Goal: Task Accomplishment & Management: Use online tool/utility

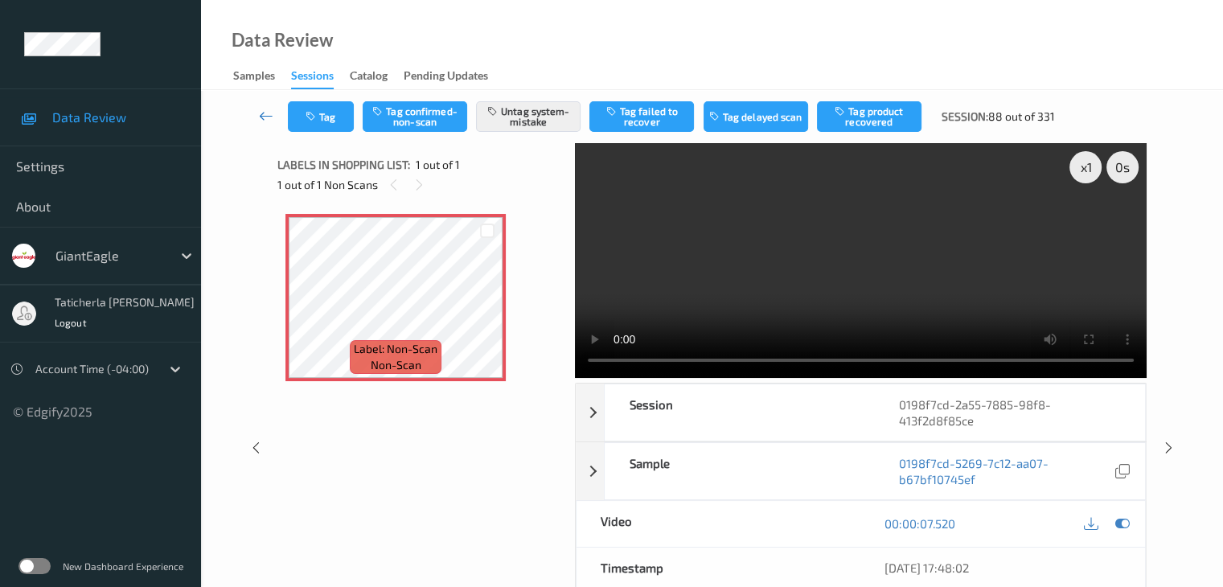
click at [264, 117] on icon at bounding box center [266, 116] width 14 height 16
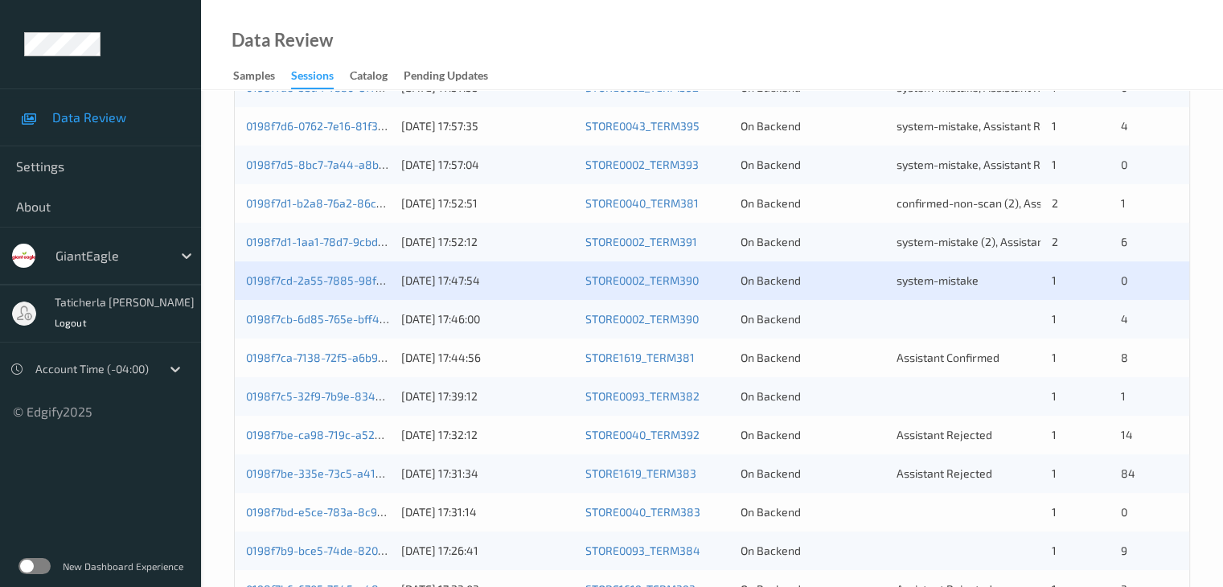
scroll to position [563, 0]
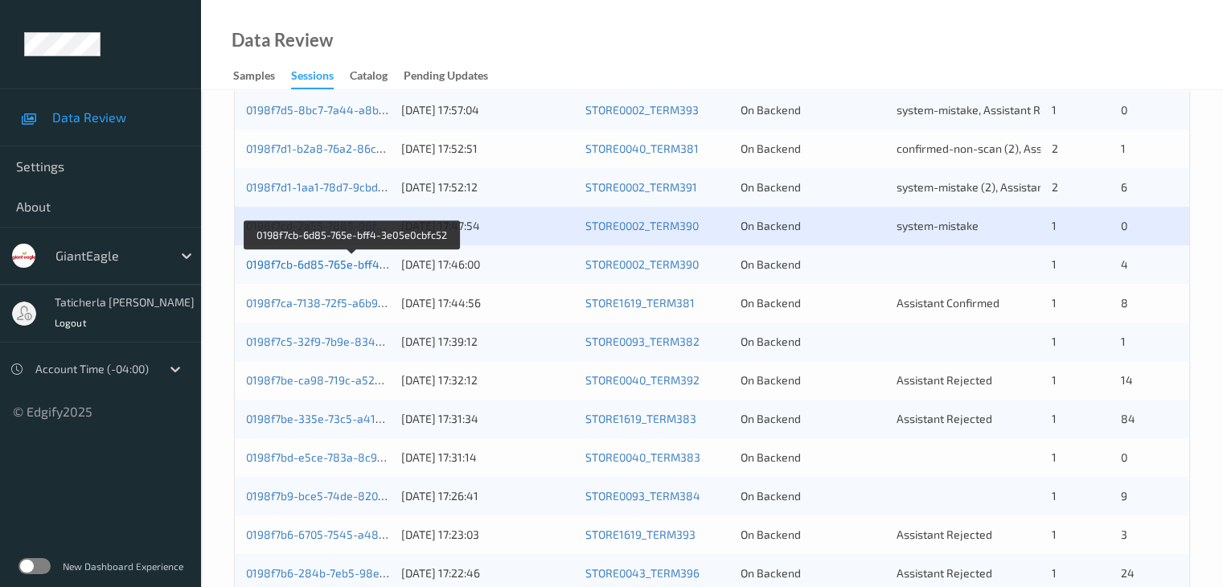
click at [331, 259] on link "0198f7cb-6d85-765e-bff4-3e05e0cbfc52" at bounding box center [351, 264] width 211 height 14
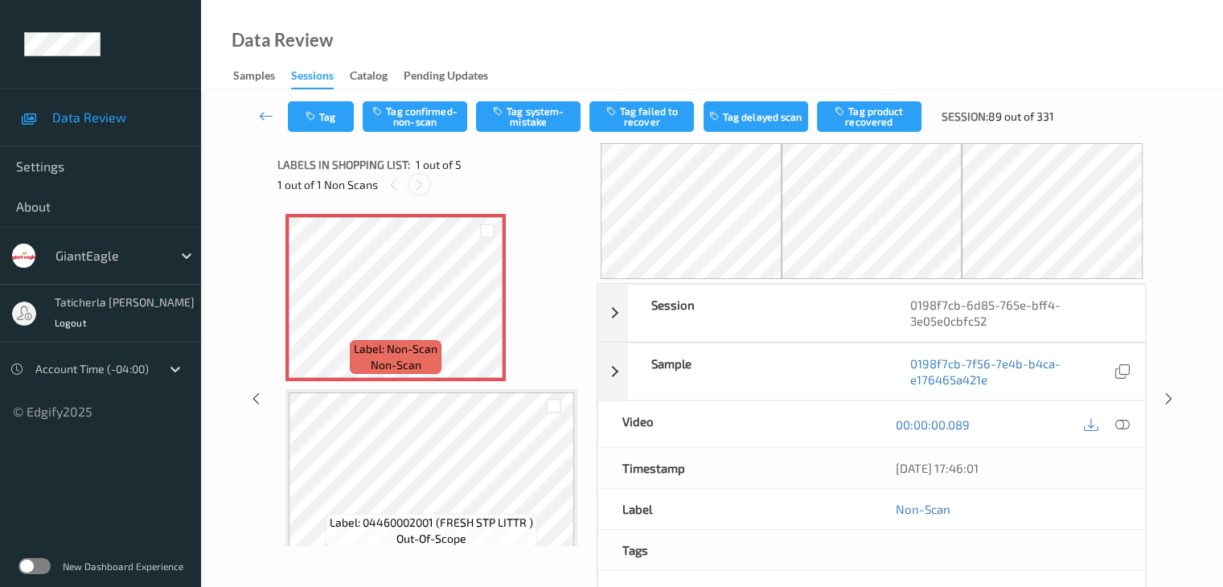
click at [424, 187] on icon at bounding box center [420, 185] width 14 height 14
click at [482, 309] on icon at bounding box center [488, 311] width 14 height 14
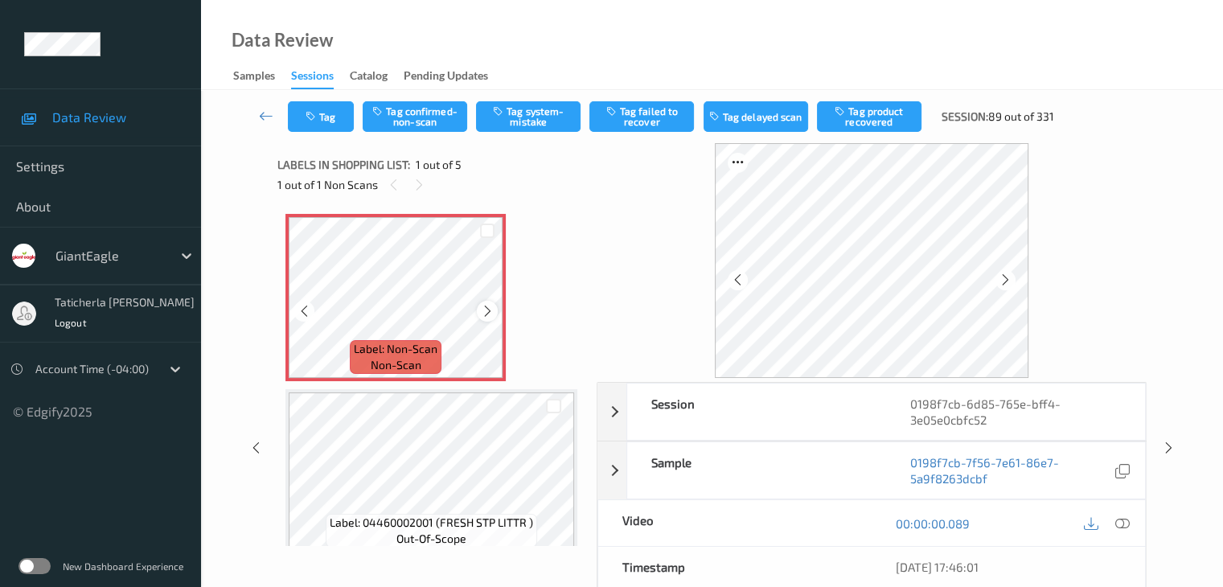
click at [484, 310] on icon at bounding box center [488, 311] width 14 height 14
click at [1119, 523] on icon at bounding box center [1121, 523] width 14 height 14
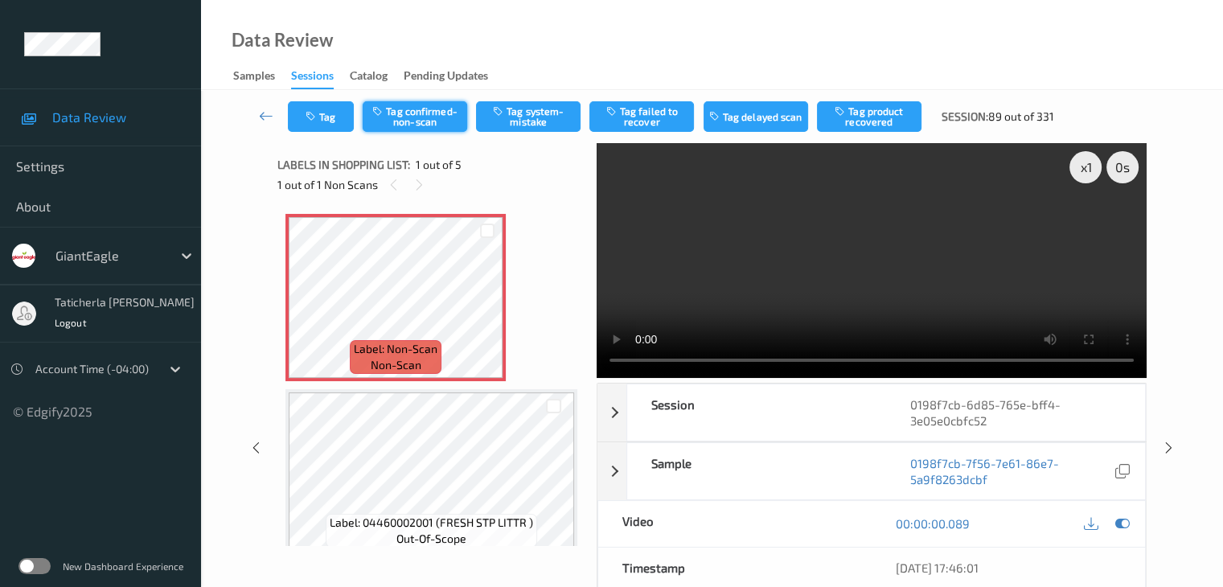
click at [441, 105] on button "Tag confirmed-non-scan" at bounding box center [415, 116] width 105 height 31
click at [863, 118] on button "Tag product recovered" at bounding box center [869, 116] width 105 height 31
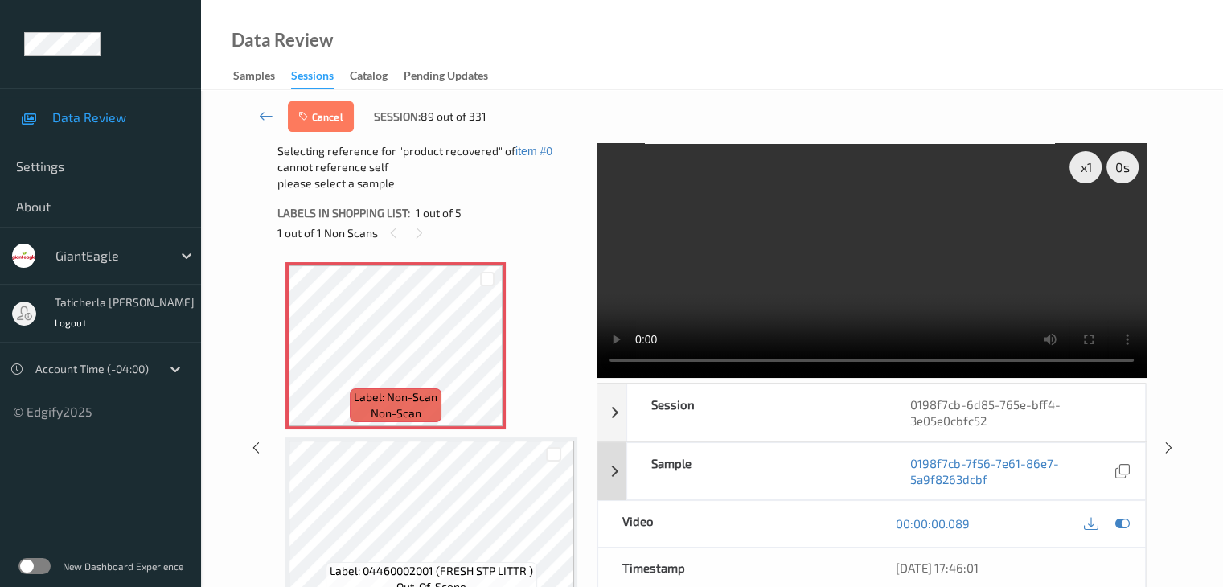
click at [860, 462] on div "Sample" at bounding box center [756, 471] width 259 height 56
click at [487, 359] on icon at bounding box center [488, 359] width 14 height 14
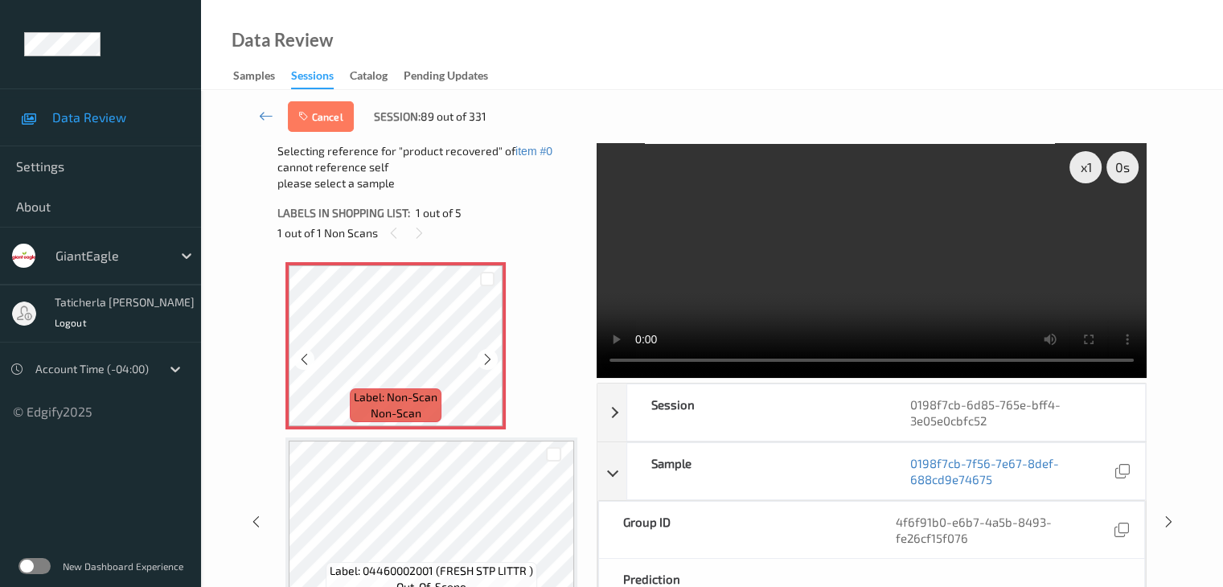
click at [487, 359] on icon at bounding box center [488, 359] width 14 height 14
click at [483, 355] on icon at bounding box center [488, 359] width 14 height 14
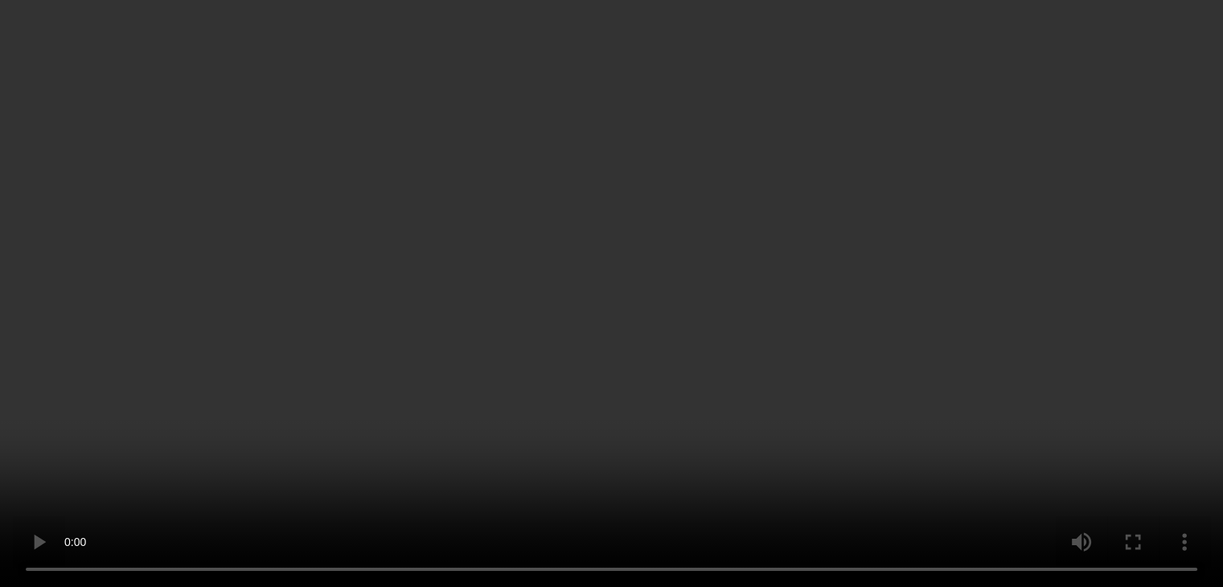
scroll to position [482, 0]
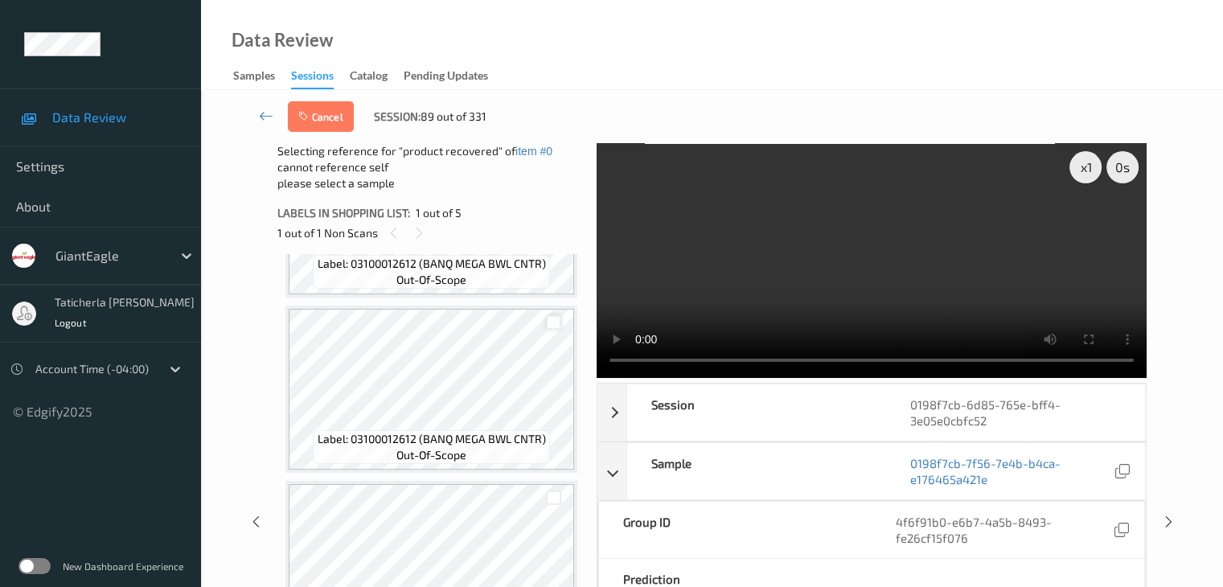
click at [560, 319] on div at bounding box center [553, 322] width 15 height 15
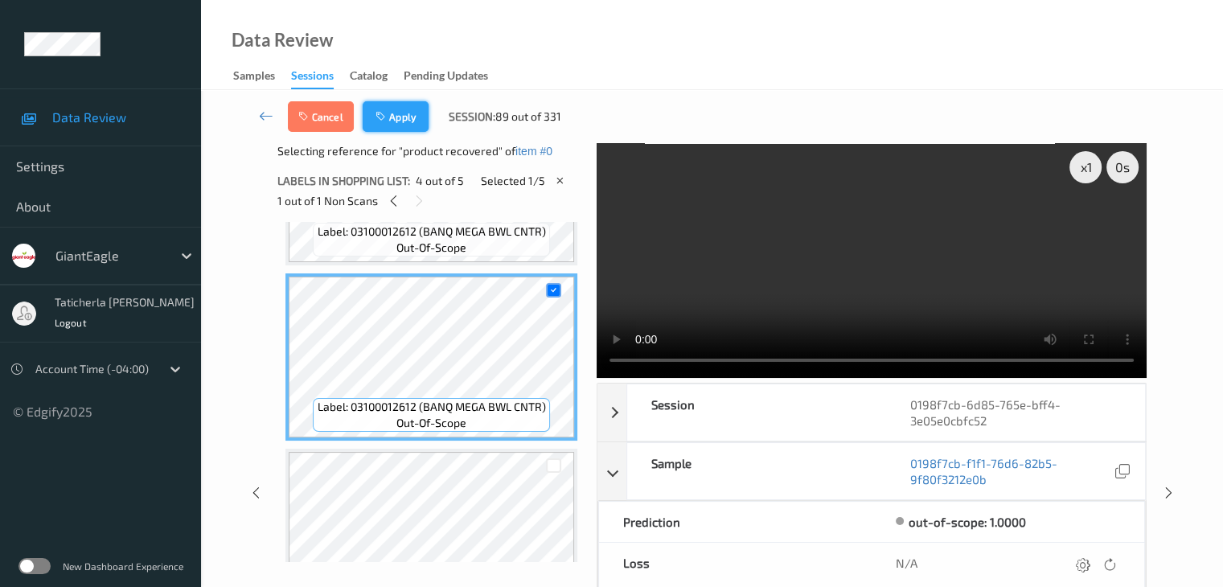
click at [400, 113] on button "Apply" at bounding box center [396, 116] width 66 height 31
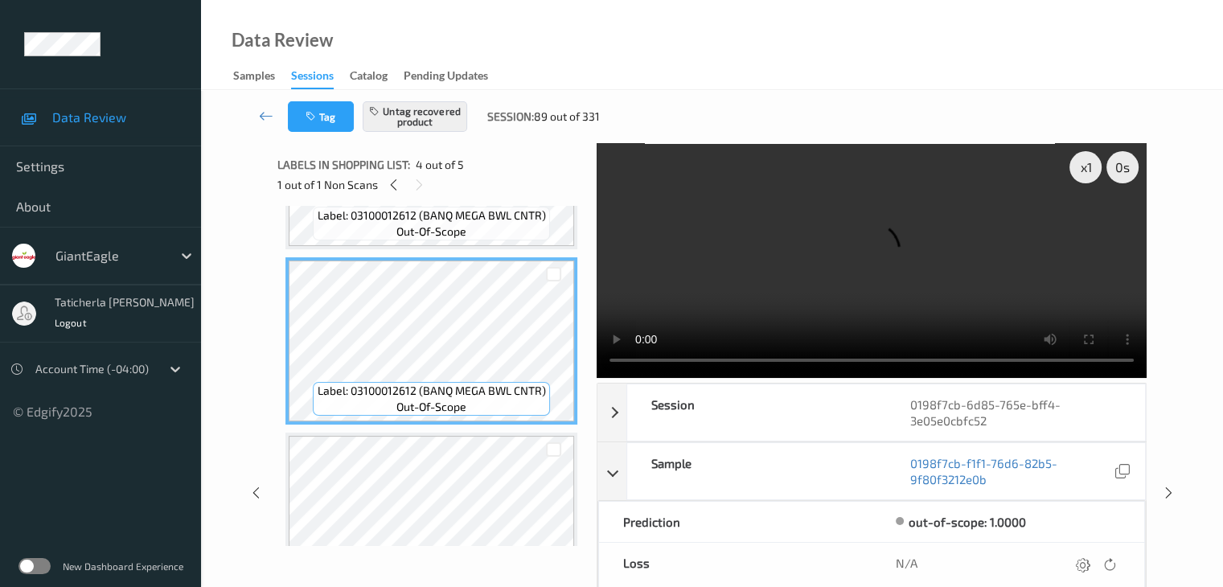
scroll to position [161, 0]
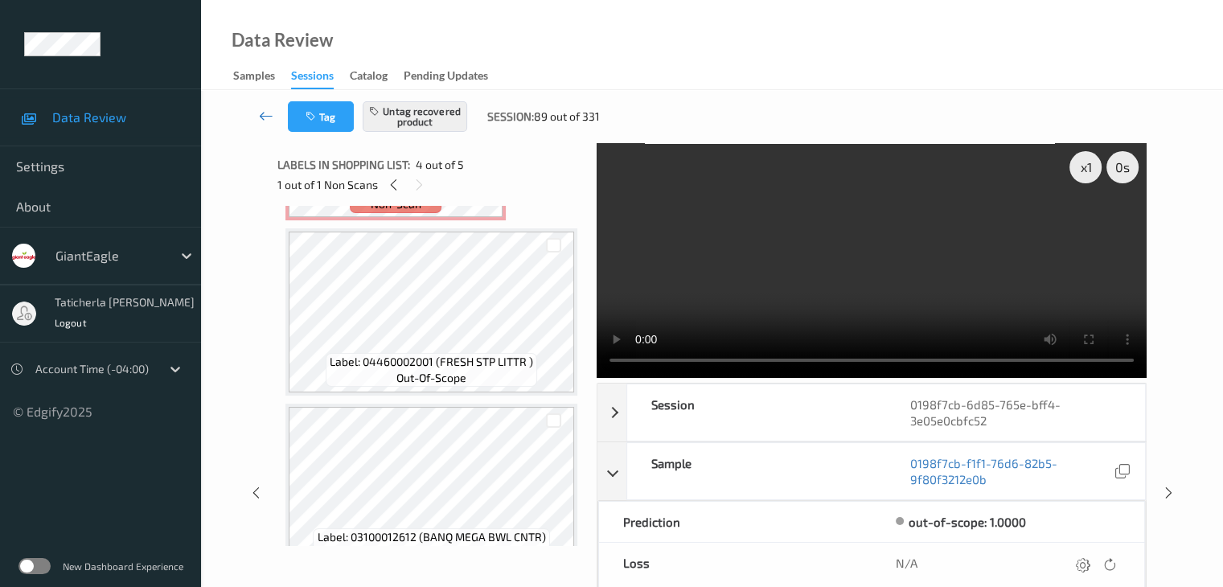
click at [262, 117] on icon at bounding box center [266, 116] width 14 height 16
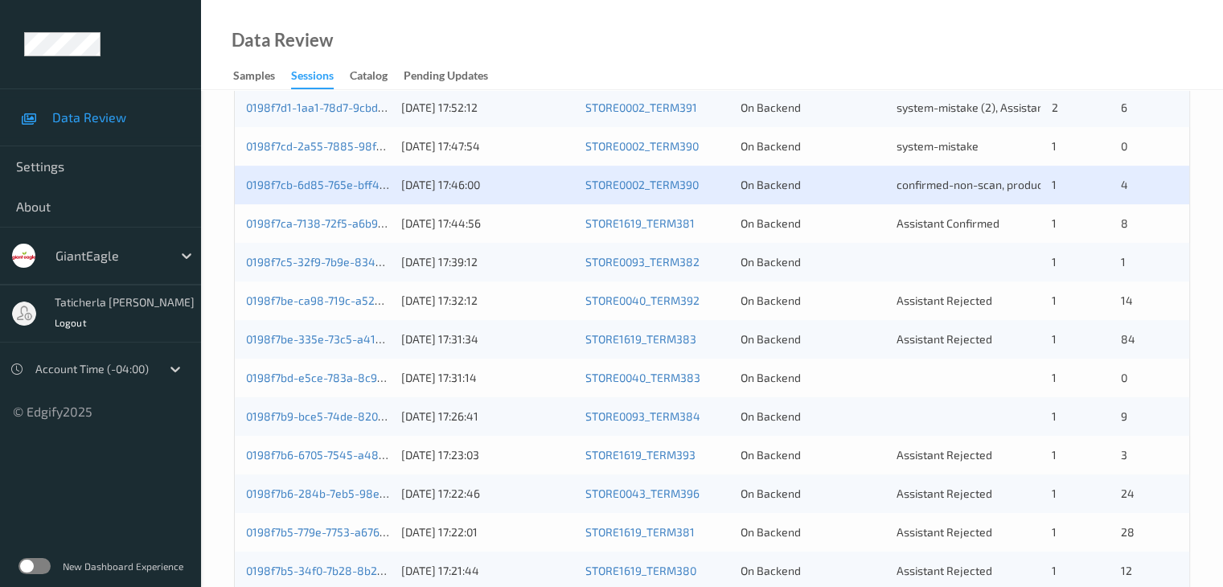
scroll to position [643, 0]
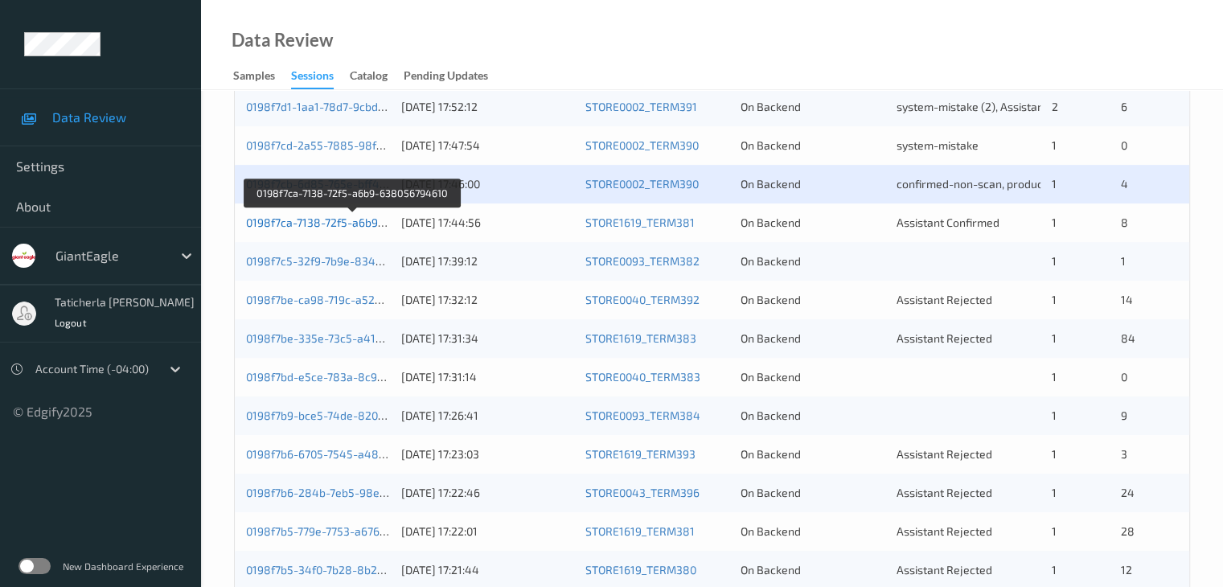
click at [319, 216] on link "0198f7ca-7138-72f5-a6b9-638056794610" at bounding box center [352, 223] width 213 height 14
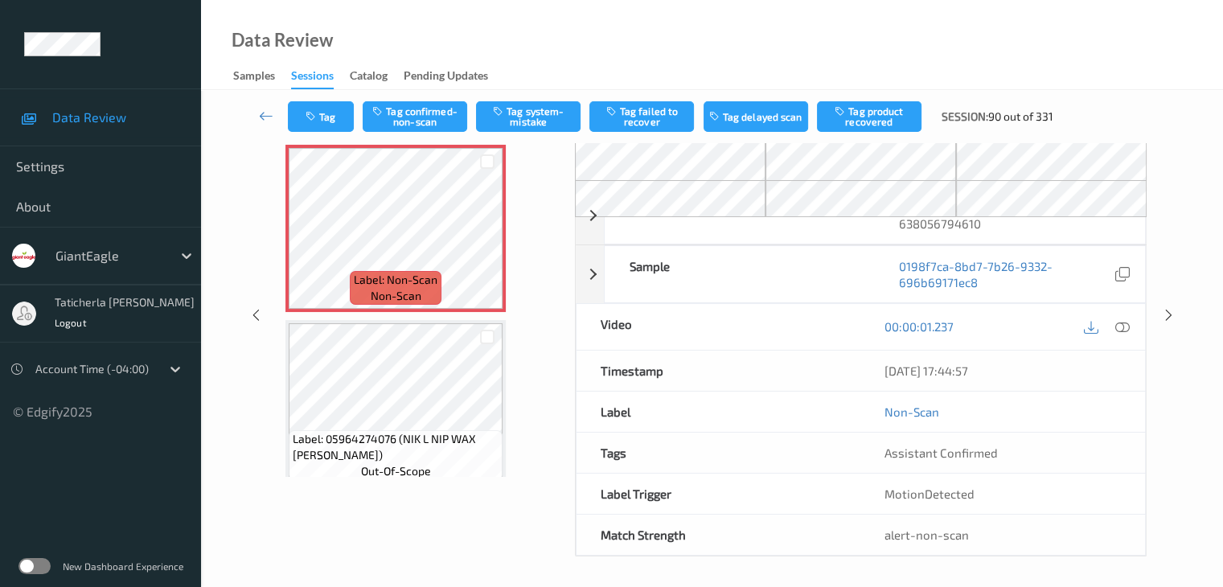
scroll to position [105, 0]
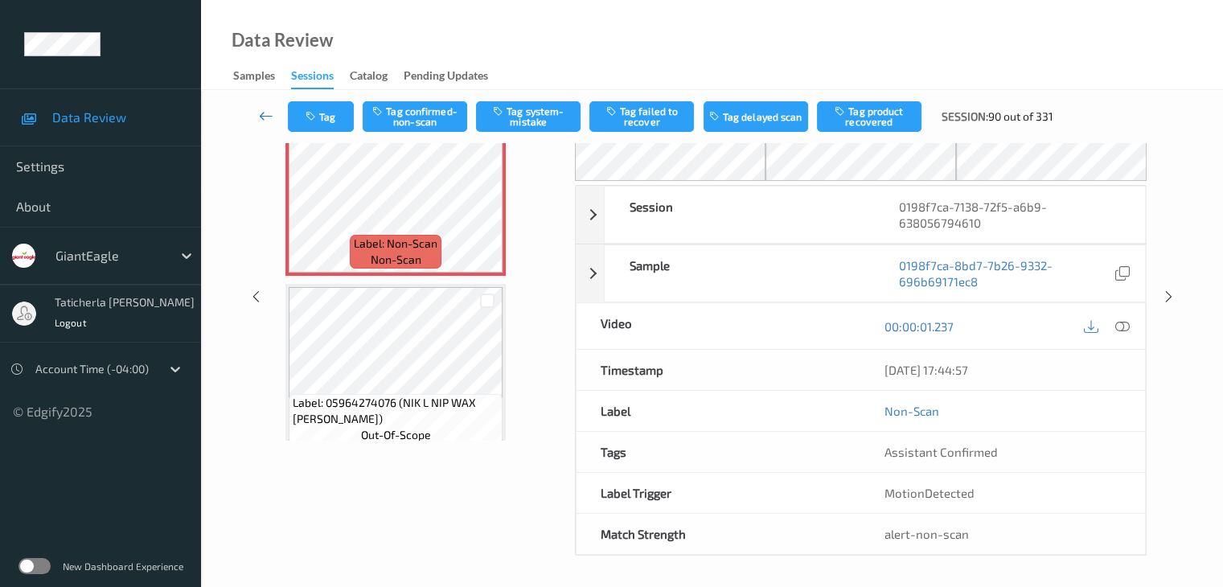
click at [261, 113] on icon at bounding box center [266, 116] width 14 height 16
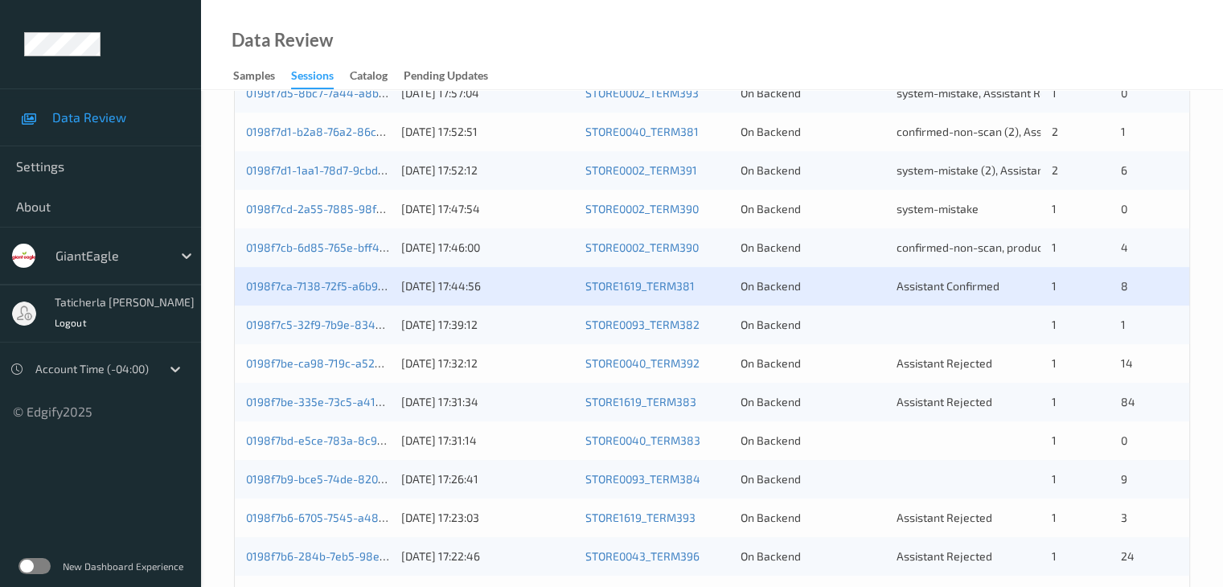
scroll to position [482, 0]
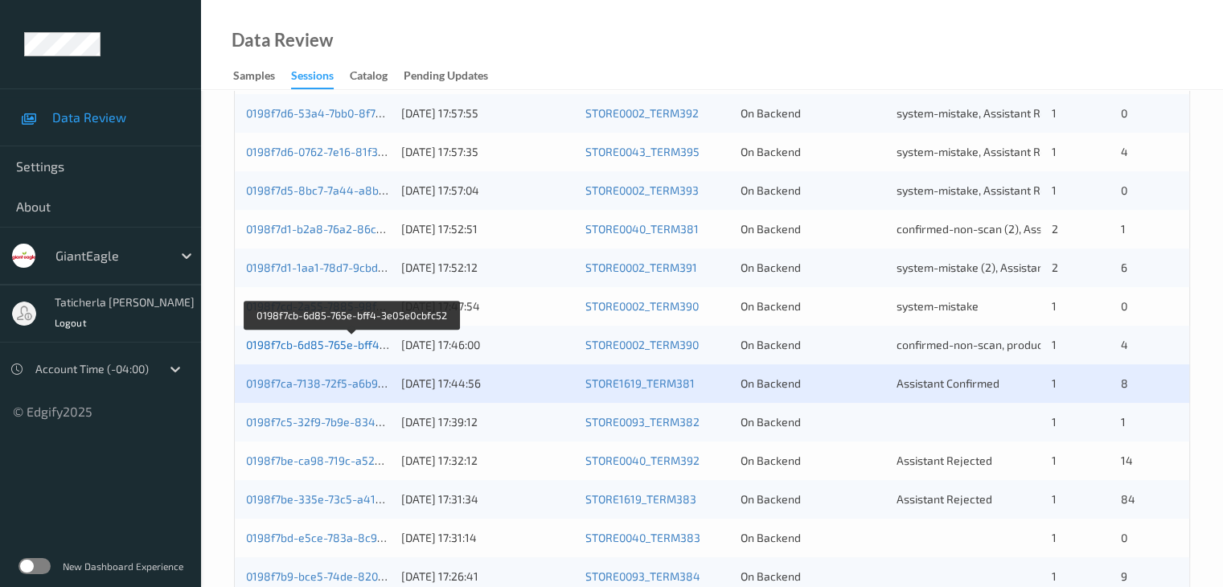
click at [330, 339] on link "0198f7cb-6d85-765e-bff4-3e05e0cbfc52" at bounding box center [351, 345] width 211 height 14
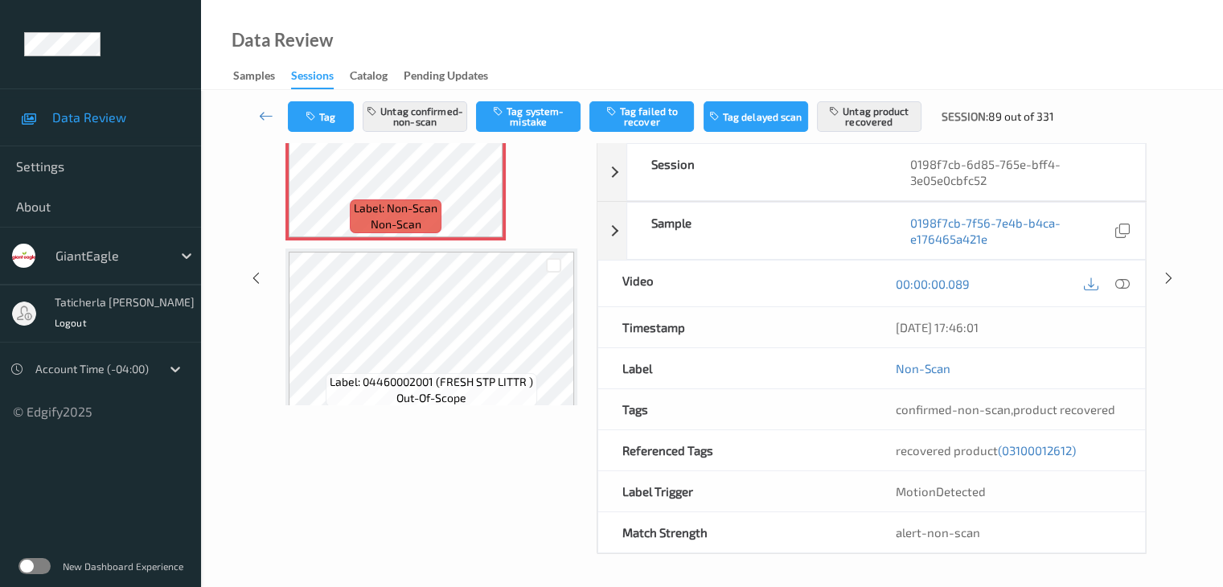
scroll to position [138, 0]
click at [264, 117] on icon at bounding box center [266, 116] width 14 height 16
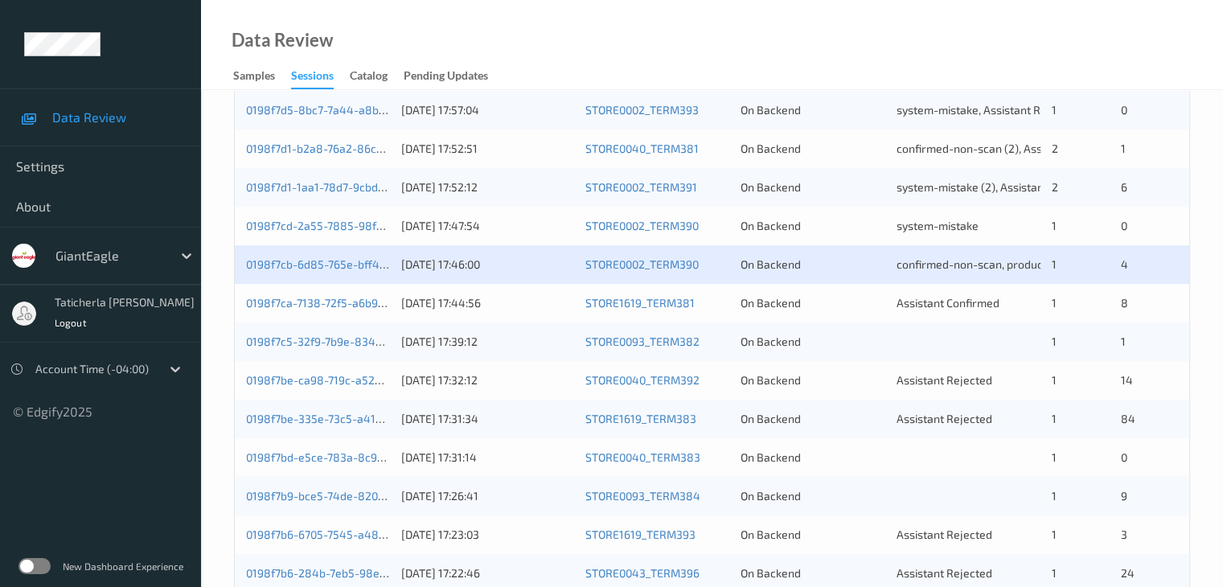
scroll to position [643, 0]
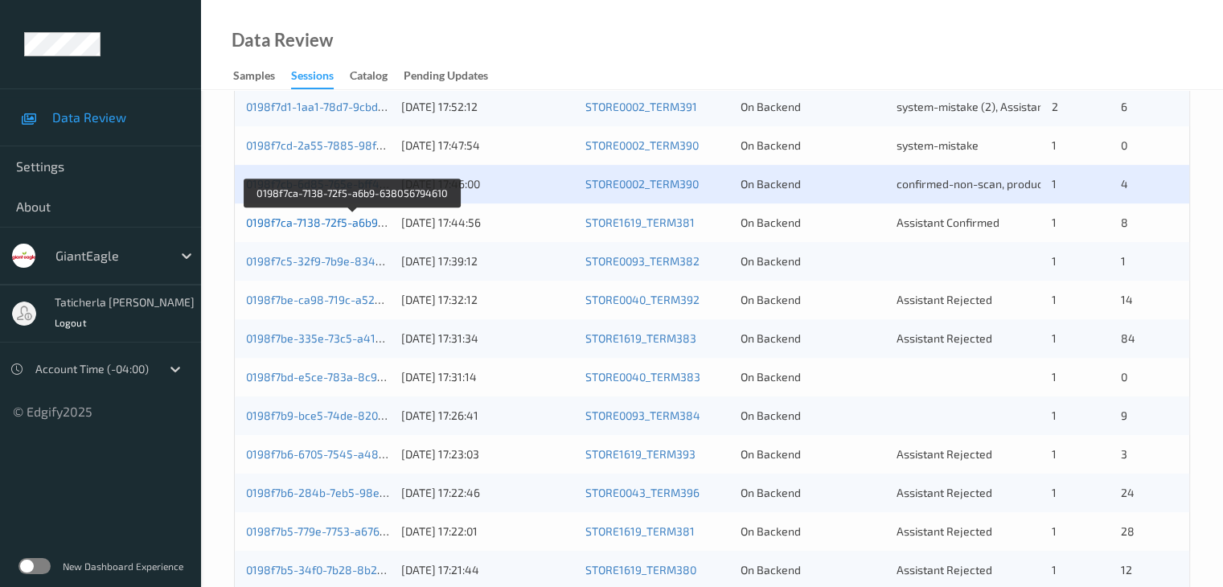
click at [314, 217] on link "0198f7ca-7138-72f5-a6b9-638056794610" at bounding box center [352, 223] width 213 height 14
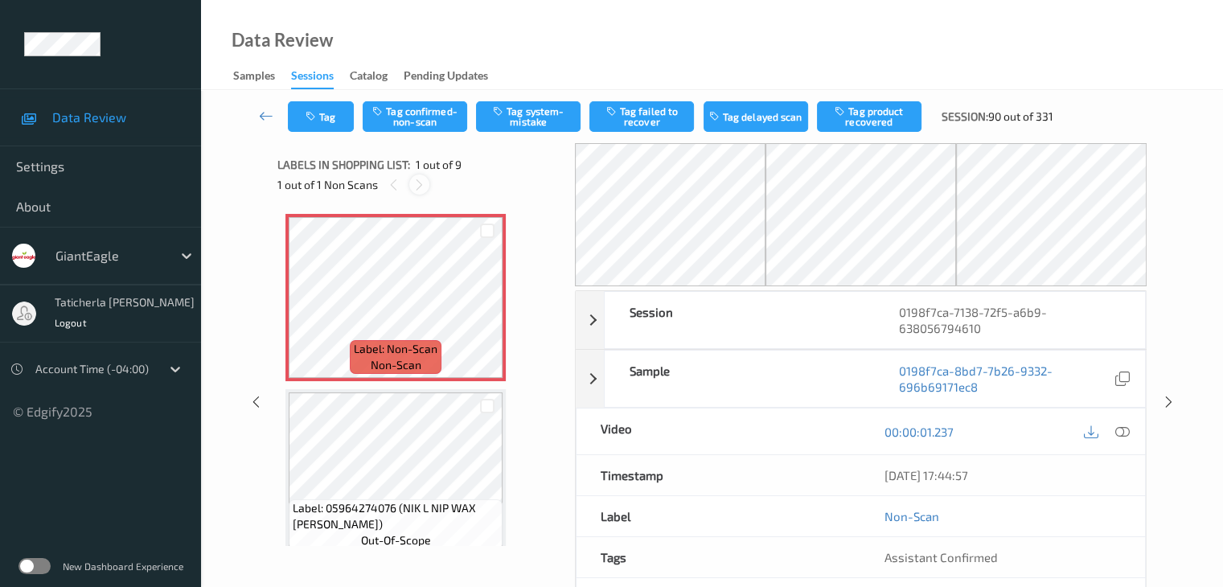
click at [417, 179] on icon at bounding box center [420, 185] width 14 height 14
click at [495, 308] on div at bounding box center [487, 311] width 20 height 20
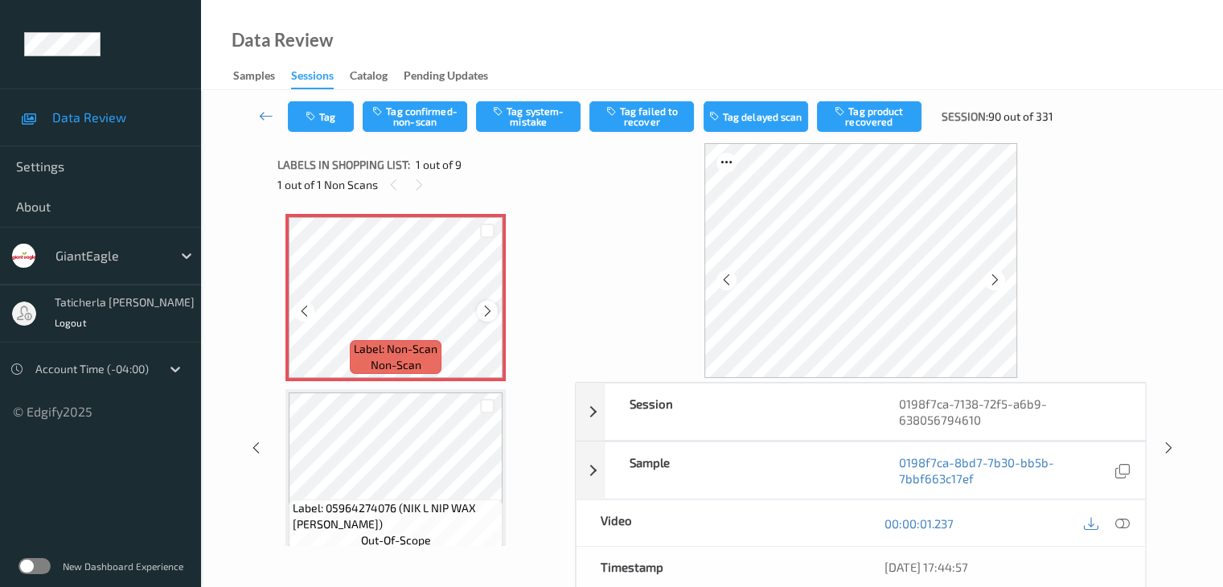
click at [491, 310] on icon at bounding box center [488, 311] width 14 height 14
click at [1120, 520] on icon at bounding box center [1121, 523] width 14 height 14
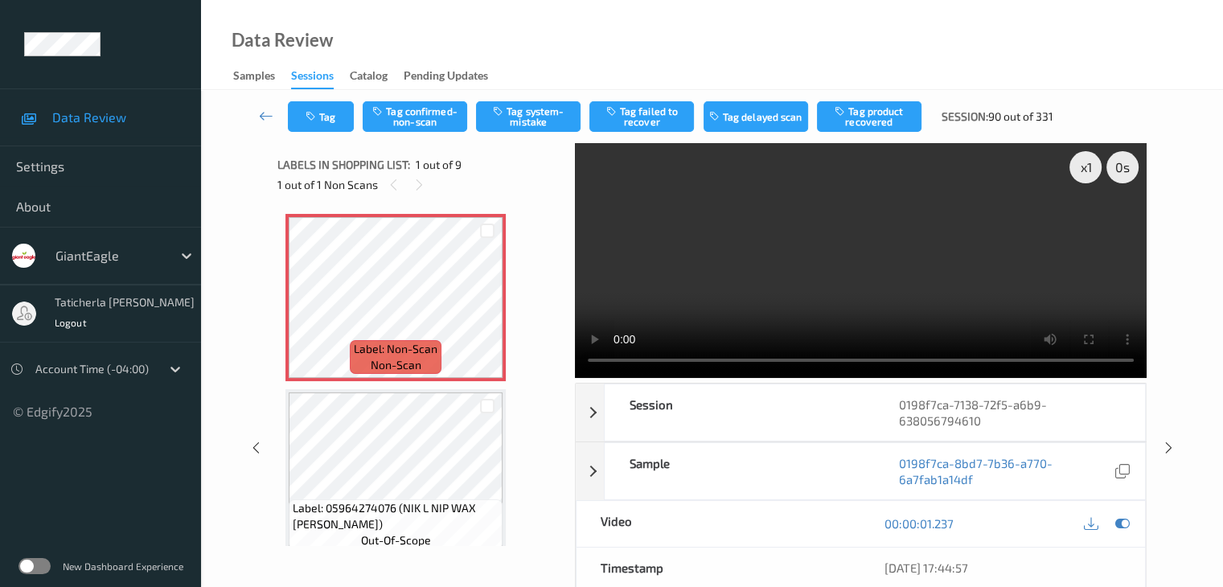
click at [1089, 223] on video at bounding box center [861, 260] width 572 height 235
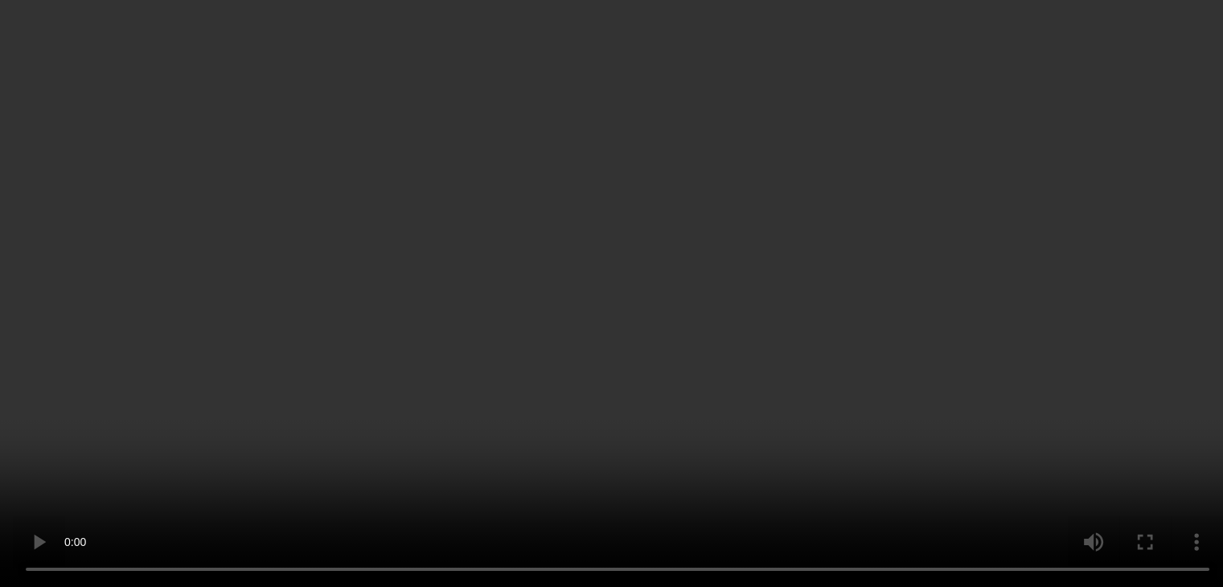
scroll to position [1126, 0]
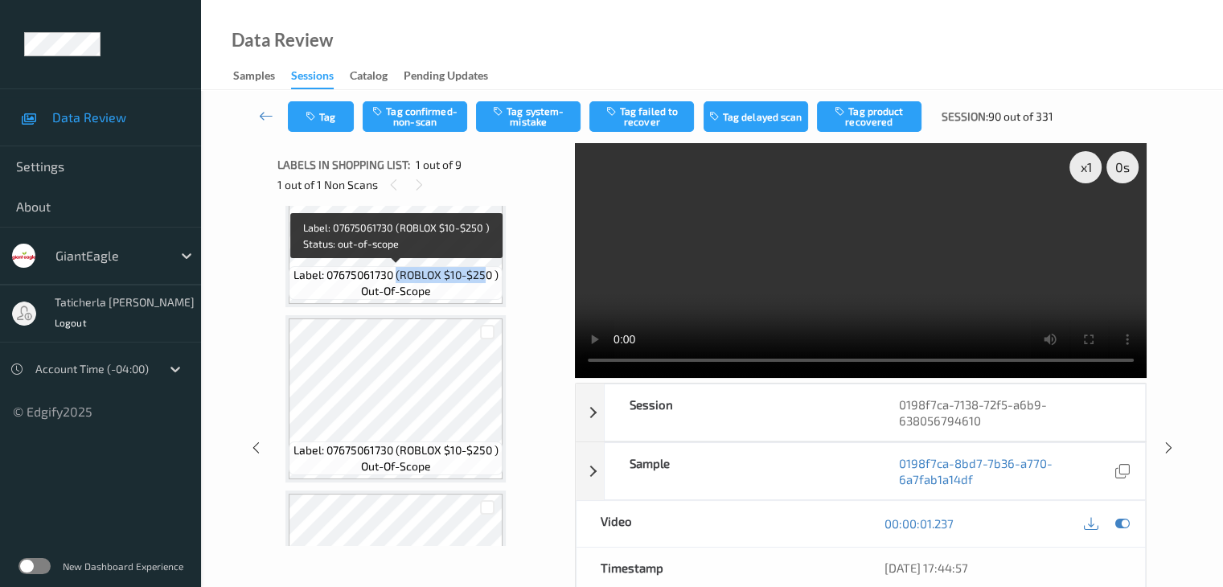
drag, startPoint x: 396, startPoint y: 274, endPoint x: 485, endPoint y: 285, distance: 89.9
click at [485, 285] on div "Label: 07675061730 (ROBLOX $10-$250 ) out-of-scope" at bounding box center [395, 283] width 213 height 34
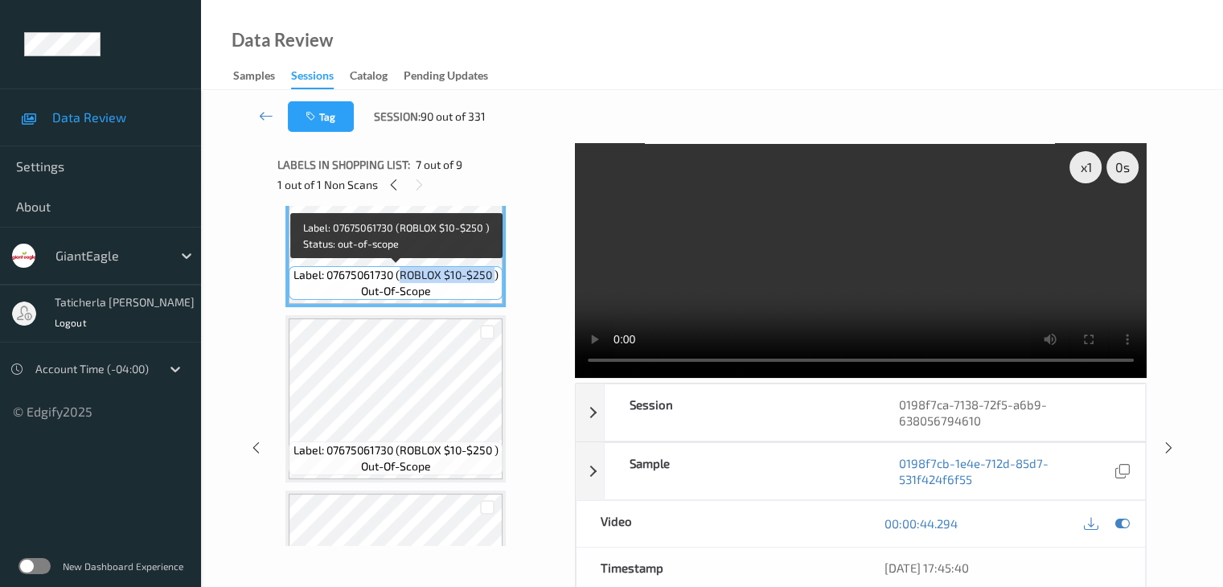
drag, startPoint x: 399, startPoint y: 277, endPoint x: 494, endPoint y: 281, distance: 95.0
click at [494, 281] on span "Label: 07675061730 (ROBLOX $10-$250 )" at bounding box center [395, 275] width 205 height 16
copy span "ROBLOX $10-$250"
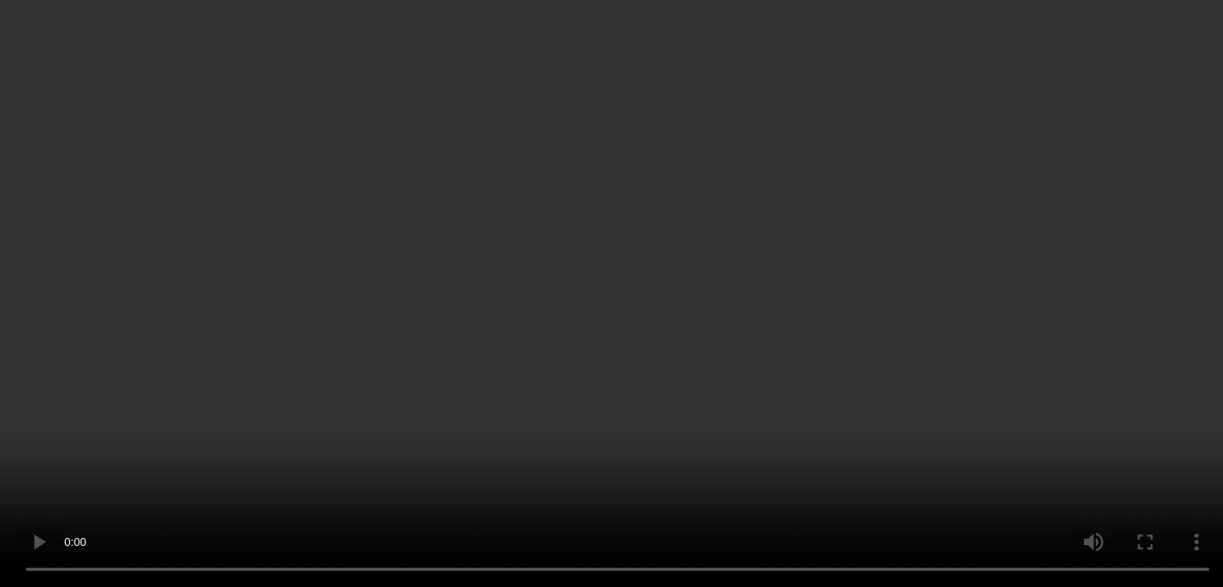
scroll to position [683, 0]
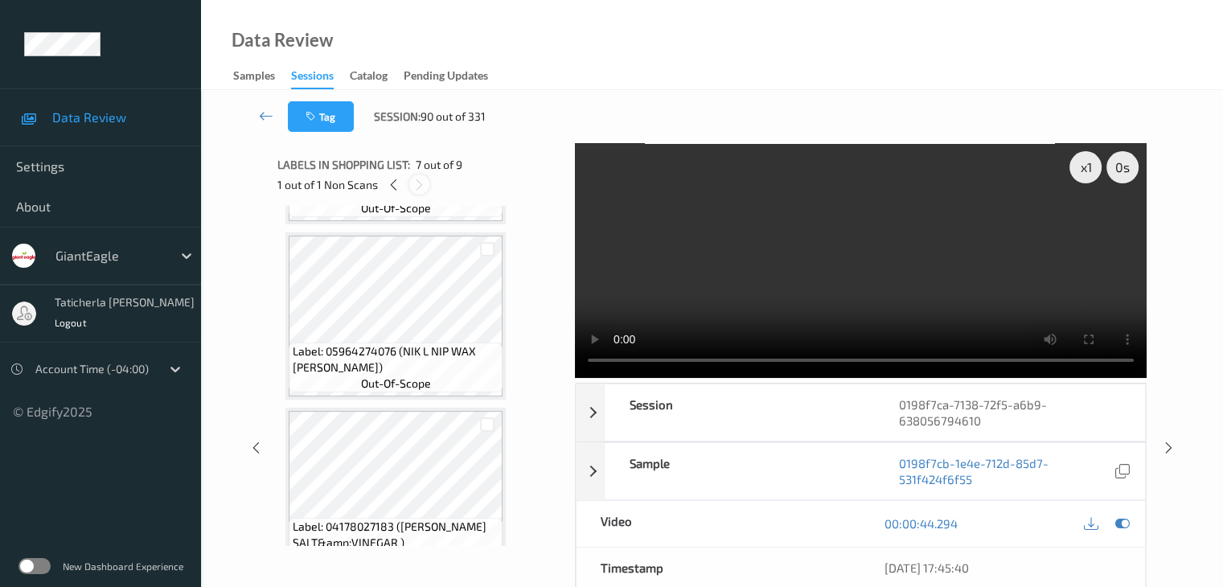
click at [417, 187] on icon at bounding box center [420, 185] width 14 height 14
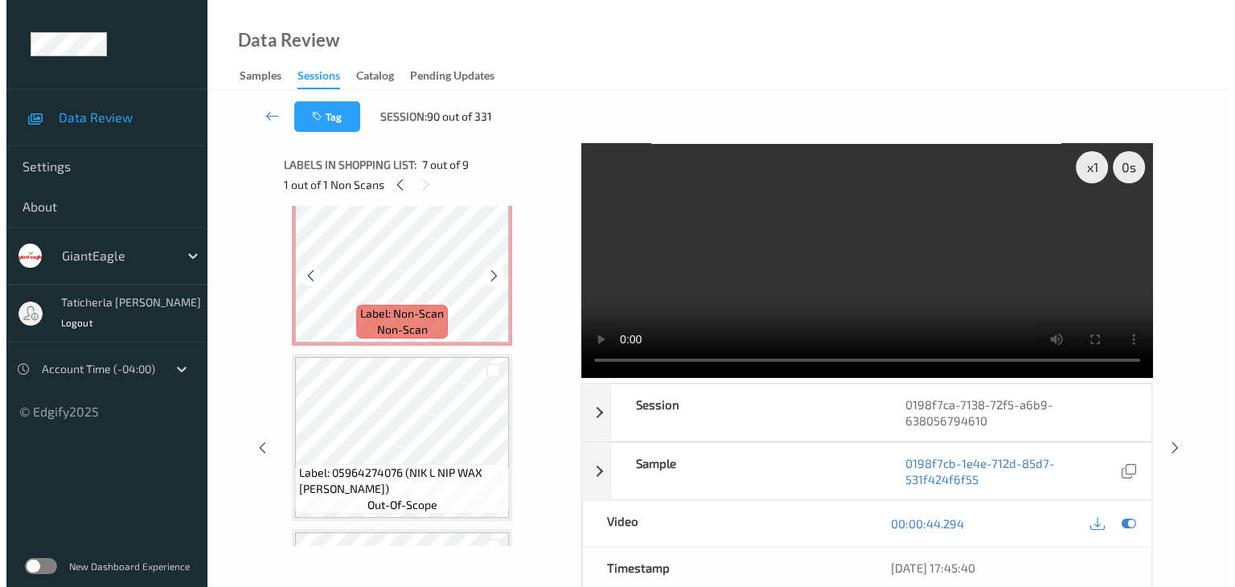
scroll to position [0, 0]
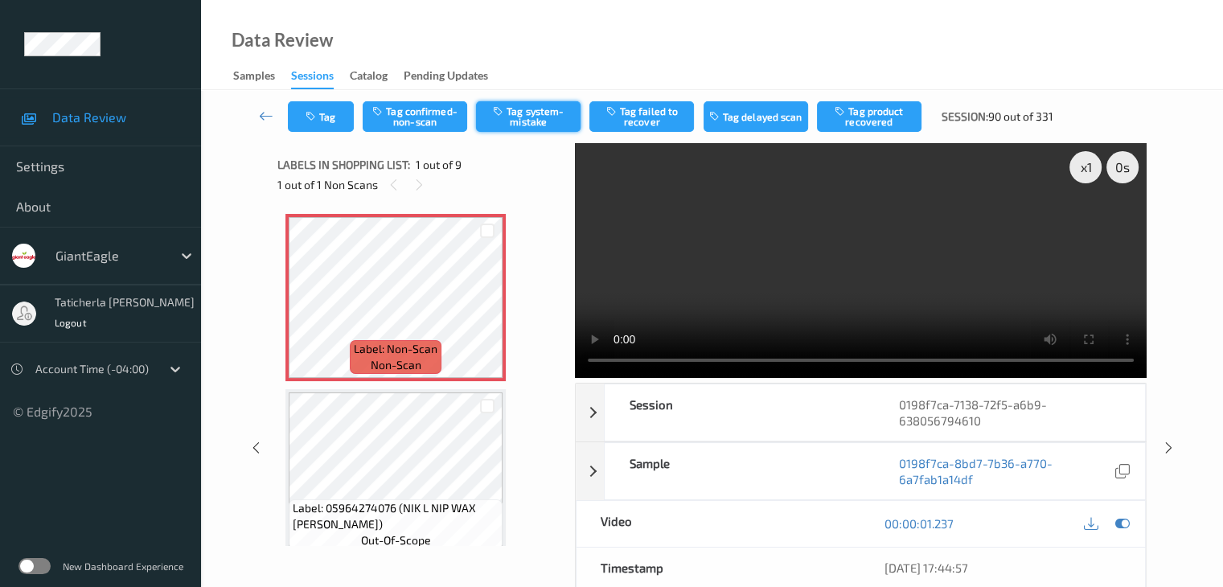
click at [527, 113] on button "Tag system-mistake" at bounding box center [528, 116] width 105 height 31
click at [338, 113] on button "Tag" at bounding box center [321, 116] width 66 height 31
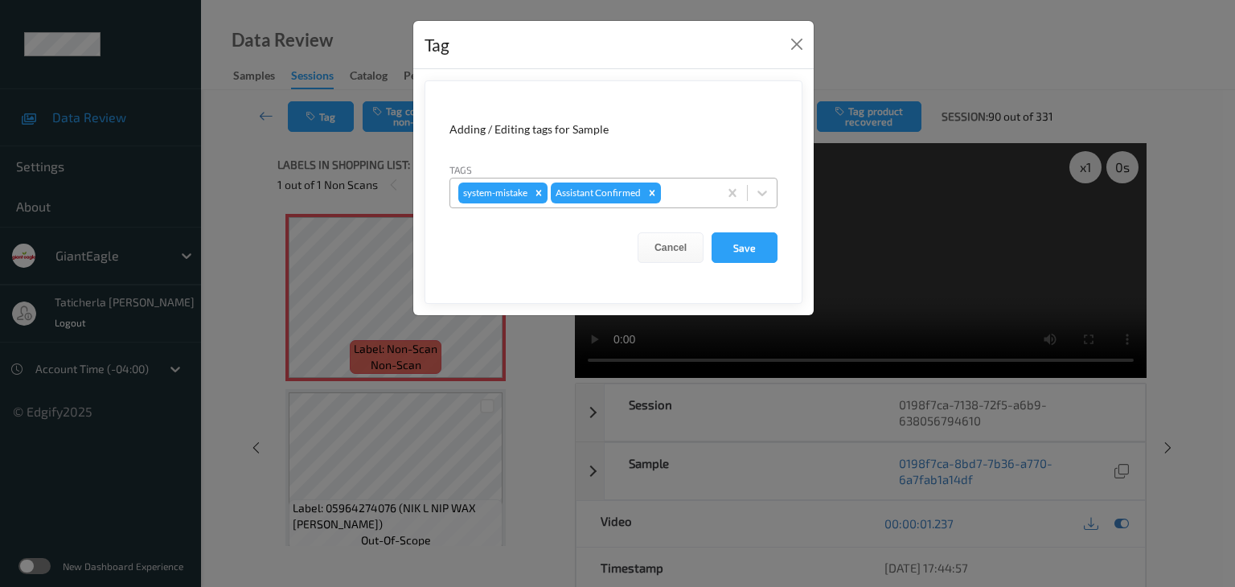
click at [692, 184] on div at bounding box center [687, 192] width 46 height 19
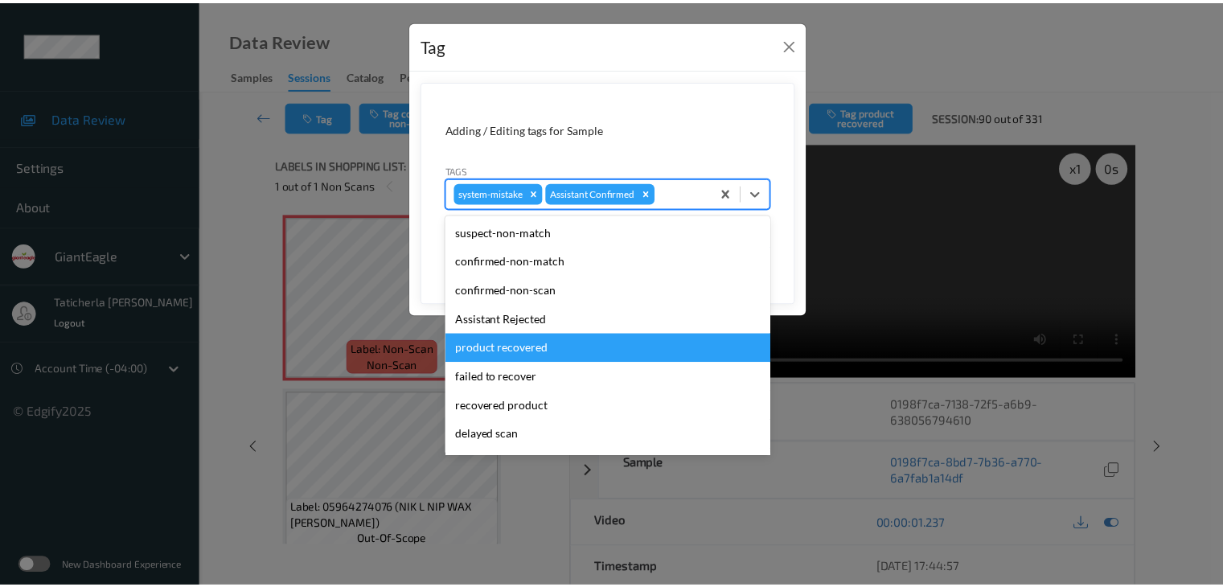
scroll to position [142, 0]
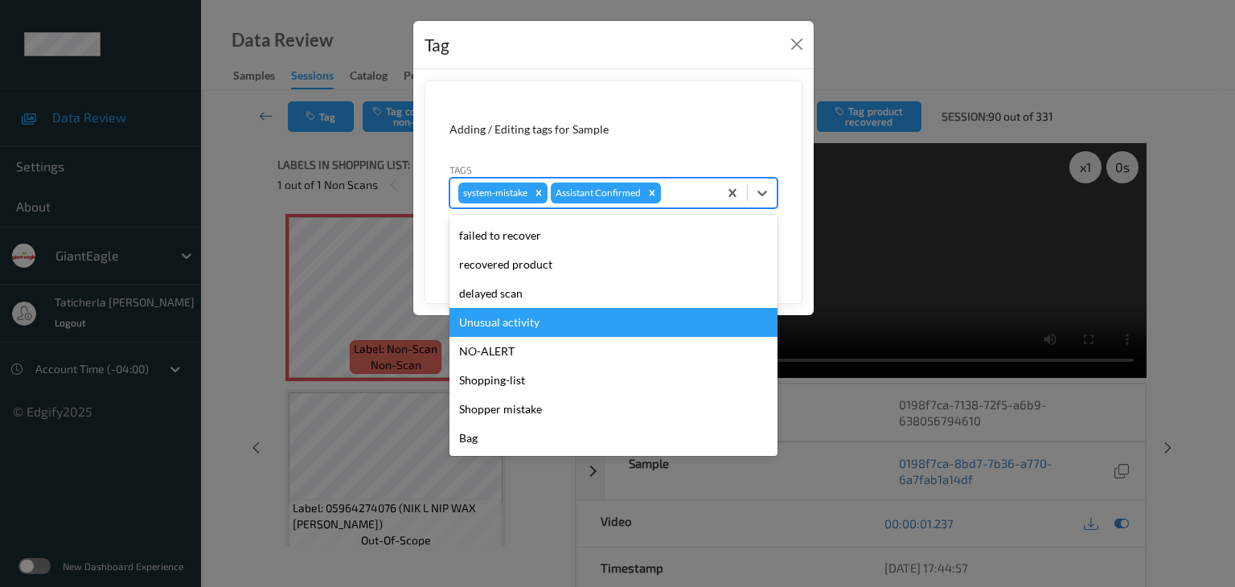
click at [551, 325] on div "Unusual activity" at bounding box center [613, 322] width 328 height 29
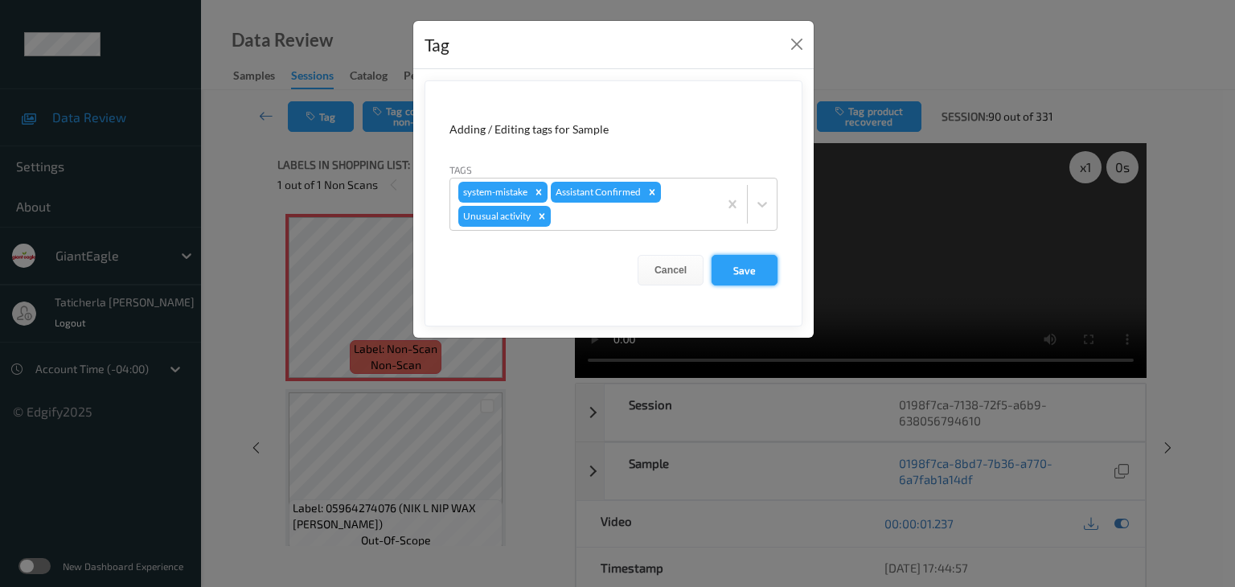
click at [749, 263] on button "Save" at bounding box center [745, 270] width 66 height 31
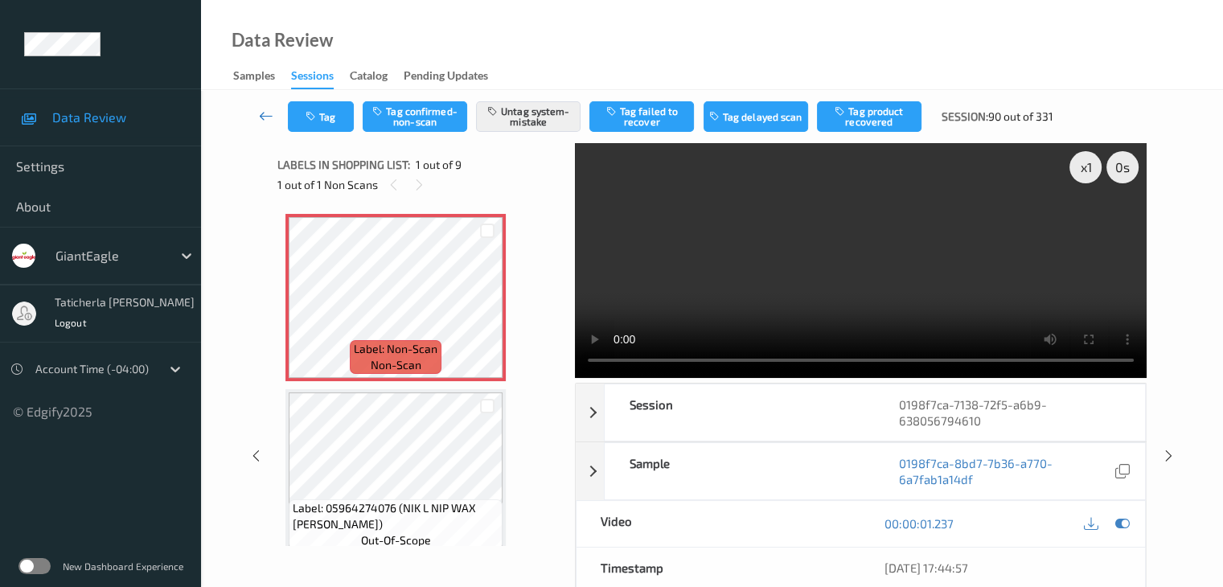
click at [262, 117] on icon at bounding box center [266, 116] width 14 height 16
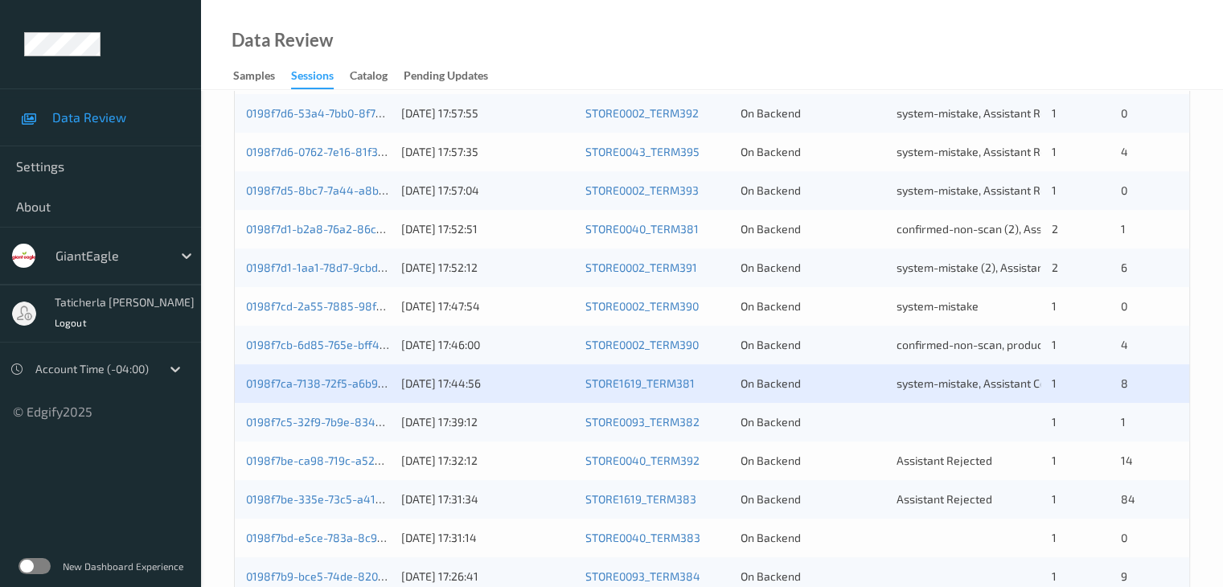
scroll to position [643, 0]
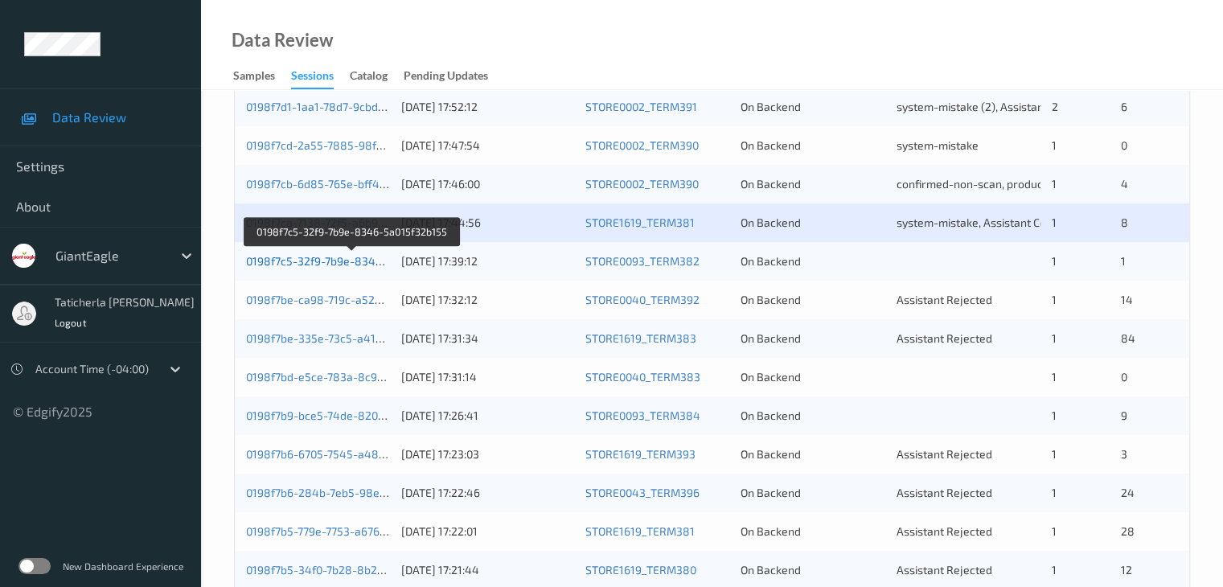
click at [355, 263] on link "0198f7c5-32f9-7b9e-8346-5a015f32b155" at bounding box center [352, 261] width 212 height 14
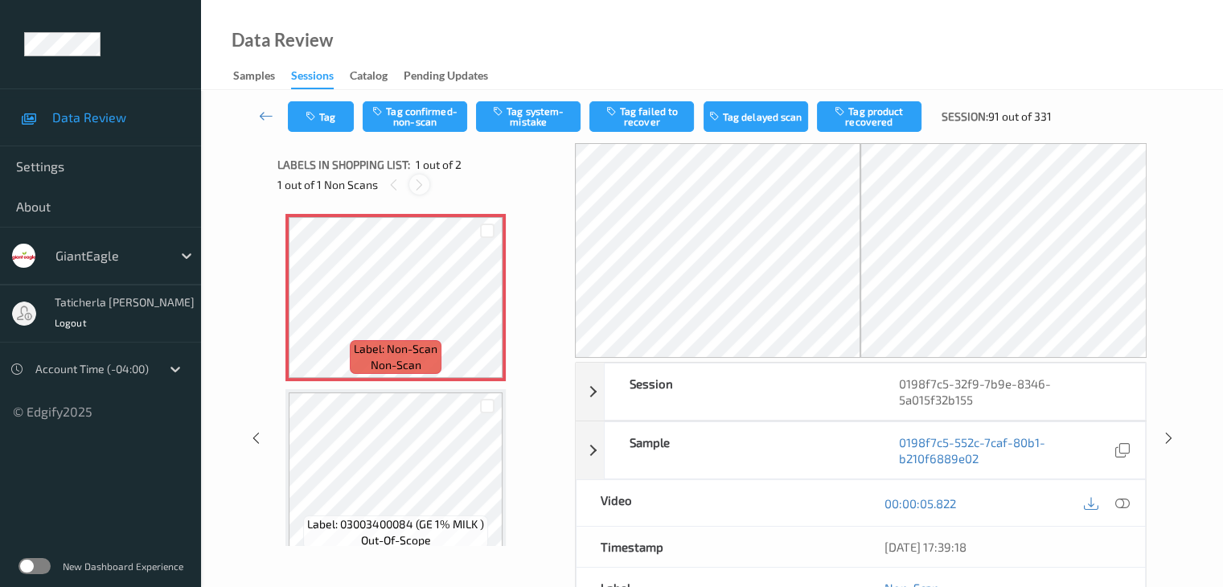
click at [419, 183] on icon at bounding box center [420, 185] width 14 height 14
click at [482, 313] on icon at bounding box center [488, 311] width 14 height 14
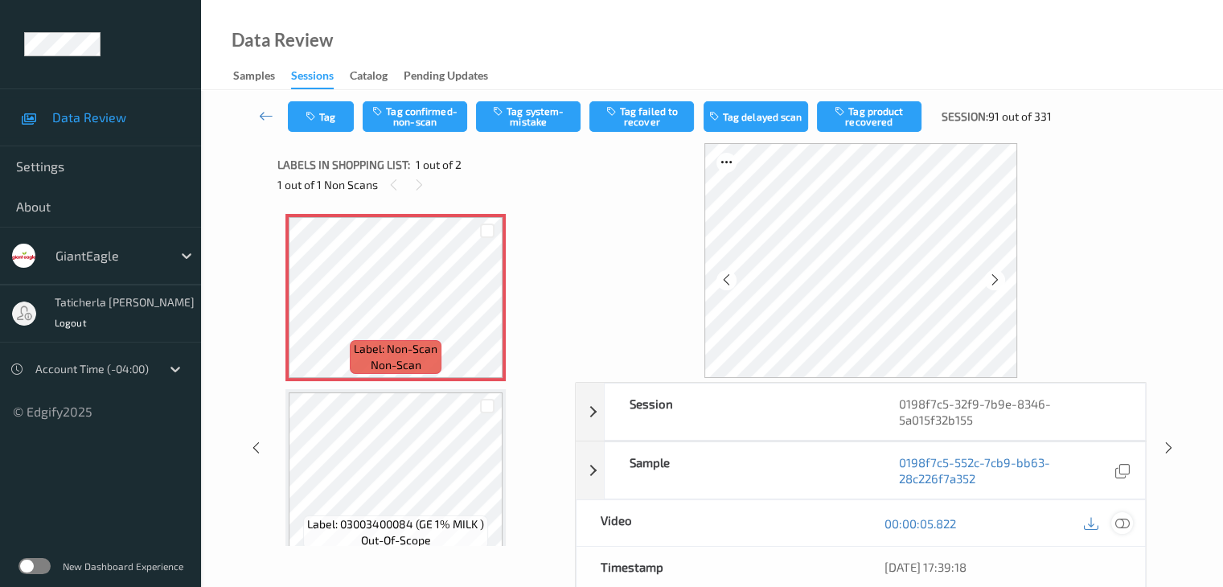
click at [1119, 522] on icon at bounding box center [1121, 523] width 14 height 14
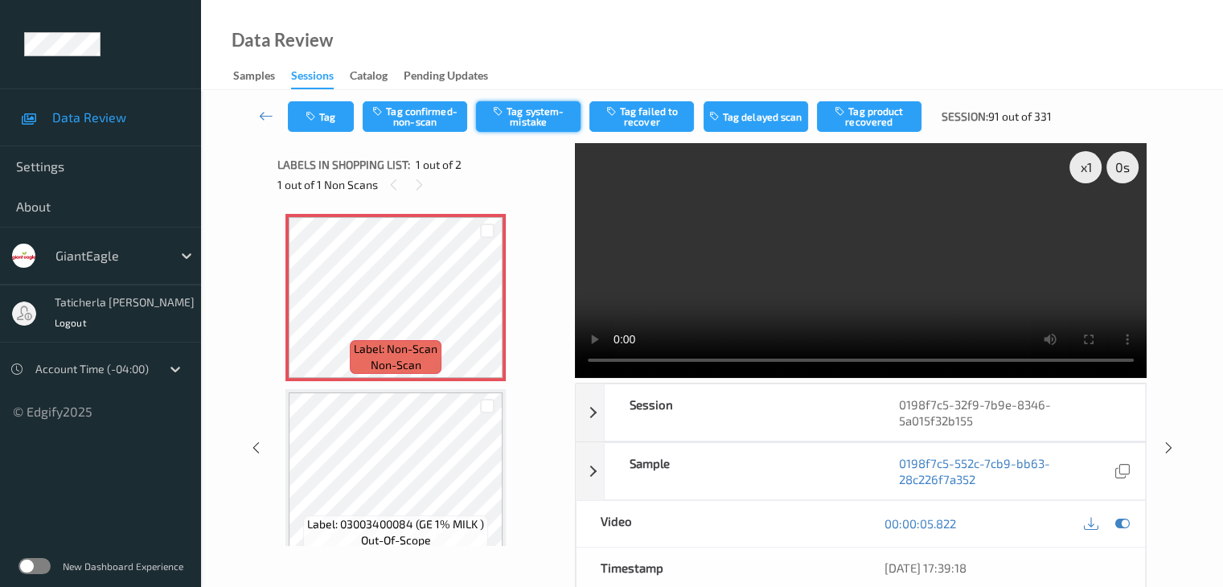
click at [531, 117] on button "Tag system-mistake" at bounding box center [528, 116] width 105 height 31
click at [261, 113] on icon at bounding box center [266, 116] width 14 height 16
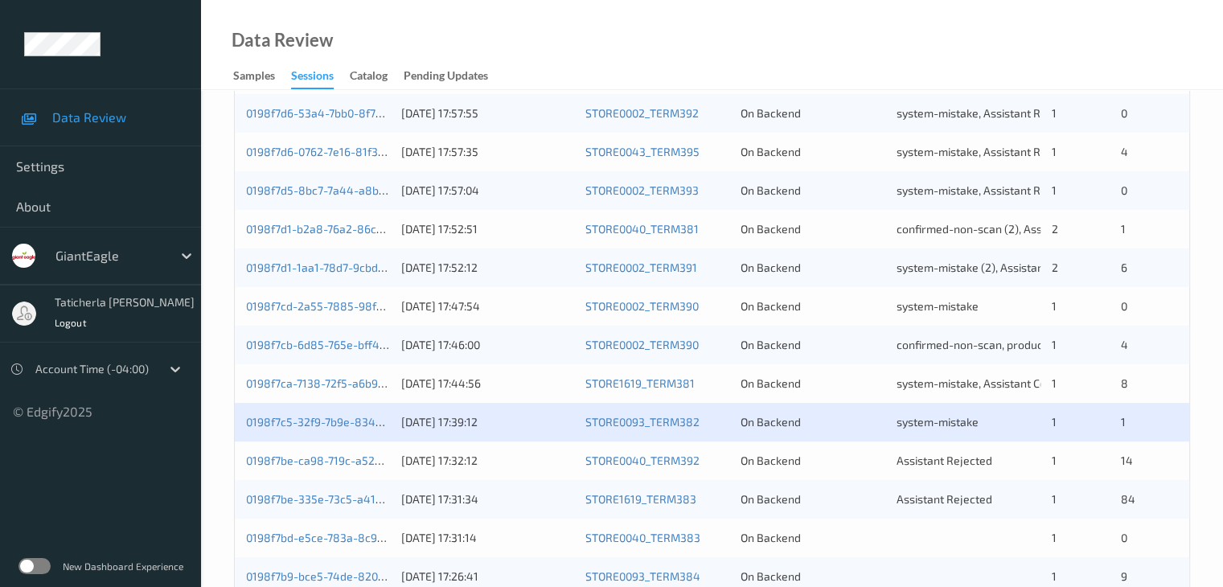
scroll to position [643, 0]
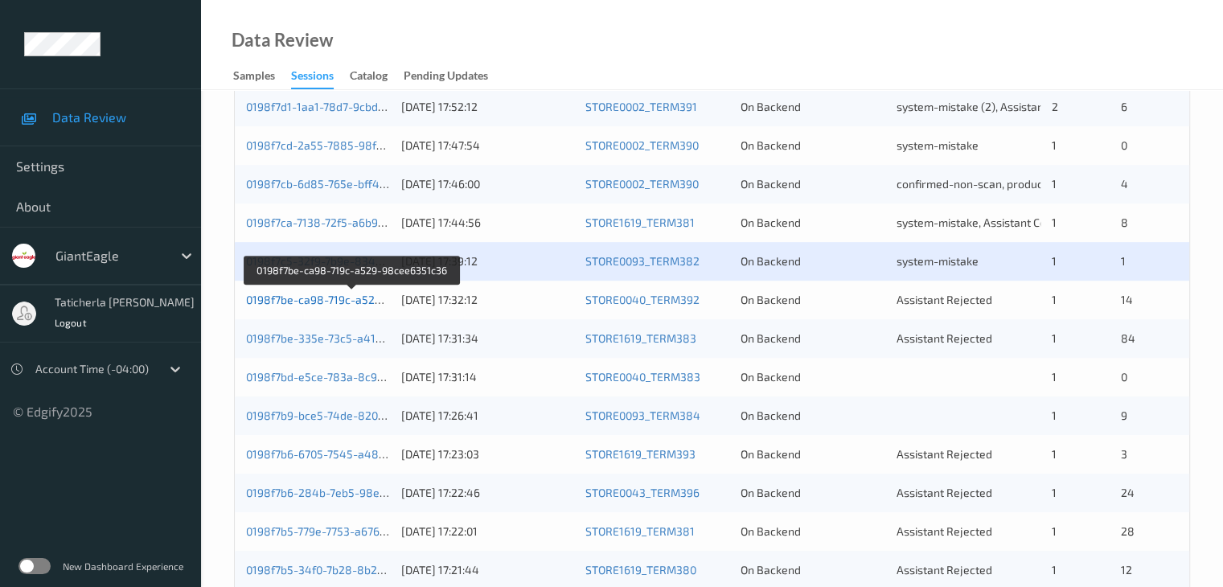
click at [314, 298] on link "0198f7be-ca98-719c-a529-98cee6351c36" at bounding box center [353, 300] width 215 height 14
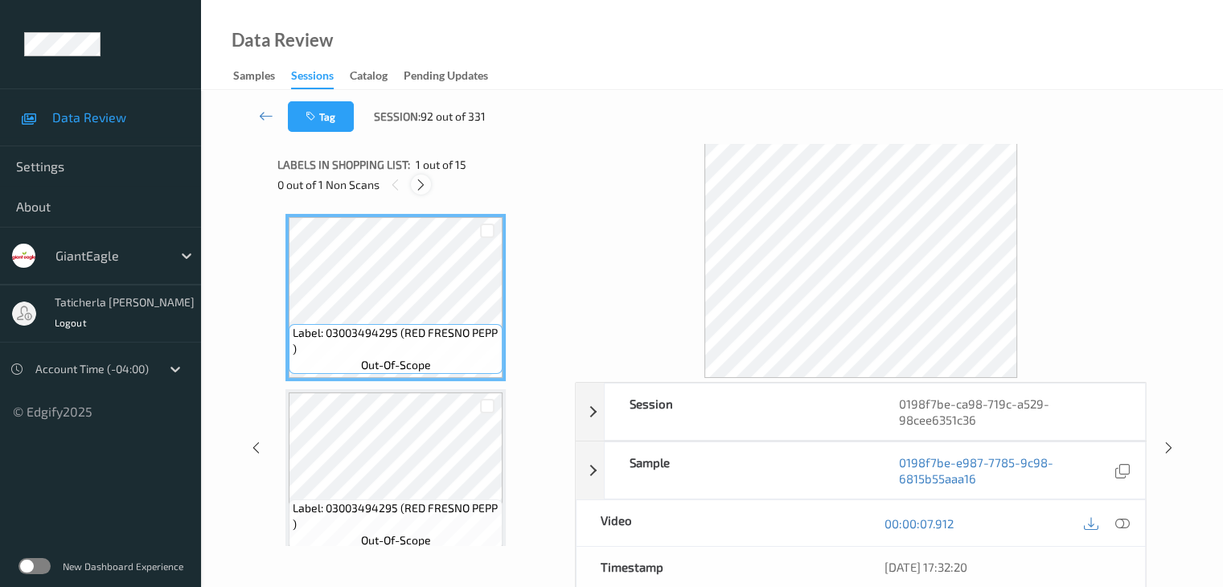
click at [422, 181] on icon at bounding box center [421, 185] width 14 height 14
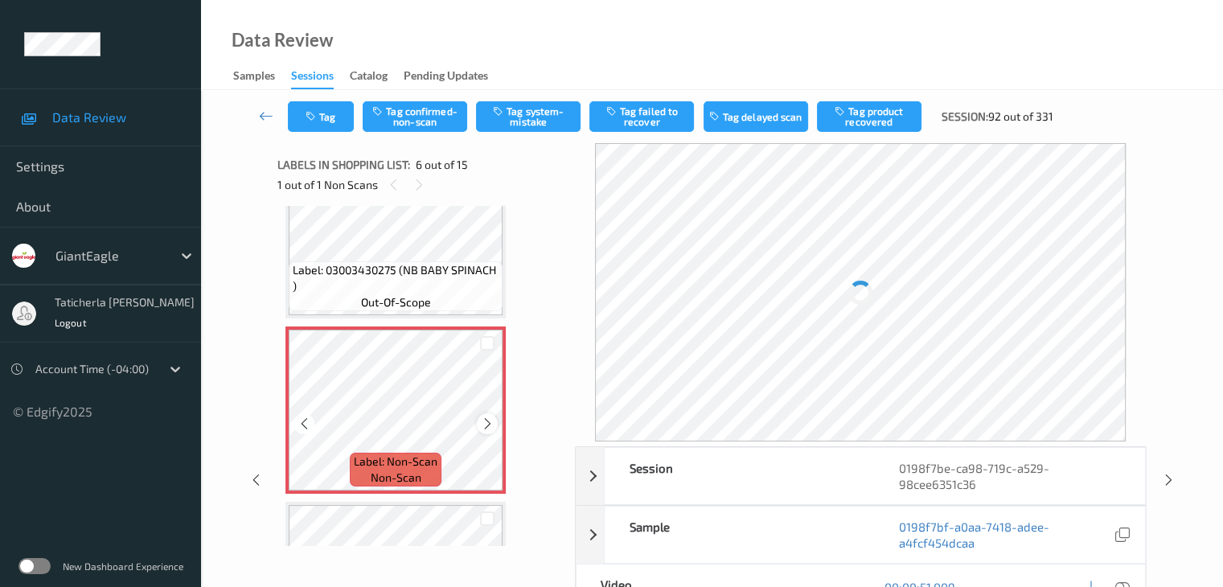
scroll to position [790, 0]
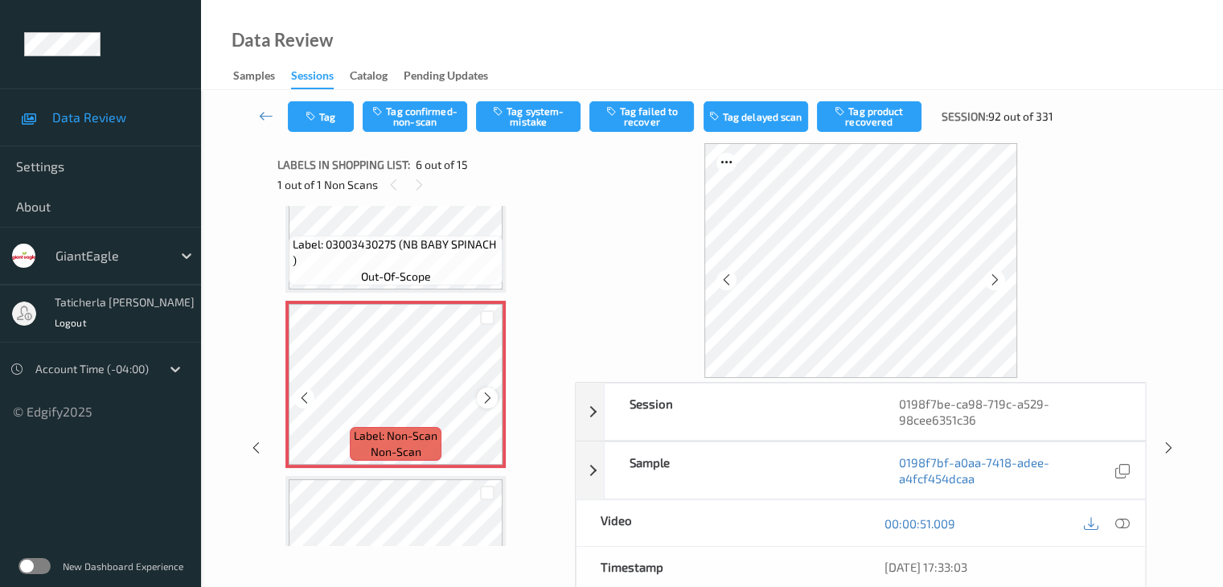
click at [485, 396] on icon at bounding box center [488, 398] width 14 height 14
click at [489, 393] on icon at bounding box center [488, 398] width 14 height 14
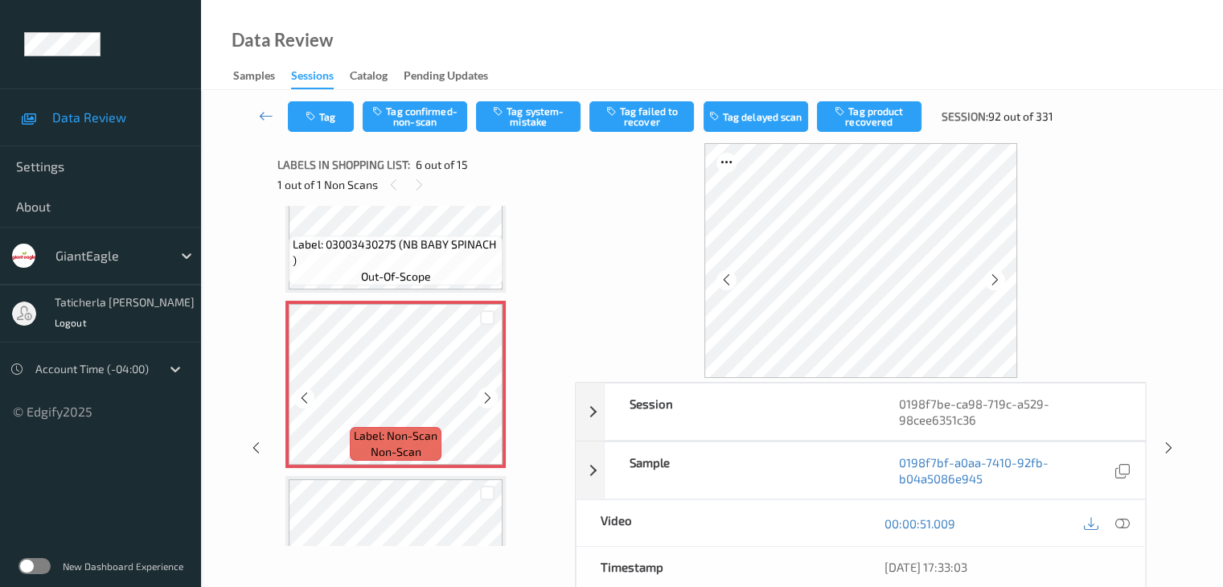
click at [489, 393] on icon at bounding box center [488, 398] width 14 height 14
click at [1118, 522] on icon at bounding box center [1121, 523] width 14 height 14
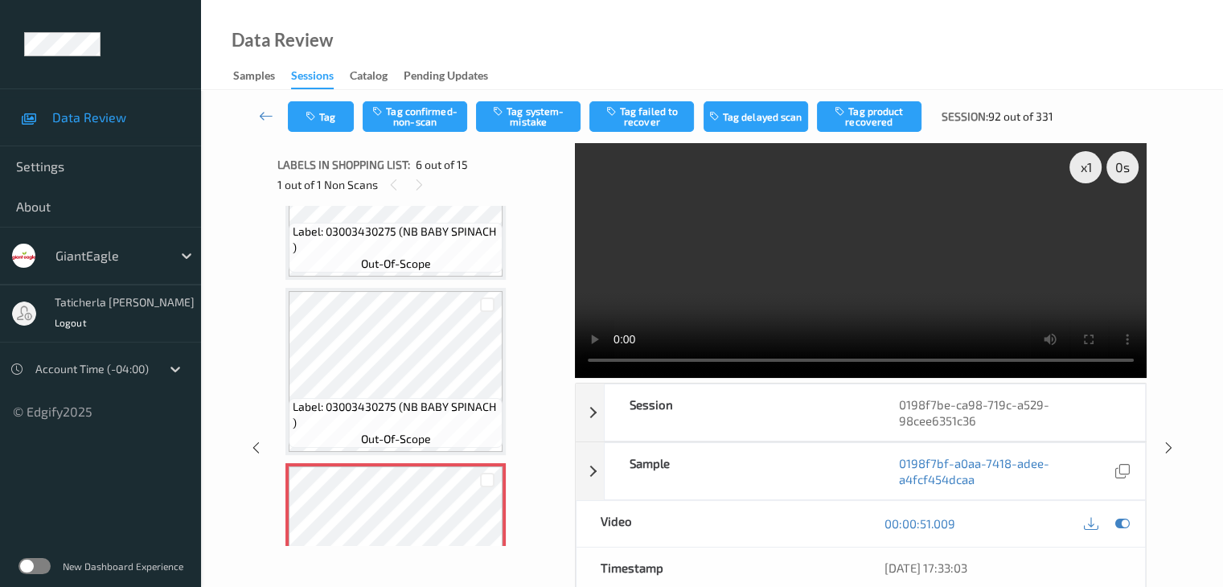
scroll to position [629, 0]
click at [421, 181] on icon at bounding box center [420, 185] width 14 height 14
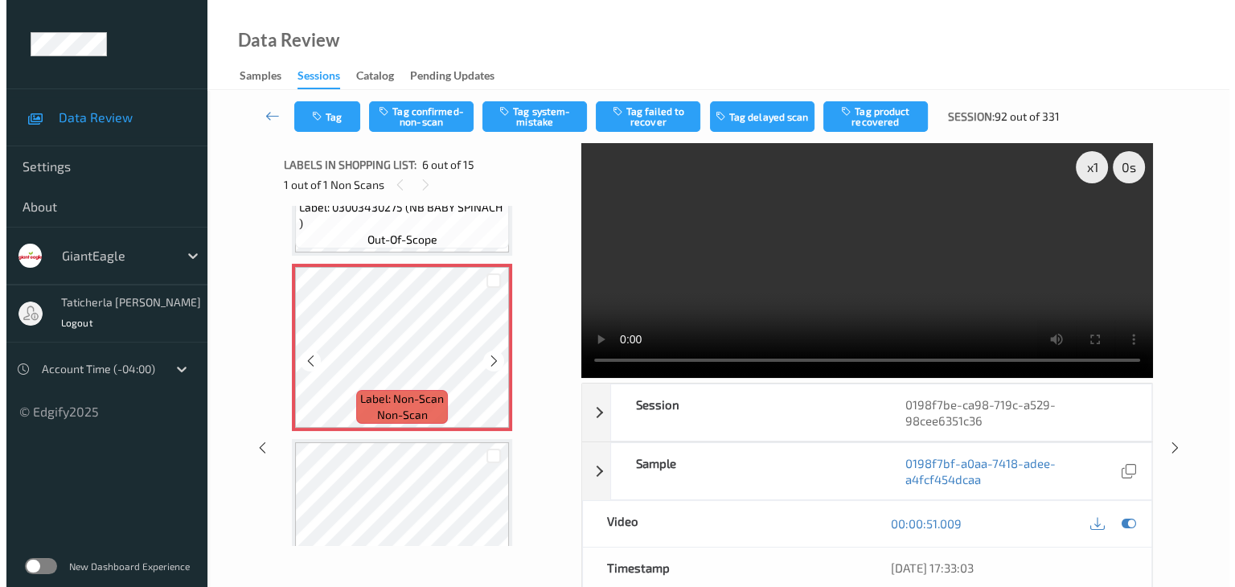
scroll to position [790, 0]
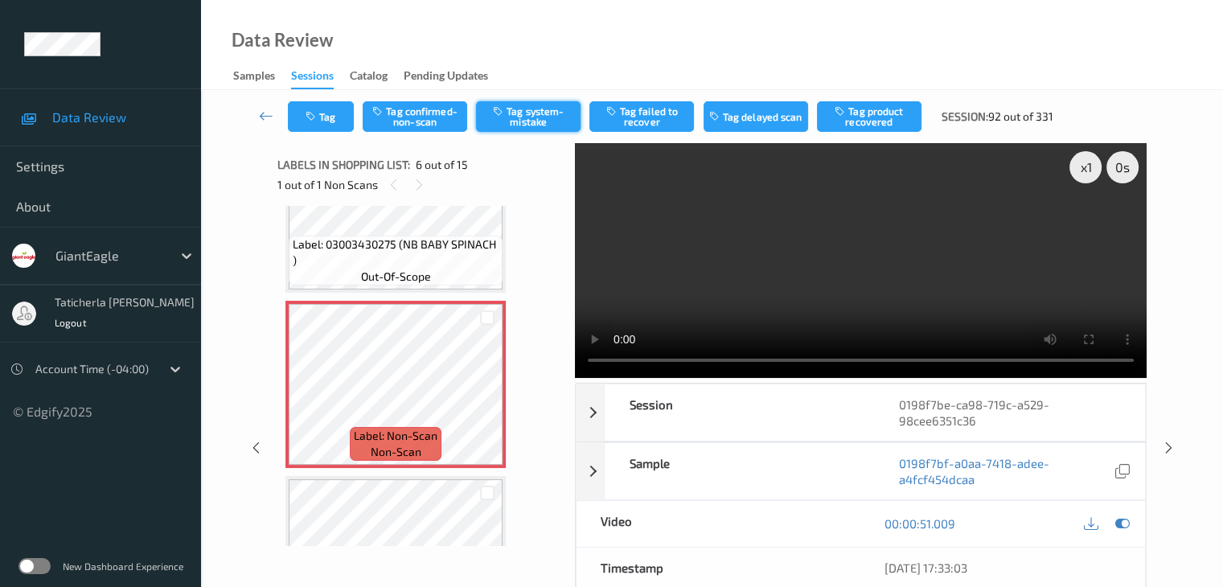
click at [522, 120] on button "Tag system-mistake" at bounding box center [528, 116] width 105 height 31
click at [328, 120] on button "Tag" at bounding box center [321, 116] width 66 height 31
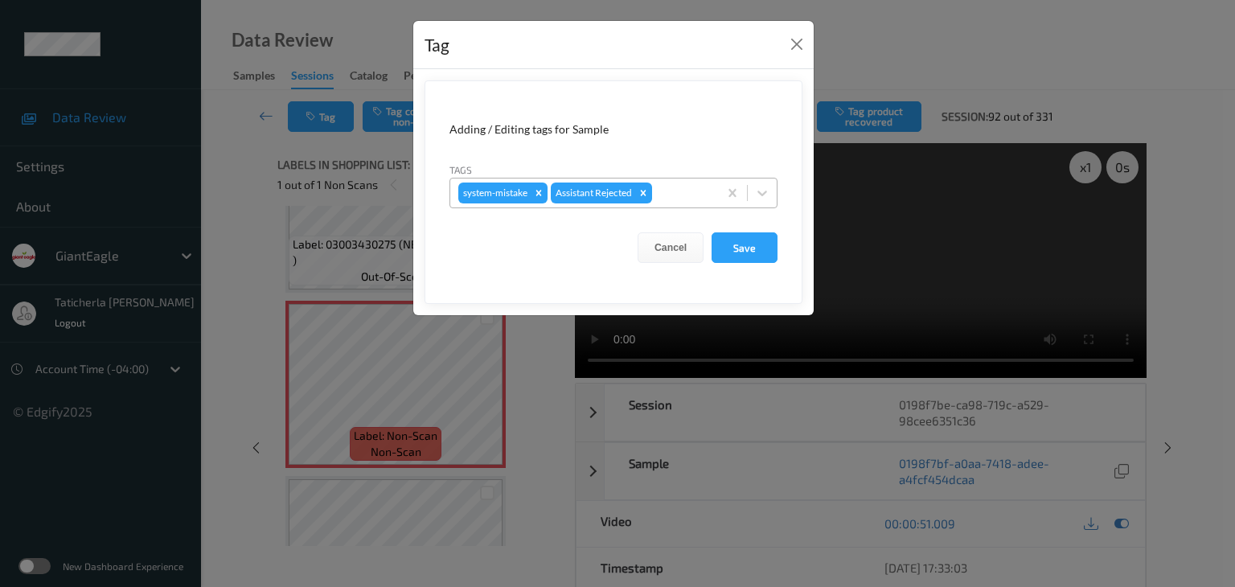
click at [689, 195] on div at bounding box center [682, 192] width 55 height 19
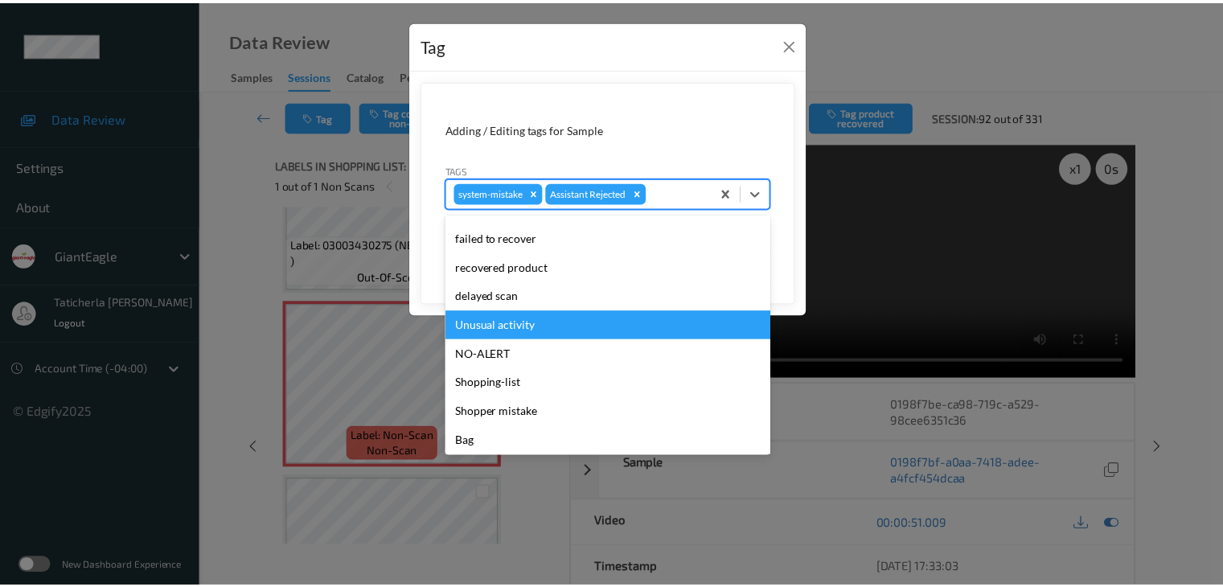
scroll to position [142, 0]
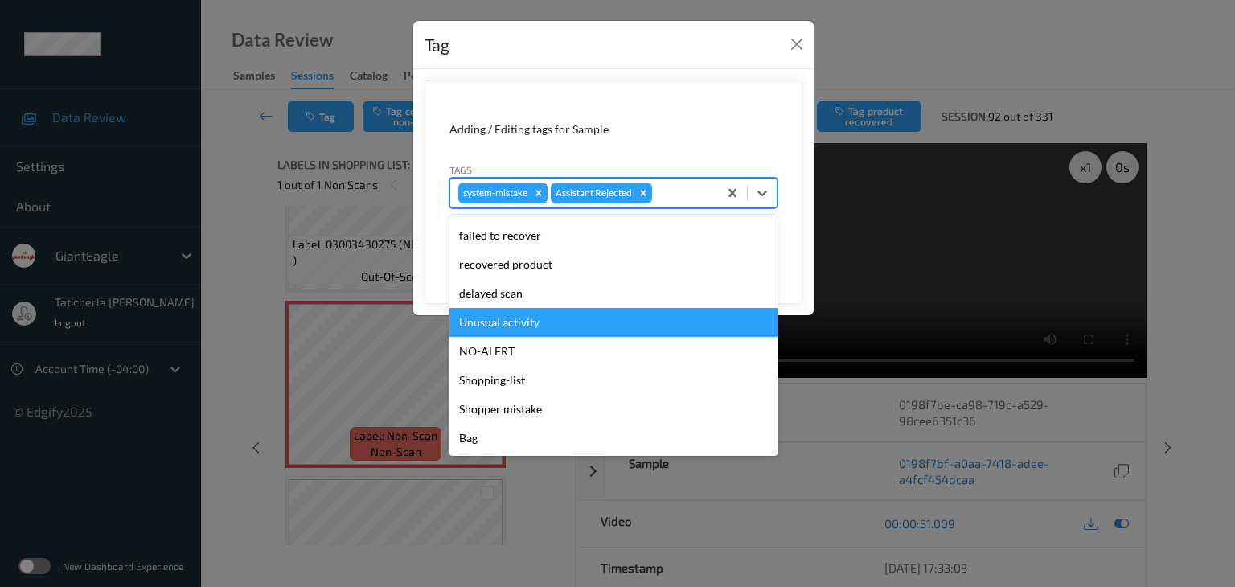
click at [647, 318] on div "Unusual activity" at bounding box center [613, 322] width 328 height 29
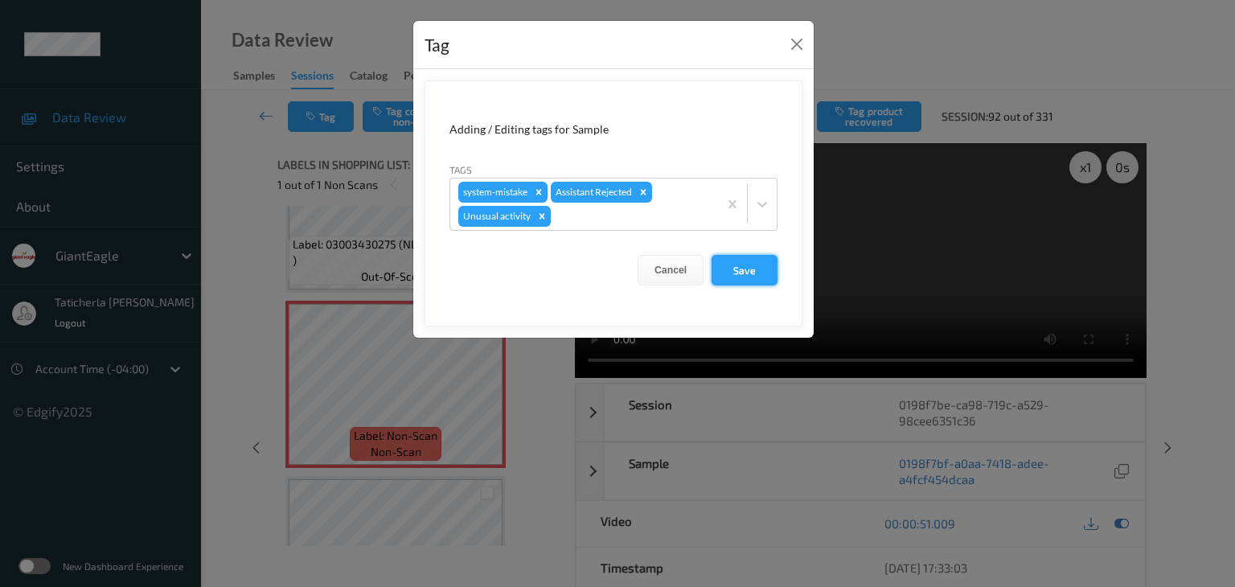
click at [746, 268] on button "Save" at bounding box center [745, 270] width 66 height 31
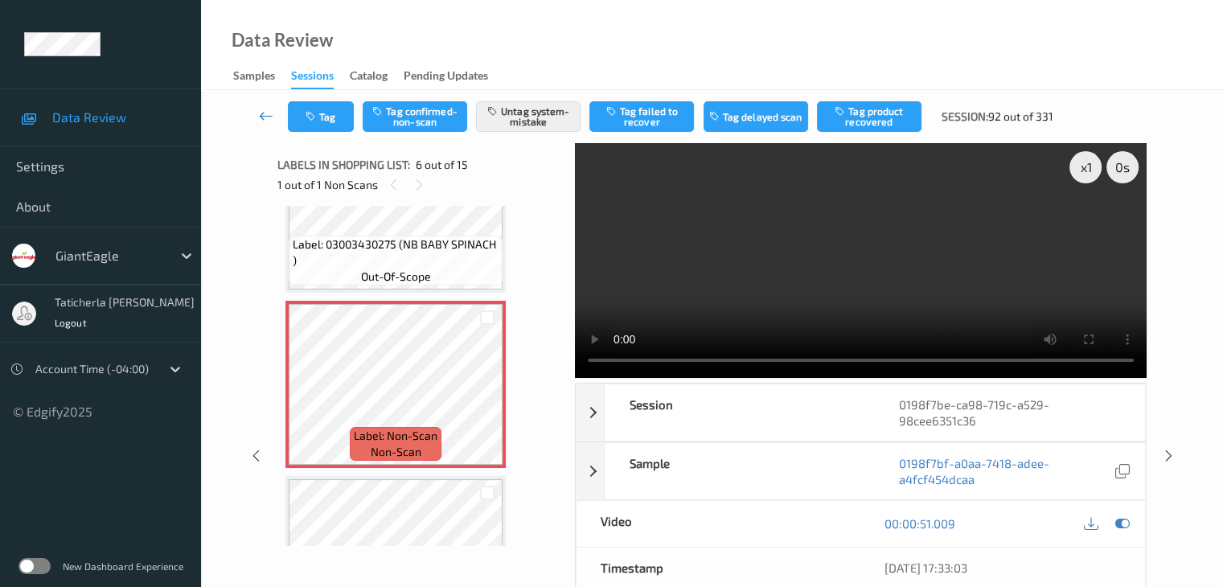
click at [265, 114] on icon at bounding box center [266, 116] width 14 height 16
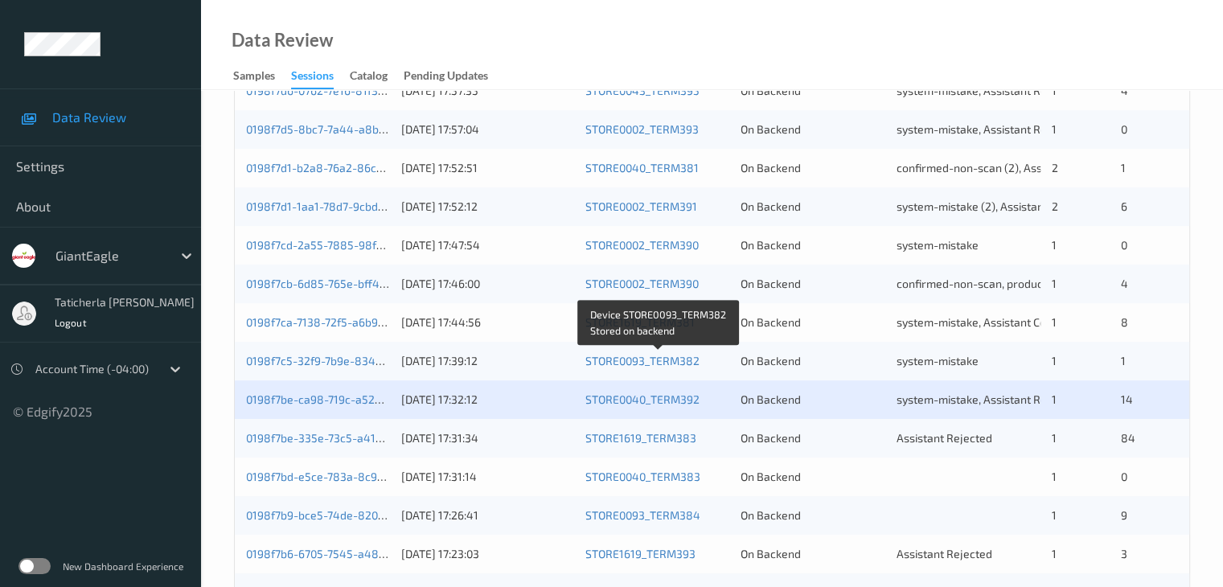
scroll to position [643, 0]
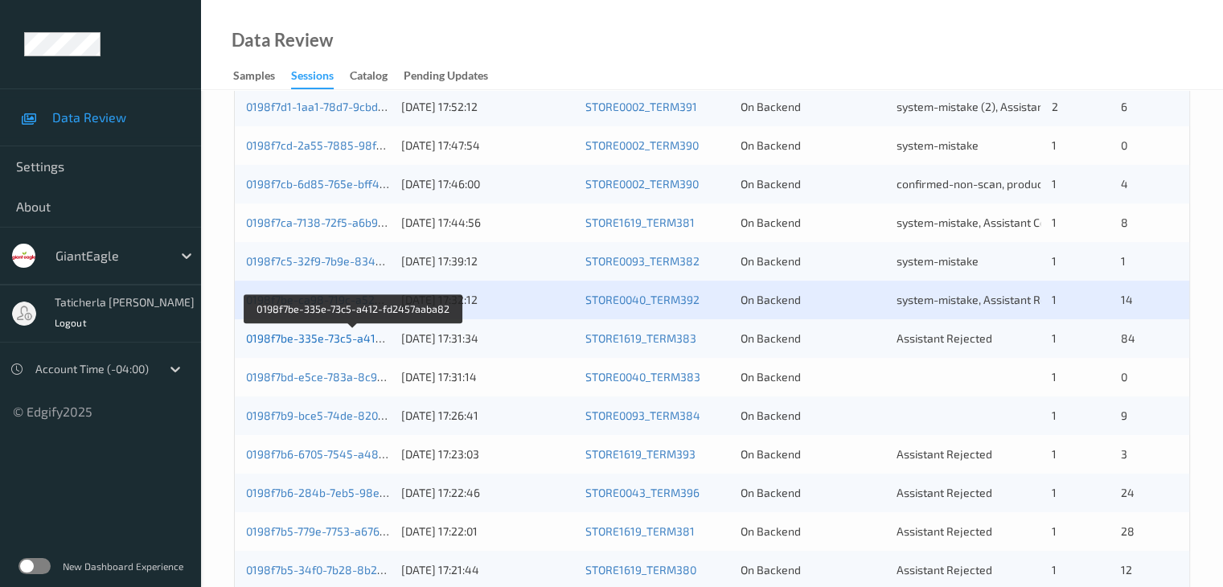
click at [343, 342] on link "0198f7be-335e-73c5-a412-fd2457aaba82" at bounding box center [354, 338] width 216 height 14
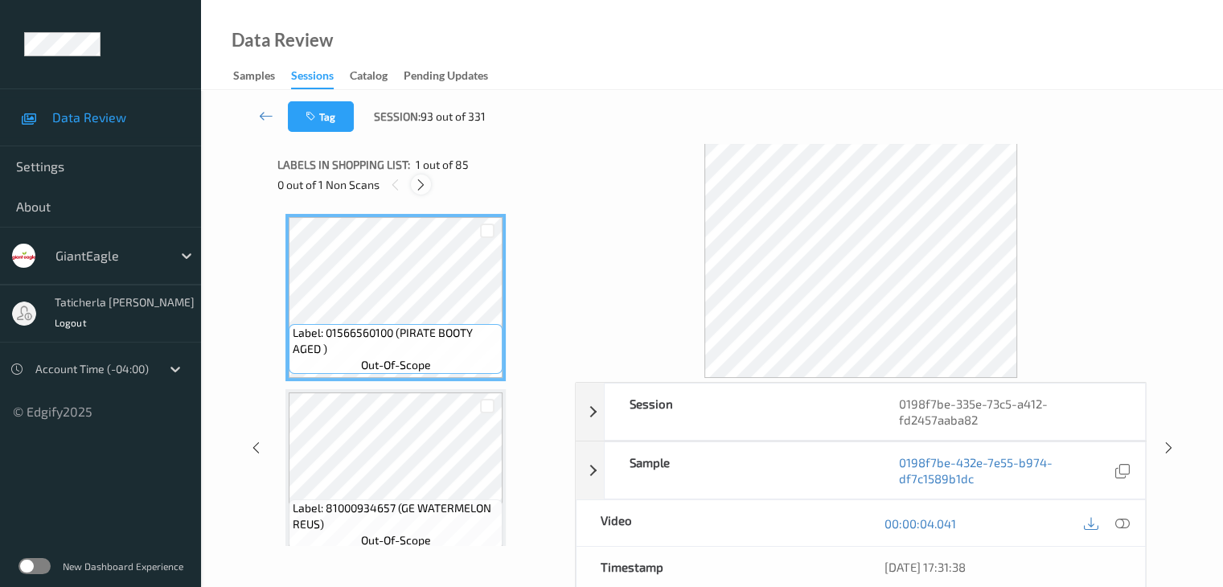
click at [418, 191] on icon at bounding box center [421, 185] width 14 height 14
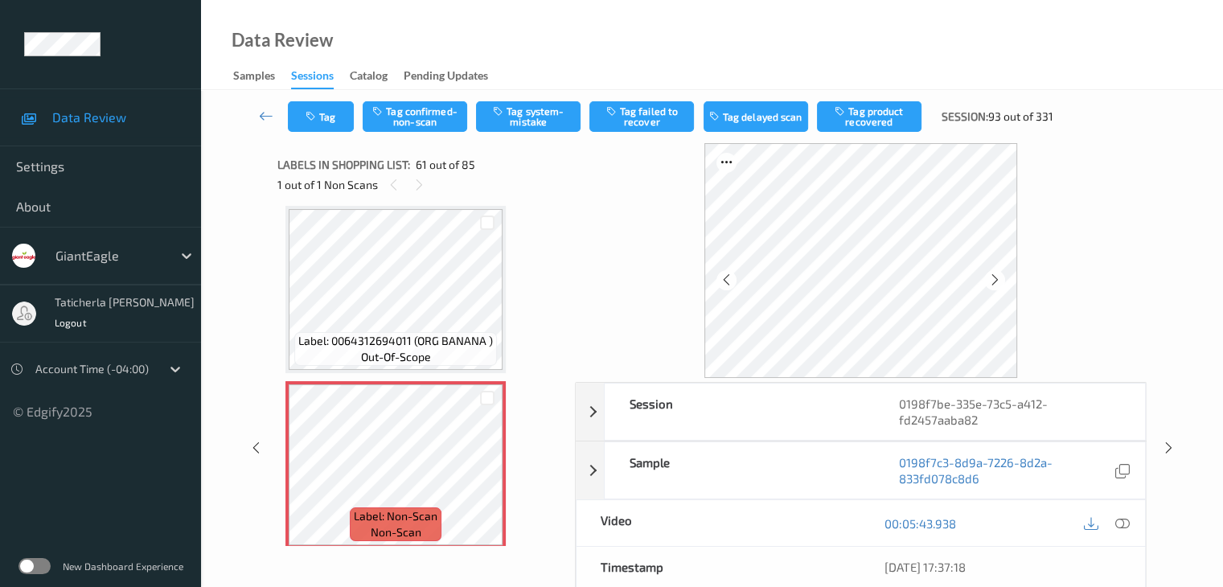
scroll to position [10511, 0]
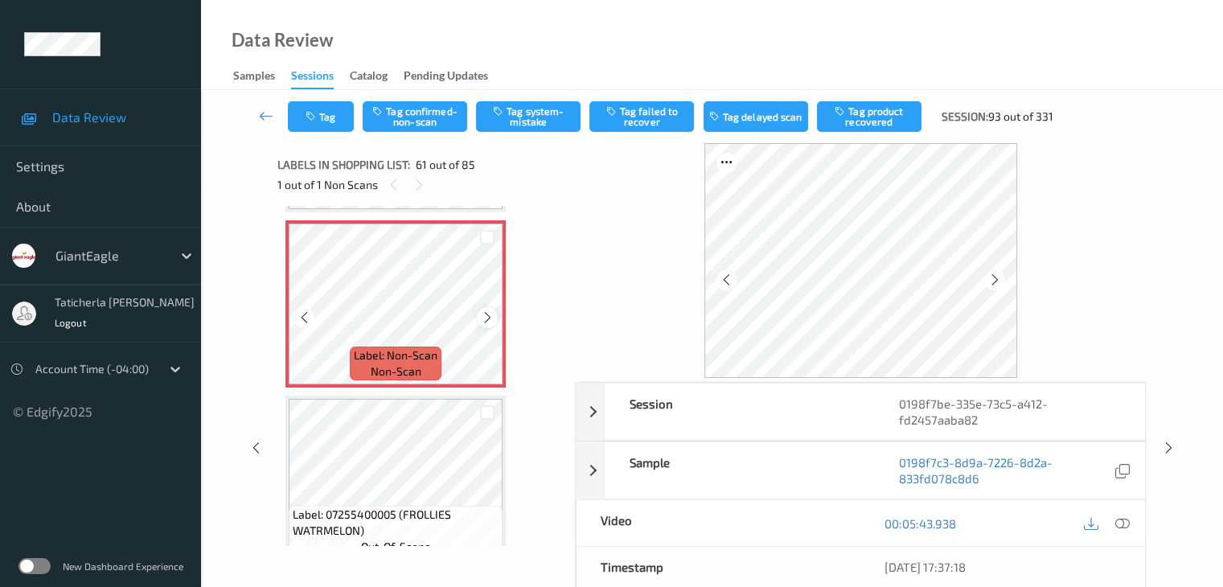
click at [479, 318] on div at bounding box center [487, 317] width 20 height 20
click at [1120, 521] on icon at bounding box center [1121, 523] width 14 height 14
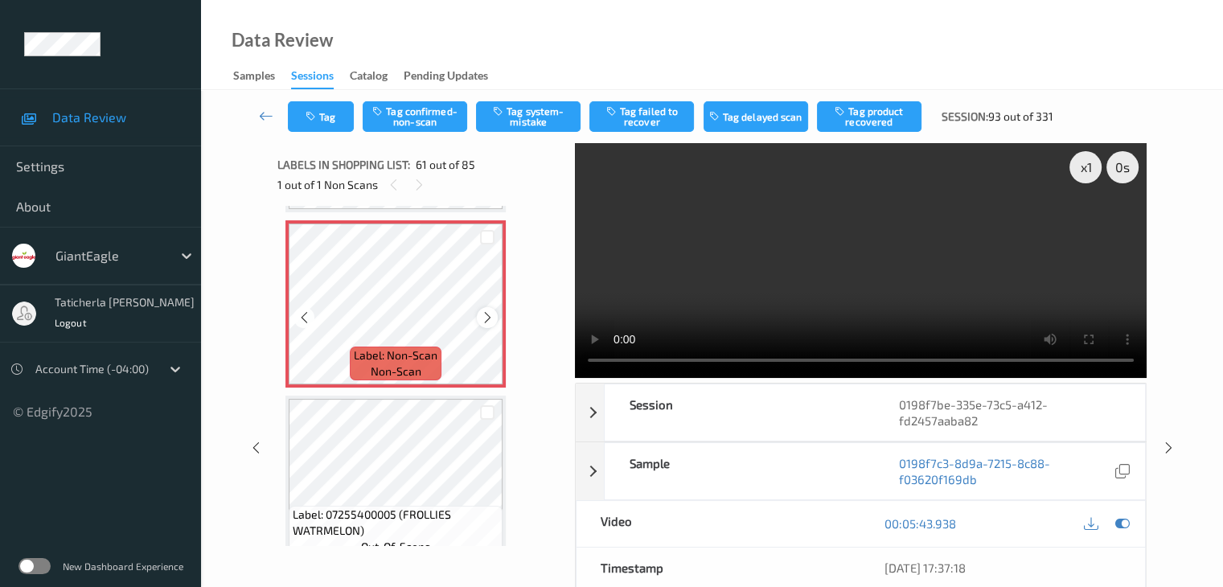
click at [489, 317] on icon at bounding box center [488, 317] width 14 height 14
click at [519, 112] on button "Tag system-mistake" at bounding box center [528, 116] width 105 height 31
click at [335, 117] on button "Tag" at bounding box center [321, 116] width 66 height 31
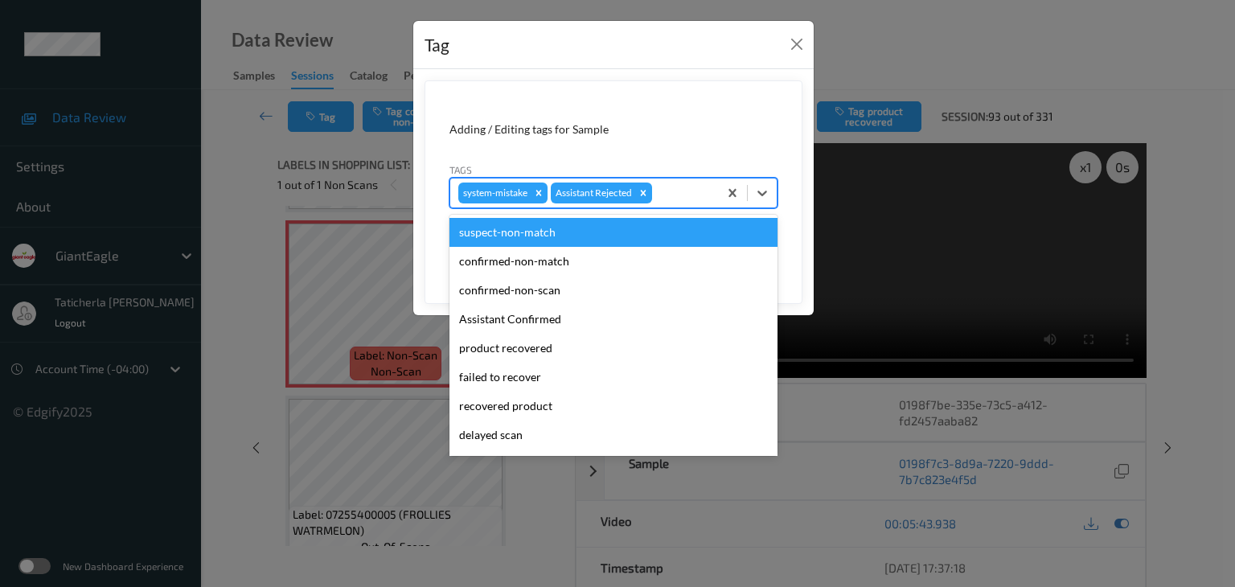
click at [678, 185] on div at bounding box center [682, 192] width 55 height 19
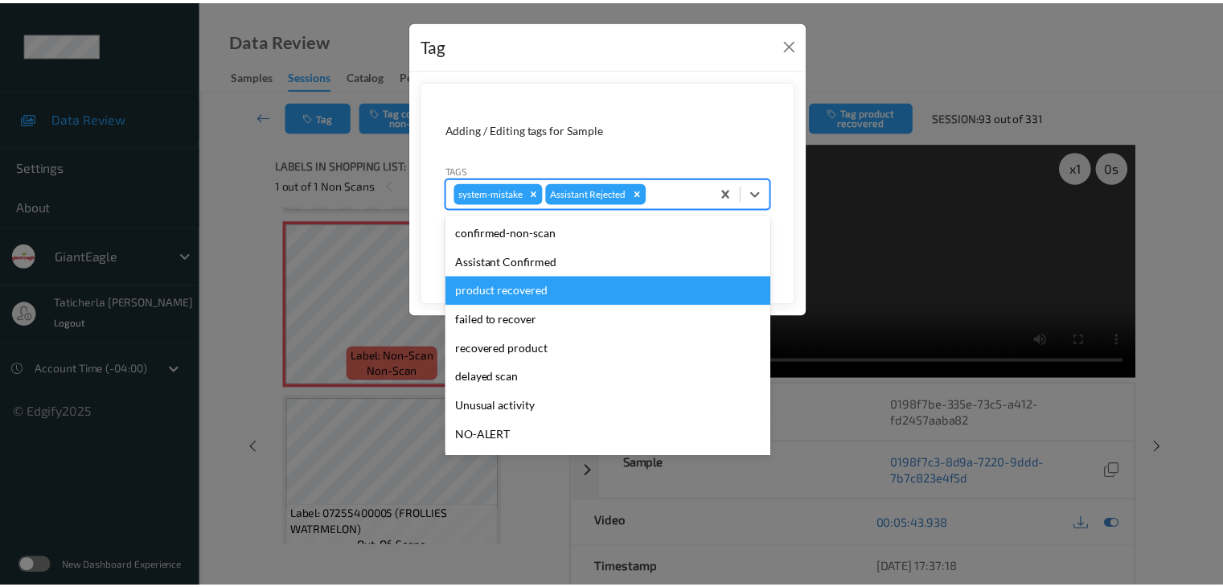
scroll to position [80, 0]
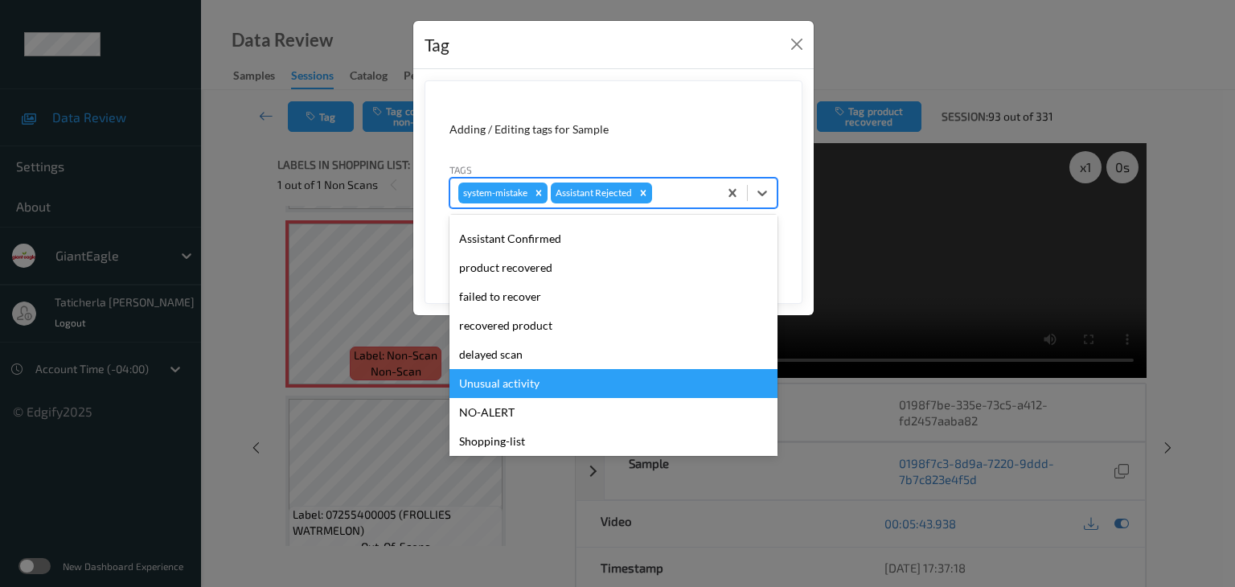
click at [627, 374] on div "Unusual activity" at bounding box center [613, 383] width 328 height 29
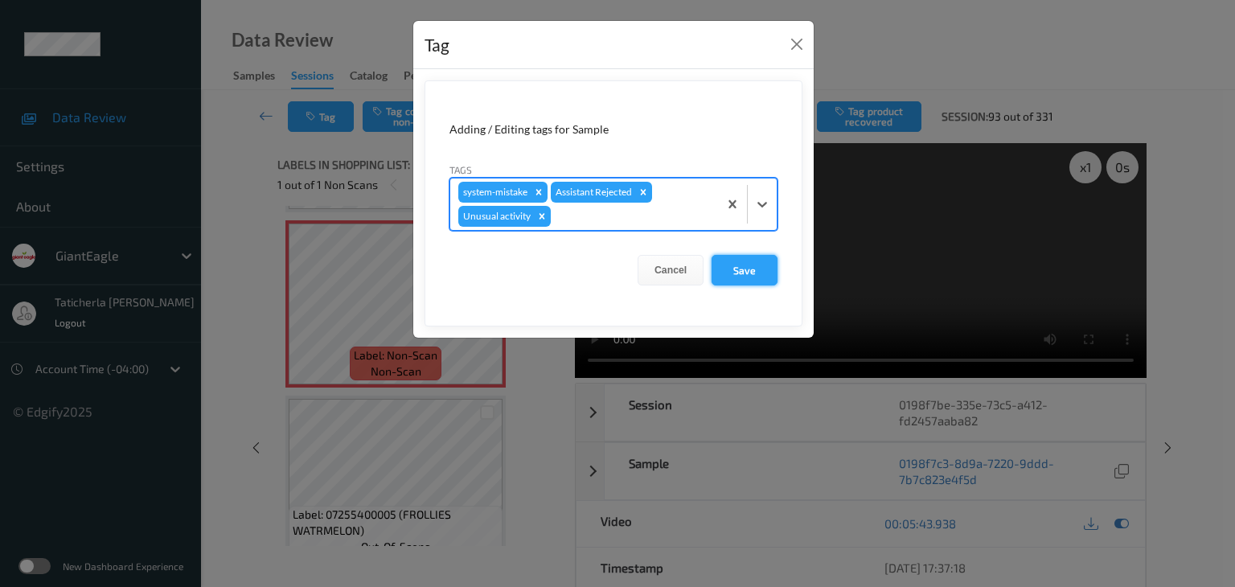
click at [752, 272] on button "Save" at bounding box center [745, 270] width 66 height 31
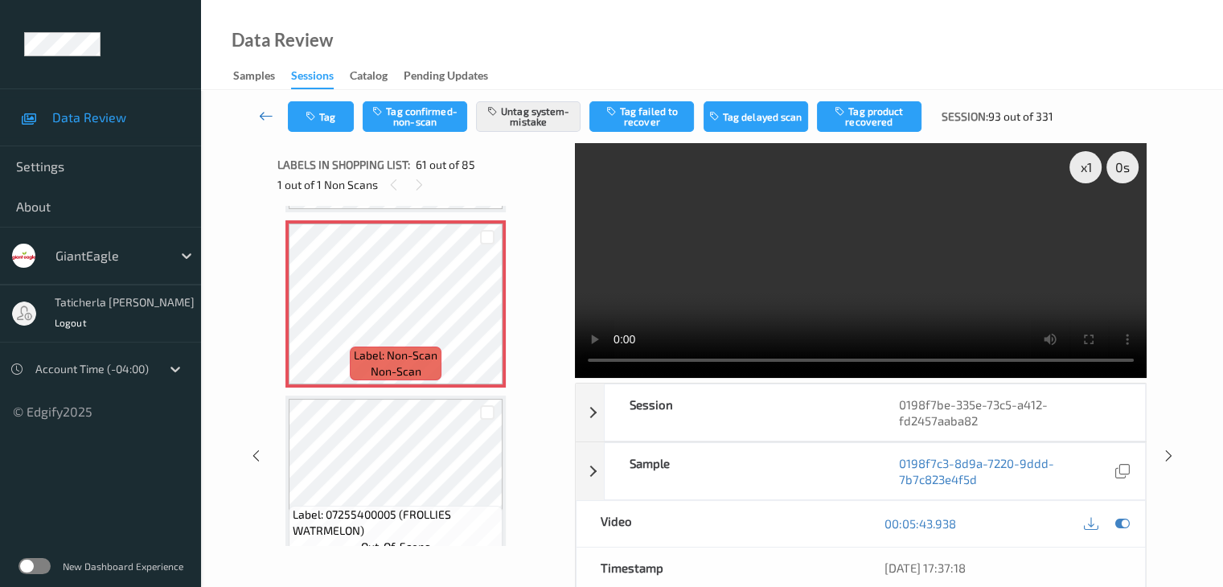
click at [259, 116] on icon at bounding box center [266, 116] width 14 height 16
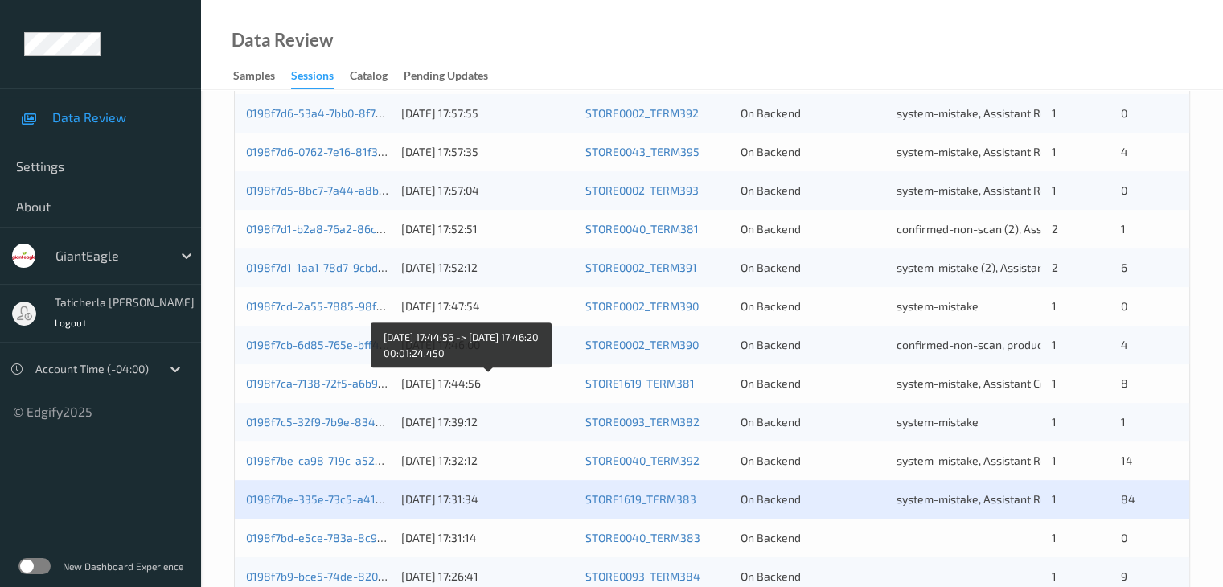
scroll to position [724, 0]
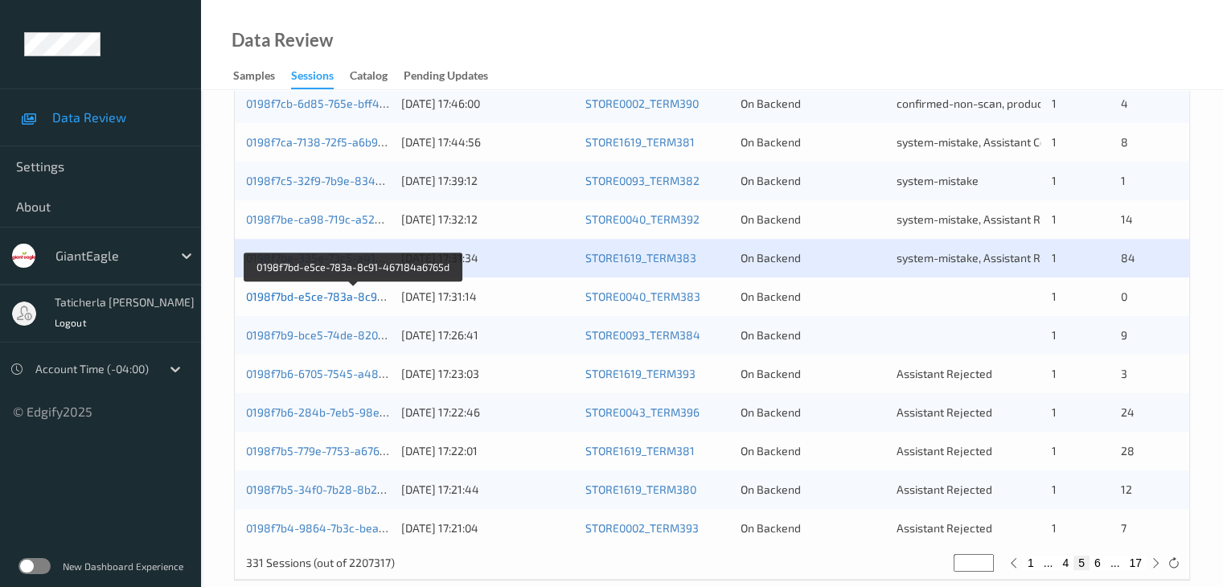
click at [310, 292] on link "0198f7bd-e5ce-783a-8c91-467184a6765d" at bounding box center [354, 296] width 217 height 14
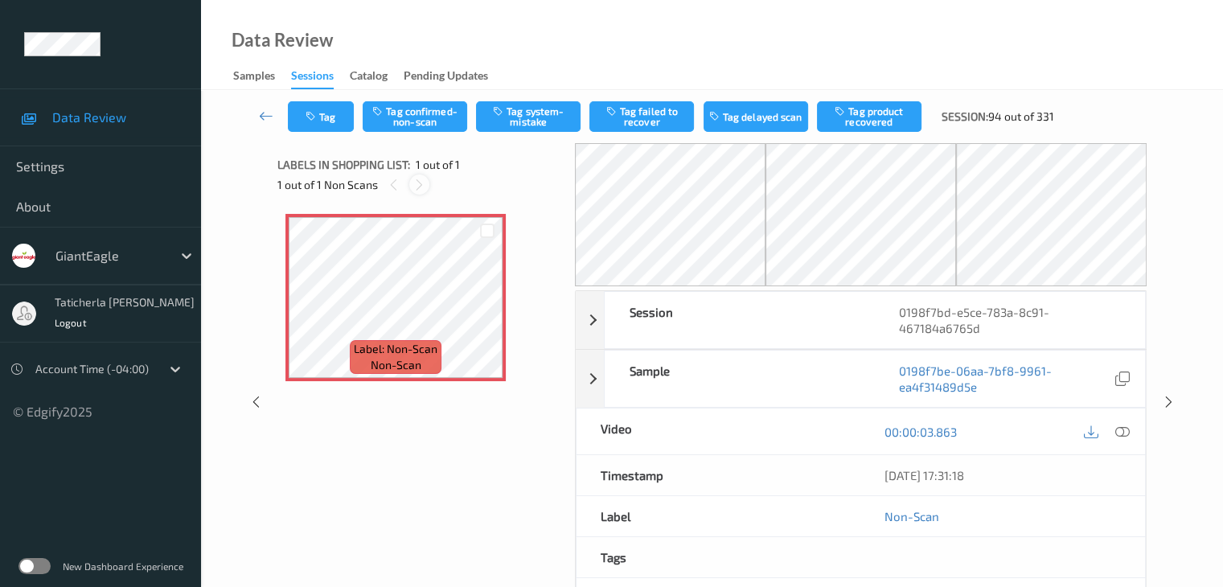
click at [418, 184] on icon at bounding box center [420, 185] width 14 height 14
click at [412, 191] on div at bounding box center [419, 184] width 20 height 20
click at [414, 188] on icon at bounding box center [420, 185] width 14 height 14
click at [419, 183] on icon at bounding box center [420, 185] width 14 height 14
click at [490, 311] on icon at bounding box center [488, 311] width 14 height 14
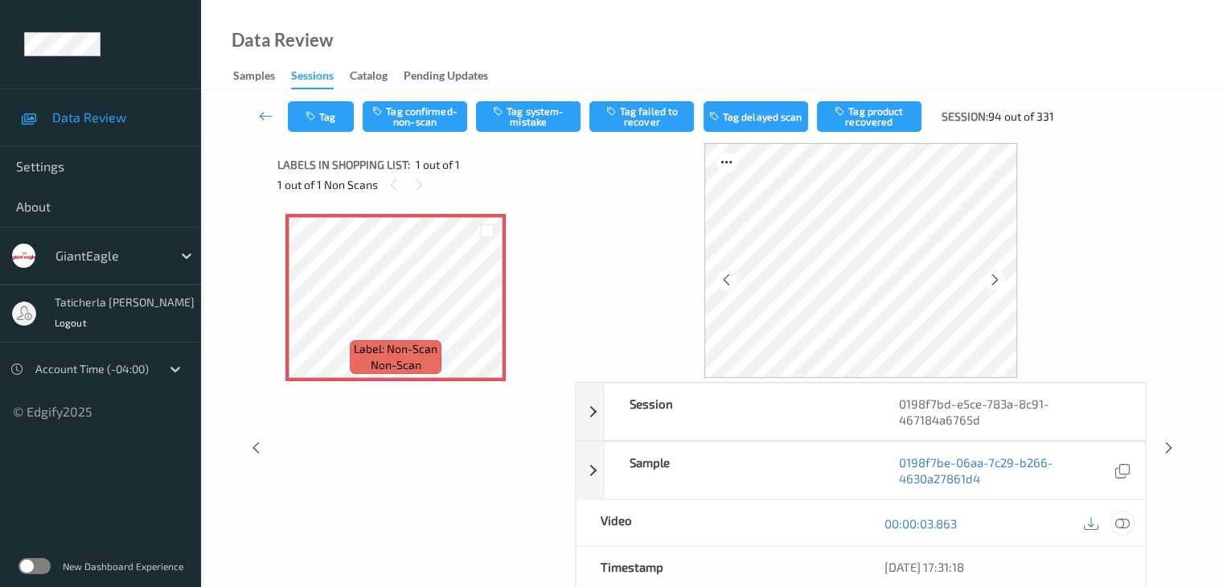
click at [1119, 523] on icon at bounding box center [1121, 523] width 14 height 14
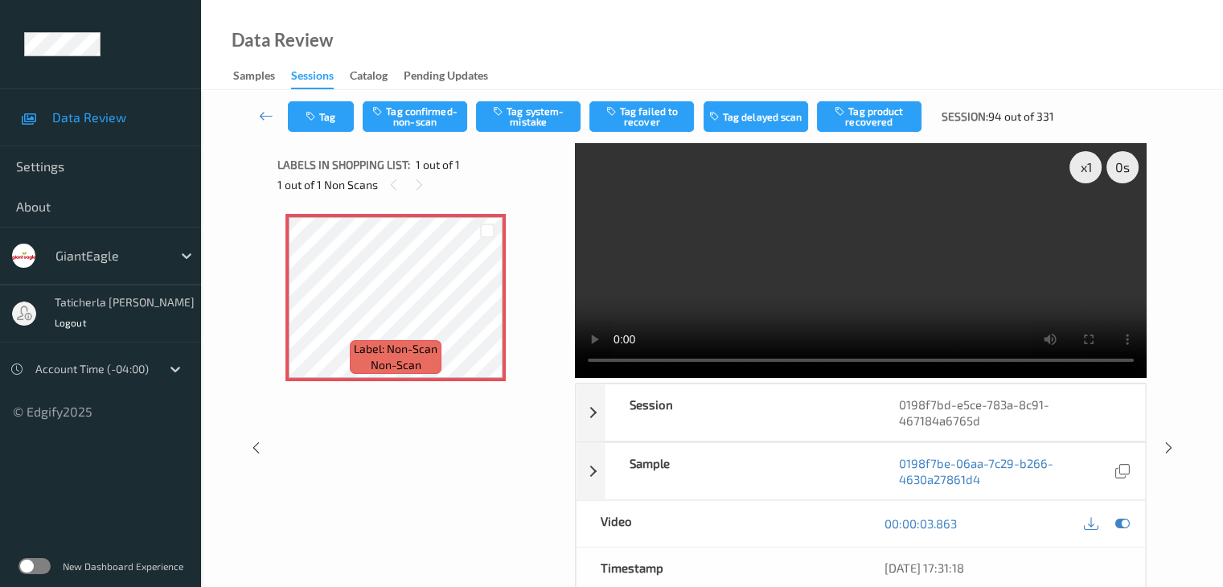
click at [1087, 222] on video at bounding box center [861, 260] width 572 height 235
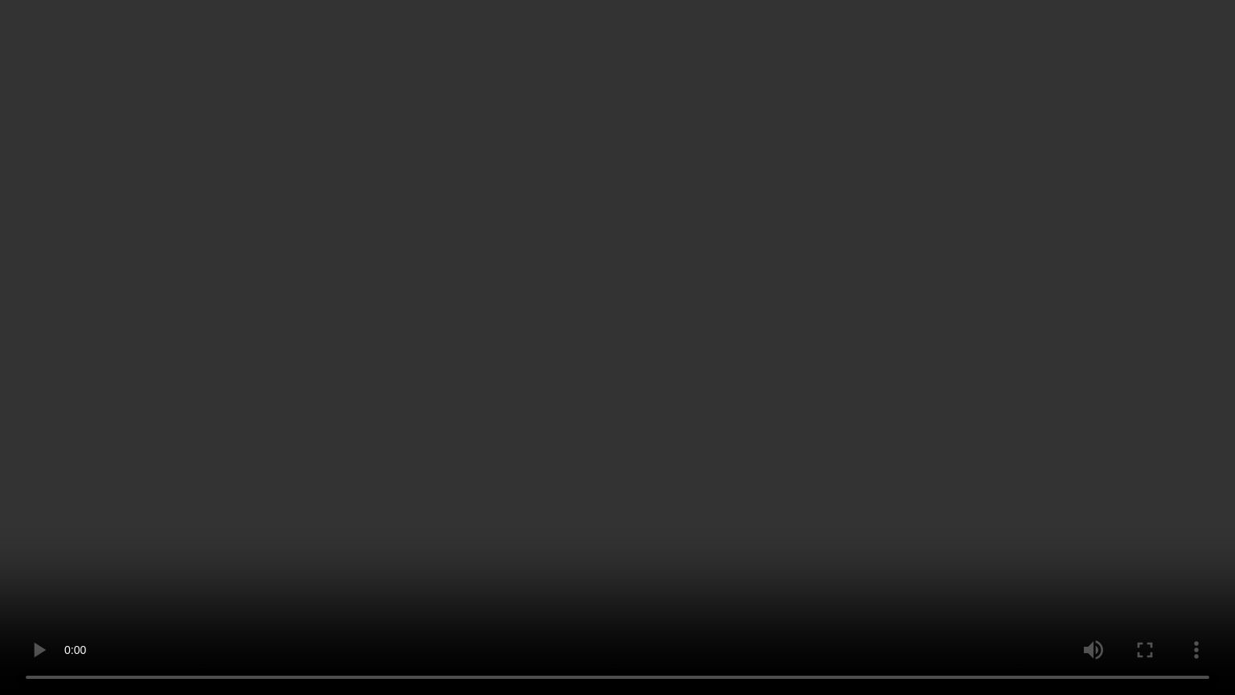
click at [1149, 420] on video at bounding box center [617, 347] width 1235 height 695
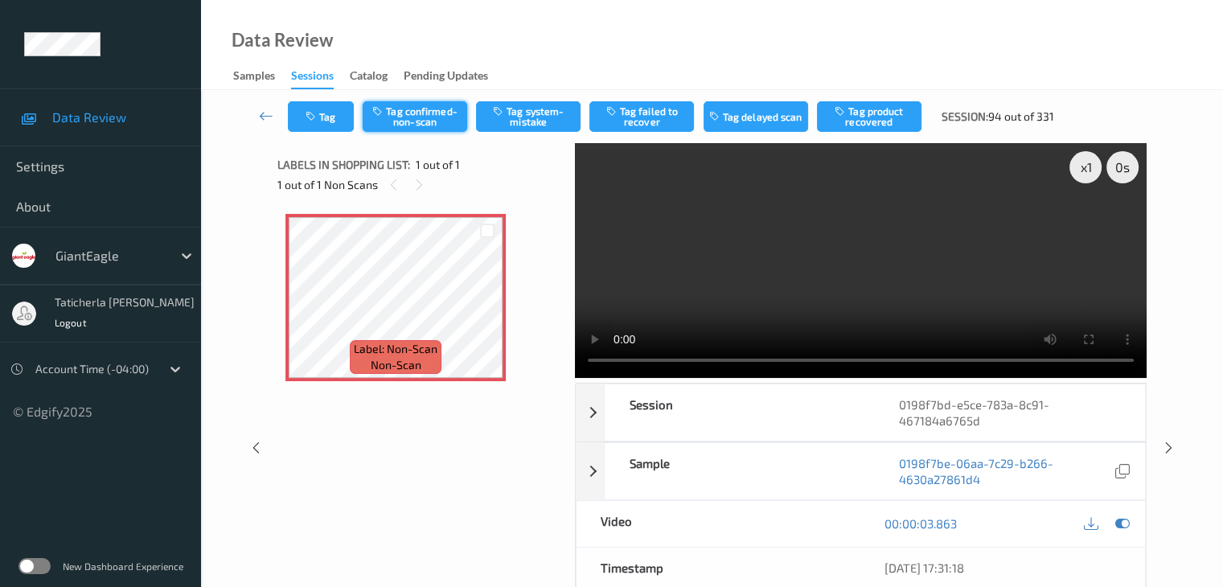
click at [437, 115] on button "Tag confirmed-non-scan" at bounding box center [415, 116] width 105 height 31
click at [264, 111] on icon at bounding box center [266, 116] width 14 height 16
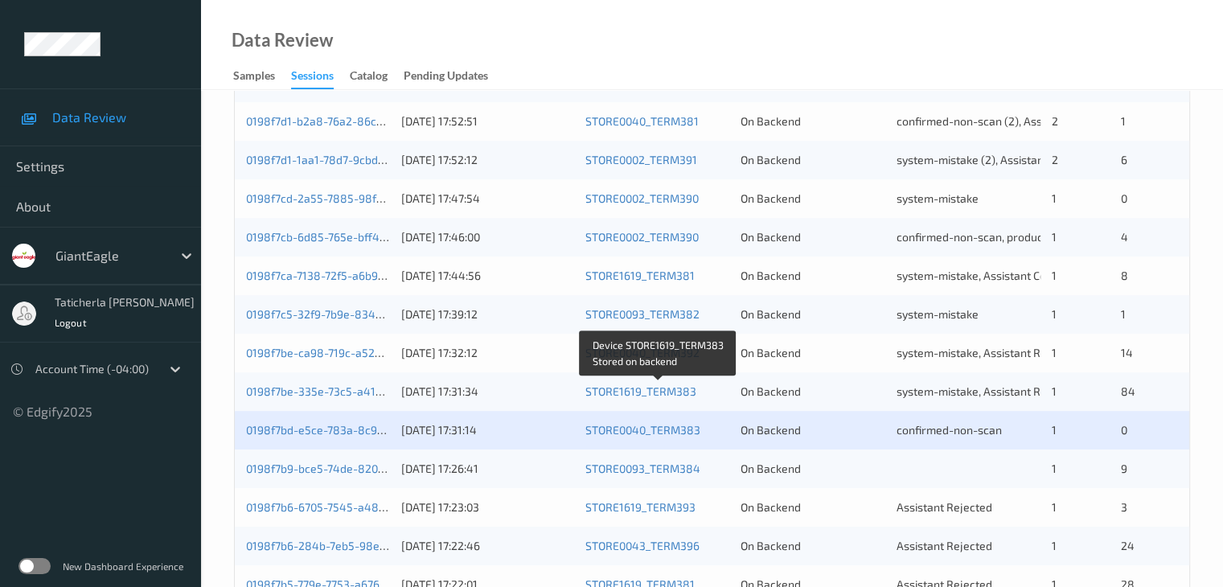
scroll to position [724, 0]
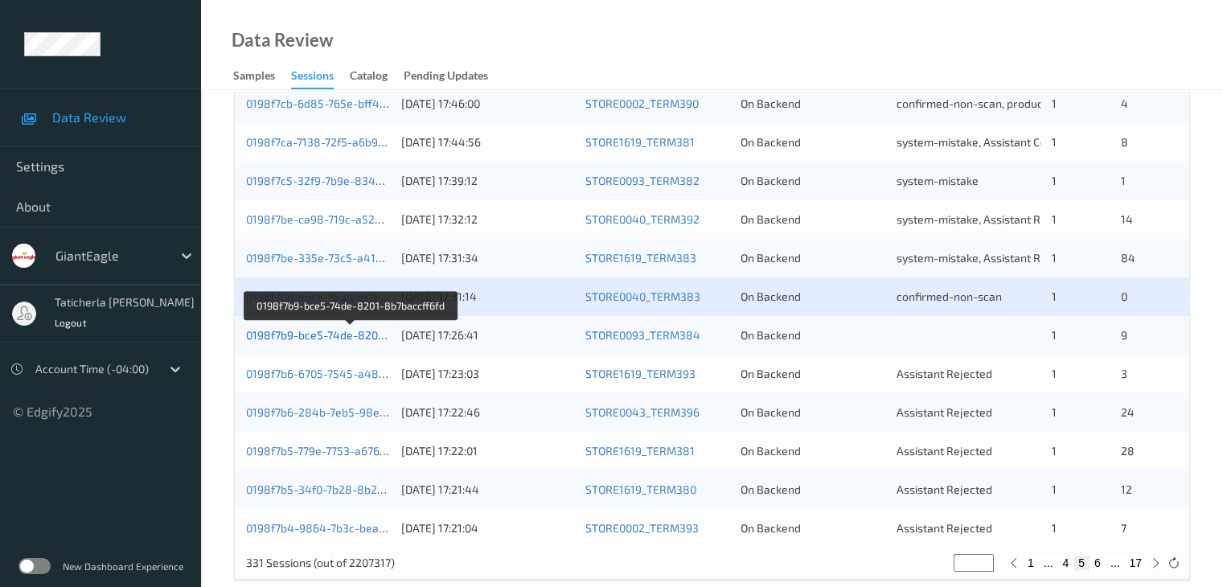
click at [305, 335] on link "0198f7b9-bce5-74de-8201-8b7baccff6fd" at bounding box center [351, 335] width 210 height 14
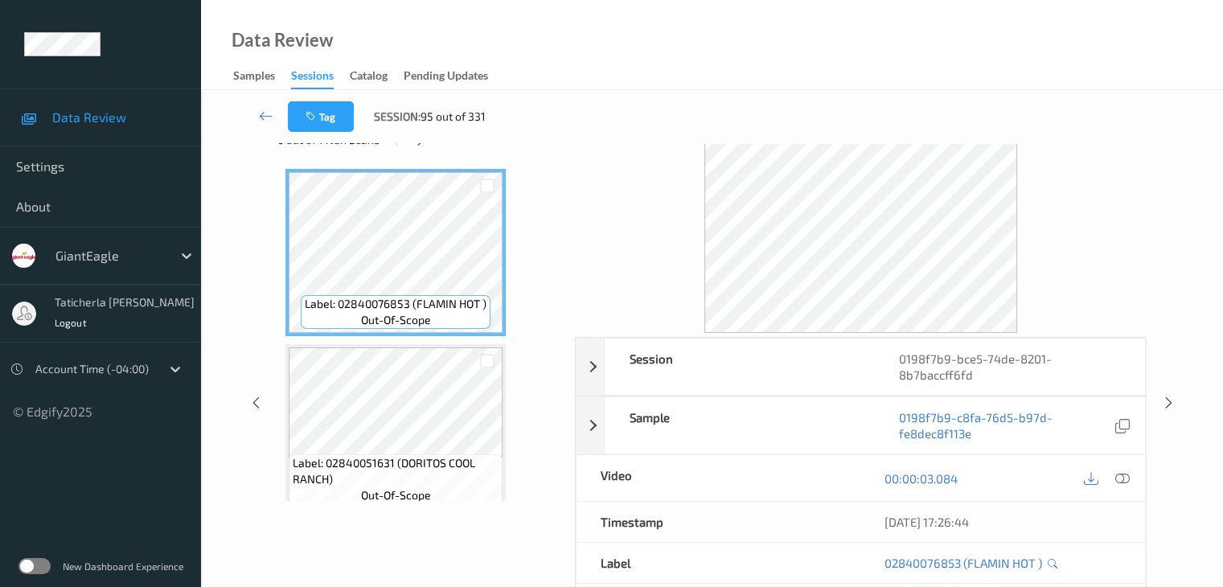
scroll to position [35, 0]
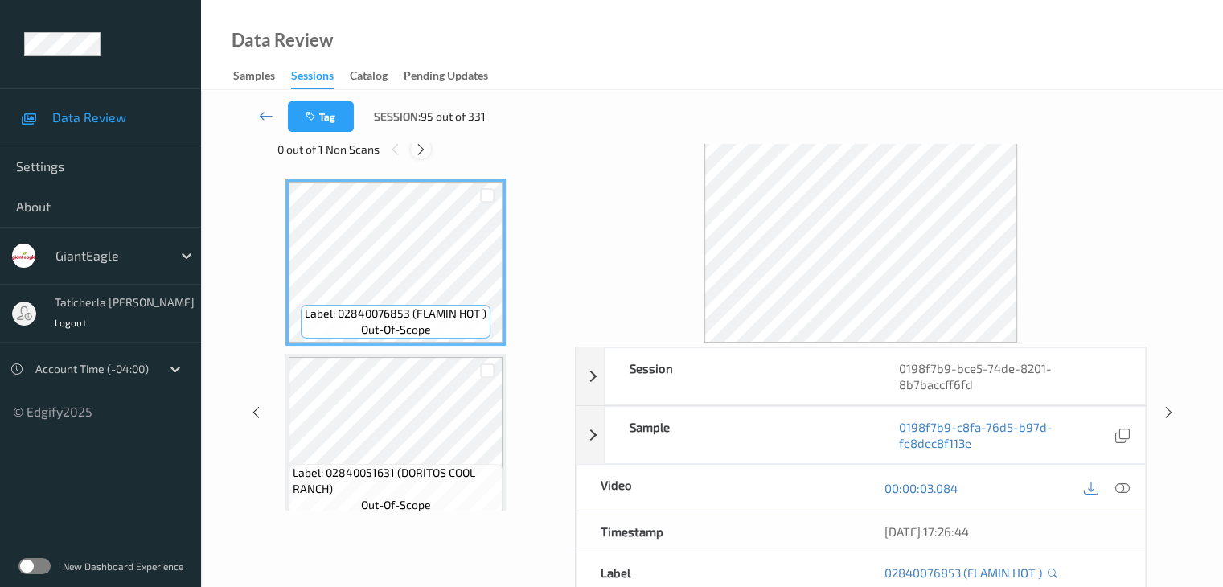
click at [424, 152] on icon at bounding box center [421, 149] width 14 height 14
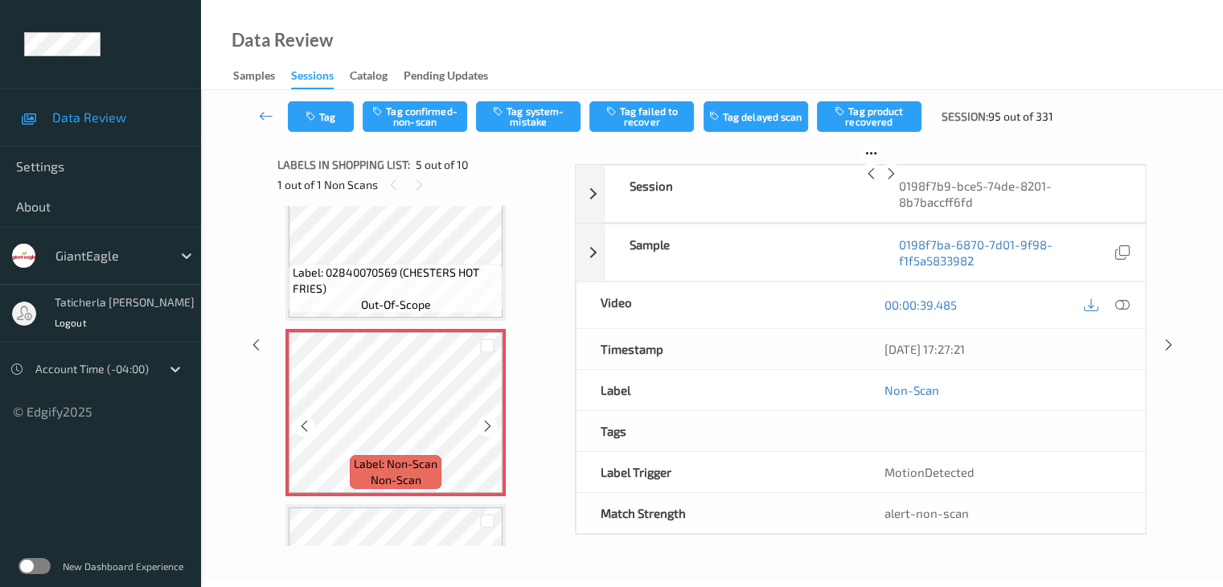
scroll to position [614, 0]
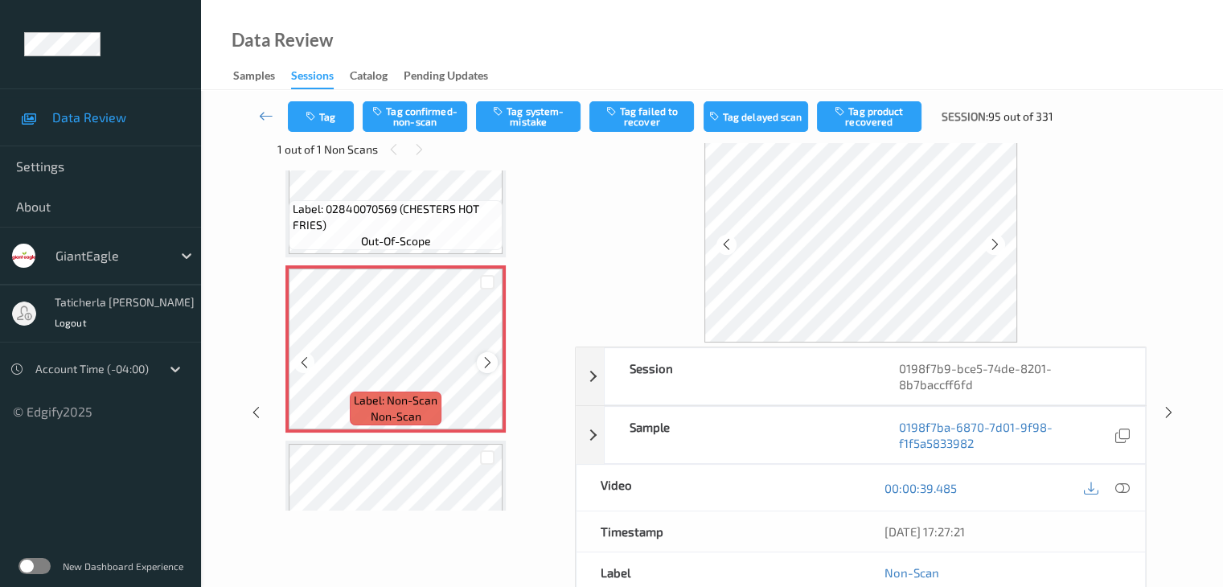
click at [486, 362] on icon at bounding box center [488, 362] width 14 height 14
click at [1120, 484] on icon at bounding box center [1121, 488] width 14 height 14
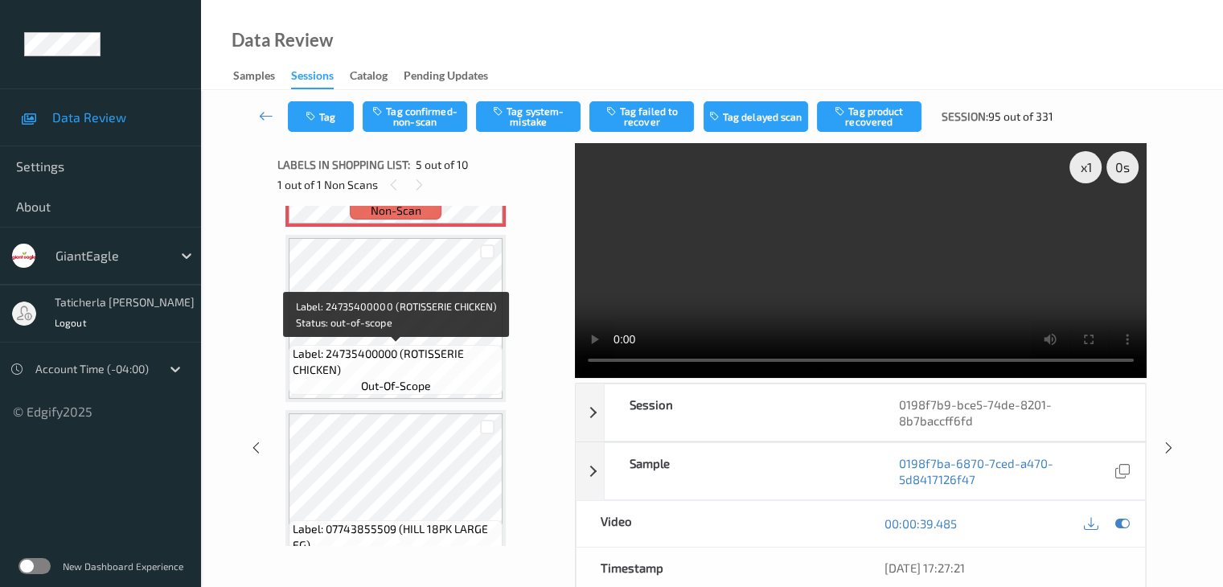
scroll to position [775, 0]
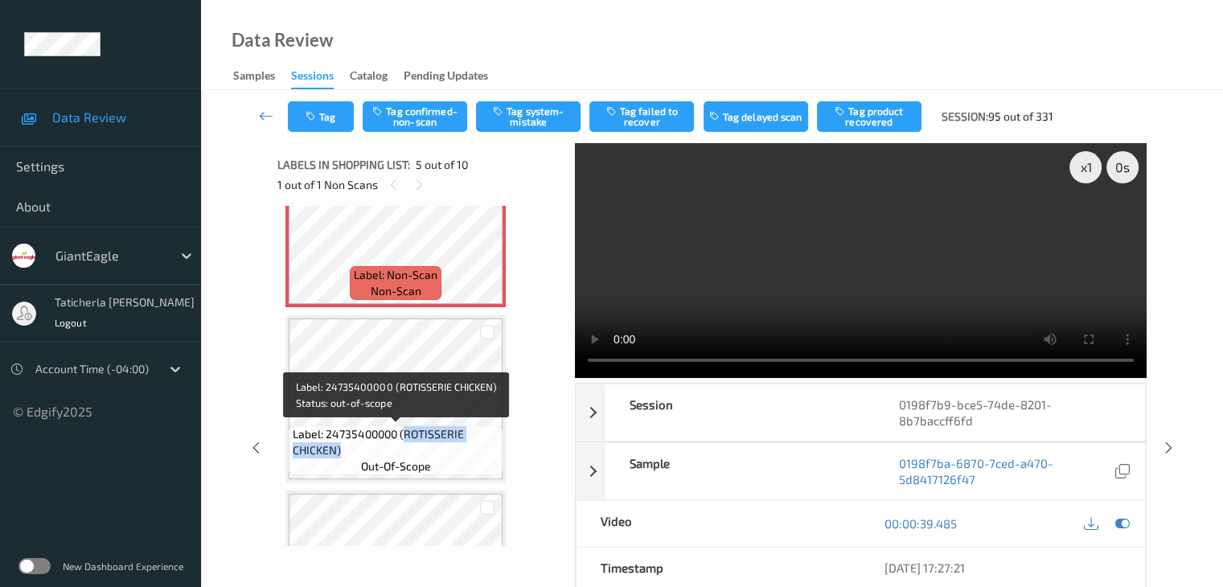
drag, startPoint x: 403, startPoint y: 436, endPoint x: 474, endPoint y: 458, distance: 74.0
click at [474, 458] on span "Label: 24735400000 (ROTISSERIE CHICKEN)" at bounding box center [396, 442] width 206 height 32
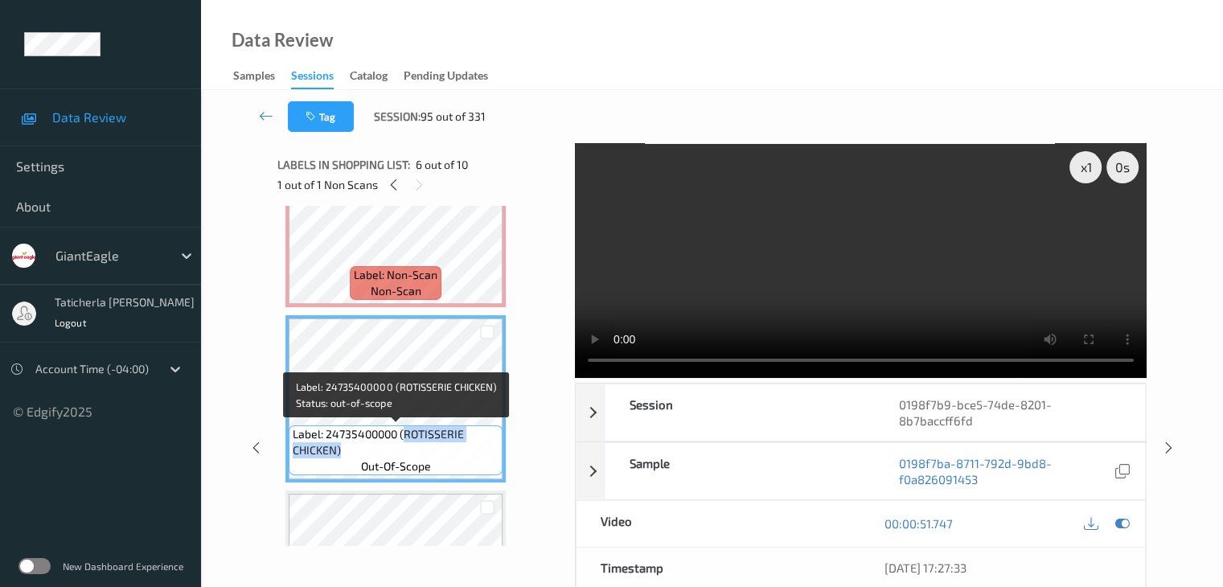
copy span "ROTISSERIE CHICKEN)"
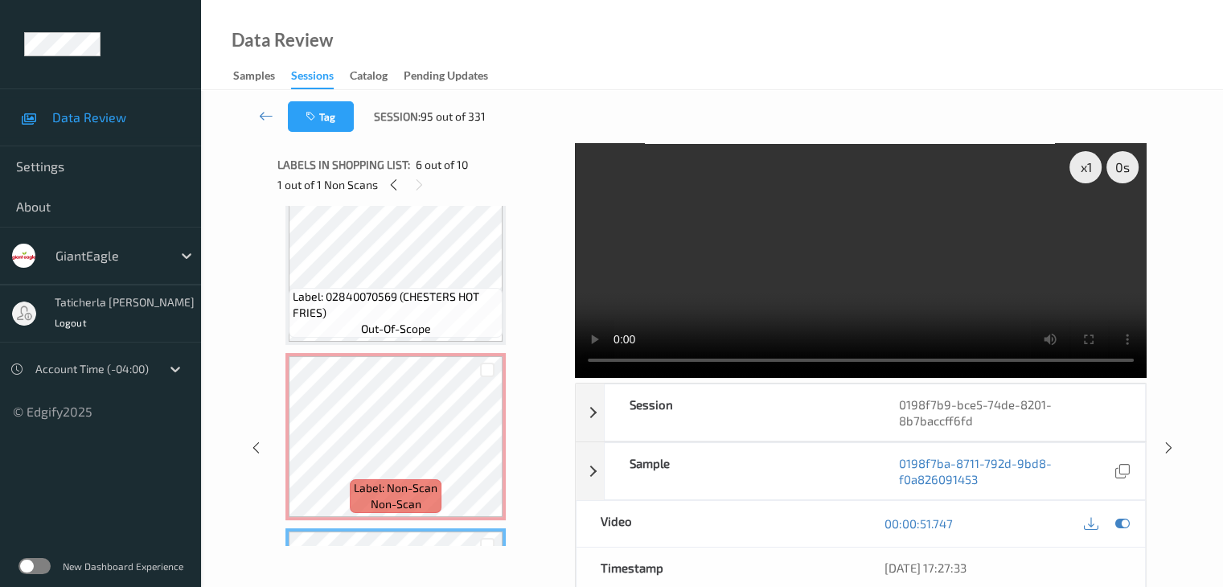
scroll to position [534, 0]
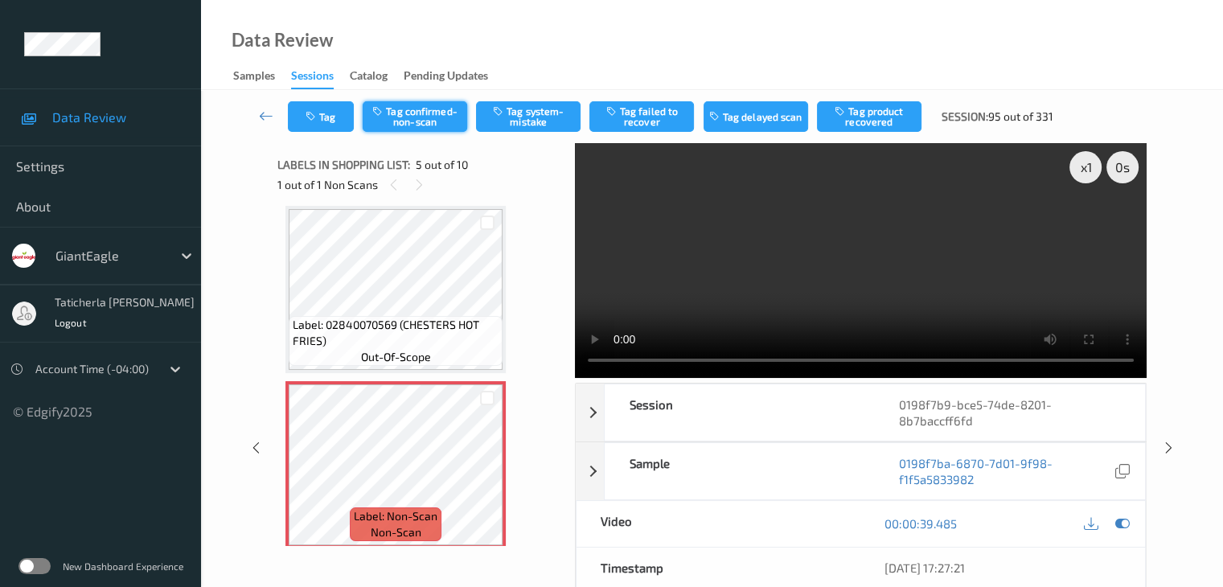
click at [421, 122] on button "Tag confirmed-non-scan" at bounding box center [415, 116] width 105 height 31
click at [881, 117] on button "Tag product recovered" at bounding box center [869, 116] width 105 height 31
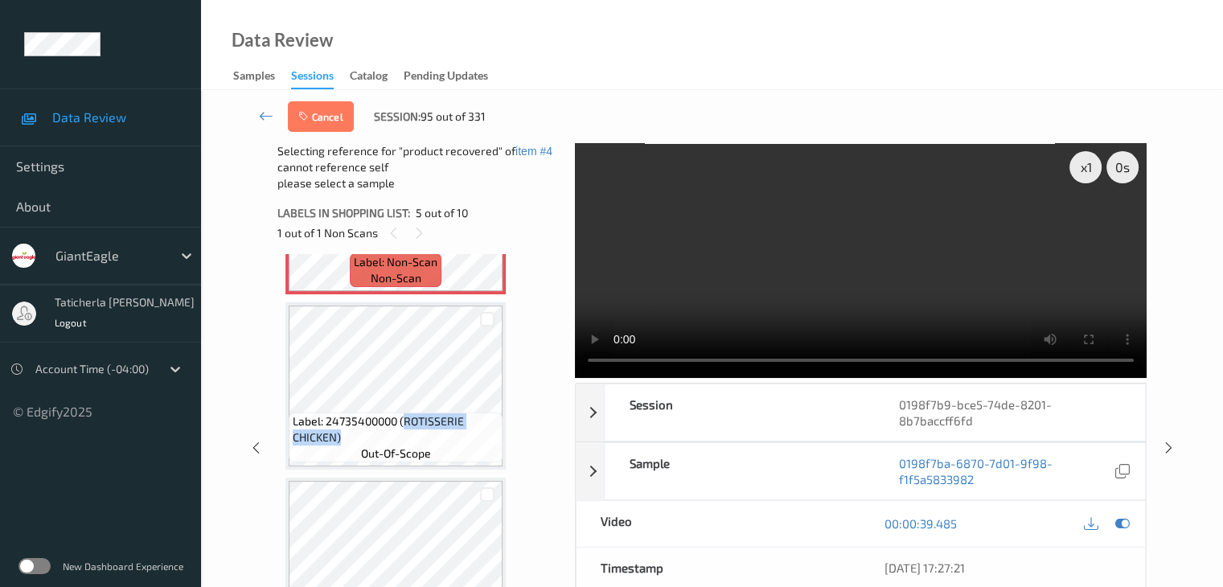
scroll to position [856, 0]
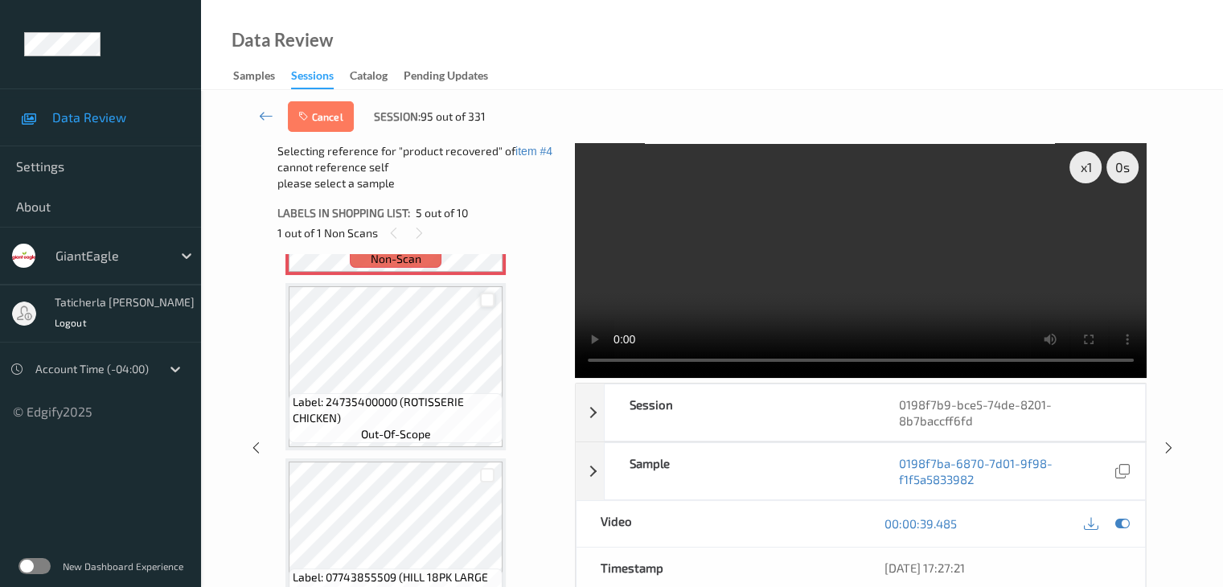
click at [482, 298] on div at bounding box center [487, 300] width 15 height 15
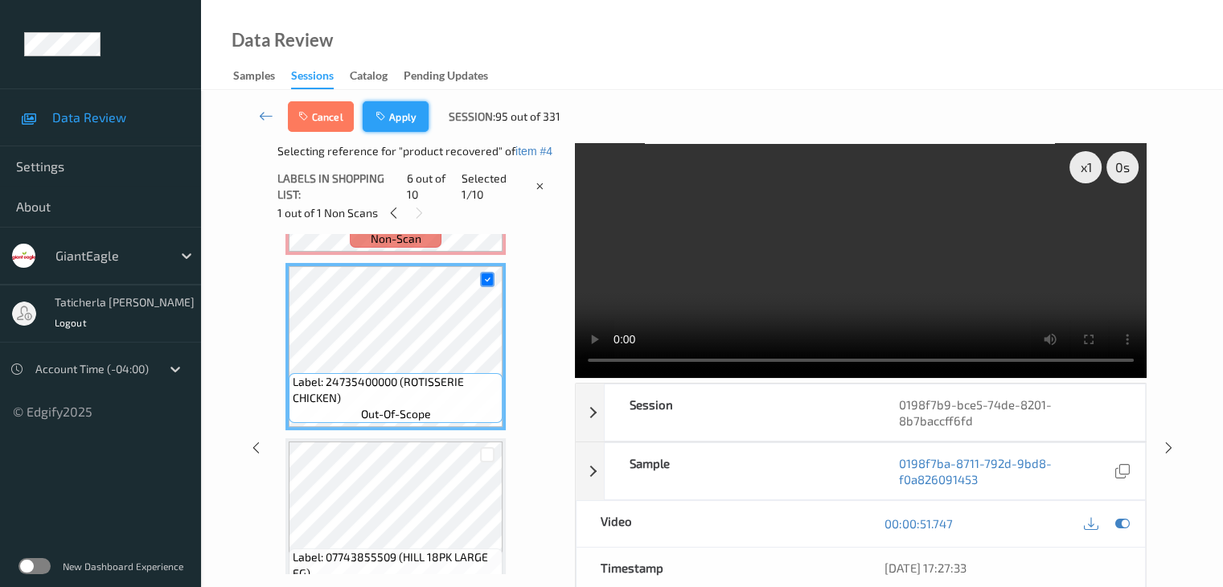
click at [409, 113] on button "Apply" at bounding box center [396, 116] width 66 height 31
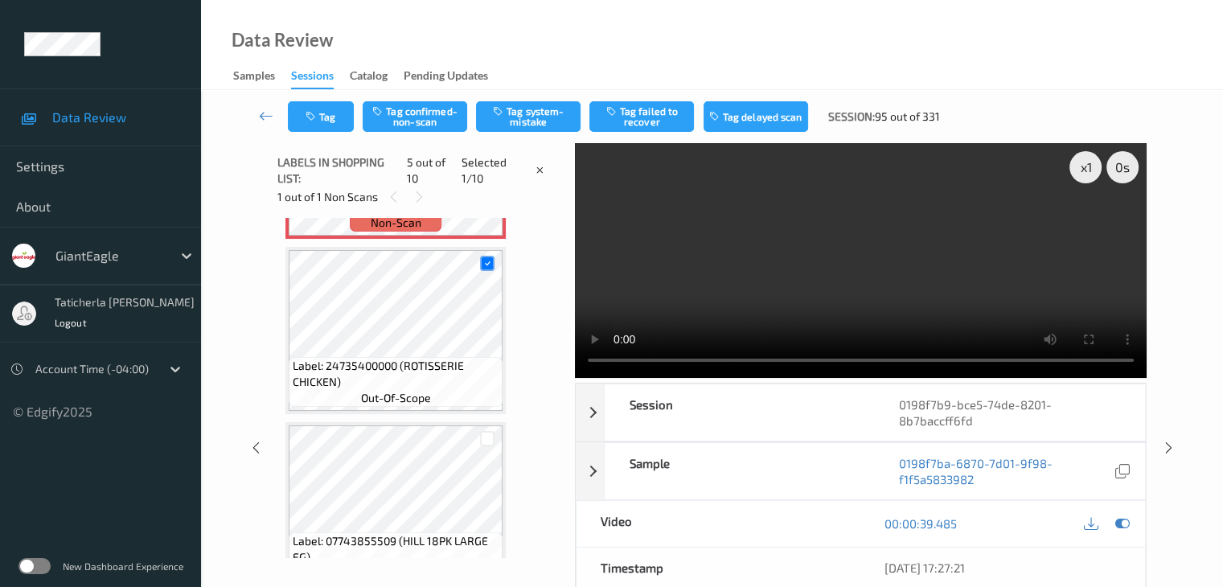
scroll to position [534, 0]
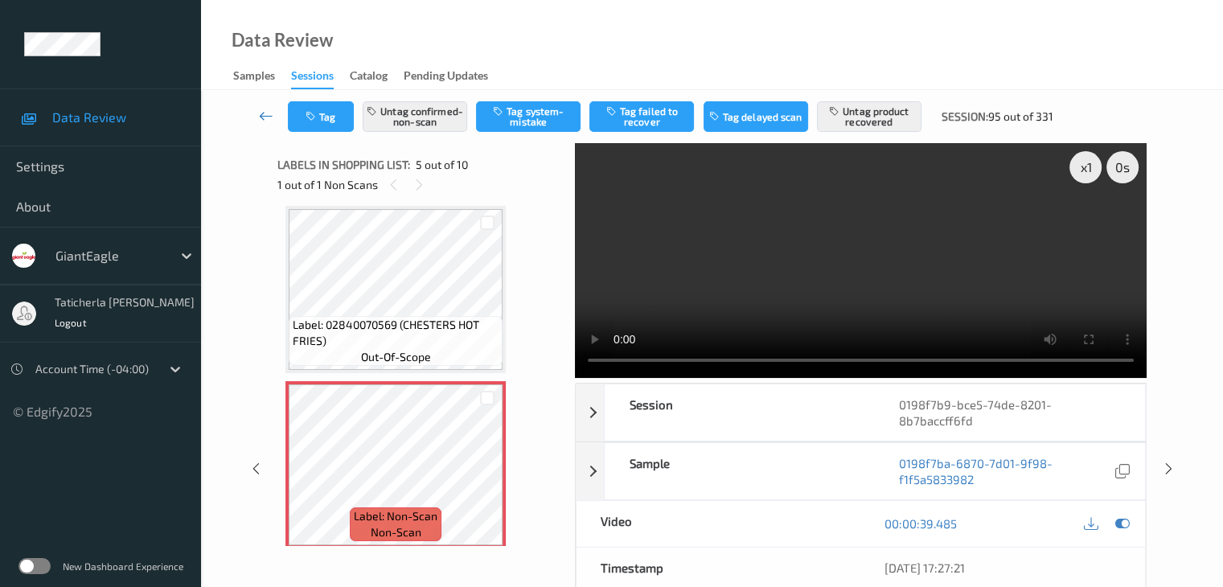
click at [276, 113] on link at bounding box center [266, 116] width 43 height 31
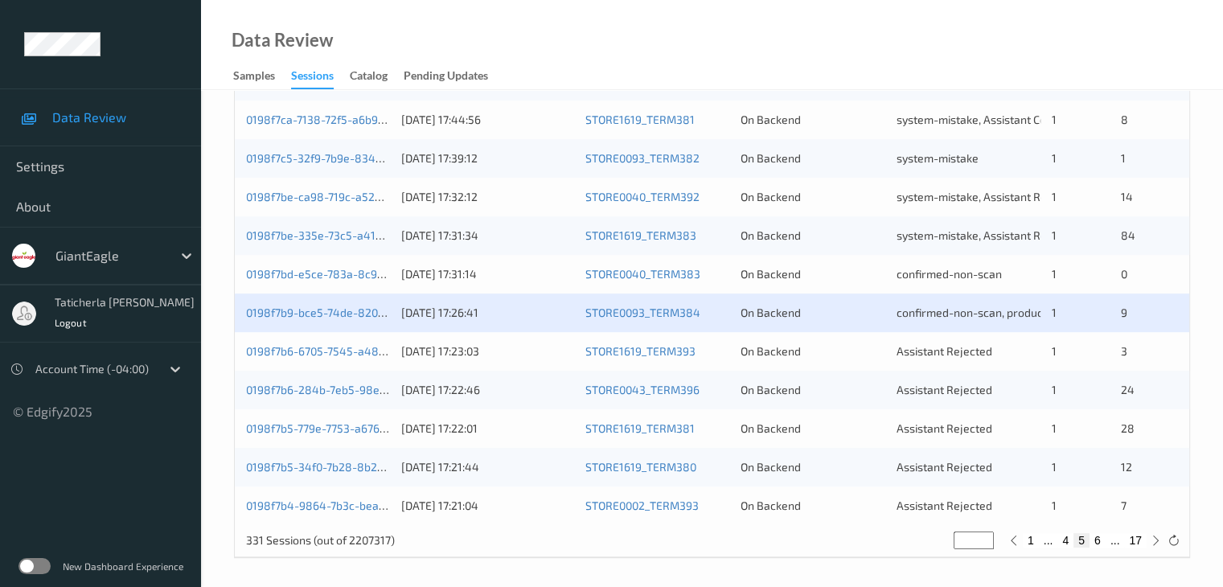
scroll to position [749, 0]
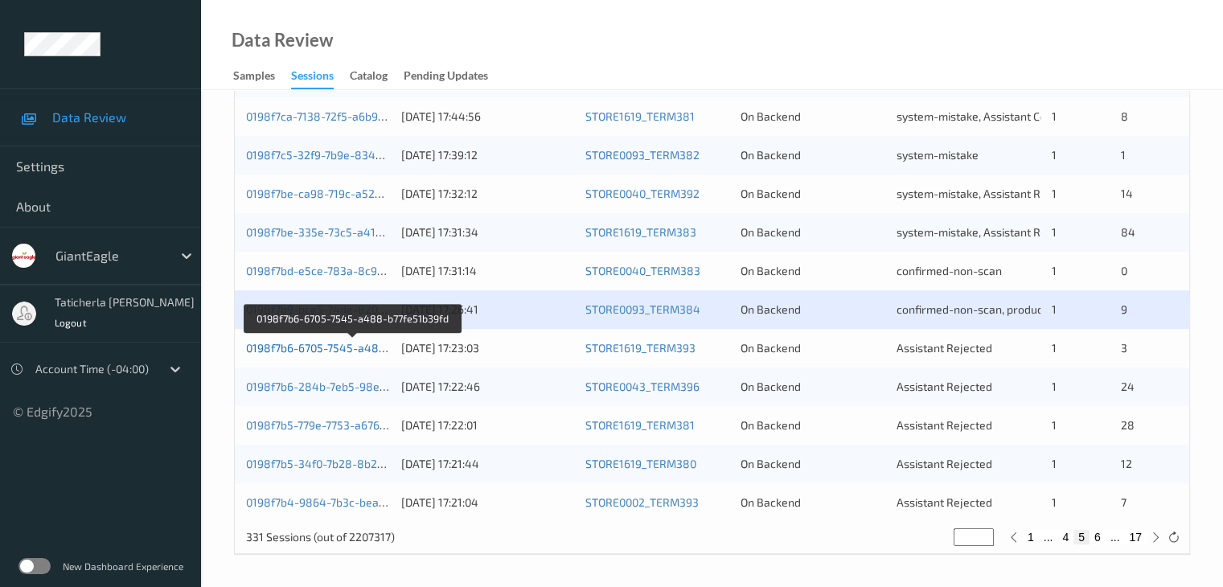
click at [339, 352] on link "0198f7b6-6705-7545-a488-b77fe51b39fd" at bounding box center [353, 348] width 214 height 14
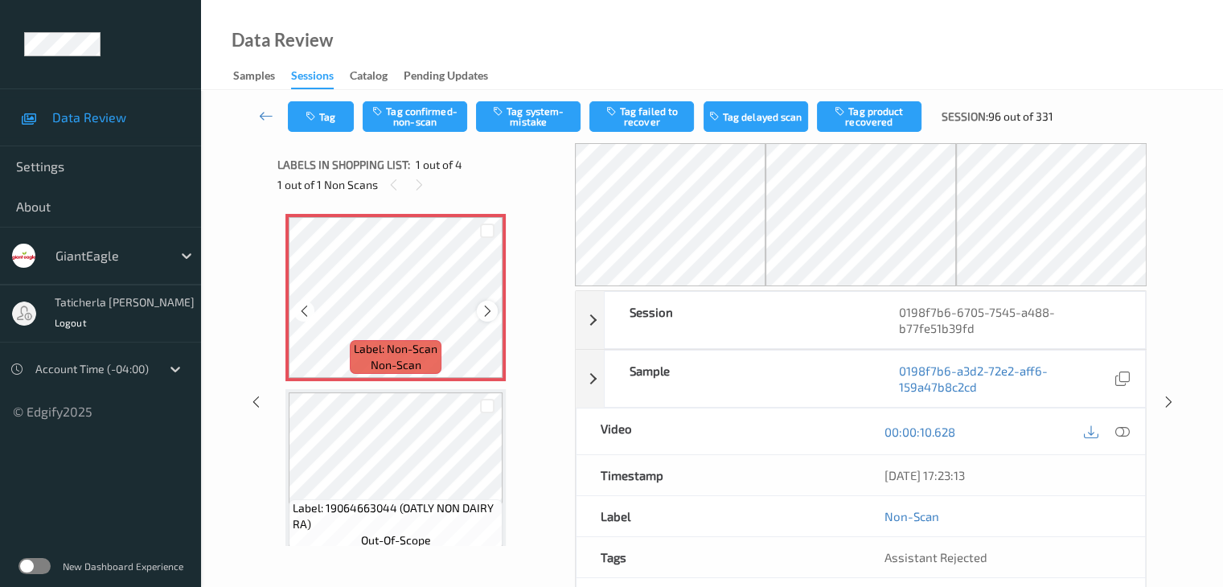
click at [488, 310] on icon at bounding box center [488, 311] width 14 height 14
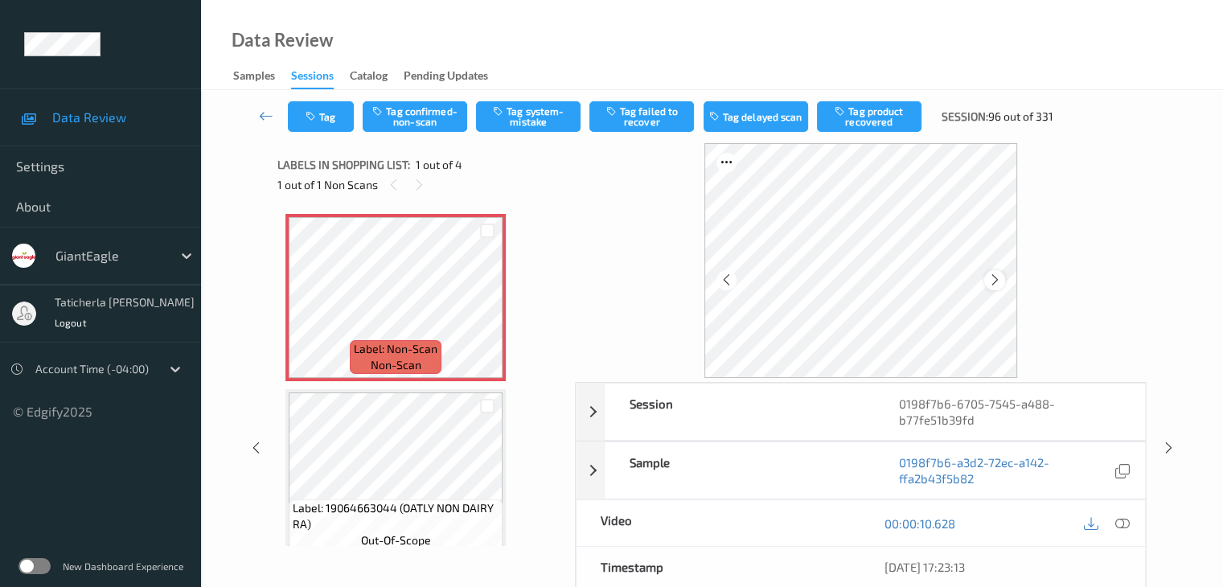
click at [988, 284] on icon at bounding box center [995, 280] width 14 height 14
click at [994, 284] on icon at bounding box center [995, 280] width 14 height 14
click at [1122, 519] on icon at bounding box center [1121, 523] width 14 height 14
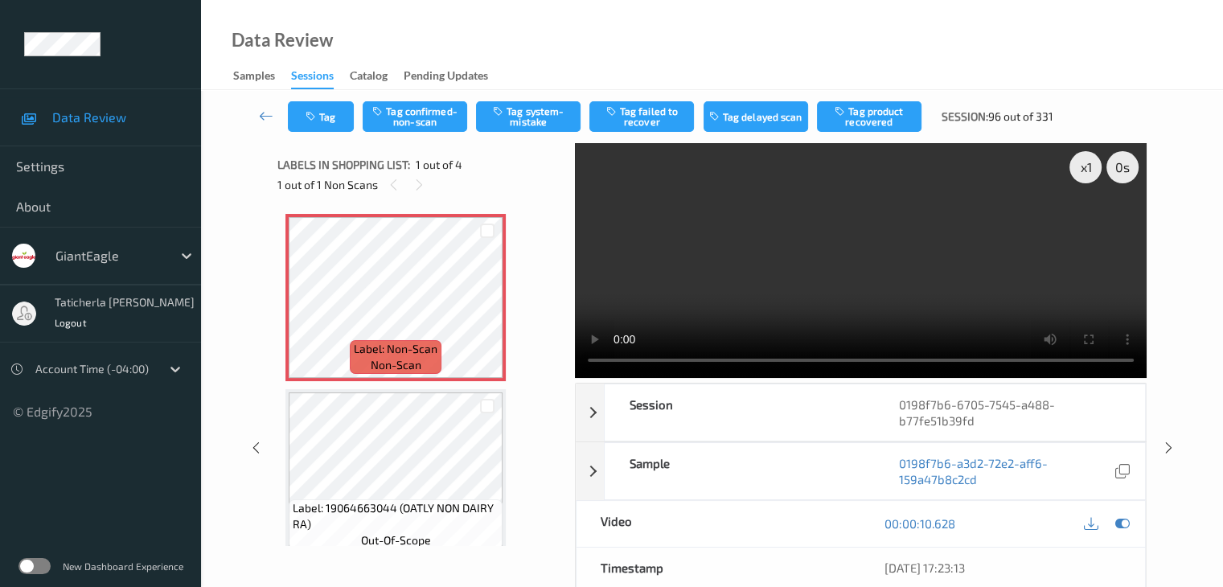
click at [1087, 230] on video at bounding box center [861, 260] width 572 height 235
click at [552, 117] on button "Tag system-mistake" at bounding box center [528, 116] width 105 height 31
click at [321, 115] on button "Tag" at bounding box center [321, 116] width 66 height 31
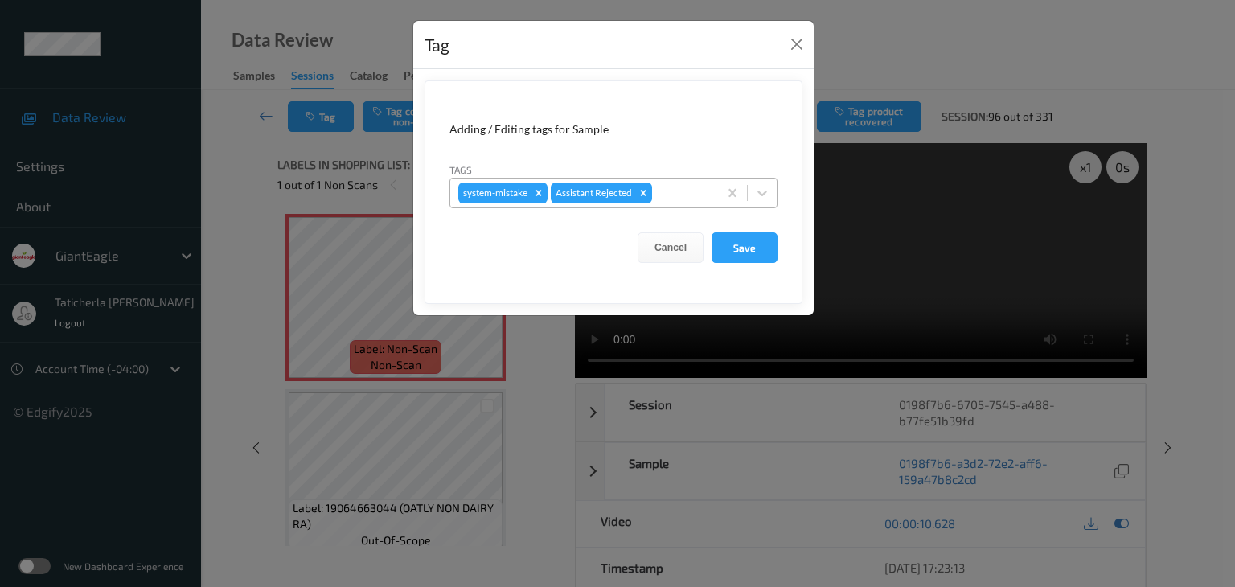
click at [669, 198] on div at bounding box center [682, 192] width 55 height 19
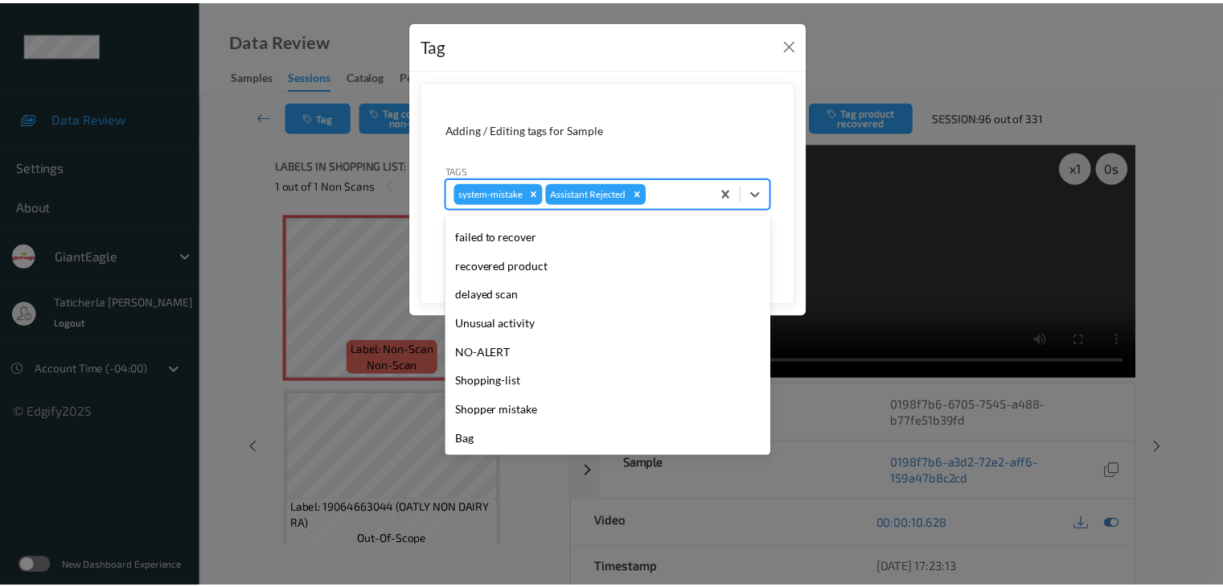
scroll to position [142, 0]
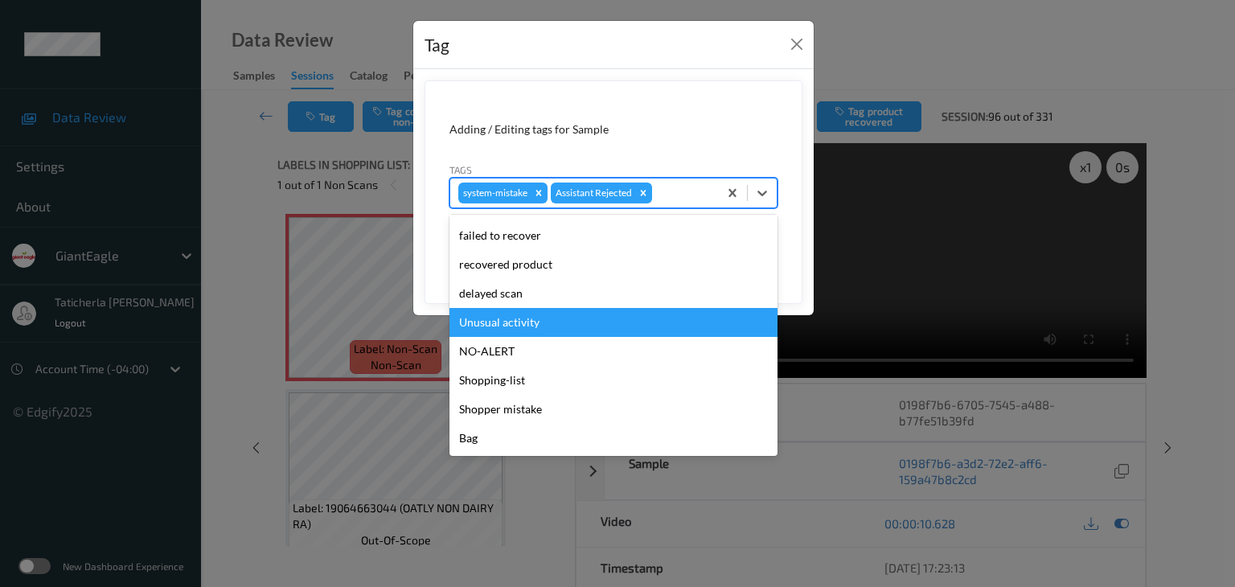
click at [582, 331] on div "Unusual activity" at bounding box center [613, 322] width 328 height 29
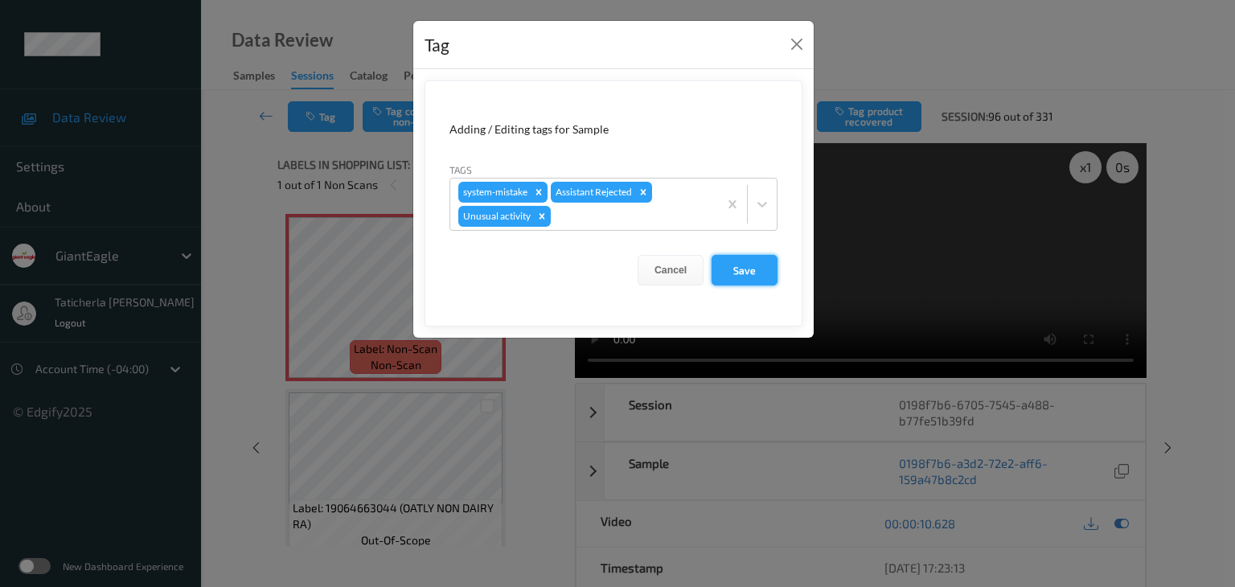
click at [741, 268] on button "Save" at bounding box center [745, 270] width 66 height 31
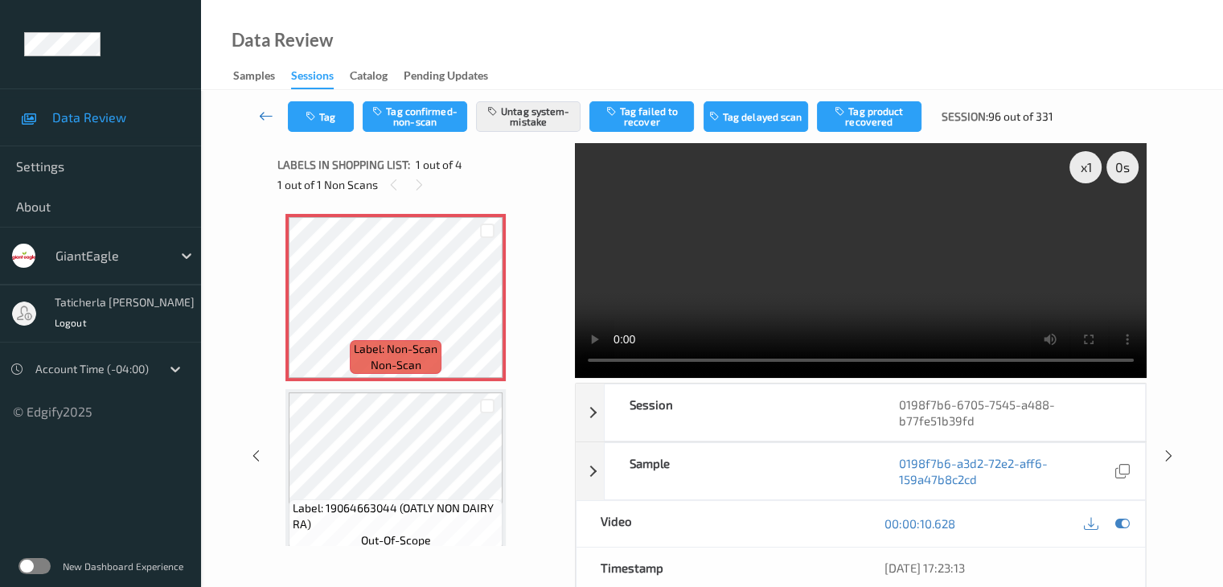
click at [269, 109] on icon at bounding box center [266, 116] width 14 height 16
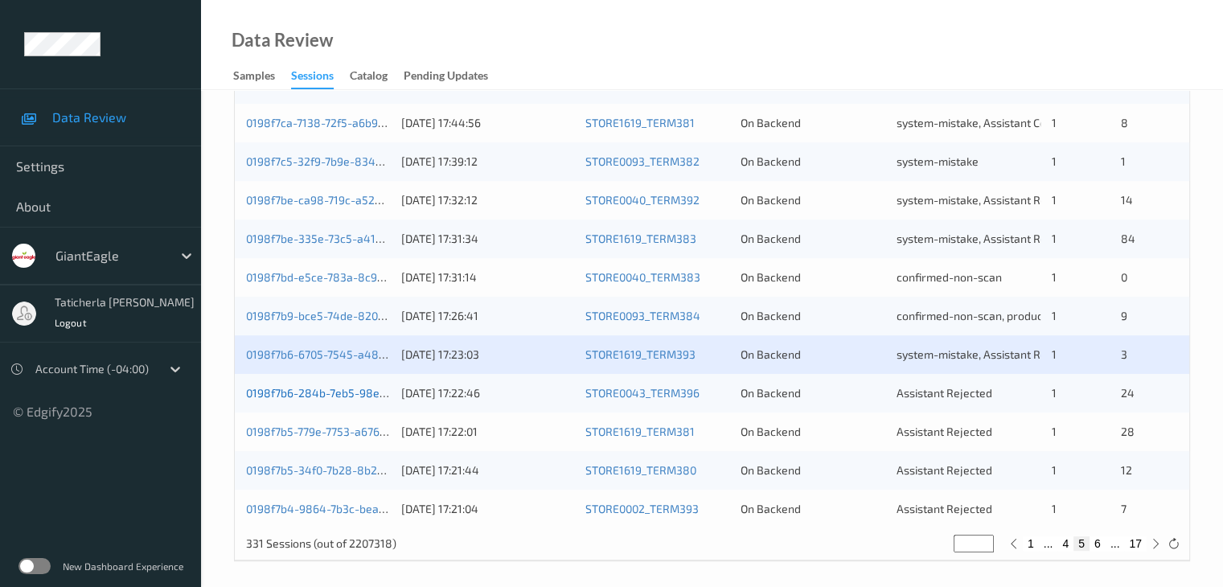
scroll to position [749, 0]
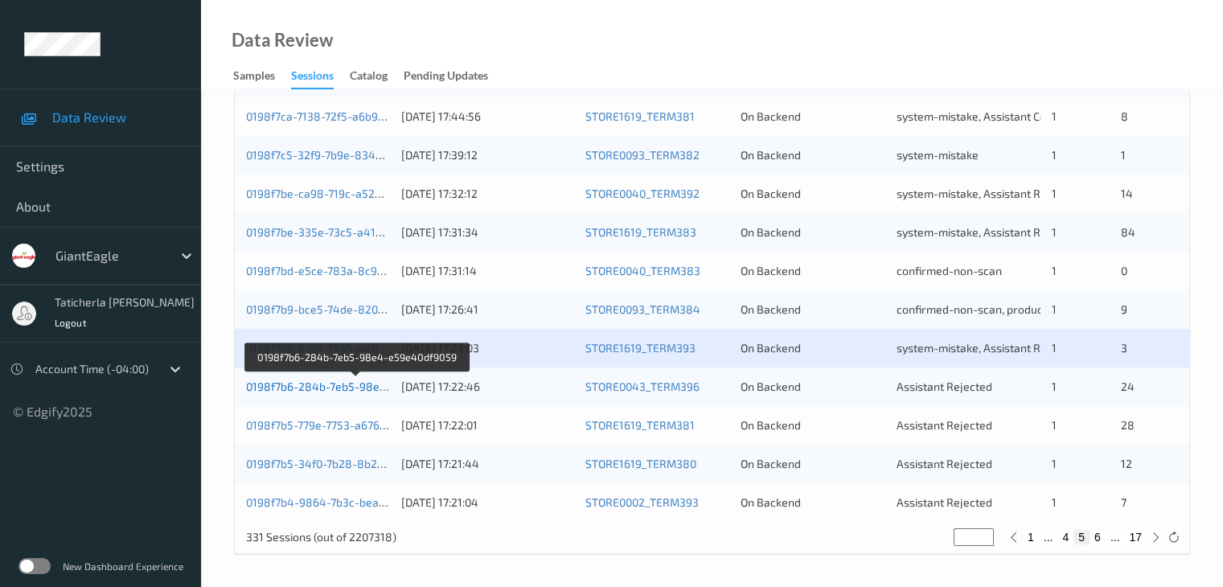
click at [304, 387] on link "0198f7b6-284b-7eb5-98e4-e59e40df9059" at bounding box center [356, 387] width 221 height 14
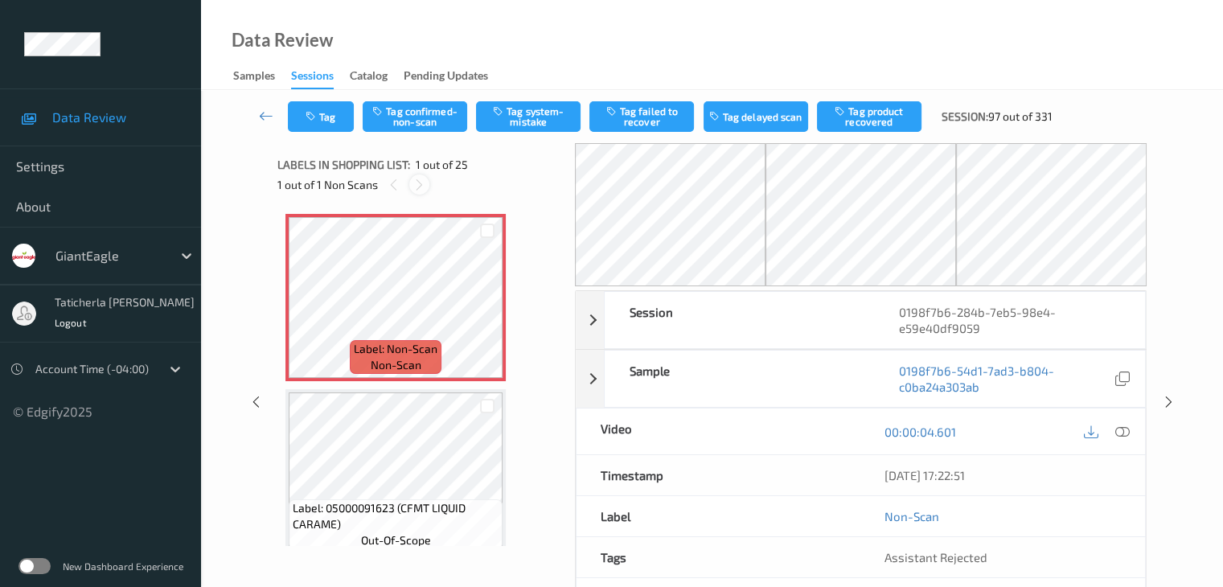
click at [425, 181] on icon at bounding box center [420, 185] width 14 height 14
click at [482, 315] on icon at bounding box center [488, 311] width 14 height 14
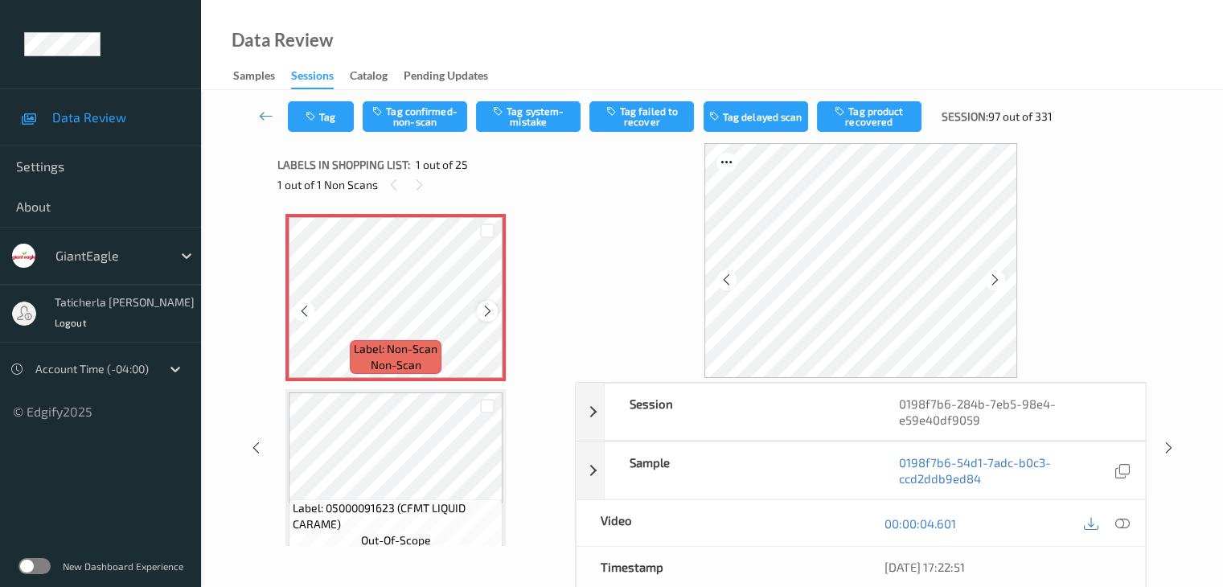
click at [482, 309] on icon at bounding box center [488, 311] width 14 height 14
click at [419, 182] on icon at bounding box center [420, 185] width 14 height 14
click at [486, 307] on icon at bounding box center [488, 311] width 14 height 14
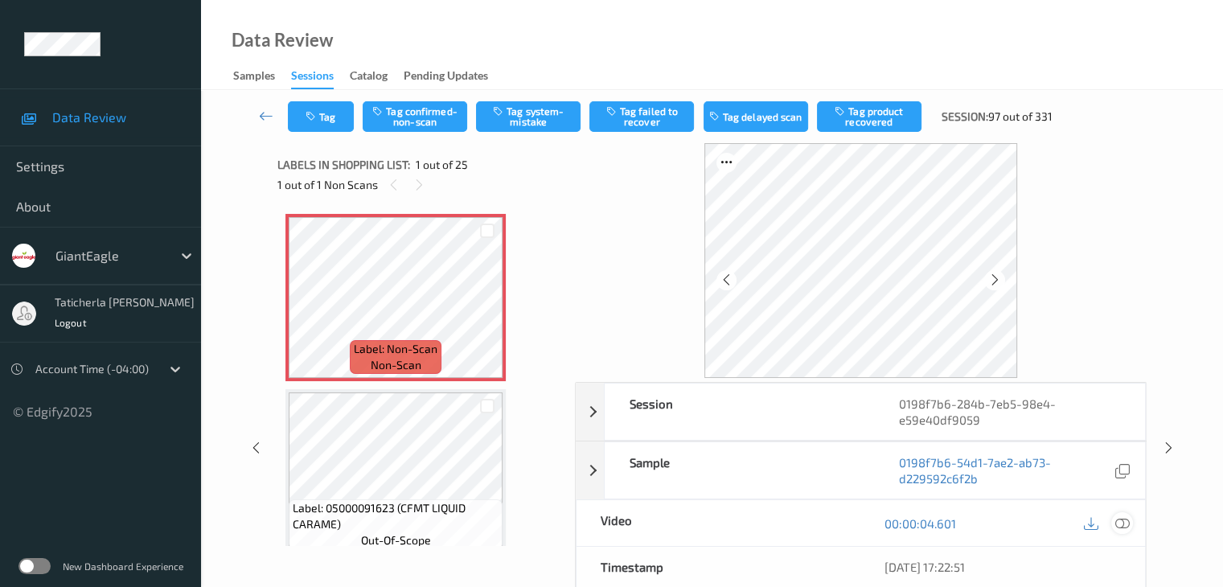
click at [1122, 519] on icon at bounding box center [1121, 523] width 14 height 14
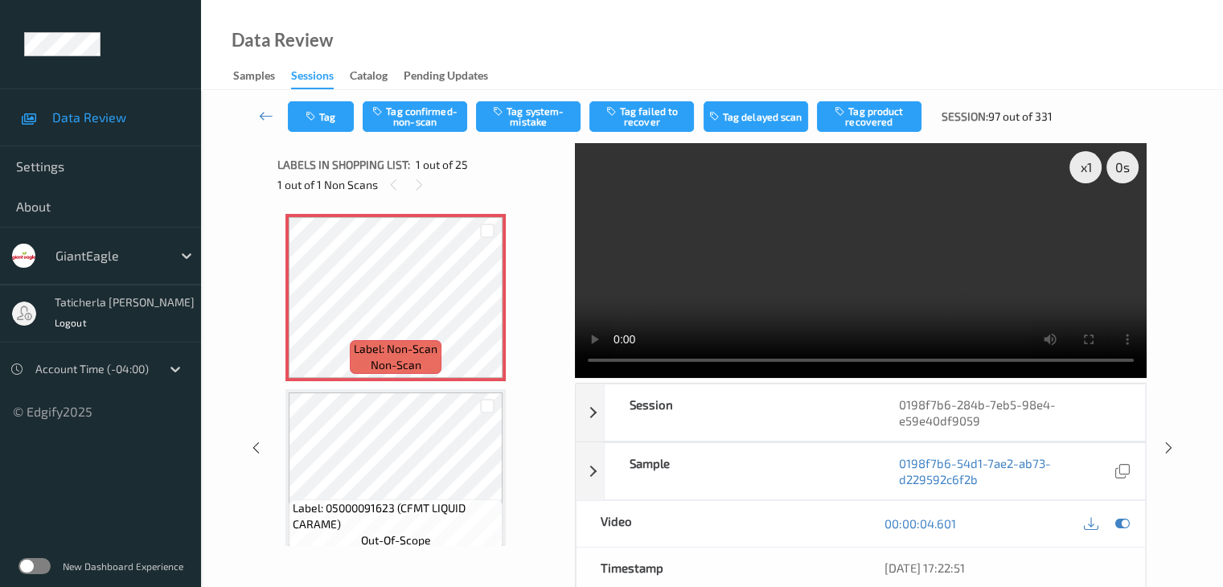
click at [1087, 223] on video at bounding box center [861, 260] width 572 height 235
click at [556, 110] on button "Tag system-mistake" at bounding box center [528, 116] width 105 height 31
click at [338, 125] on button "Tag" at bounding box center [321, 116] width 66 height 31
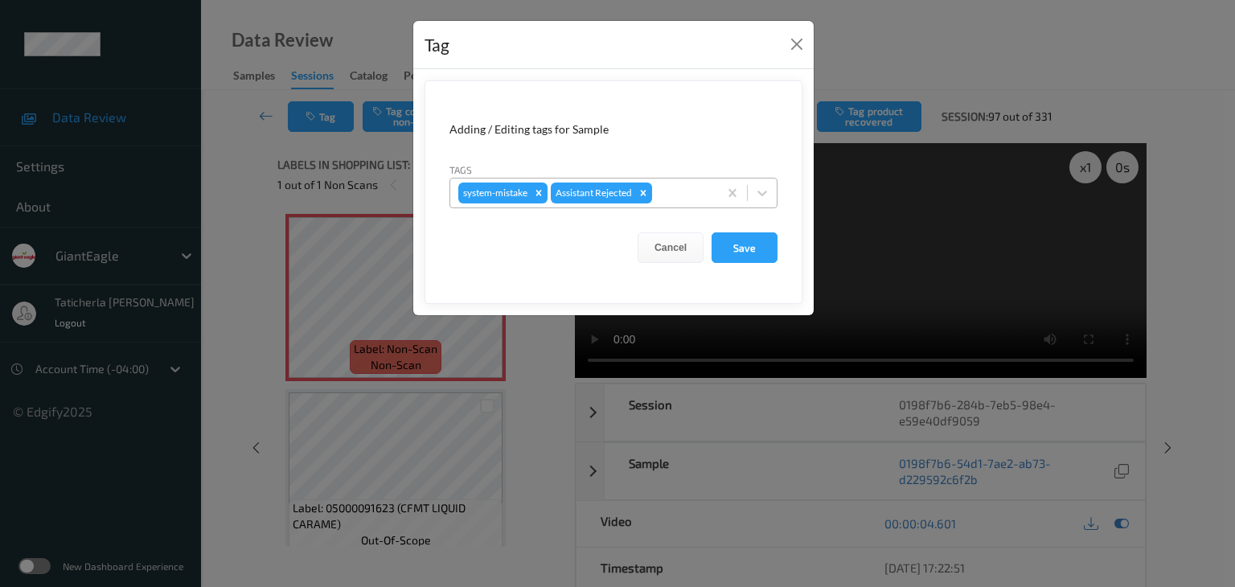
click at [664, 193] on div at bounding box center [682, 192] width 55 height 19
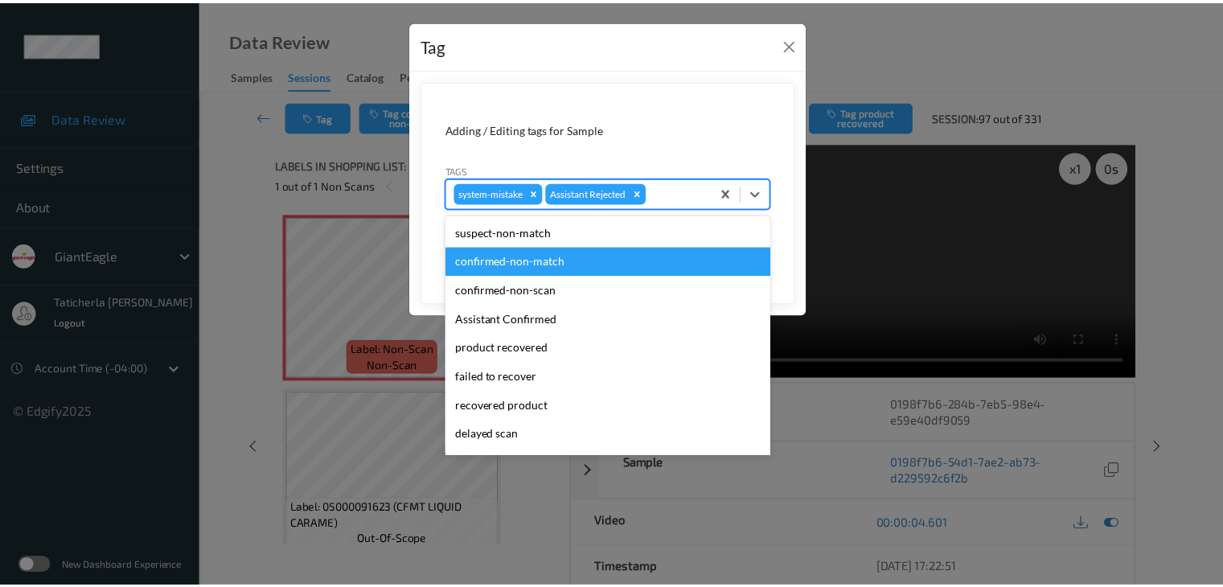
scroll to position [142, 0]
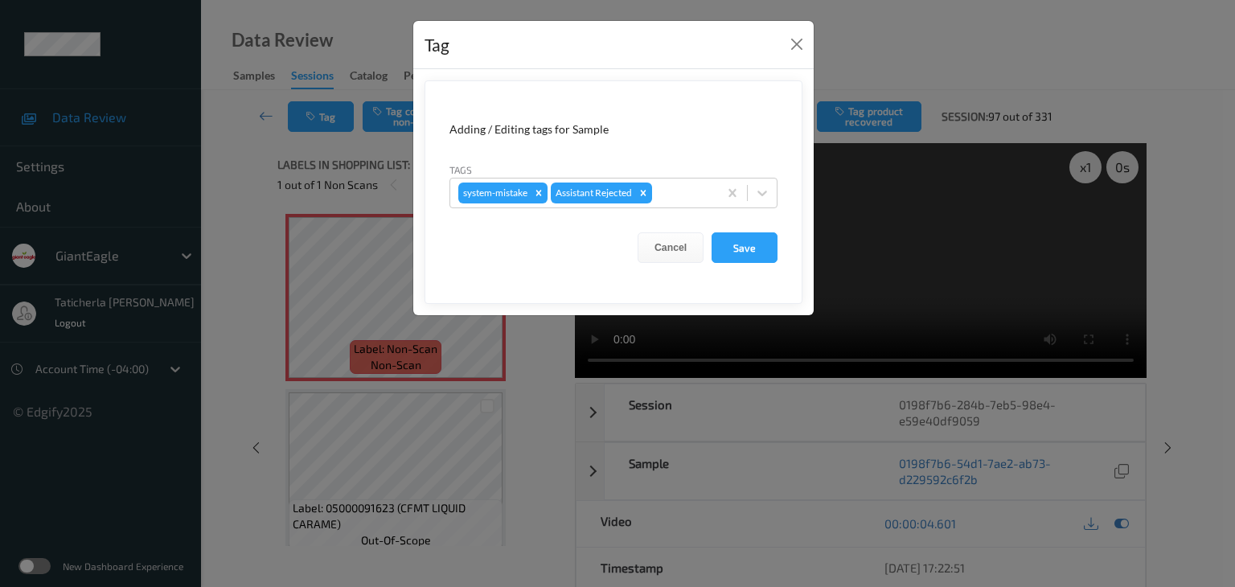
click at [550, 465] on div "Tag Adding / Editing tags for Sample Tags system-mistake Assistant Rejected Can…" at bounding box center [617, 293] width 1235 height 587
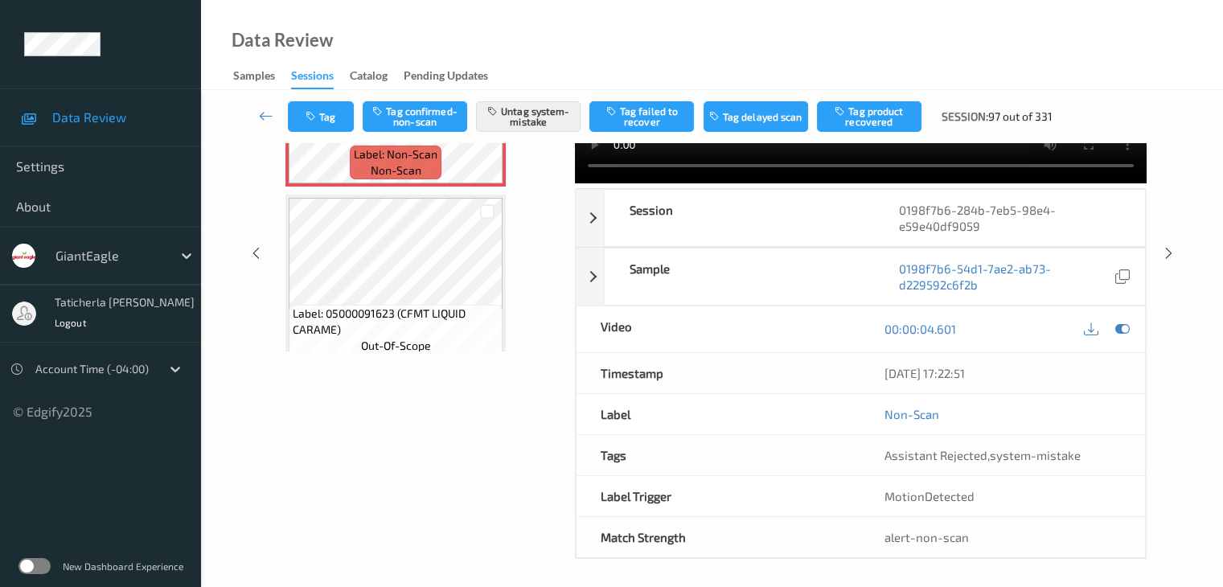
scroll to position [196, 0]
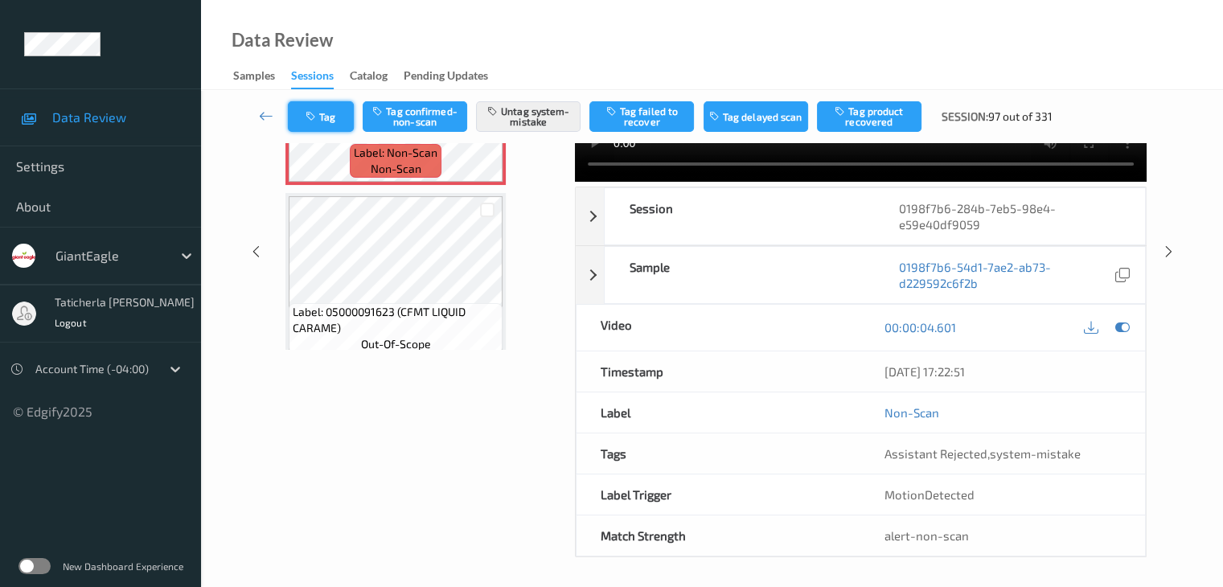
click at [335, 104] on button "Tag" at bounding box center [321, 116] width 66 height 31
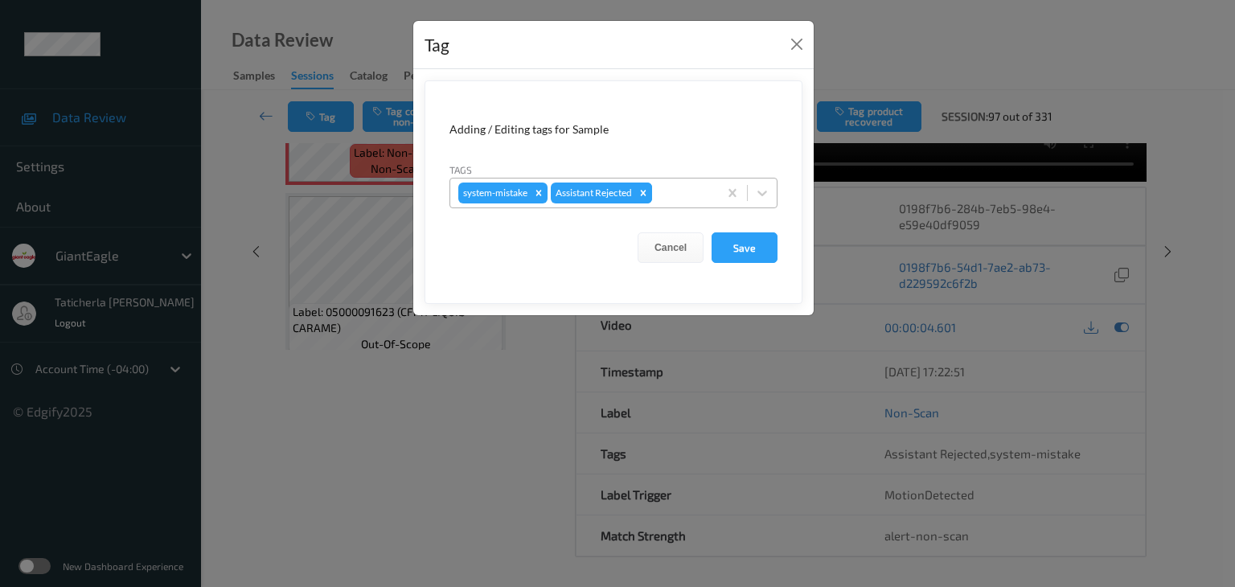
click at [643, 192] on icon "Remove Assistant Rejected" at bounding box center [643, 192] width 11 height 11
click at [795, 41] on button "Close" at bounding box center [797, 44] width 23 height 23
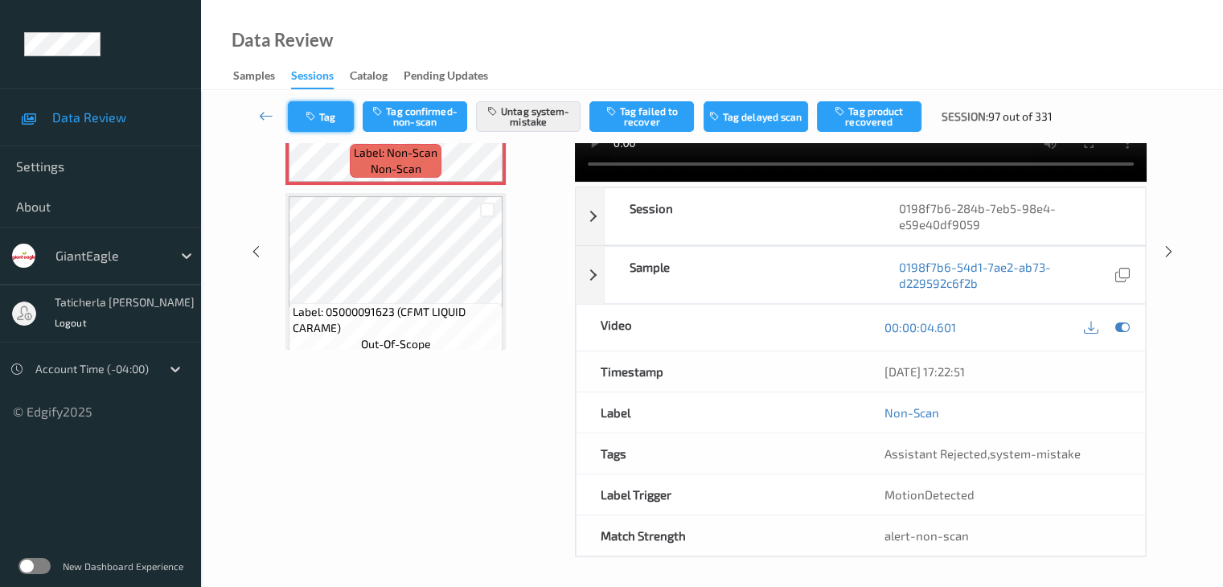
click at [335, 117] on button "Tag" at bounding box center [321, 116] width 66 height 31
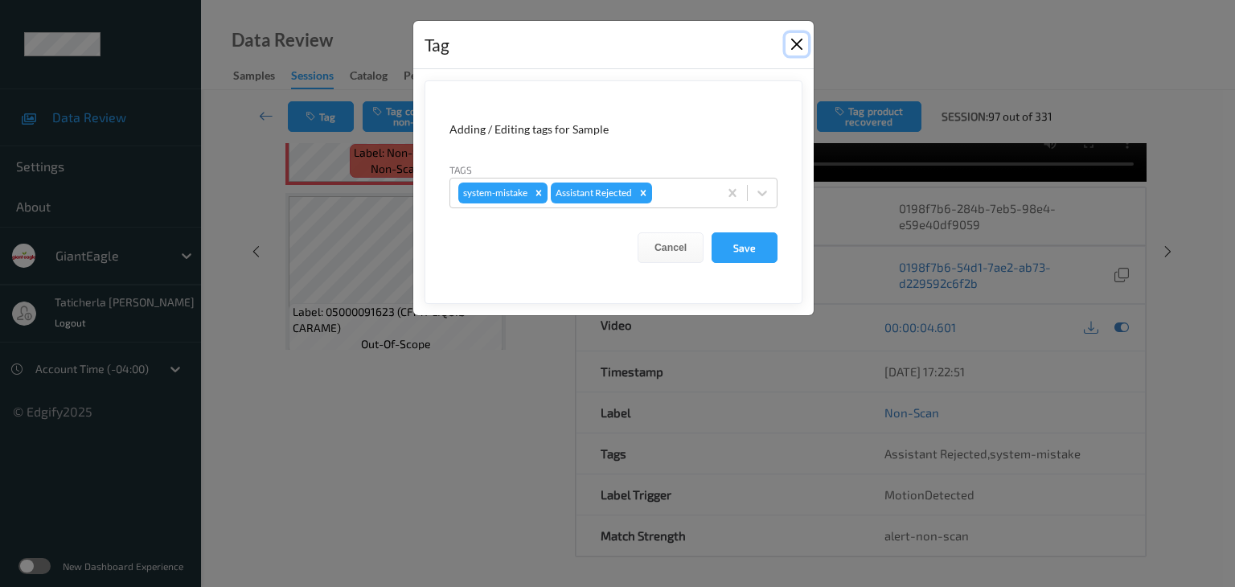
click at [796, 45] on button "Close" at bounding box center [797, 44] width 23 height 23
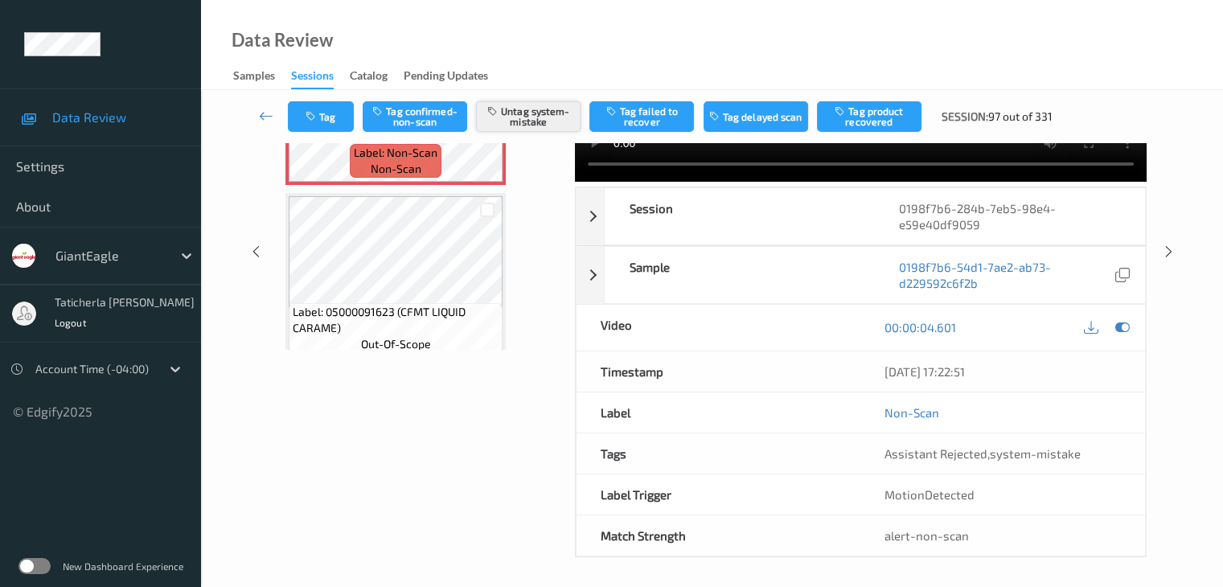
click at [540, 120] on button "Untag system-mistake" at bounding box center [528, 116] width 105 height 31
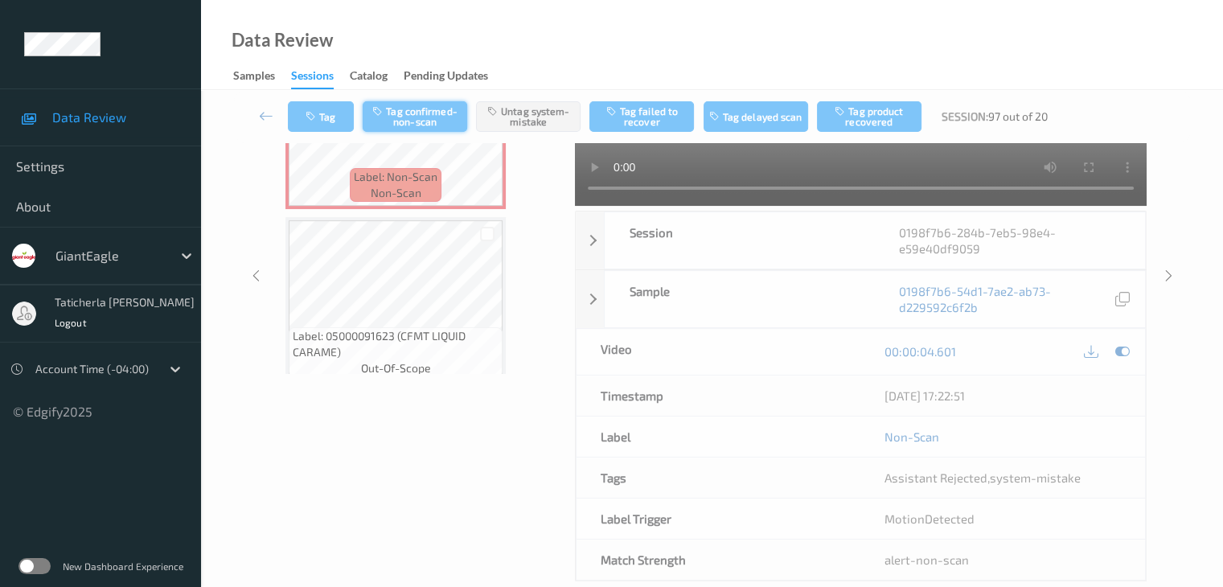
click at [431, 118] on button "Tag confirmed-non-scan" at bounding box center [415, 116] width 105 height 31
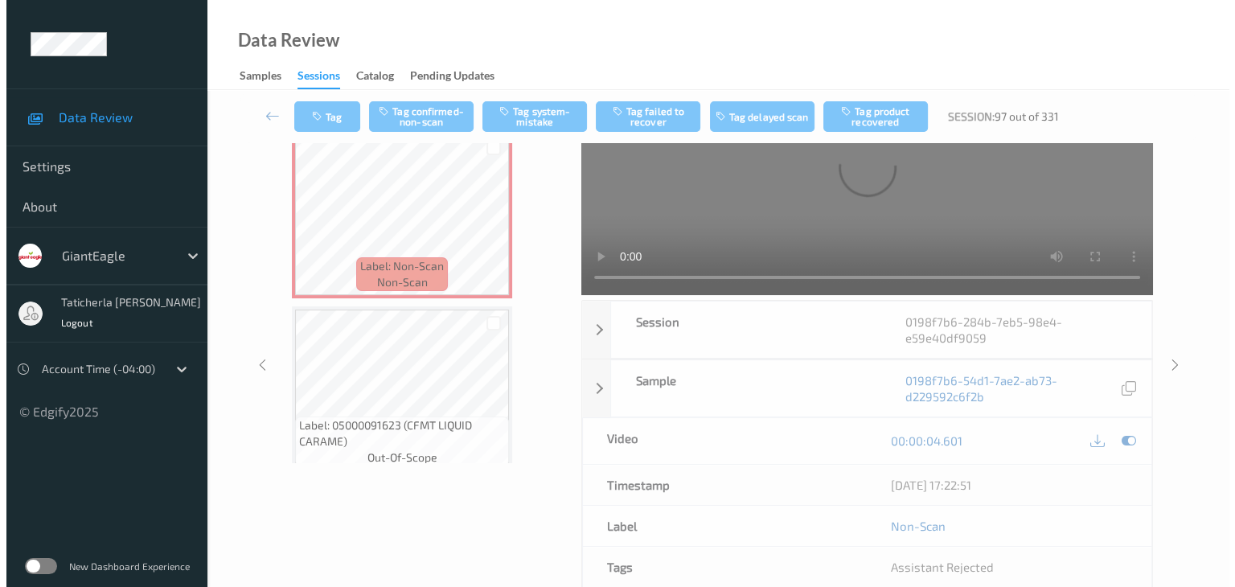
scroll to position [83, 0]
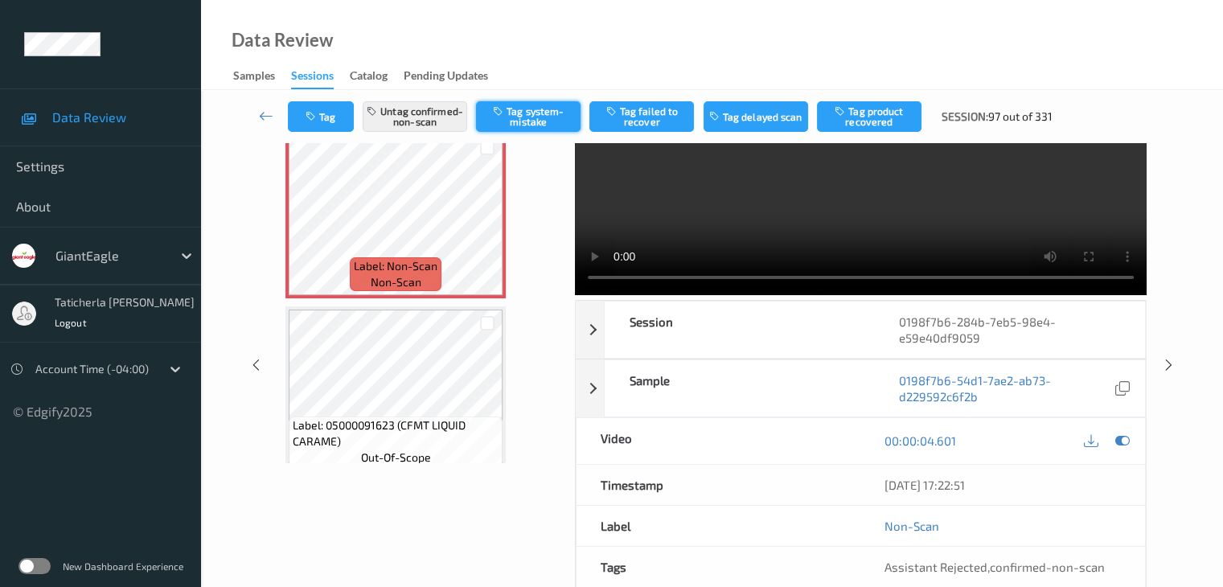
click at [536, 113] on button "Tag system-mistake" at bounding box center [528, 116] width 105 height 31
click at [436, 113] on button "Untag confirmed-non-scan" at bounding box center [415, 116] width 105 height 31
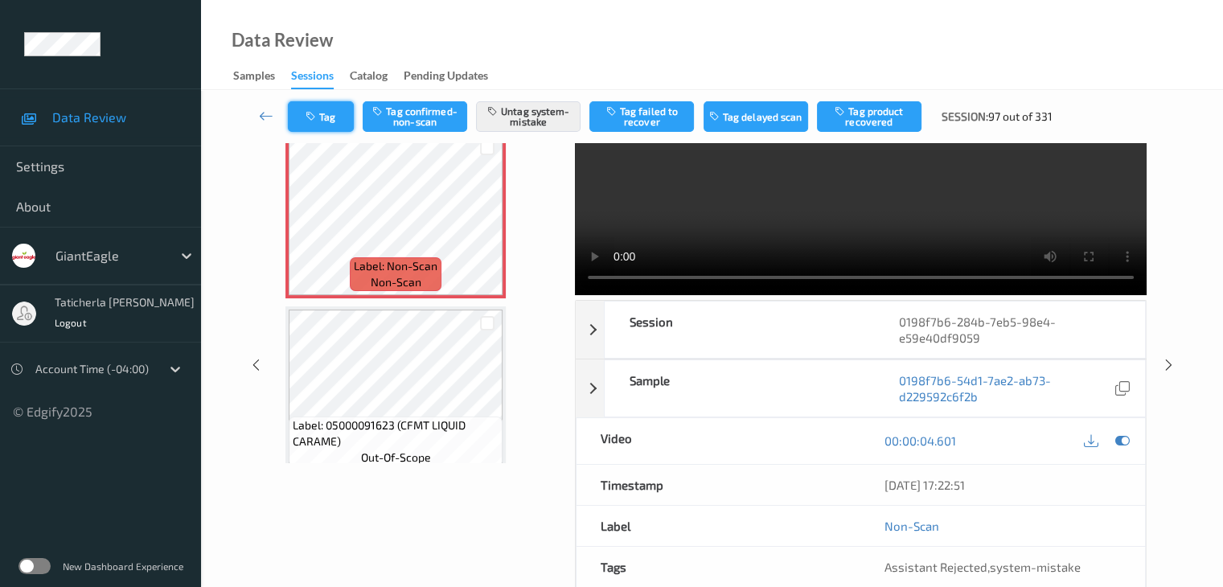
click at [343, 111] on button "Tag" at bounding box center [321, 116] width 66 height 31
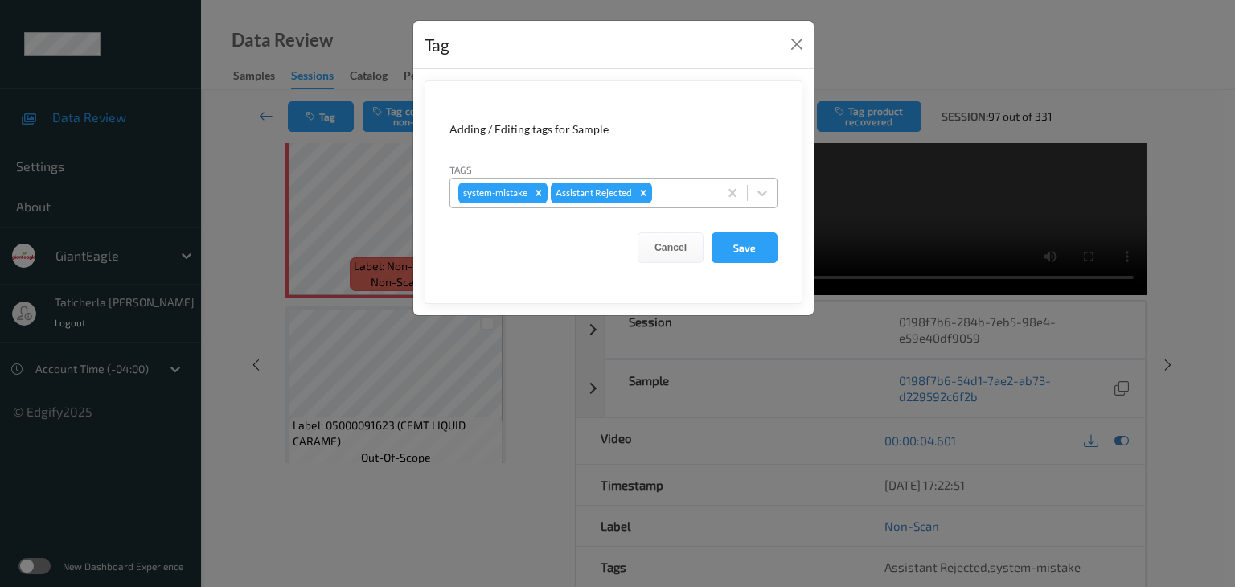
click at [691, 191] on div at bounding box center [682, 192] width 55 height 19
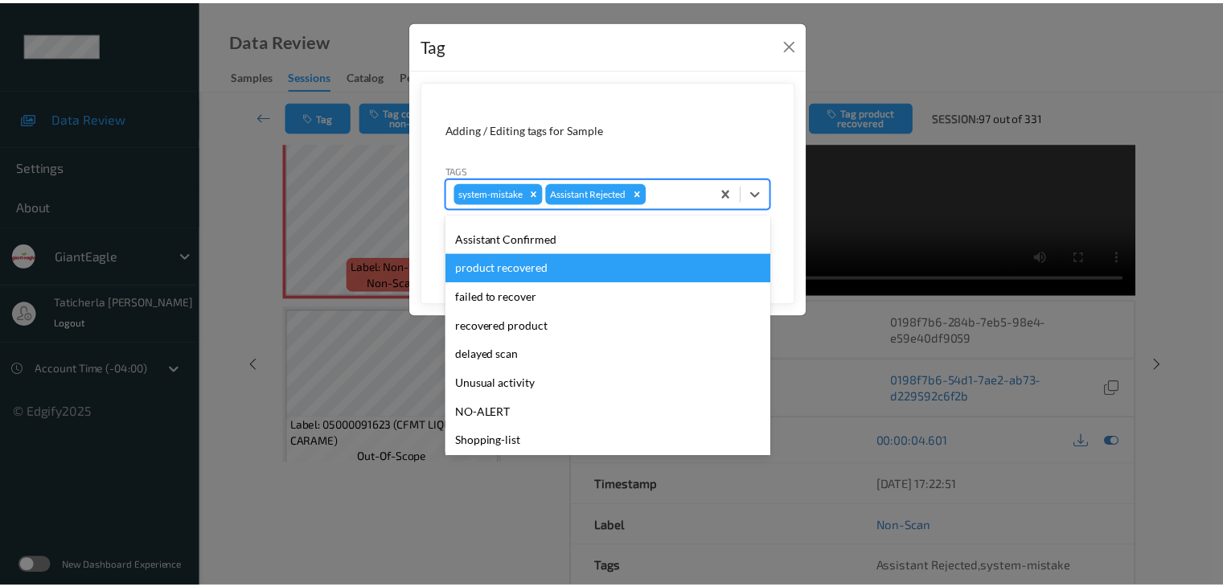
scroll to position [142, 0]
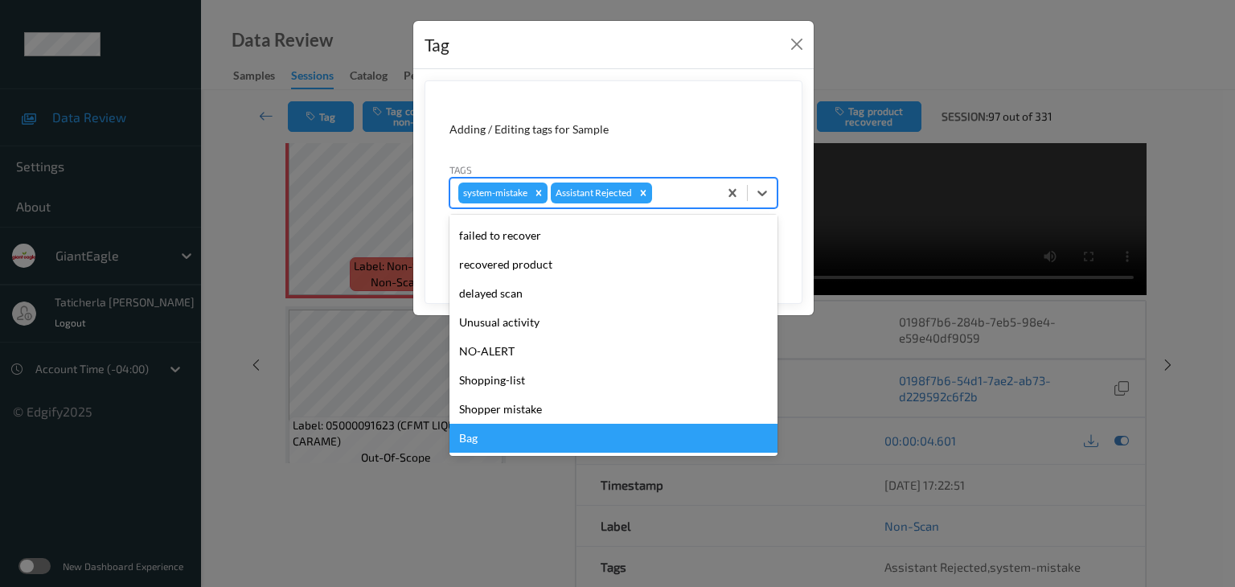
click at [511, 429] on div "Bag" at bounding box center [613, 438] width 328 height 29
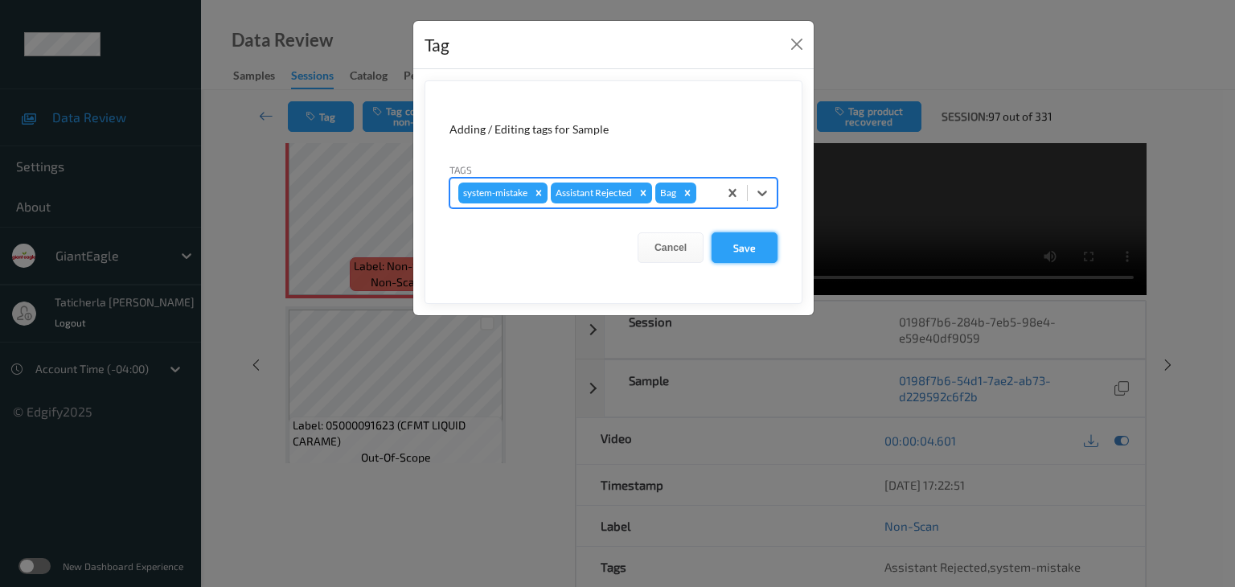
click at [743, 248] on button "Save" at bounding box center [745, 247] width 66 height 31
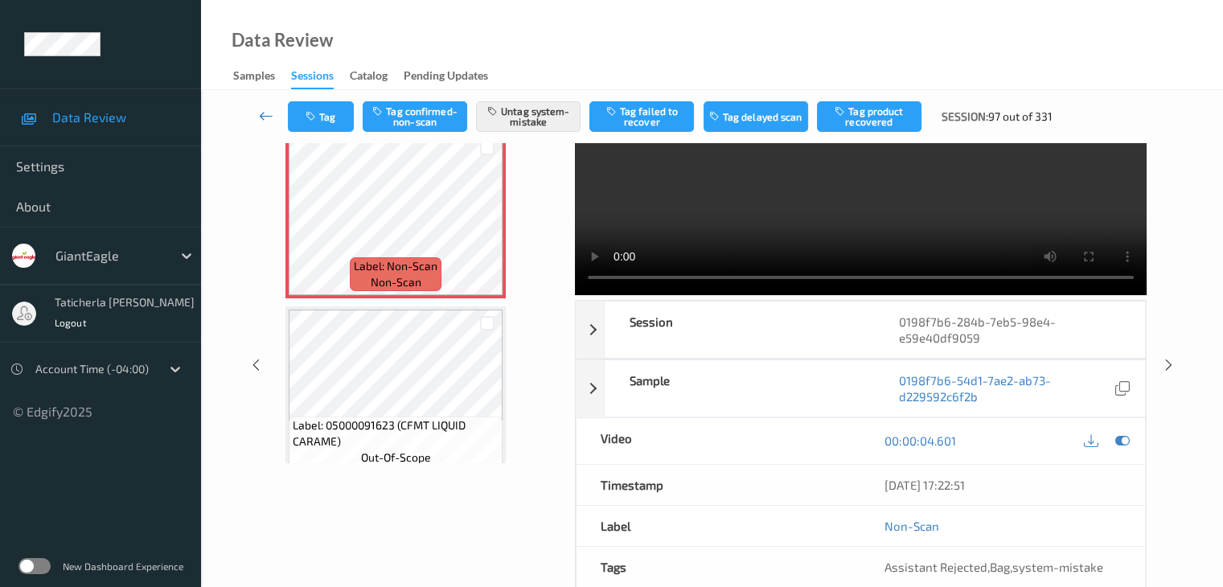
click at [264, 114] on icon at bounding box center [266, 116] width 14 height 16
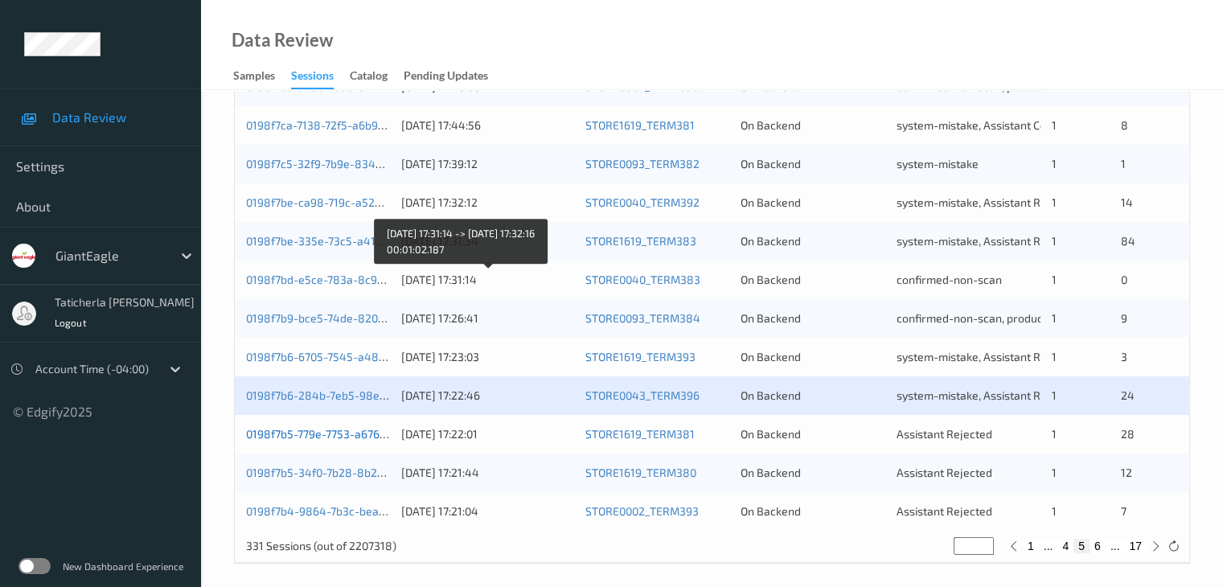
scroll to position [749, 0]
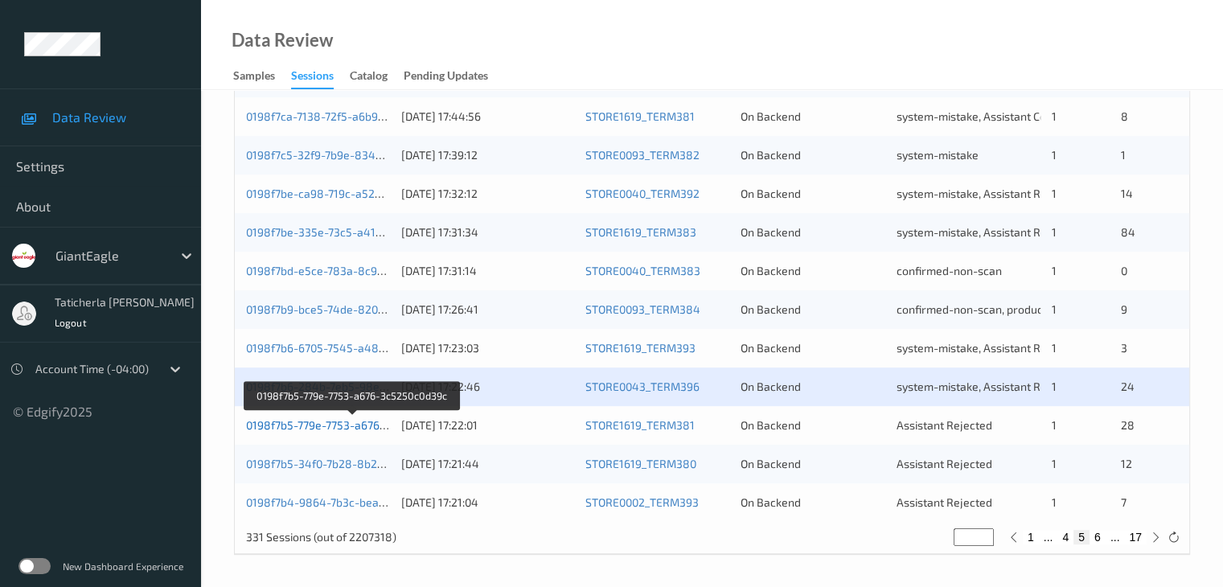
click at [311, 427] on link "0198f7b5-779e-7753-a676-3c5250c0d39c" at bounding box center [352, 425] width 213 height 14
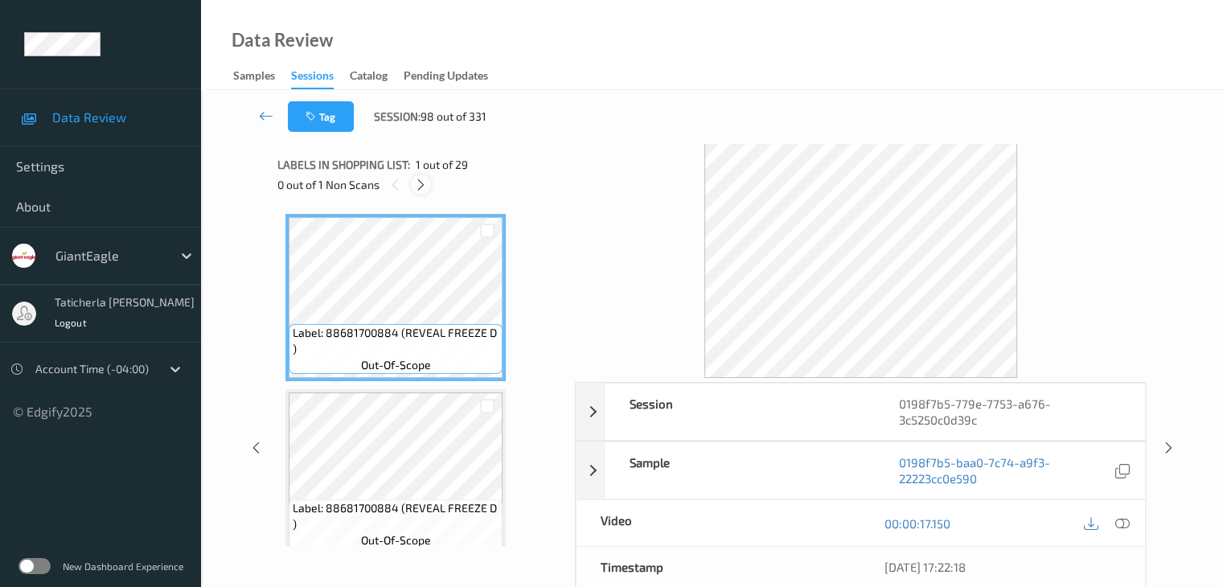
click at [419, 181] on icon at bounding box center [421, 185] width 14 height 14
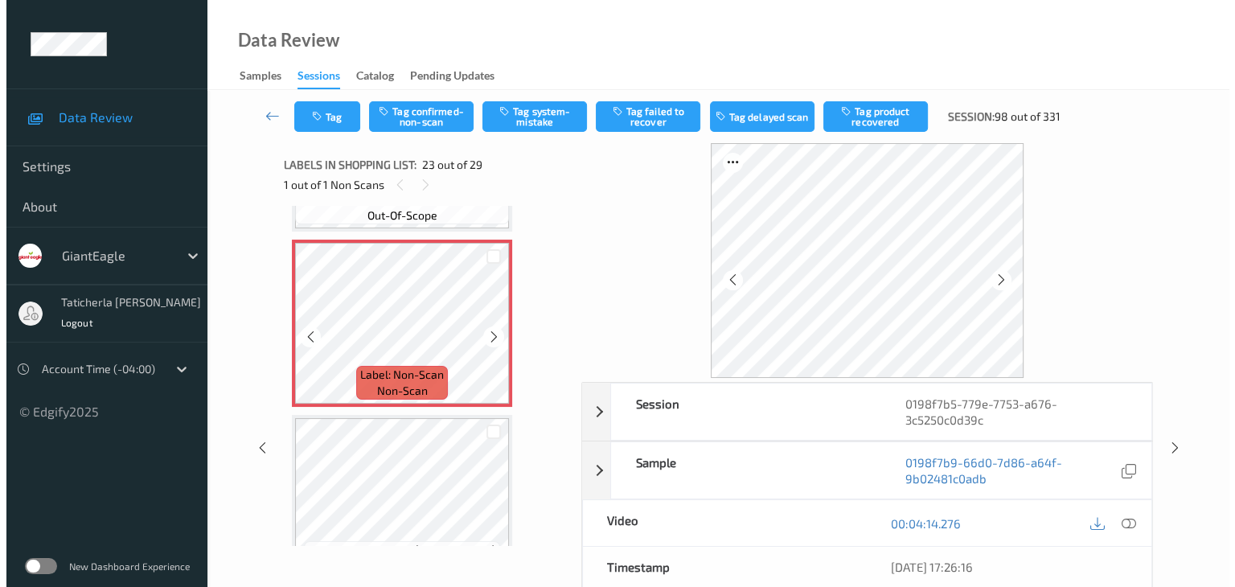
scroll to position [3850, 0]
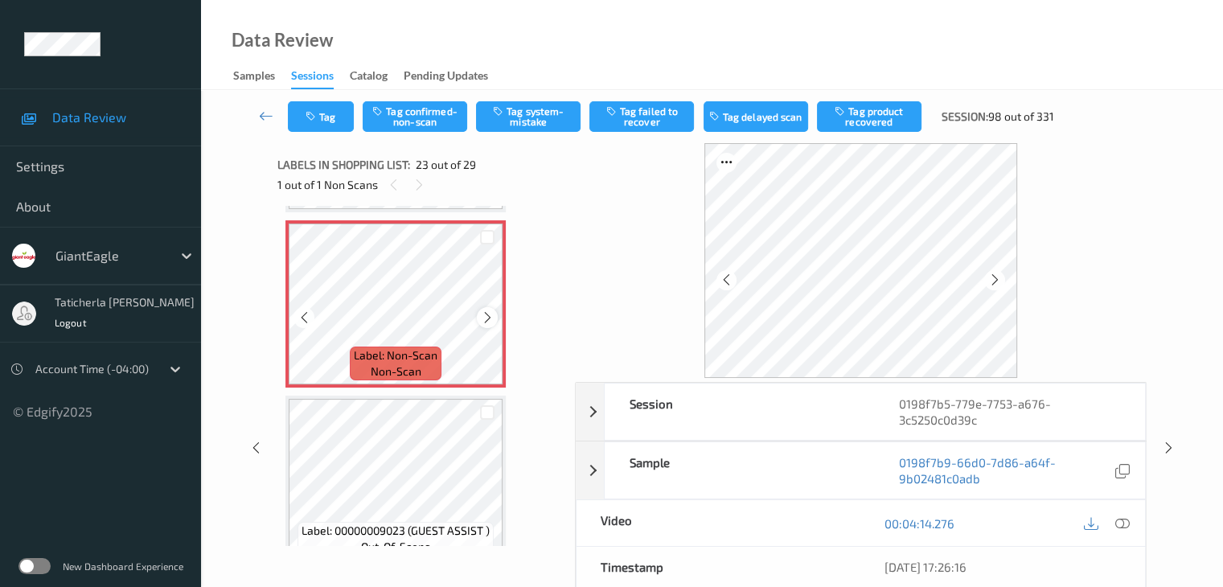
click at [482, 318] on icon at bounding box center [488, 317] width 14 height 14
click at [1120, 522] on icon at bounding box center [1121, 523] width 14 height 14
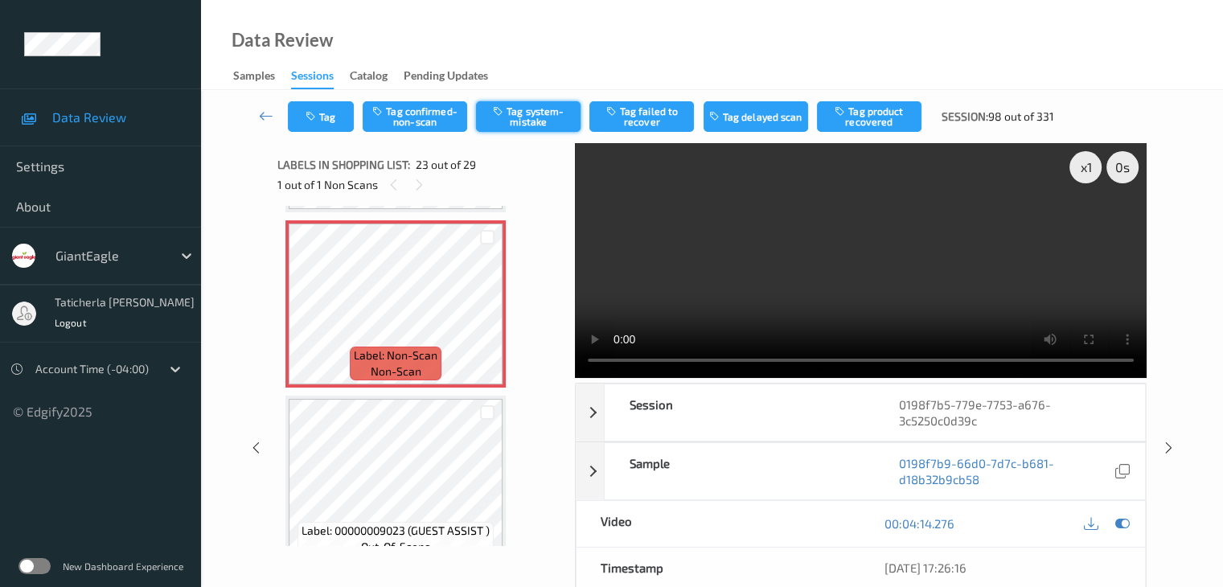
click at [527, 116] on button "Tag system-mistake" at bounding box center [528, 116] width 105 height 31
click at [329, 114] on button "Tag" at bounding box center [321, 116] width 66 height 31
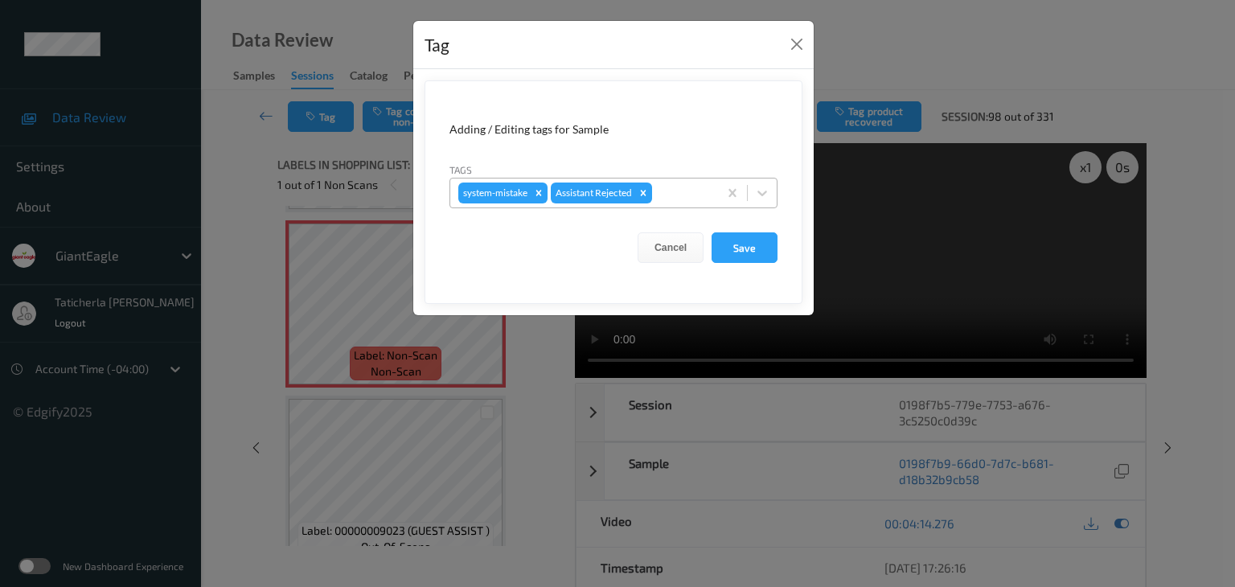
drag, startPoint x: 671, startPoint y: 191, endPoint x: 660, endPoint y: 203, distance: 16.0
click at [671, 191] on div at bounding box center [682, 192] width 55 height 19
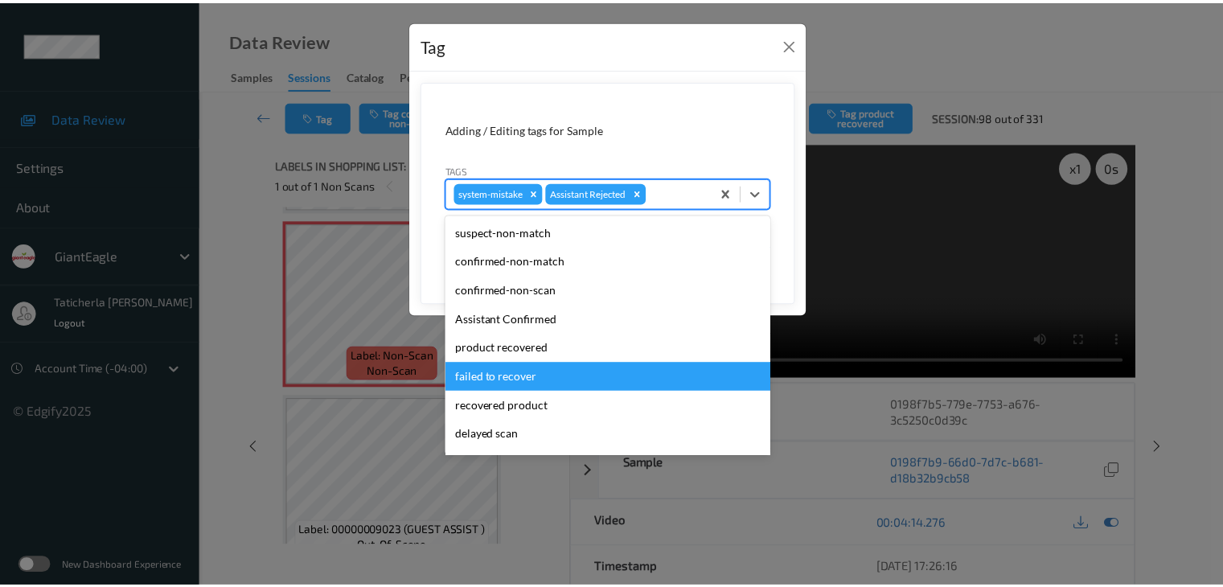
scroll to position [142, 0]
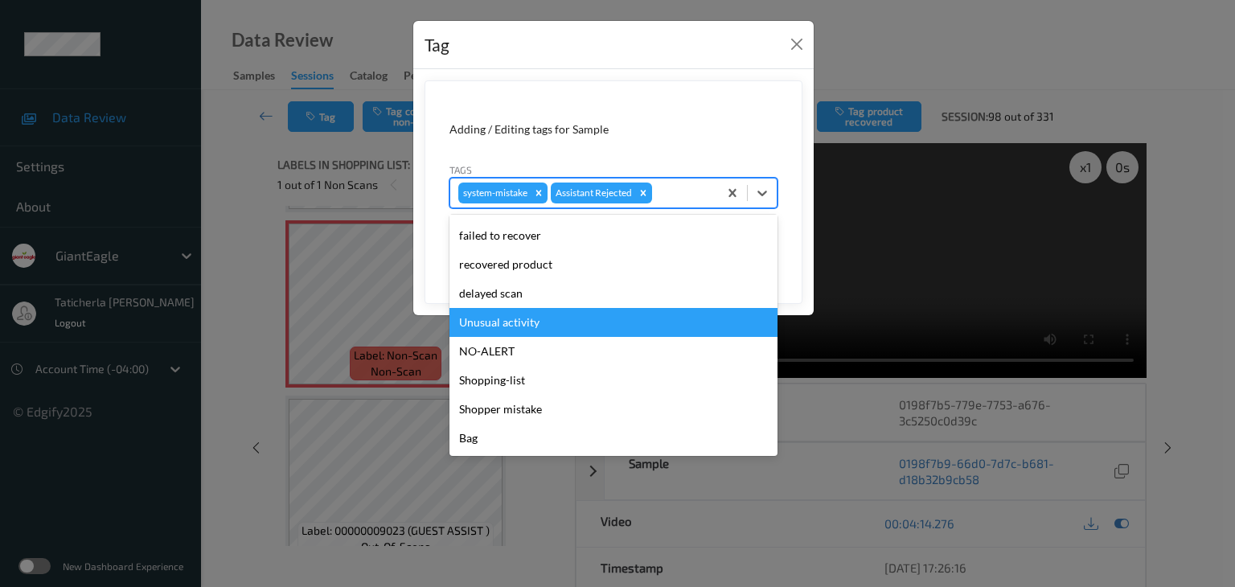
click at [554, 330] on div "Unusual activity" at bounding box center [613, 322] width 328 height 29
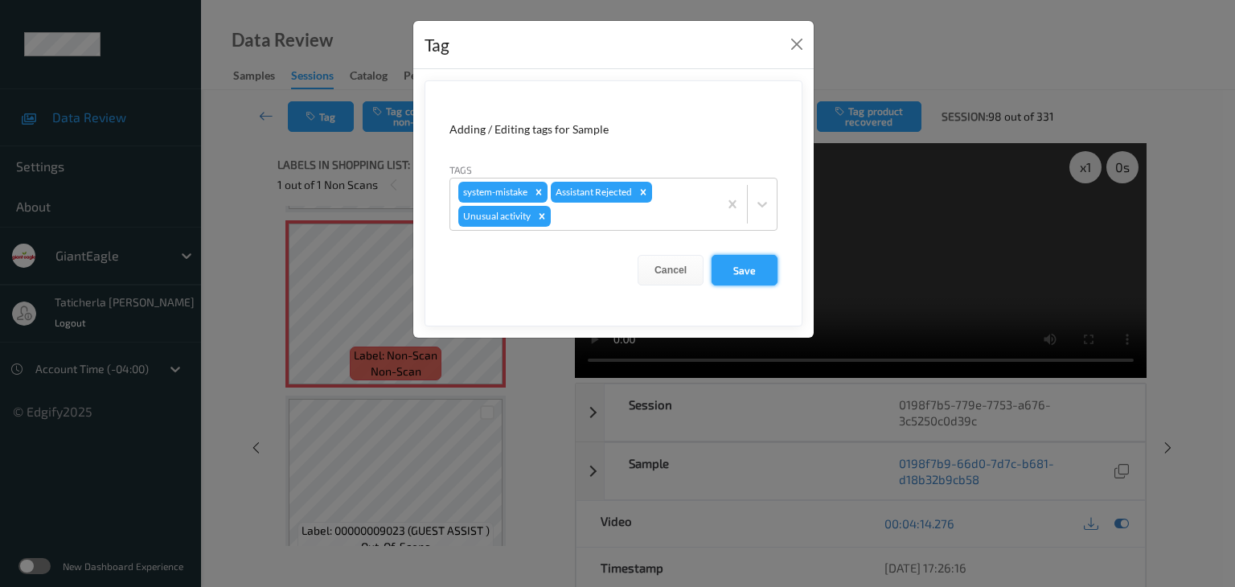
click at [735, 274] on button "Save" at bounding box center [745, 270] width 66 height 31
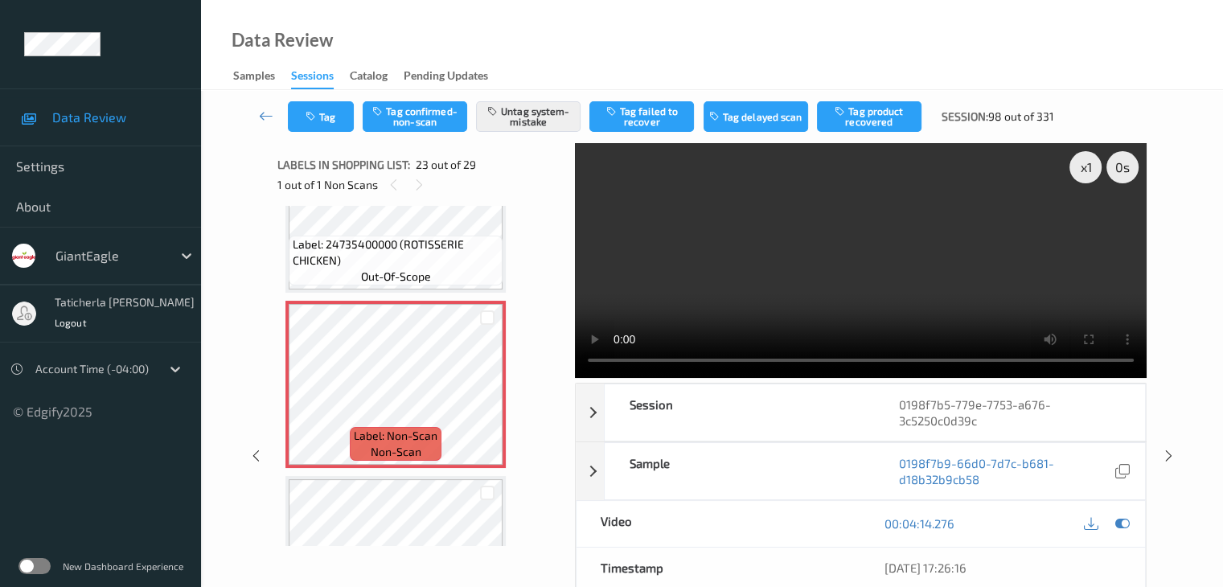
scroll to position [3850, 0]
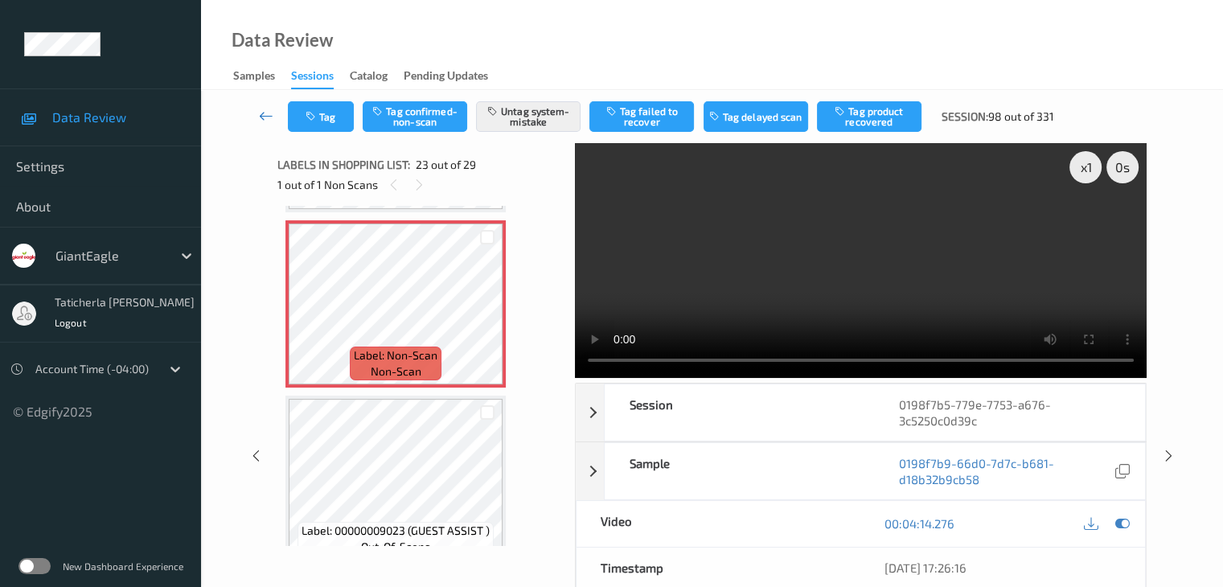
click at [257, 119] on link at bounding box center [266, 116] width 43 height 31
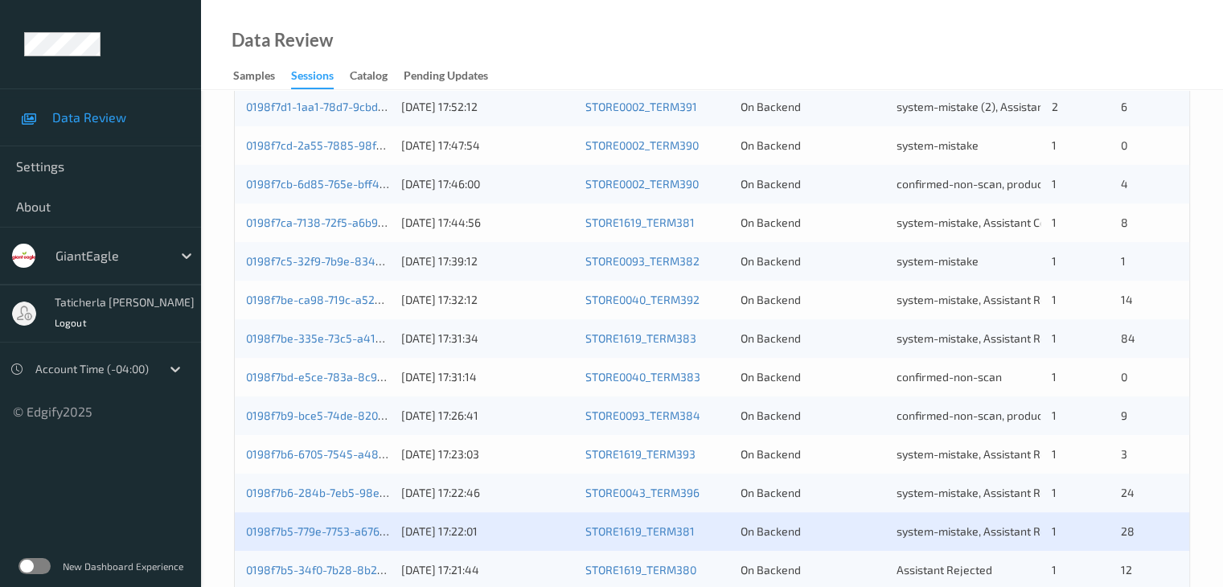
scroll to position [749, 0]
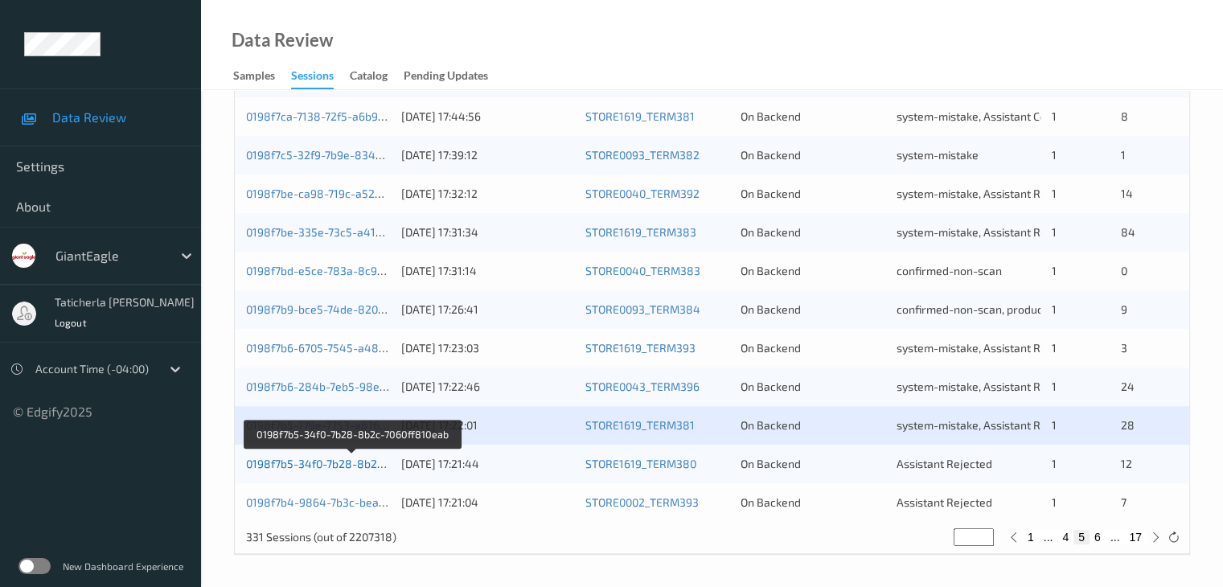
click at [350, 467] on link "0198f7b5-34f0-7b28-8b2c-7060ff810eab" at bounding box center [351, 464] width 211 height 14
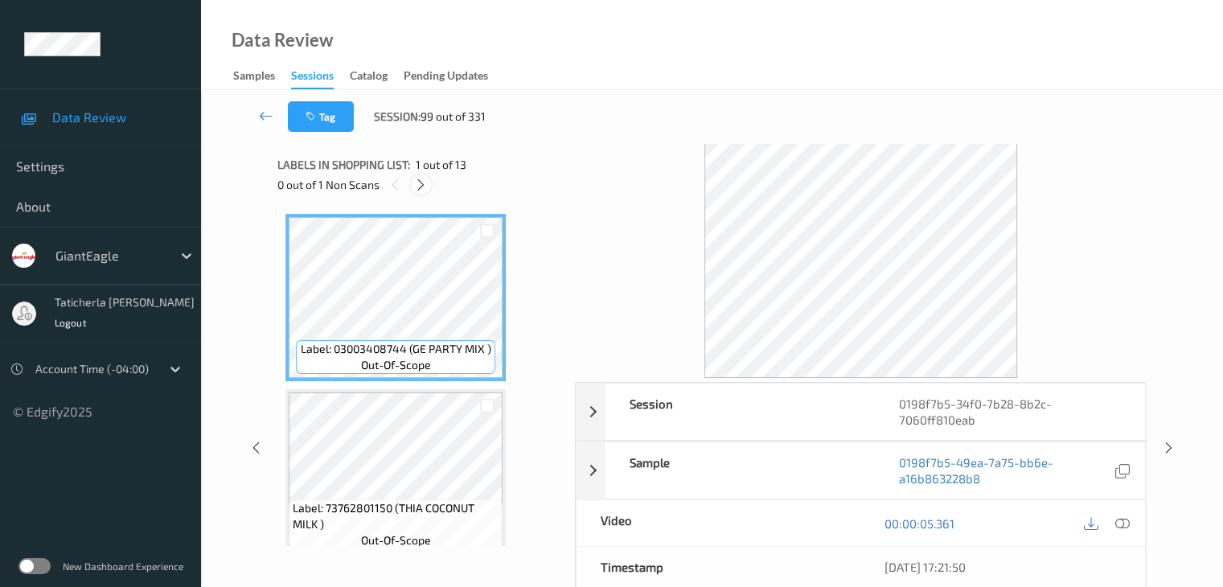
click at [419, 181] on icon at bounding box center [421, 185] width 14 height 14
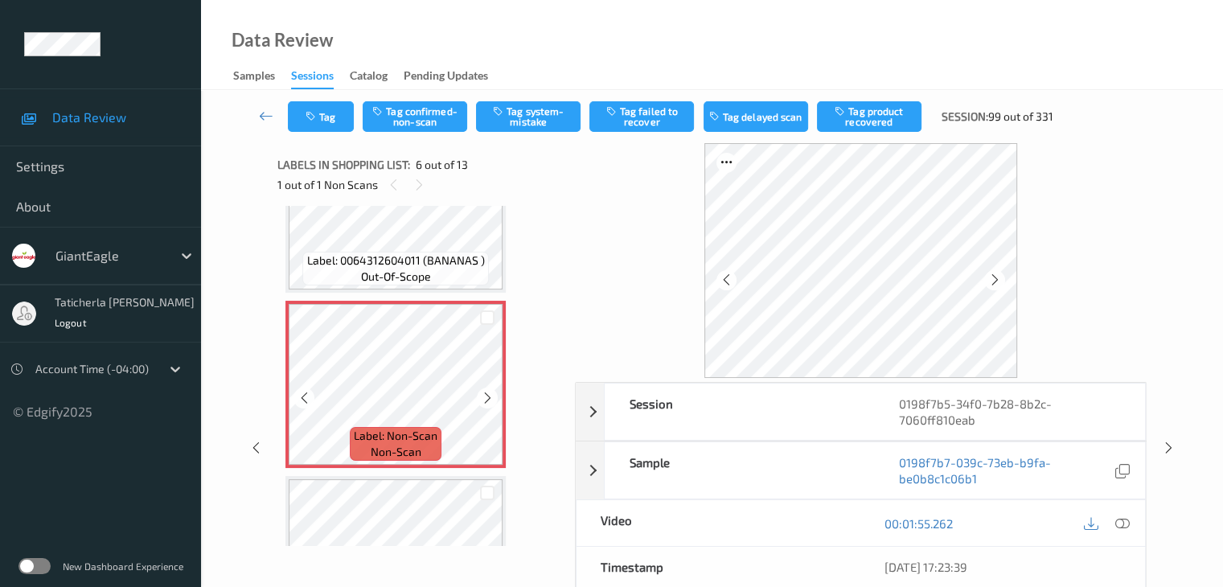
scroll to position [709, 0]
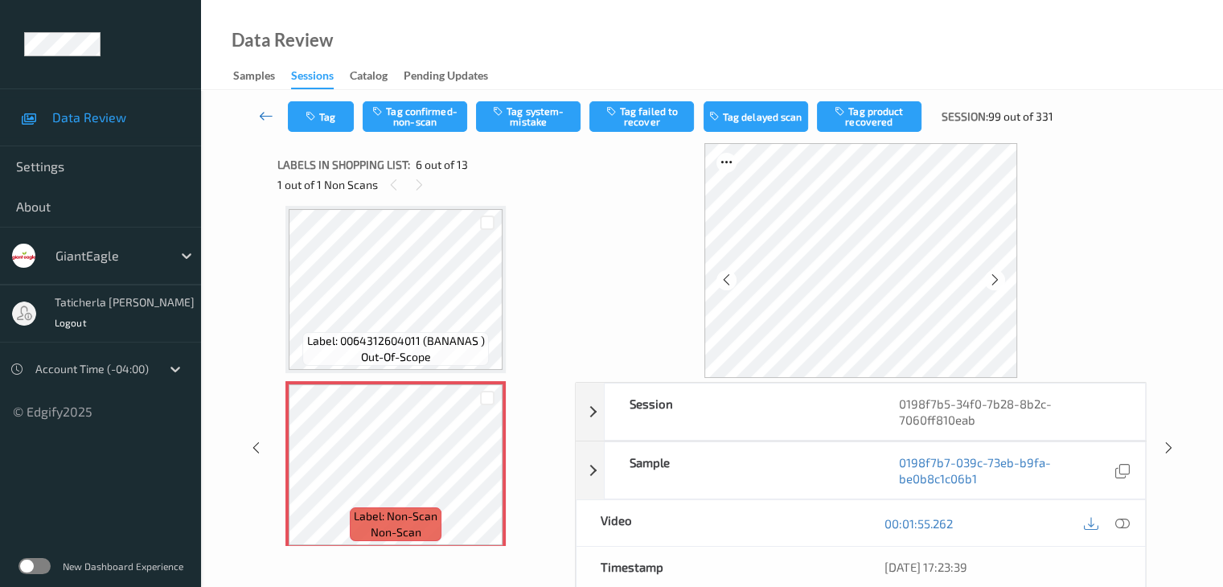
click at [262, 118] on icon at bounding box center [266, 116] width 14 height 16
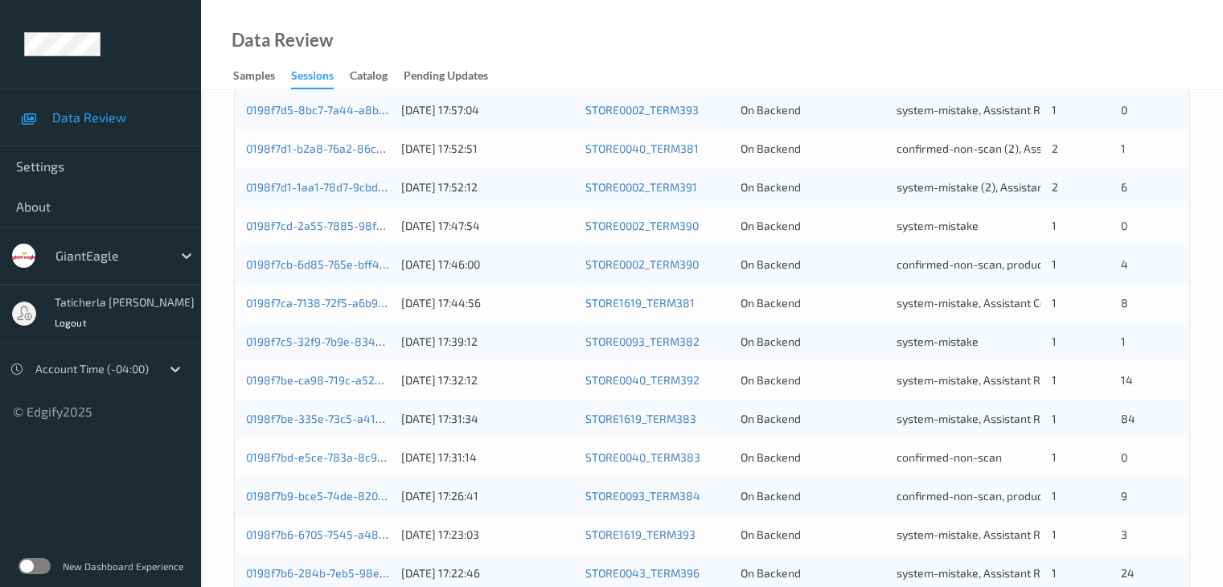
scroll to position [749, 0]
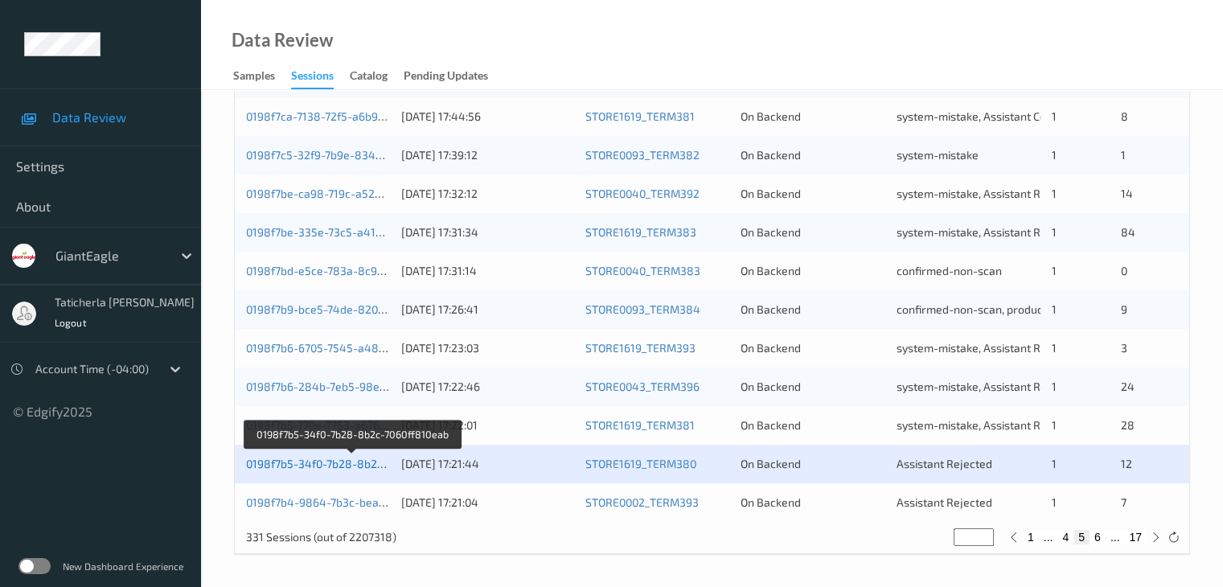
click at [354, 463] on link "0198f7b5-34f0-7b28-8b2c-7060ff810eab" at bounding box center [351, 464] width 211 height 14
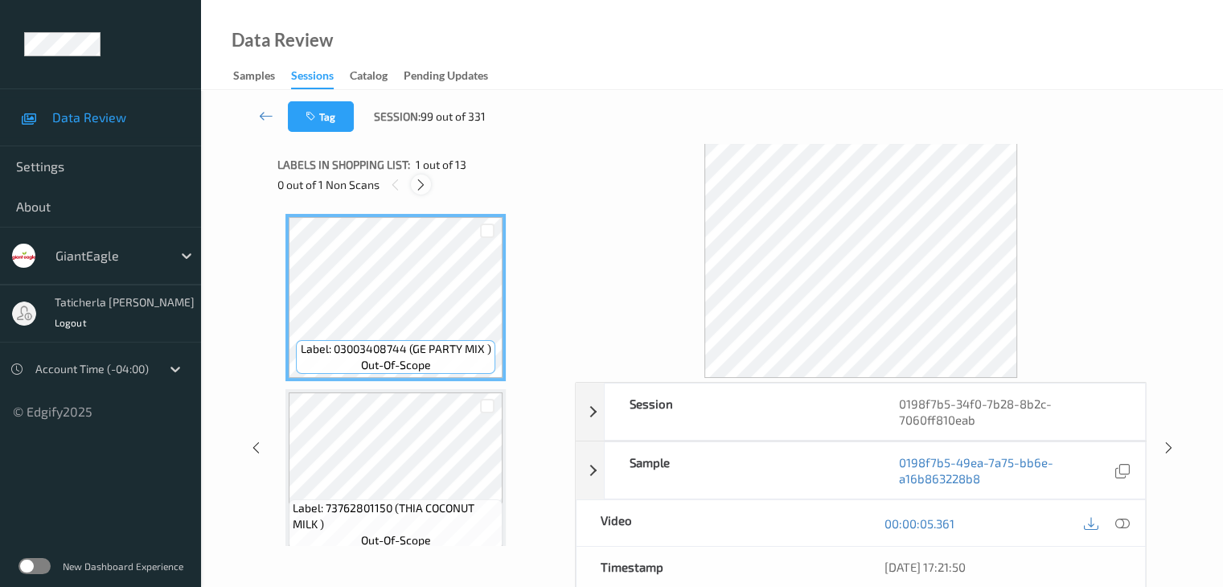
click at [422, 185] on icon at bounding box center [421, 185] width 14 height 14
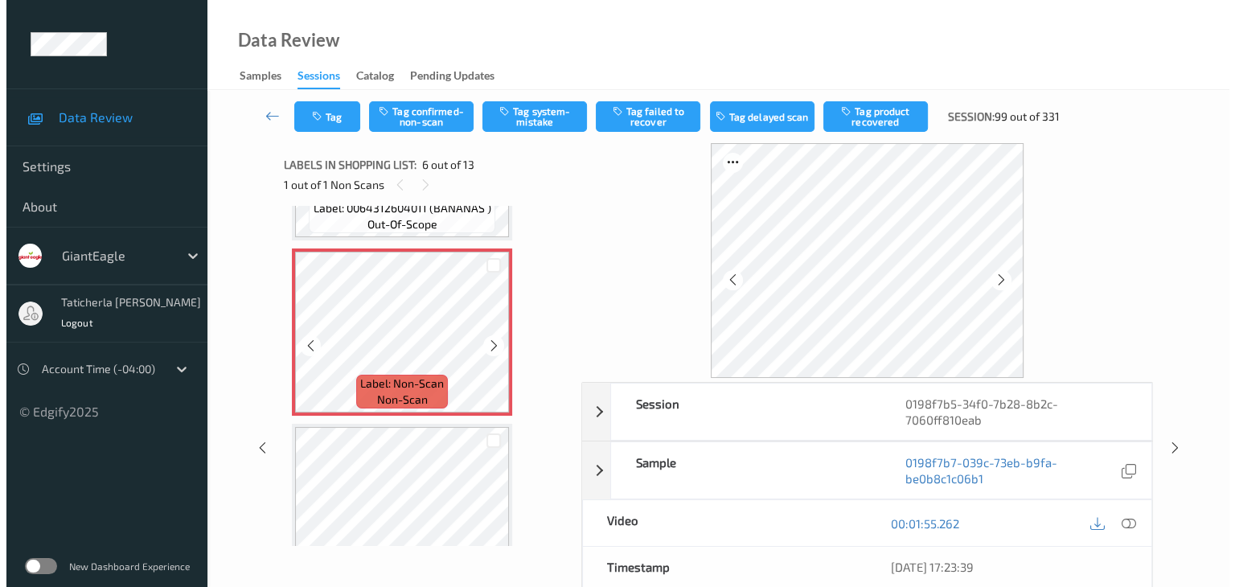
scroll to position [870, 0]
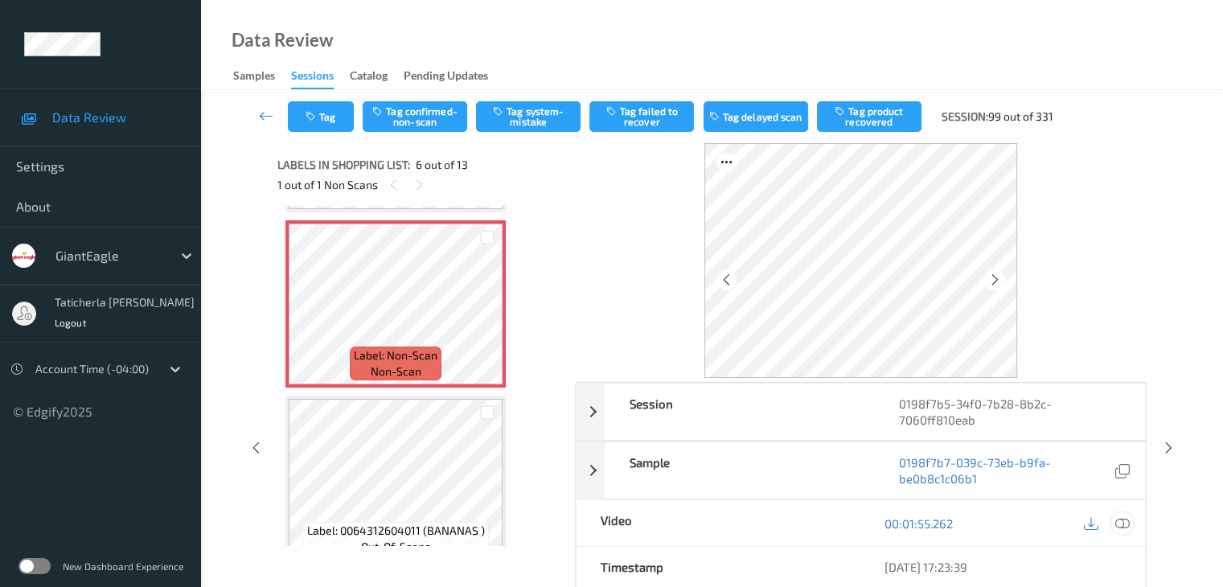
click at [1119, 521] on icon at bounding box center [1121, 523] width 14 height 14
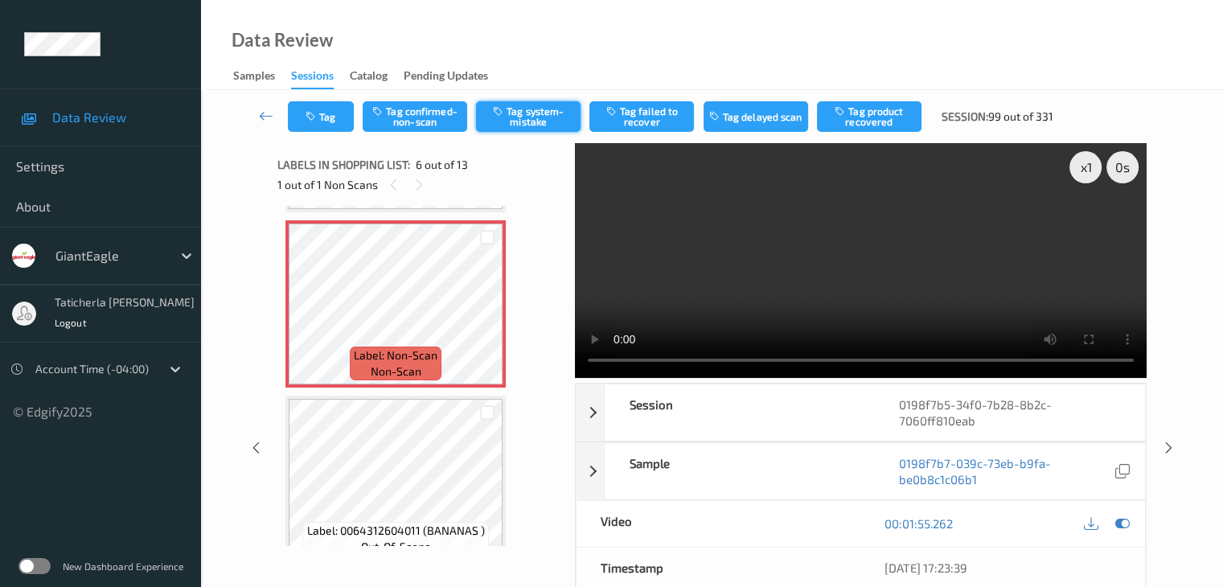
click at [540, 110] on button "Tag system-mistake" at bounding box center [528, 116] width 105 height 31
click at [331, 117] on button "Tag" at bounding box center [321, 116] width 66 height 31
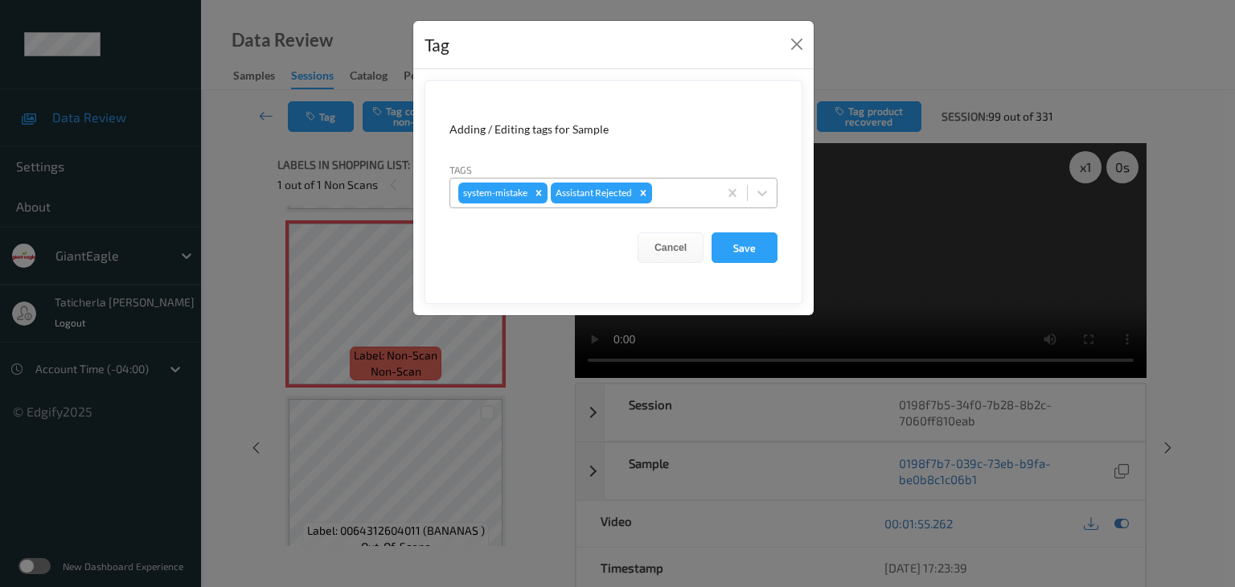
click at [701, 183] on div at bounding box center [682, 192] width 55 height 19
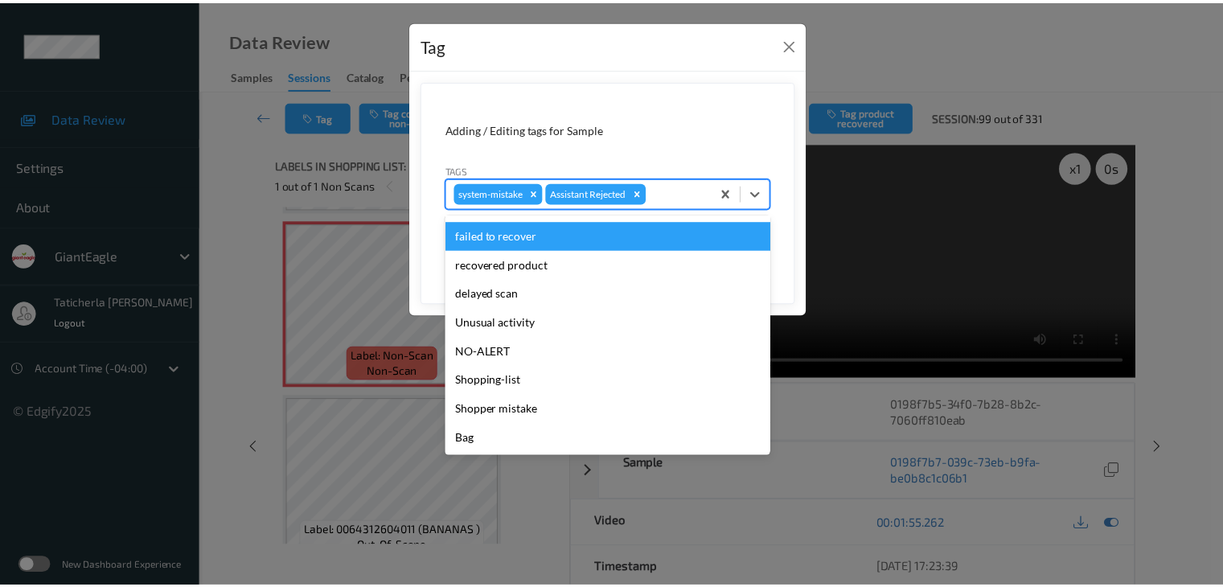
scroll to position [142, 0]
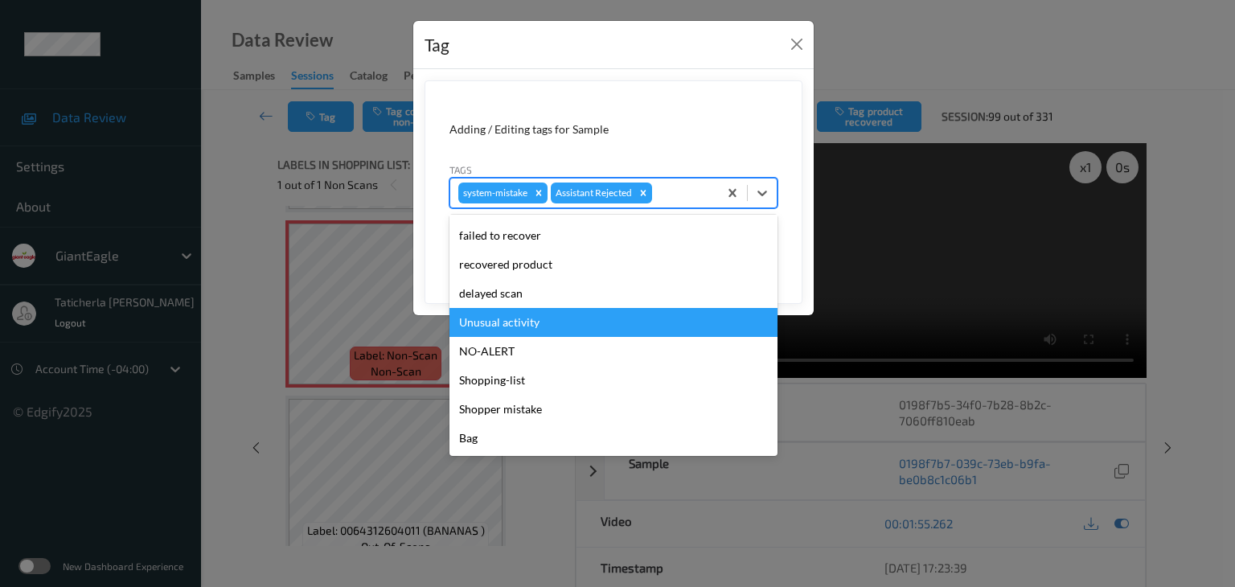
click at [622, 327] on div "Unusual activity" at bounding box center [613, 322] width 328 height 29
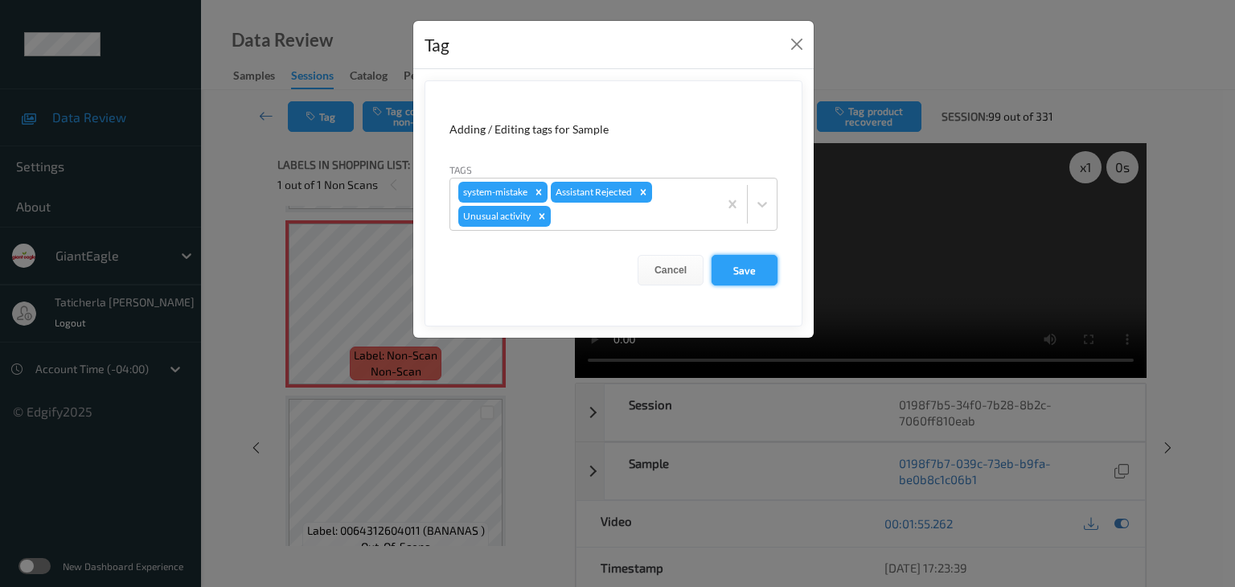
click at [741, 271] on button "Save" at bounding box center [745, 270] width 66 height 31
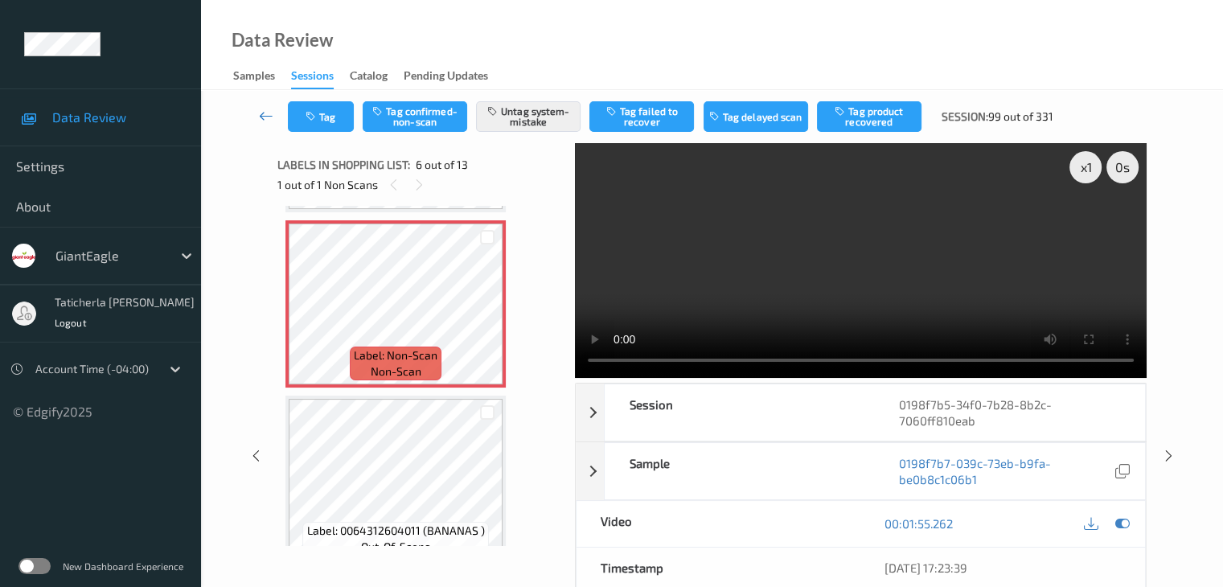
click at [263, 117] on icon at bounding box center [266, 116] width 14 height 16
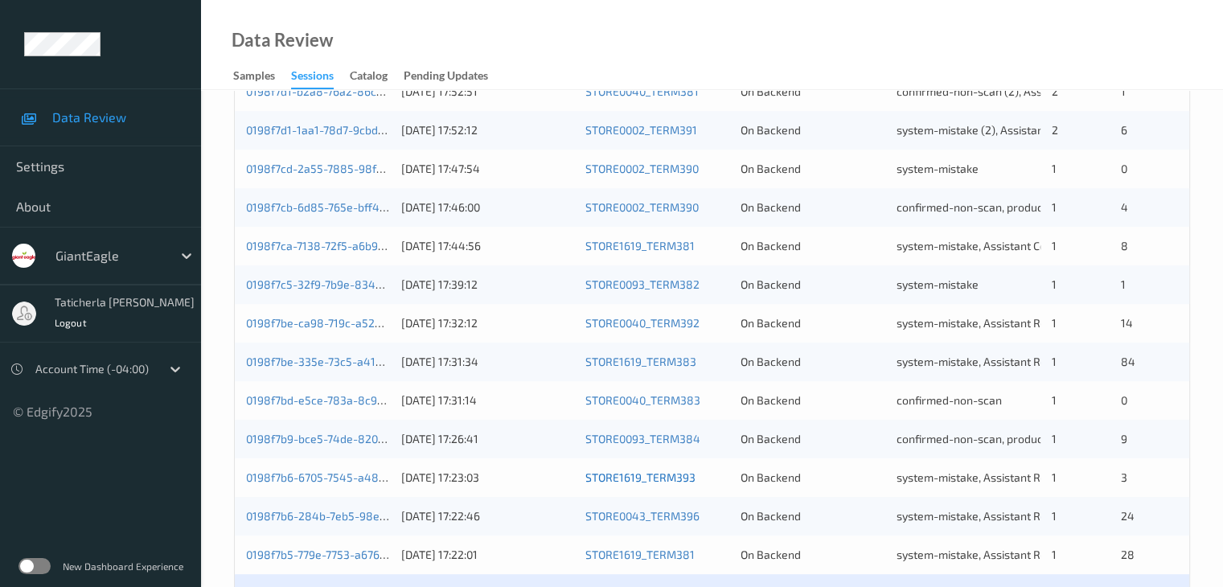
scroll to position [749, 0]
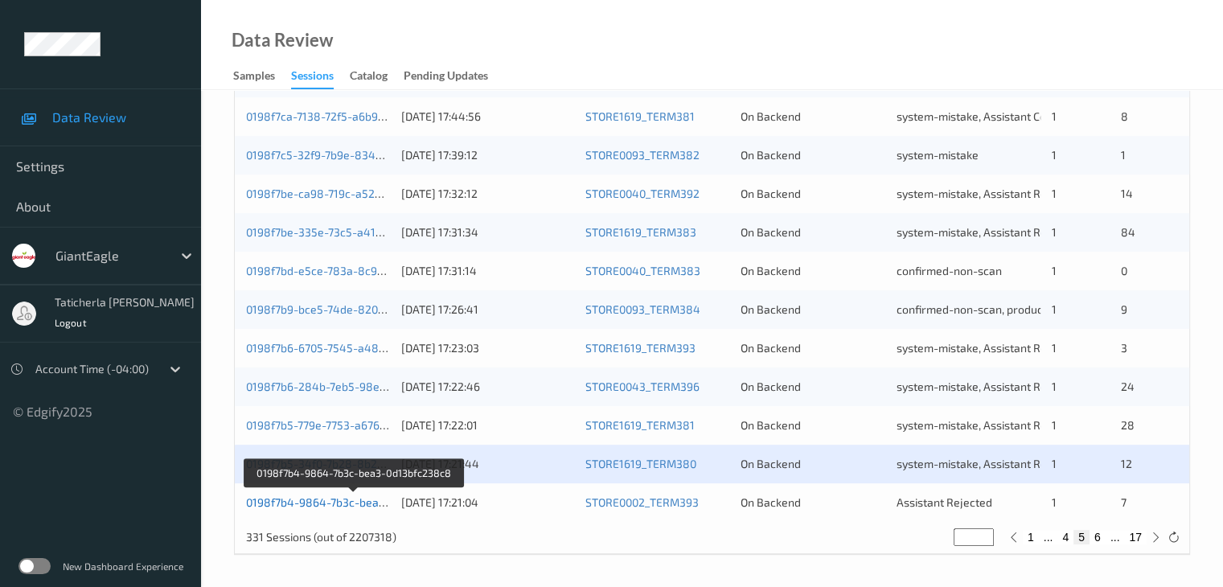
click at [356, 504] on link "0198f7b4-9864-7b3c-bea3-0d13bfc238c8" at bounding box center [354, 502] width 217 height 14
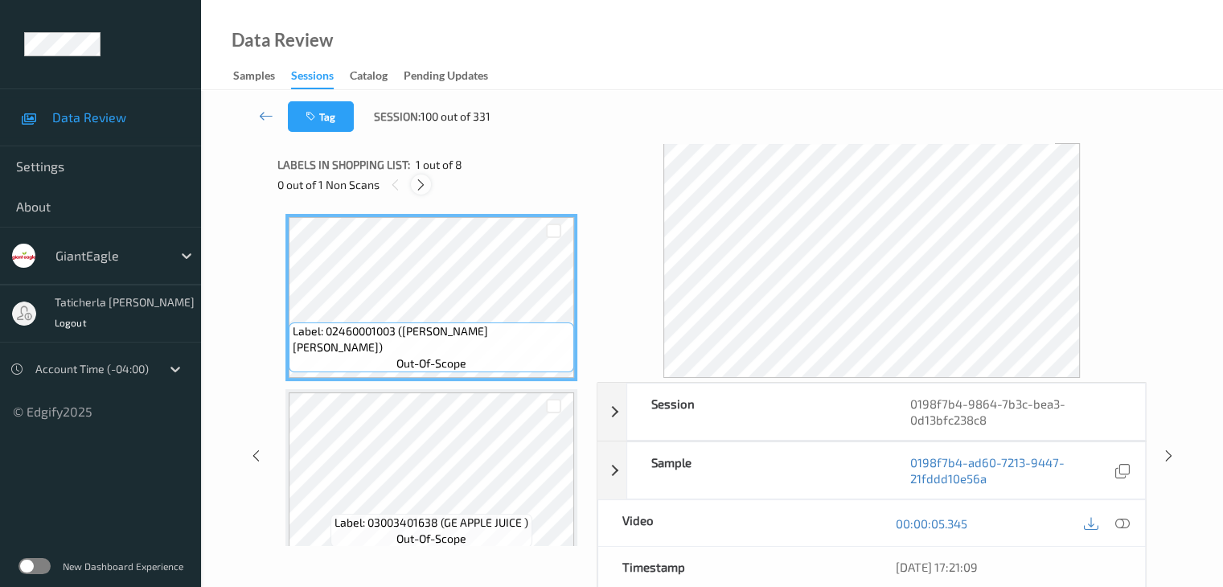
click at [421, 181] on icon at bounding box center [421, 185] width 14 height 14
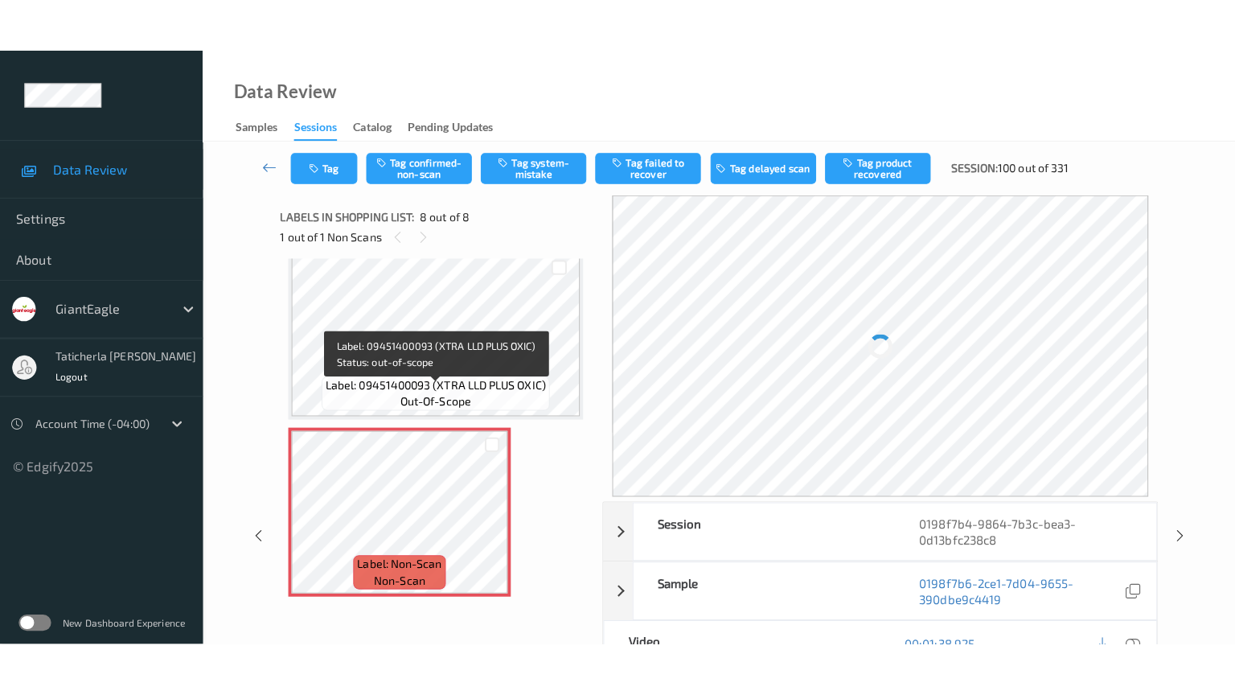
scroll to position [1070, 0]
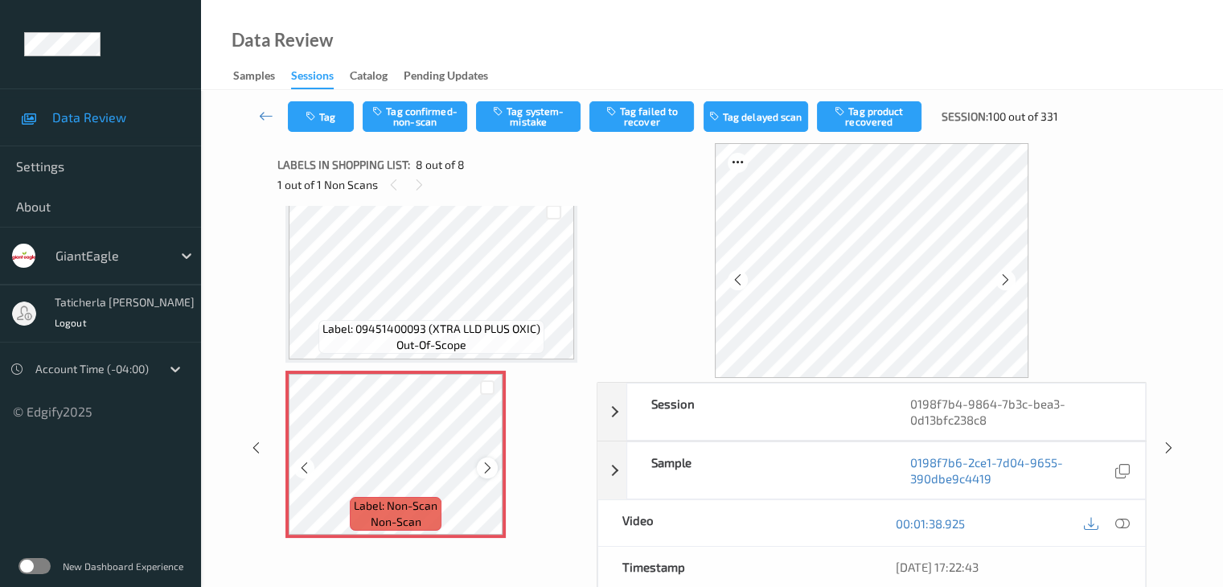
drag, startPoint x: 490, startPoint y: 469, endPoint x: 486, endPoint y: 476, distance: 8.3
click at [486, 476] on div at bounding box center [487, 468] width 20 height 20
click at [1123, 519] on icon at bounding box center [1121, 523] width 14 height 14
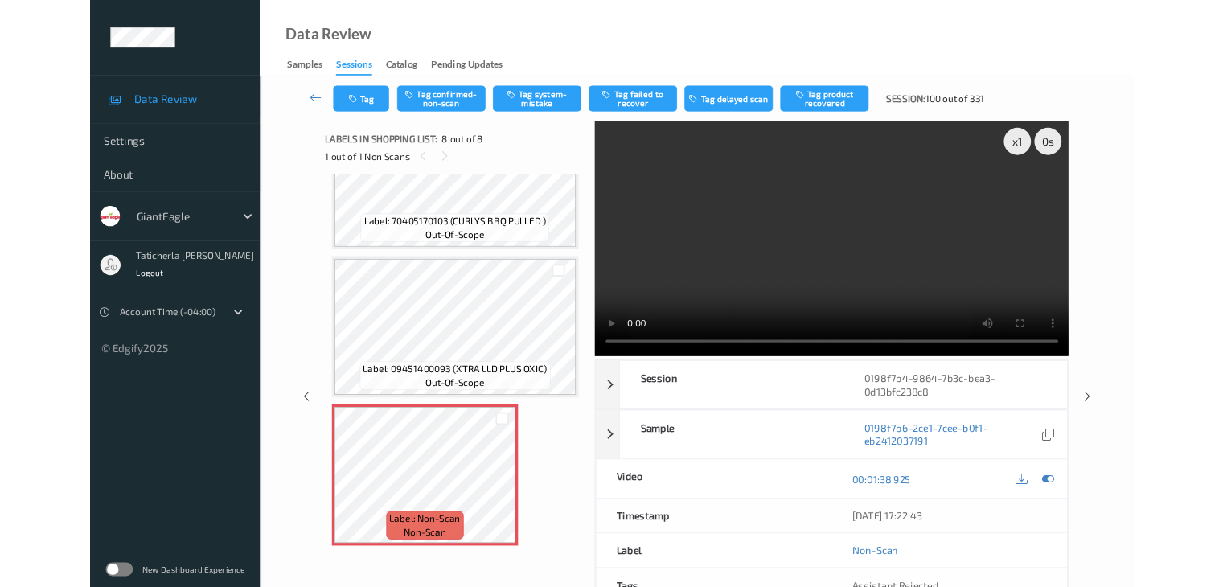
scroll to position [963, 0]
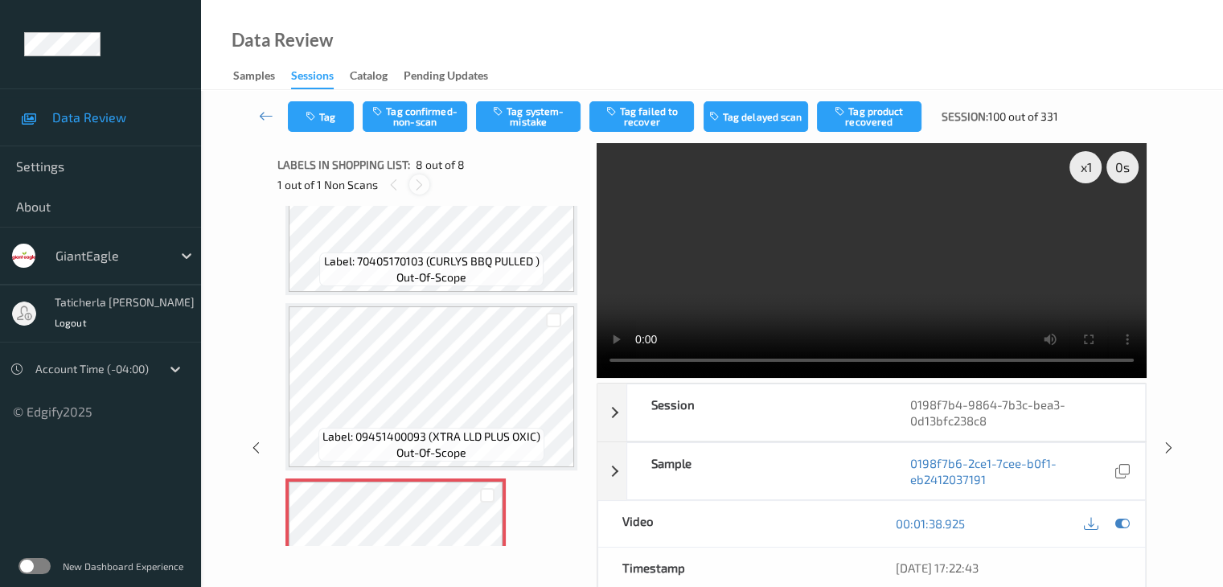
click at [420, 181] on icon at bounding box center [420, 185] width 14 height 14
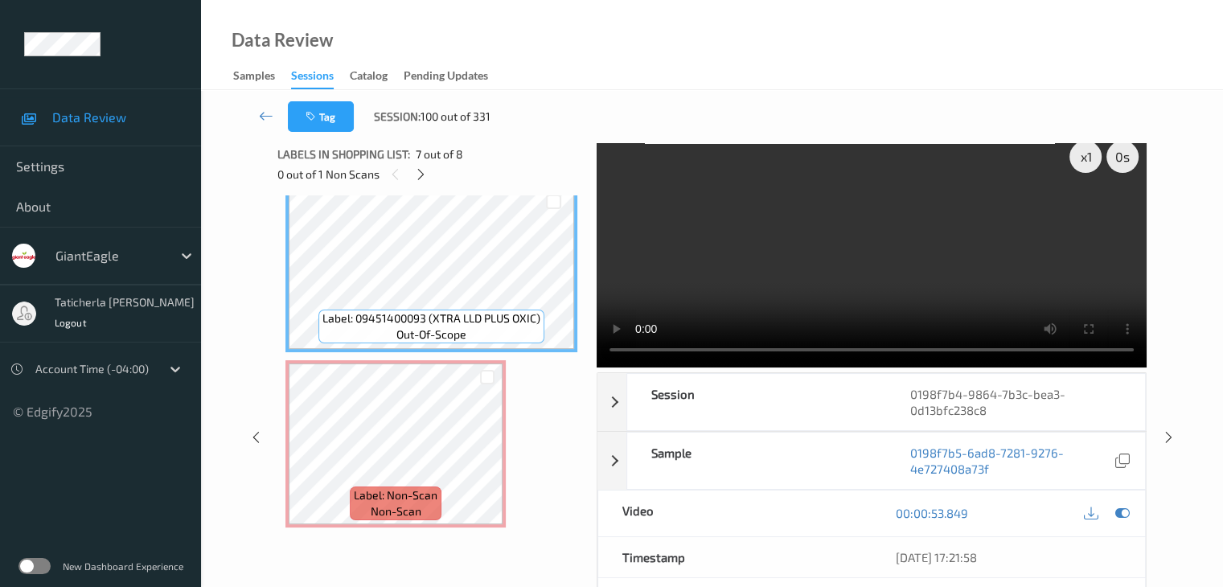
scroll to position [0, 0]
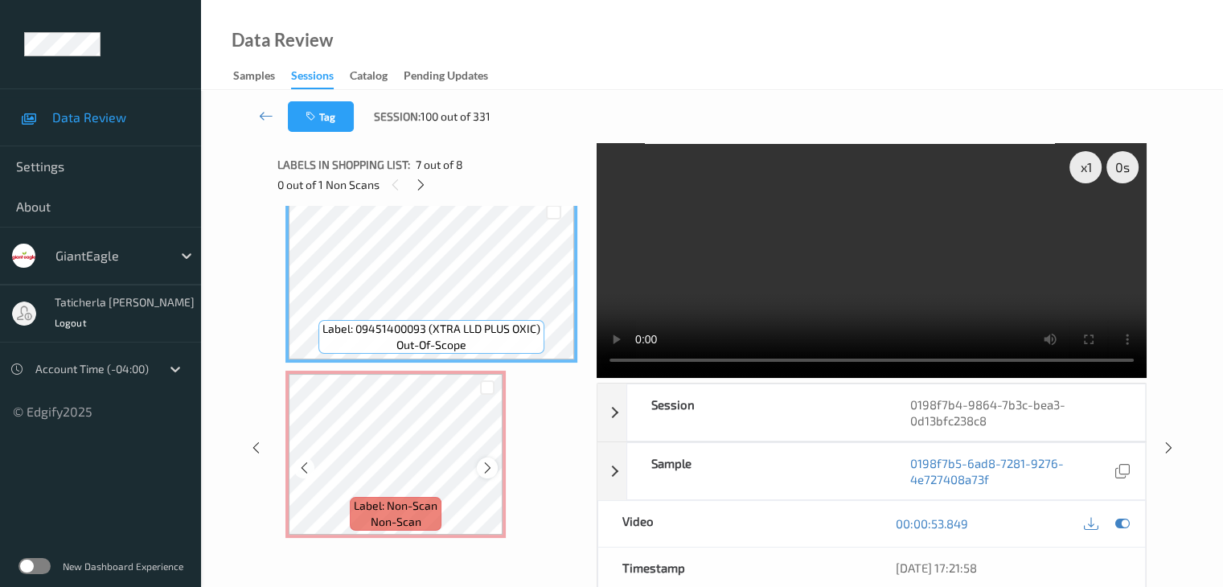
click at [485, 462] on icon at bounding box center [488, 468] width 14 height 14
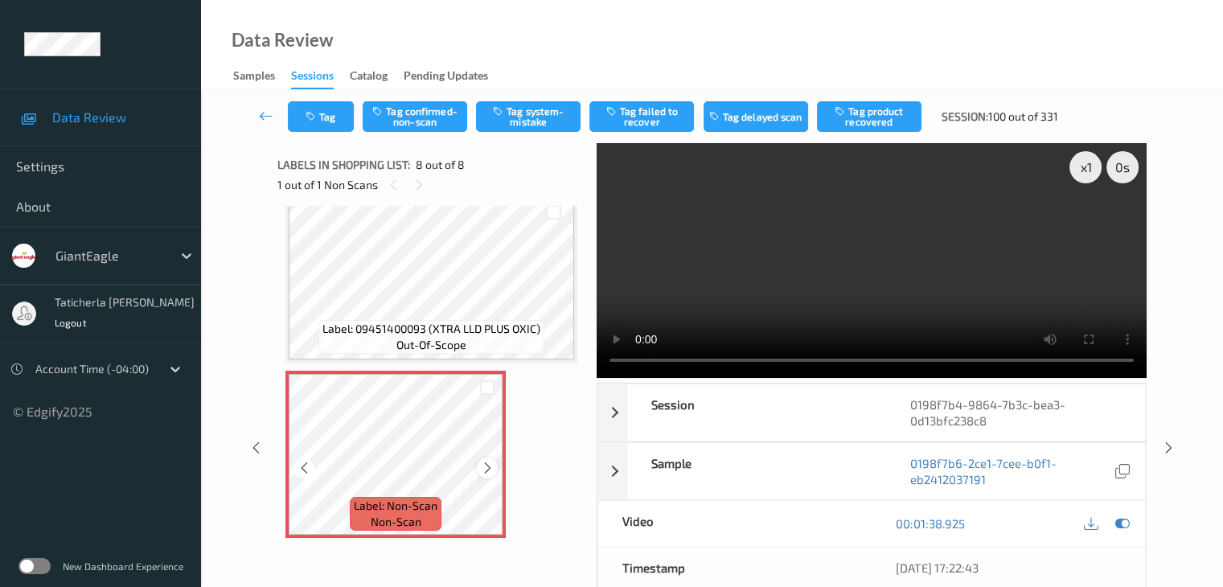
click at [486, 465] on icon at bounding box center [488, 468] width 14 height 14
click at [486, 466] on icon at bounding box center [488, 468] width 14 height 14
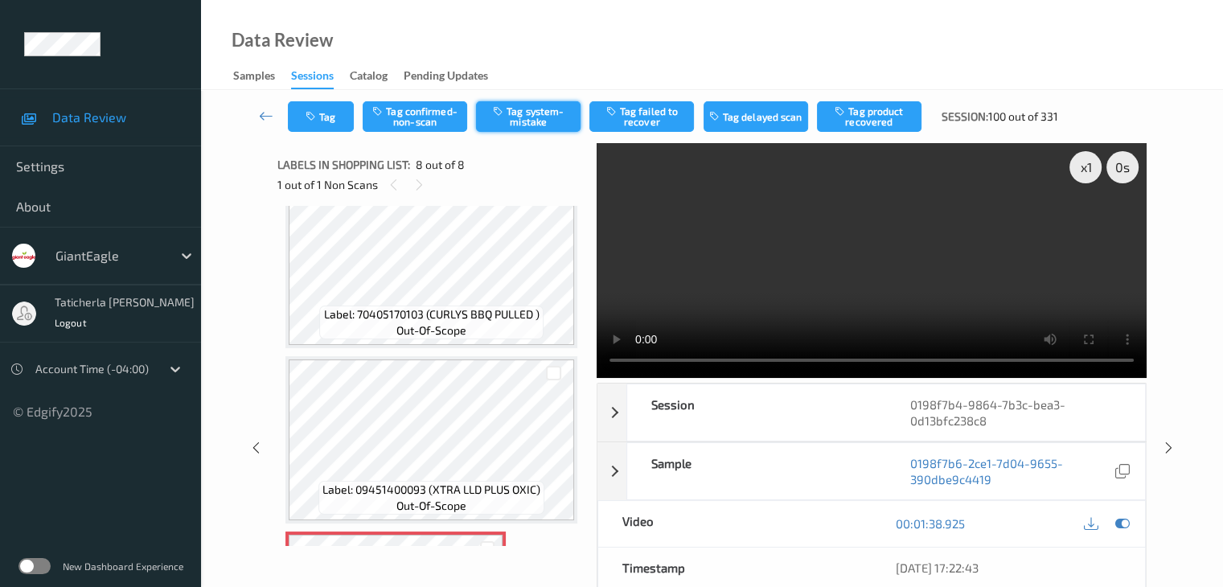
click at [531, 119] on button "Tag system-mistake" at bounding box center [528, 116] width 105 height 31
click at [322, 113] on button "Tag" at bounding box center [321, 116] width 66 height 31
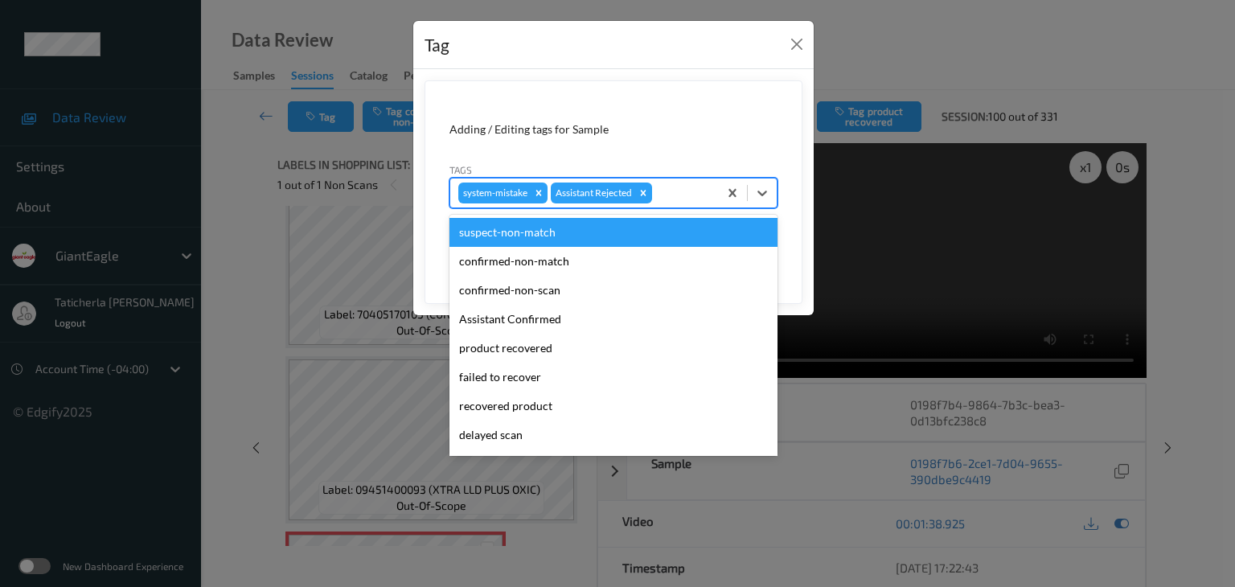
drag, startPoint x: 679, startPoint y: 191, endPoint x: 625, endPoint y: 268, distance: 93.5
click at [680, 191] on div at bounding box center [682, 192] width 55 height 19
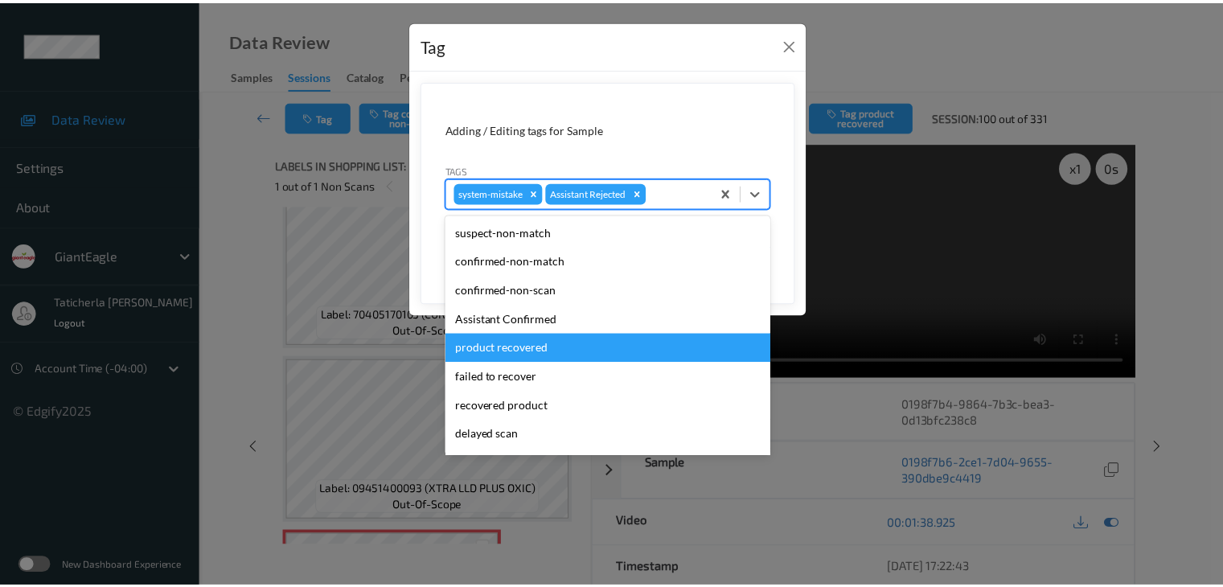
scroll to position [142, 0]
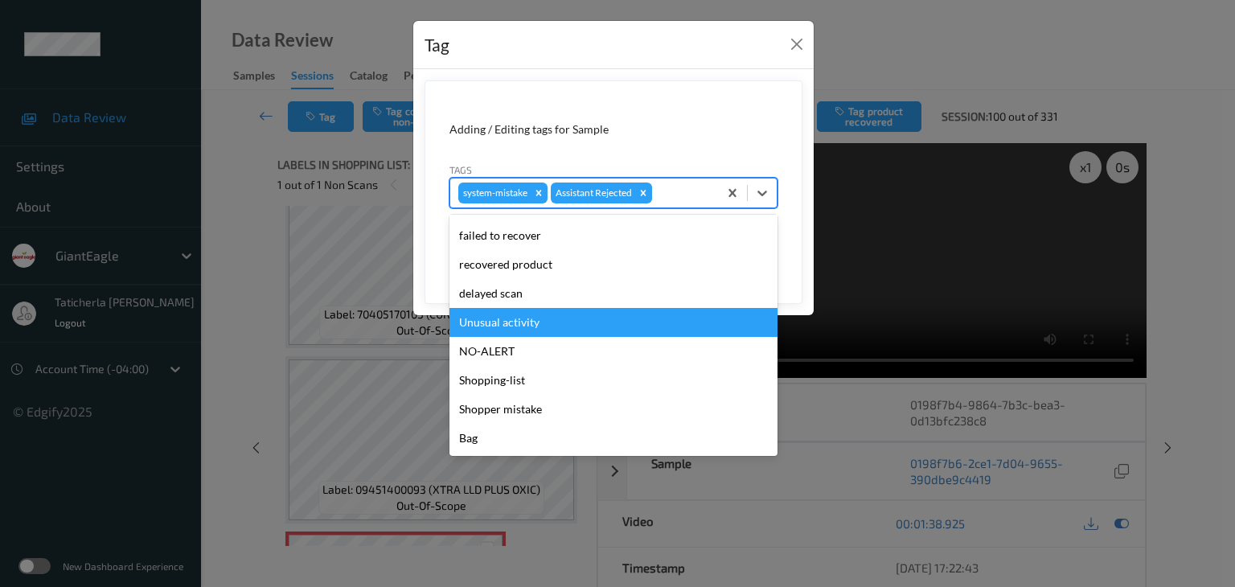
click at [590, 318] on div "Unusual activity" at bounding box center [613, 322] width 328 height 29
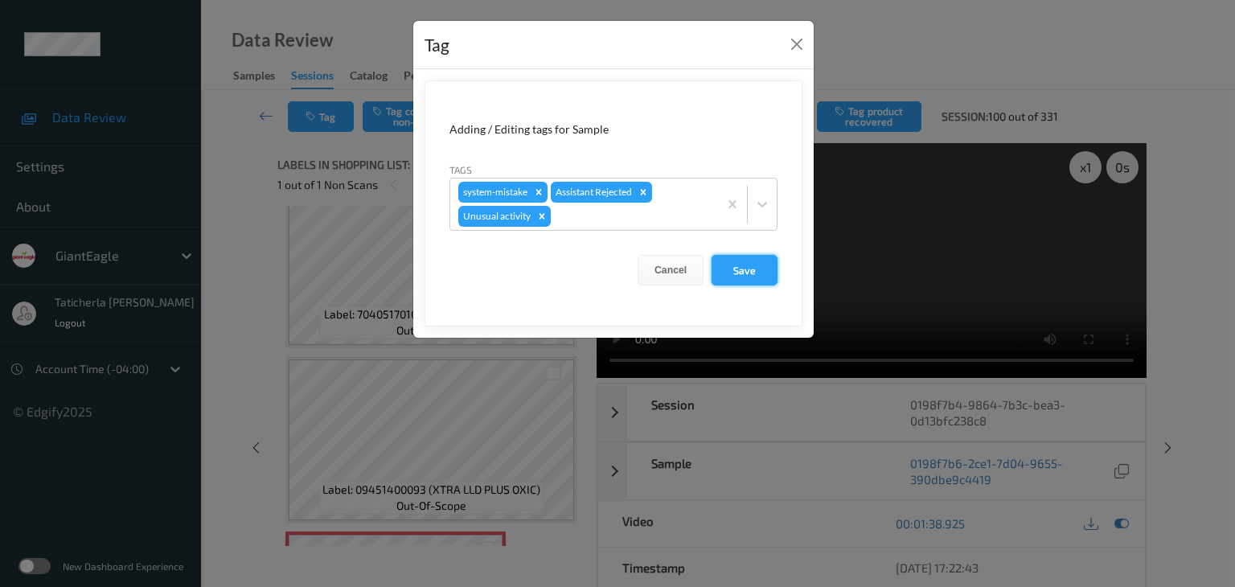
click at [753, 270] on button "Save" at bounding box center [745, 270] width 66 height 31
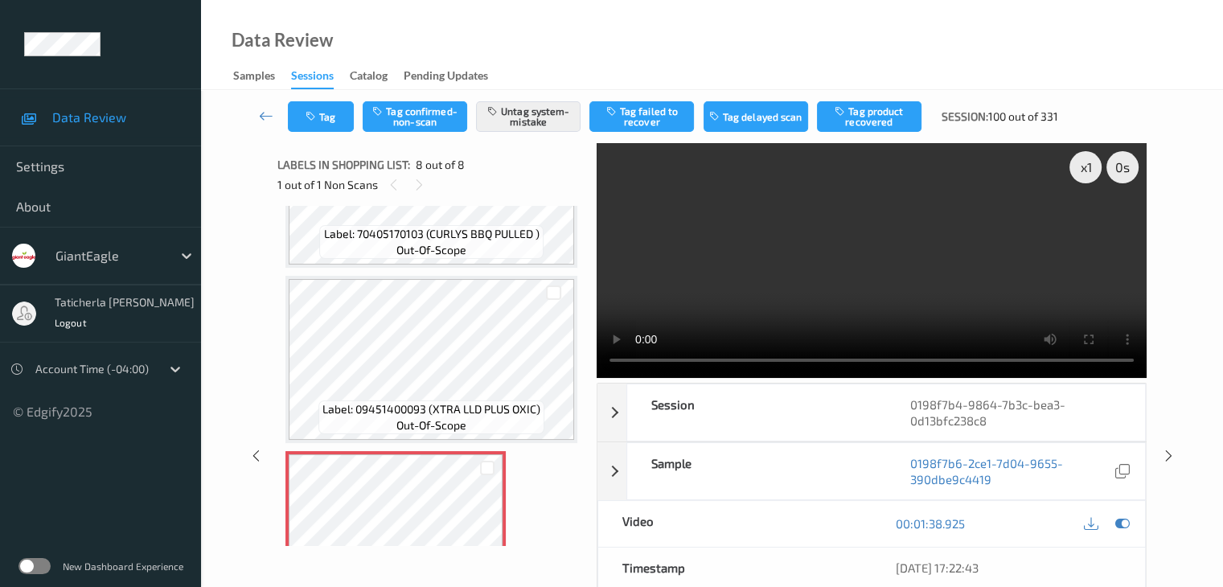
scroll to position [1070, 0]
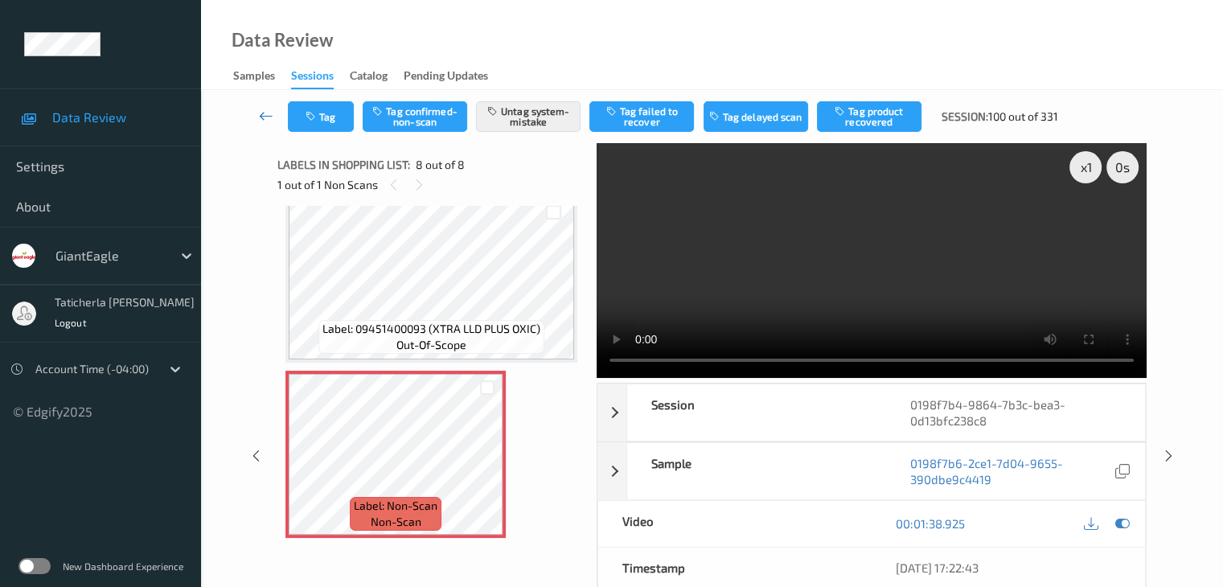
click at [269, 113] on icon at bounding box center [266, 116] width 14 height 16
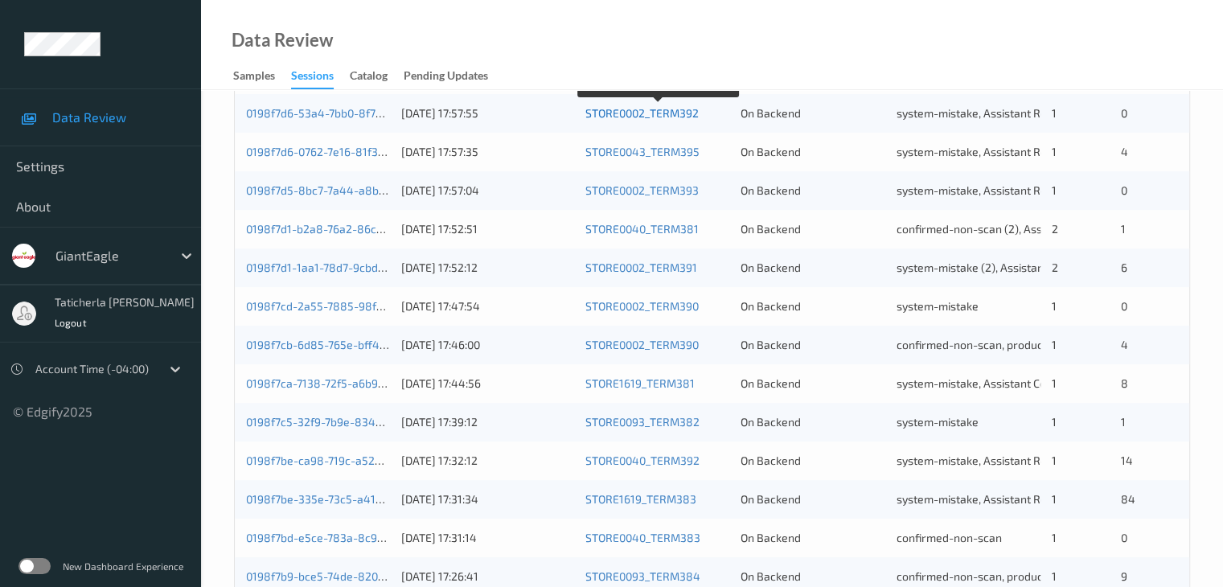
scroll to position [749, 0]
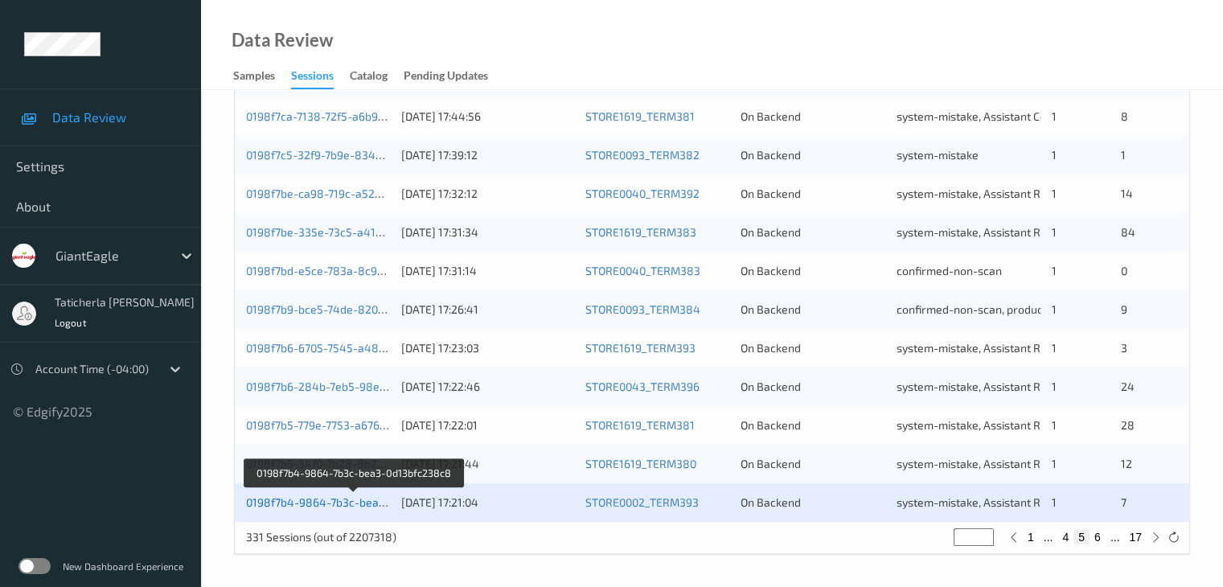
click at [359, 496] on link "0198f7b4-9864-7b3c-bea3-0d13bfc238c8" at bounding box center [354, 502] width 217 height 14
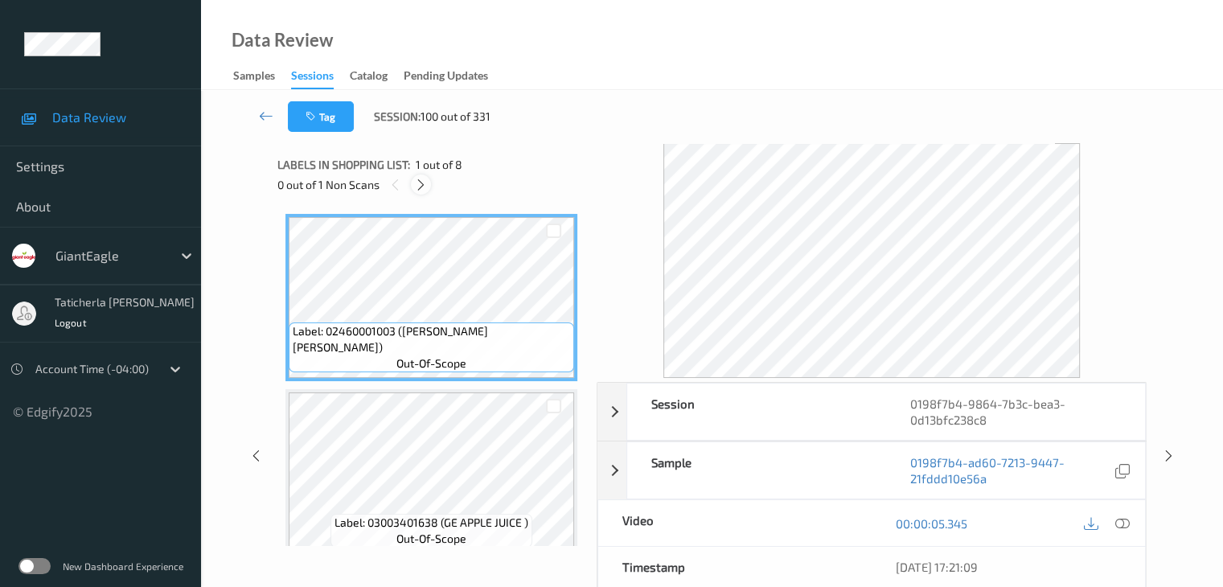
click at [428, 181] on icon at bounding box center [421, 185] width 14 height 14
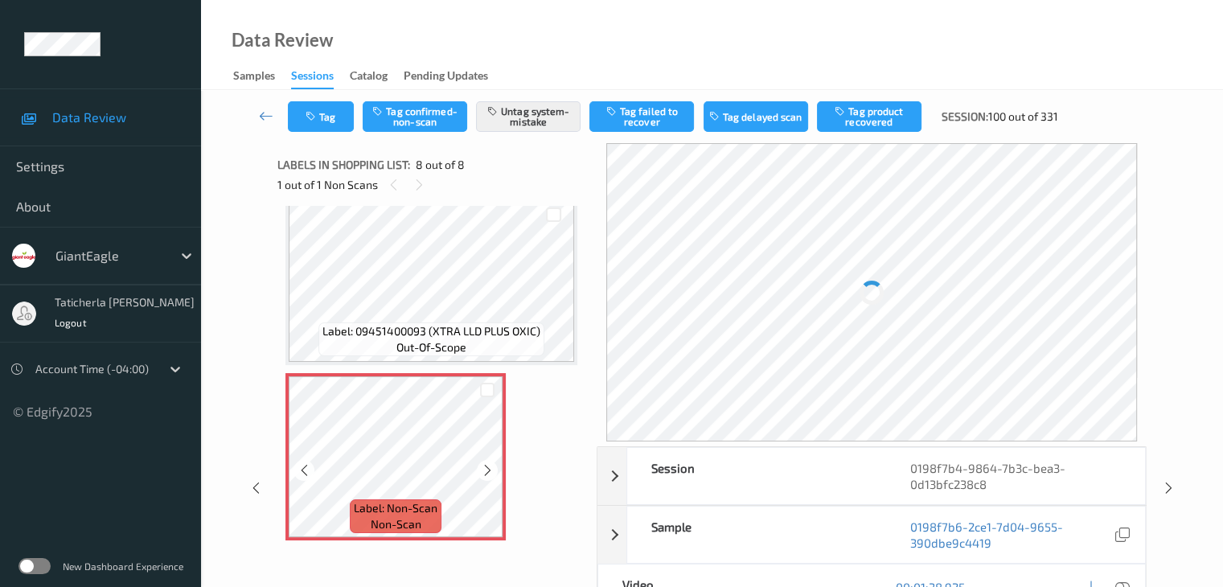
scroll to position [1070, 0]
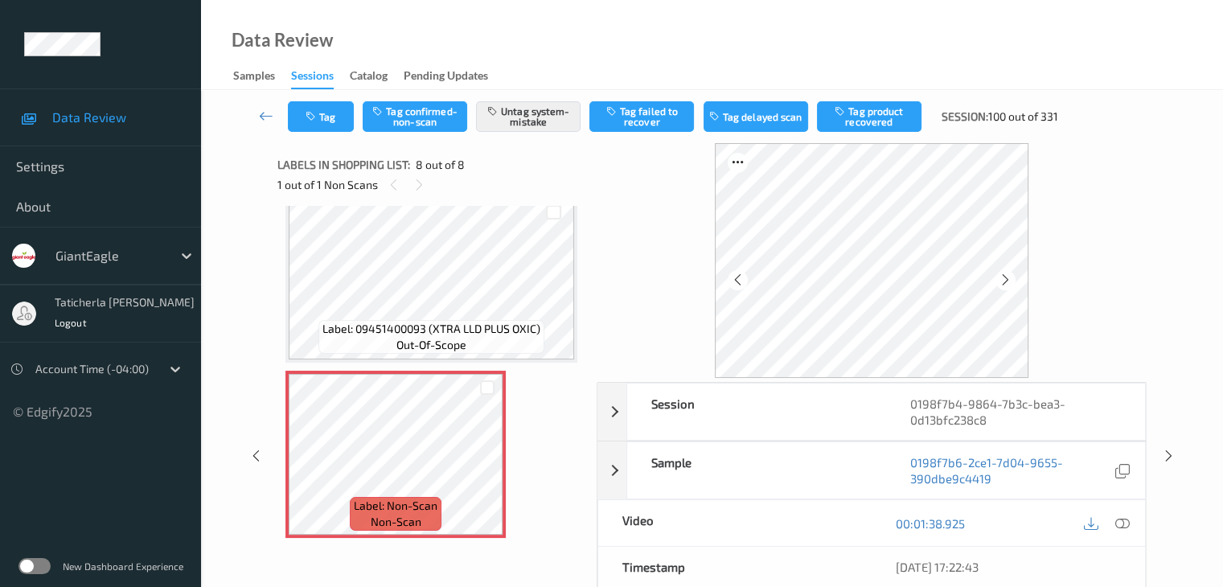
click at [335, 96] on div "Tag Tag confirmed-non-scan Untag system-mistake Tag failed to recover Tag delay…" at bounding box center [712, 116] width 956 height 53
click at [335, 117] on button "Tag" at bounding box center [321, 116] width 66 height 31
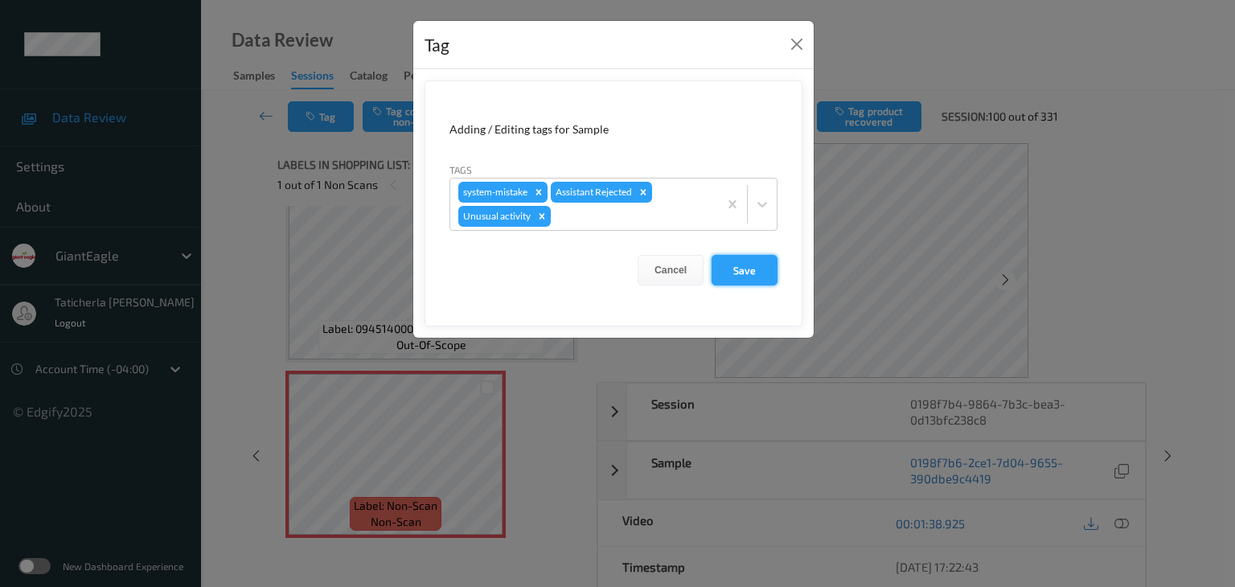
click at [748, 261] on button "Save" at bounding box center [745, 270] width 66 height 31
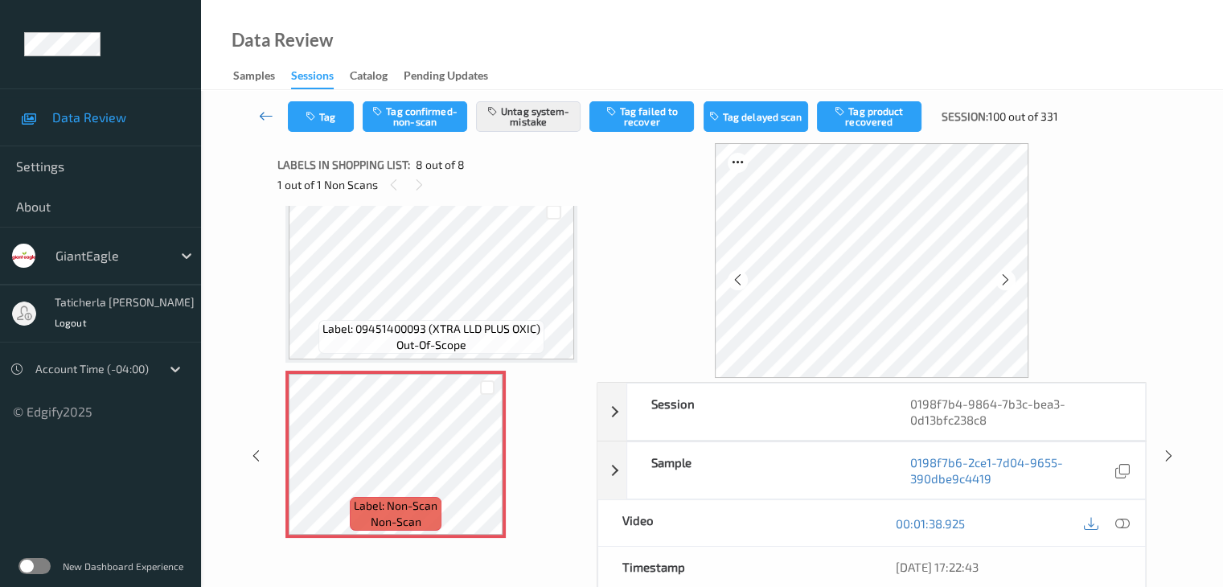
click at [266, 113] on icon at bounding box center [266, 116] width 14 height 16
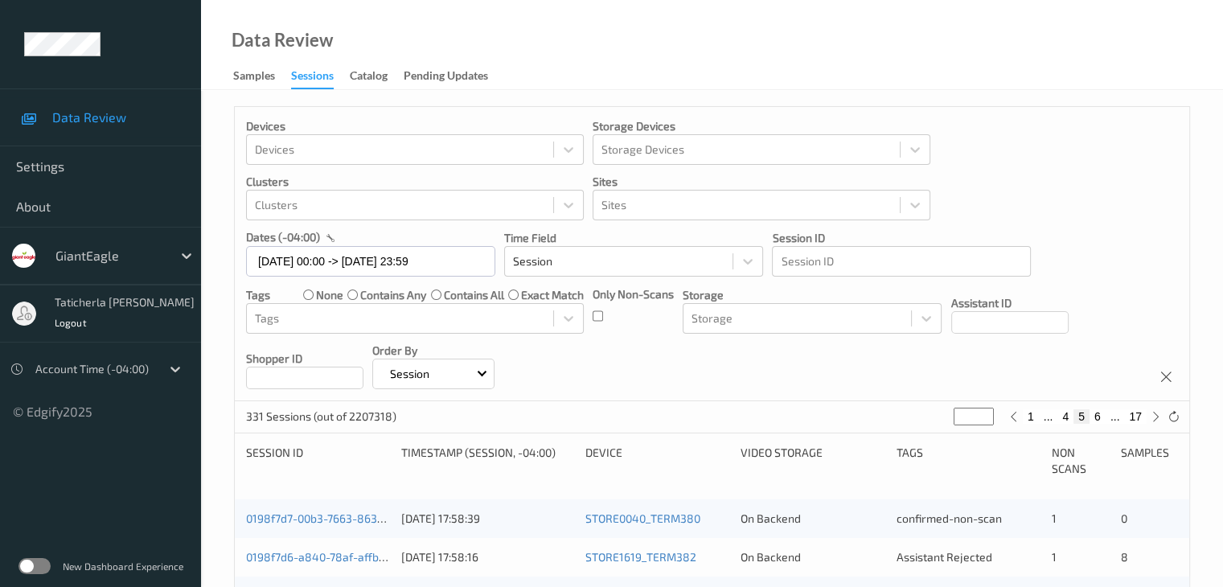
click at [1135, 414] on button "17" at bounding box center [1135, 416] width 23 height 14
type input "**"
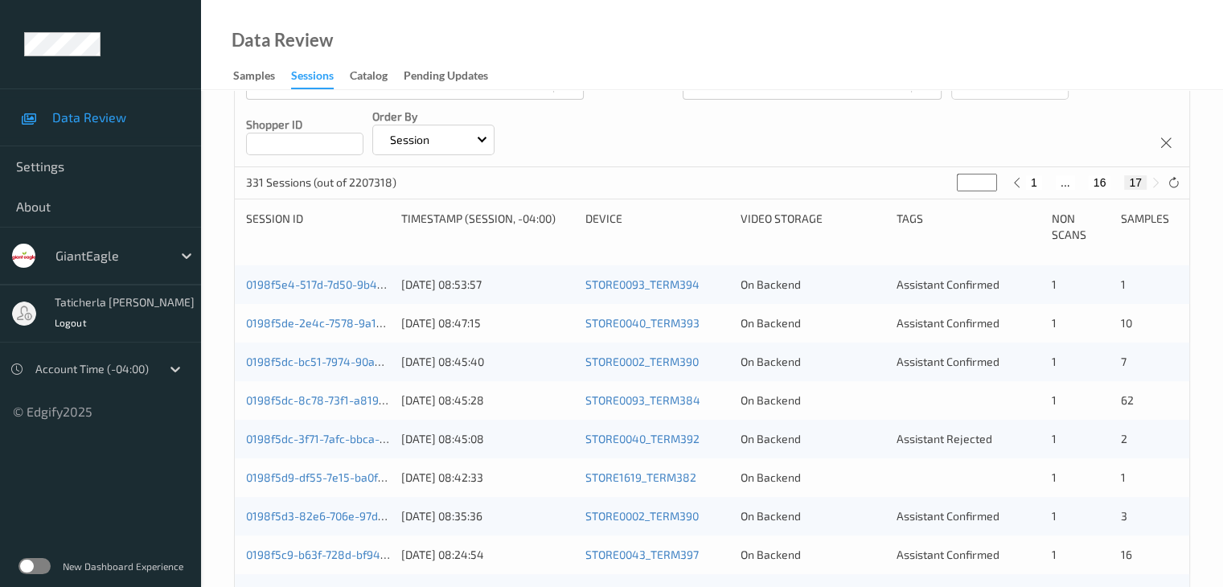
scroll to position [241, 0]
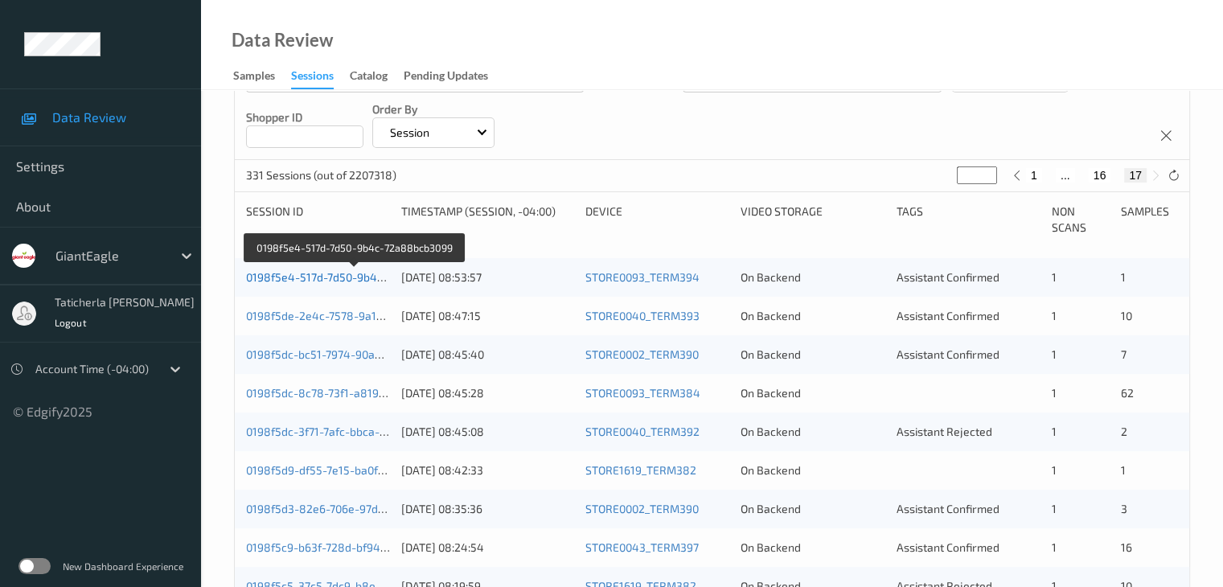
click at [338, 280] on link "0198f5e4-517d-7d50-9b4c-72a88bcb3099" at bounding box center [355, 277] width 218 height 14
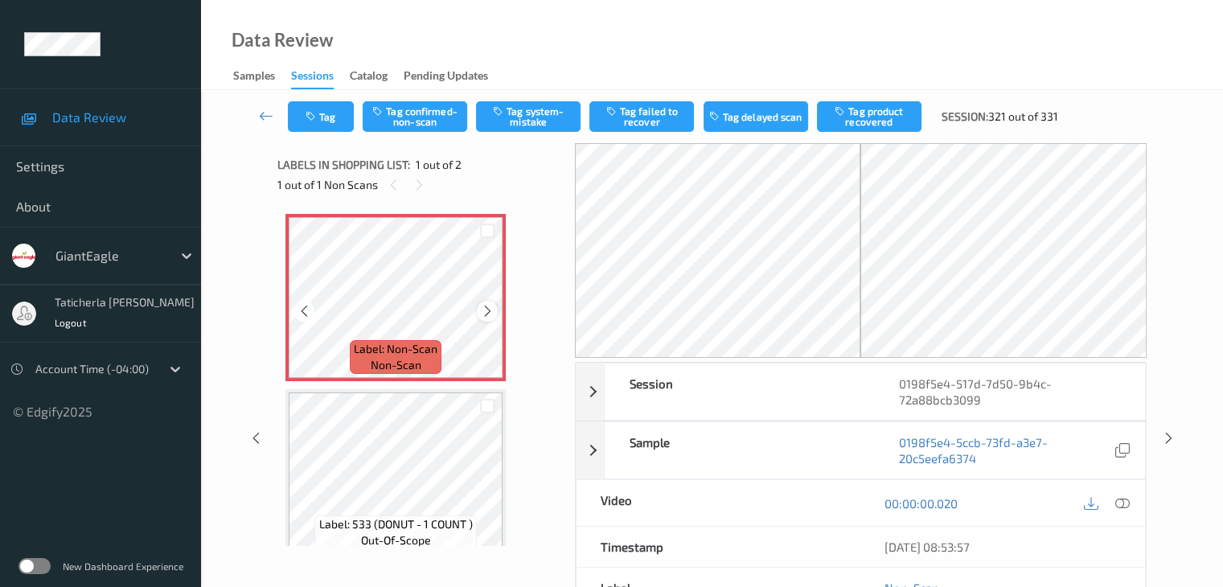
click at [488, 307] on icon at bounding box center [488, 311] width 14 height 14
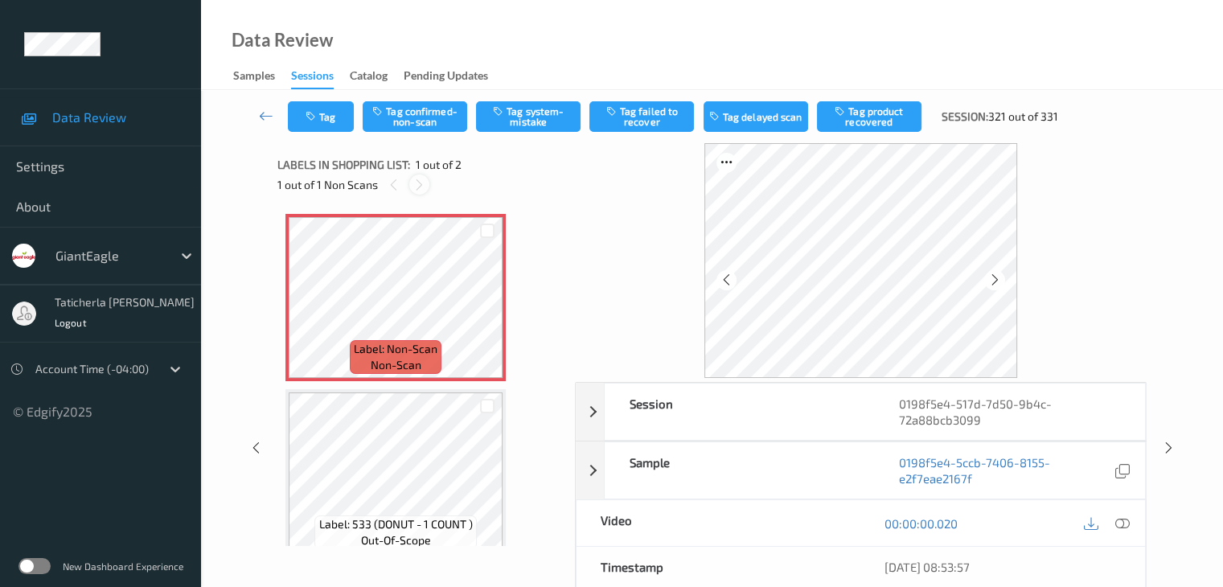
click at [421, 181] on icon at bounding box center [420, 185] width 14 height 14
click at [483, 309] on icon at bounding box center [488, 311] width 14 height 14
click at [1117, 519] on icon at bounding box center [1121, 523] width 14 height 14
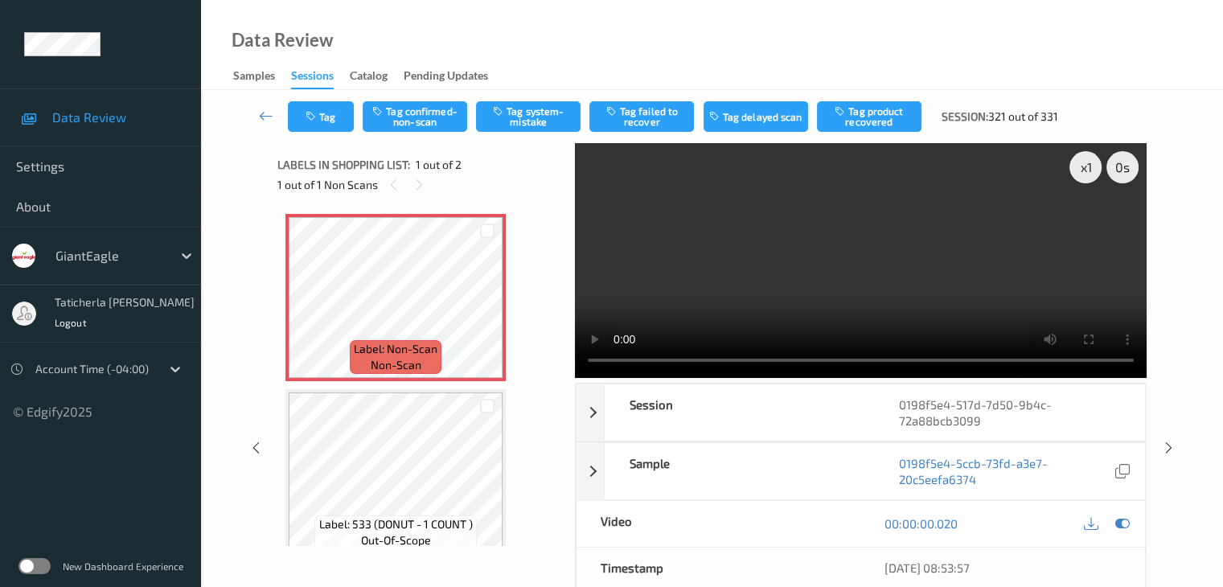
click at [1086, 226] on video at bounding box center [861, 260] width 572 height 235
click at [482, 314] on icon at bounding box center [488, 311] width 14 height 14
click at [482, 309] on icon at bounding box center [488, 311] width 14 height 14
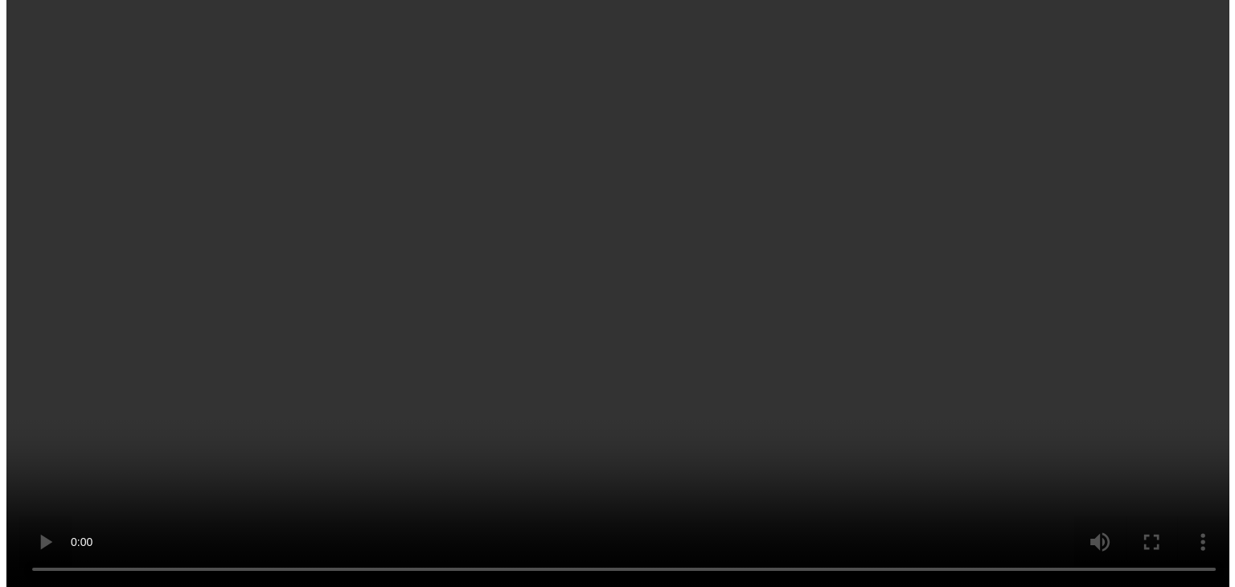
scroll to position [18, 0]
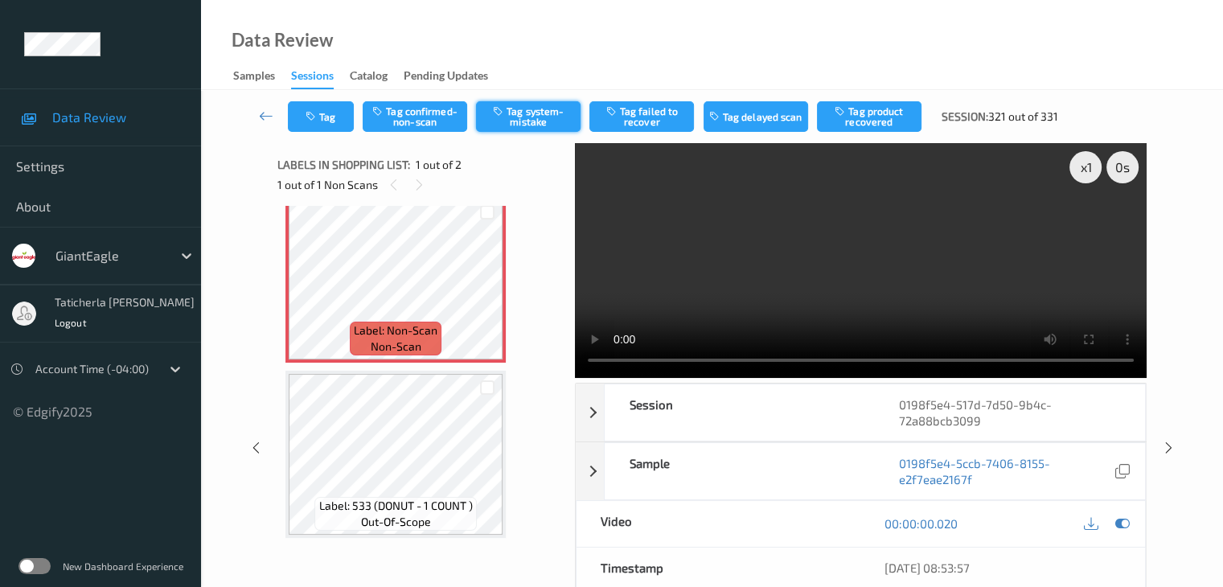
click at [544, 113] on button "Tag system-mistake" at bounding box center [528, 116] width 105 height 31
click at [341, 117] on button "Tag" at bounding box center [321, 116] width 66 height 31
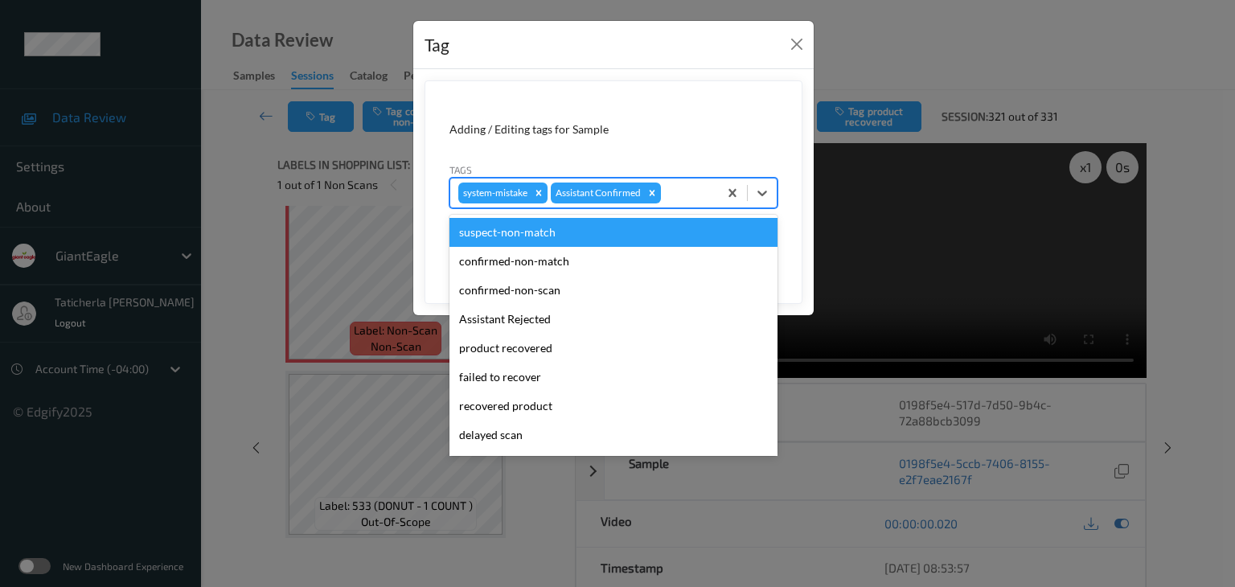
click at [694, 191] on div at bounding box center [687, 192] width 46 height 19
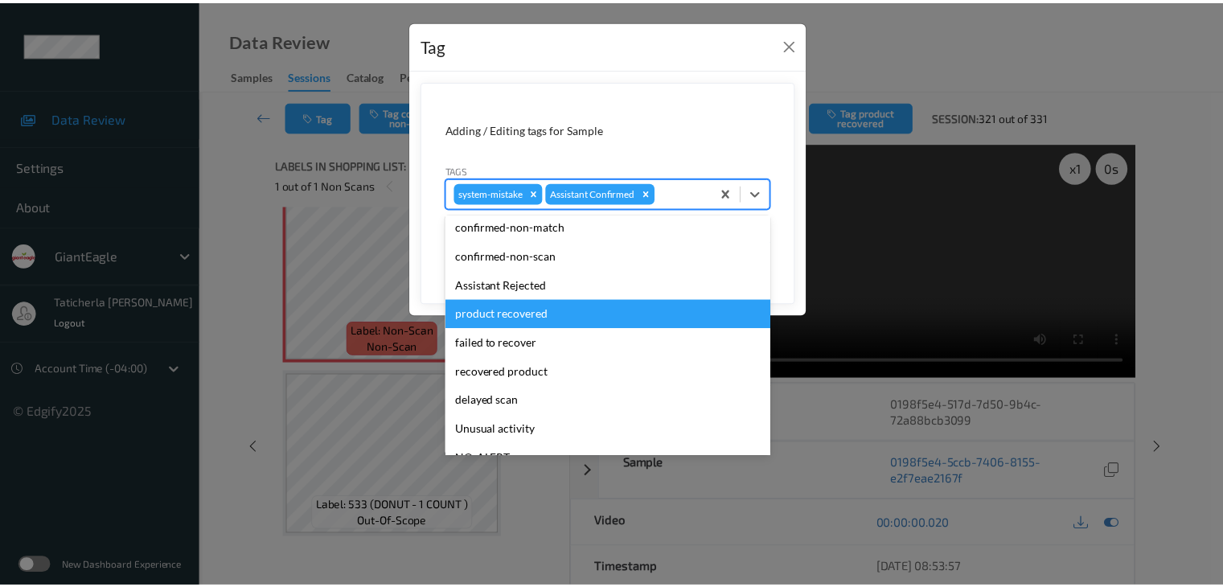
scroll to position [80, 0]
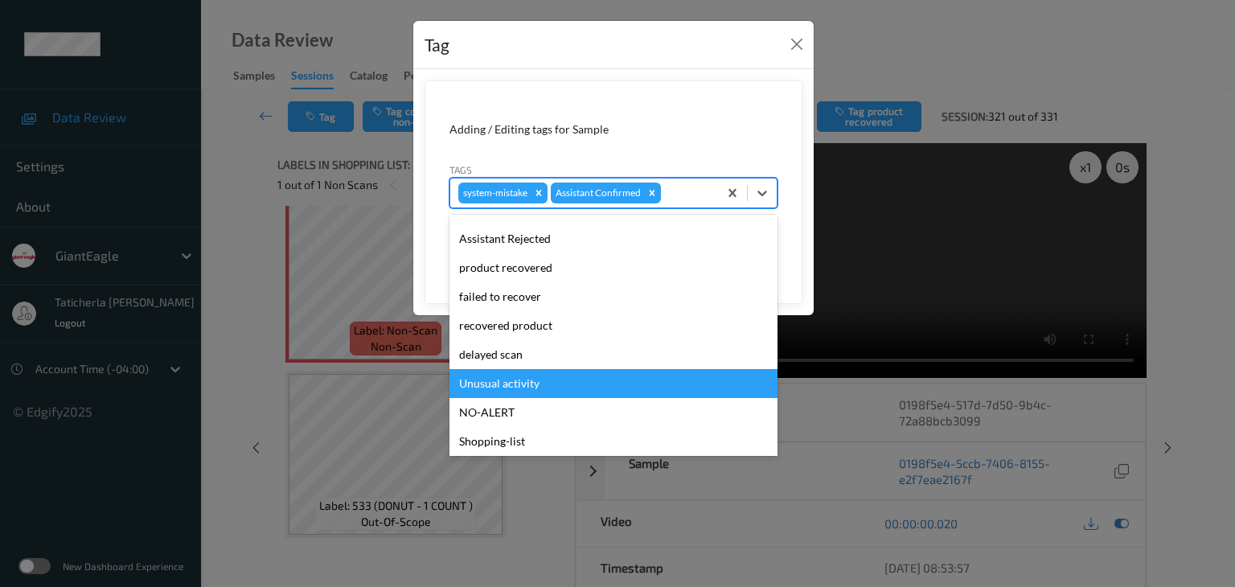
click at [581, 374] on div "Unusual activity" at bounding box center [613, 383] width 328 height 29
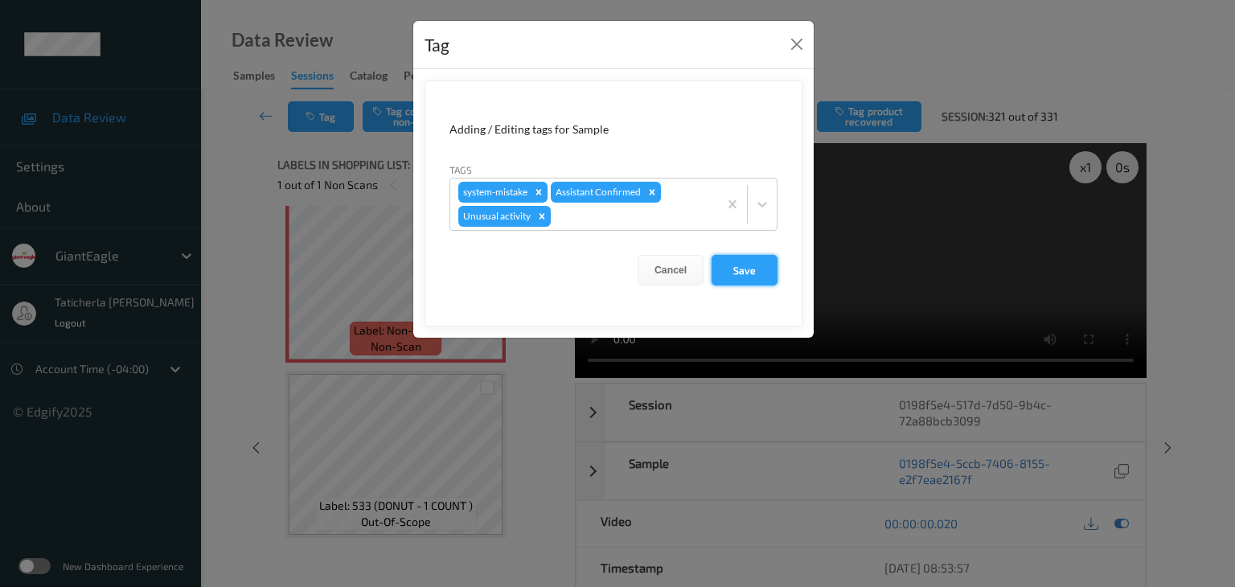
click at [753, 265] on button "Save" at bounding box center [745, 270] width 66 height 31
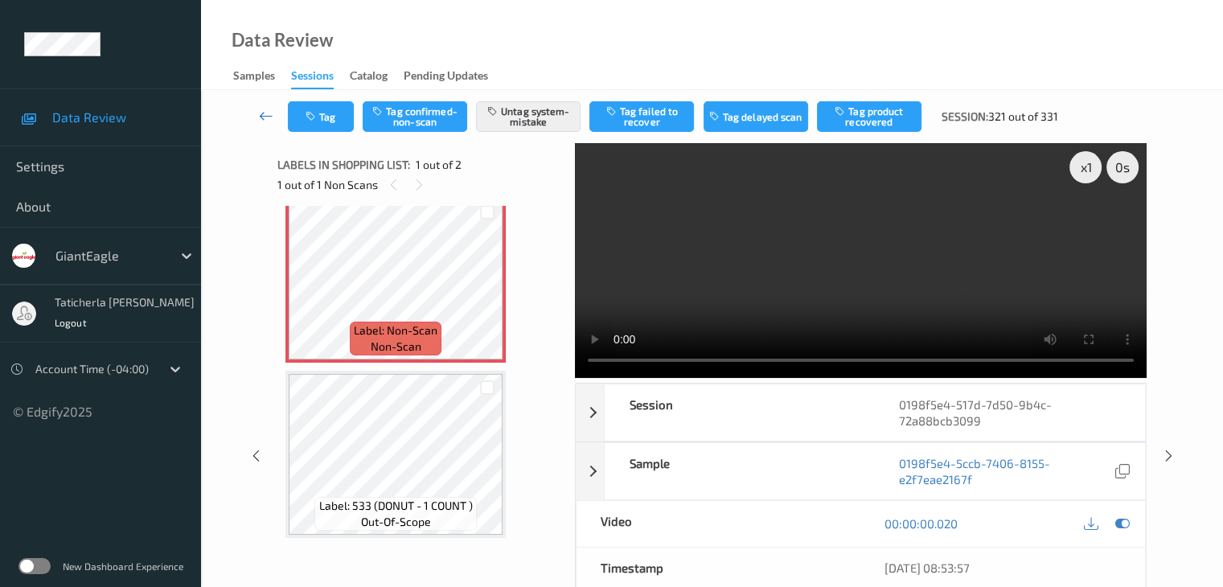
click at [260, 113] on icon at bounding box center [266, 116] width 14 height 16
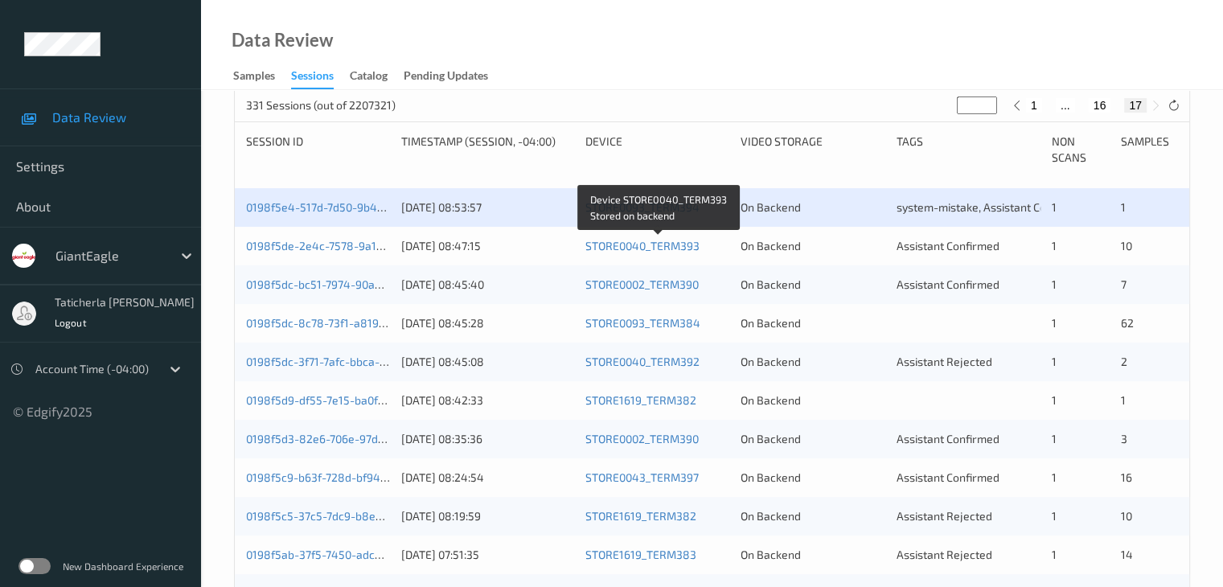
scroll to position [322, 0]
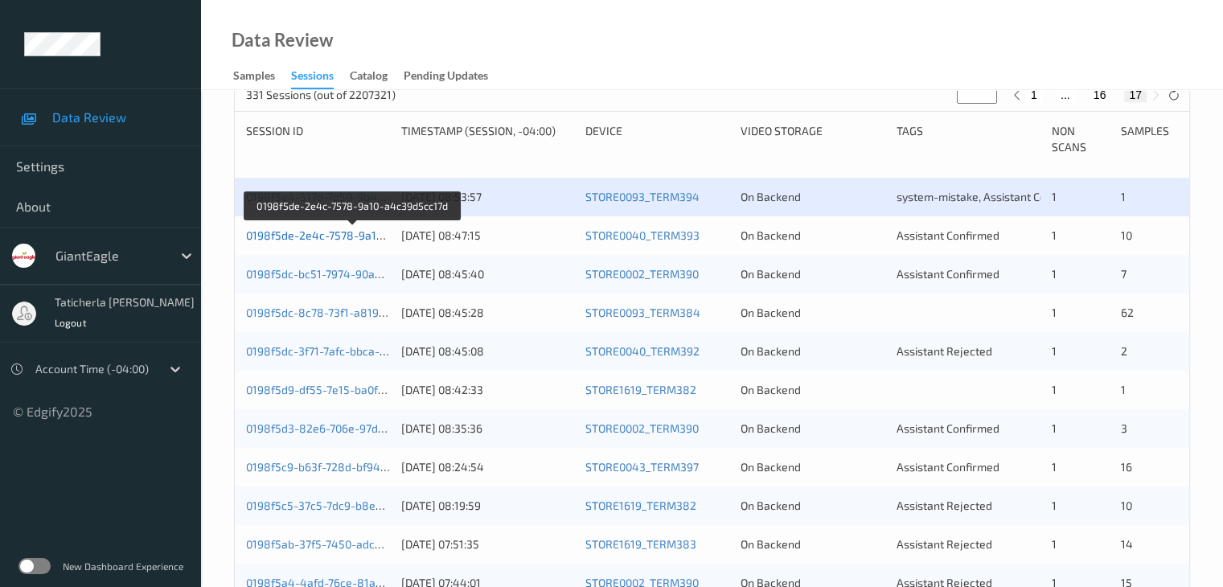
click at [338, 232] on link "0198f5de-2e4c-7578-9a10-a4c39d5cc17d" at bounding box center [353, 235] width 215 height 14
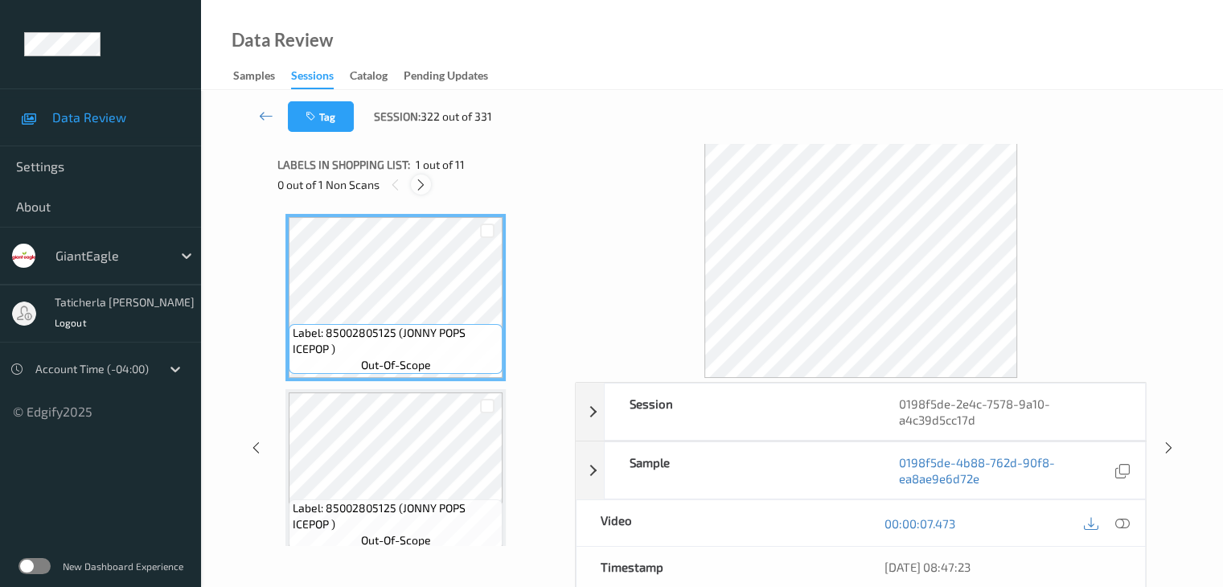
click at [421, 178] on icon at bounding box center [421, 185] width 14 height 14
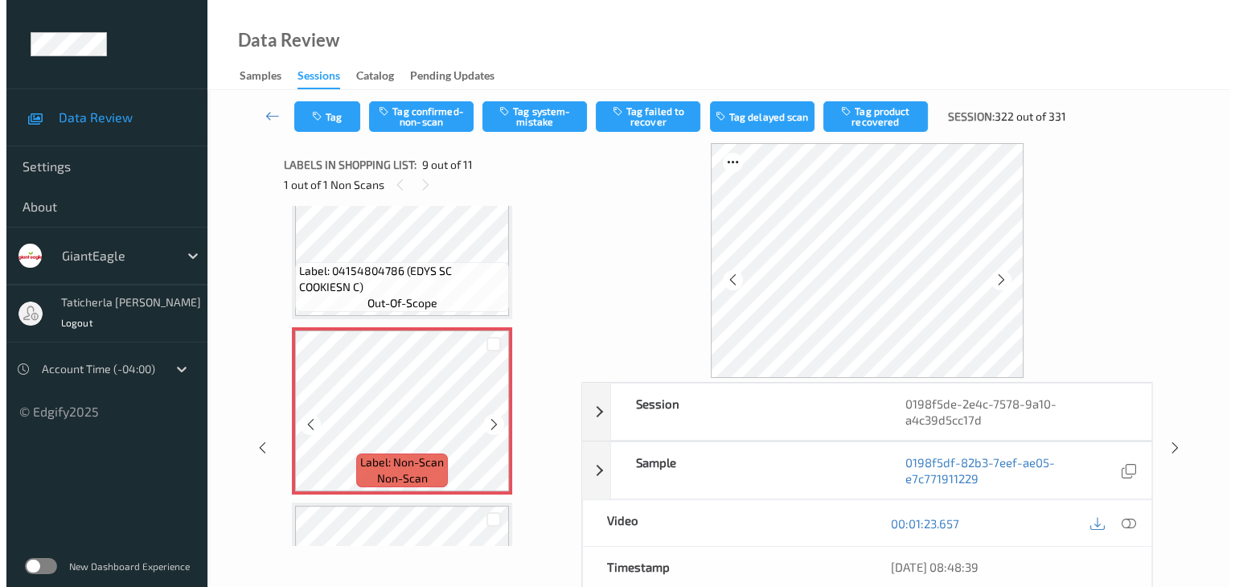
scroll to position [1316, 0]
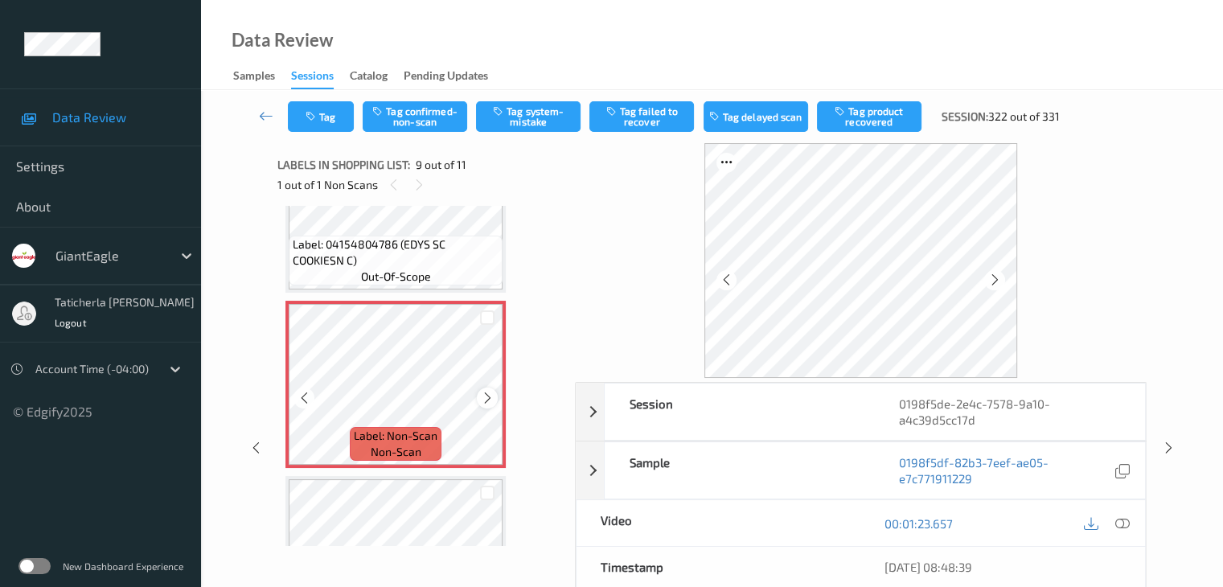
click at [485, 400] on icon at bounding box center [488, 398] width 14 height 14
click at [487, 396] on icon at bounding box center [488, 398] width 14 height 14
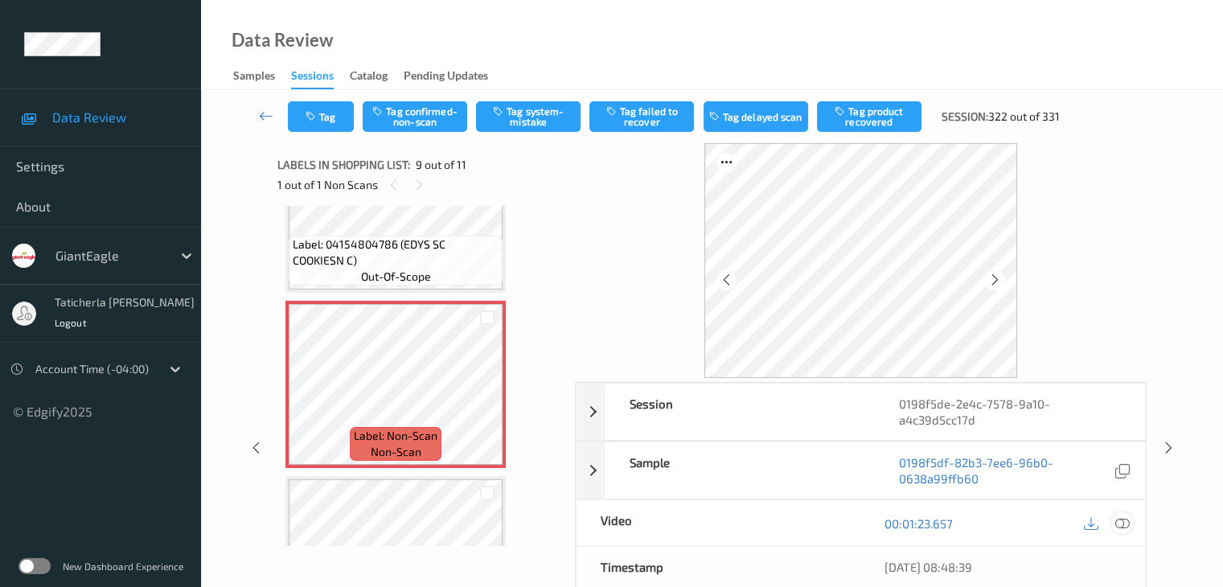
click at [1120, 521] on icon at bounding box center [1121, 523] width 14 height 14
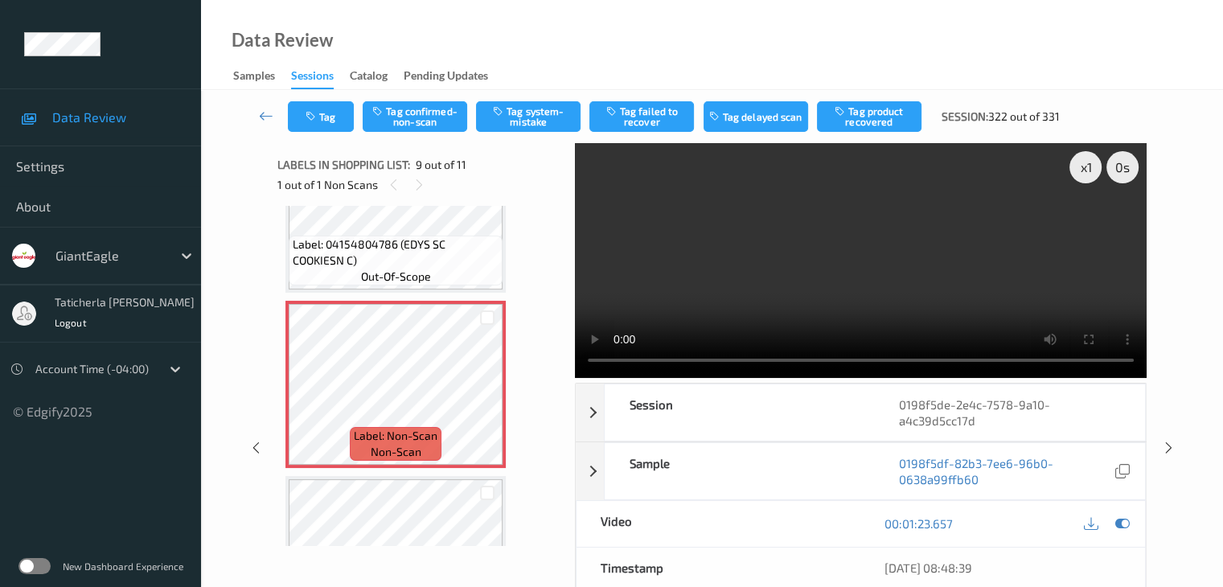
click at [1086, 228] on video at bounding box center [861, 260] width 572 height 235
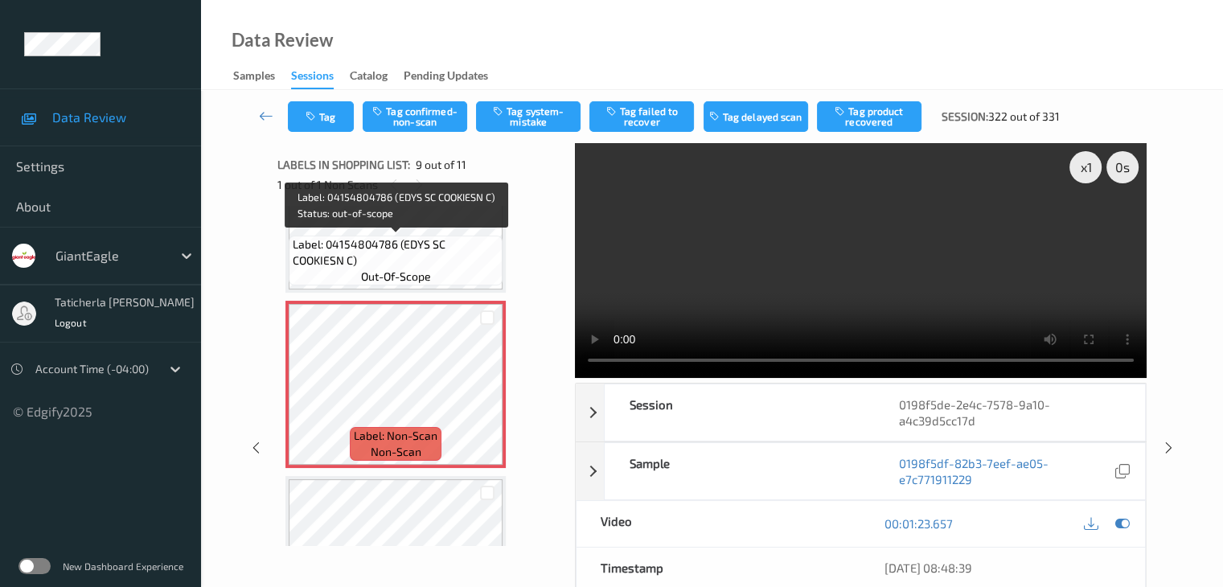
click at [445, 269] on div "Label: 04154804786 (EDYS SC COOKIESN C) out-of-scope" at bounding box center [396, 261] width 214 height 50
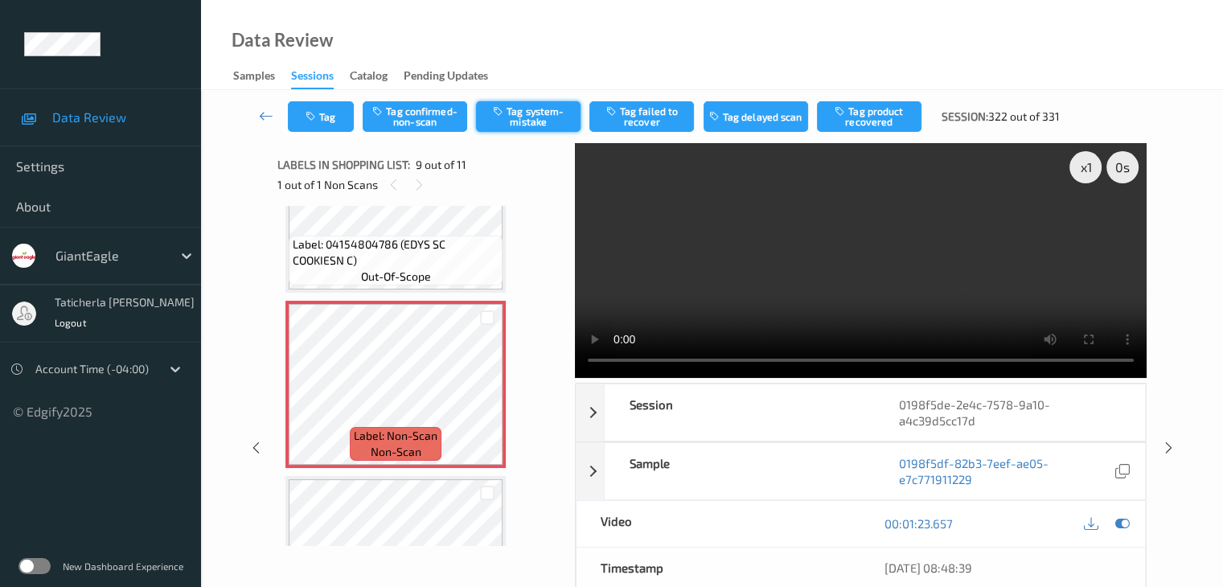
click at [544, 117] on button "Tag system-mistake" at bounding box center [528, 116] width 105 height 31
click at [327, 117] on button "Tag" at bounding box center [321, 116] width 66 height 31
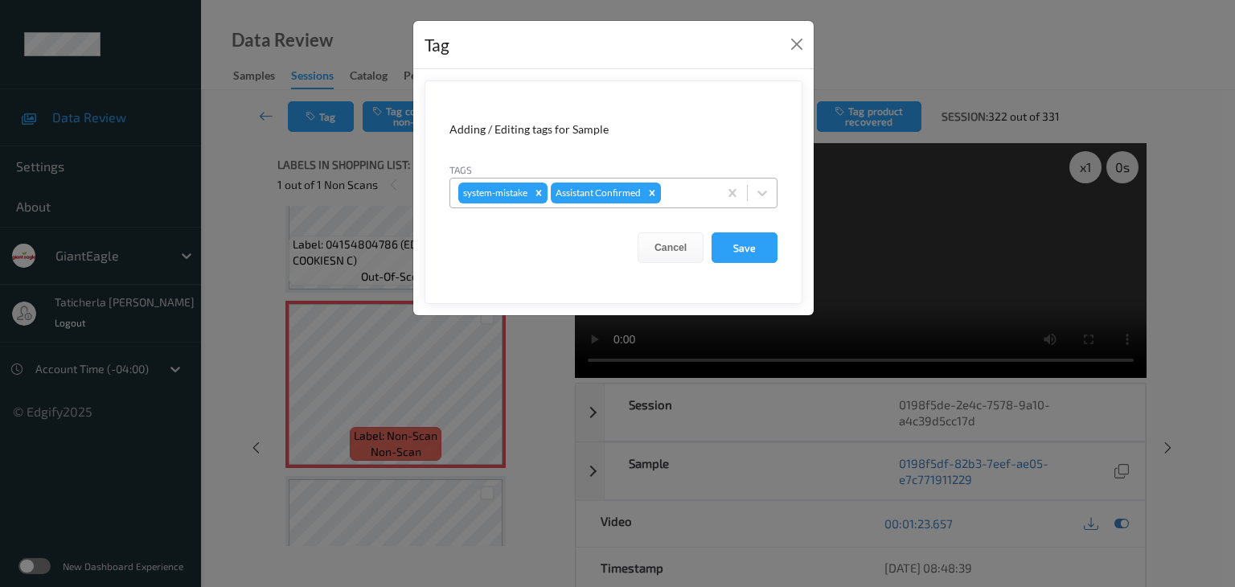
click at [692, 198] on div at bounding box center [687, 192] width 46 height 19
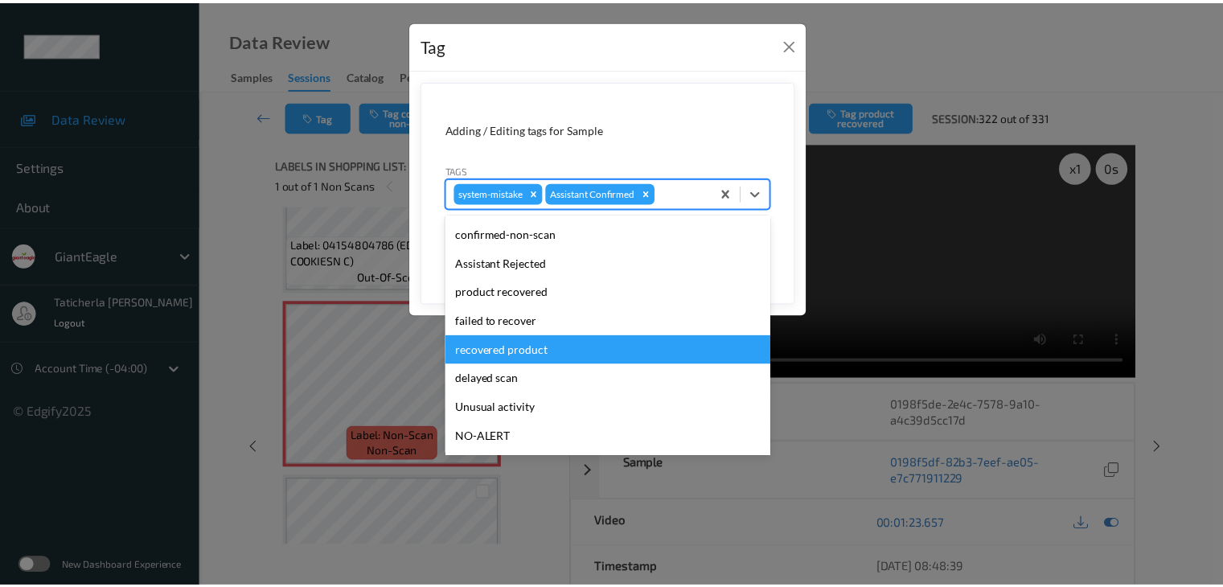
scroll to position [142, 0]
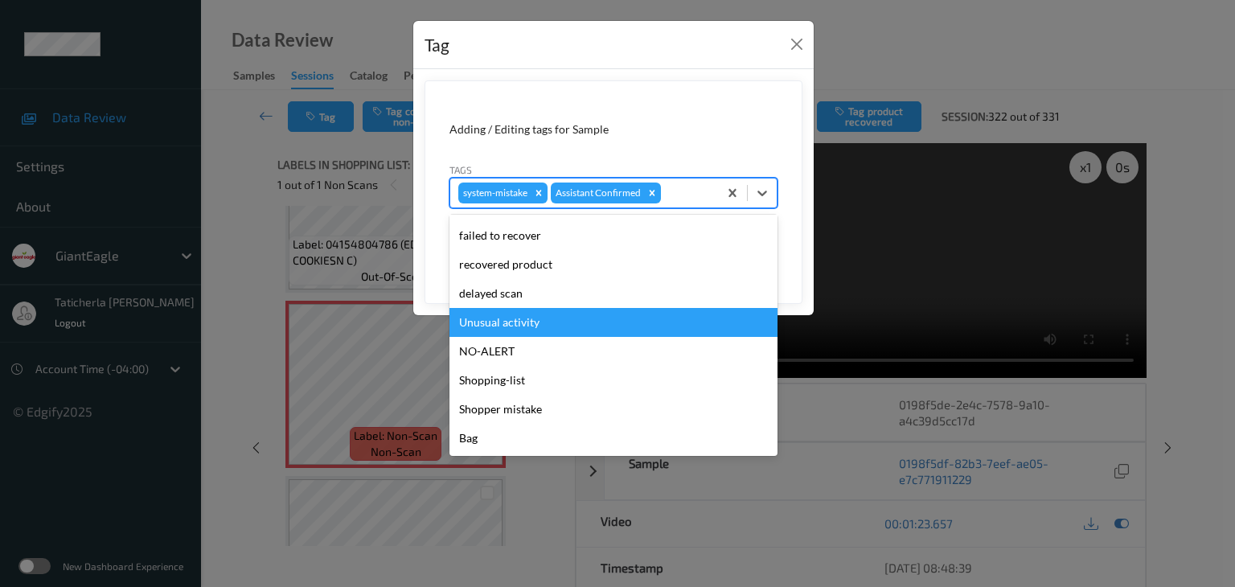
click at [573, 323] on div "Unusual activity" at bounding box center [613, 322] width 328 height 29
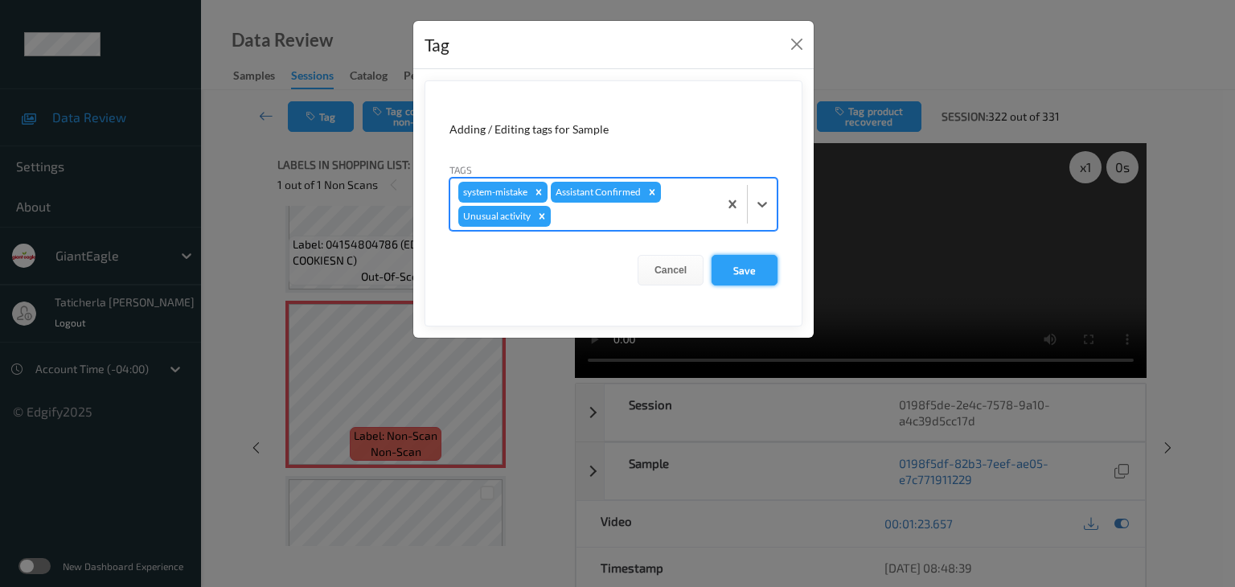
click at [749, 268] on button "Save" at bounding box center [745, 270] width 66 height 31
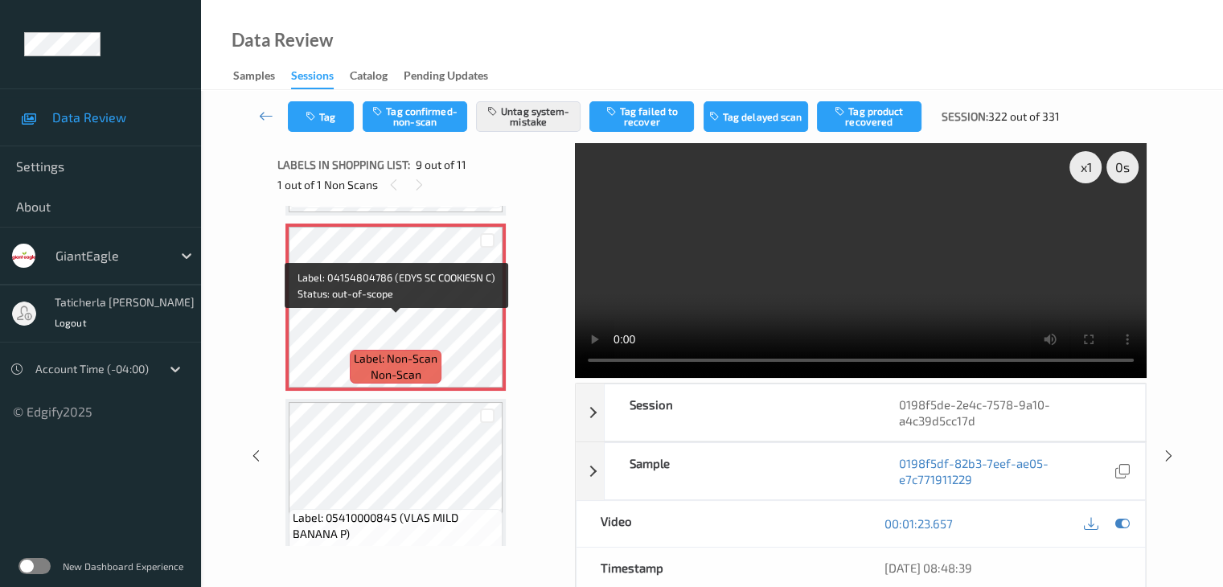
scroll to position [1396, 0]
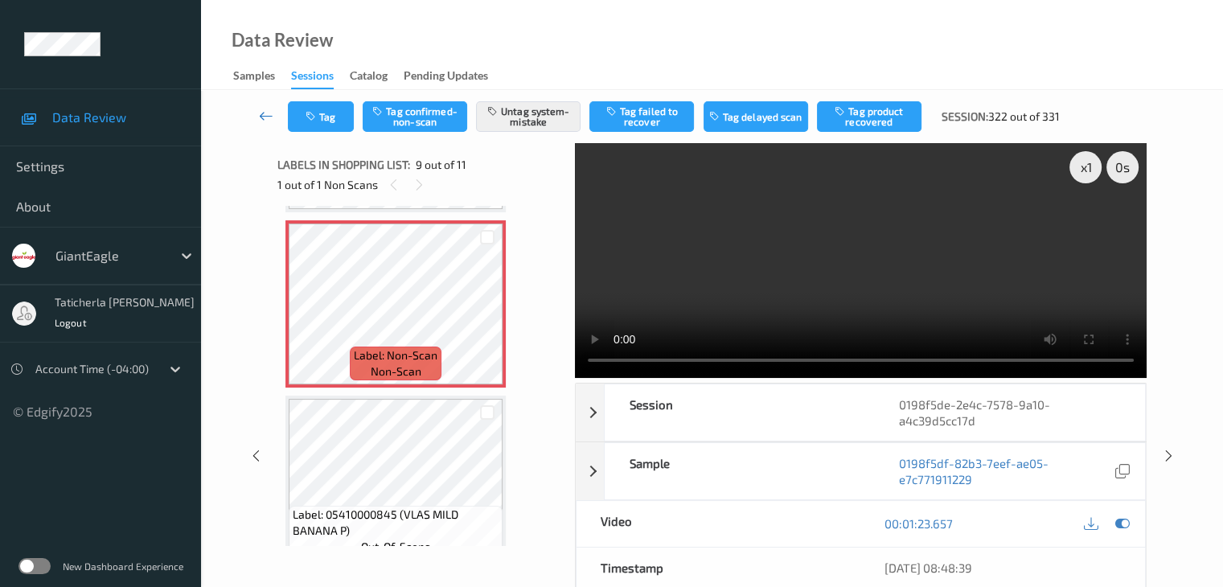
click at [261, 115] on icon at bounding box center [266, 116] width 14 height 16
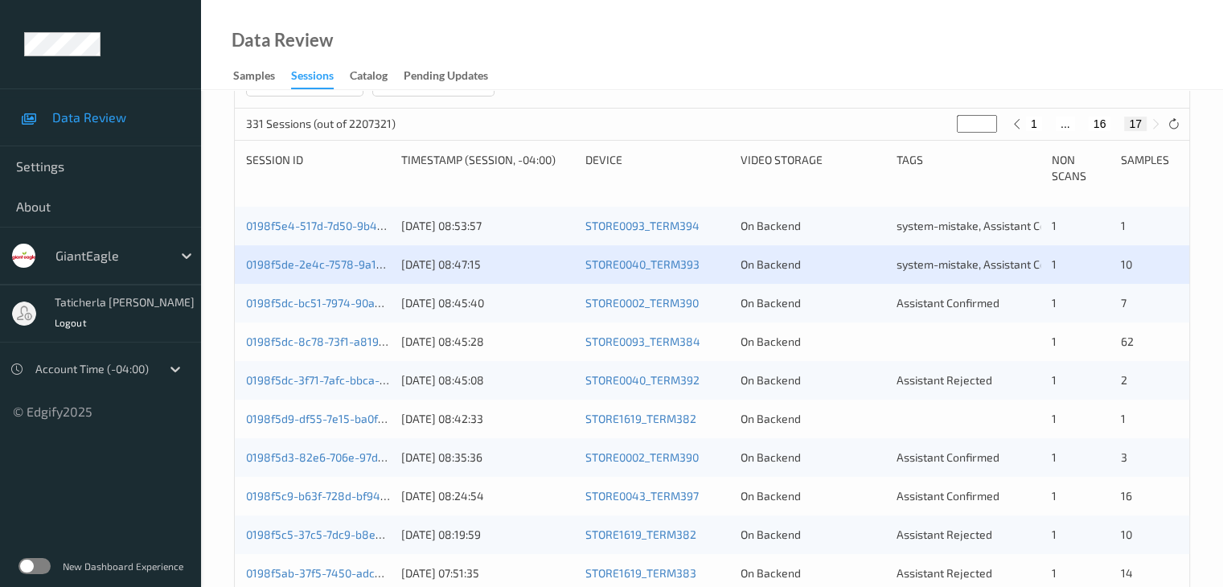
scroll to position [322, 0]
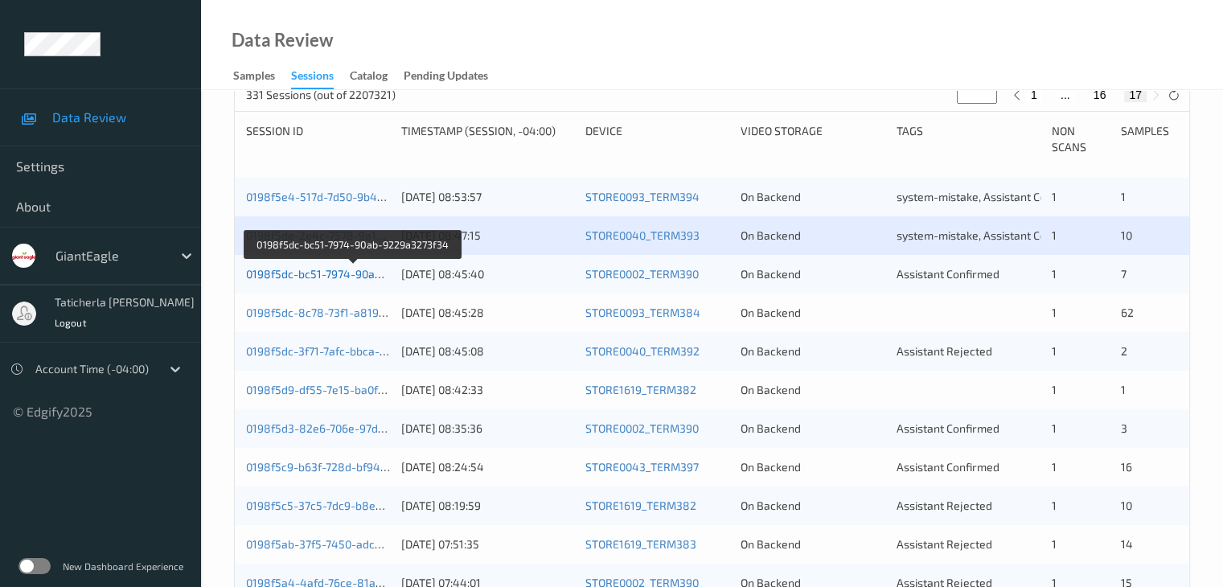
click at [343, 279] on link "0198f5dc-bc51-7974-90ab-9229a3273f34" at bounding box center [353, 274] width 215 height 14
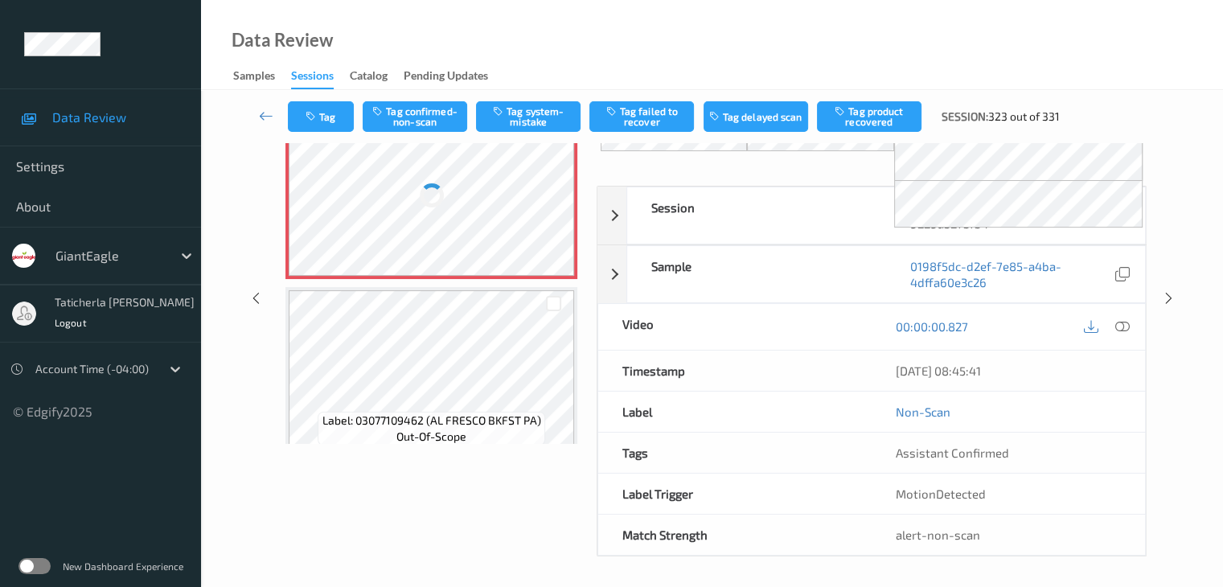
scroll to position [97, 0]
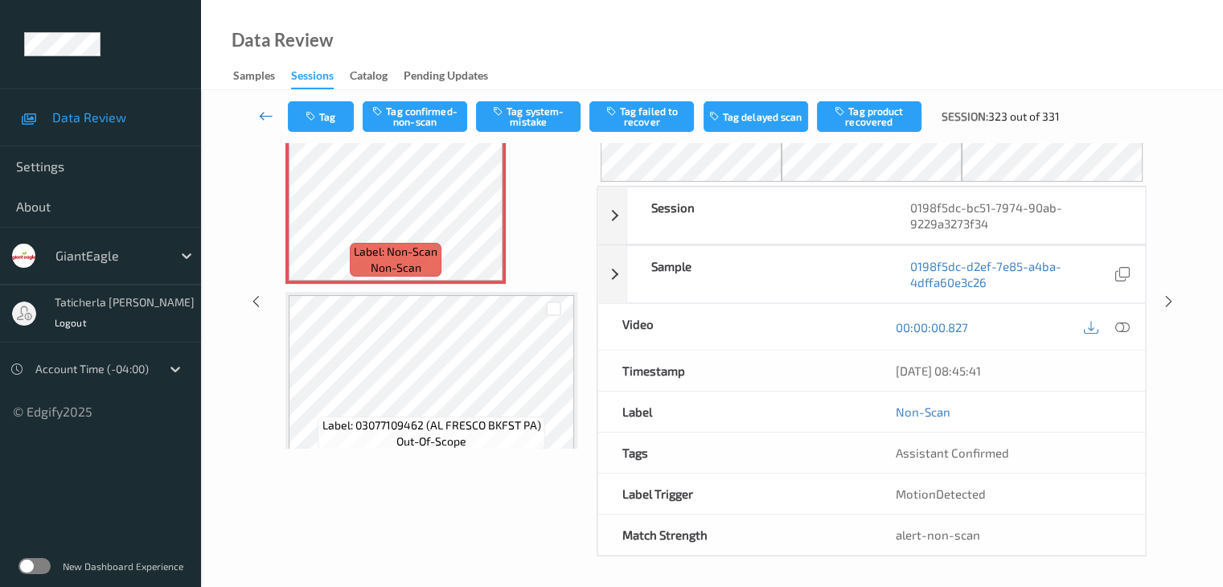
click at [268, 113] on icon at bounding box center [266, 116] width 14 height 16
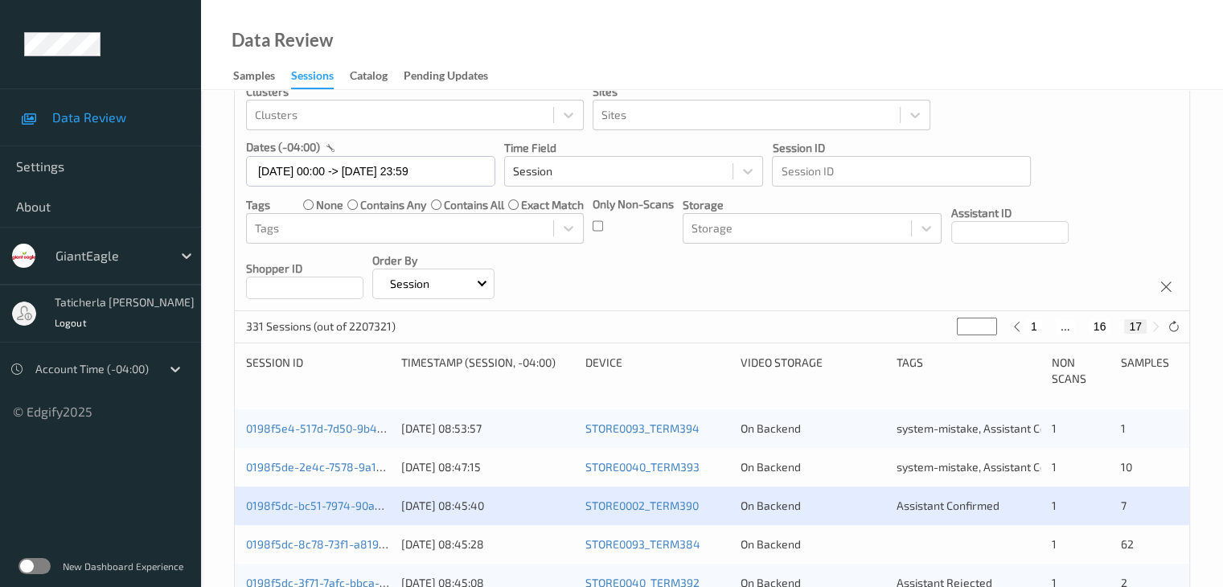
scroll to position [241, 0]
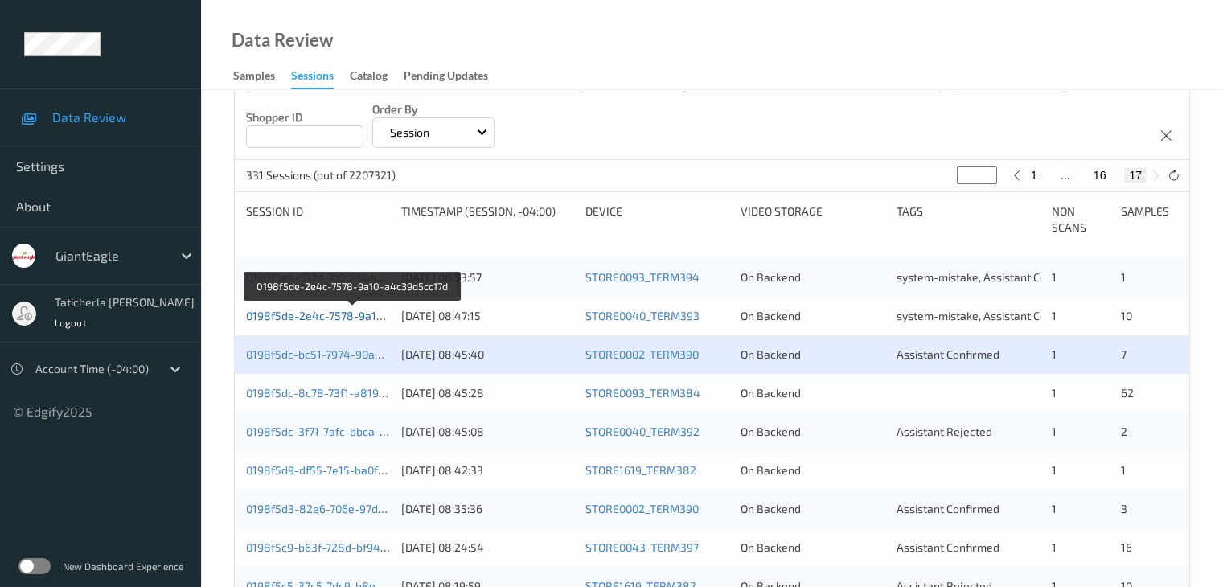
click at [334, 314] on link "0198f5de-2e4c-7578-9a10-a4c39d5cc17d" at bounding box center [353, 316] width 215 height 14
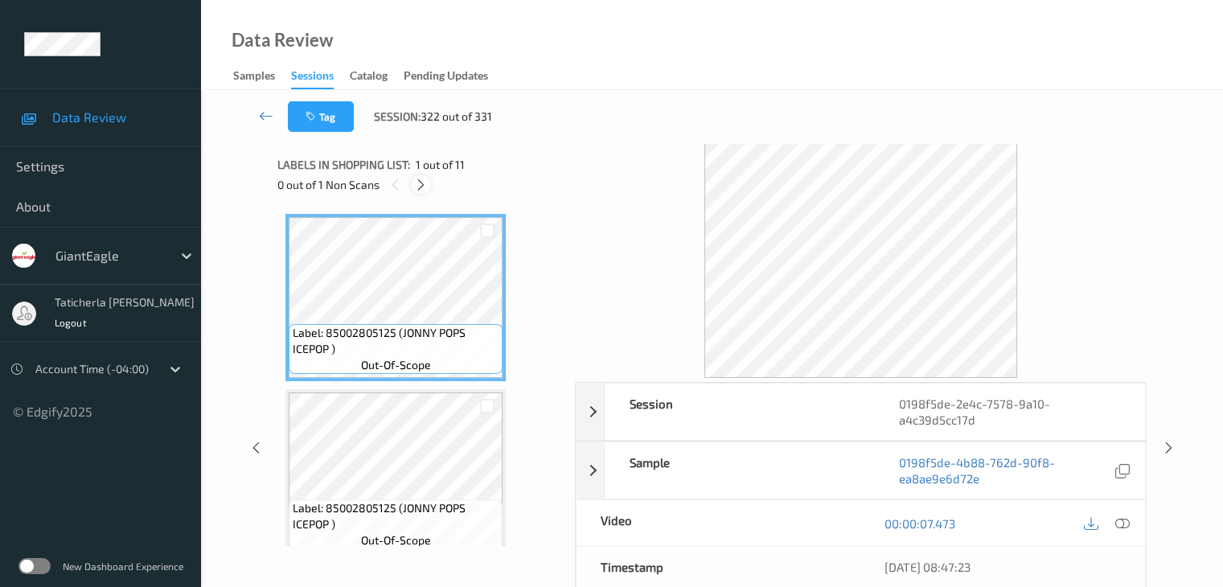
click at [419, 184] on icon at bounding box center [421, 185] width 14 height 14
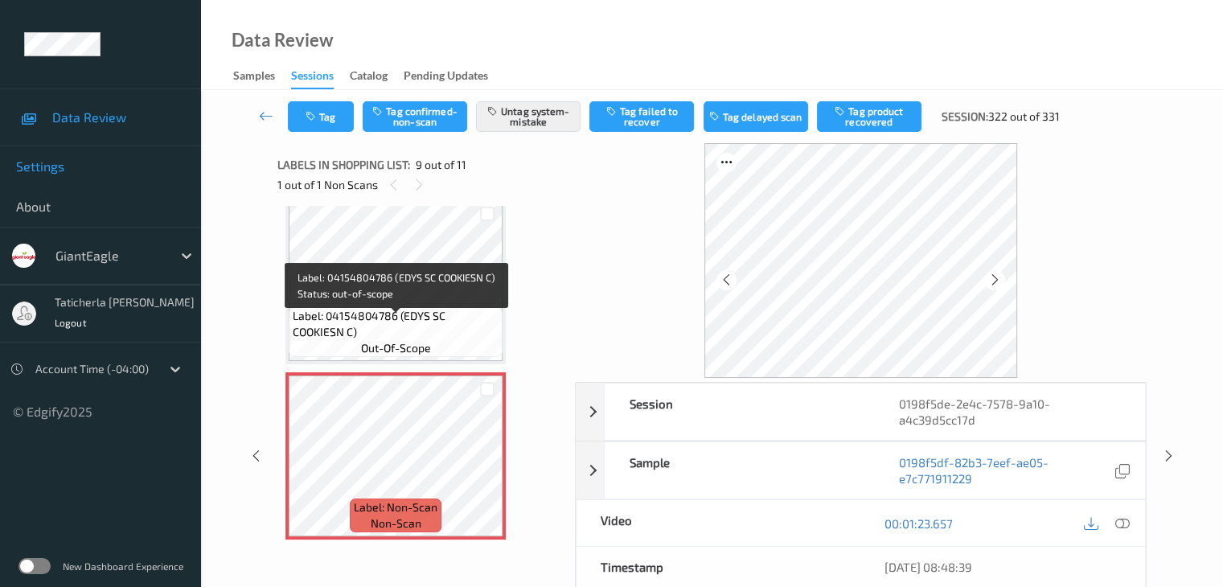
scroll to position [1235, 0]
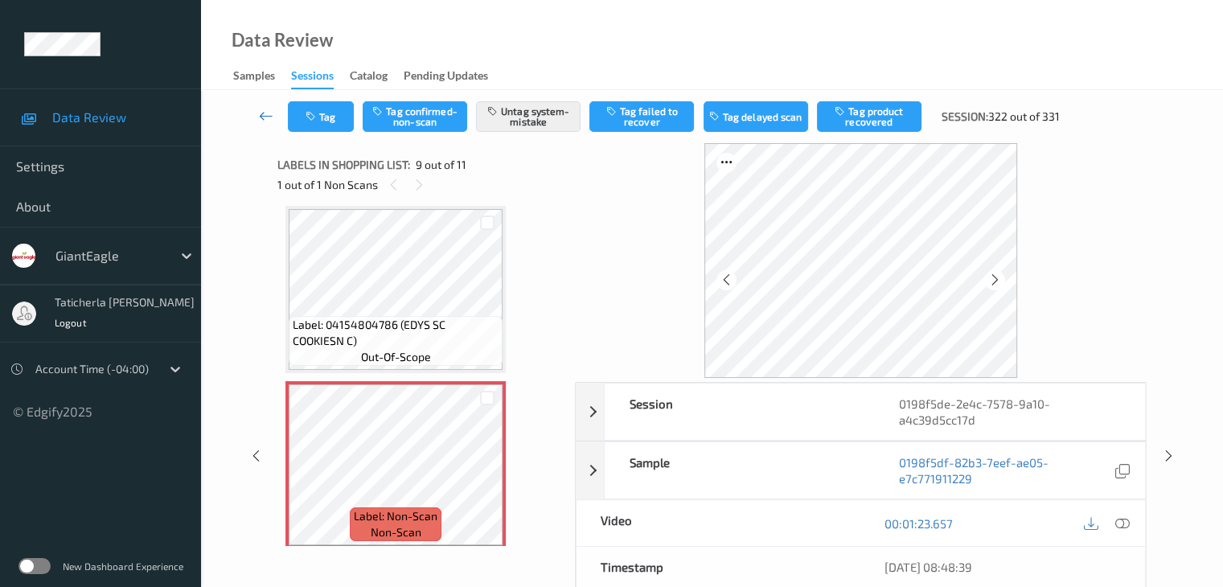
click at [264, 116] on icon at bounding box center [266, 116] width 14 height 16
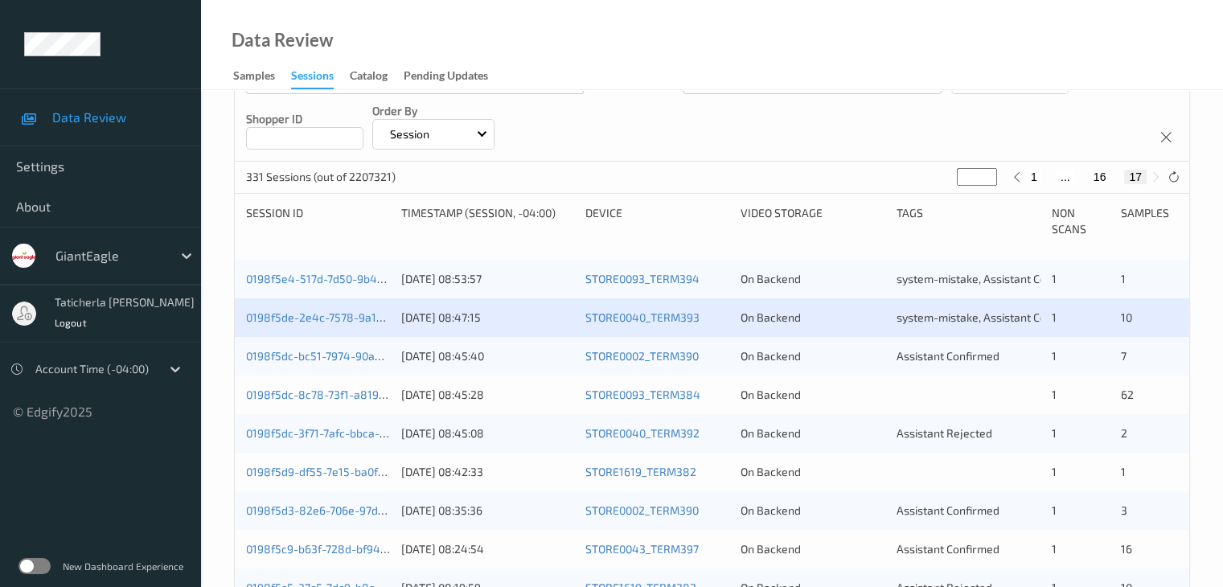
scroll to position [241, 0]
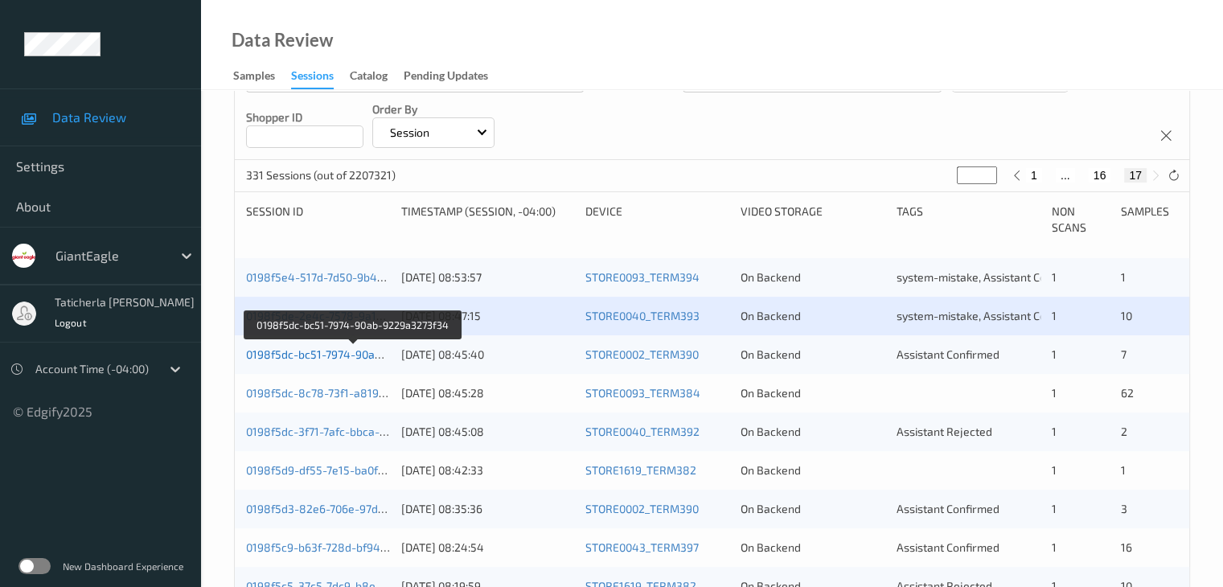
click at [367, 355] on link "0198f5dc-bc51-7974-90ab-9229a3273f34" at bounding box center [353, 354] width 215 height 14
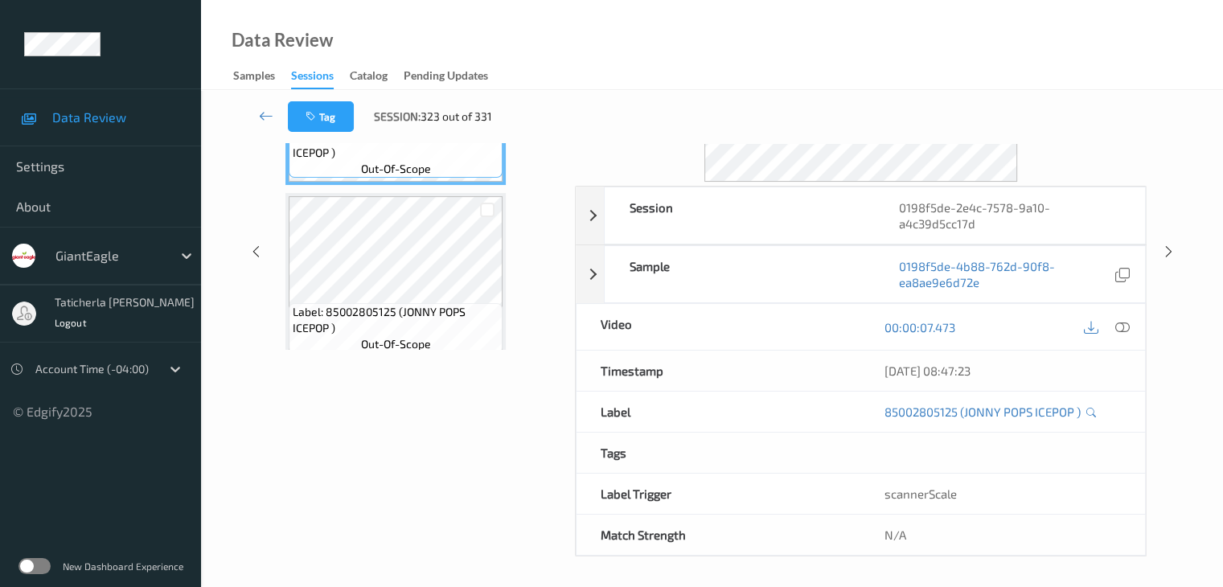
scroll to position [97, 0]
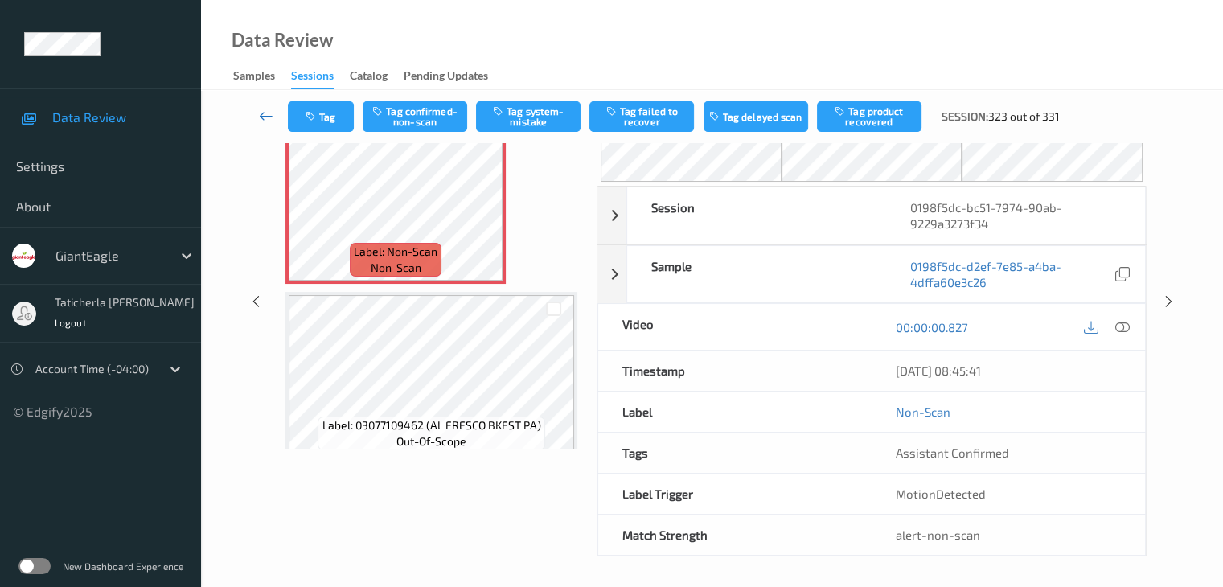
click at [268, 117] on icon at bounding box center [266, 116] width 14 height 16
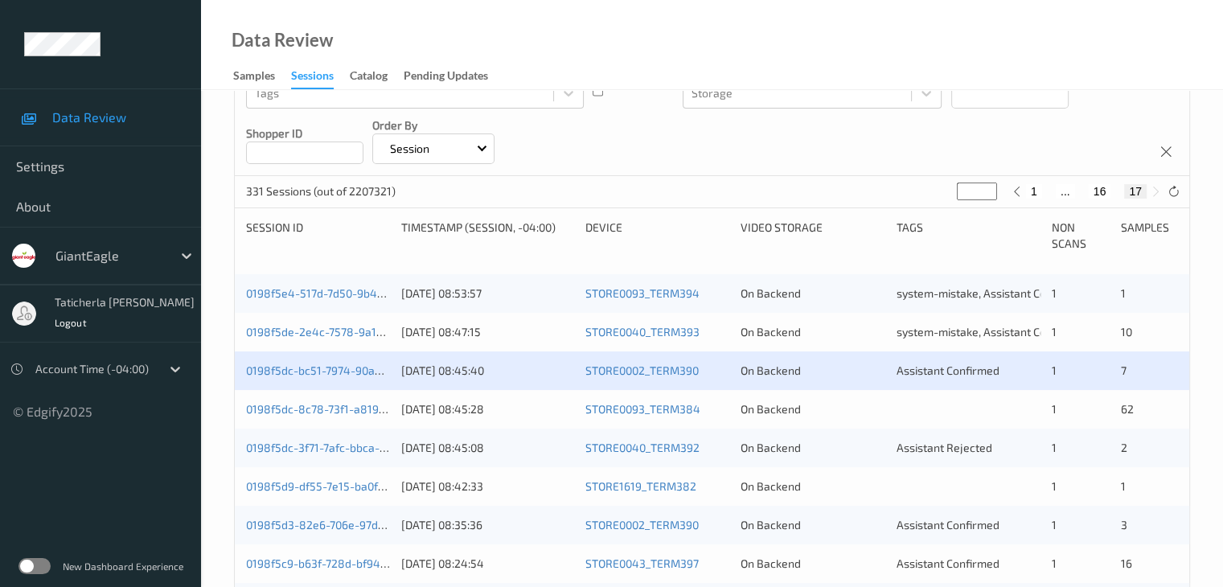
scroll to position [322, 0]
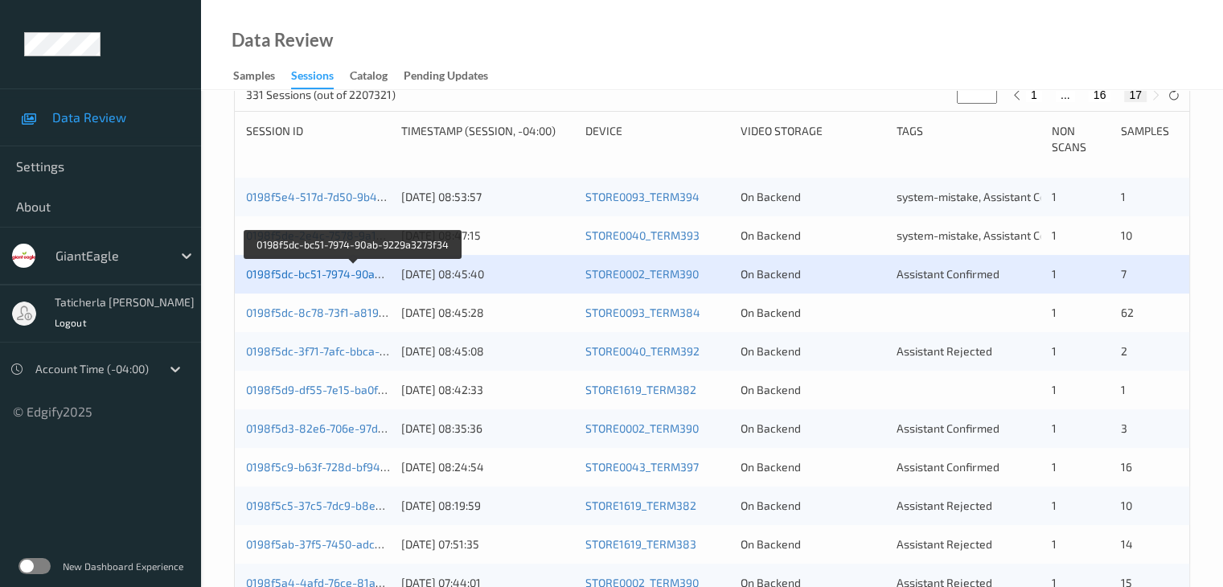
click at [367, 276] on link "0198f5dc-bc51-7974-90ab-9229a3273f34" at bounding box center [353, 274] width 215 height 14
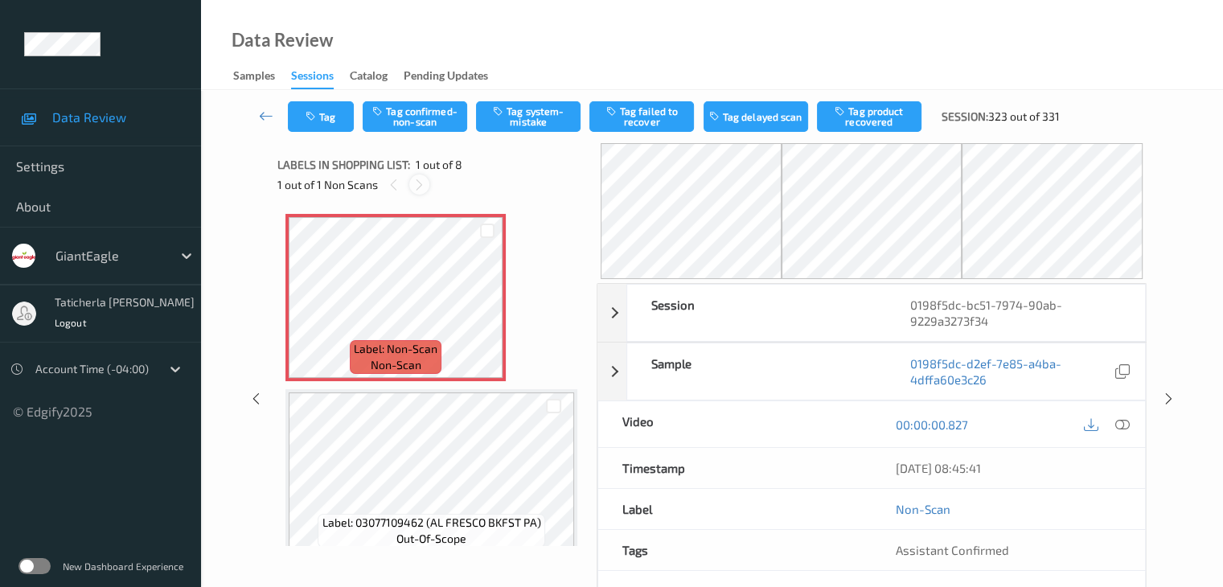
click at [421, 179] on icon at bounding box center [420, 185] width 14 height 14
click at [484, 308] on icon at bounding box center [488, 311] width 14 height 14
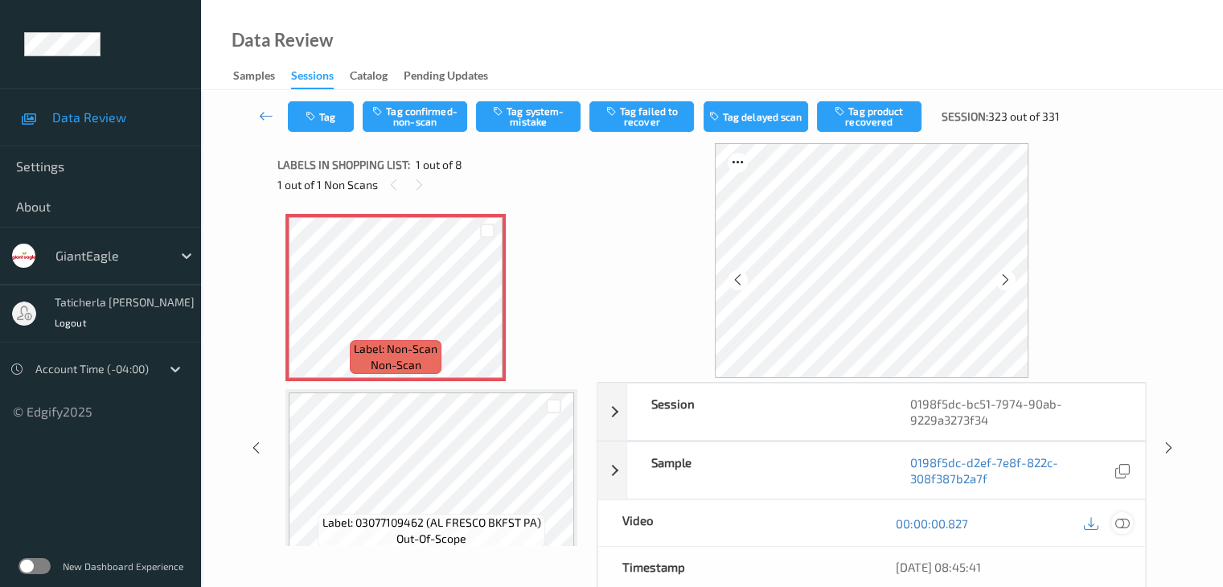
click at [1119, 522] on icon at bounding box center [1121, 523] width 14 height 14
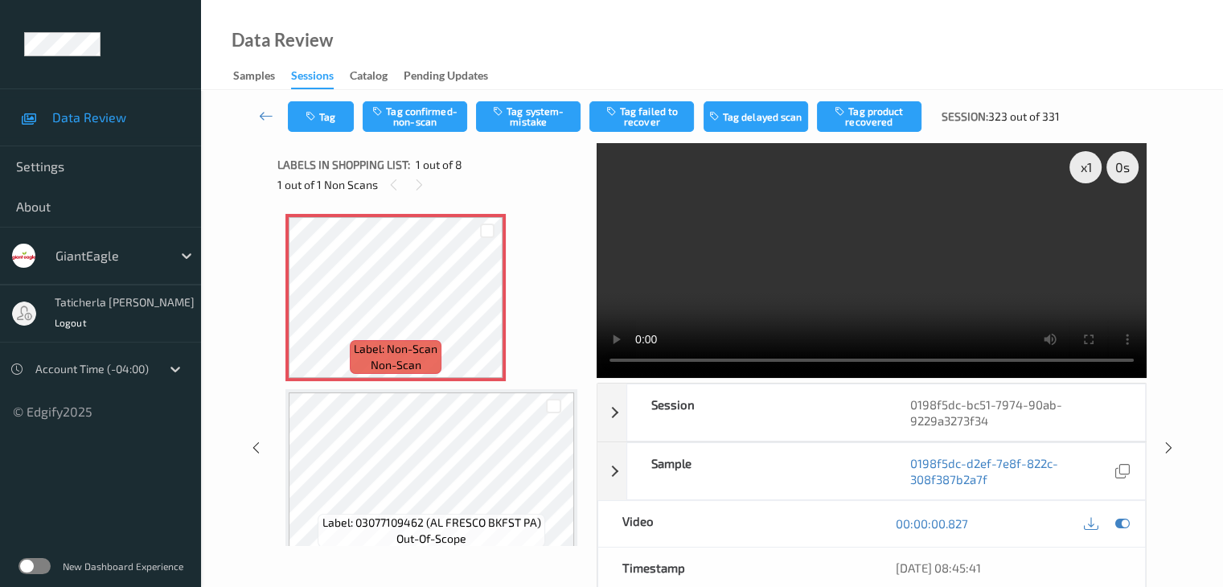
click at [428, 133] on div "Tag Tag confirmed-non-scan Tag system-mistake Tag failed to recover Tag delayed…" at bounding box center [712, 116] width 956 height 53
click at [434, 118] on button "Tag confirmed-non-scan" at bounding box center [415, 116] width 105 height 31
click at [888, 117] on button "Tag product recovered" at bounding box center [869, 116] width 105 height 31
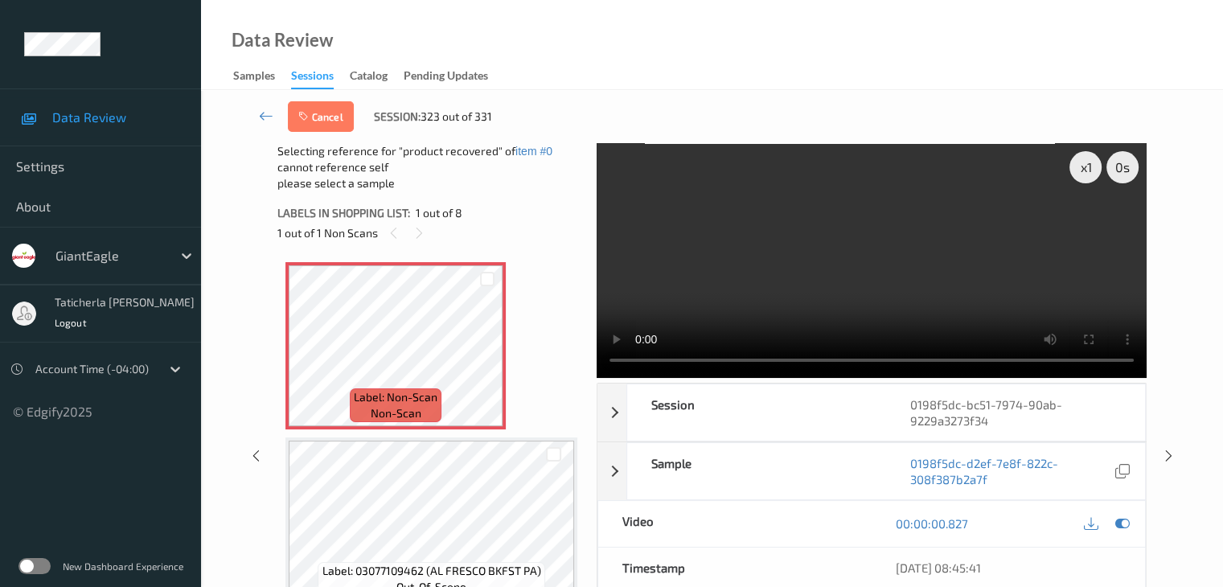
scroll to position [161, 0]
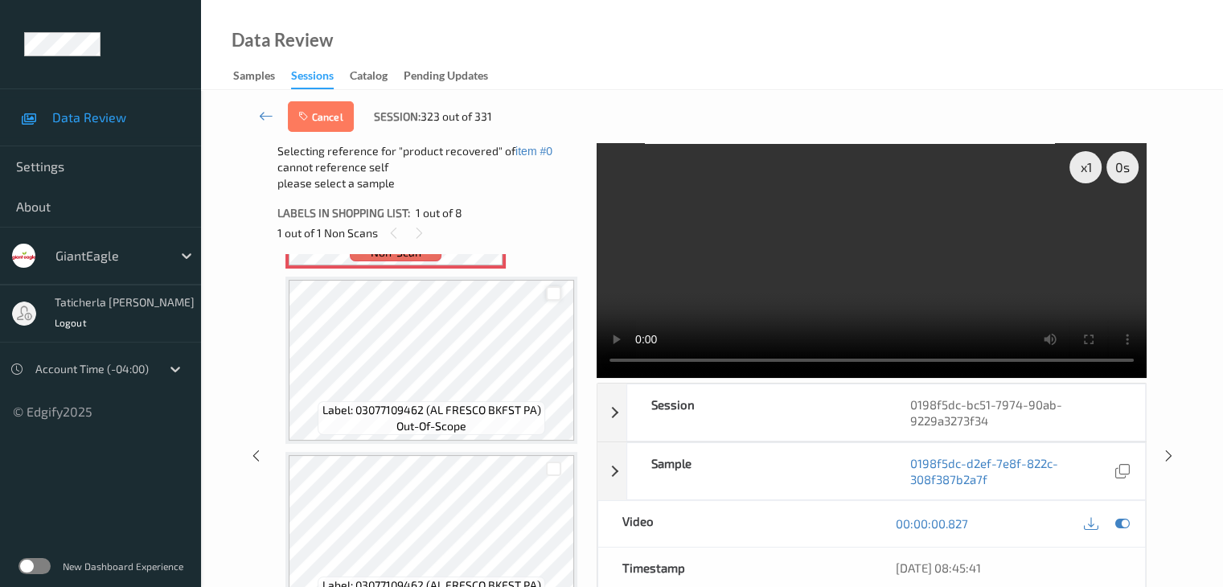
click at [552, 295] on div at bounding box center [553, 293] width 15 height 15
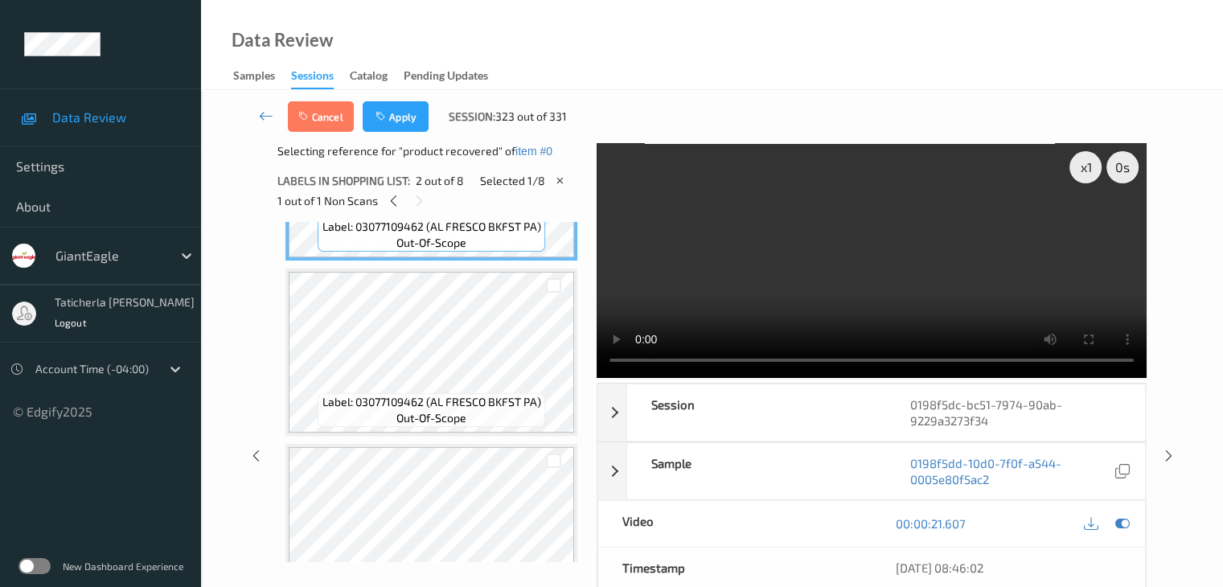
scroll to position [322, 0]
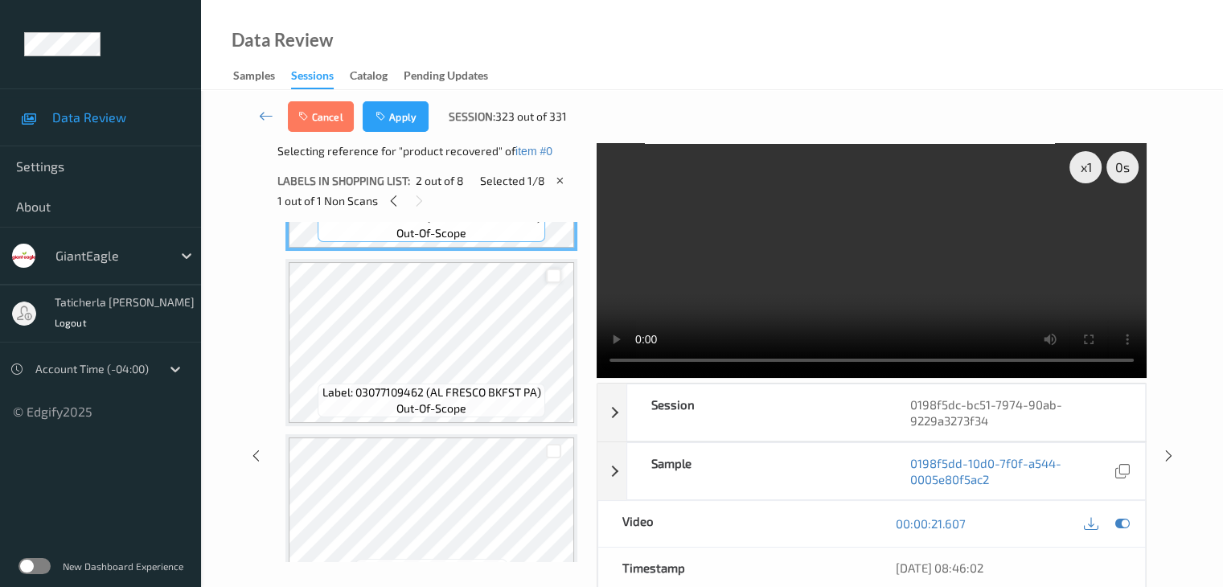
click at [551, 277] on div at bounding box center [553, 276] width 15 height 15
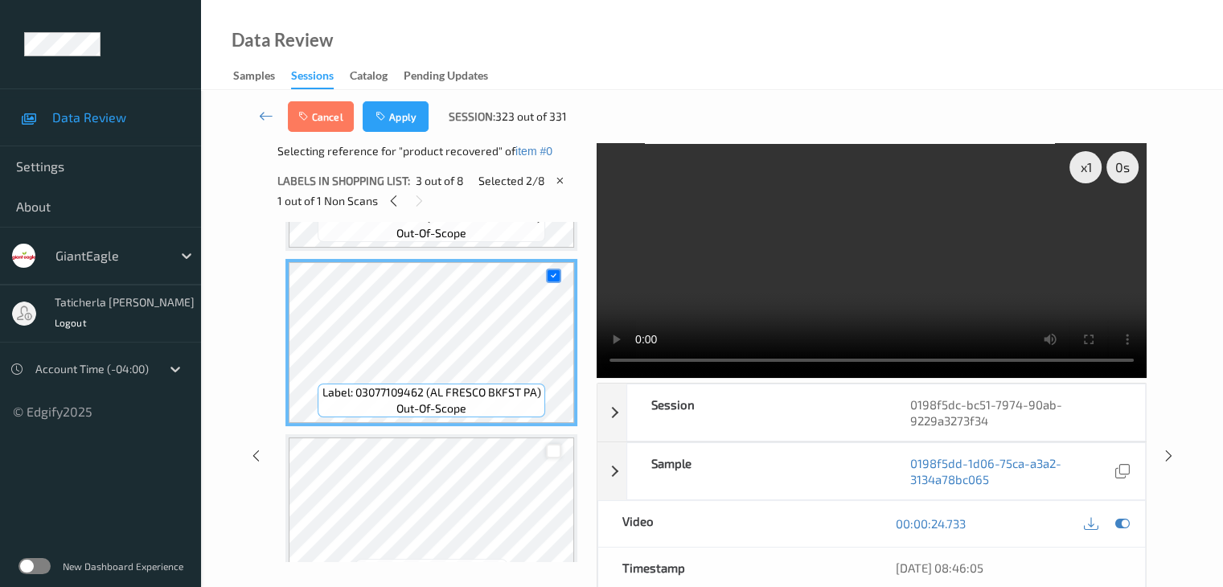
click at [547, 450] on div at bounding box center [553, 451] width 15 height 15
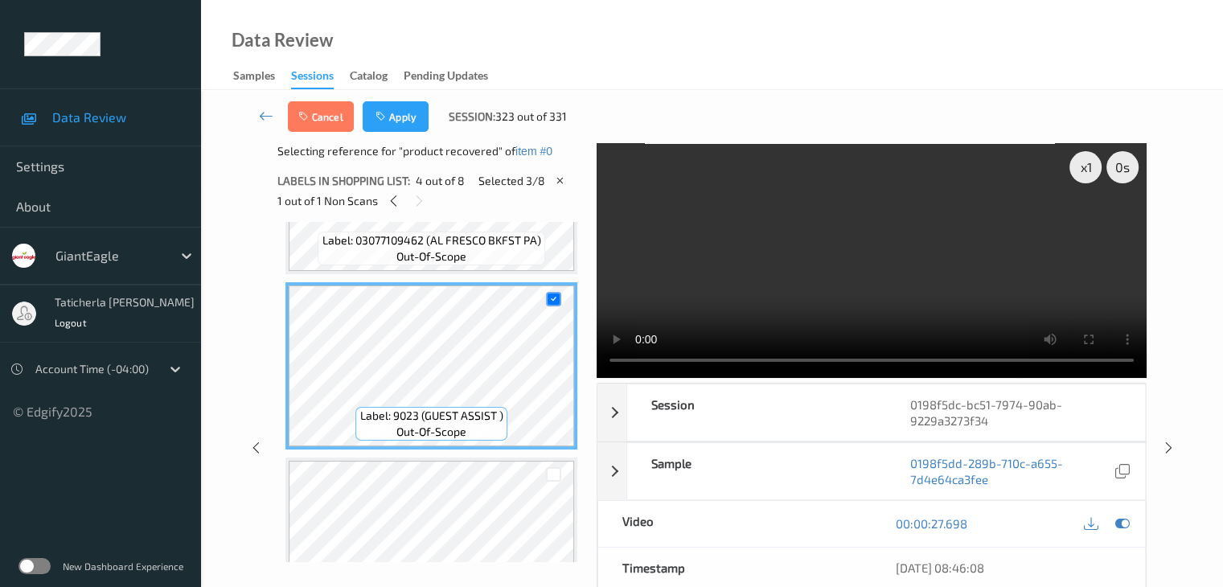
scroll to position [482, 0]
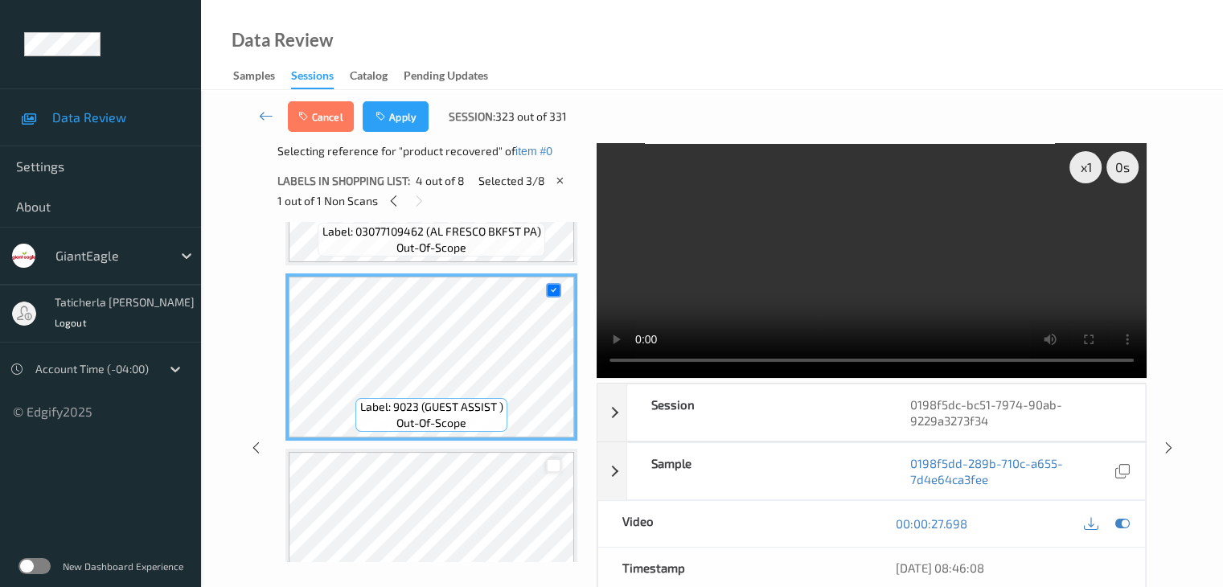
click at [554, 459] on div at bounding box center [553, 465] width 15 height 15
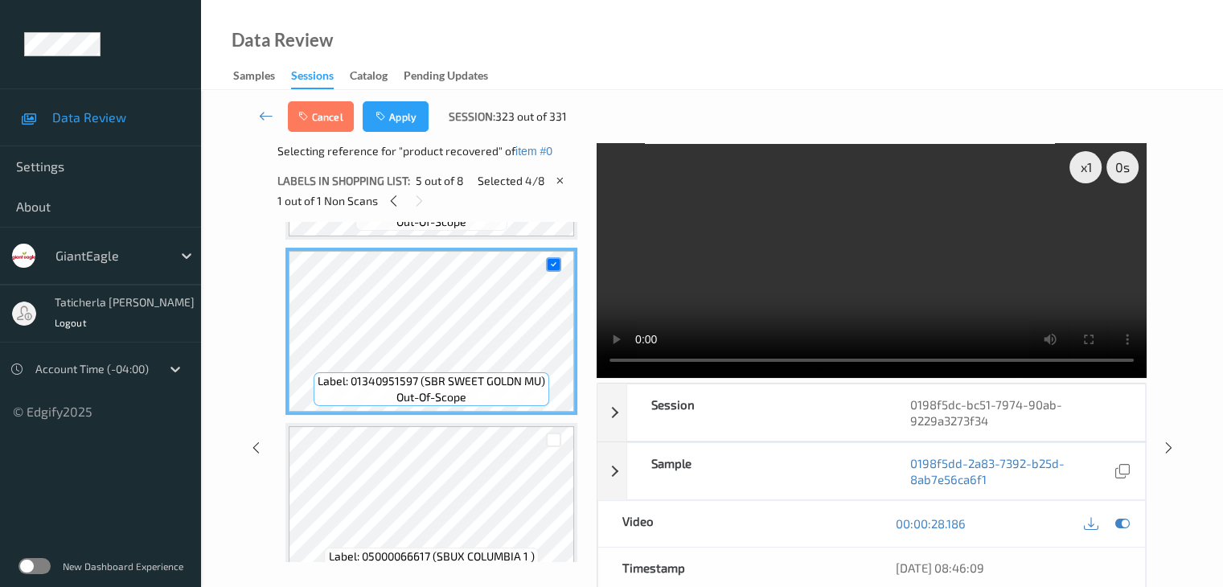
scroll to position [724, 0]
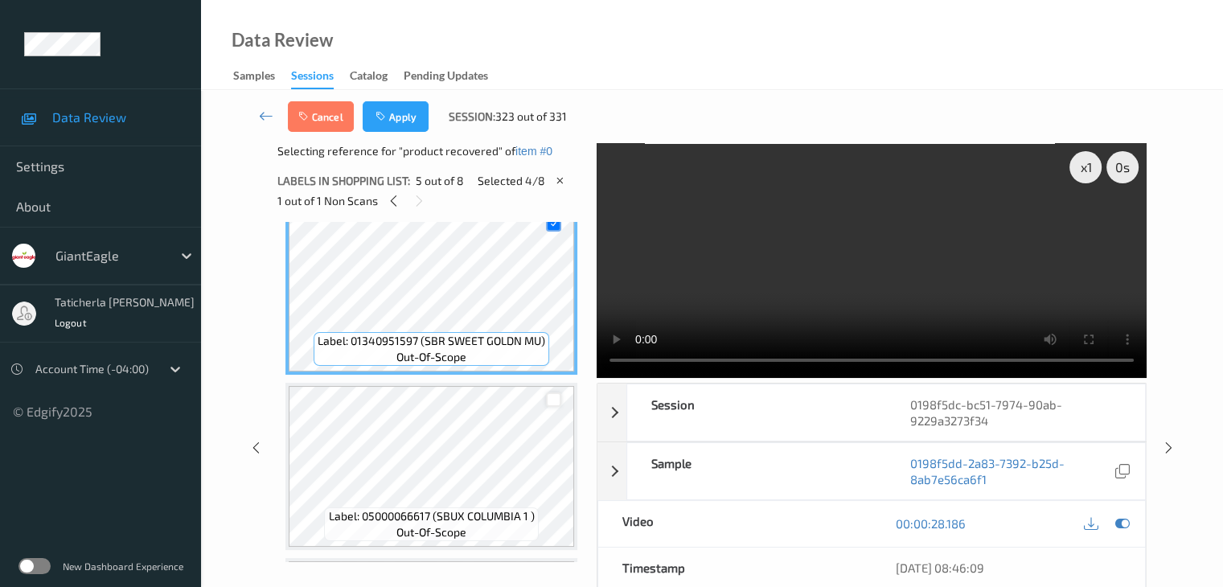
click at [559, 401] on div at bounding box center [553, 399] width 15 height 15
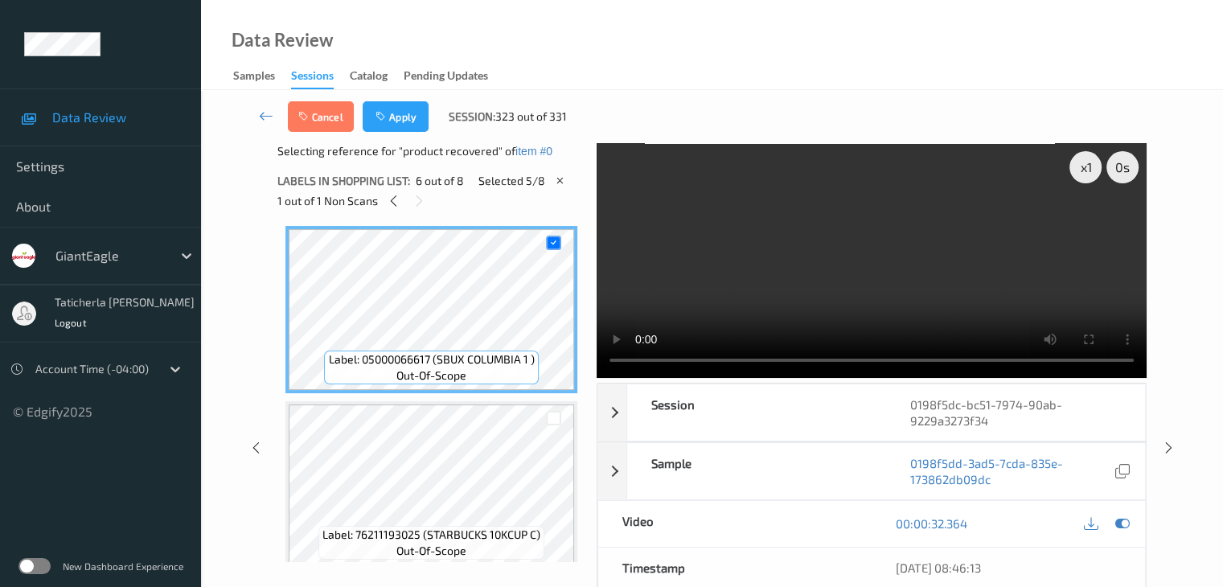
scroll to position [885, 0]
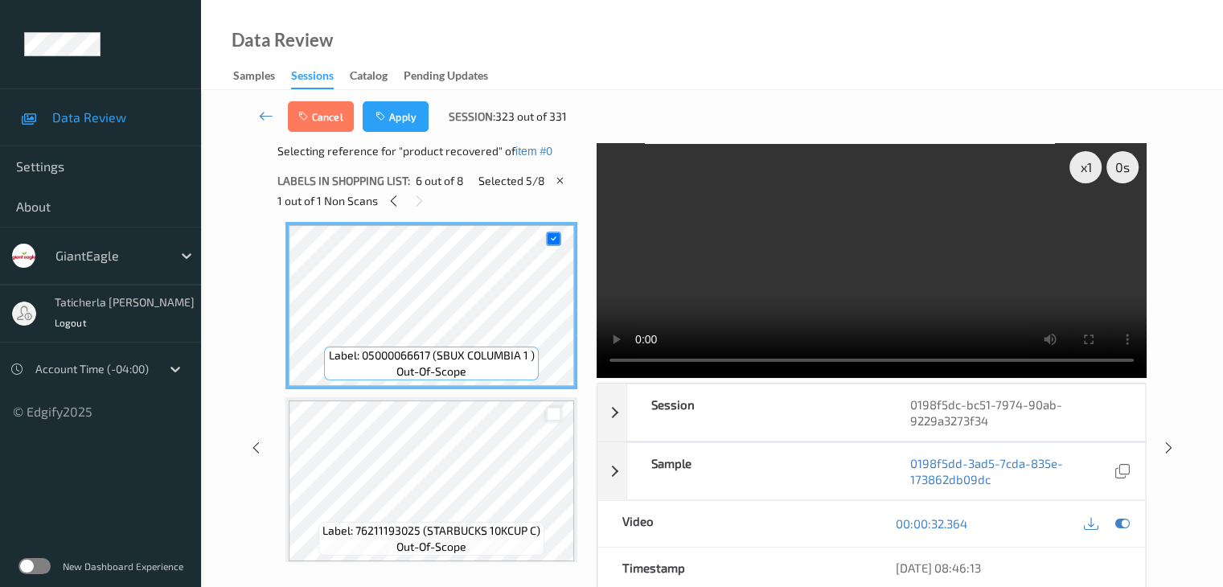
click at [548, 413] on div at bounding box center [553, 414] width 15 height 15
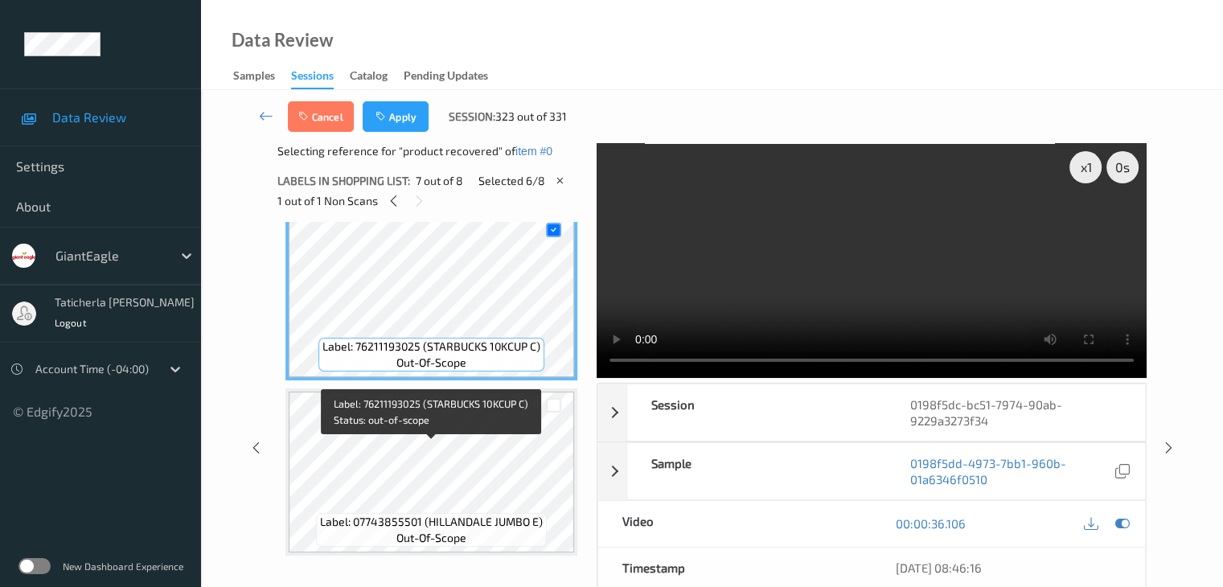
scroll to position [1070, 0]
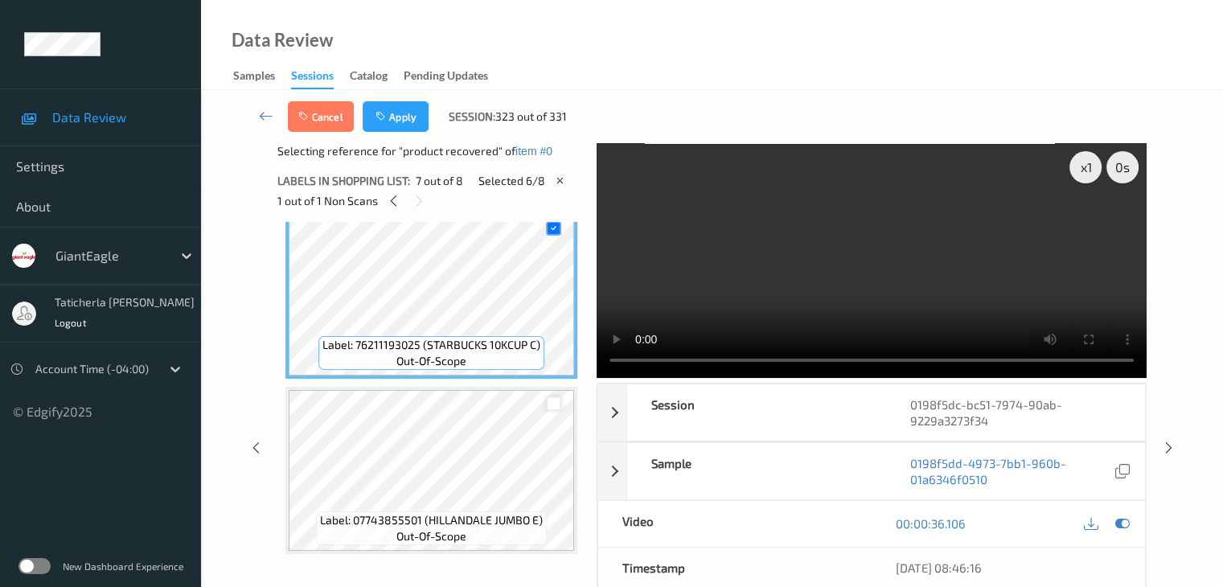
click at [550, 400] on div at bounding box center [553, 403] width 15 height 15
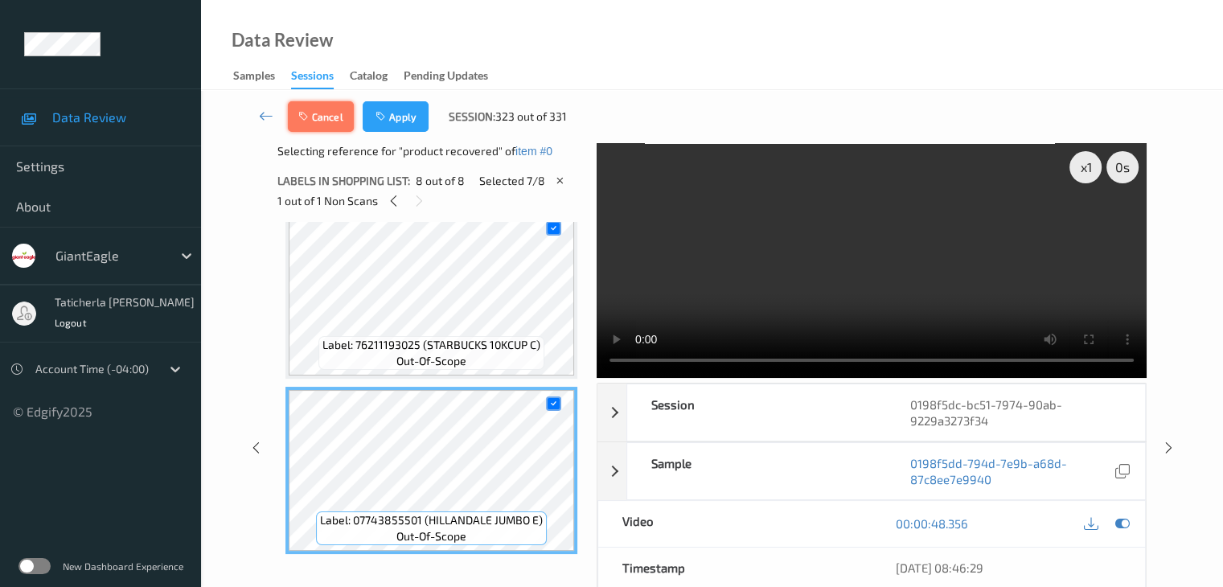
click at [328, 119] on button "Cancel" at bounding box center [321, 116] width 66 height 31
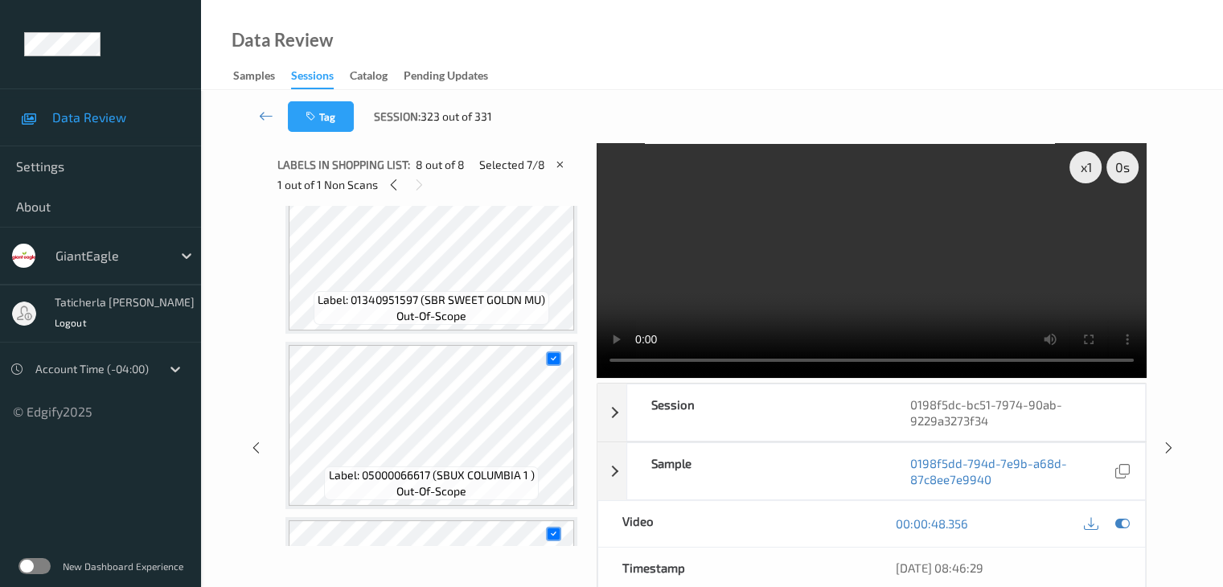
scroll to position [668, 0]
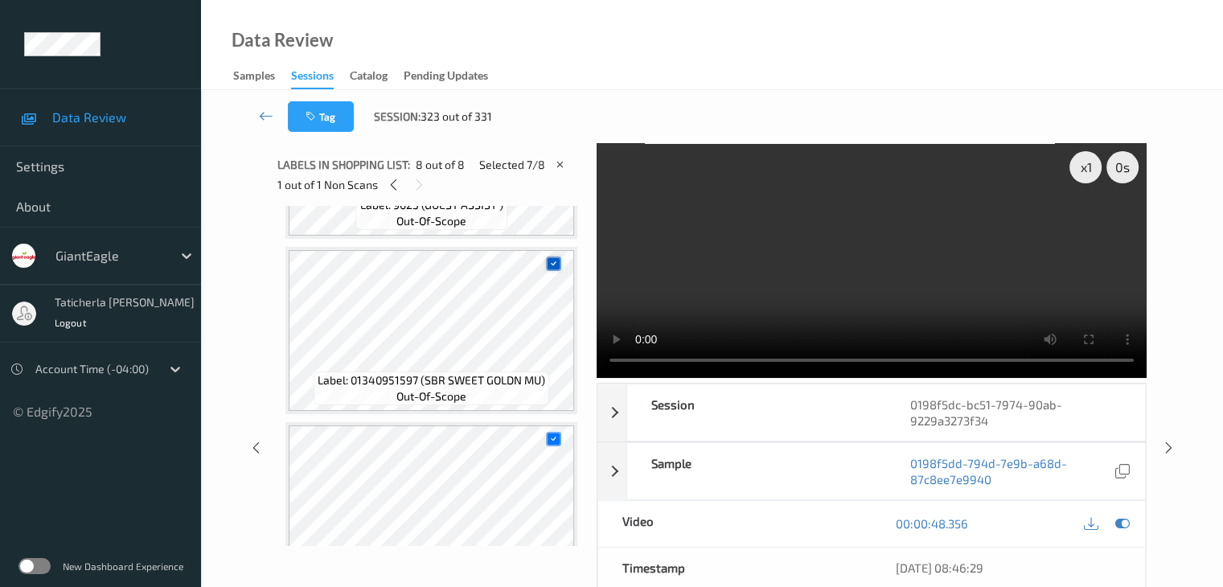
click at [552, 262] on icon at bounding box center [553, 263] width 10 height 10
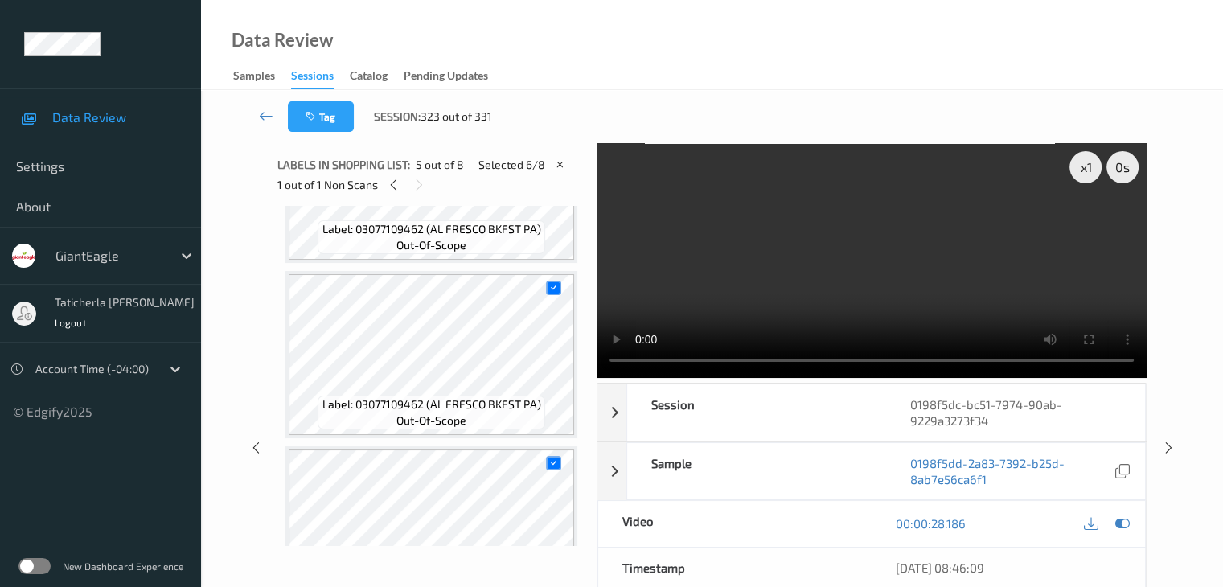
scroll to position [322, 0]
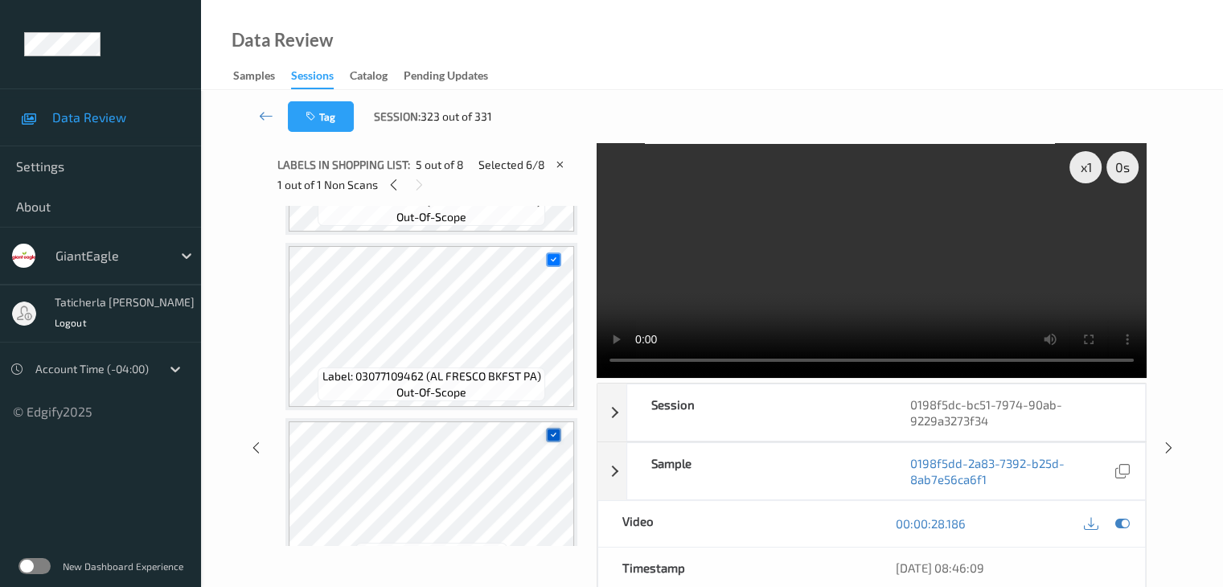
click at [556, 430] on icon at bounding box center [553, 434] width 10 height 10
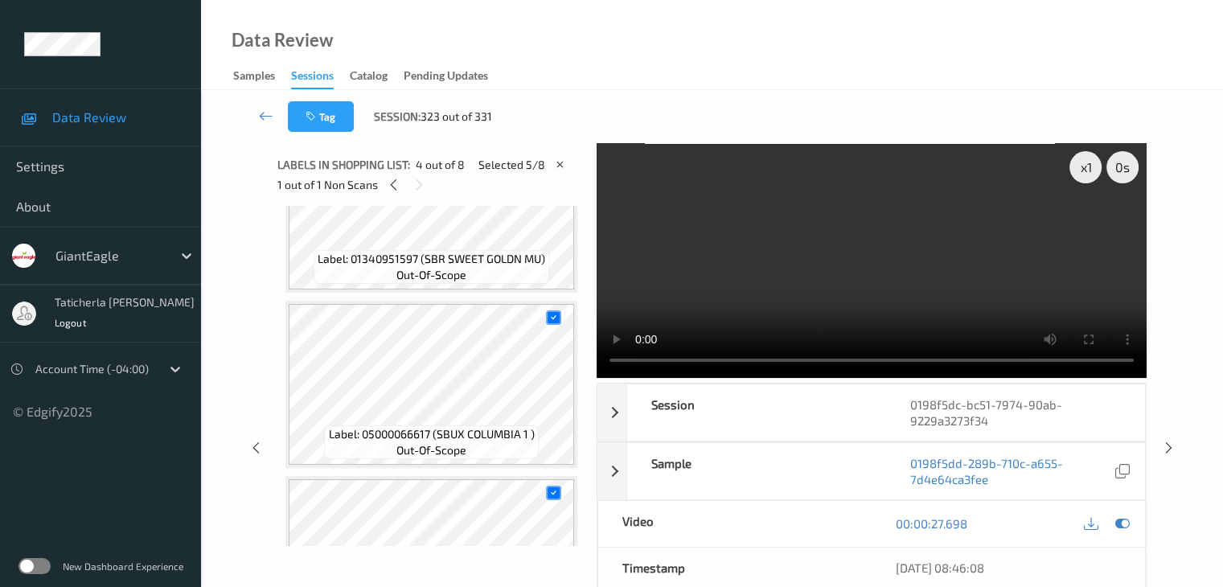
scroll to position [804, 0]
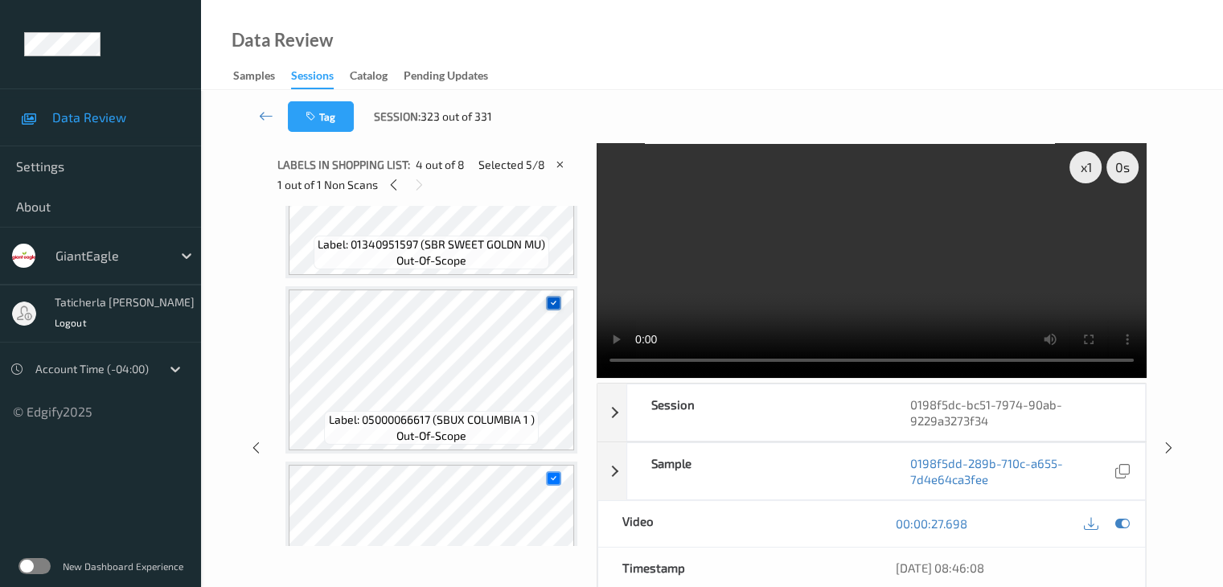
click at [557, 303] on icon at bounding box center [553, 303] width 10 height 10
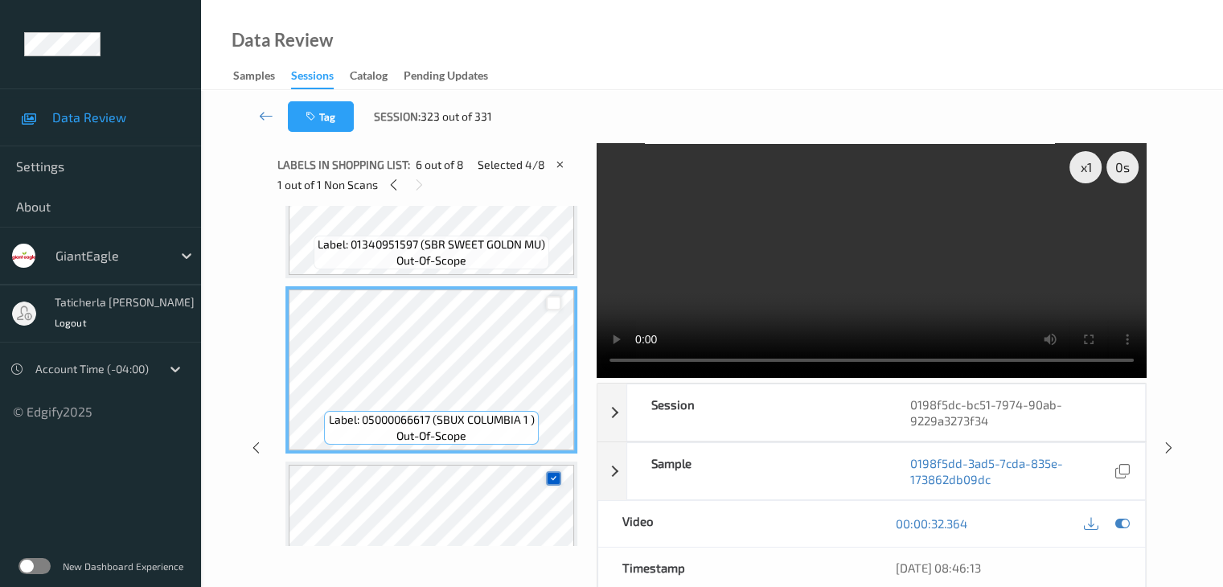
click at [553, 476] on icon at bounding box center [553, 478] width 10 height 10
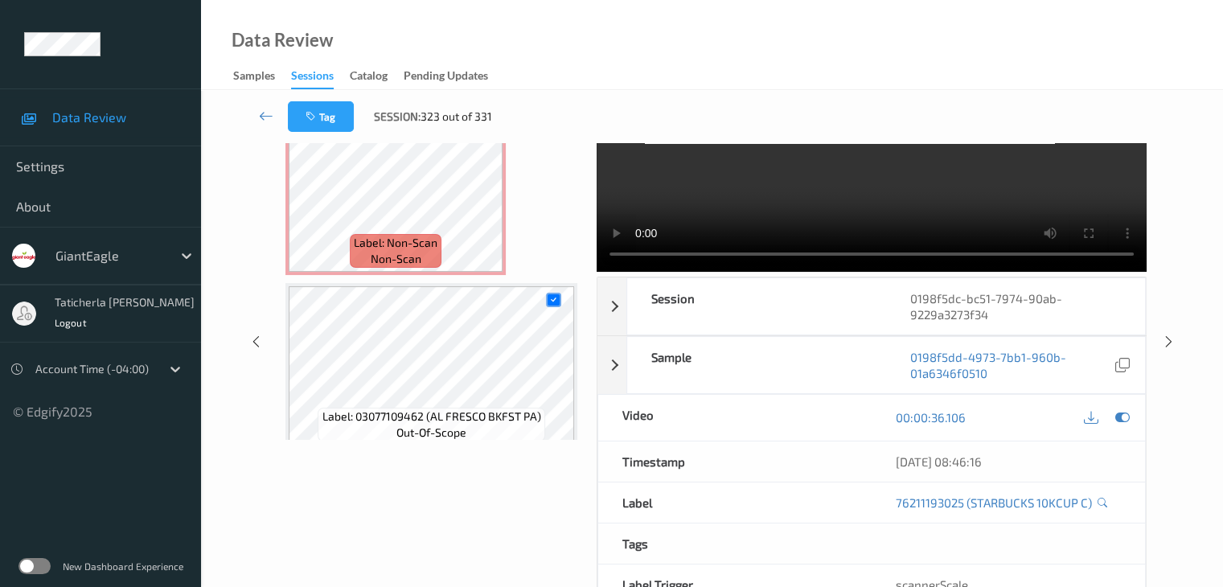
scroll to position [80, 0]
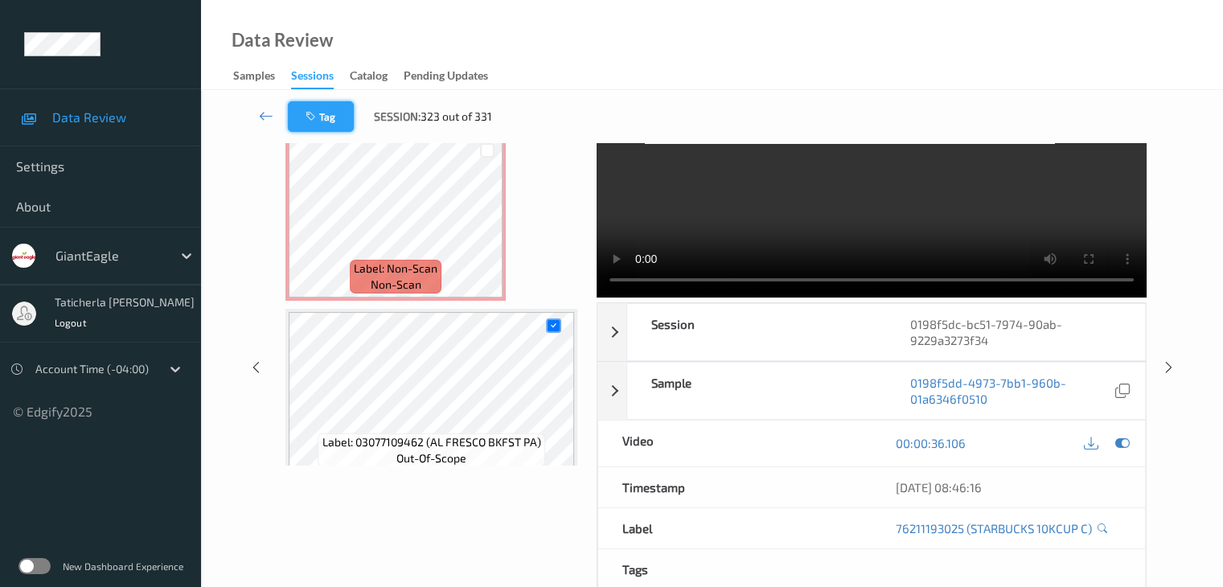
click at [326, 114] on button "Tag" at bounding box center [321, 116] width 66 height 31
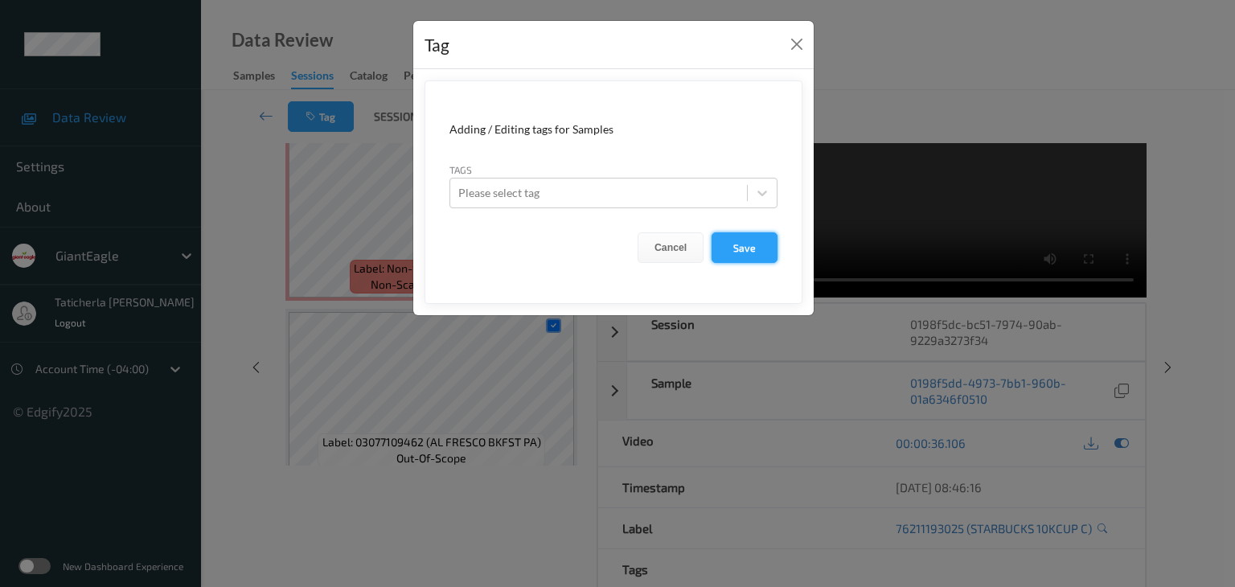
click at [748, 242] on button "Save" at bounding box center [745, 247] width 66 height 31
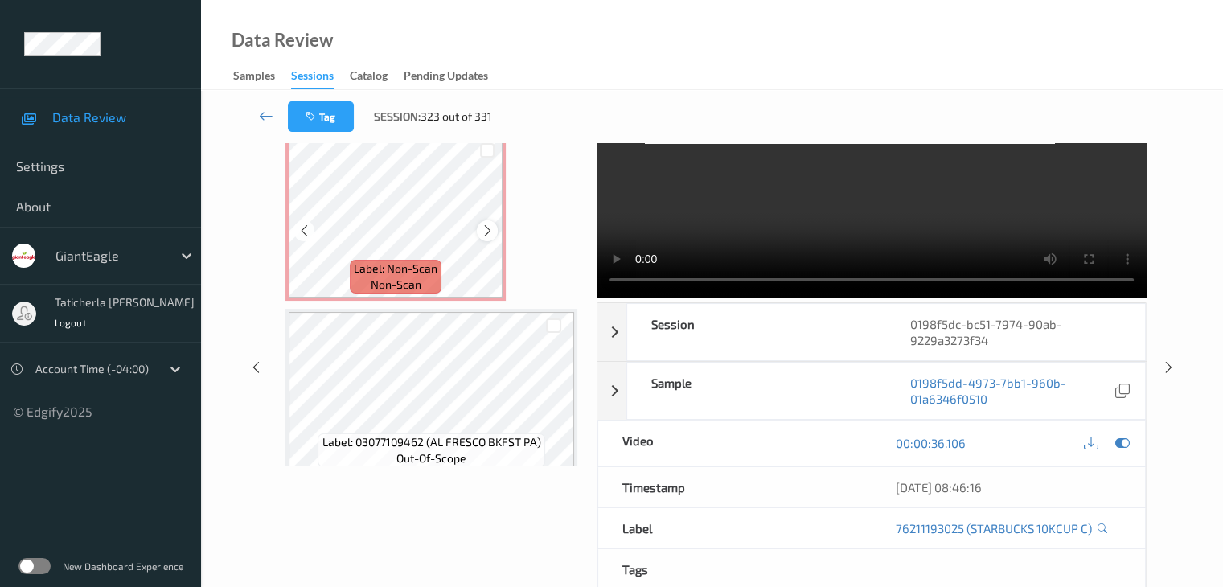
click at [488, 232] on icon at bounding box center [488, 231] width 14 height 14
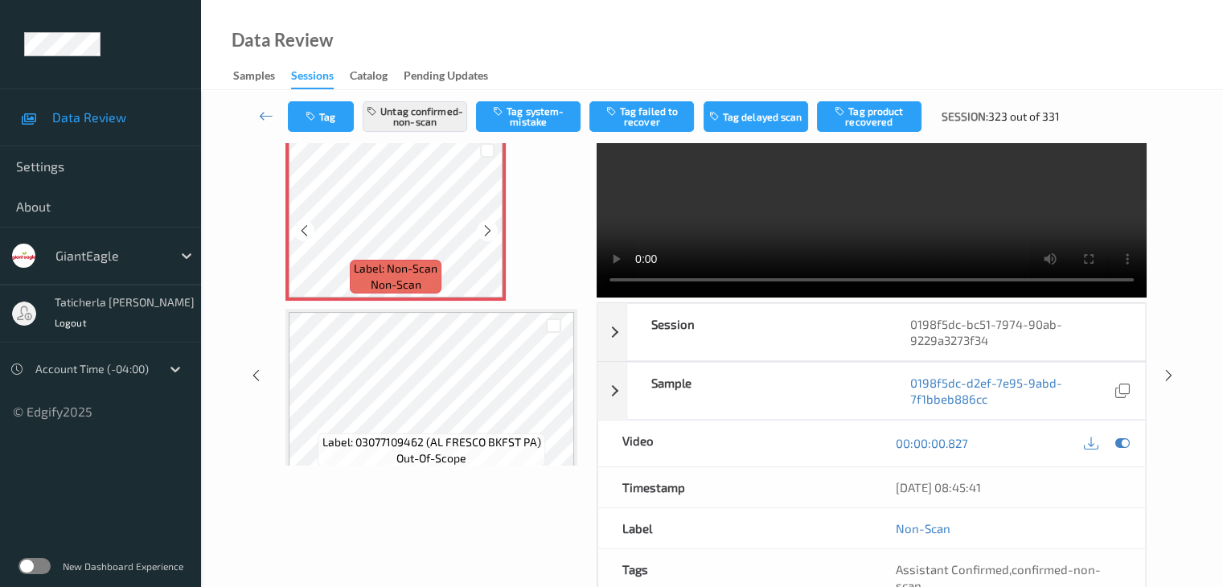
click at [488, 232] on icon at bounding box center [488, 231] width 14 height 14
click at [257, 113] on link at bounding box center [266, 116] width 43 height 31
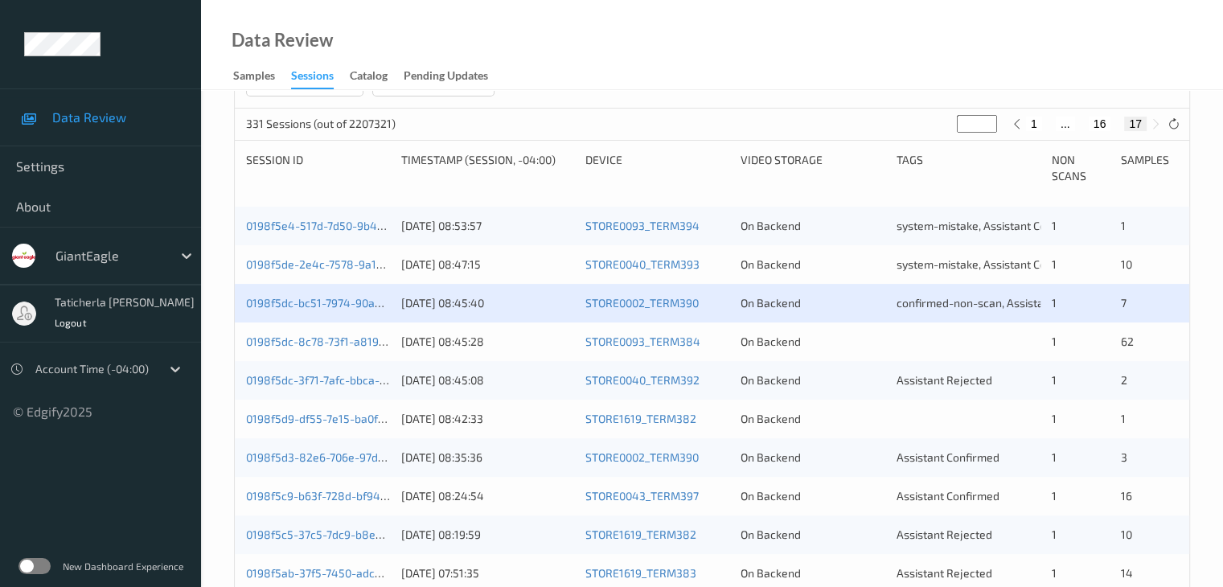
scroll to position [322, 0]
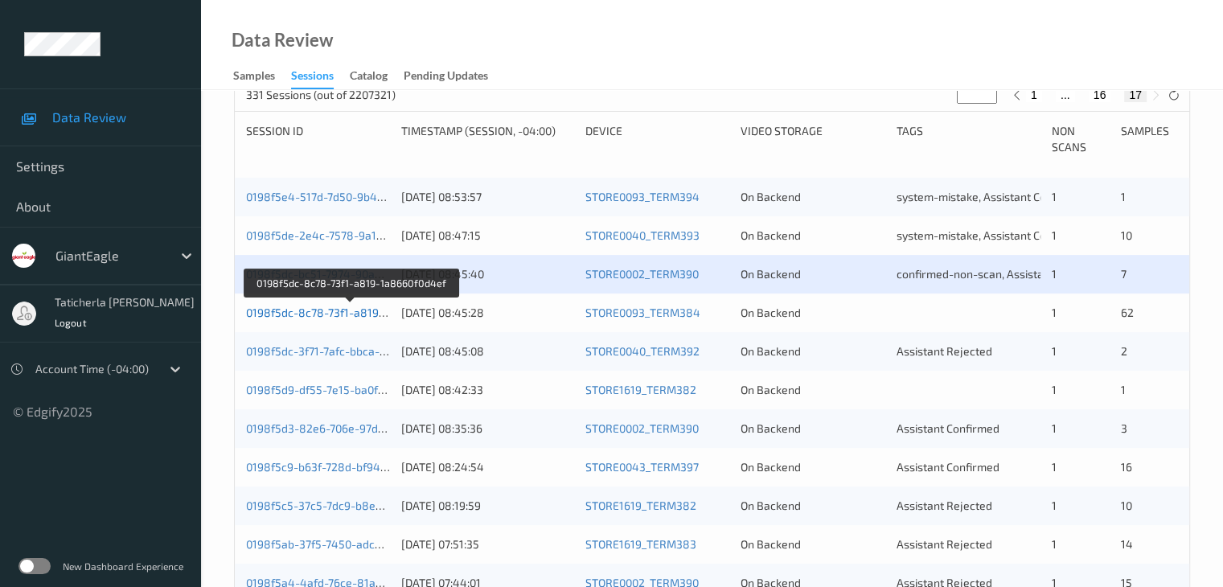
click at [332, 313] on link "0198f5dc-8c78-73f1-a819-1a8660f0d4ef" at bounding box center [351, 313] width 210 height 14
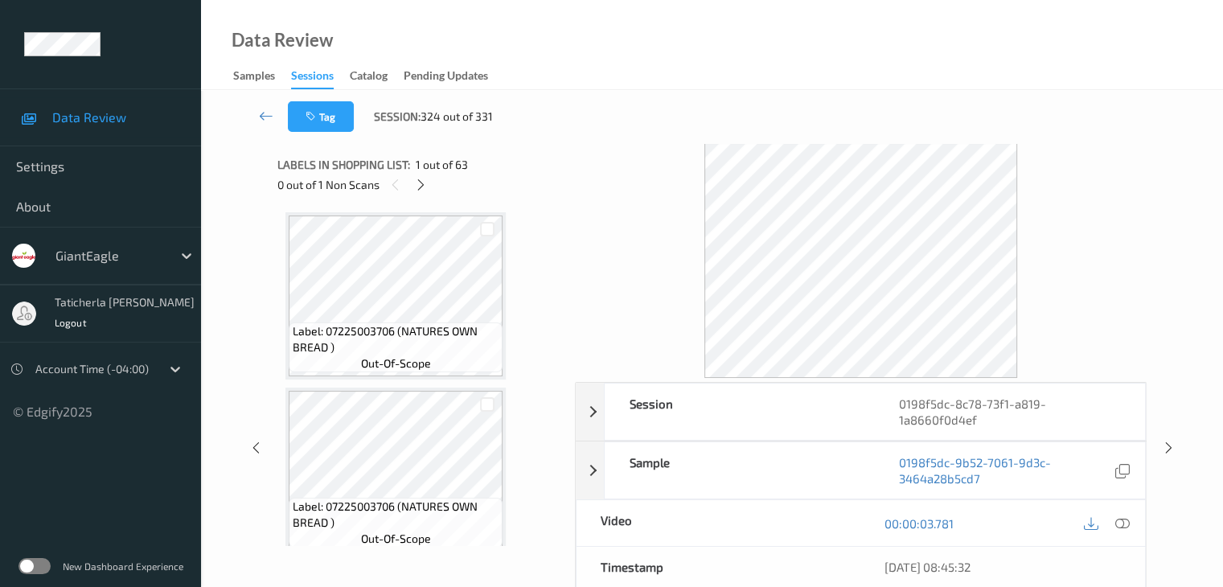
scroll to position [2252, 0]
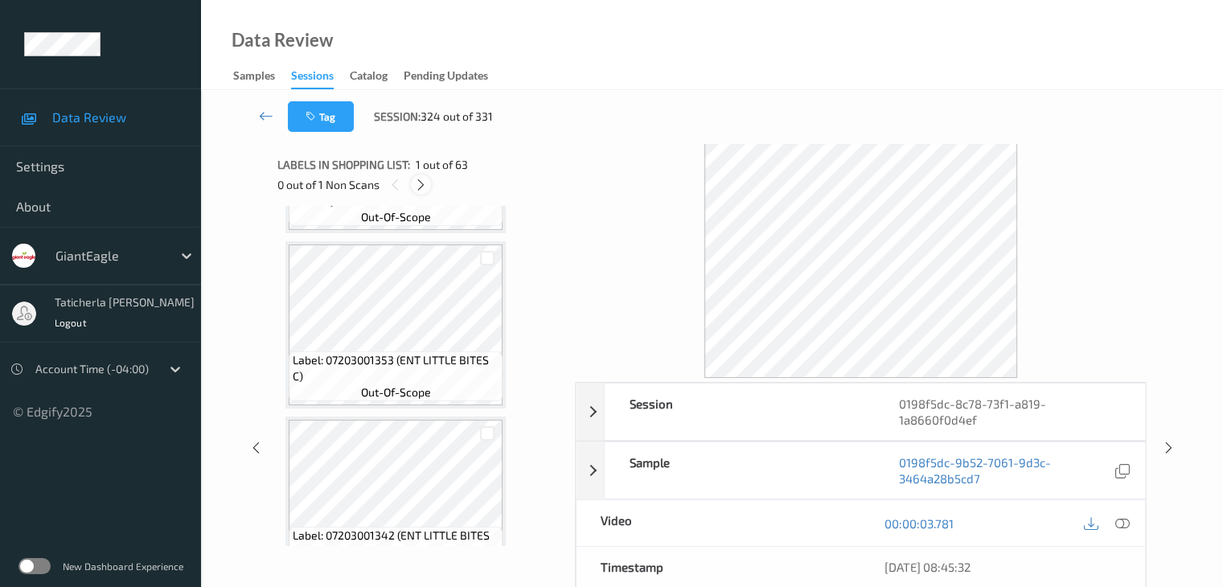
click at [421, 186] on icon at bounding box center [421, 185] width 14 height 14
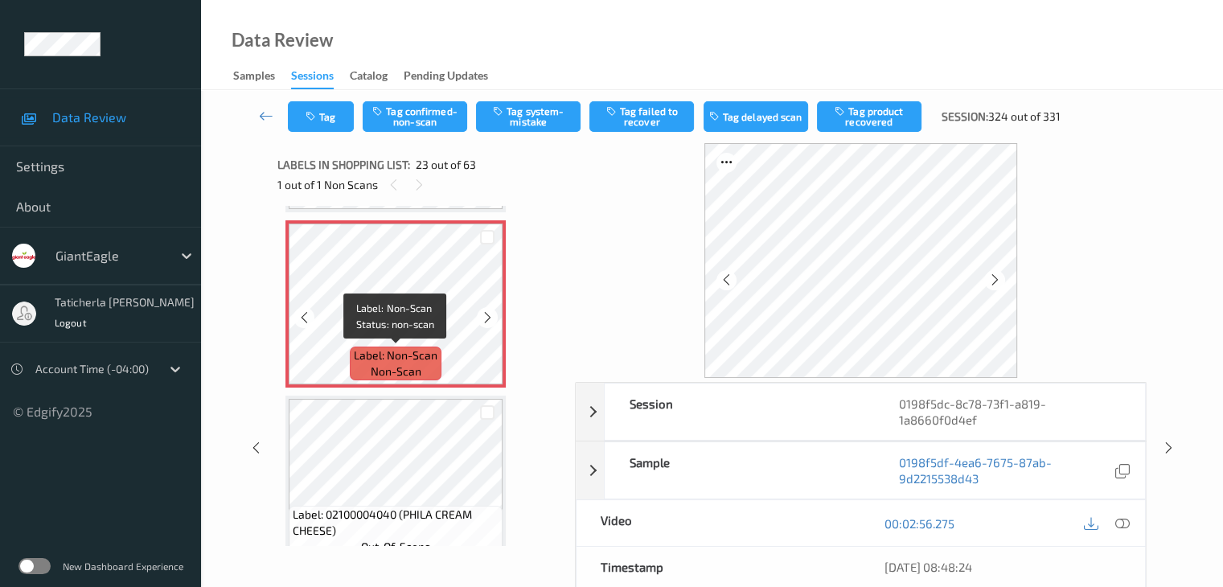
scroll to position [3689, 0]
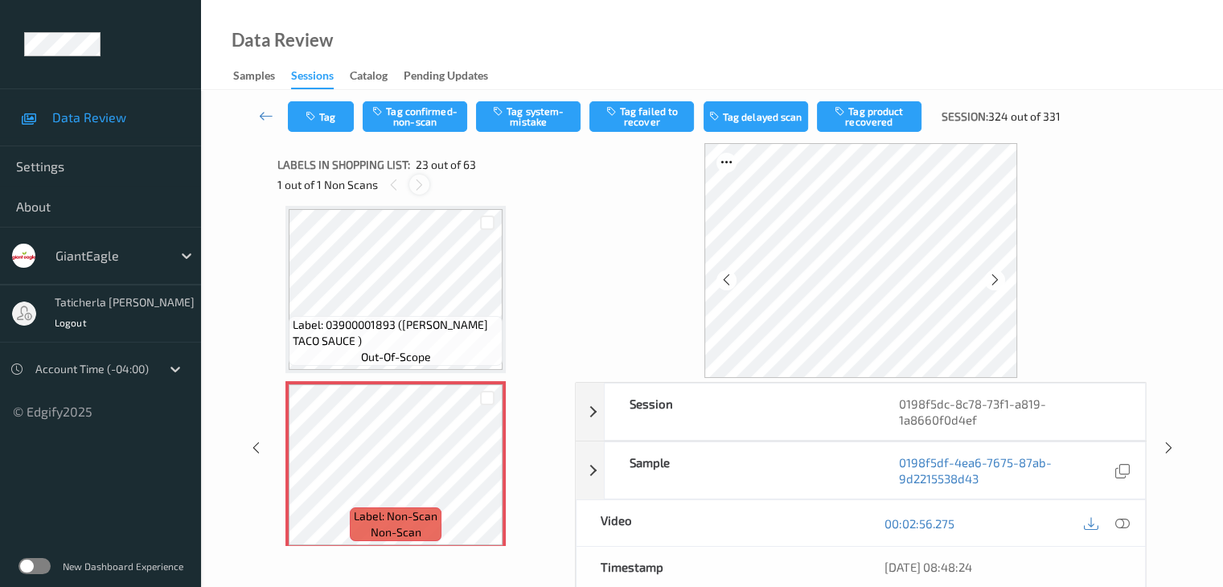
click at [427, 183] on div at bounding box center [419, 184] width 20 height 20
click at [418, 185] on icon at bounding box center [420, 185] width 14 height 14
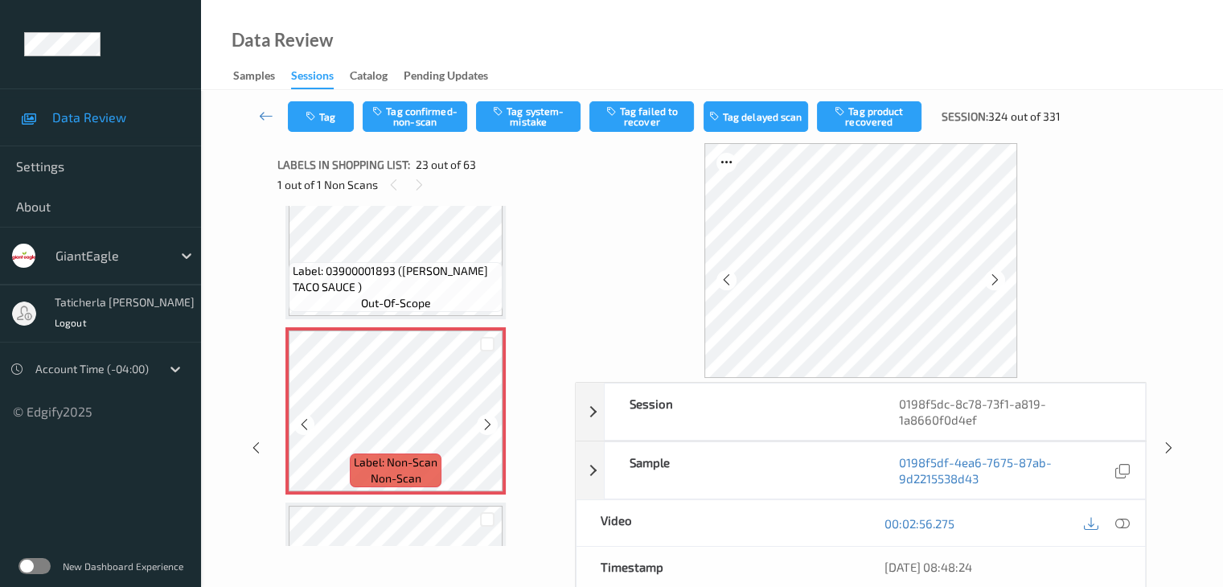
scroll to position [3770, 0]
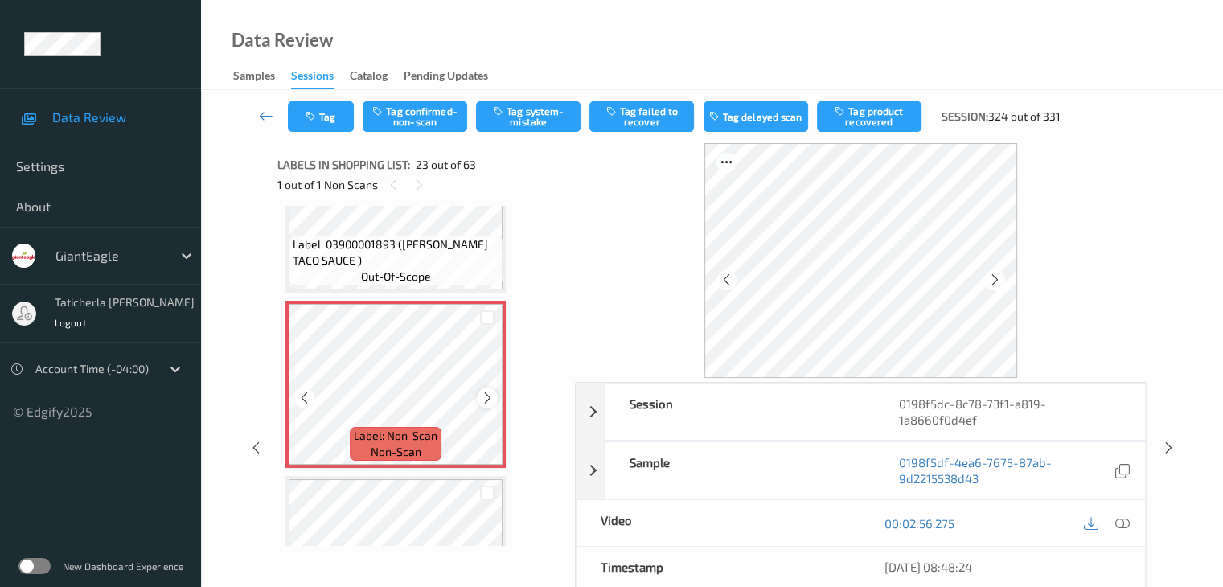
click at [488, 402] on icon at bounding box center [488, 398] width 14 height 14
click at [491, 396] on icon at bounding box center [488, 398] width 14 height 14
click at [1120, 519] on icon at bounding box center [1121, 523] width 14 height 14
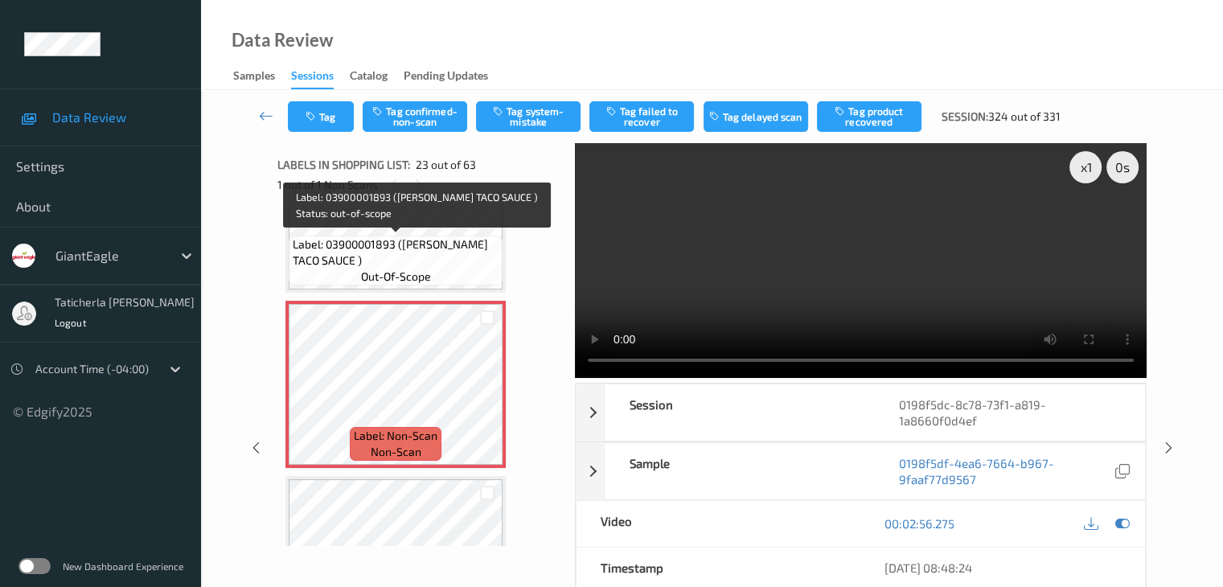
click at [428, 253] on span "Label: 03900001893 (ORTEGA TACO SAUCE )" at bounding box center [396, 252] width 206 height 32
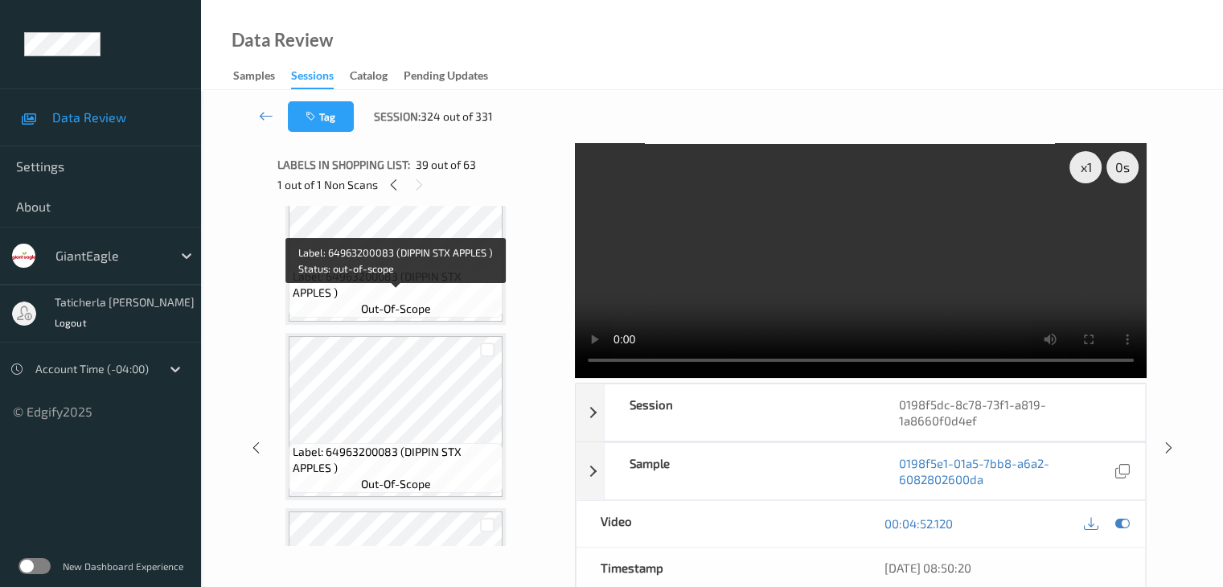
scroll to position [10149, 0]
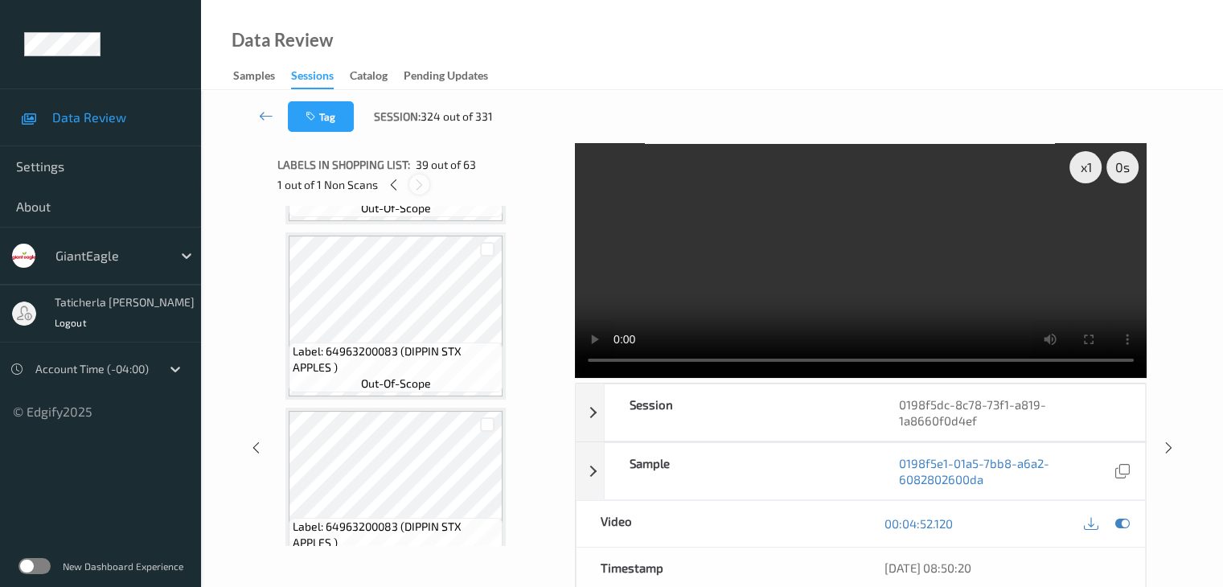
click at [418, 185] on icon at bounding box center [420, 185] width 14 height 14
click at [418, 178] on icon at bounding box center [420, 185] width 14 height 14
click at [418, 192] on div at bounding box center [419, 184] width 20 height 20
click at [427, 179] on div at bounding box center [419, 184] width 20 height 20
click at [425, 182] on icon at bounding box center [420, 185] width 14 height 14
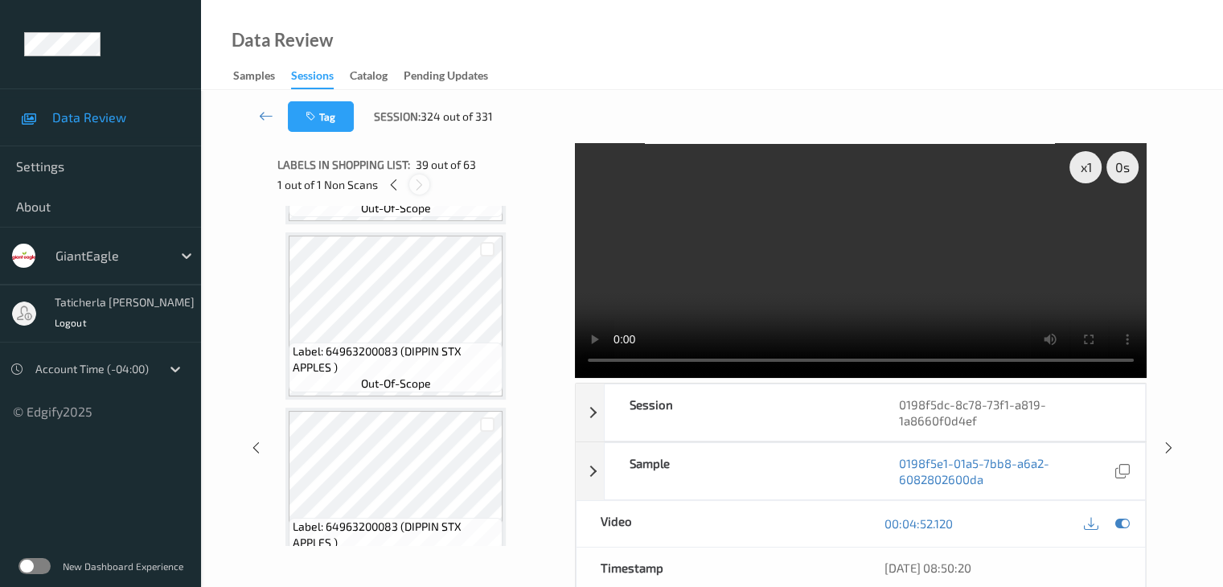
click at [418, 185] on icon at bounding box center [420, 185] width 14 height 14
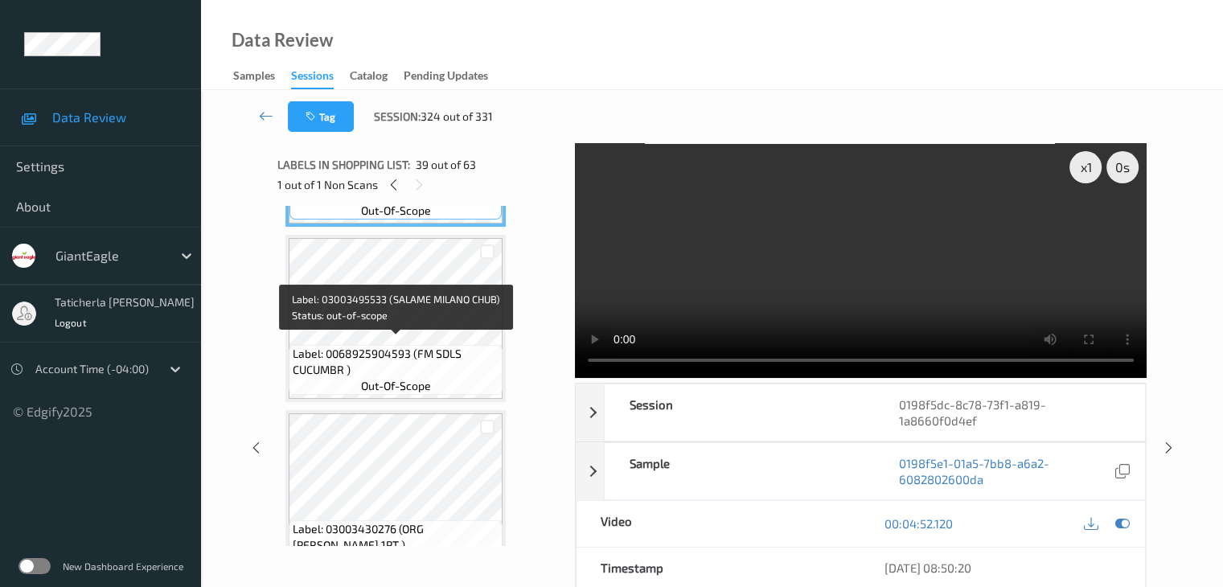
scroll to position [6691, 0]
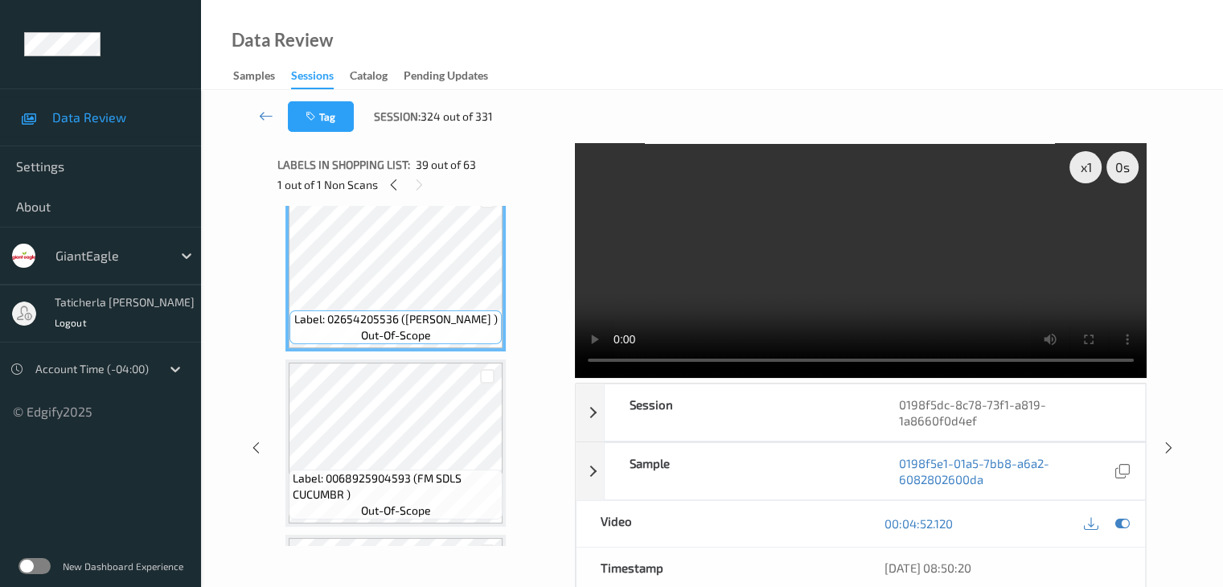
drag, startPoint x: 391, startPoint y: 179, endPoint x: 380, endPoint y: 184, distance: 11.5
click at [391, 180] on icon at bounding box center [394, 185] width 14 height 14
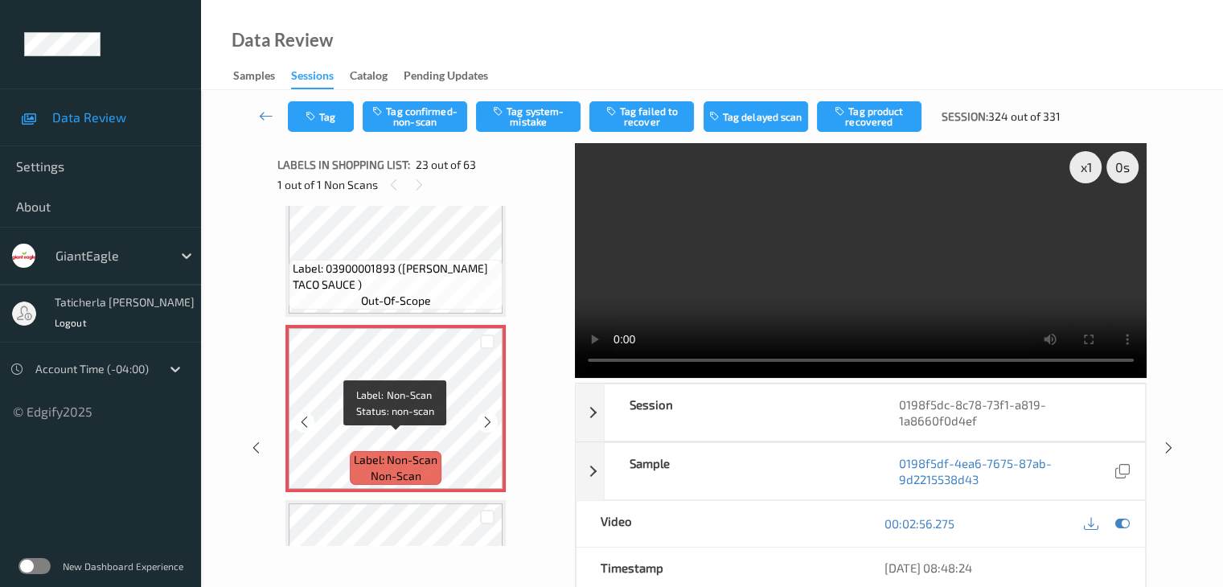
scroll to position [3770, 0]
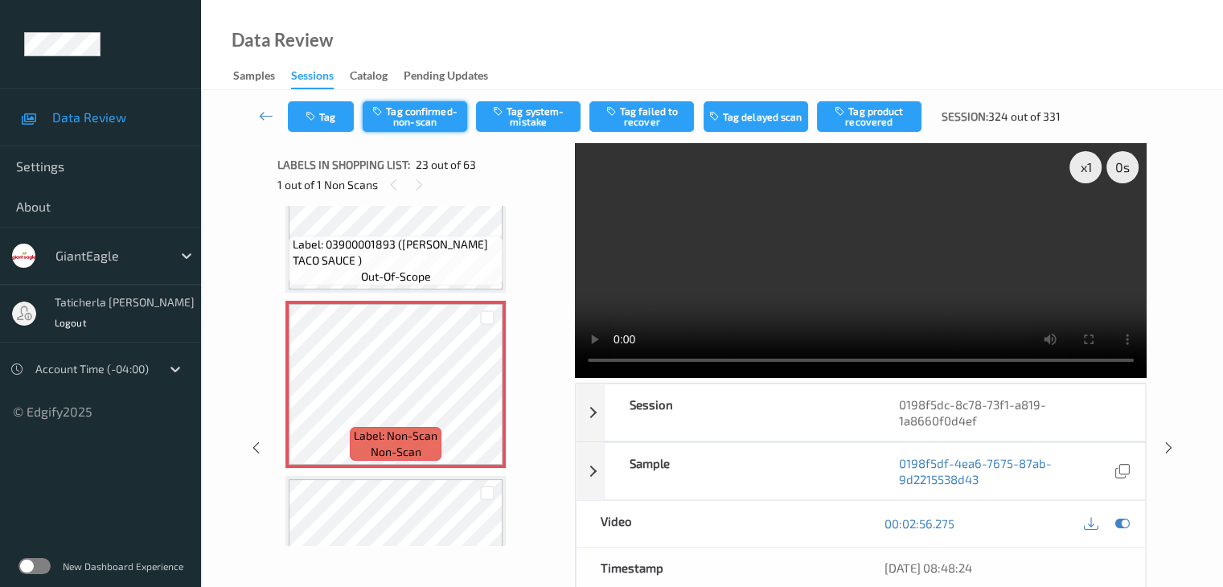
click at [440, 109] on button "Tag confirmed-non-scan" at bounding box center [415, 116] width 105 height 31
click at [638, 113] on button "Tag failed to recover" at bounding box center [641, 116] width 105 height 31
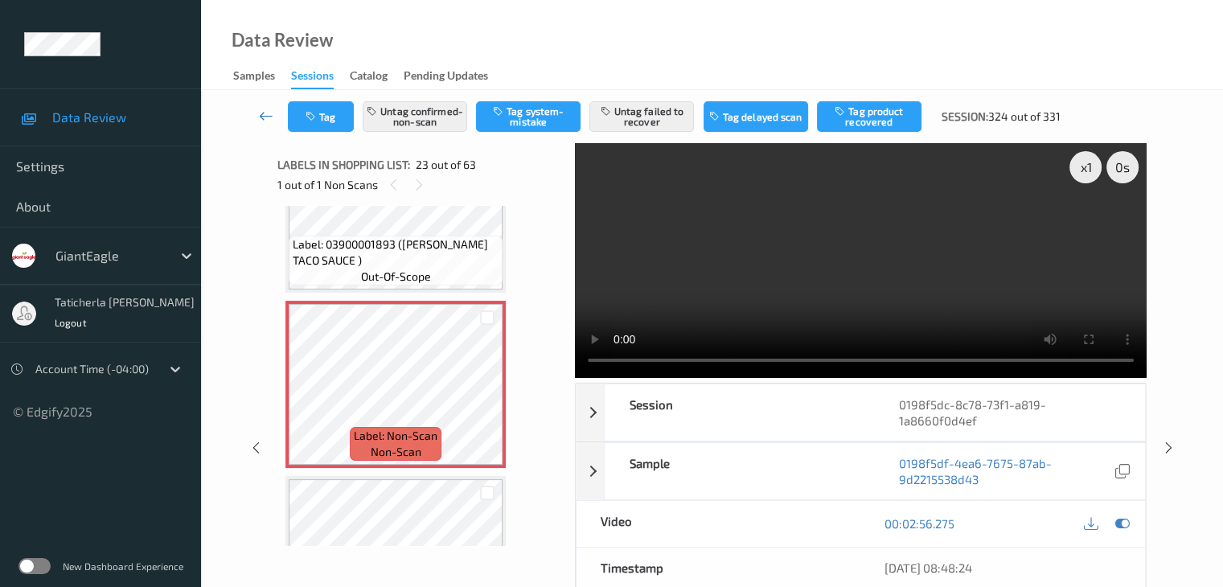
click at [265, 113] on icon at bounding box center [266, 116] width 14 height 16
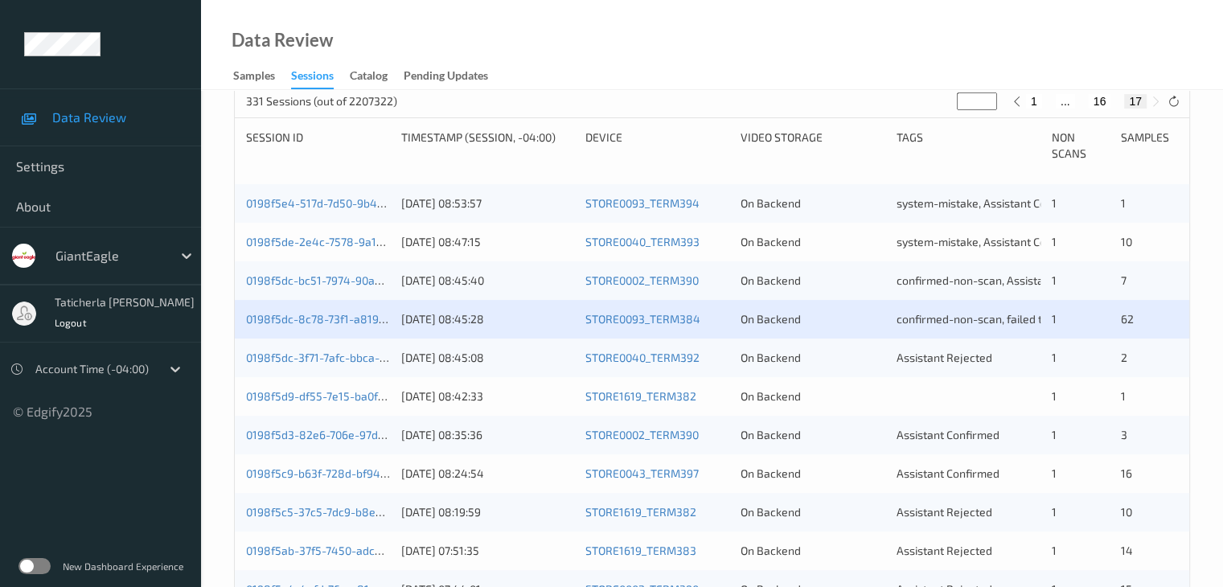
scroll to position [402, 0]
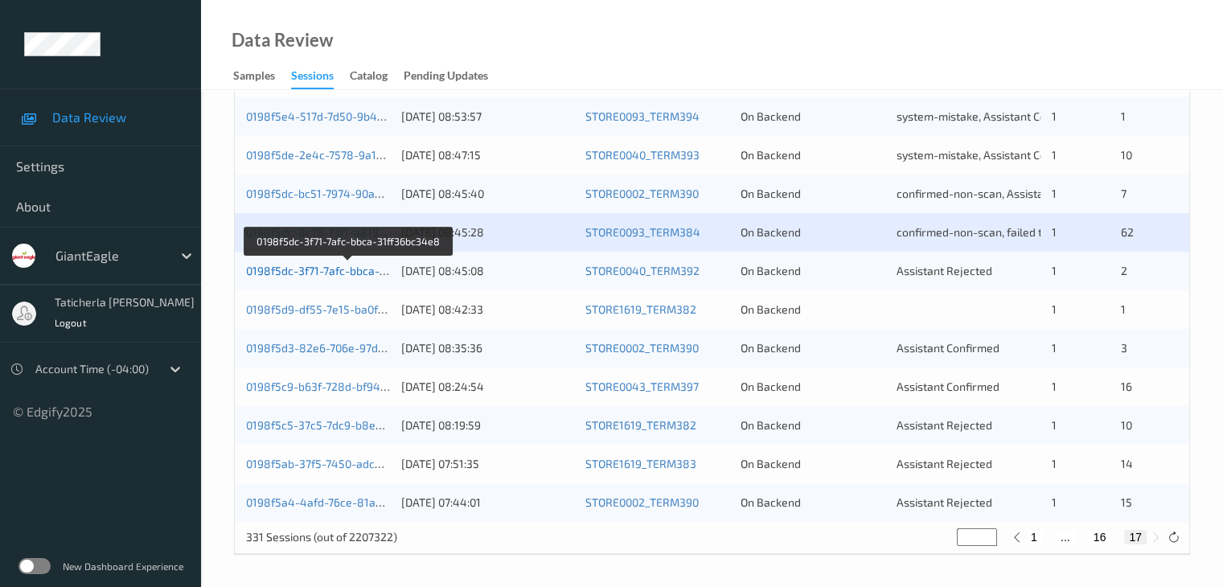
click at [339, 266] on link "0198f5dc-3f71-7afc-bbca-31ff36bc34e8" at bounding box center [348, 271] width 205 height 14
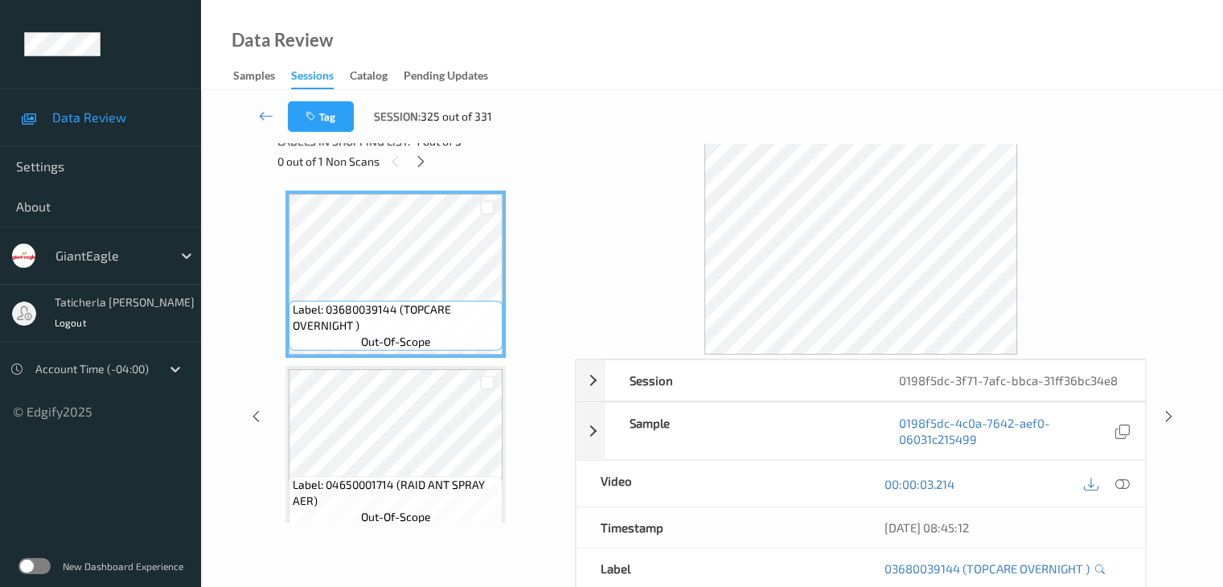
scroll to position [19, 0]
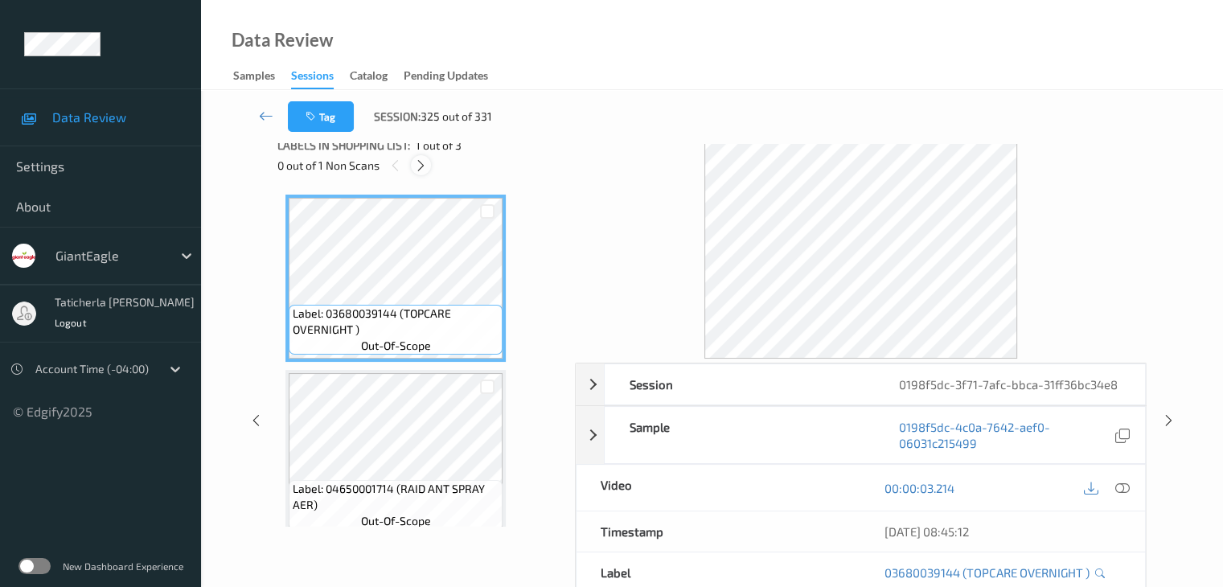
click at [417, 162] on icon at bounding box center [421, 165] width 14 height 14
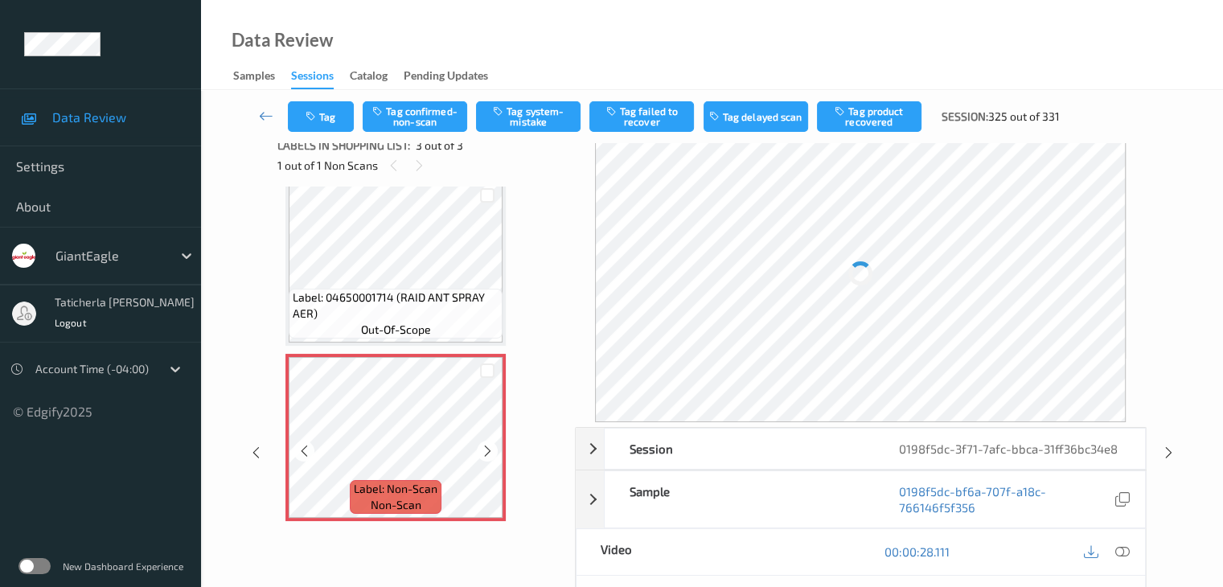
scroll to position [194, 0]
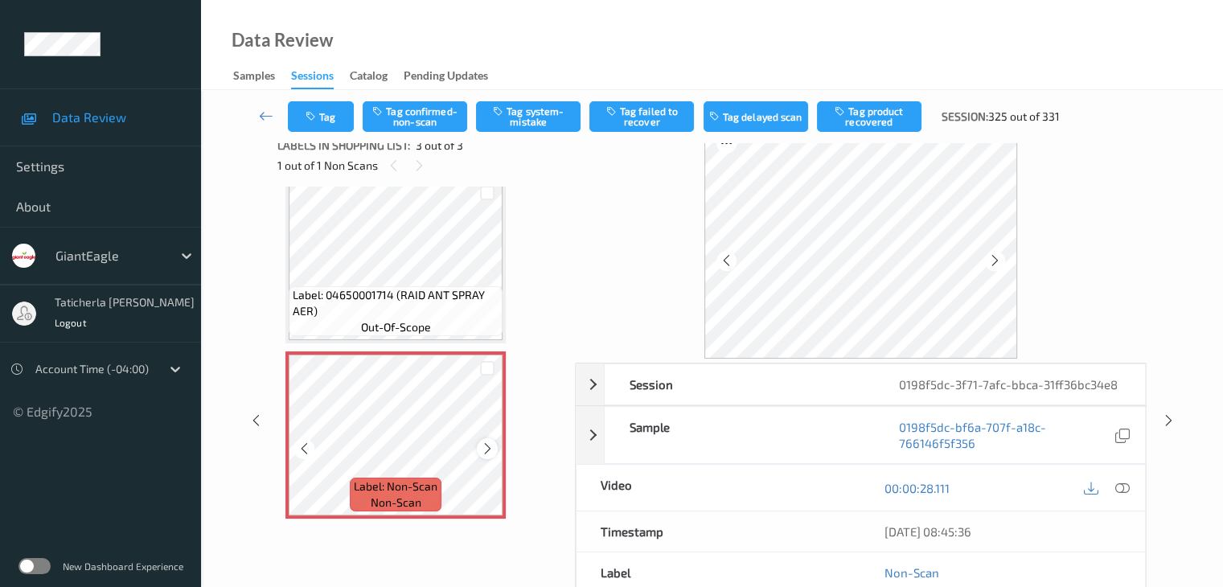
click at [485, 446] on icon at bounding box center [488, 448] width 14 height 14
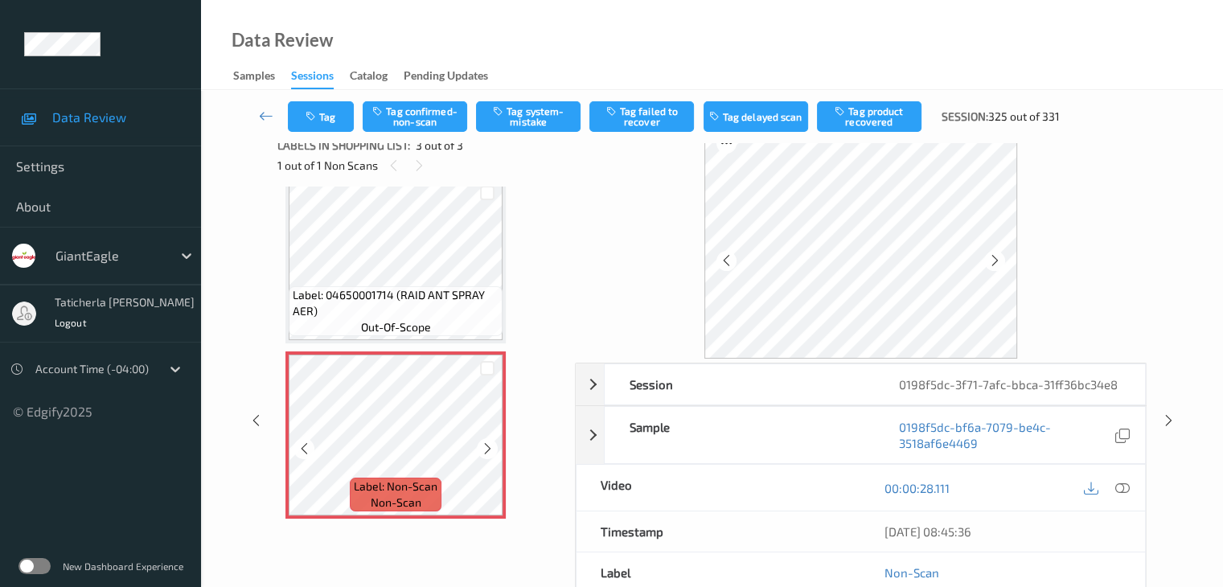
click at [485, 446] on icon at bounding box center [488, 448] width 14 height 14
click at [1120, 484] on icon at bounding box center [1121, 488] width 14 height 14
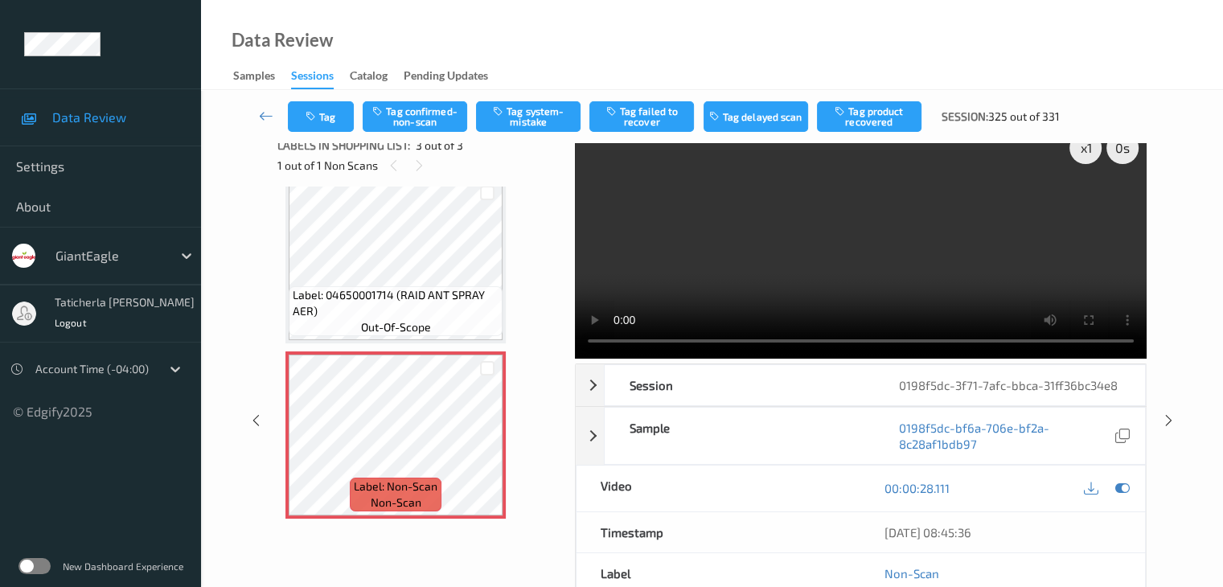
click at [1087, 202] on video at bounding box center [861, 241] width 572 height 235
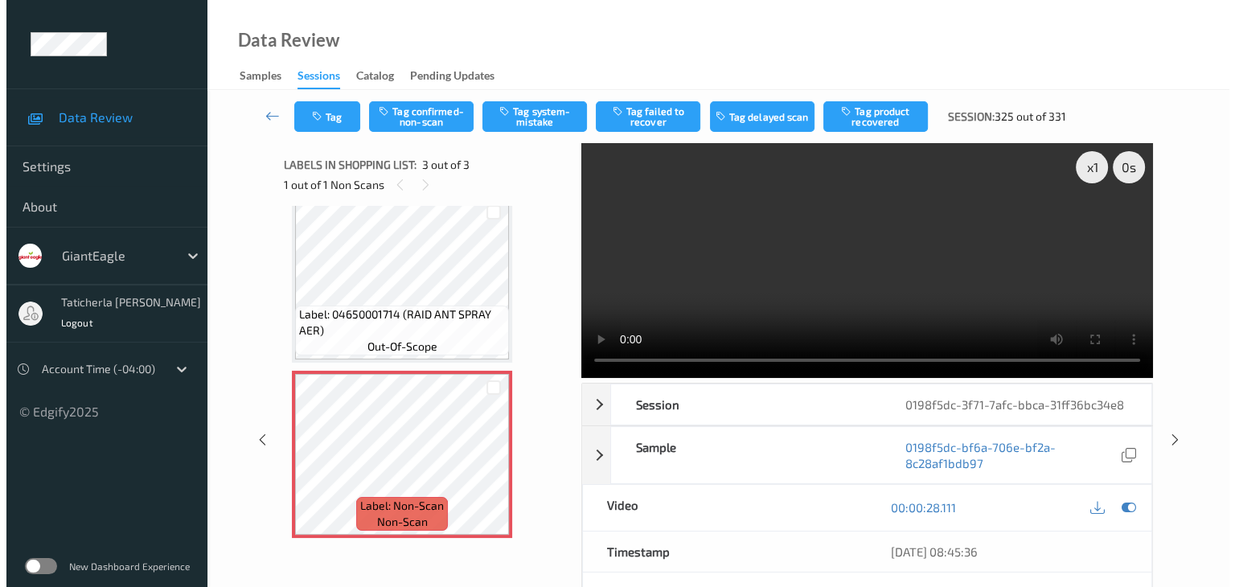
scroll to position [86, 0]
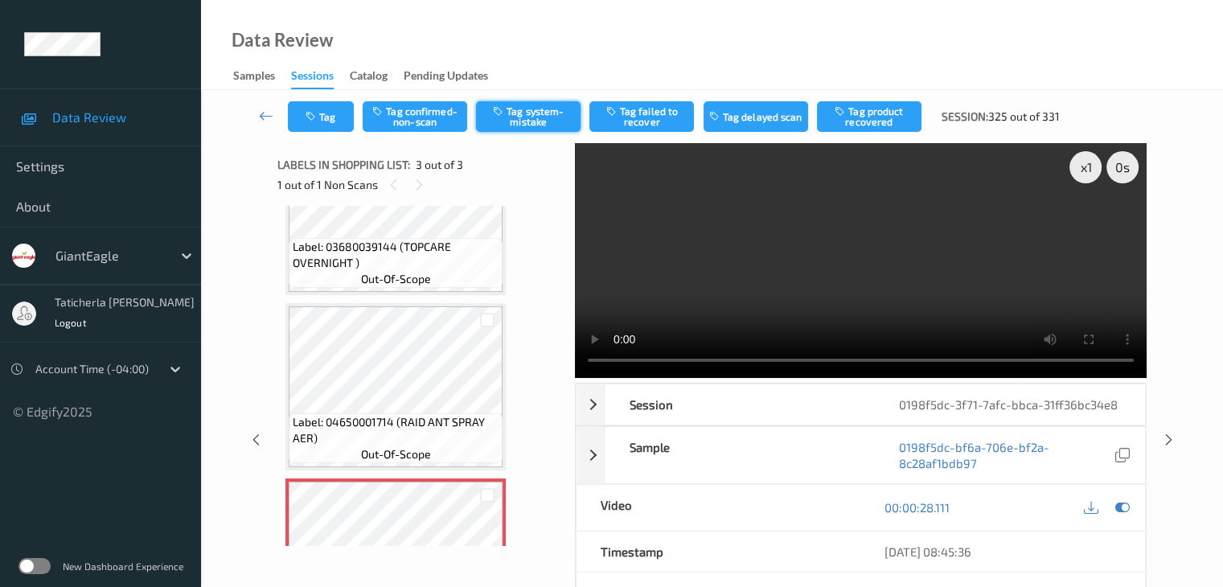
click at [532, 117] on button "Tag system-mistake" at bounding box center [528, 116] width 105 height 31
click at [325, 118] on button "Tag" at bounding box center [321, 116] width 66 height 31
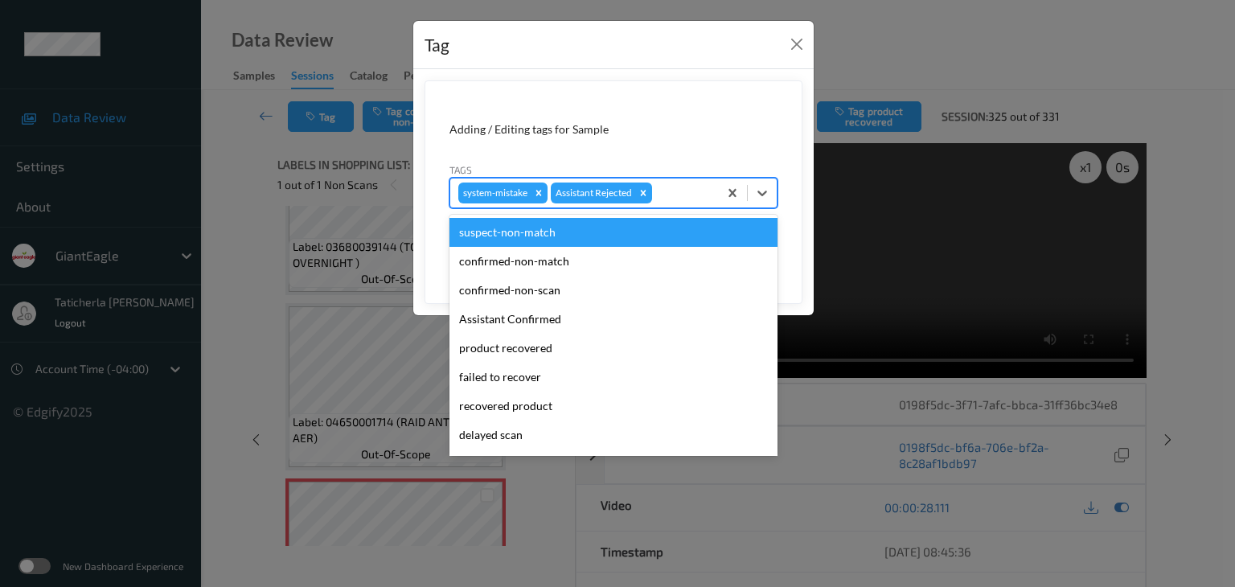
click at [679, 190] on div at bounding box center [682, 192] width 55 height 19
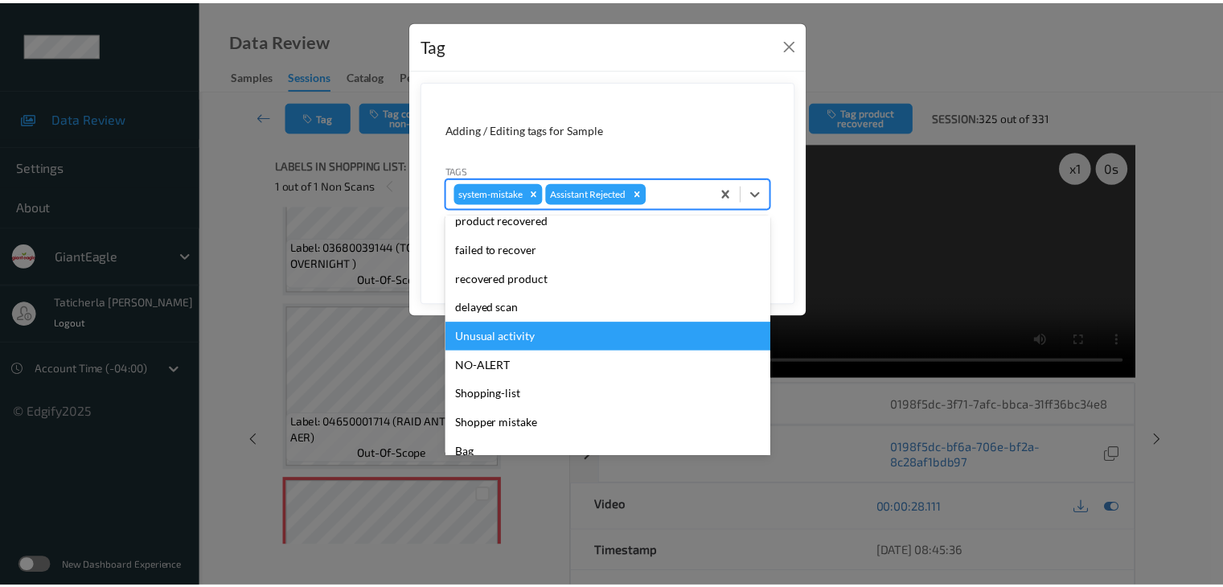
scroll to position [142, 0]
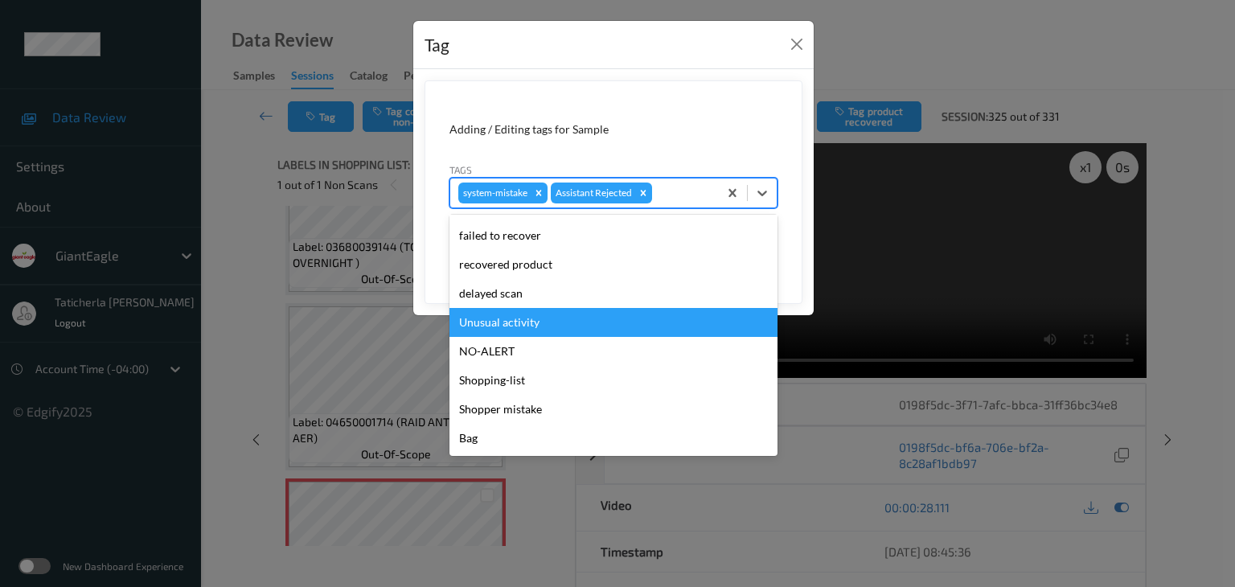
click at [553, 335] on div "Unusual activity" at bounding box center [613, 322] width 328 height 29
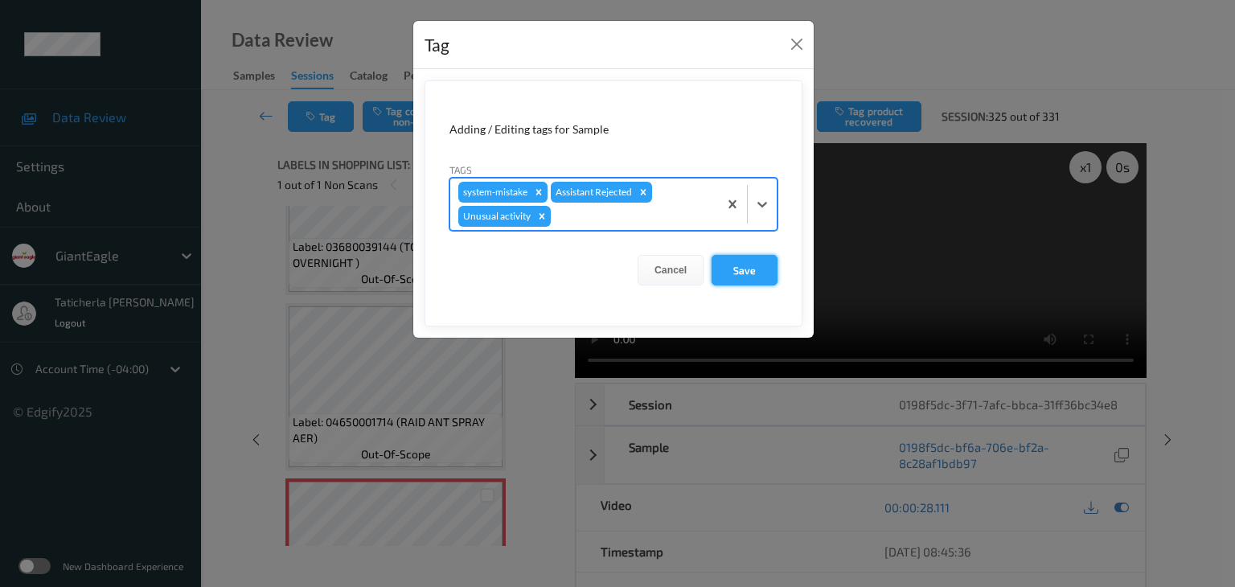
click at [737, 268] on button "Save" at bounding box center [745, 270] width 66 height 31
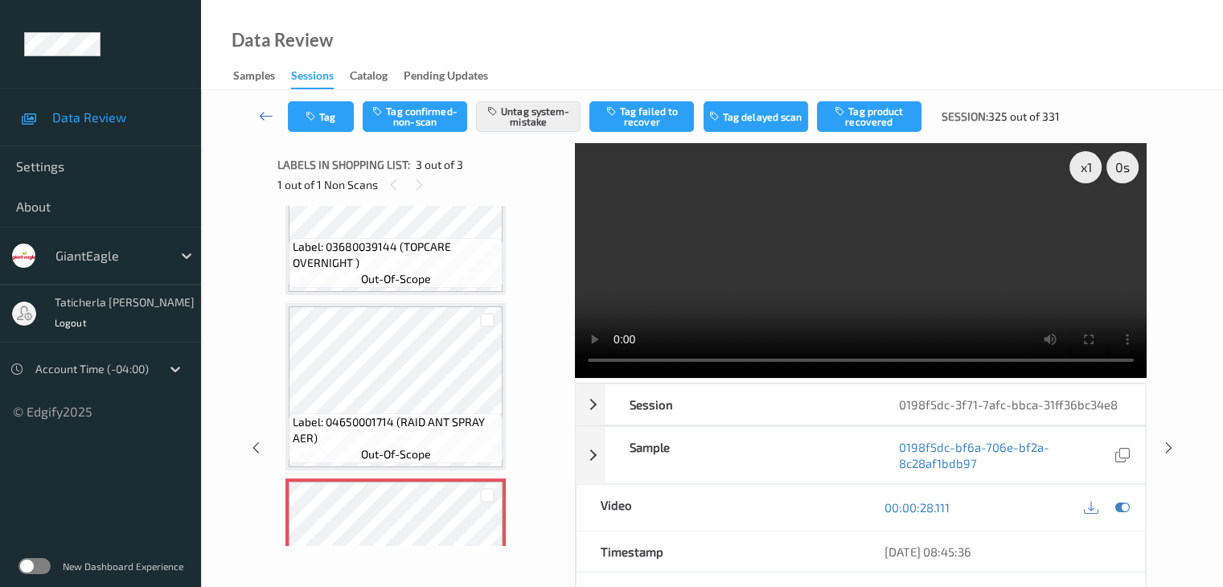
click at [261, 115] on icon at bounding box center [266, 116] width 14 height 16
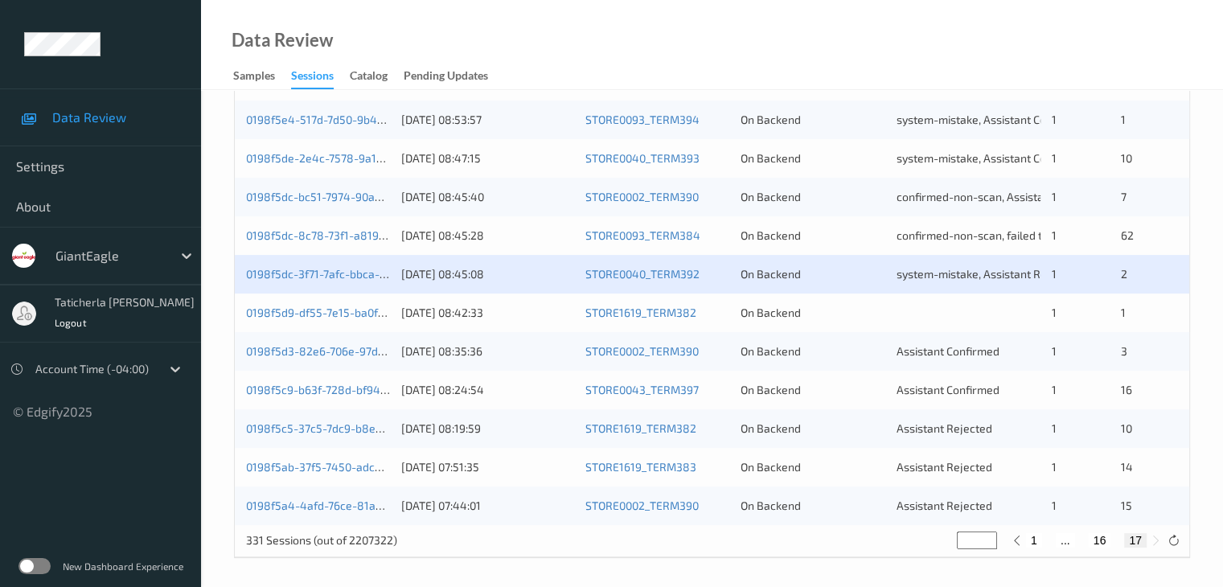
scroll to position [402, 0]
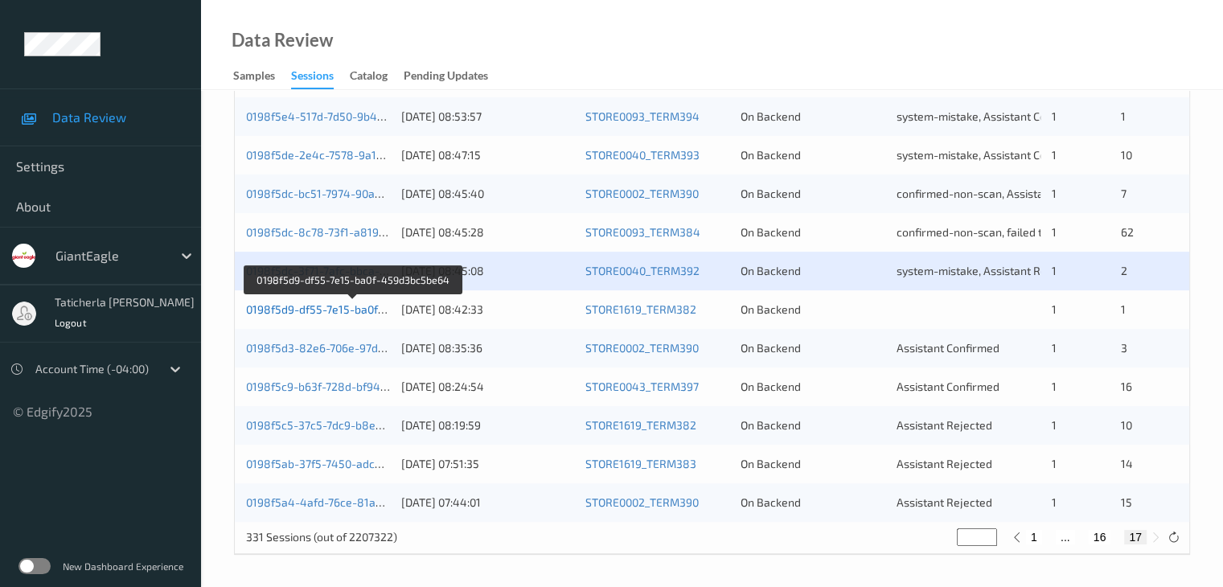
click at [314, 310] on link "0198f5d9-df55-7e15-ba0f-459d3bc5be64" at bounding box center [353, 309] width 215 height 14
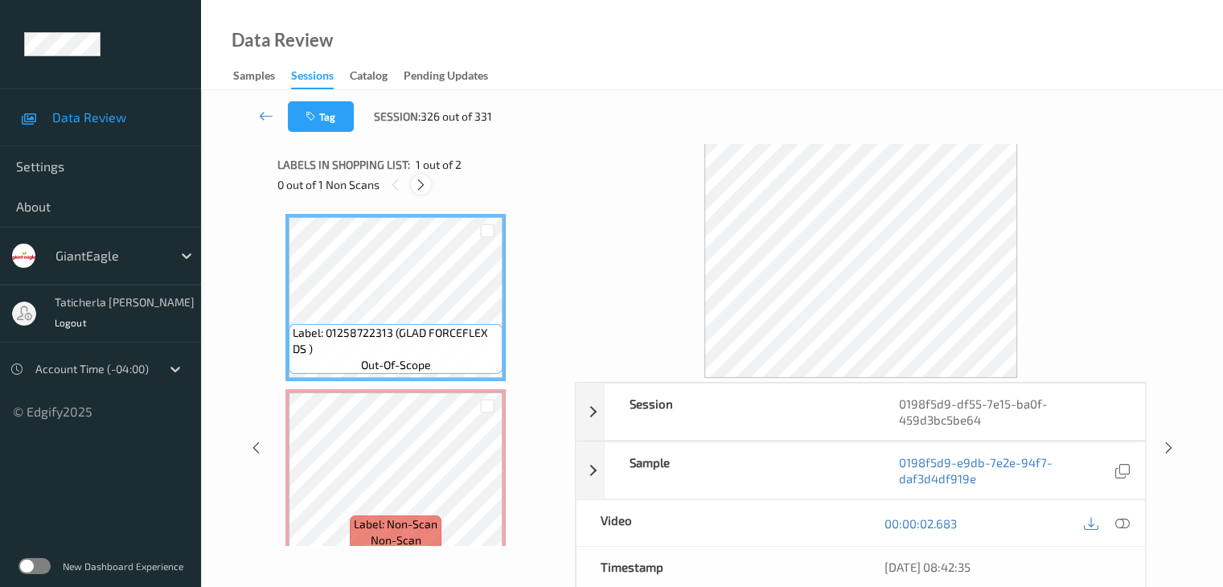
click at [424, 184] on icon at bounding box center [421, 185] width 14 height 14
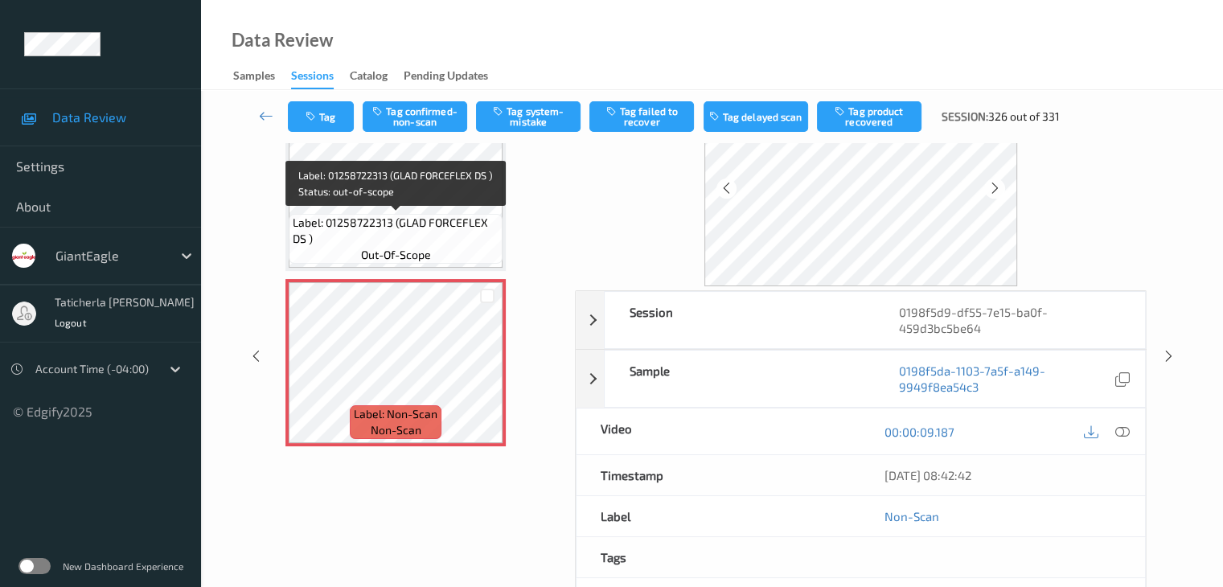
scroll to position [161, 0]
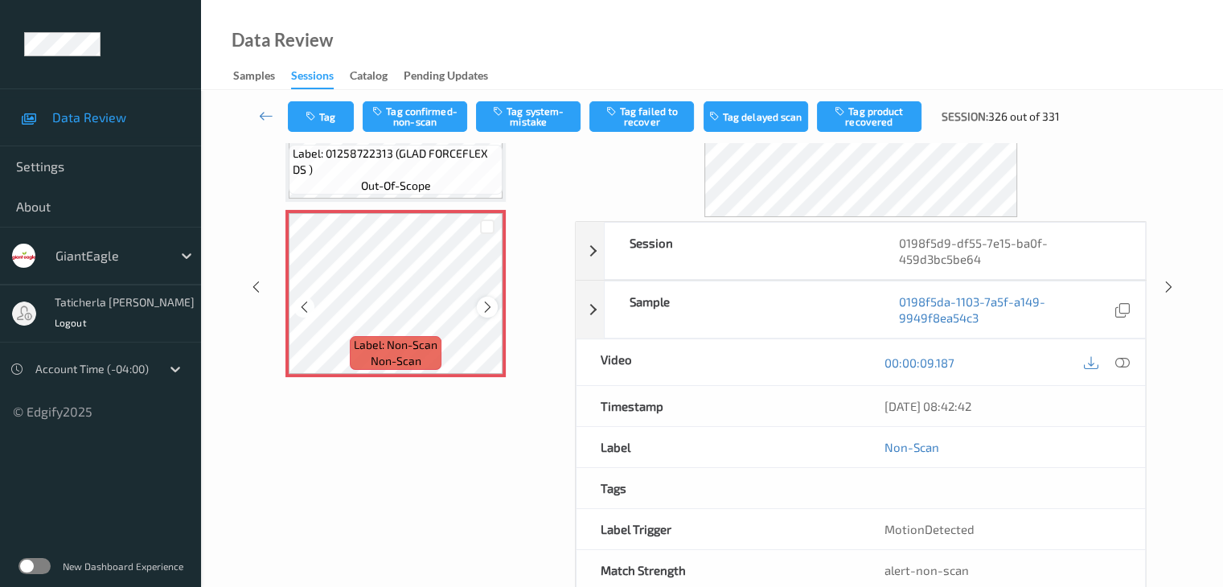
click at [486, 310] on icon at bounding box center [488, 307] width 14 height 14
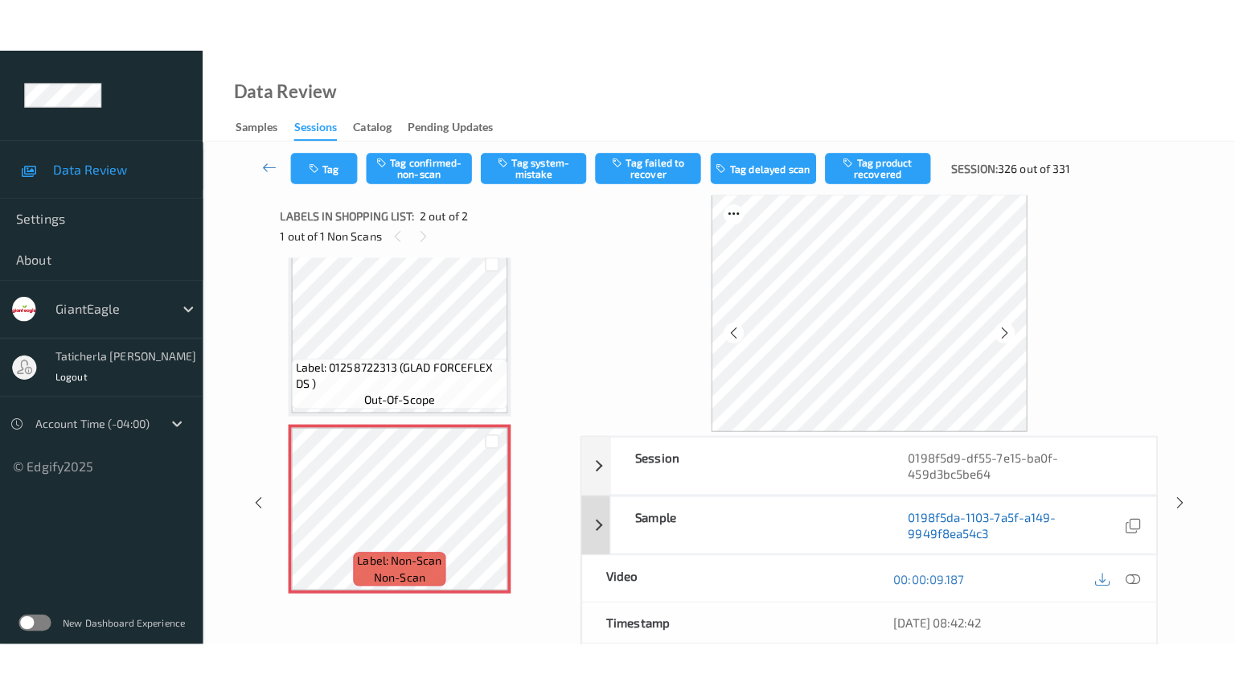
scroll to position [0, 0]
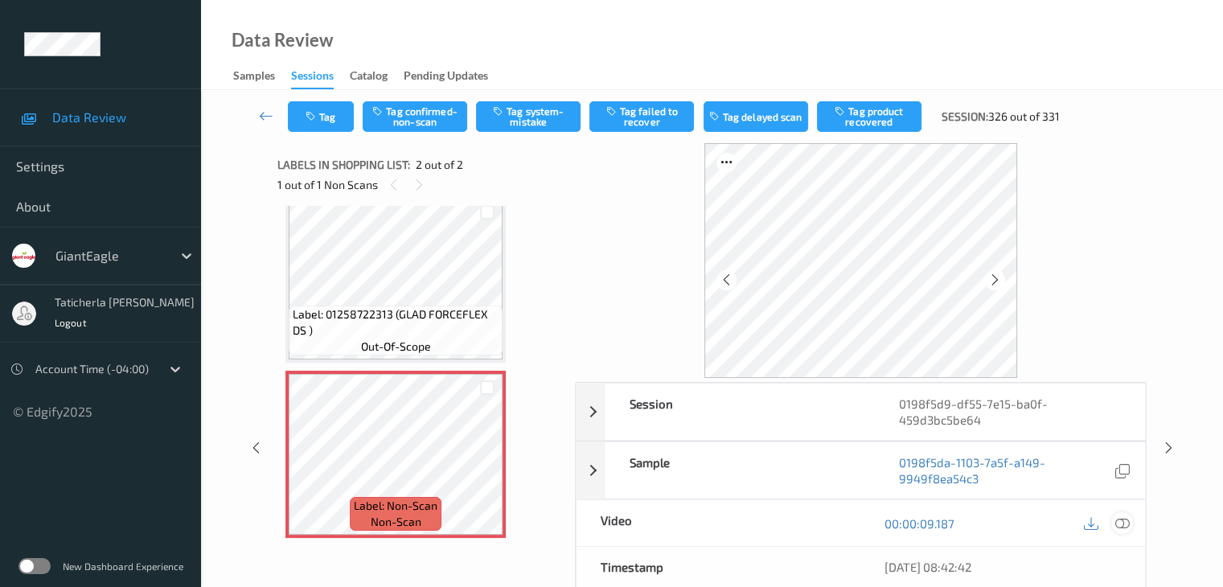
click at [1117, 522] on icon at bounding box center [1121, 523] width 14 height 14
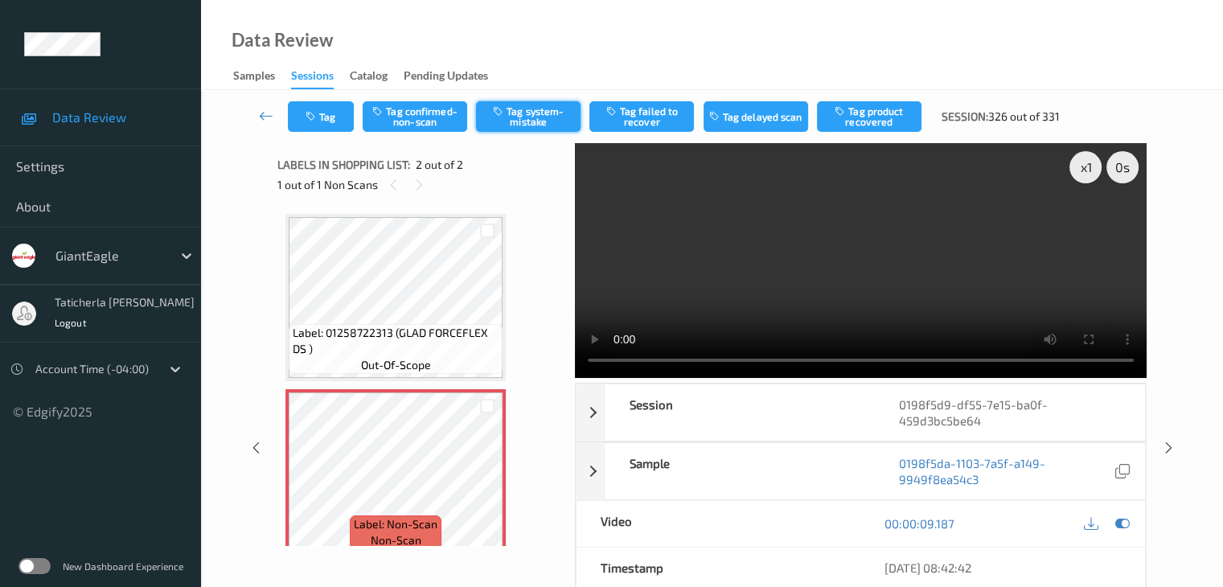
click at [527, 113] on button "Tag system-mistake" at bounding box center [528, 116] width 105 height 31
click at [268, 117] on icon at bounding box center [266, 116] width 14 height 16
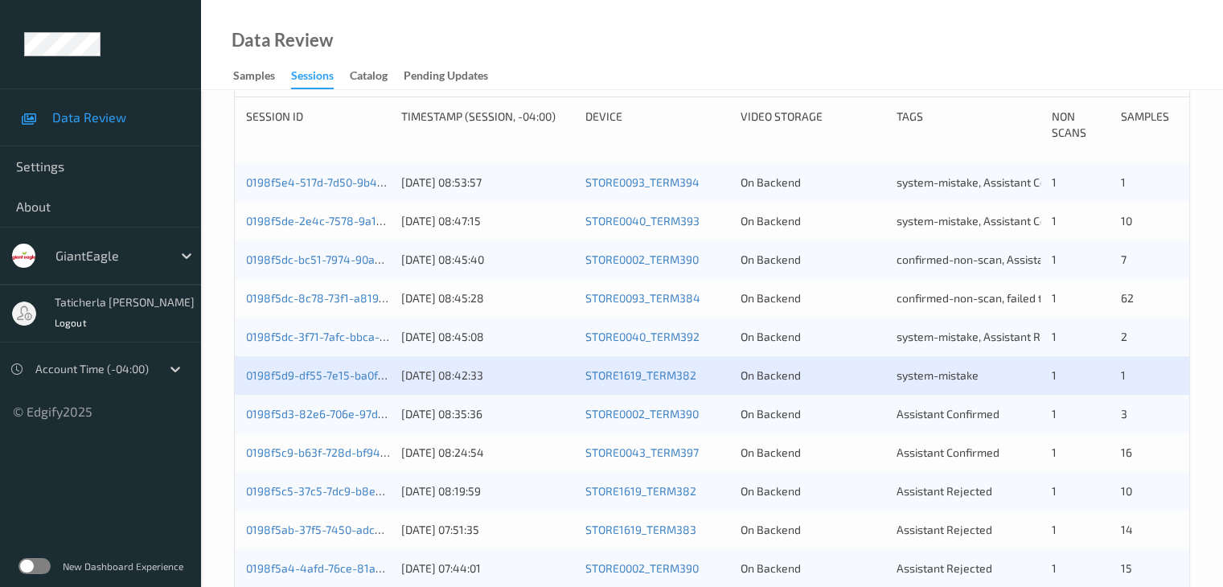
scroll to position [402, 0]
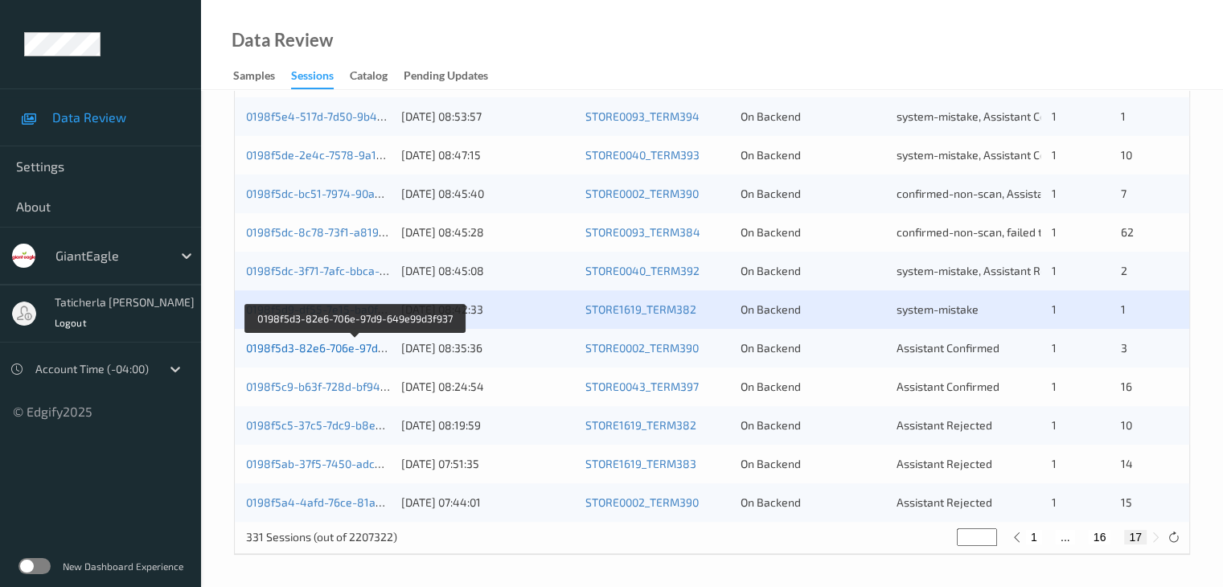
click at [335, 345] on link "0198f5d3-82e6-706e-97d9-649e99d3f937" at bounding box center [355, 348] width 218 height 14
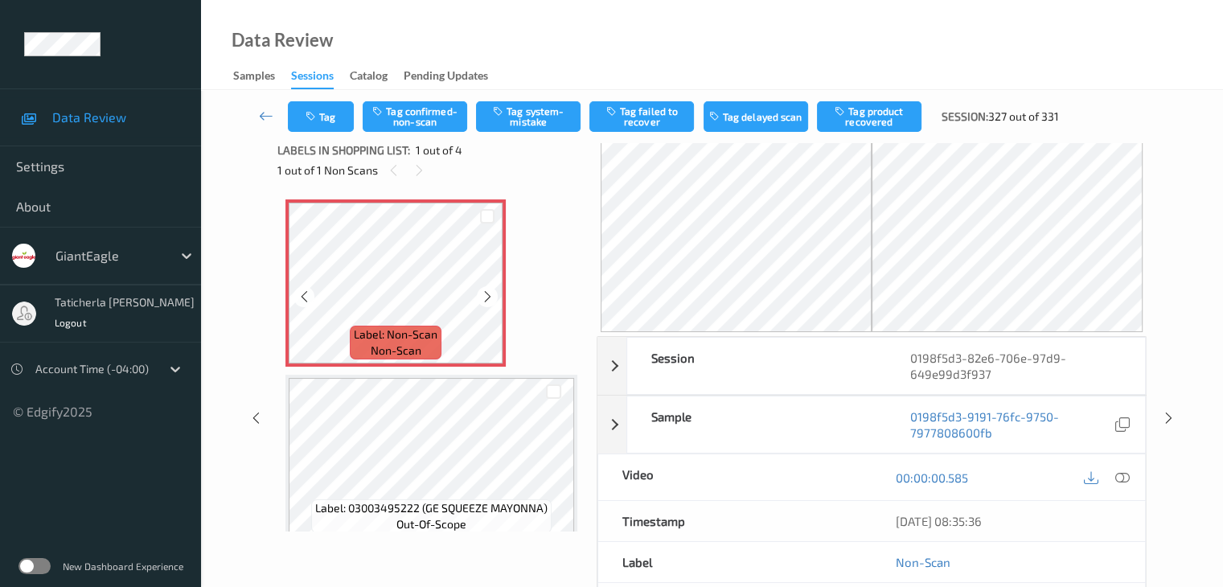
scroll to position [4, 0]
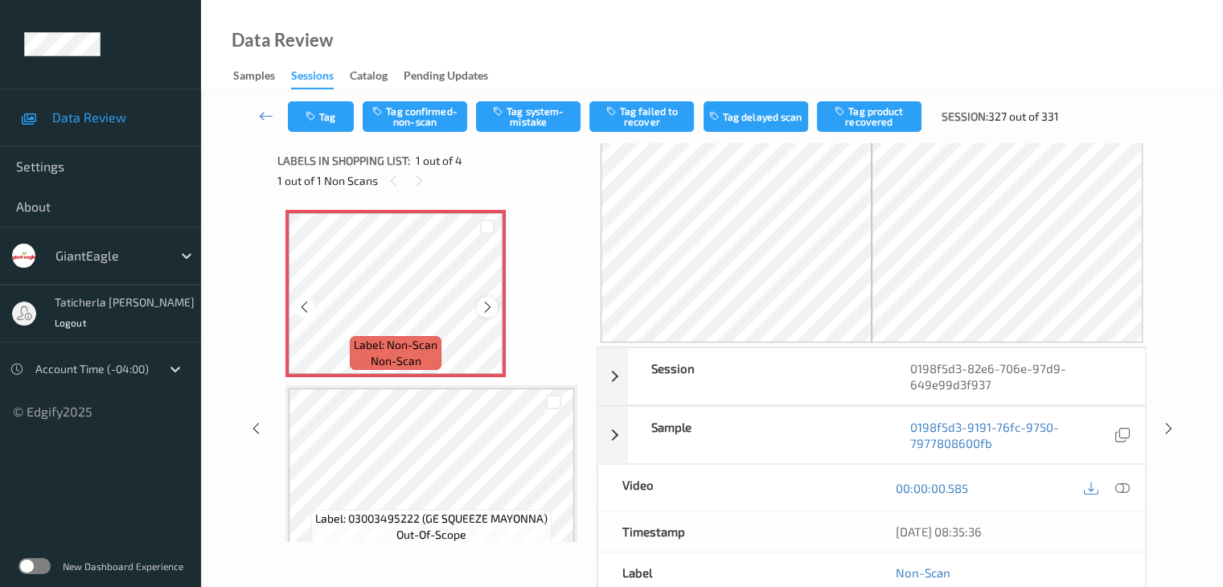
click at [496, 303] on div at bounding box center [487, 307] width 20 height 20
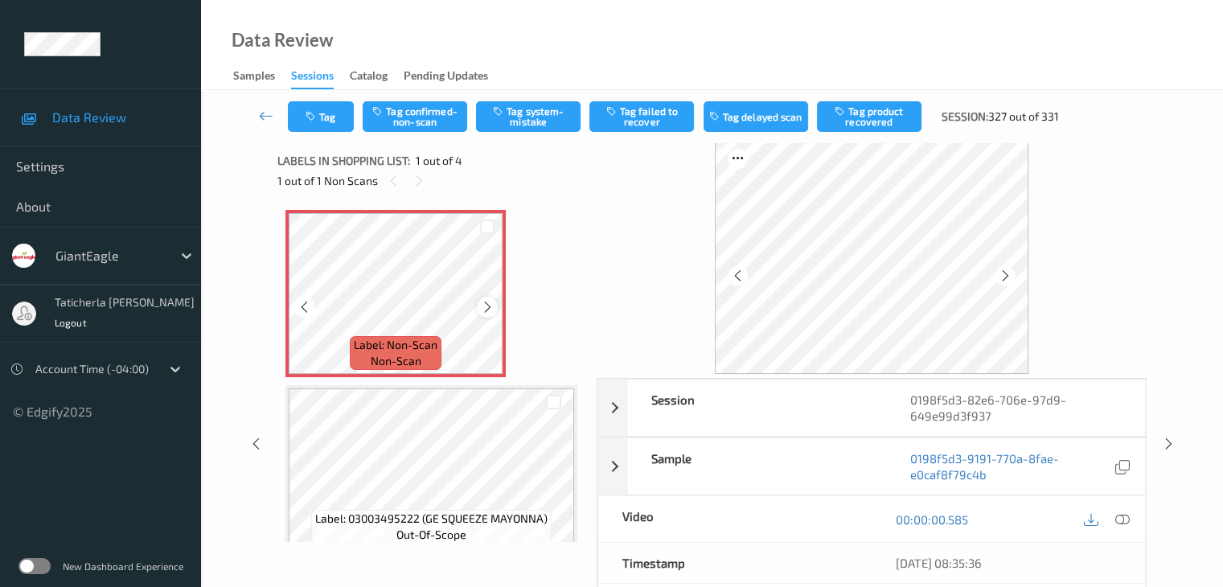
click at [495, 303] on div at bounding box center [487, 307] width 20 height 20
click at [1119, 513] on icon at bounding box center [1121, 519] width 14 height 14
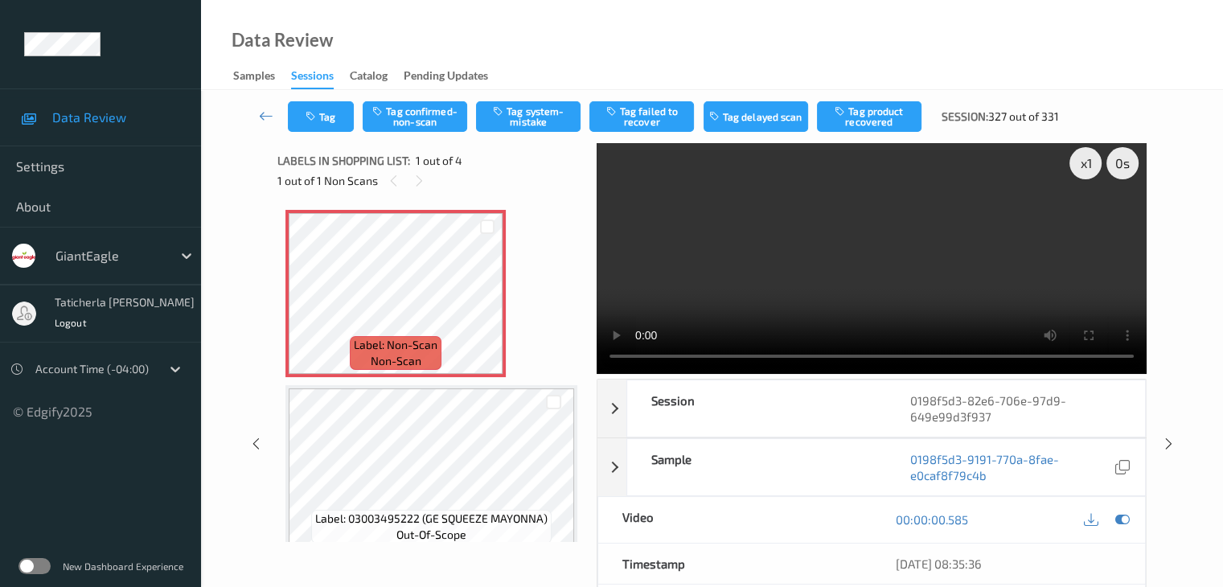
scroll to position [0, 0]
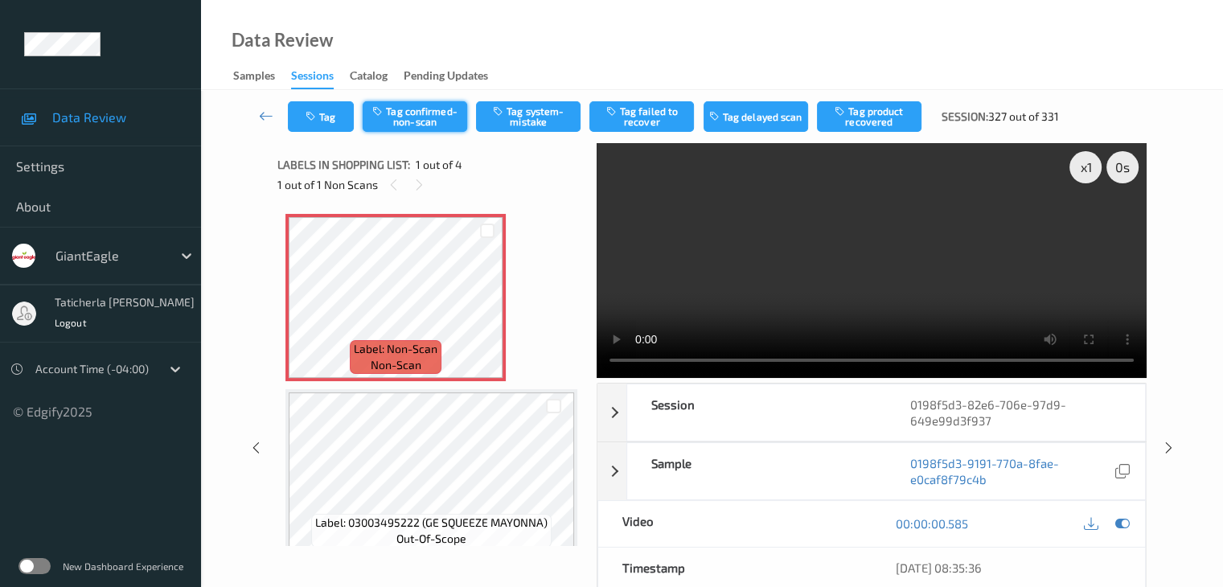
click at [428, 104] on button "Tag confirmed-non-scan" at bounding box center [415, 116] width 105 height 31
click at [864, 117] on button "Tag product recovered" at bounding box center [869, 116] width 105 height 31
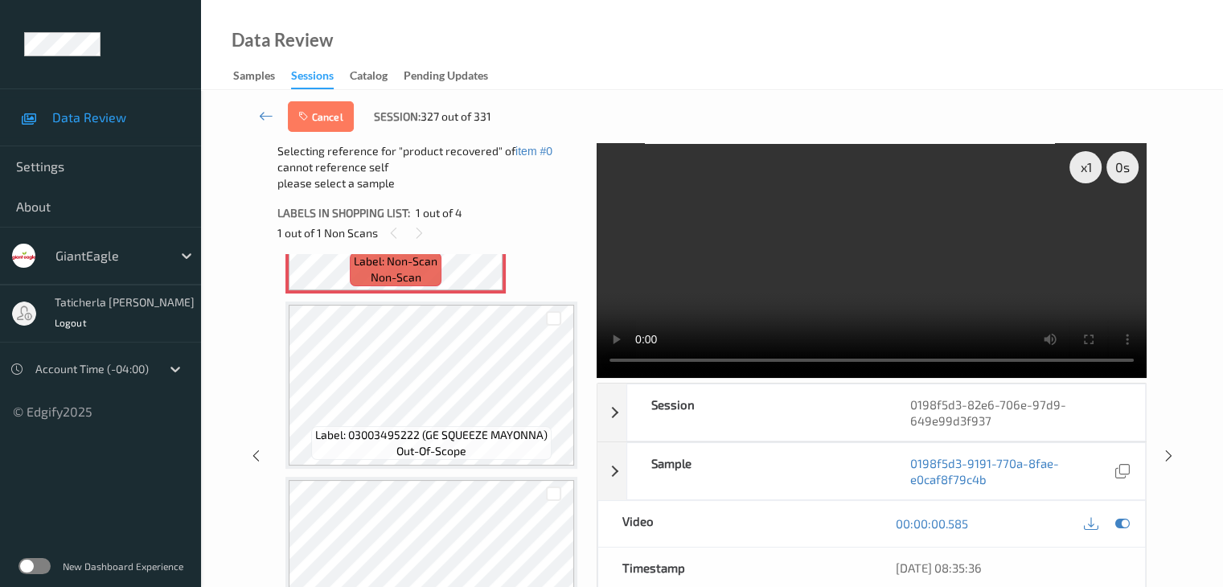
scroll to position [161, 0]
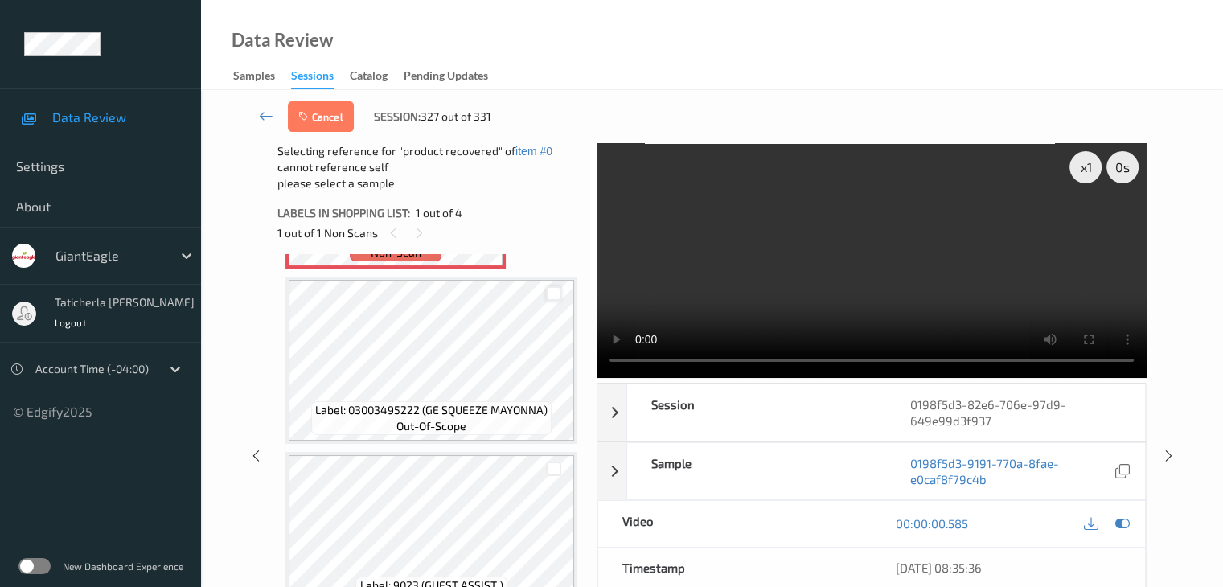
click at [551, 293] on div at bounding box center [553, 293] width 15 height 15
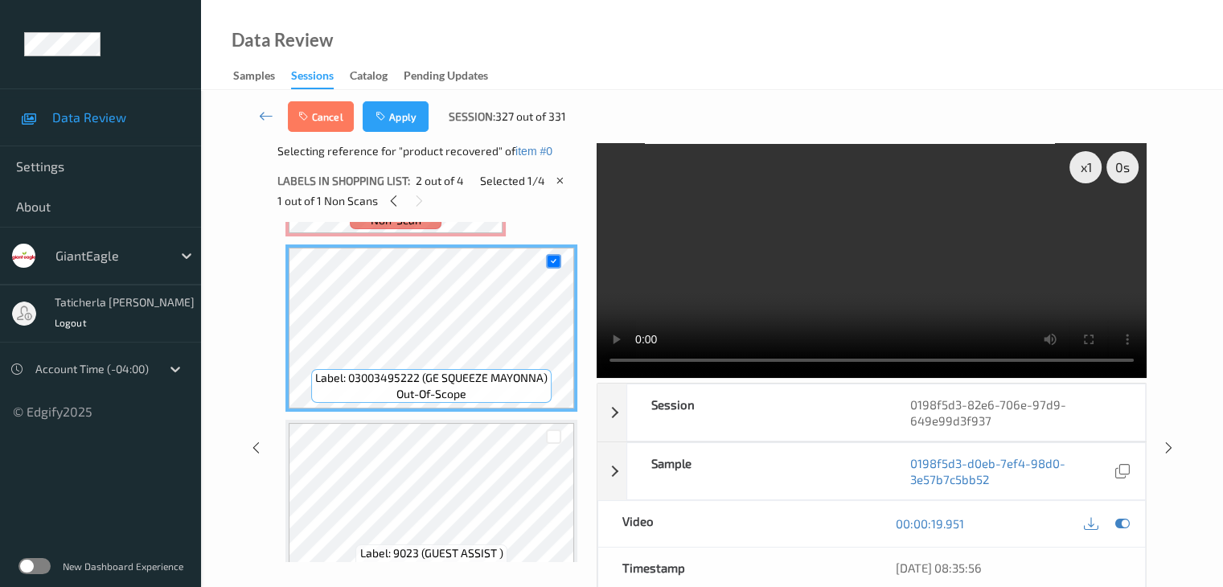
click at [394, 115] on button "Apply" at bounding box center [396, 116] width 66 height 31
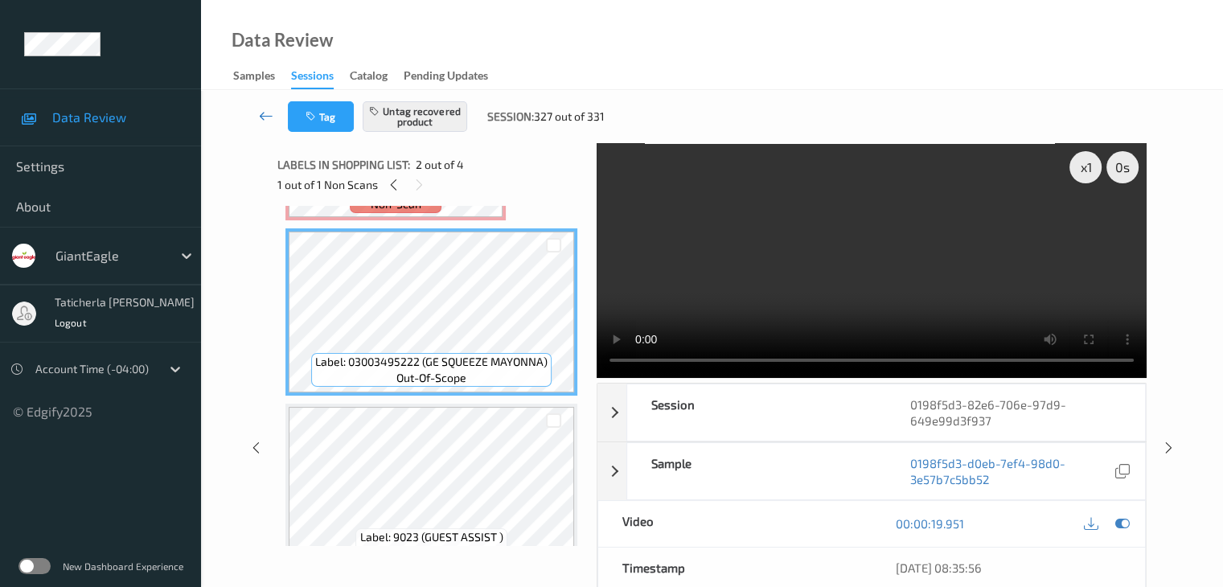
click at [261, 111] on icon at bounding box center [266, 116] width 14 height 16
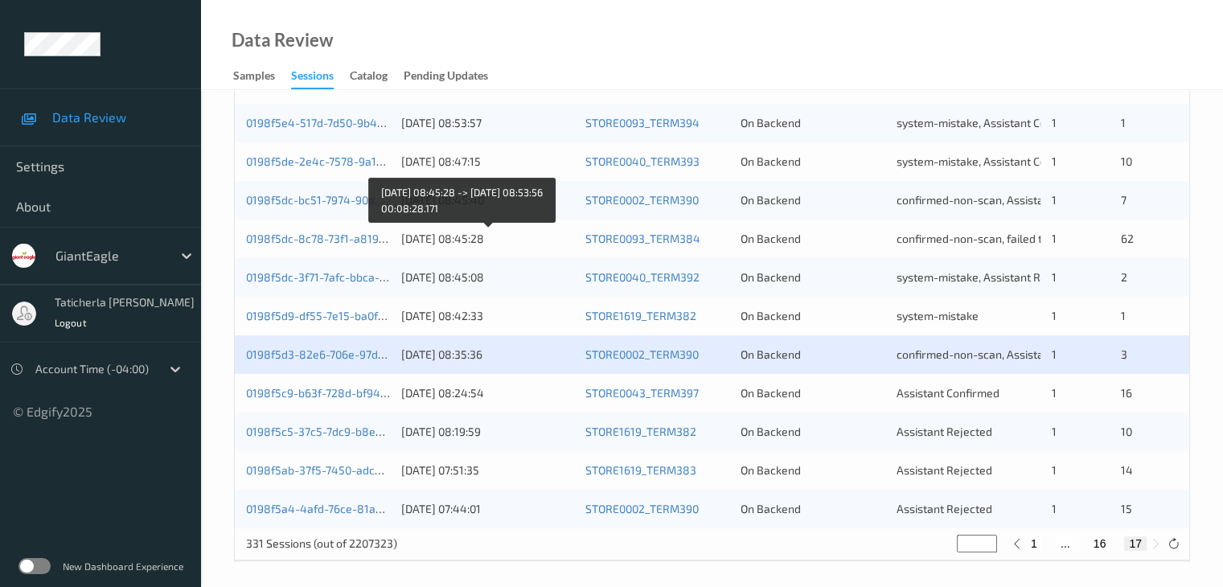
scroll to position [402, 0]
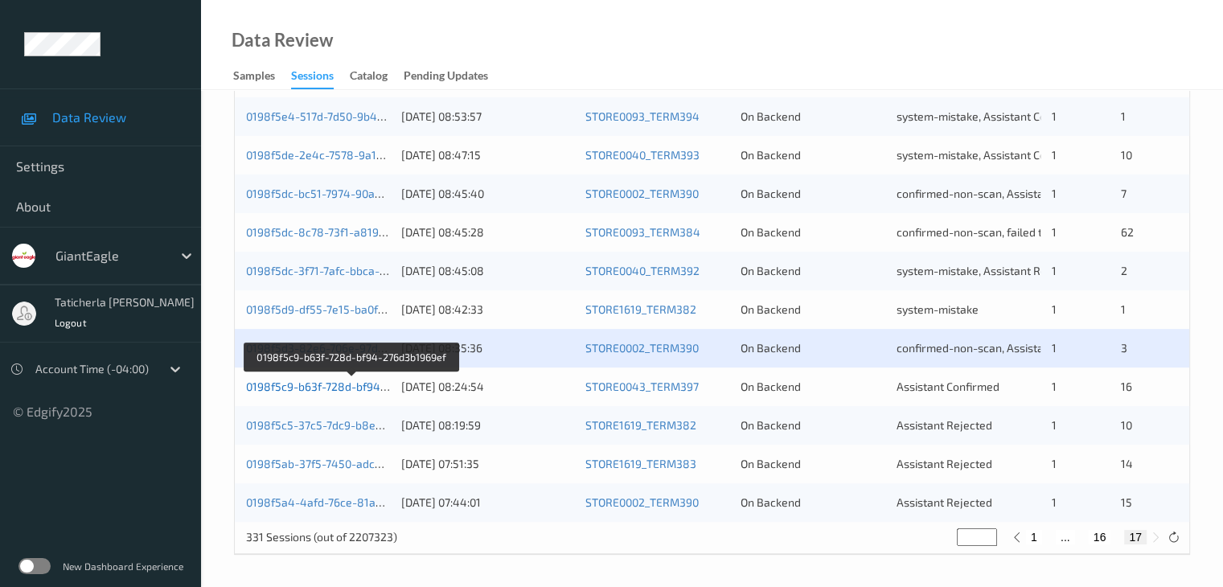
click at [354, 387] on link "0198f5c9-b63f-728d-bf94-276d3b1969ef" at bounding box center [351, 387] width 211 height 14
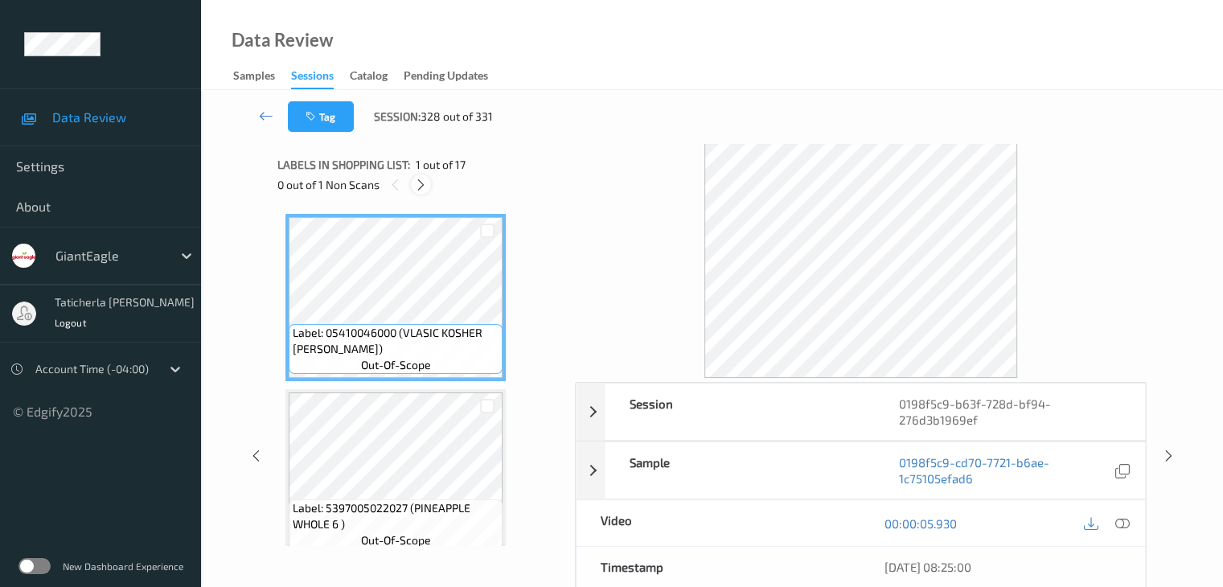
click at [420, 188] on icon at bounding box center [421, 185] width 14 height 14
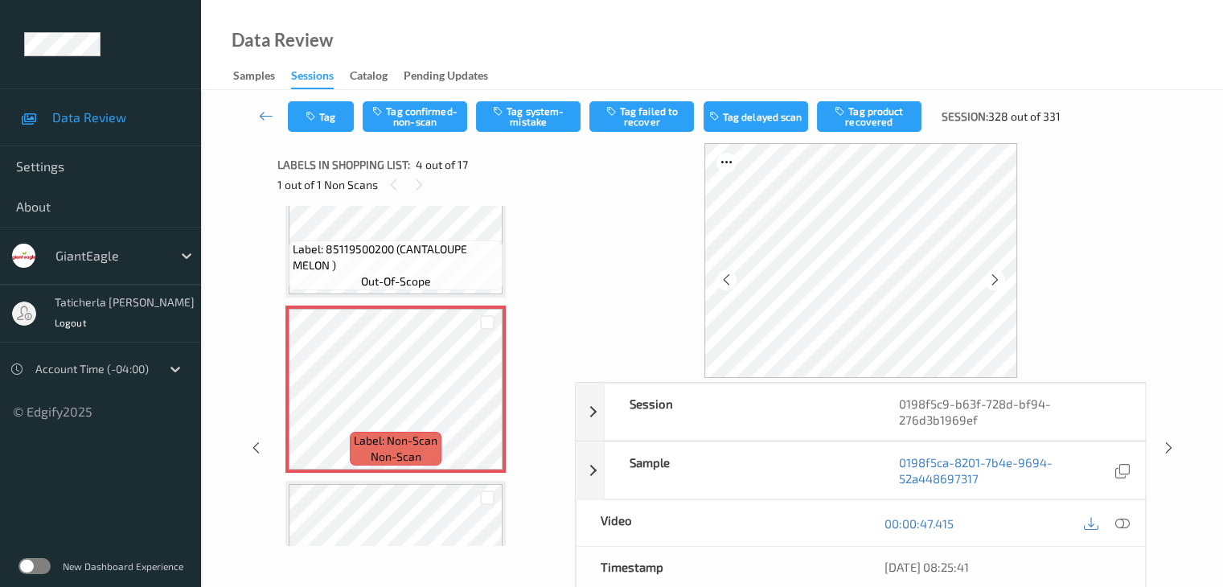
scroll to position [519, 0]
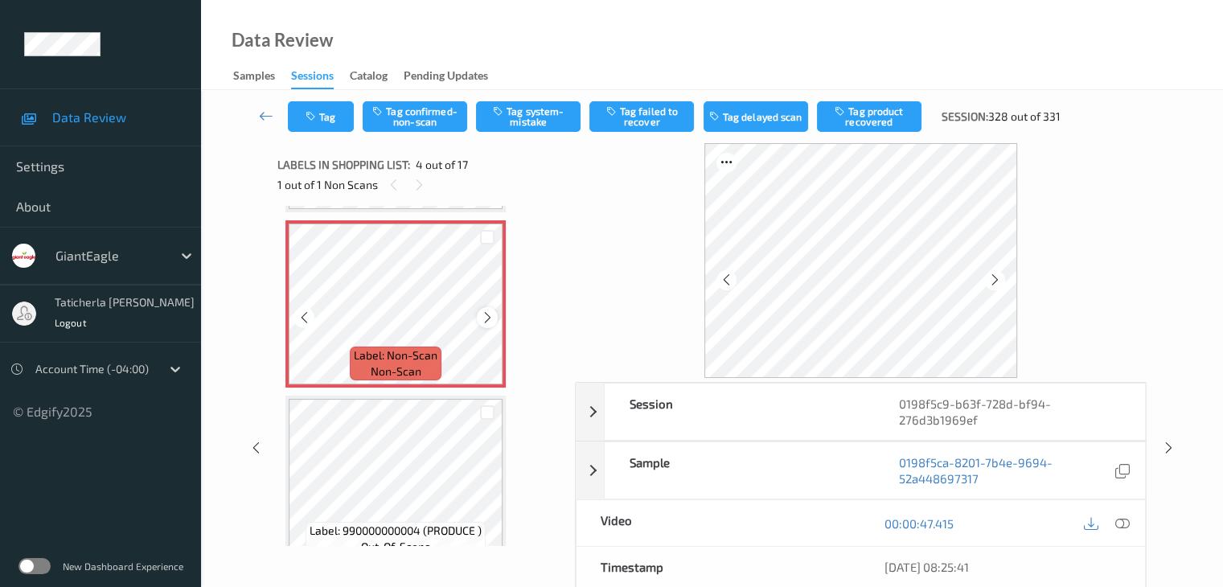
click at [482, 316] on icon at bounding box center [488, 317] width 14 height 14
click at [1120, 519] on icon at bounding box center [1121, 523] width 14 height 14
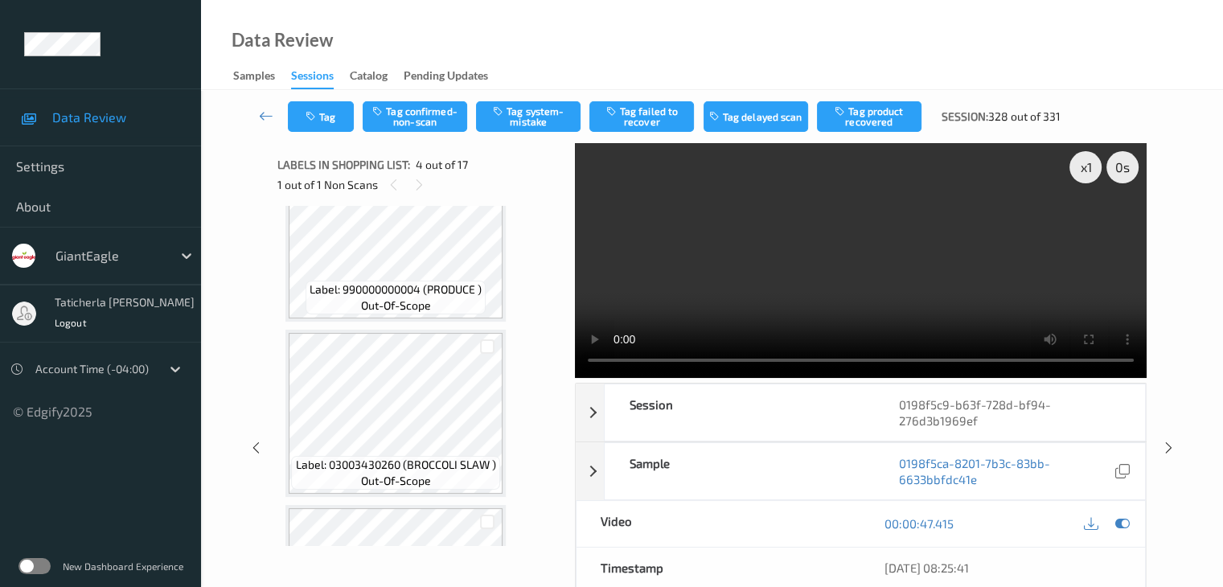
scroll to position [680, 0]
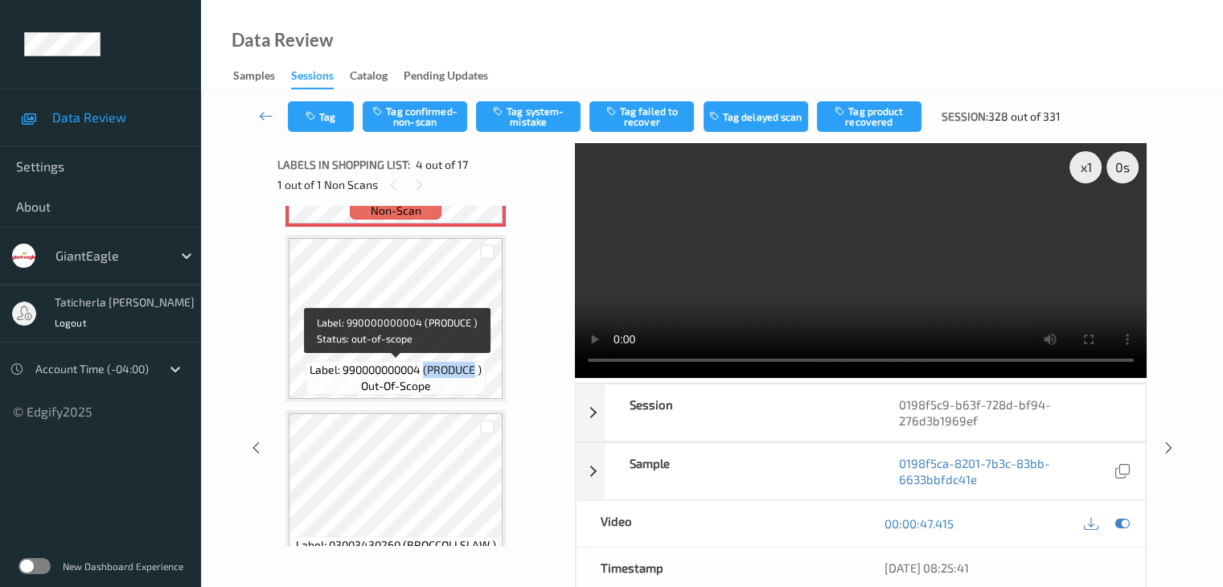
drag, startPoint x: 425, startPoint y: 368, endPoint x: 478, endPoint y: 377, distance: 53.0
click at [478, 377] on span "Label: 990000000004 (PRODUCE )" at bounding box center [396, 370] width 172 height 16
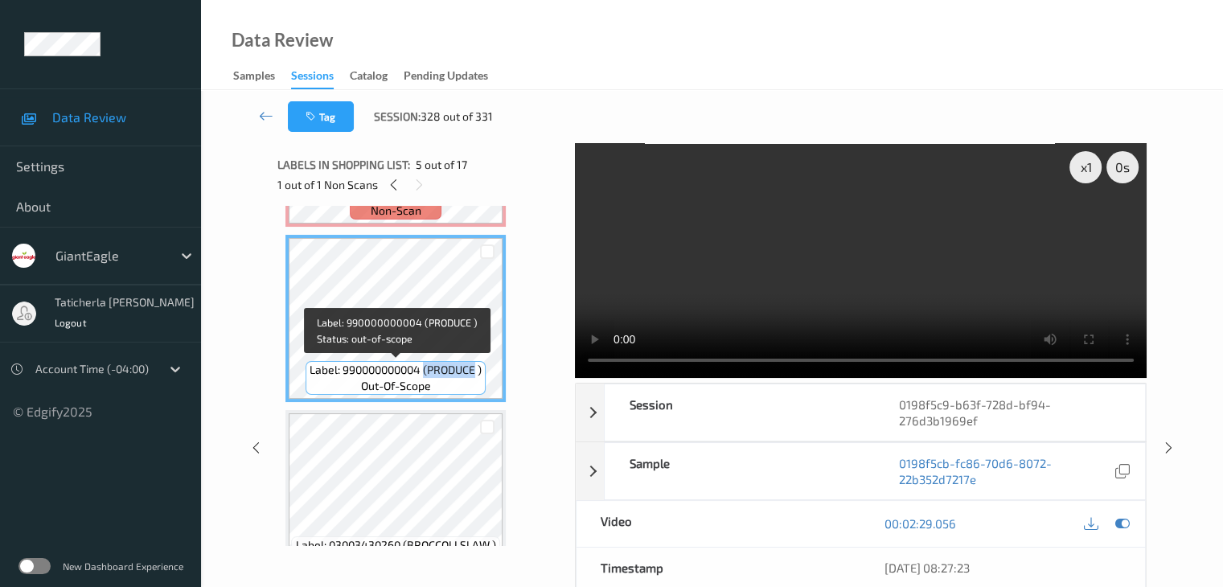
copy span "(PRODUCE"
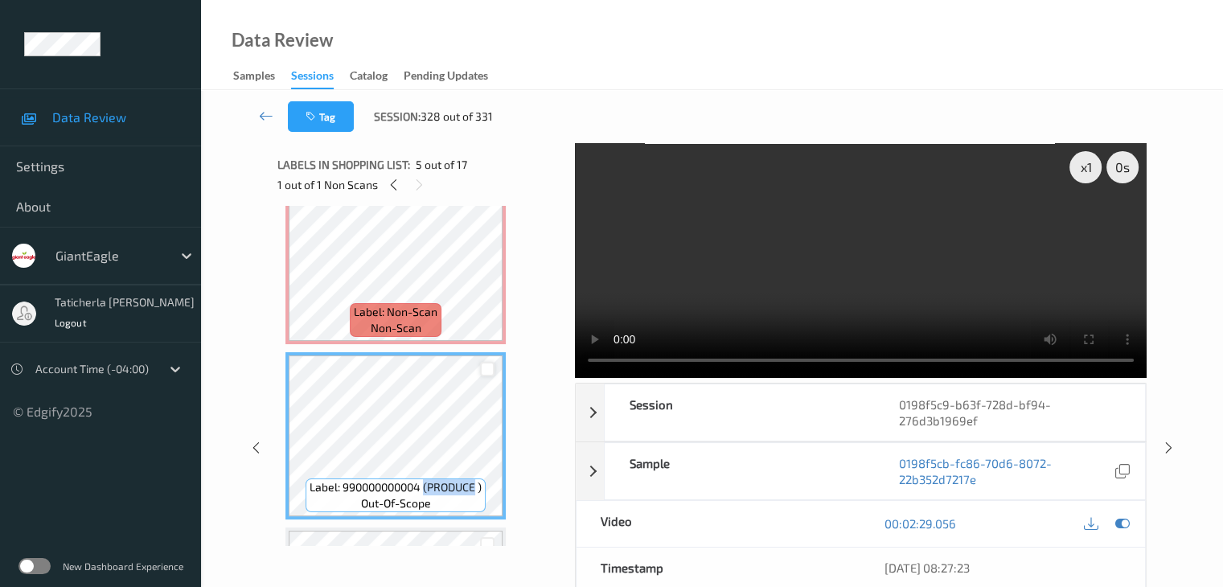
scroll to position [600, 0]
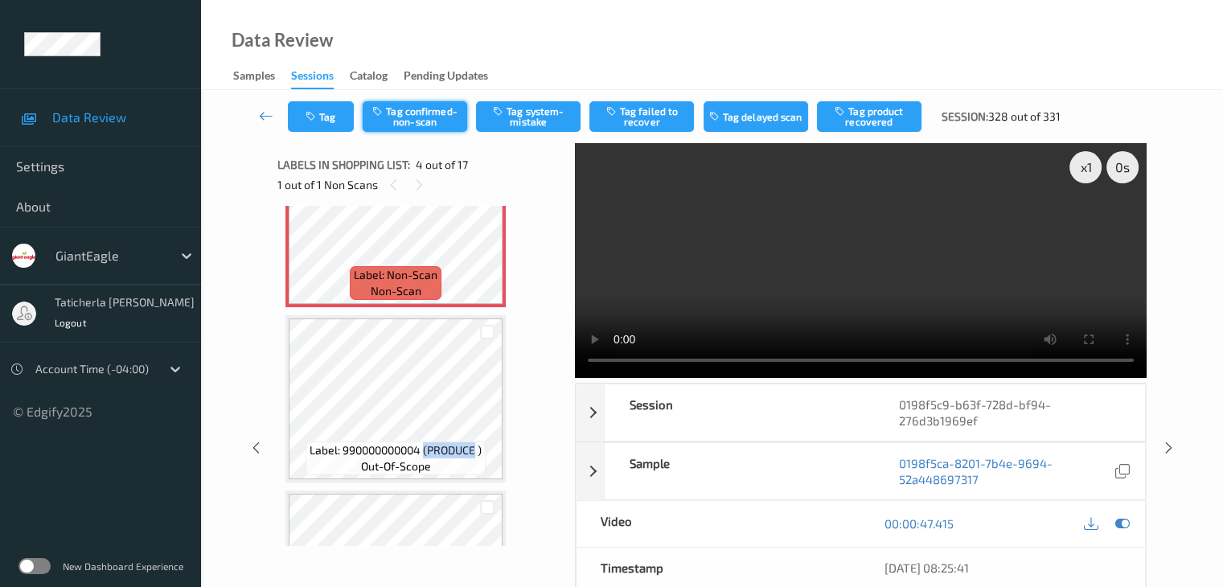
click at [445, 121] on button "Tag confirmed-non-scan" at bounding box center [415, 116] width 105 height 31
click at [869, 117] on button "Tag product recovered" at bounding box center [869, 116] width 105 height 31
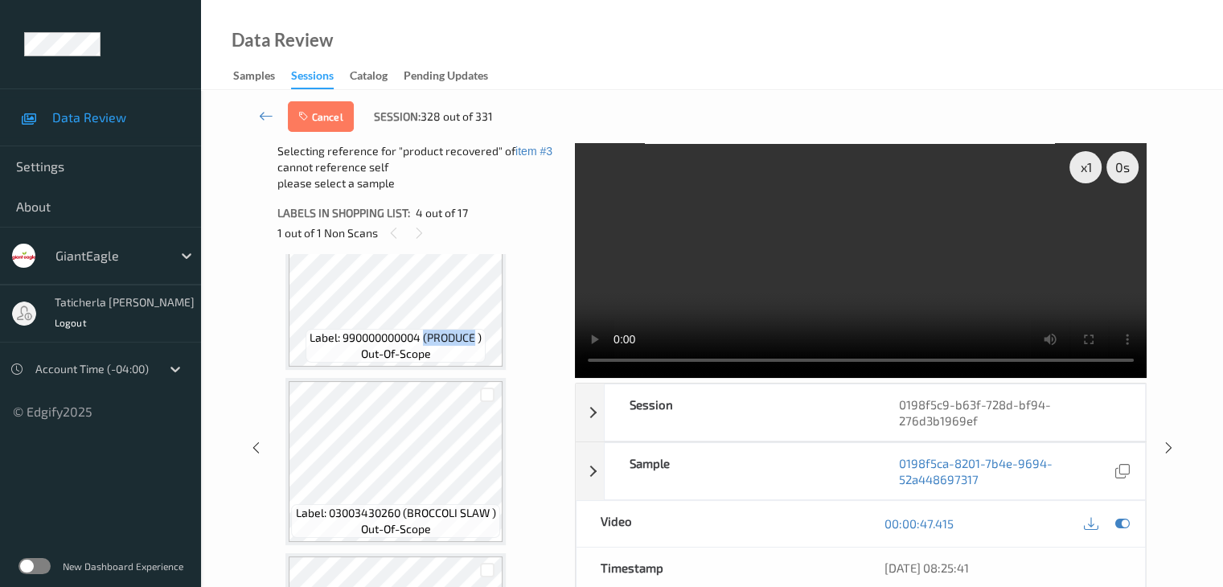
scroll to position [680, 0]
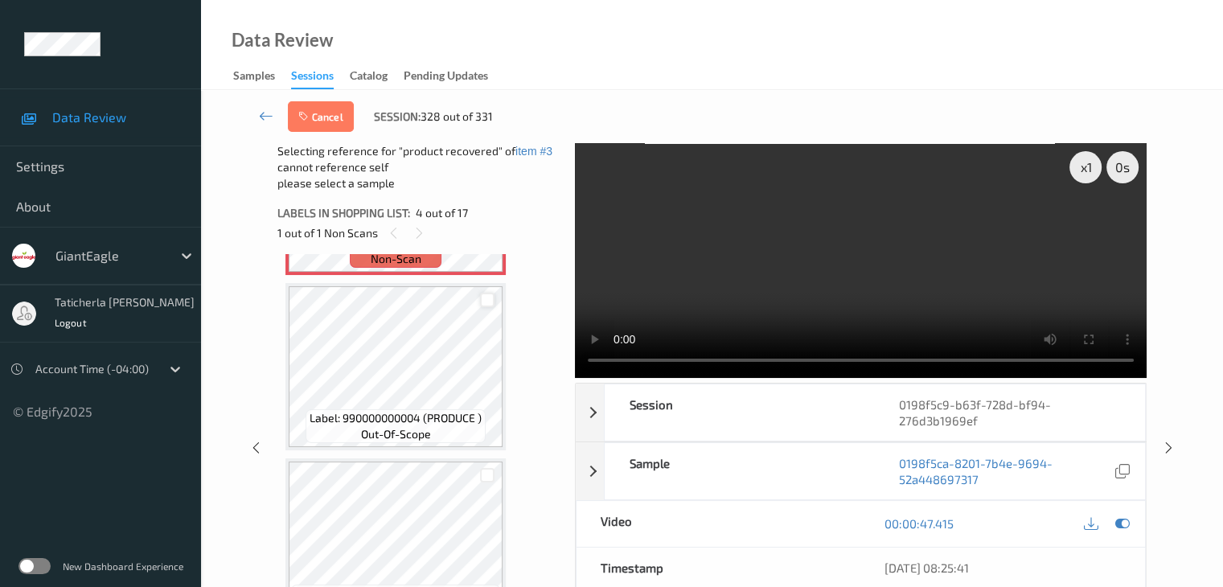
click at [493, 293] on div at bounding box center [487, 300] width 15 height 15
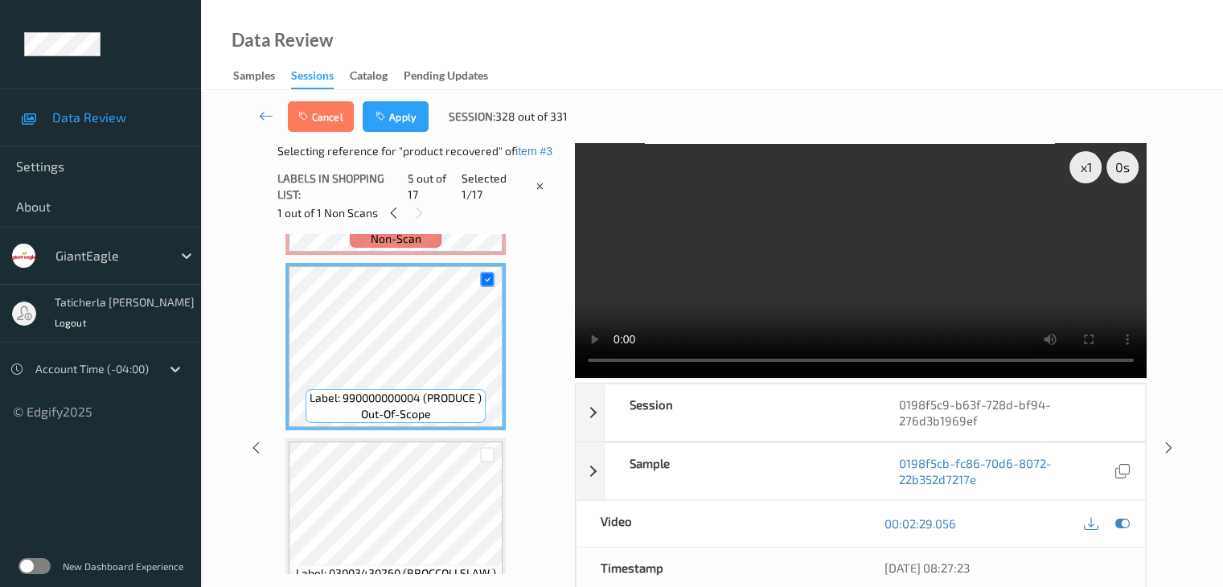
click at [397, 88] on div "Samples Sessions Catalog Pending Updates" at bounding box center [368, 77] width 271 height 24
click at [408, 122] on button "Apply" at bounding box center [396, 116] width 66 height 31
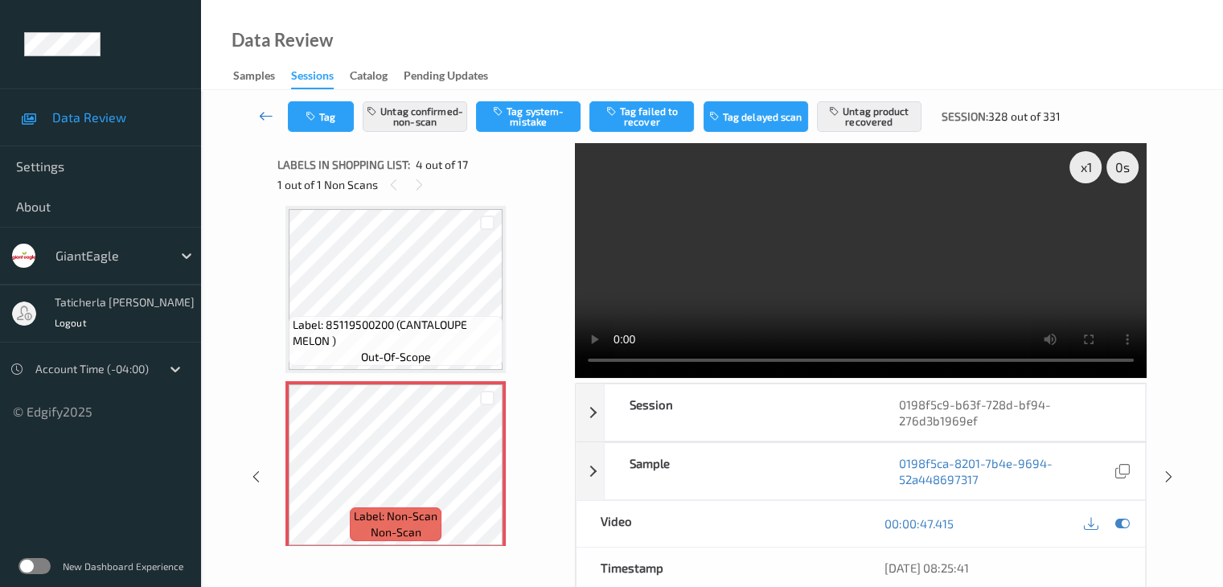
click at [267, 116] on icon at bounding box center [266, 116] width 14 height 16
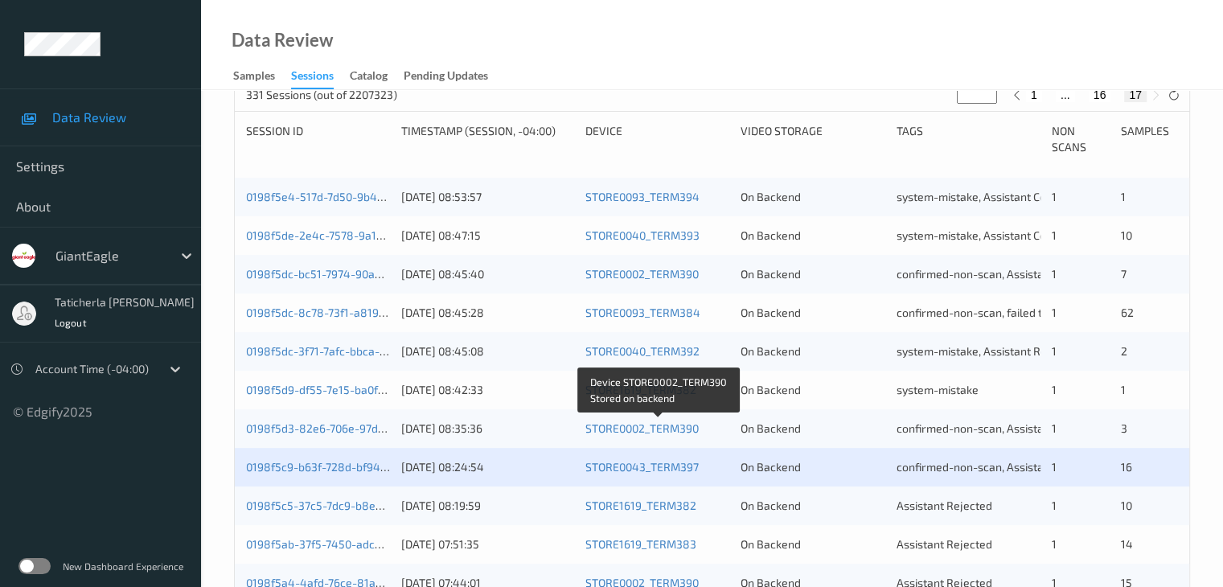
scroll to position [402, 0]
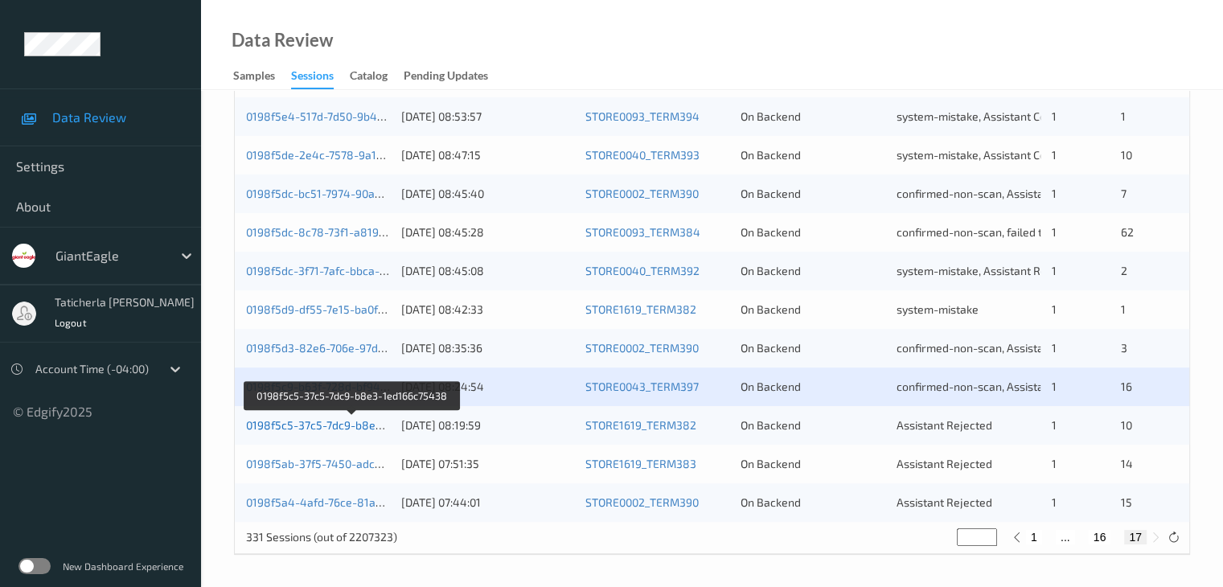
click at [355, 425] on link "0198f5c5-37c5-7dc9-b8e3-1ed166c75438" at bounding box center [353, 425] width 215 height 14
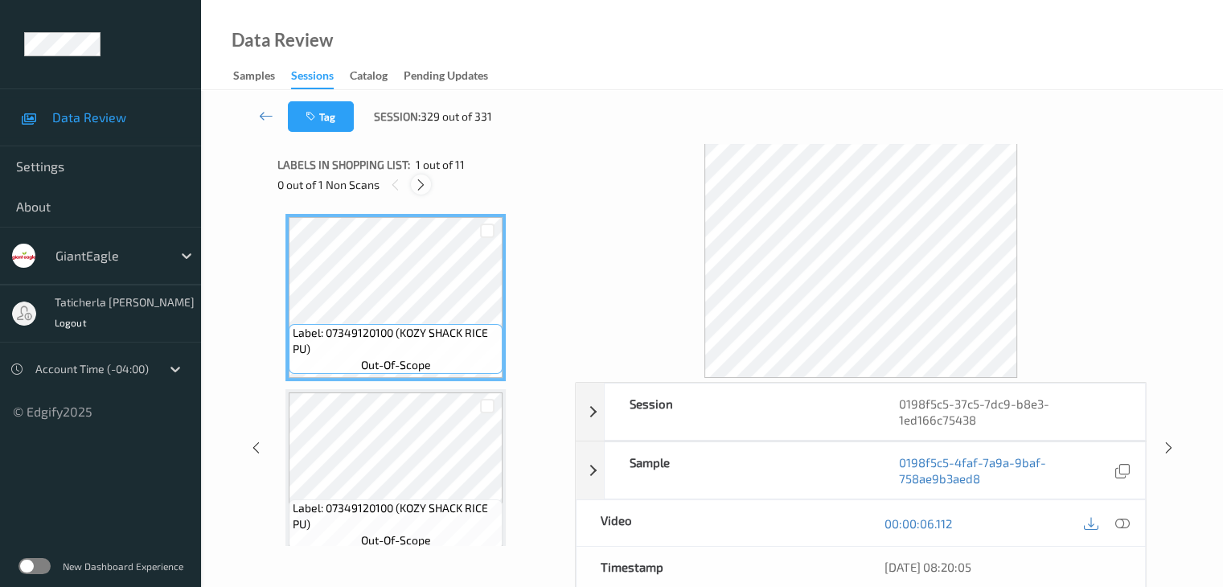
click at [421, 185] on icon at bounding box center [421, 185] width 14 height 14
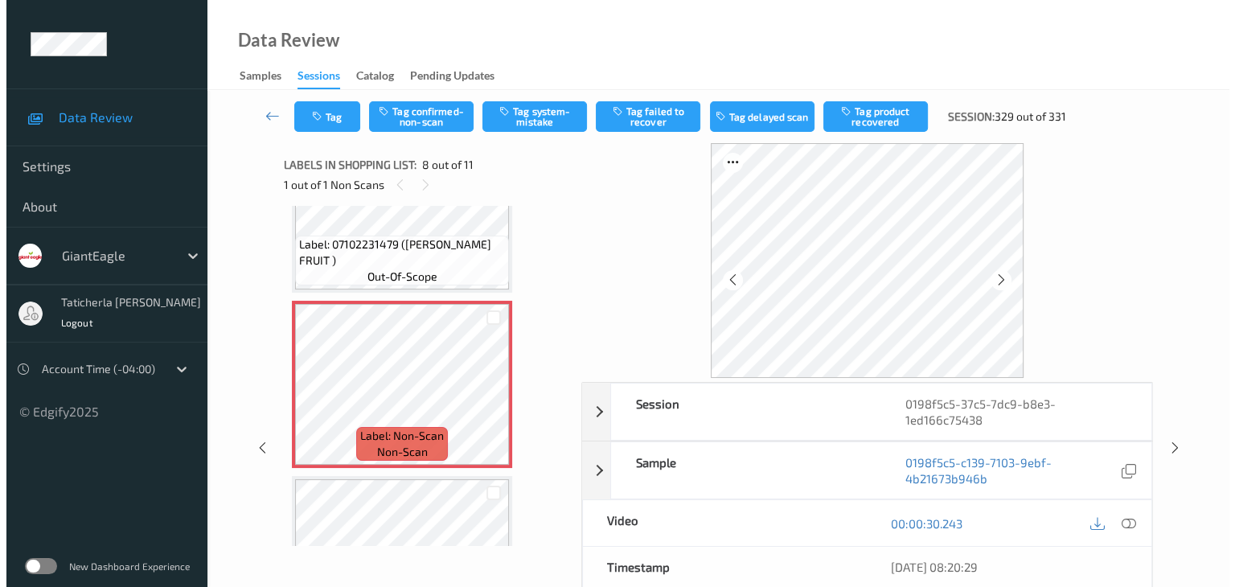
scroll to position [1221, 0]
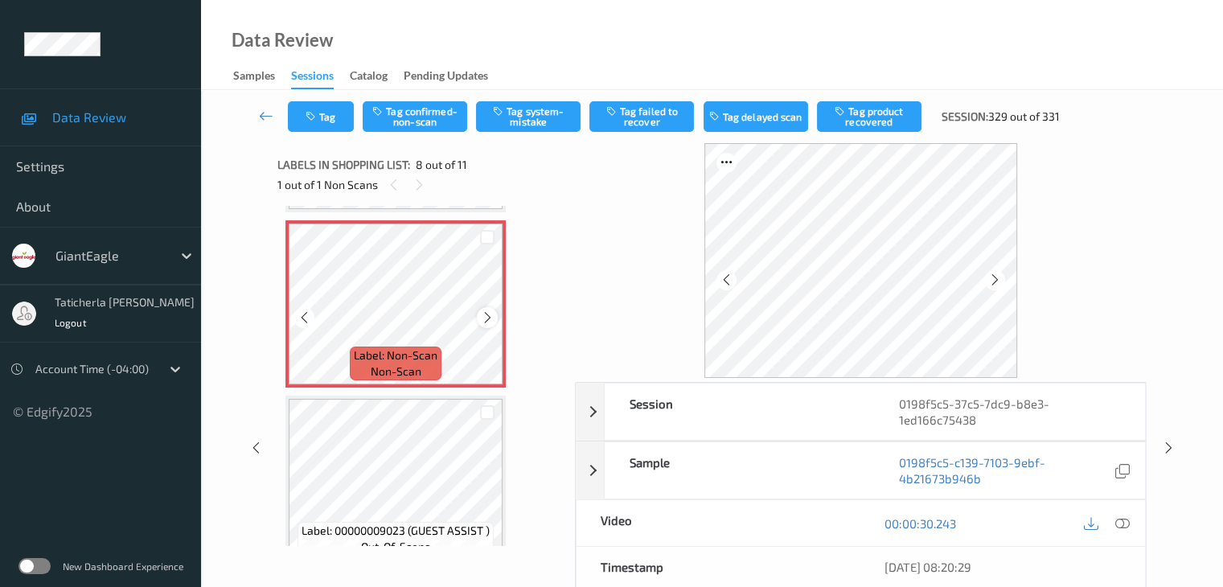
click at [484, 319] on icon at bounding box center [488, 317] width 14 height 14
click at [1118, 522] on icon at bounding box center [1121, 523] width 14 height 14
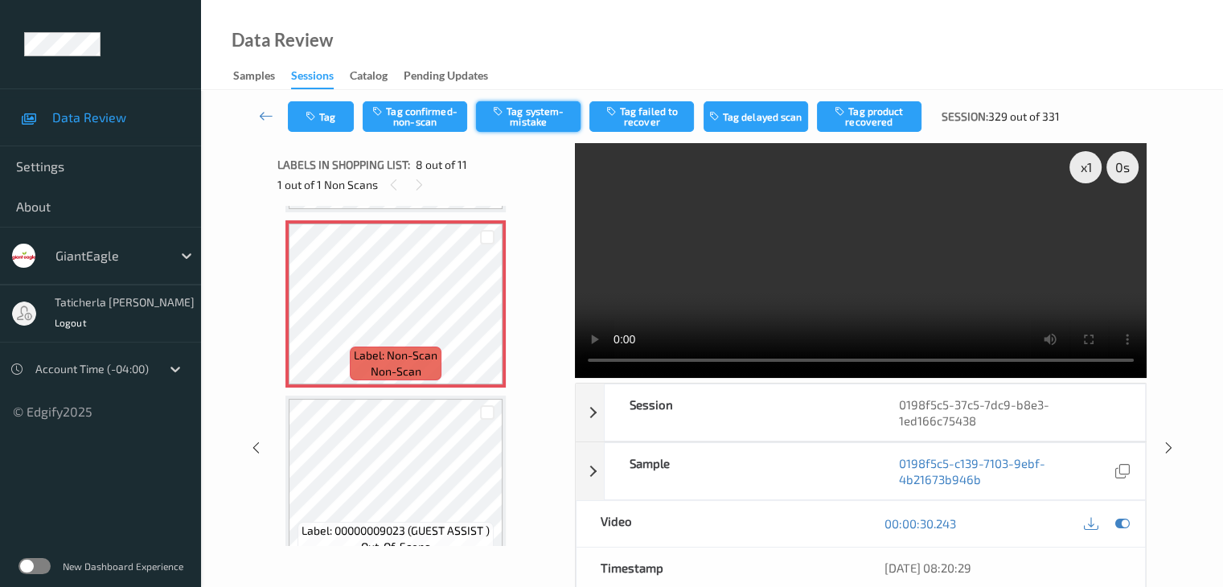
click at [511, 106] on button "Tag system-mistake" at bounding box center [528, 116] width 105 height 31
click at [333, 117] on button "Tag" at bounding box center [321, 116] width 66 height 31
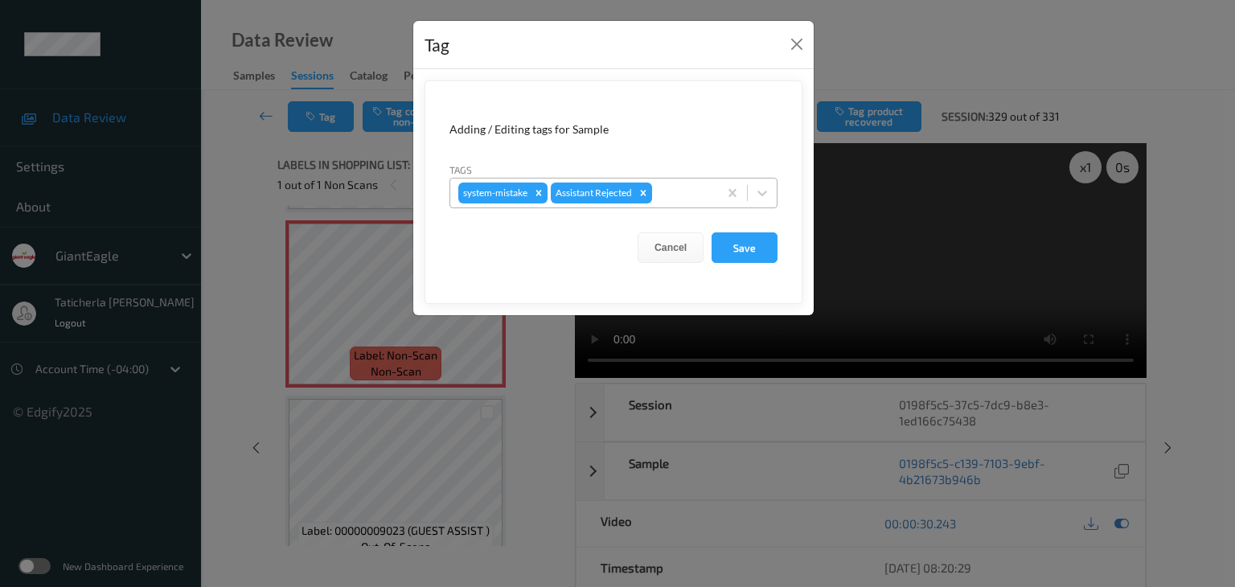
click at [667, 191] on div at bounding box center [682, 192] width 55 height 19
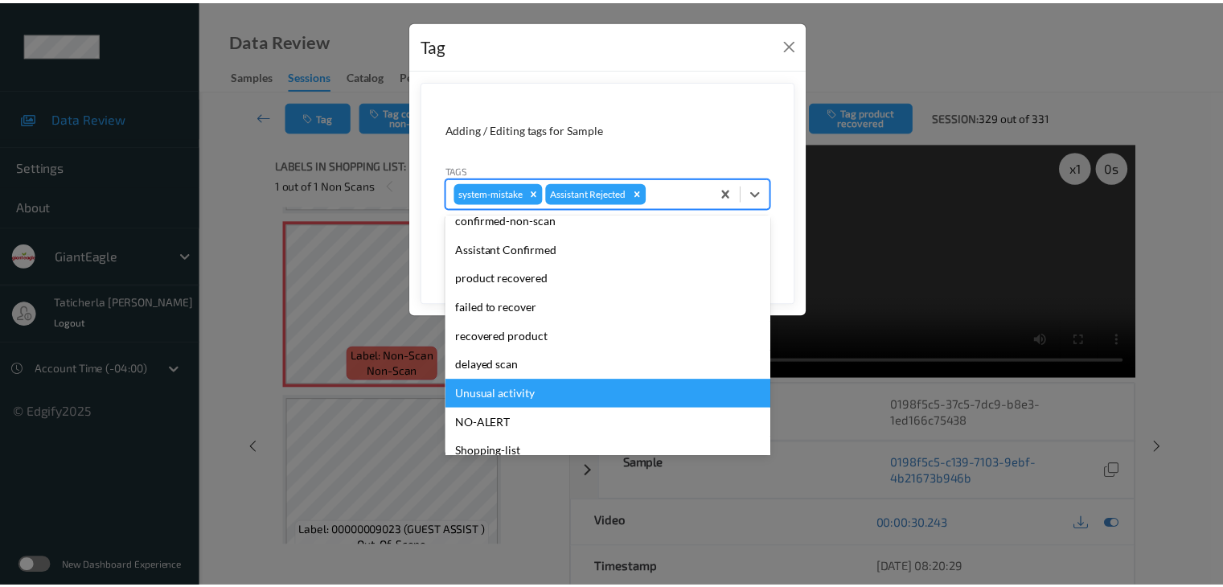
scroll to position [142, 0]
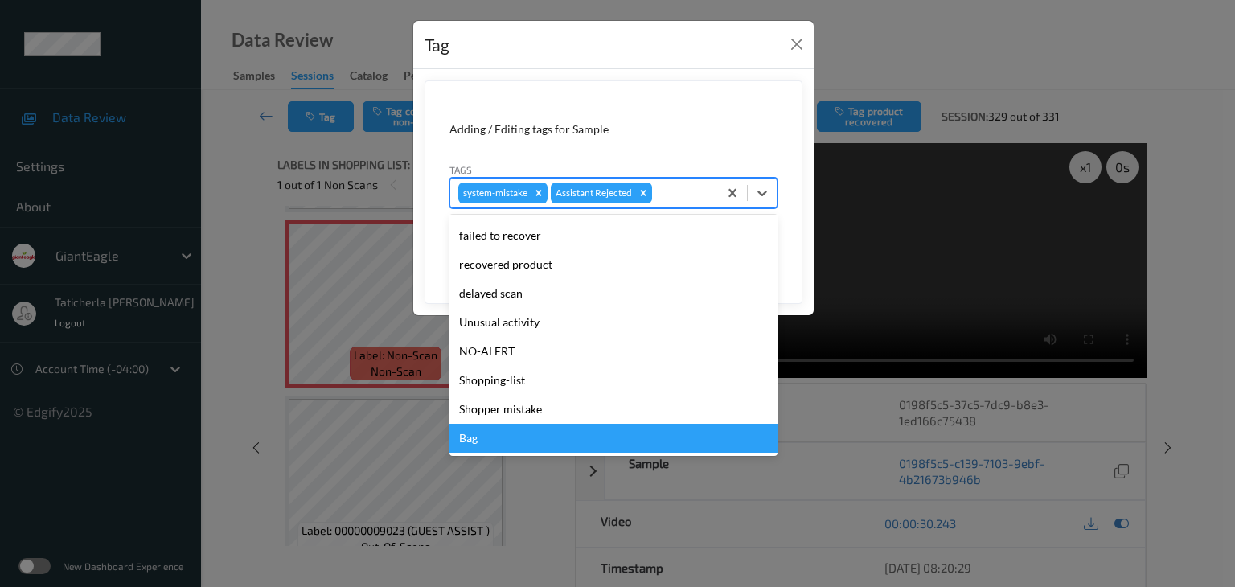
click at [525, 443] on div "Bag" at bounding box center [613, 438] width 328 height 29
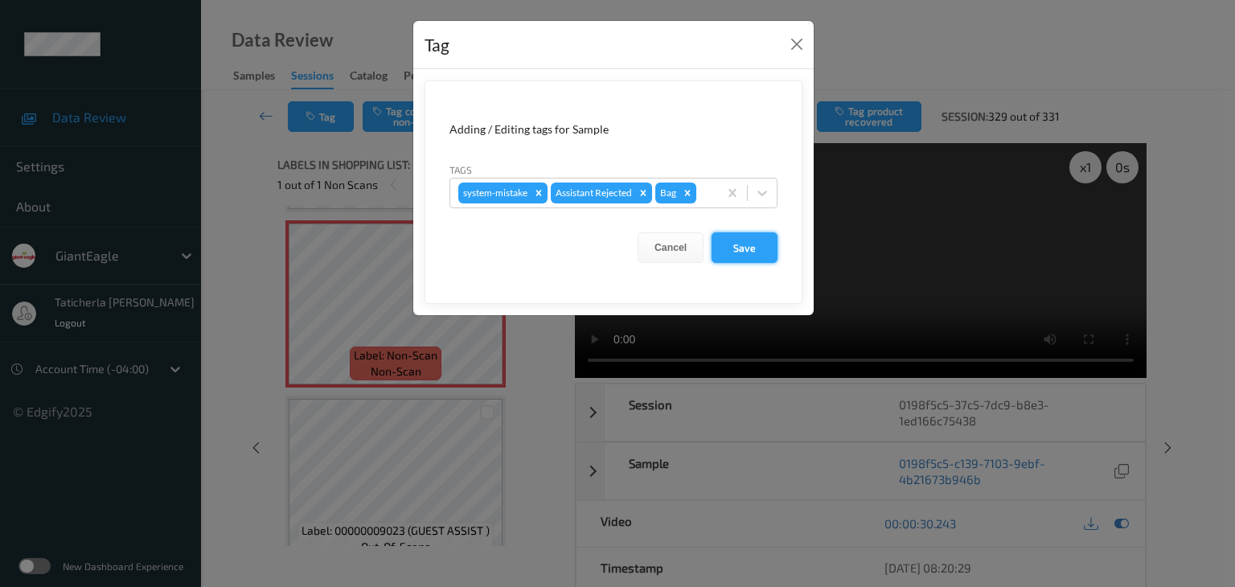
click at [738, 240] on button "Save" at bounding box center [745, 247] width 66 height 31
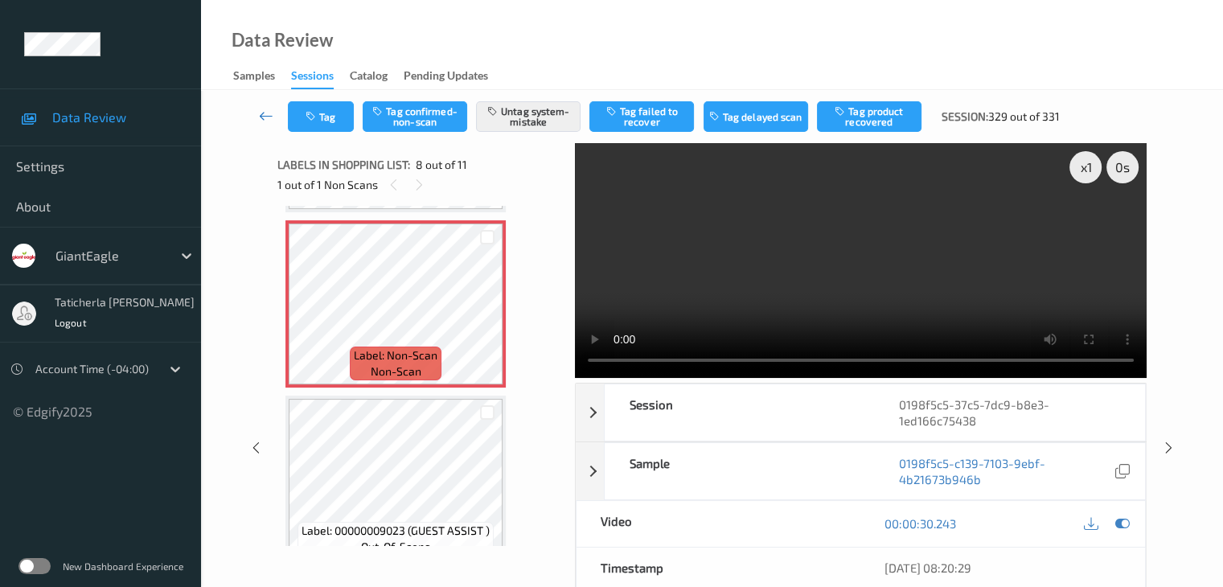
click at [262, 110] on icon at bounding box center [266, 116] width 14 height 16
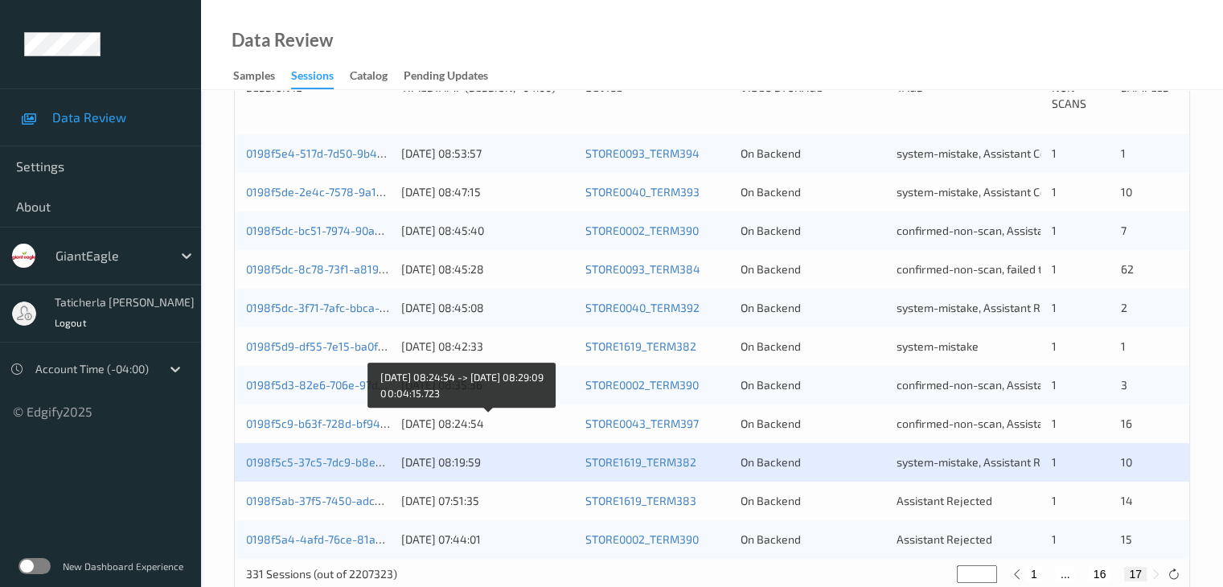
scroll to position [402, 0]
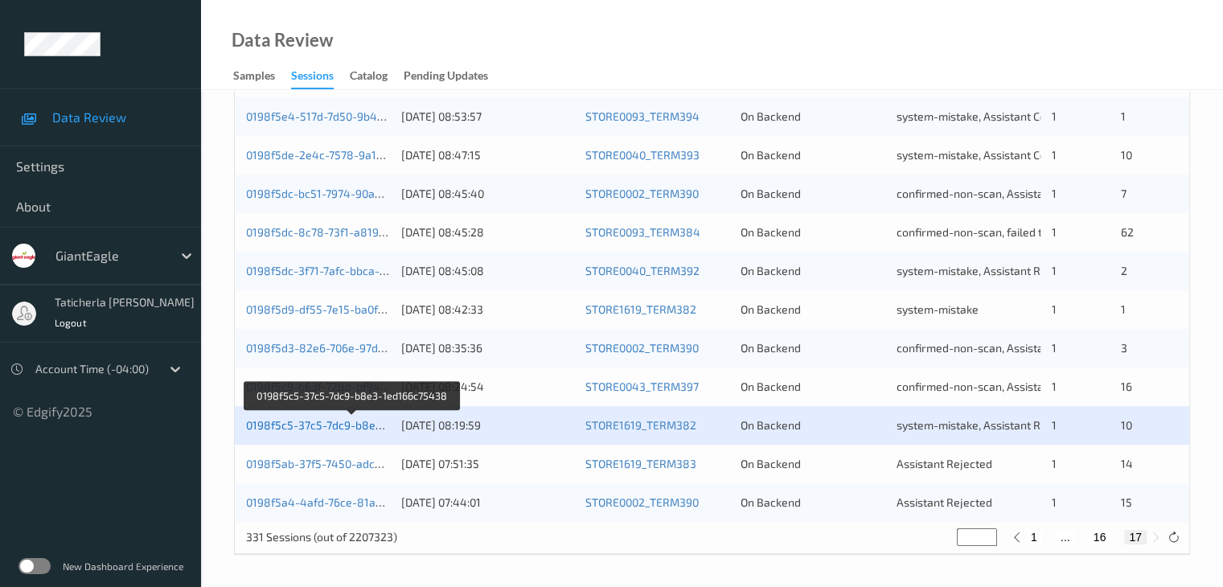
click at [349, 431] on link "0198f5c5-37c5-7dc9-b8e3-1ed166c75438" at bounding box center [353, 425] width 215 height 14
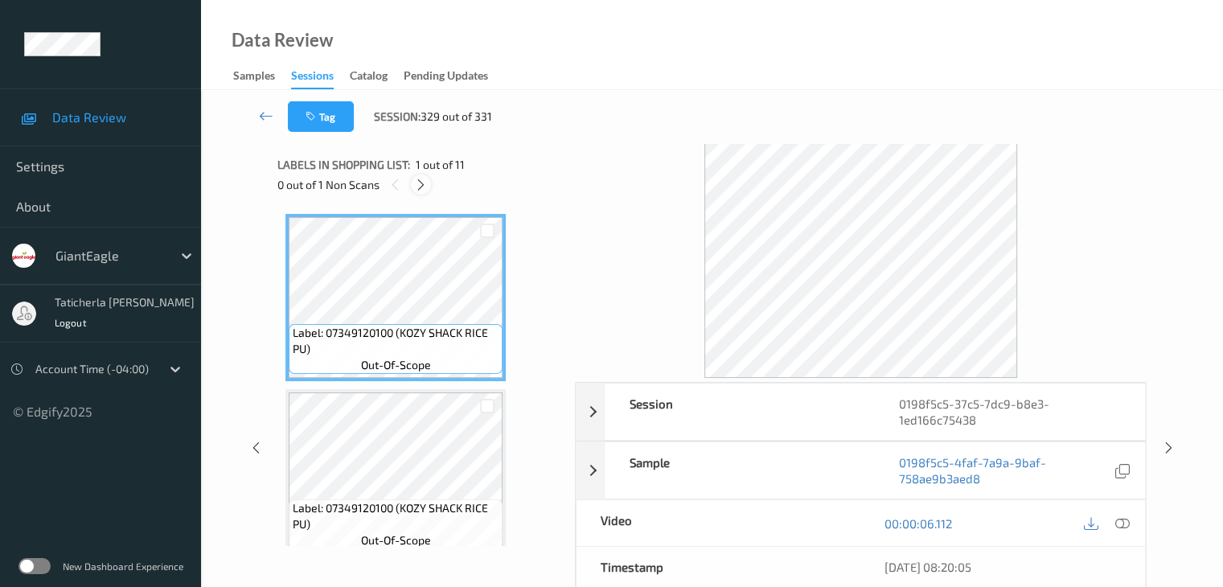
click at [424, 183] on icon at bounding box center [421, 185] width 14 height 14
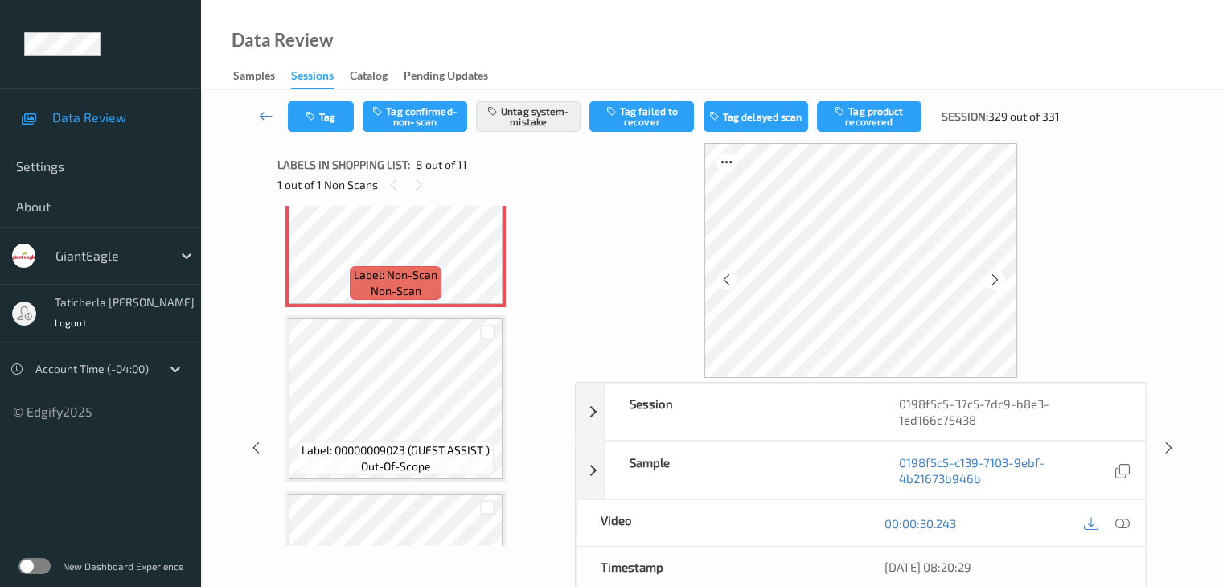
scroll to position [1221, 0]
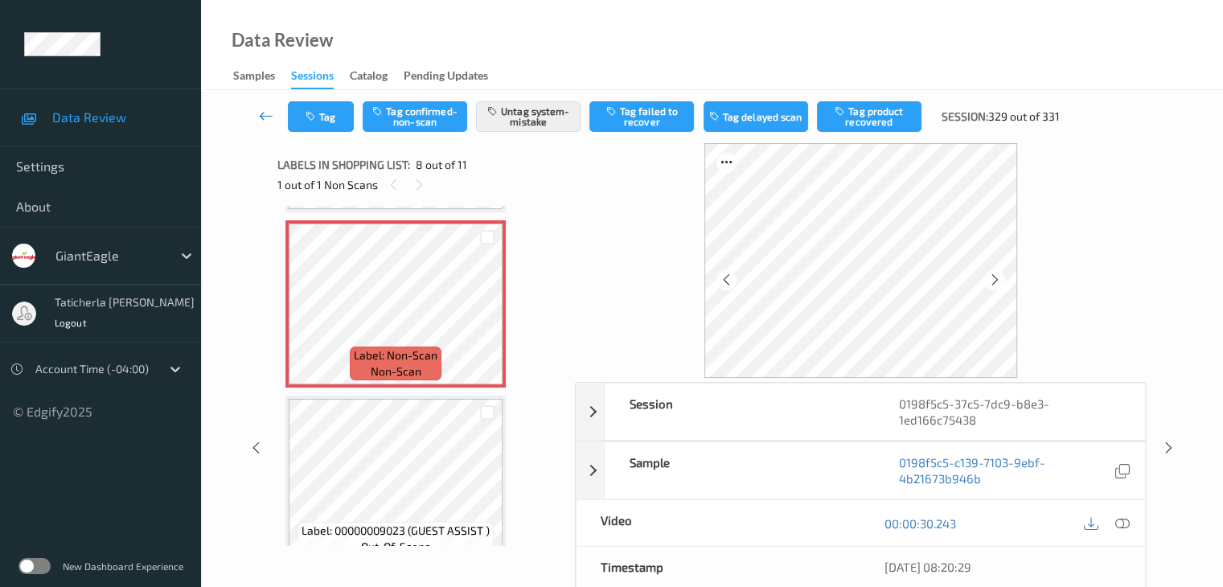
click at [271, 118] on icon at bounding box center [266, 116] width 14 height 16
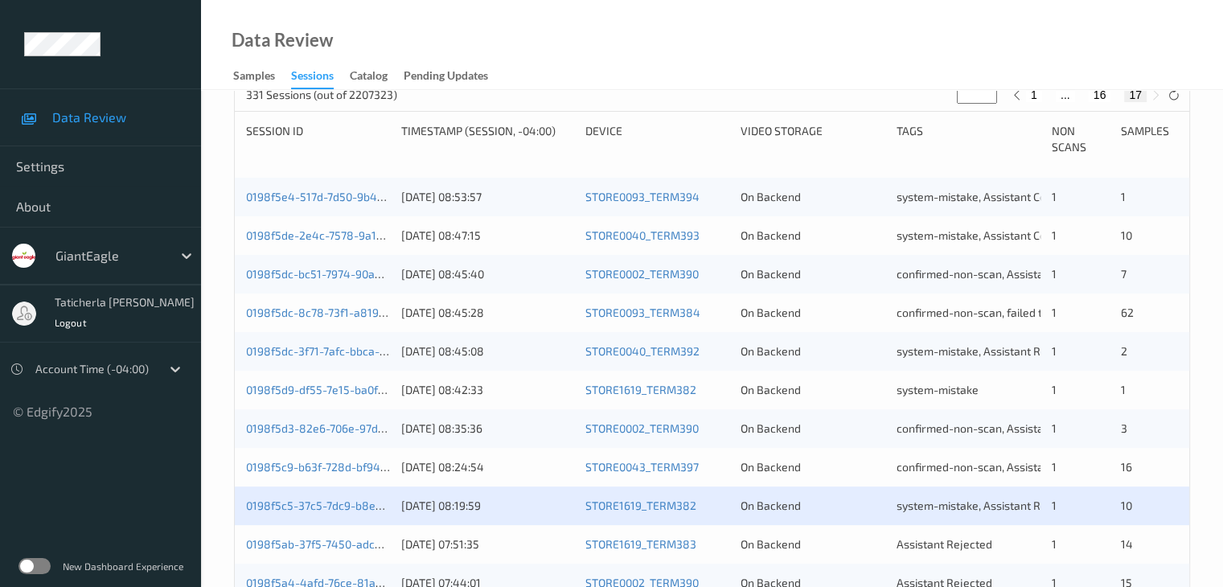
scroll to position [402, 0]
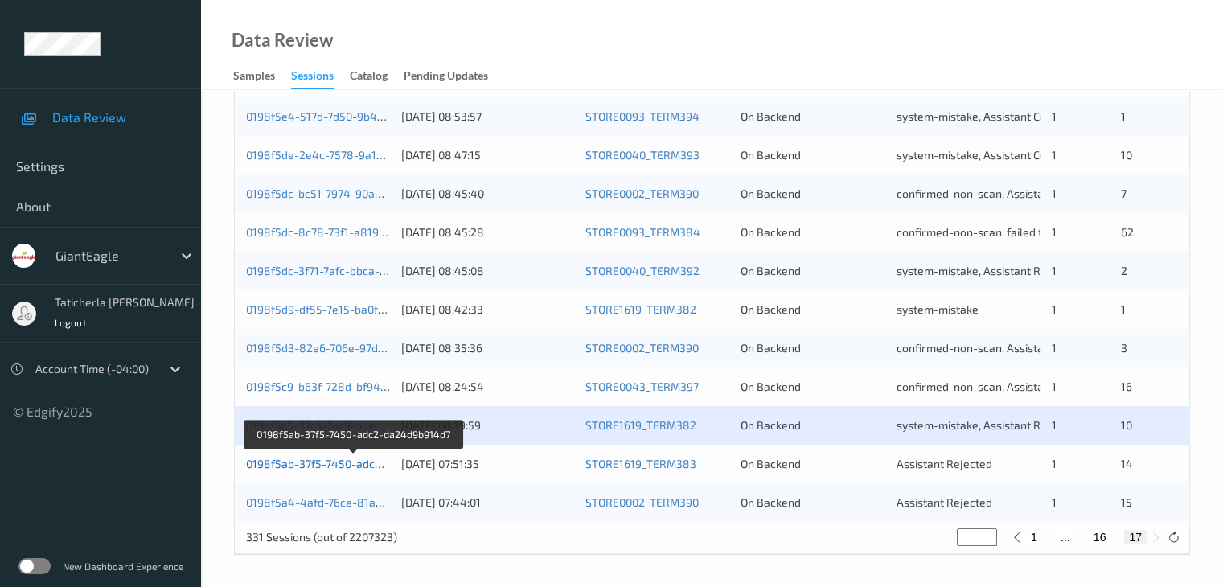
click at [358, 464] on link "0198f5ab-37f5-7450-adc2-da24d9b914d7" at bounding box center [354, 464] width 216 height 14
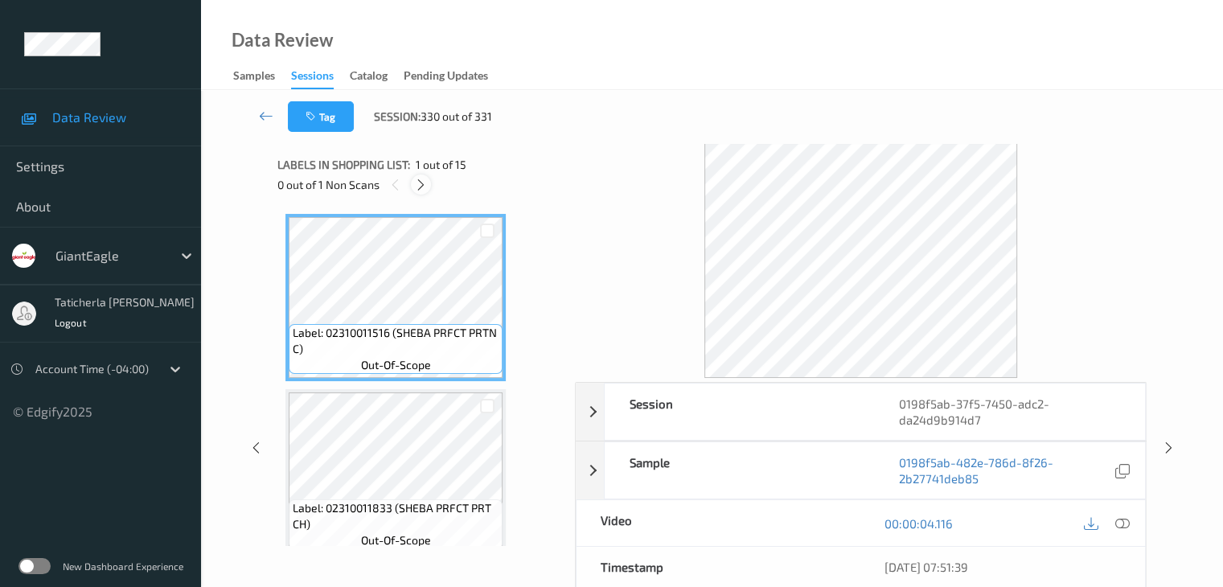
click at [423, 183] on icon at bounding box center [421, 185] width 14 height 14
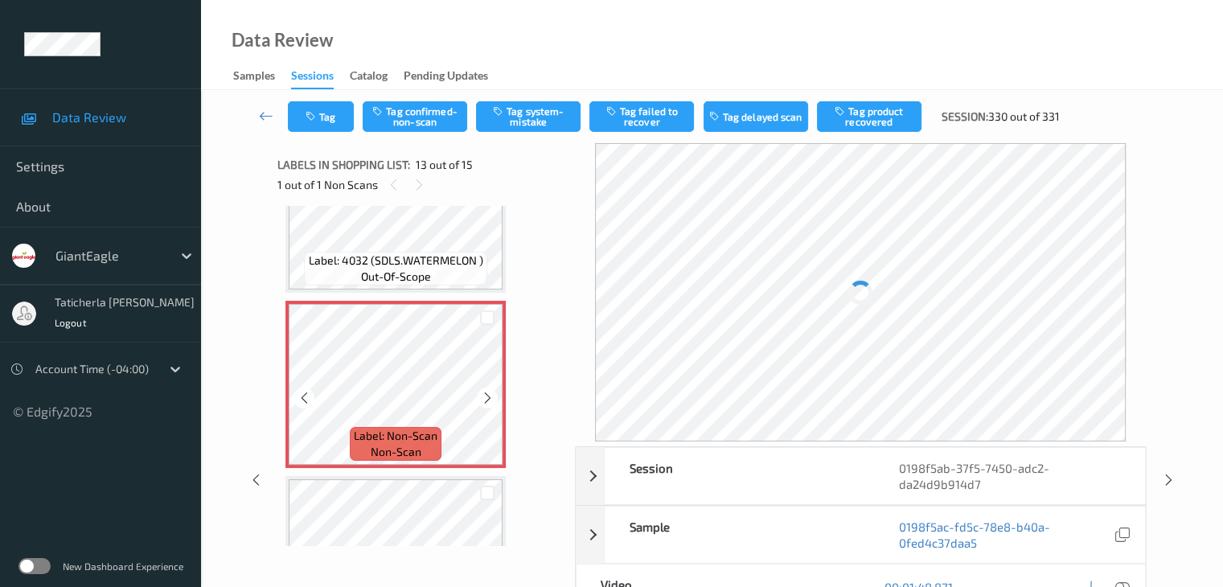
scroll to position [2097, 0]
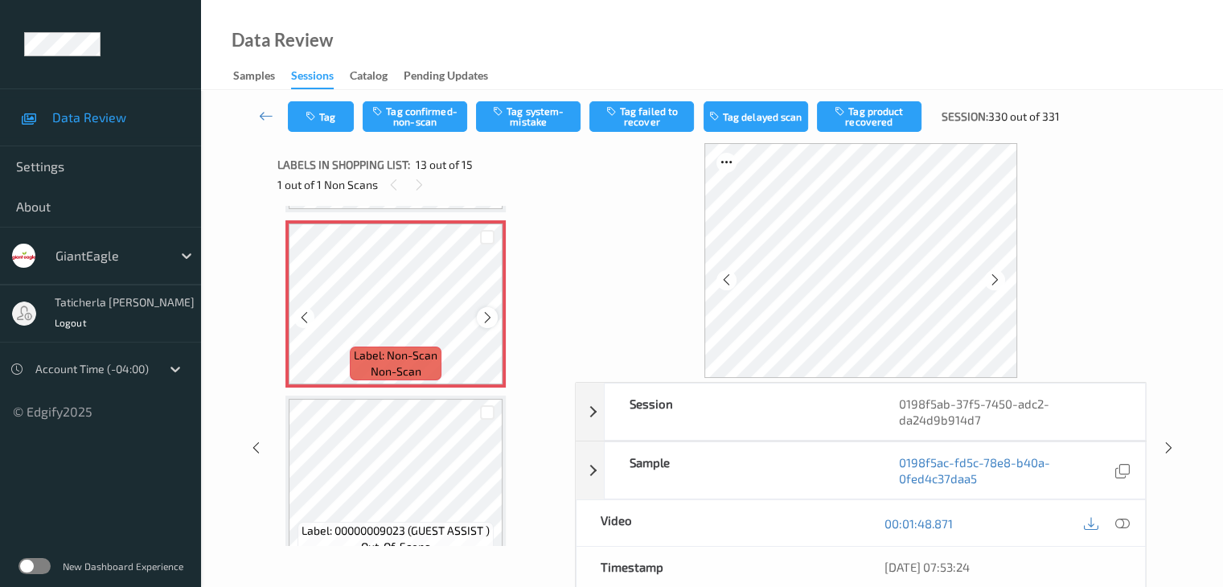
click at [486, 313] on icon at bounding box center [488, 317] width 14 height 14
click at [486, 316] on icon at bounding box center [488, 317] width 14 height 14
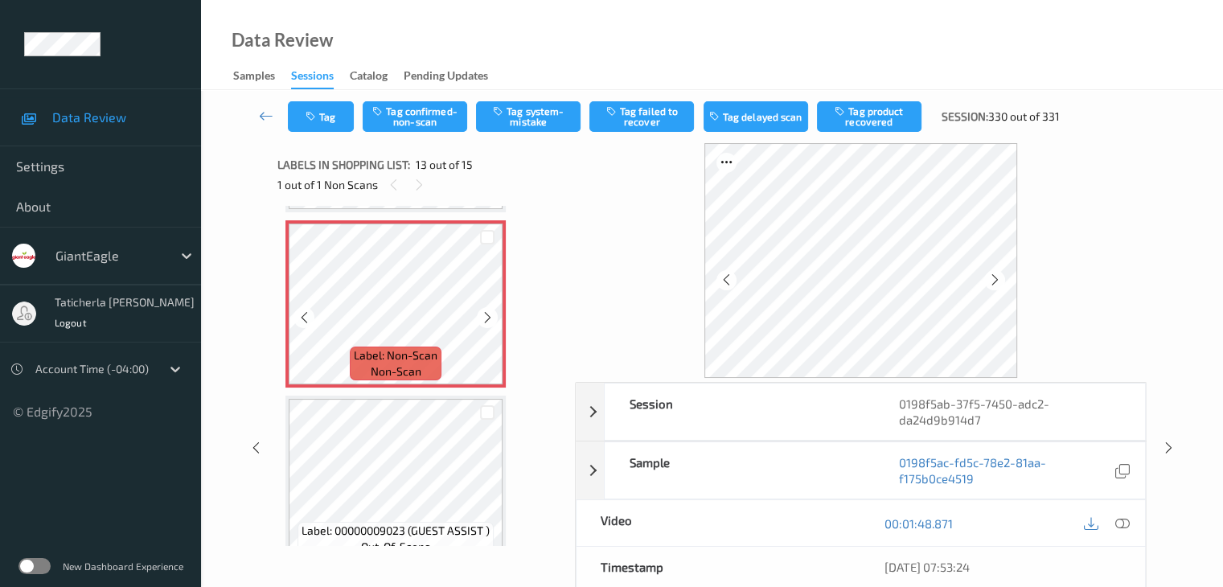
click at [486, 316] on icon at bounding box center [488, 317] width 14 height 14
click at [1121, 523] on icon at bounding box center [1121, 523] width 14 height 14
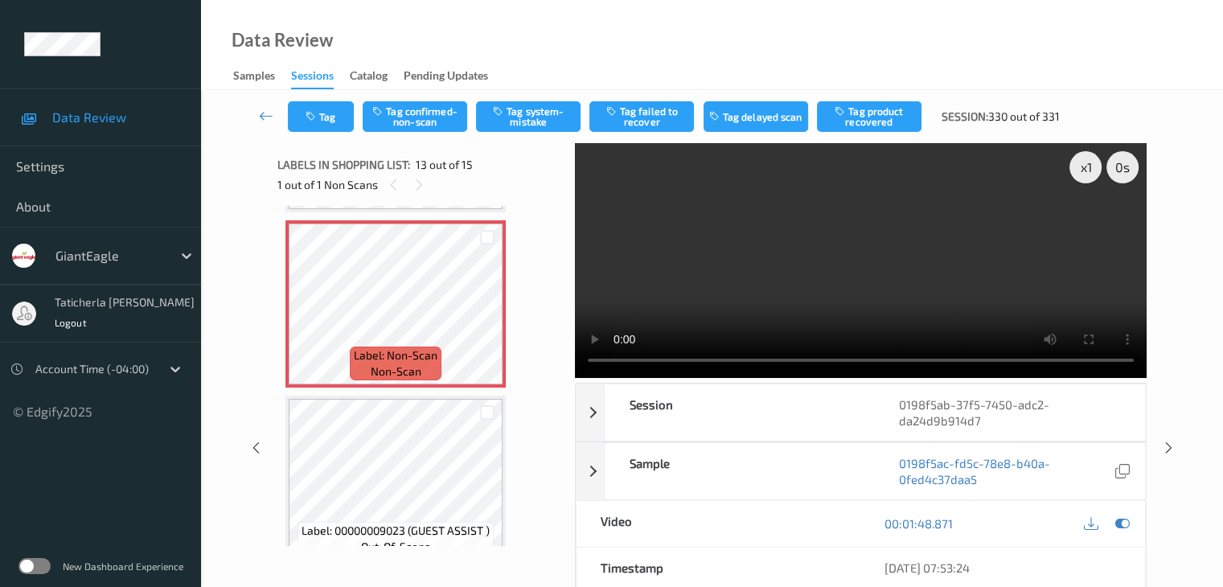
click at [1083, 227] on video at bounding box center [861, 260] width 572 height 235
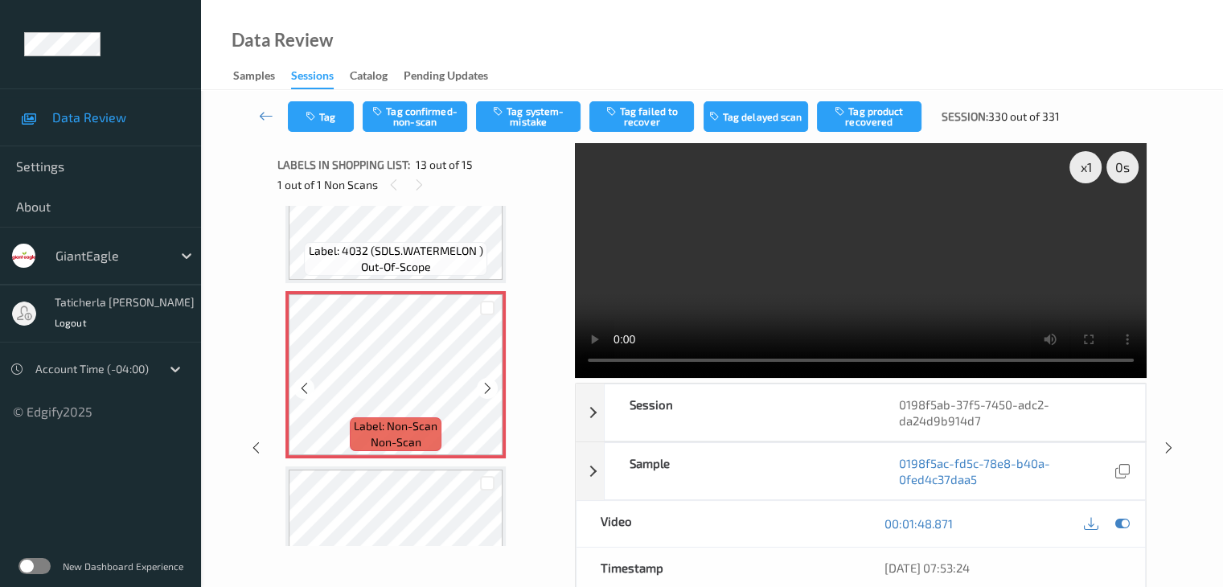
scroll to position [1930, 0]
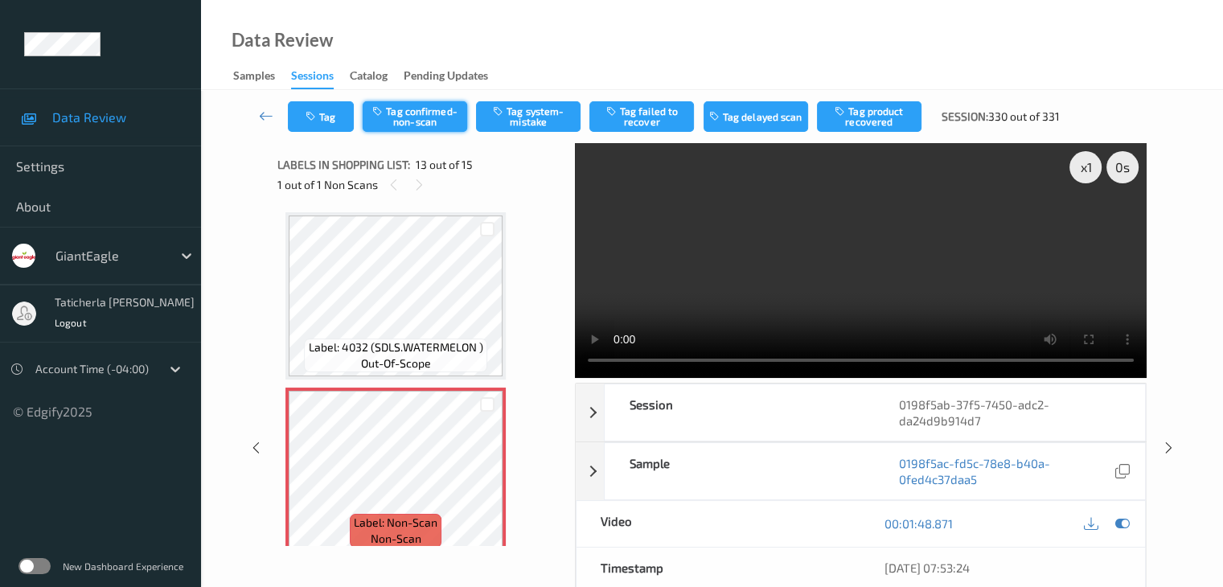
click at [438, 113] on button "Tag confirmed-non-scan" at bounding box center [415, 116] width 105 height 31
click at [634, 113] on button "Tag failed to recover" at bounding box center [641, 116] width 105 height 31
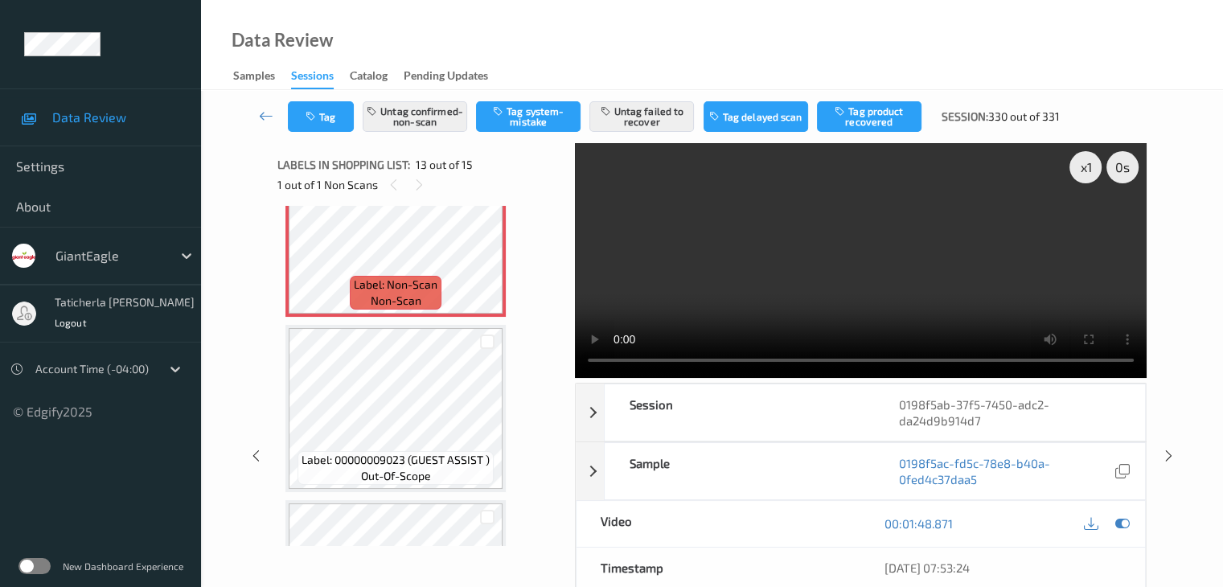
scroll to position [2171, 0]
click at [663, 119] on button "Untag failed to recover" at bounding box center [641, 116] width 105 height 31
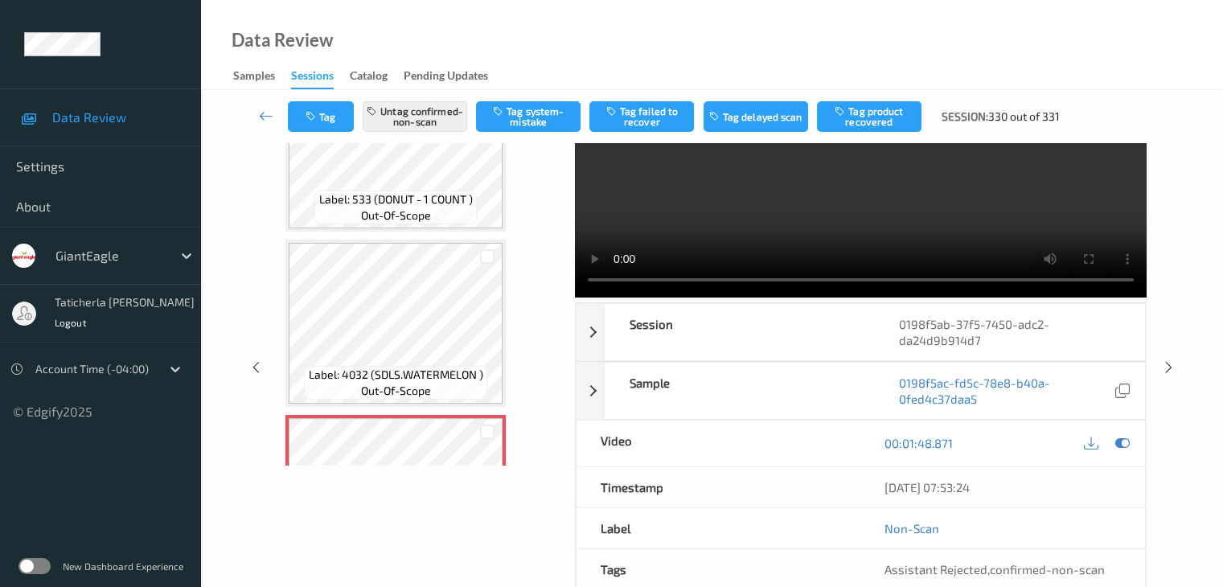
scroll to position [1734, 0]
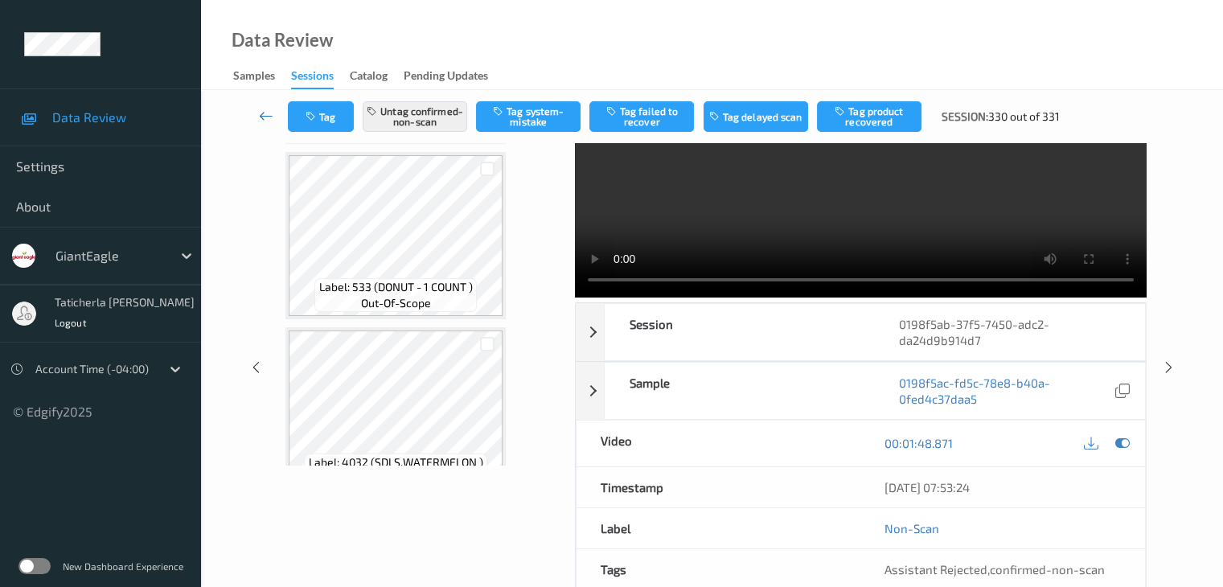
click at [268, 114] on icon at bounding box center [266, 116] width 14 height 16
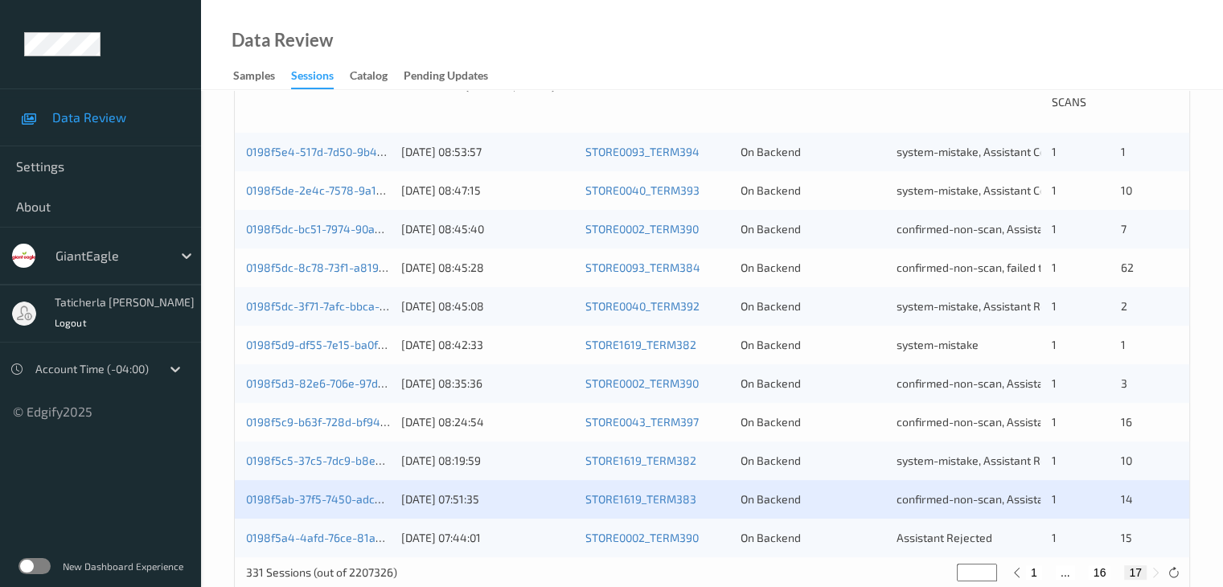
scroll to position [402, 0]
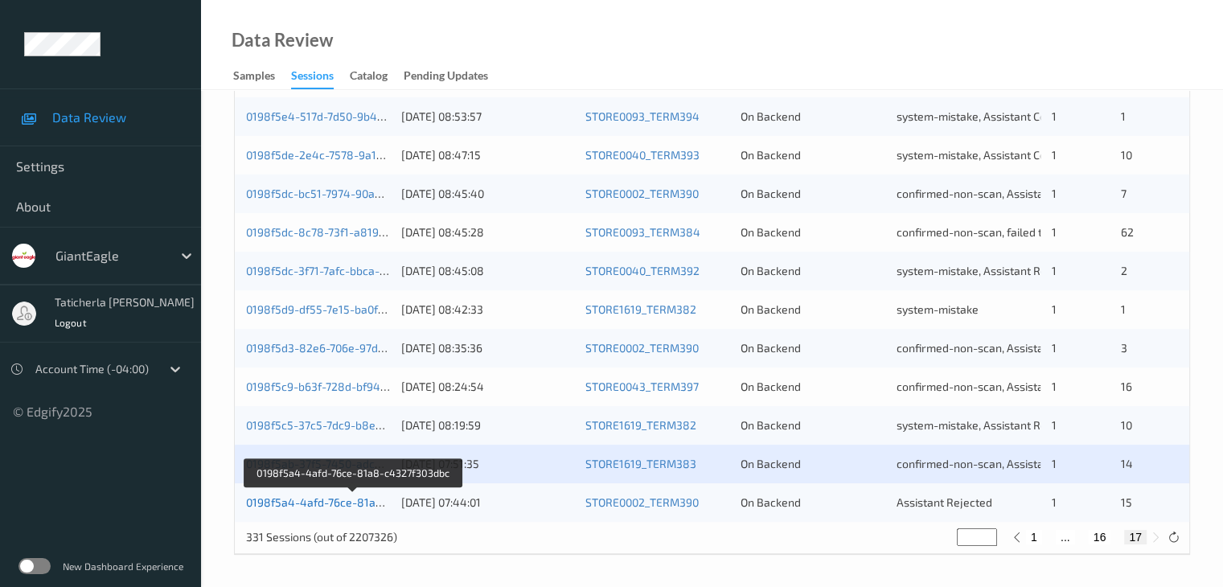
click at [359, 502] on link "0198f5a4-4afd-76ce-81a8-c4327f303dbc" at bounding box center [353, 502] width 215 height 14
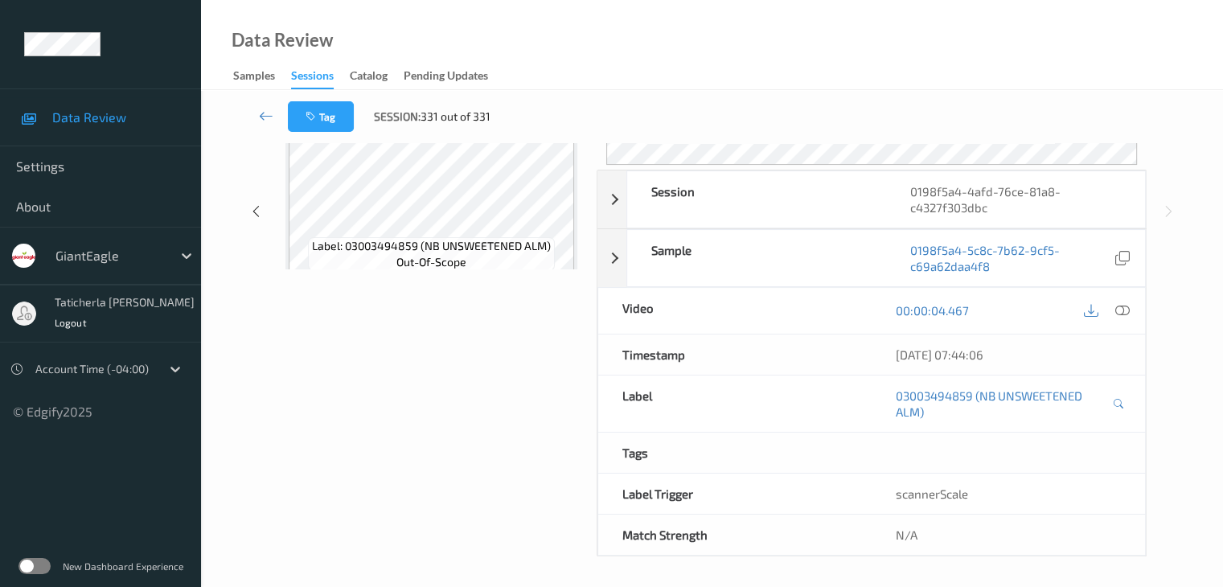
scroll to position [212, 0]
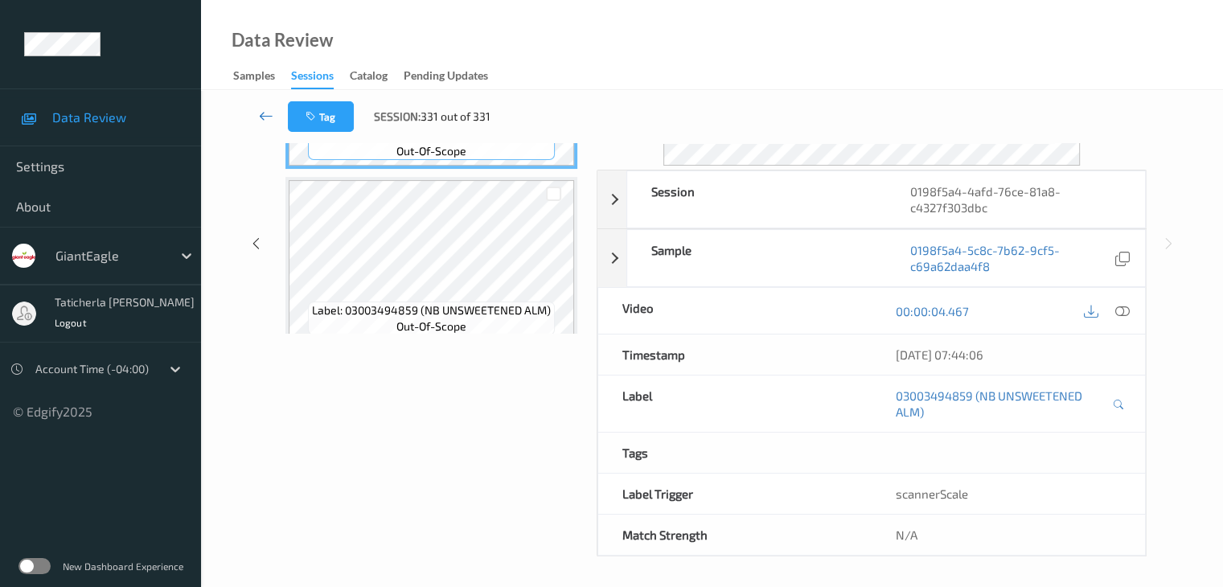
click at [264, 113] on icon at bounding box center [266, 116] width 14 height 16
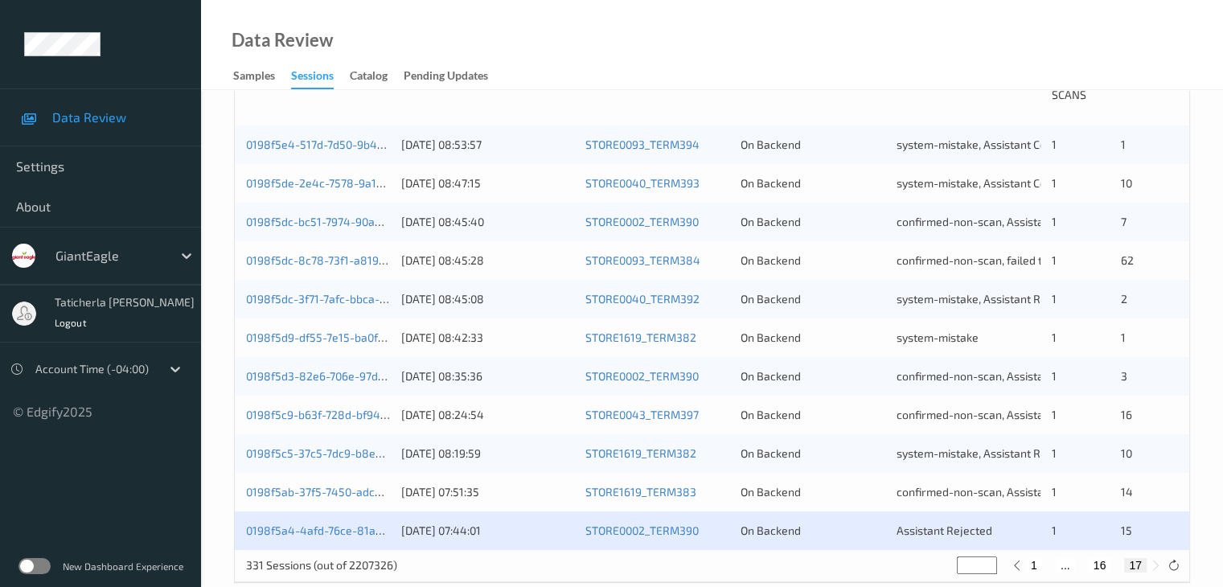
scroll to position [402, 0]
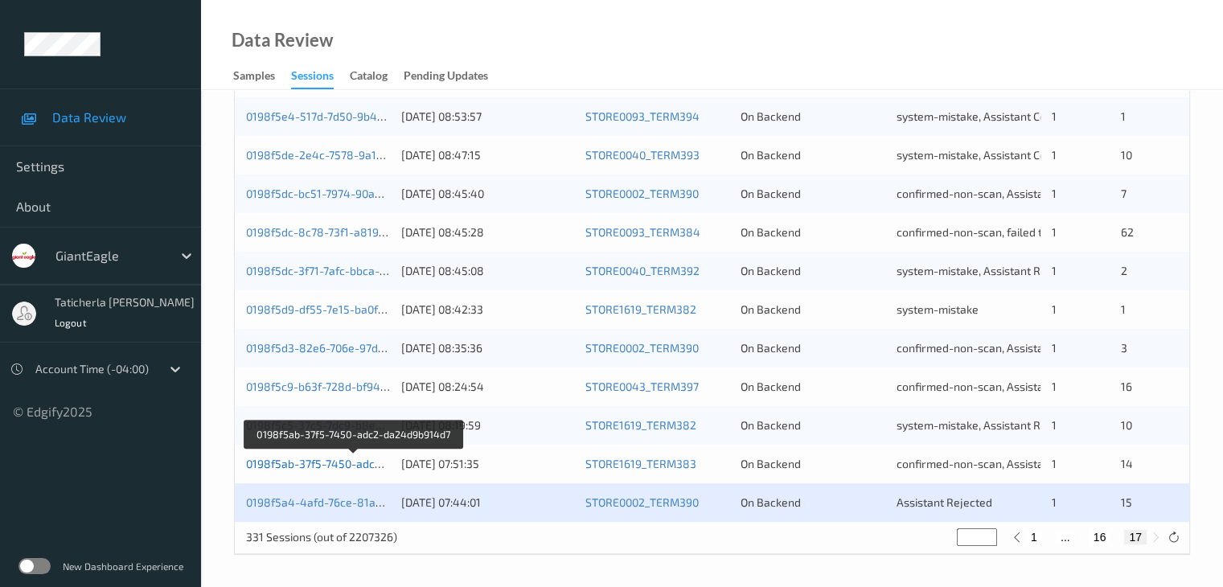
click at [337, 467] on link "0198f5ab-37f5-7450-adc2-da24d9b914d7" at bounding box center [354, 464] width 216 height 14
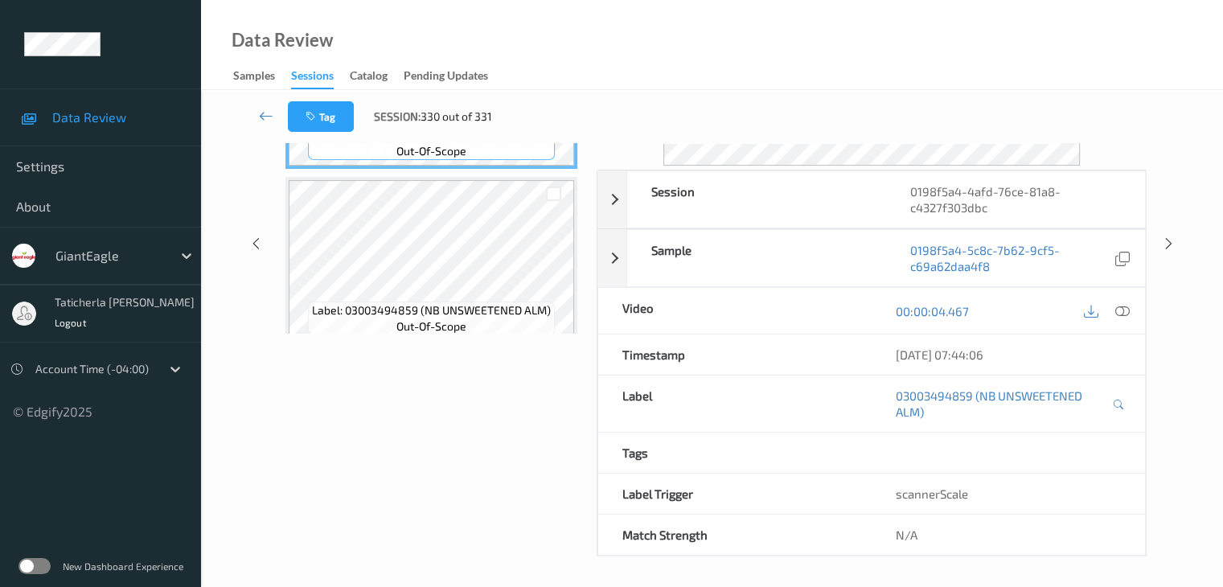
scroll to position [196, 0]
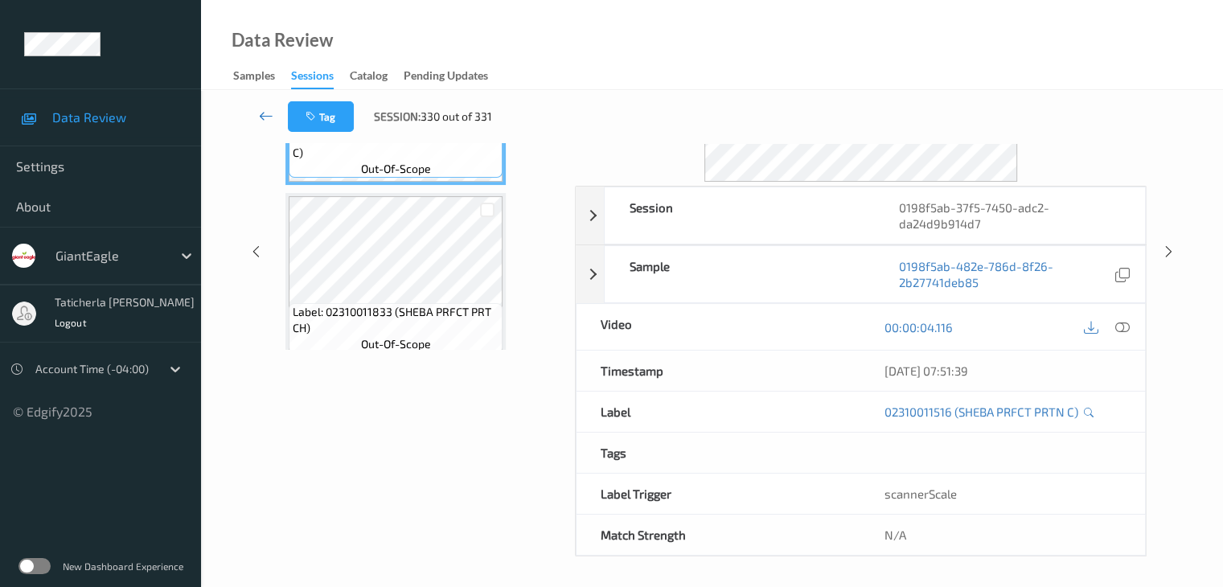
click at [261, 117] on icon at bounding box center [266, 116] width 14 height 16
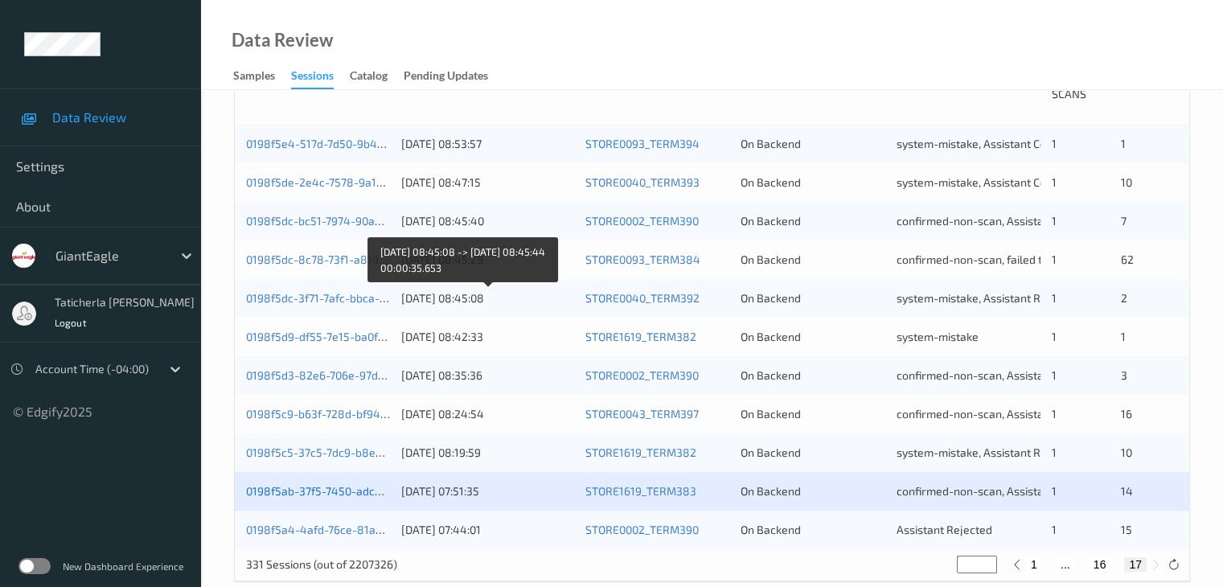
scroll to position [402, 0]
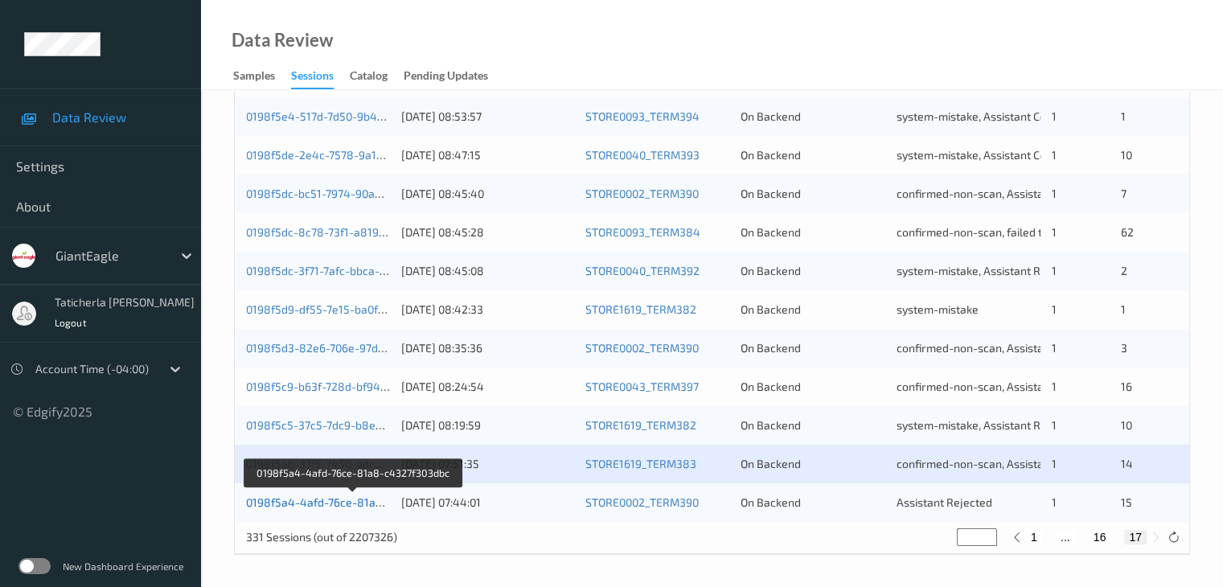
click at [331, 500] on link "0198f5a4-4afd-76ce-81a8-c4327f303dbc" at bounding box center [353, 502] width 215 height 14
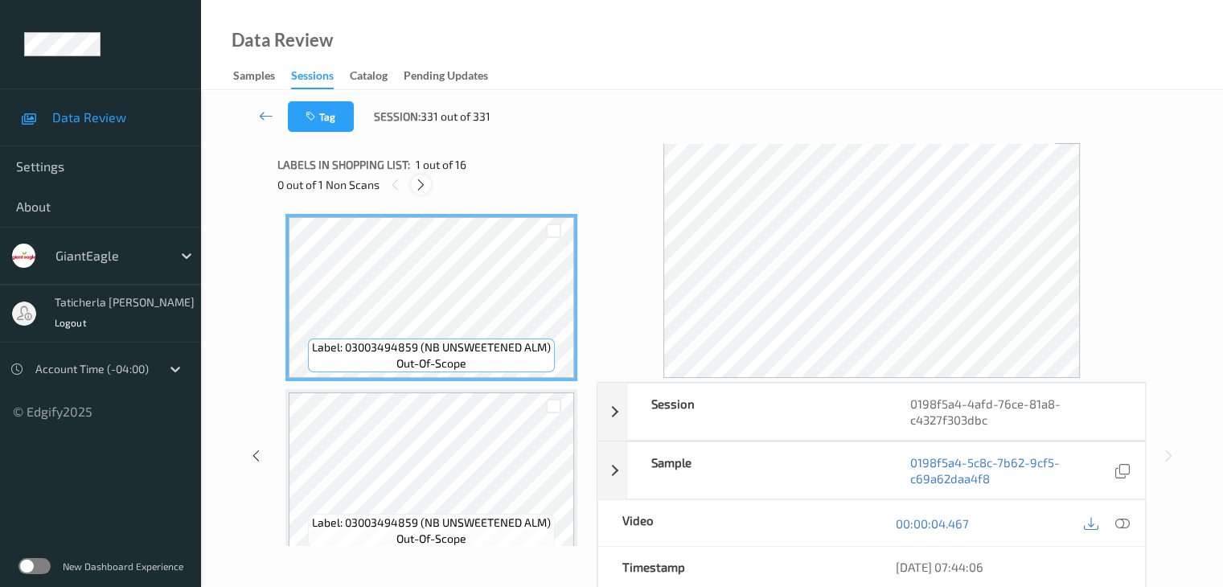
click at [424, 181] on icon at bounding box center [421, 185] width 14 height 14
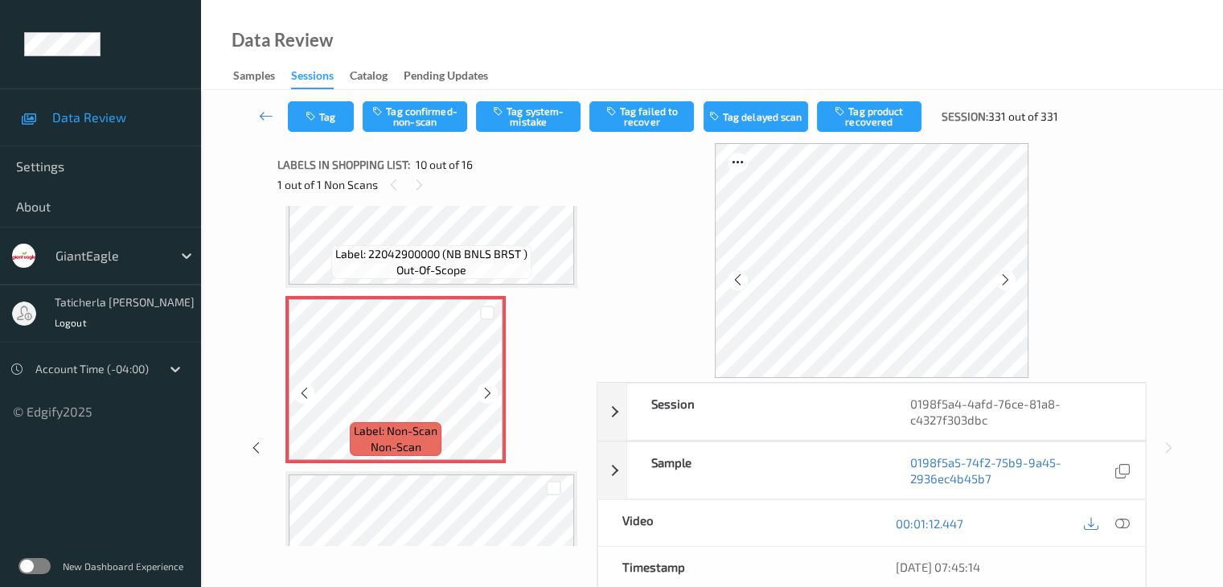
scroll to position [1410, 0]
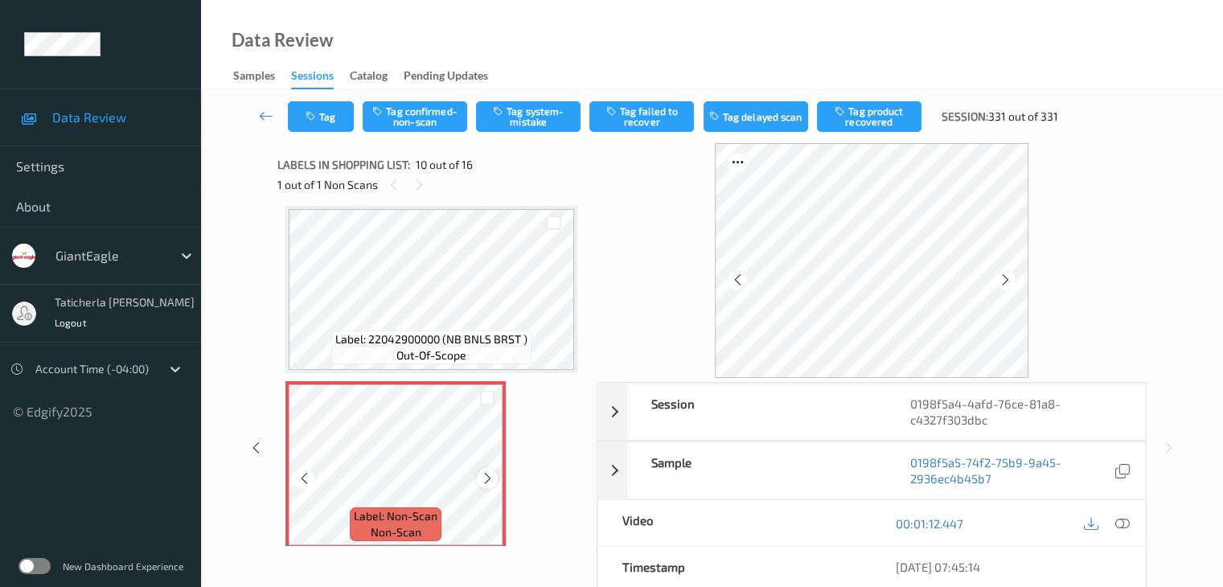
click at [489, 470] on div at bounding box center [487, 478] width 20 height 20
click at [482, 484] on icon at bounding box center [488, 478] width 14 height 14
click at [489, 480] on icon at bounding box center [488, 478] width 14 height 14
click at [1116, 522] on icon at bounding box center [1121, 523] width 14 height 14
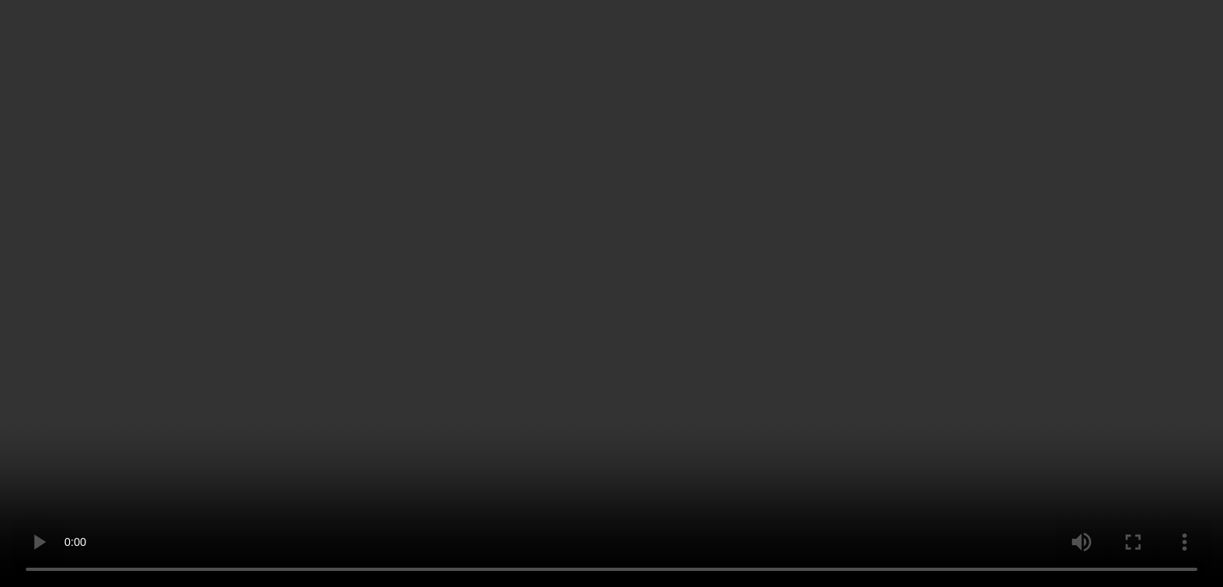
scroll to position [1491, 0]
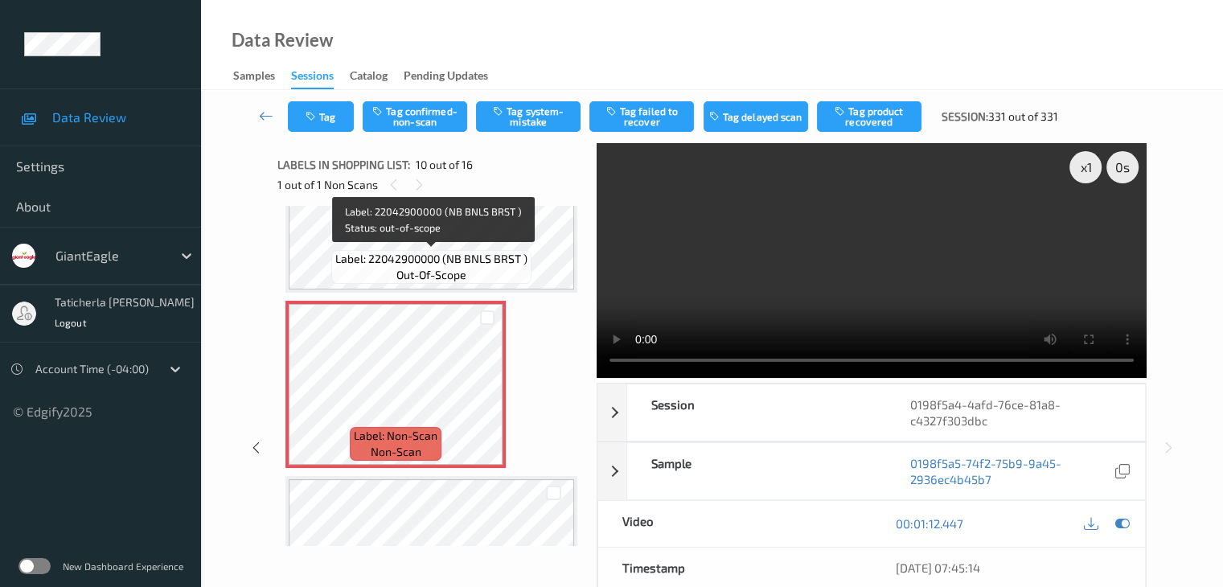
click at [447, 252] on span "Label: 22042900000 (NB BNLS BRST )" at bounding box center [431, 259] width 192 height 16
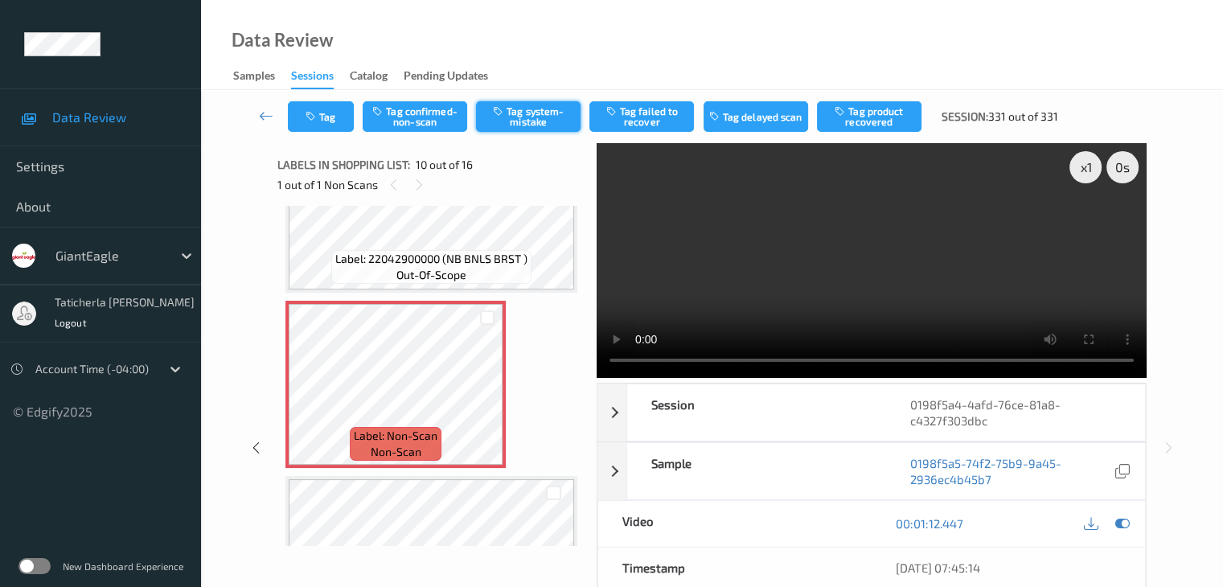
click at [532, 110] on button "Tag system-mistake" at bounding box center [528, 116] width 105 height 31
click at [329, 125] on button "Tag" at bounding box center [321, 116] width 66 height 31
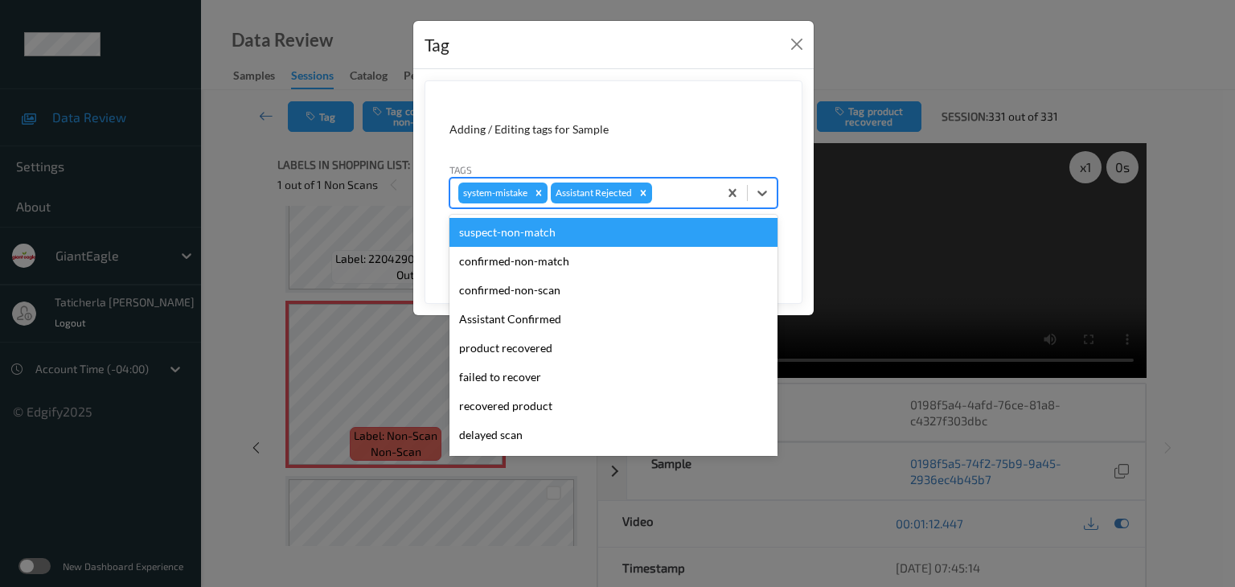
click at [664, 189] on div at bounding box center [682, 192] width 55 height 19
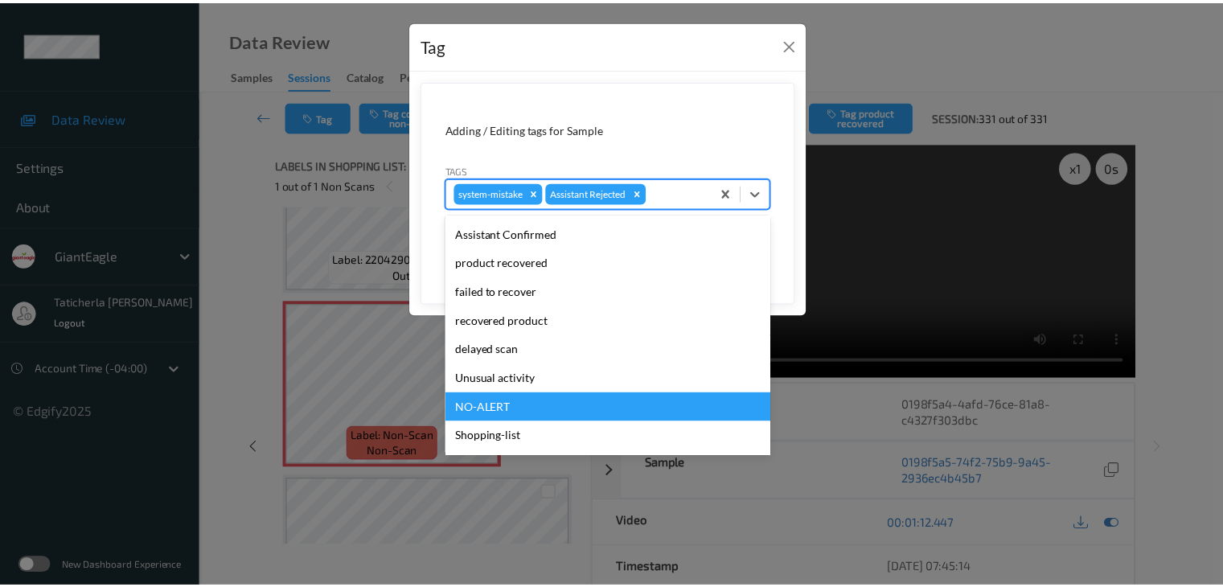
scroll to position [142, 0]
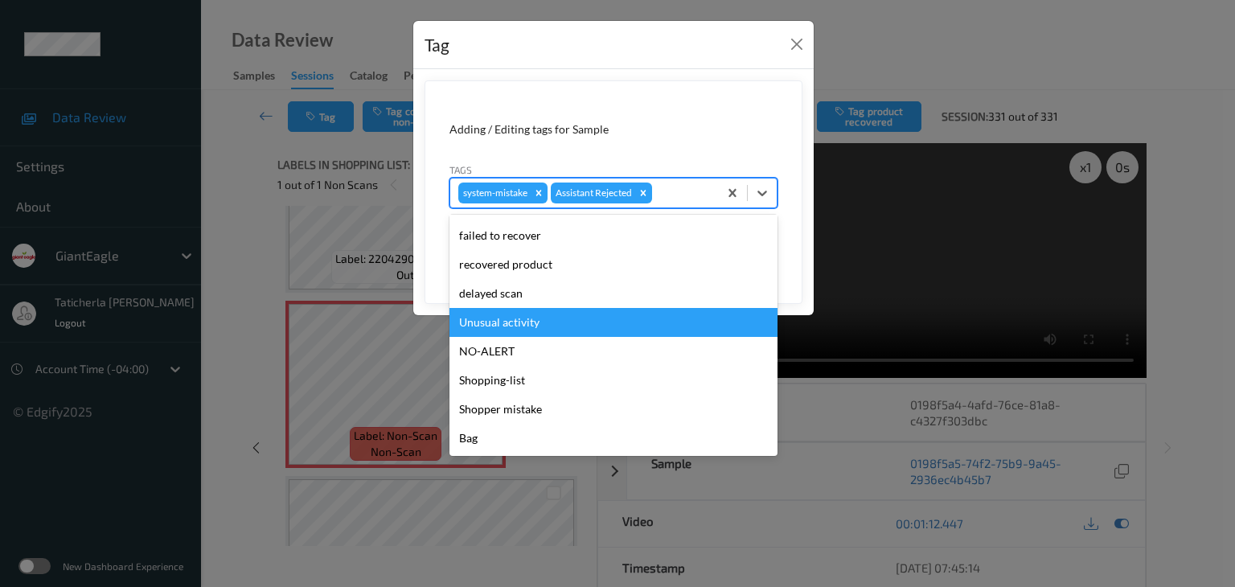
drag, startPoint x: 608, startPoint y: 329, endPoint x: 647, endPoint y: 308, distance: 43.9
click at [610, 327] on div "Unusual activity" at bounding box center [613, 322] width 328 height 29
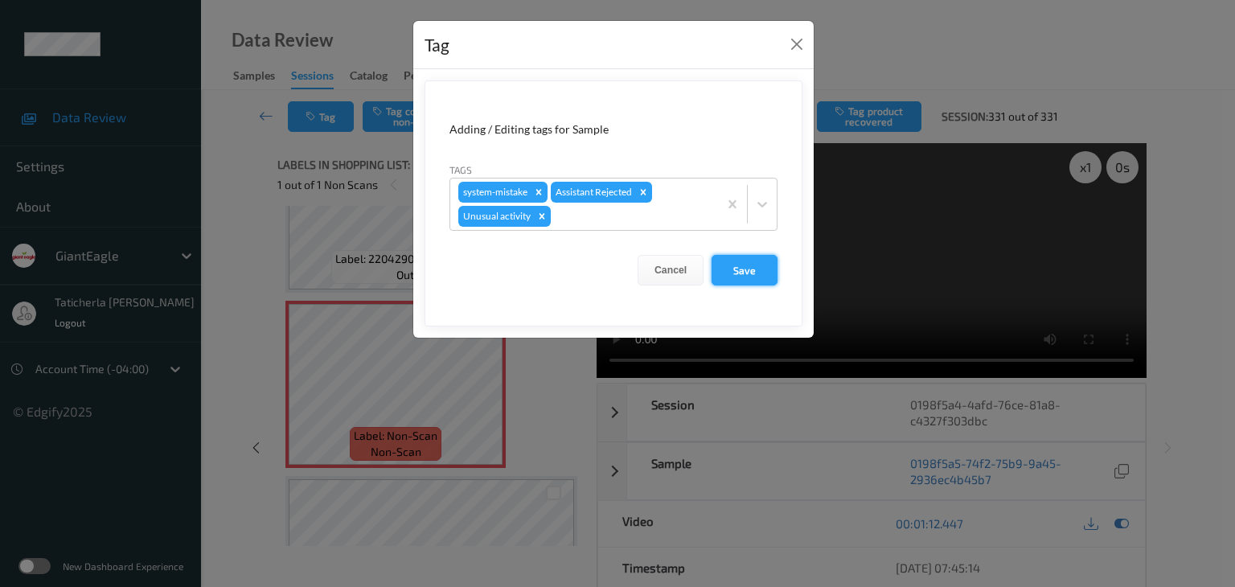
click at [737, 269] on button "Save" at bounding box center [745, 270] width 66 height 31
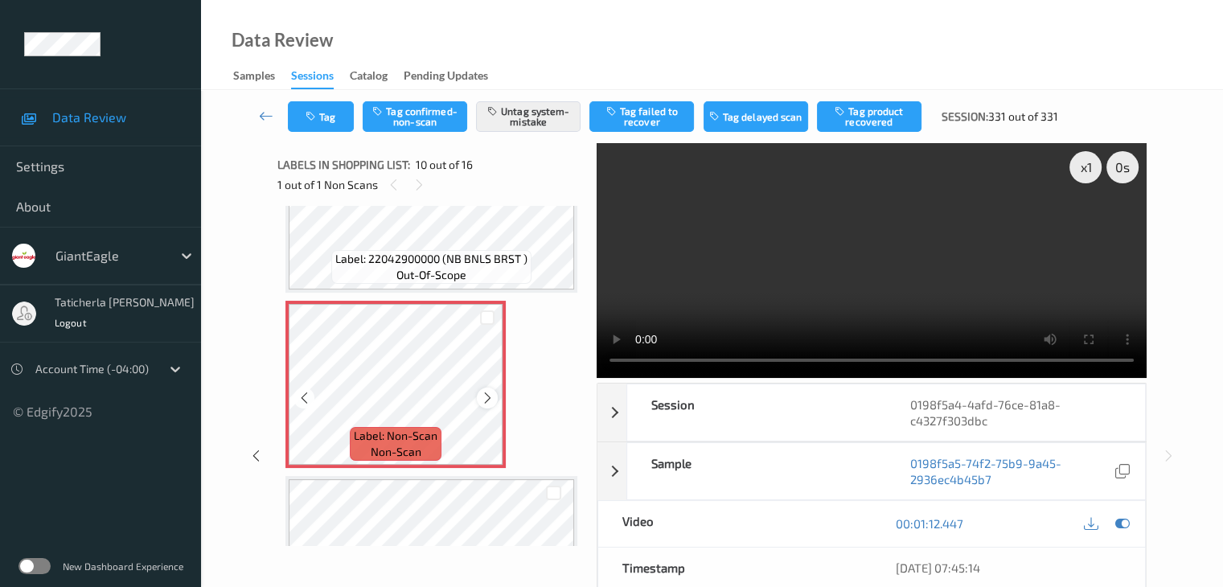
click at [486, 399] on icon at bounding box center [488, 398] width 14 height 14
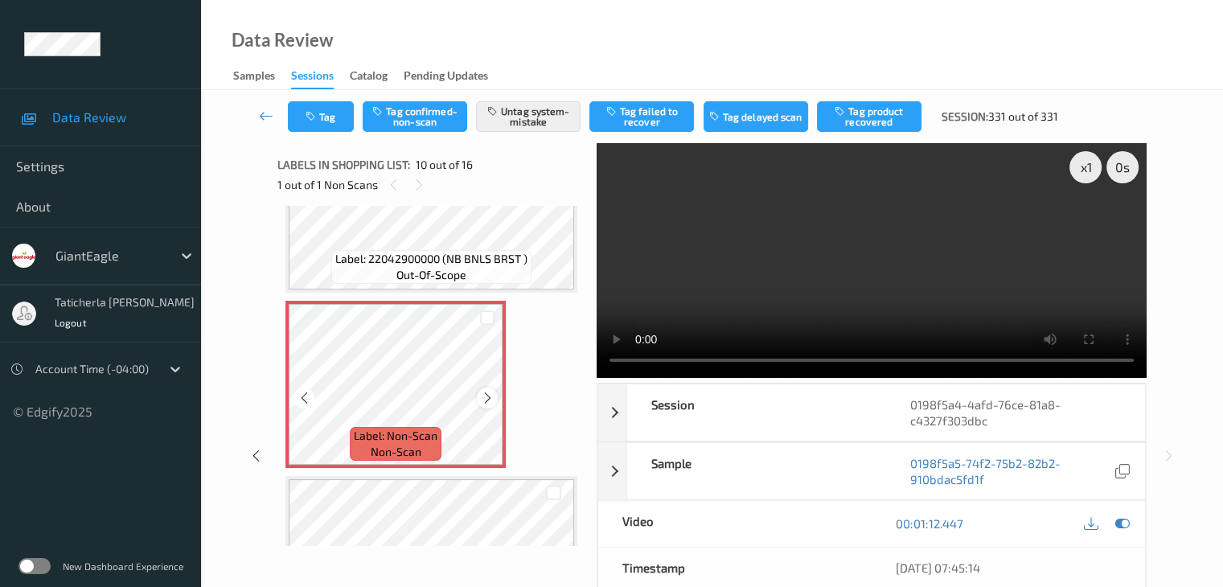
click at [486, 397] on icon at bounding box center [488, 398] width 14 height 14
click at [486, 400] on icon at bounding box center [488, 398] width 14 height 14
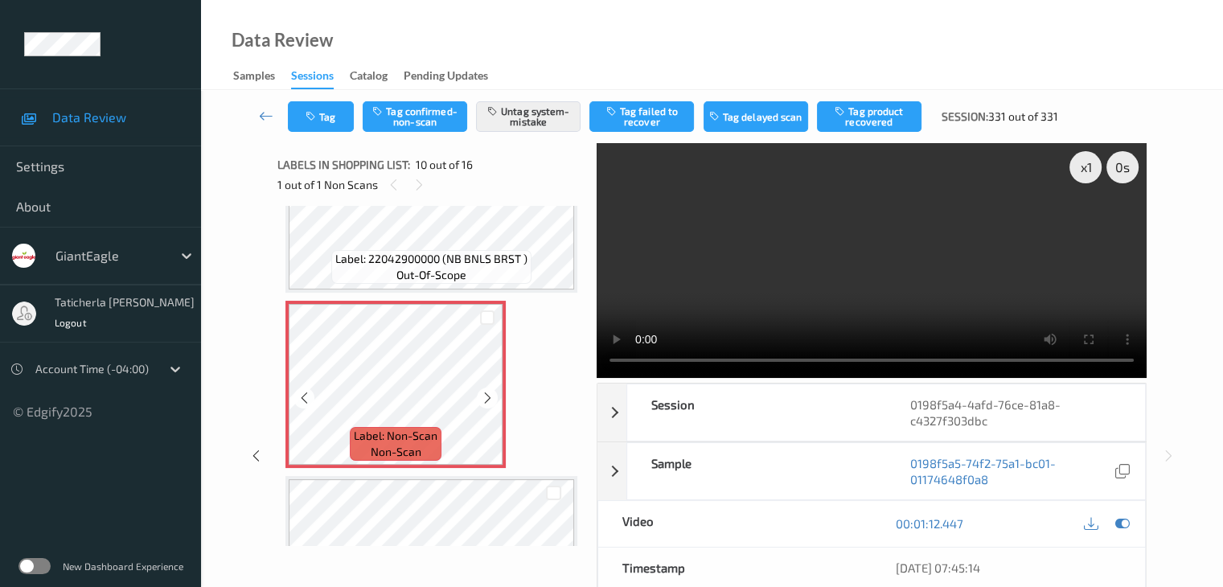
click at [486, 400] on icon at bounding box center [488, 398] width 14 height 14
click at [347, 127] on button "Tag" at bounding box center [321, 116] width 66 height 31
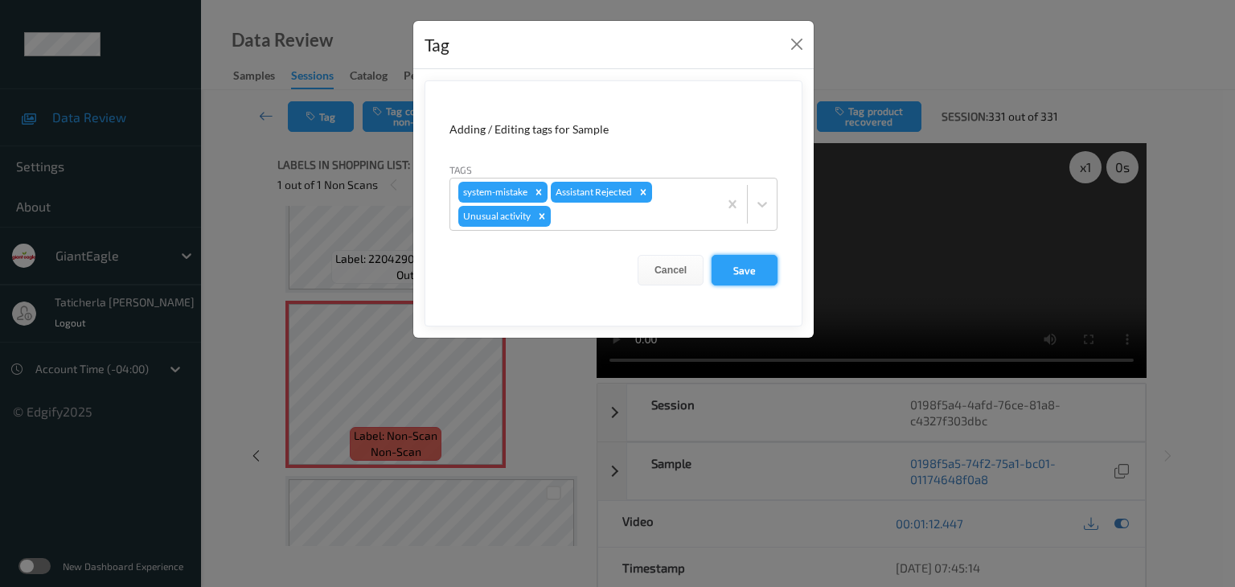
click at [740, 260] on button "Save" at bounding box center [745, 270] width 66 height 31
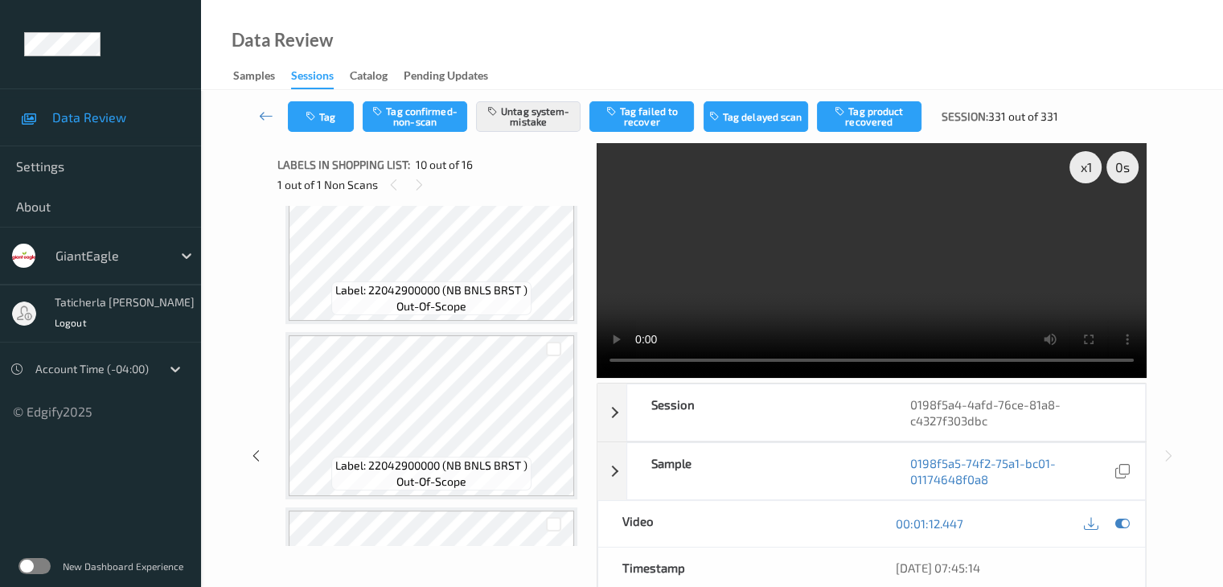
scroll to position [928, 0]
click at [268, 116] on icon at bounding box center [266, 116] width 14 height 16
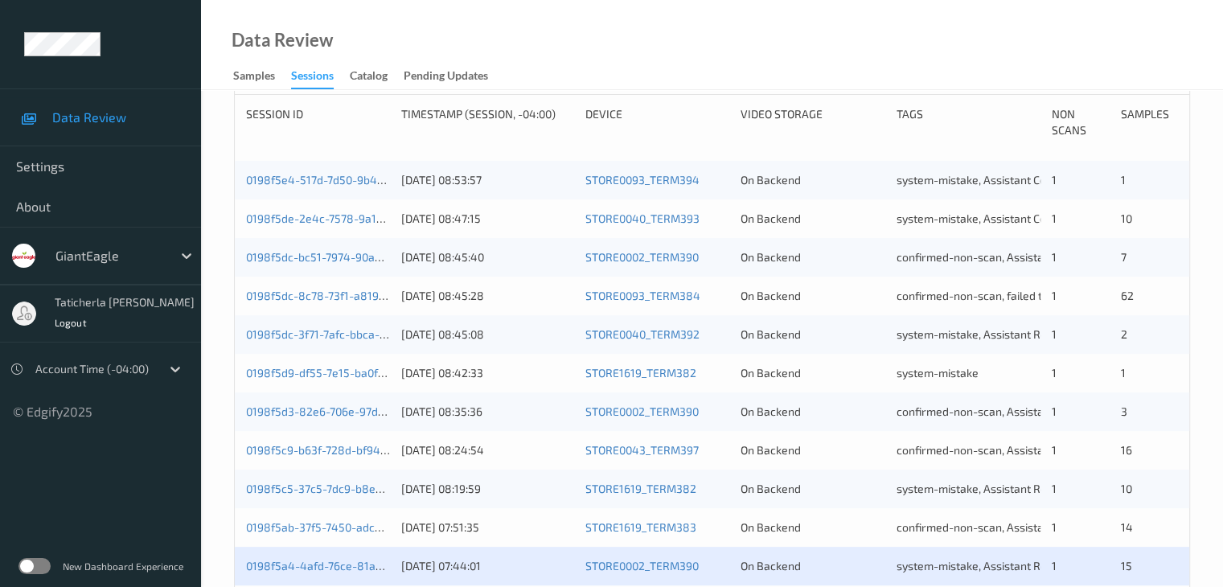
scroll to position [322, 0]
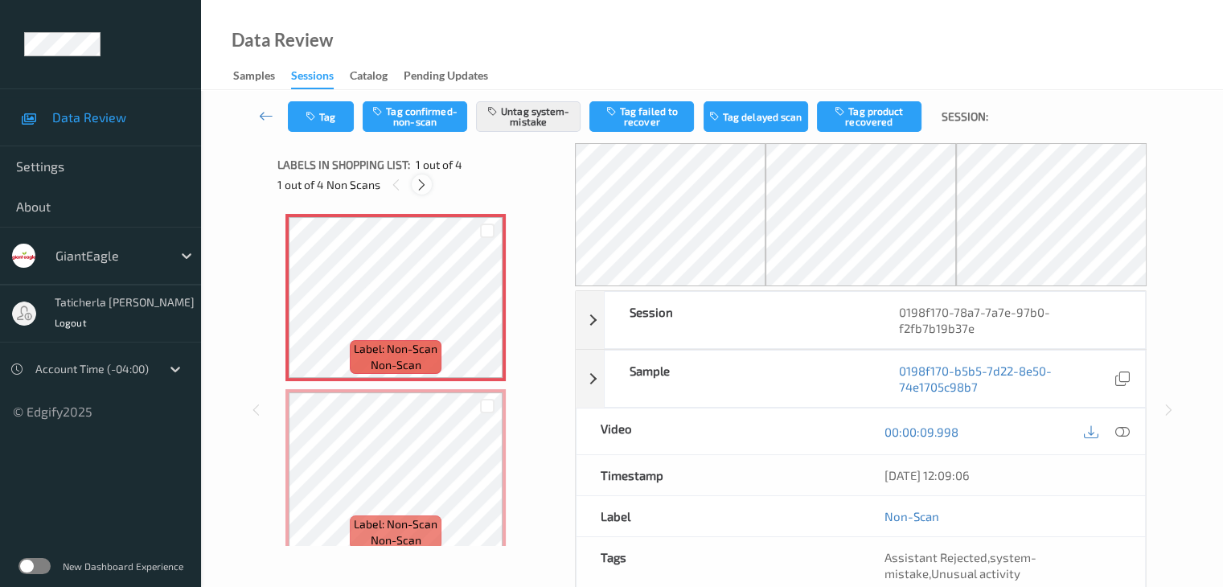
click at [415, 190] on icon at bounding box center [422, 185] width 14 height 14
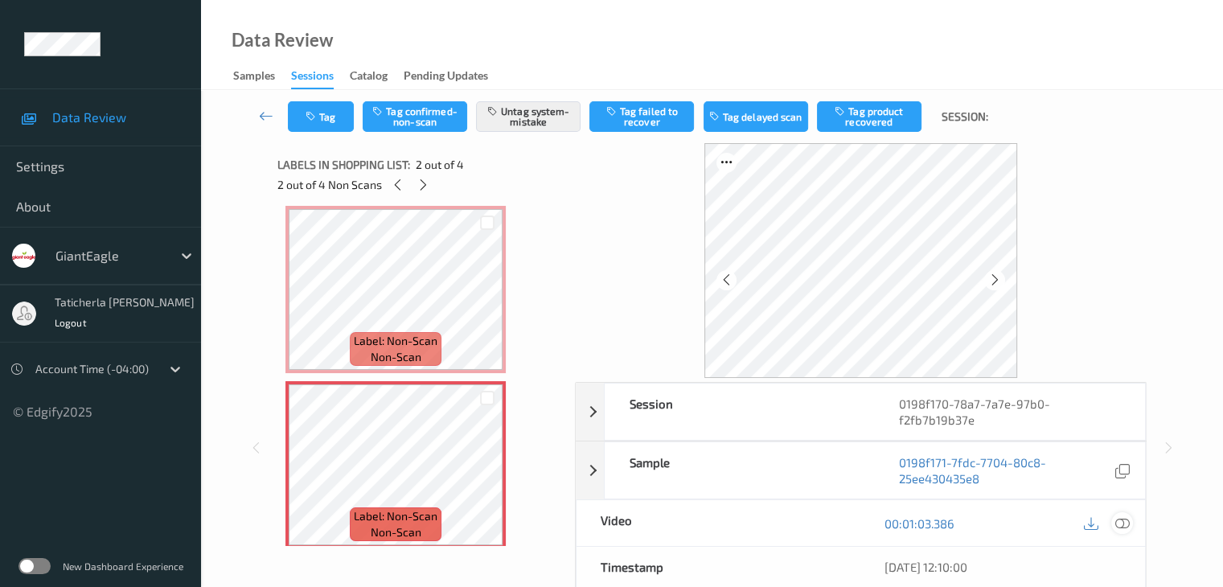
click at [1120, 522] on icon at bounding box center [1121, 523] width 14 height 14
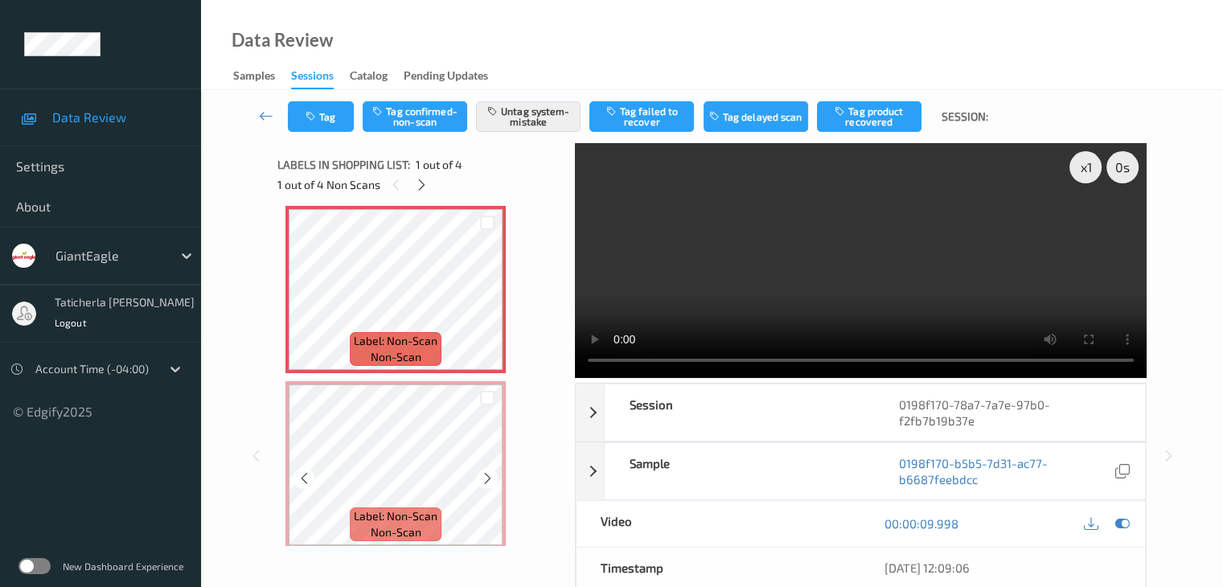
click at [465, 383] on div "Label: Non-Scan non-scan" at bounding box center [395, 464] width 220 height 167
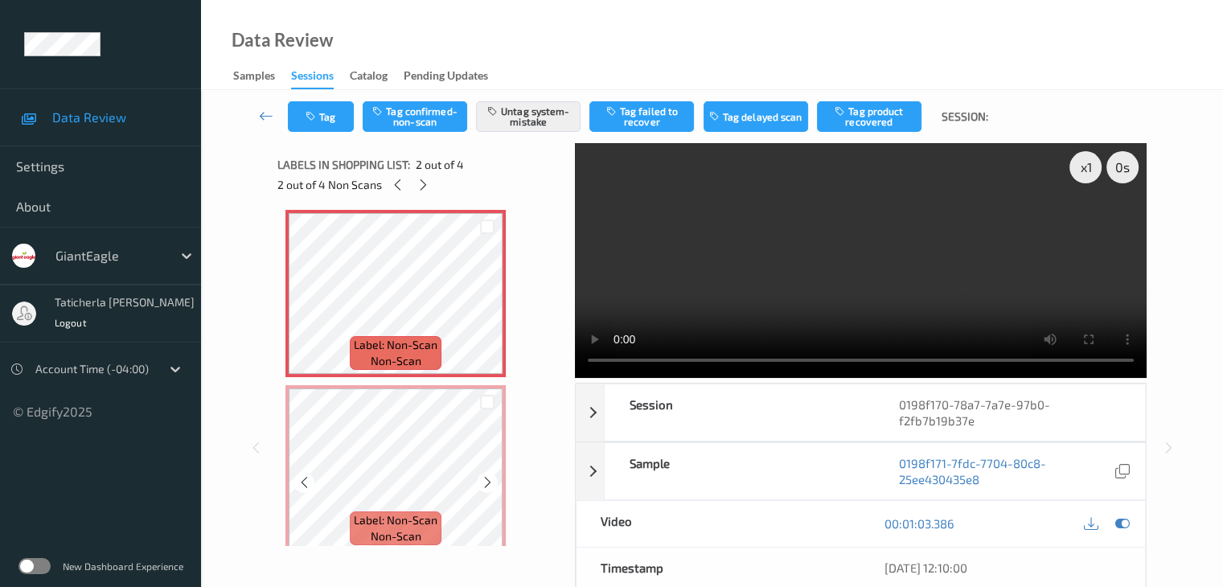
scroll to position [169, 0]
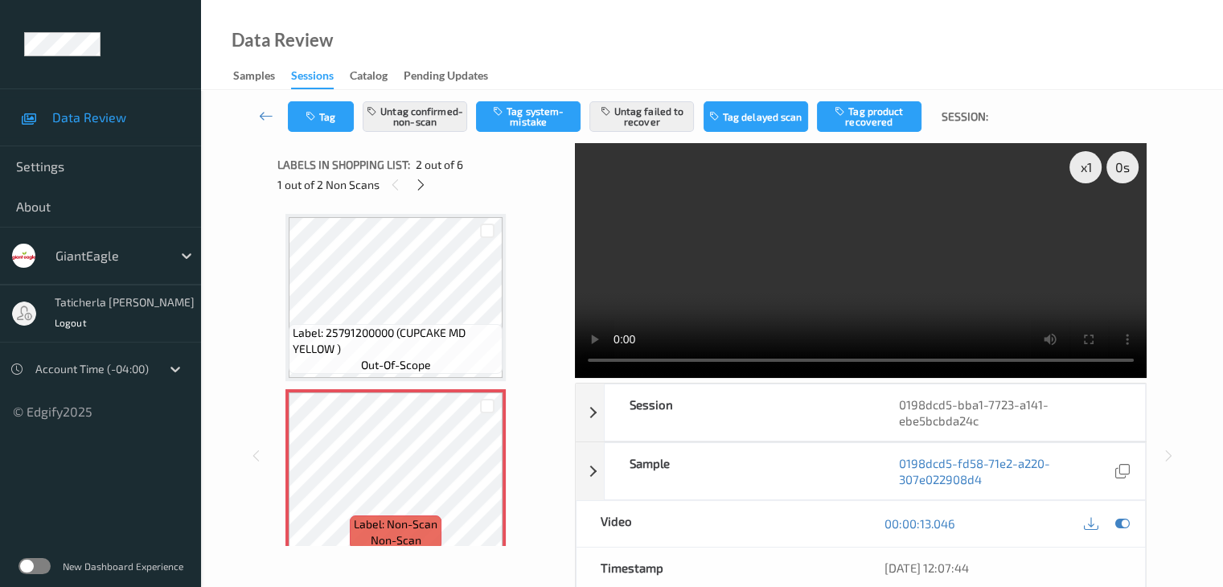
scroll to position [80, 0]
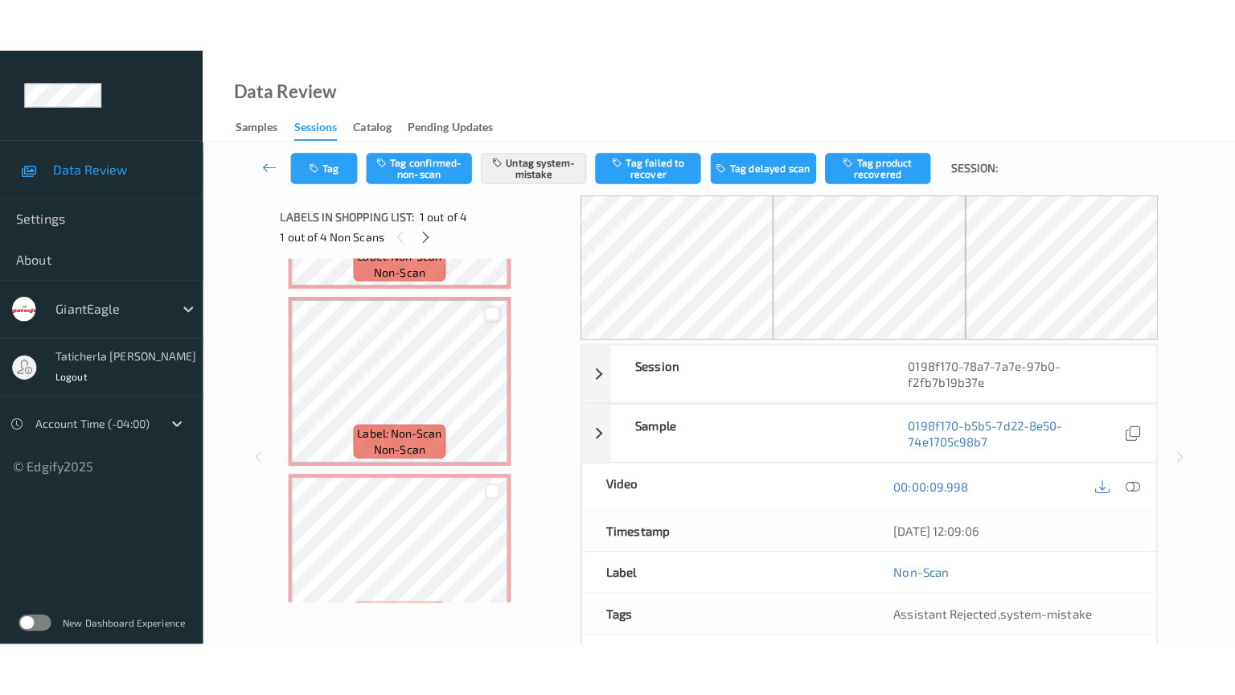
scroll to position [322, 0]
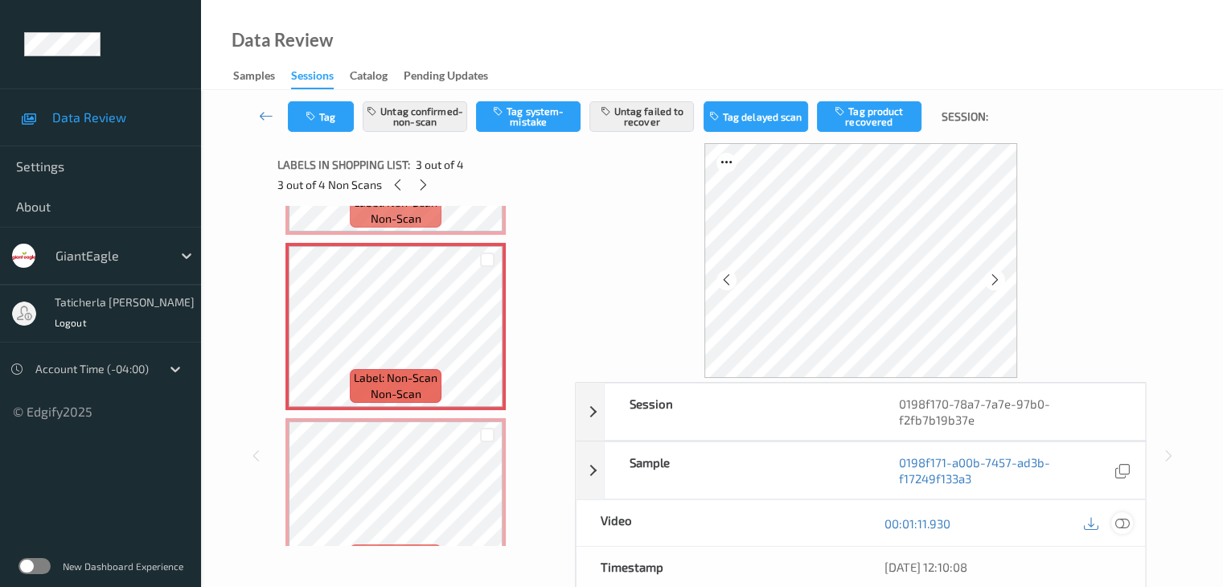
click at [1119, 522] on icon at bounding box center [1121, 523] width 14 height 14
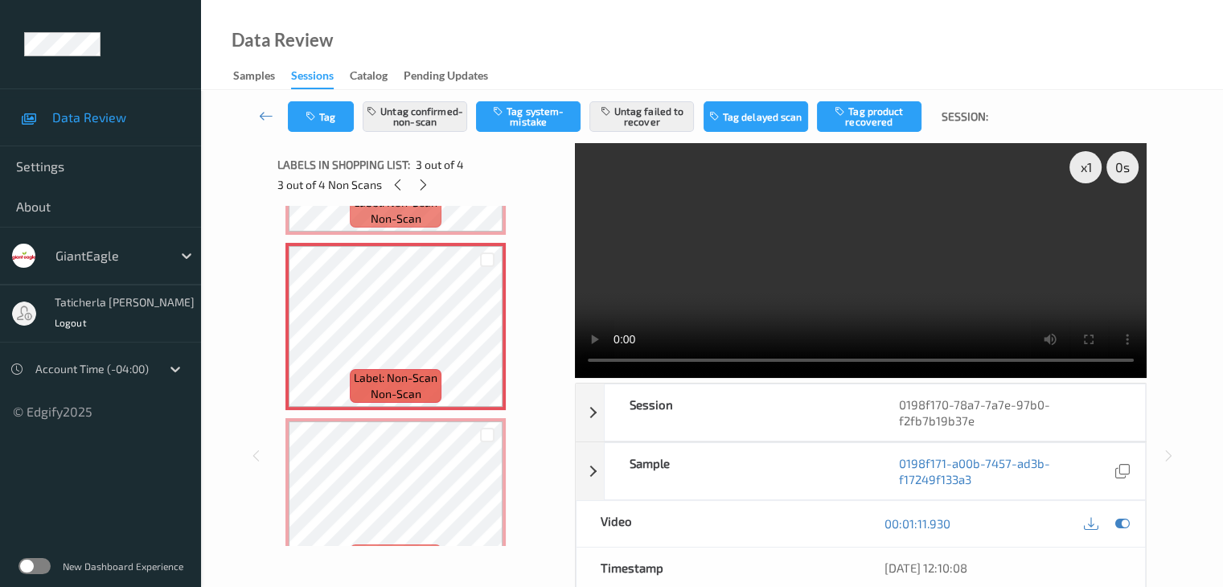
click at [1088, 228] on video at bounding box center [861, 260] width 572 height 235
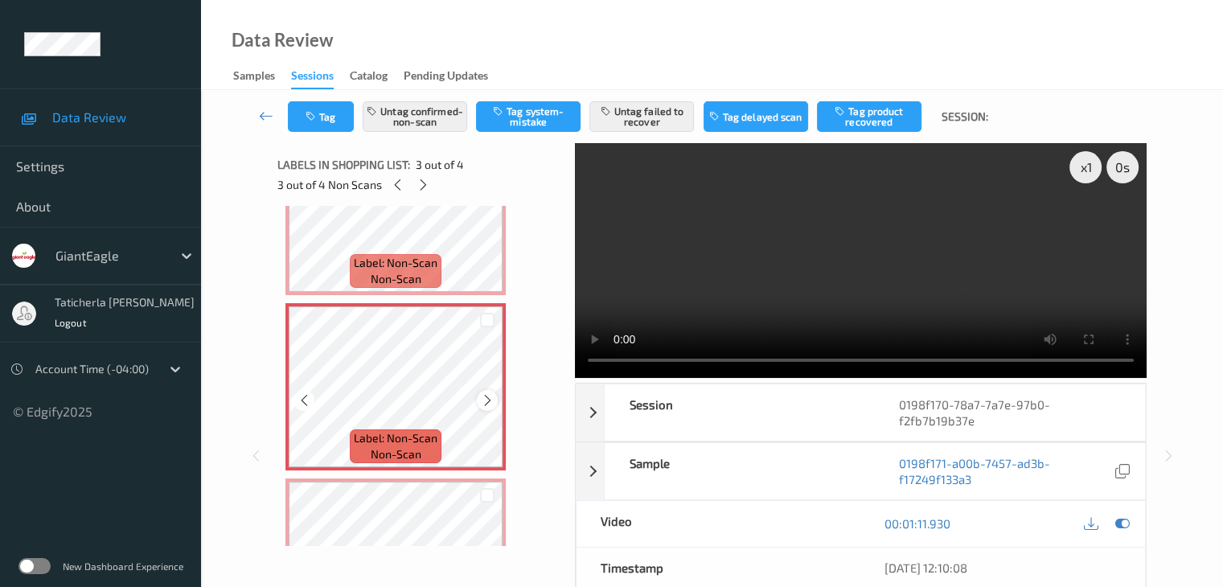
click at [487, 398] on icon at bounding box center [488, 400] width 14 height 14
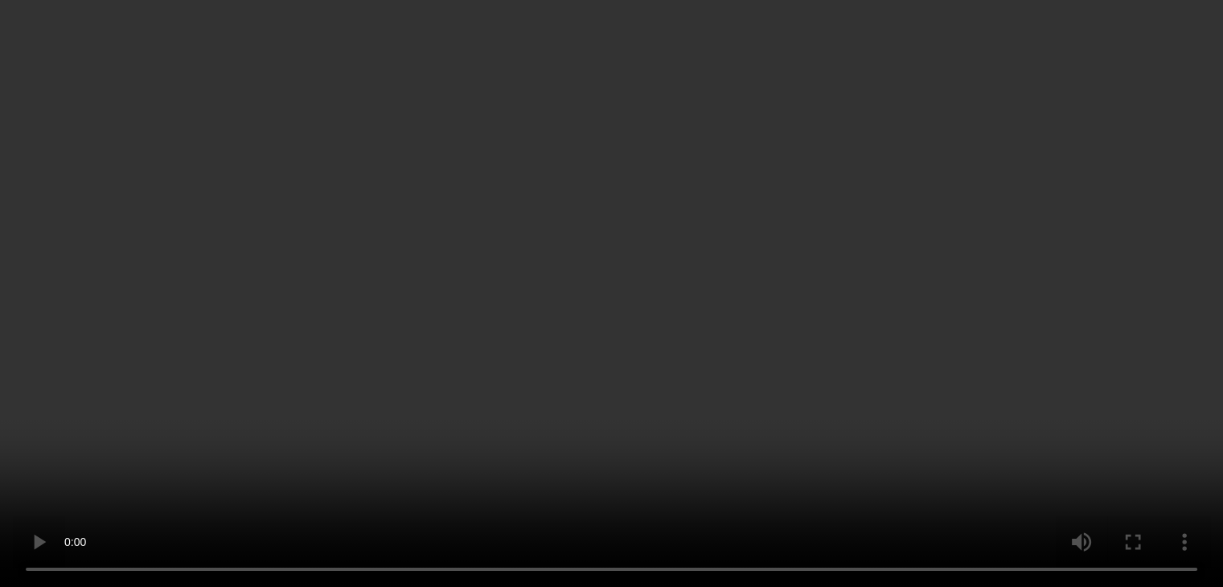
scroll to position [369, 0]
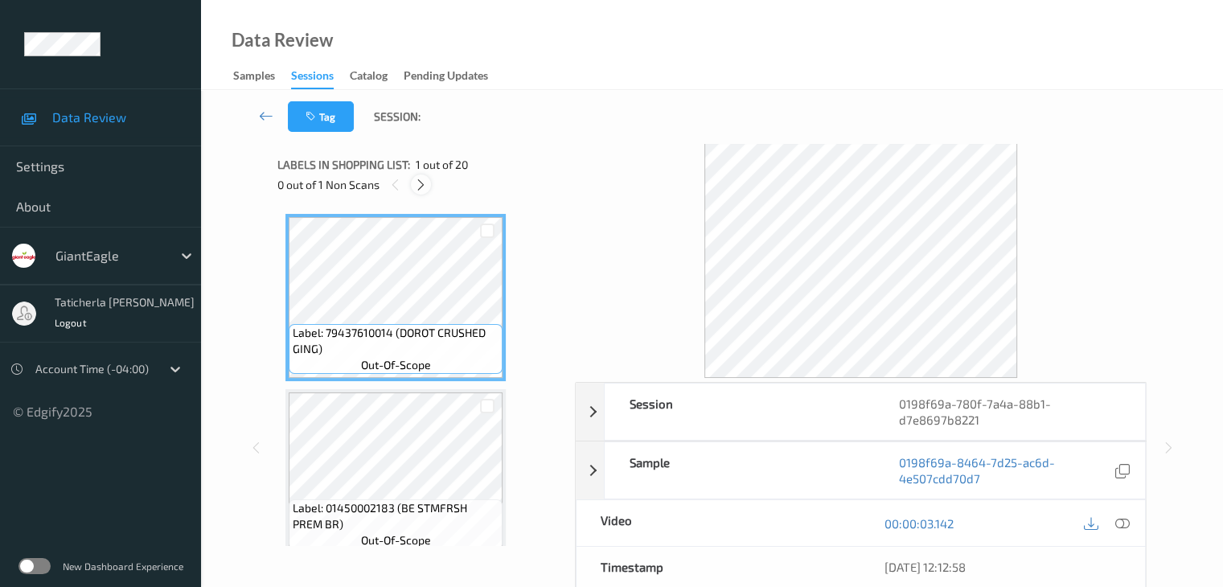
click at [425, 184] on icon at bounding box center [421, 185] width 14 height 14
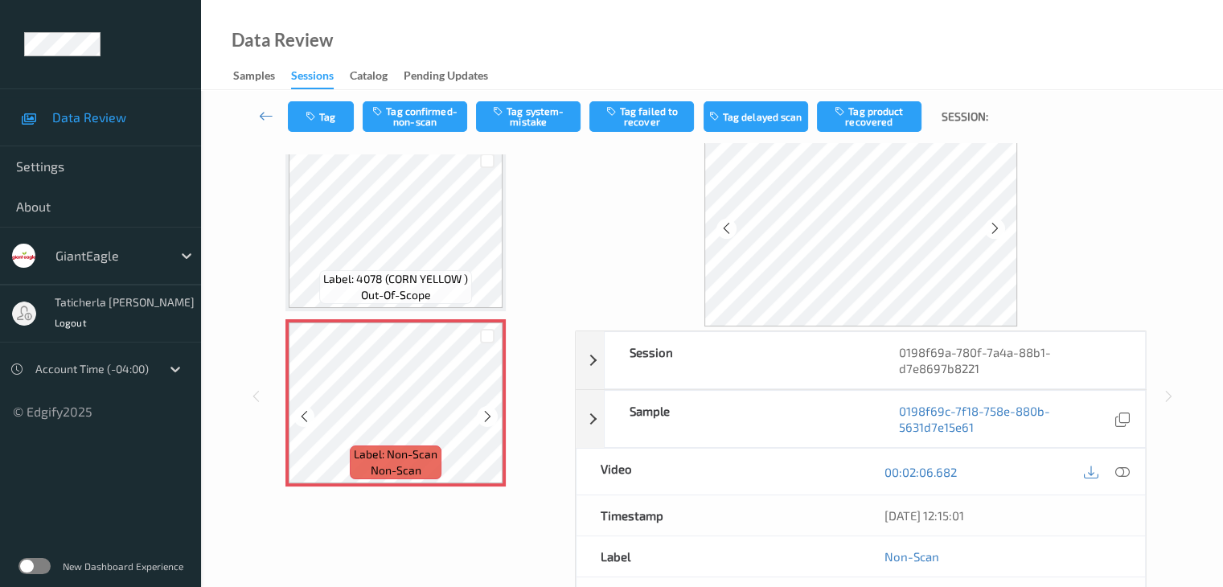
scroll to position [80, 0]
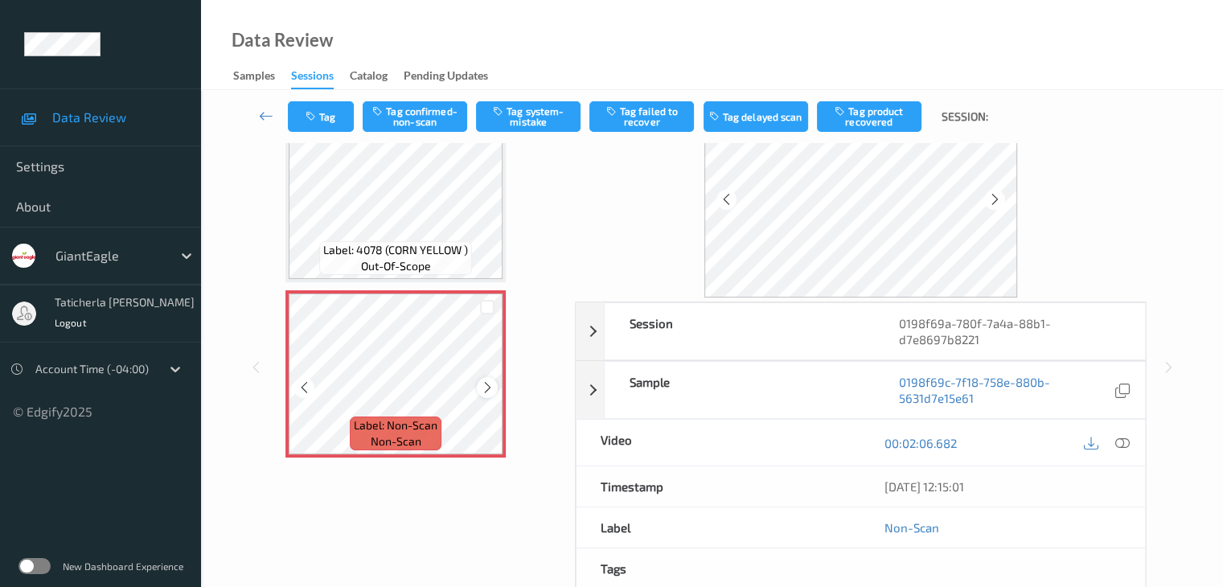
click at [486, 389] on icon at bounding box center [488, 387] width 14 height 14
click at [485, 387] on icon at bounding box center [488, 387] width 14 height 14
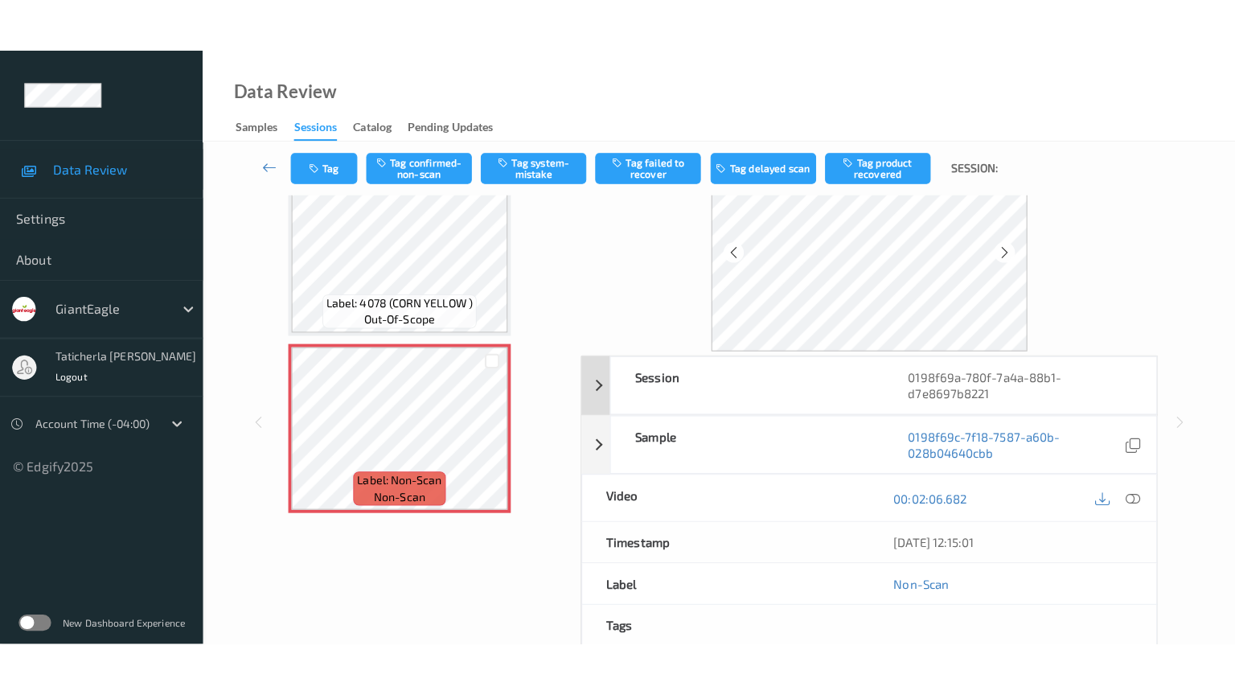
scroll to position [0, 0]
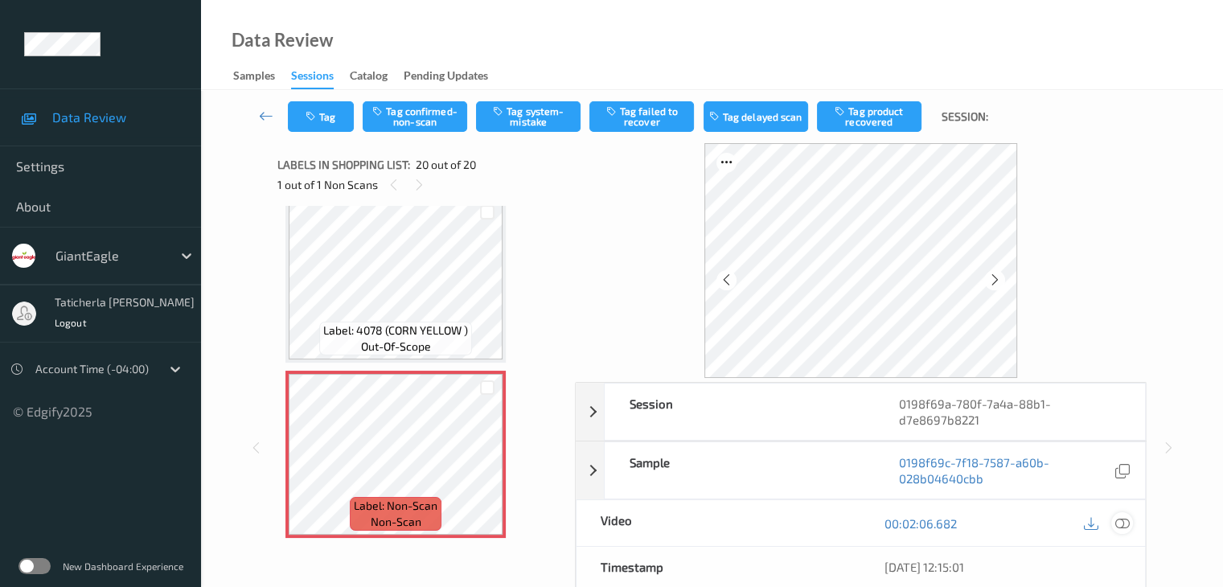
click at [1118, 522] on icon at bounding box center [1121, 523] width 14 height 14
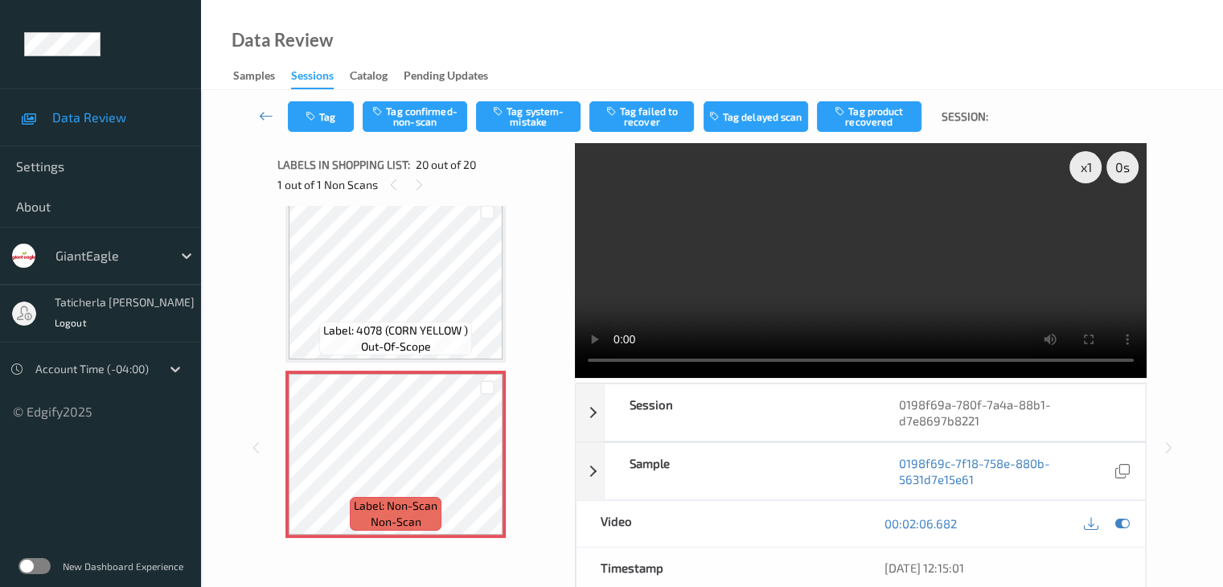
scroll to position [3066, 0]
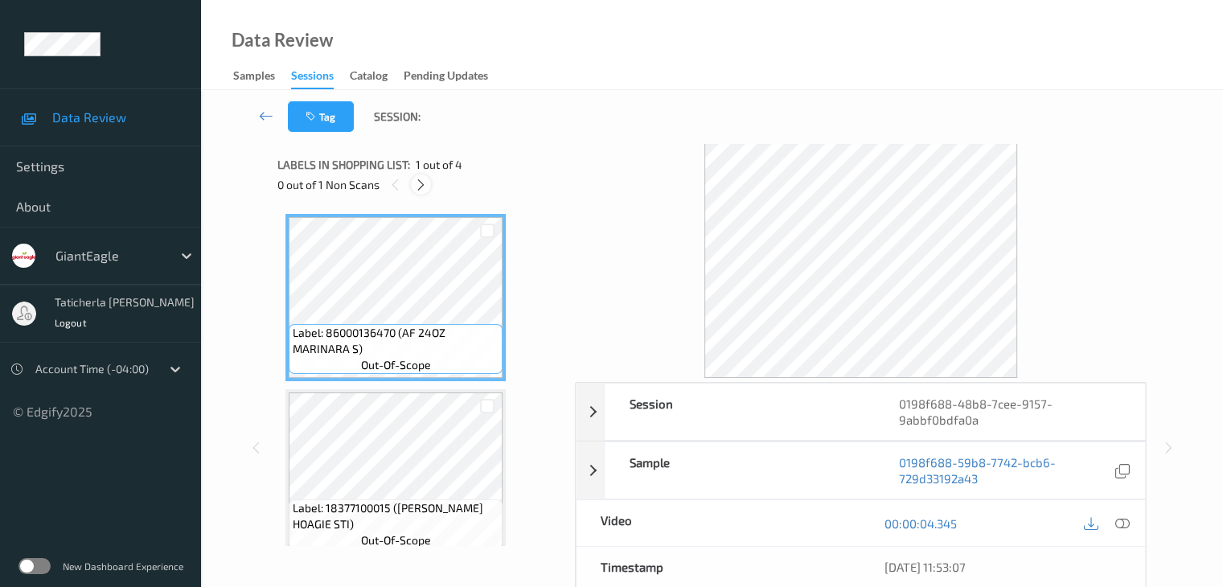
click at [420, 186] on icon at bounding box center [421, 185] width 14 height 14
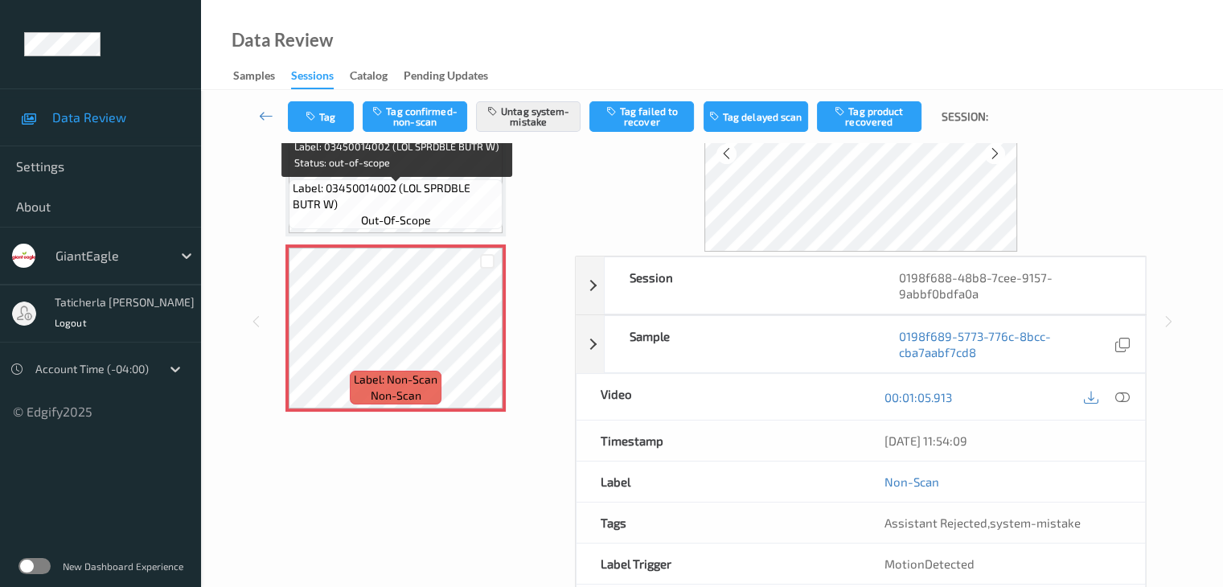
scroll to position [161, 0]
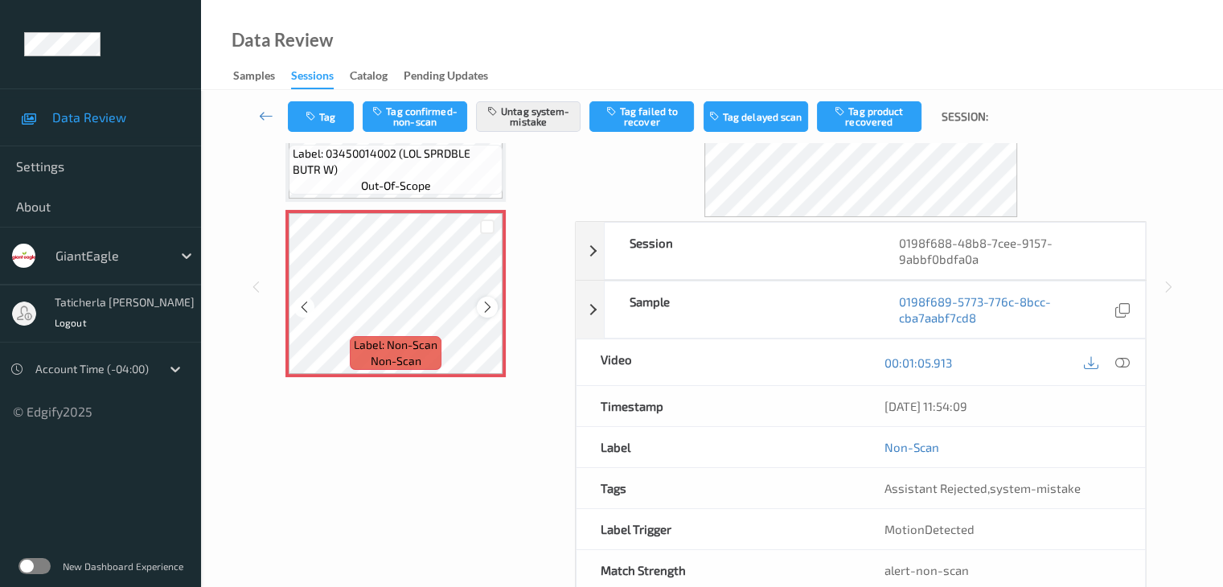
click at [488, 306] on icon at bounding box center [488, 307] width 14 height 14
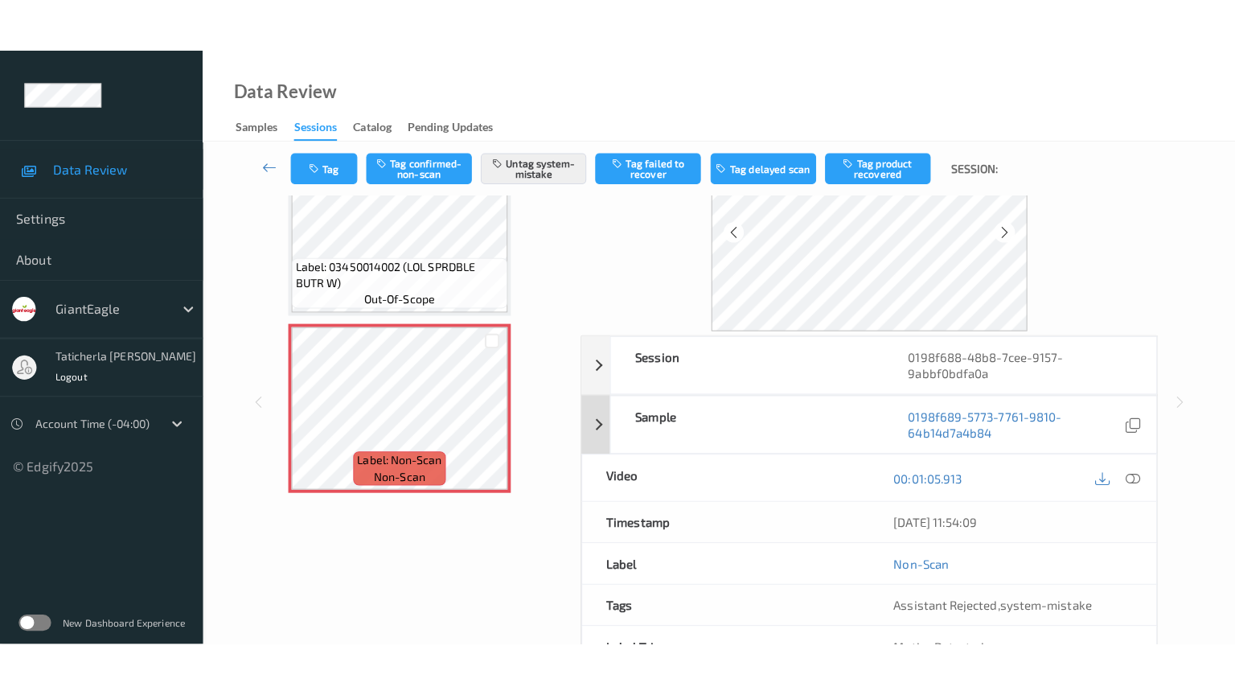
scroll to position [0, 0]
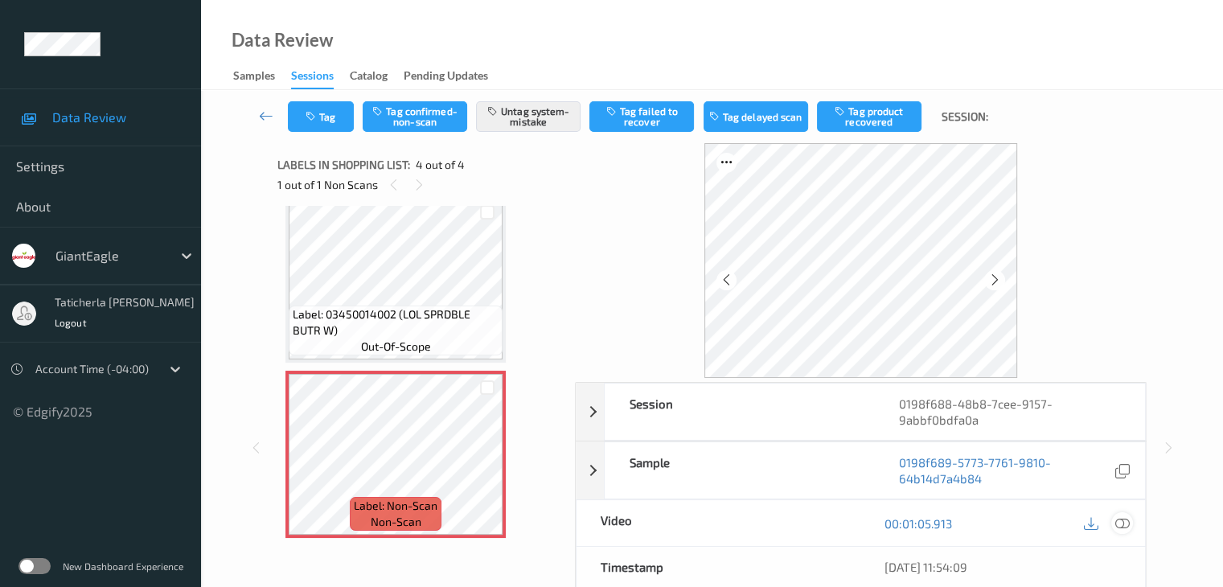
click at [1118, 523] on icon at bounding box center [1121, 523] width 14 height 14
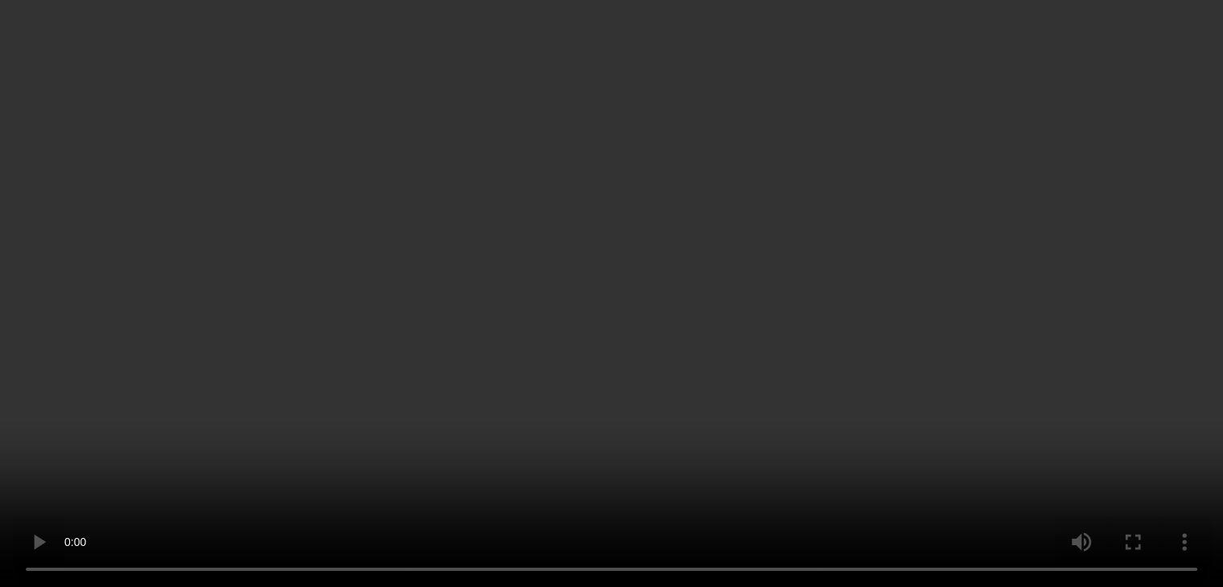
scroll to position [261, 0]
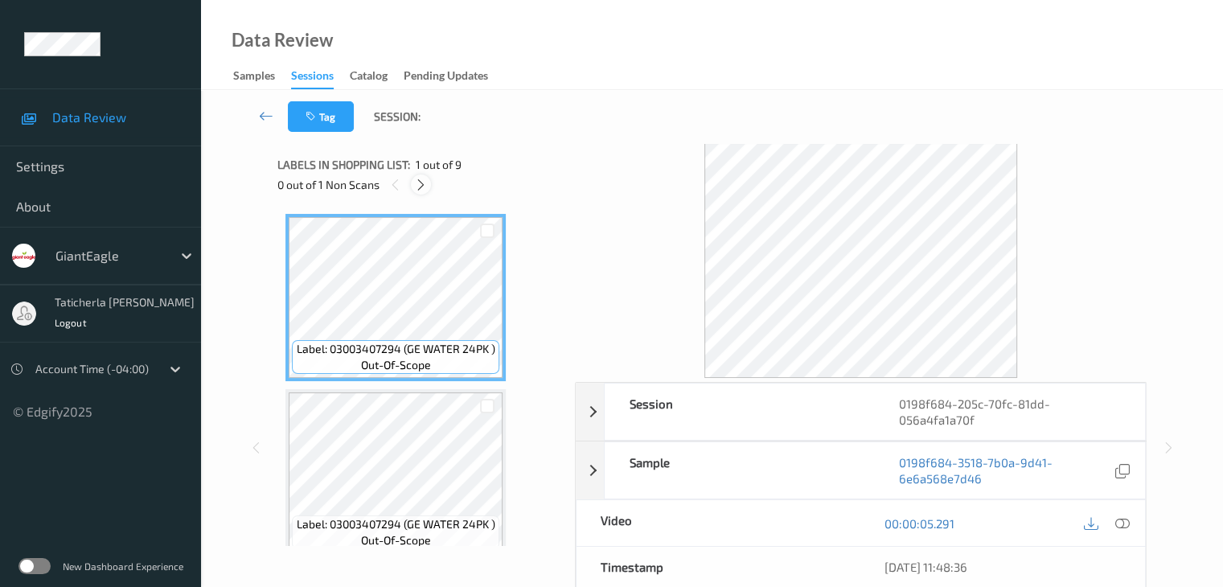
click at [420, 181] on icon at bounding box center [421, 185] width 14 height 14
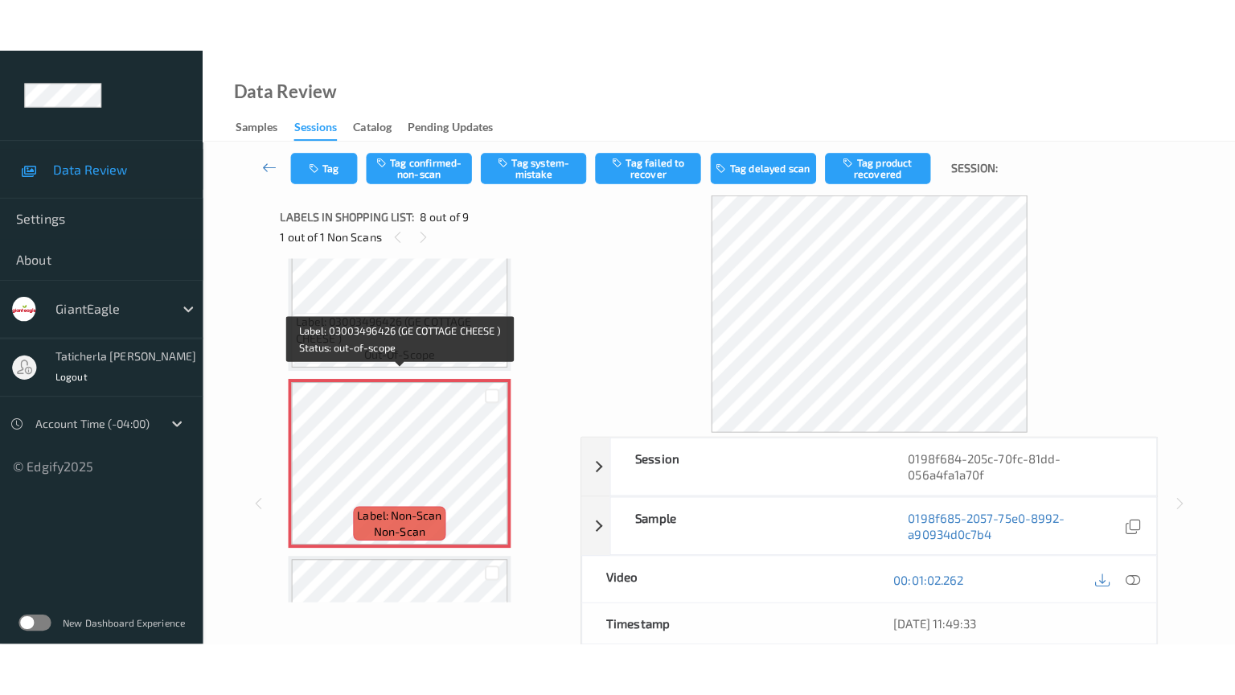
scroll to position [1140, 0]
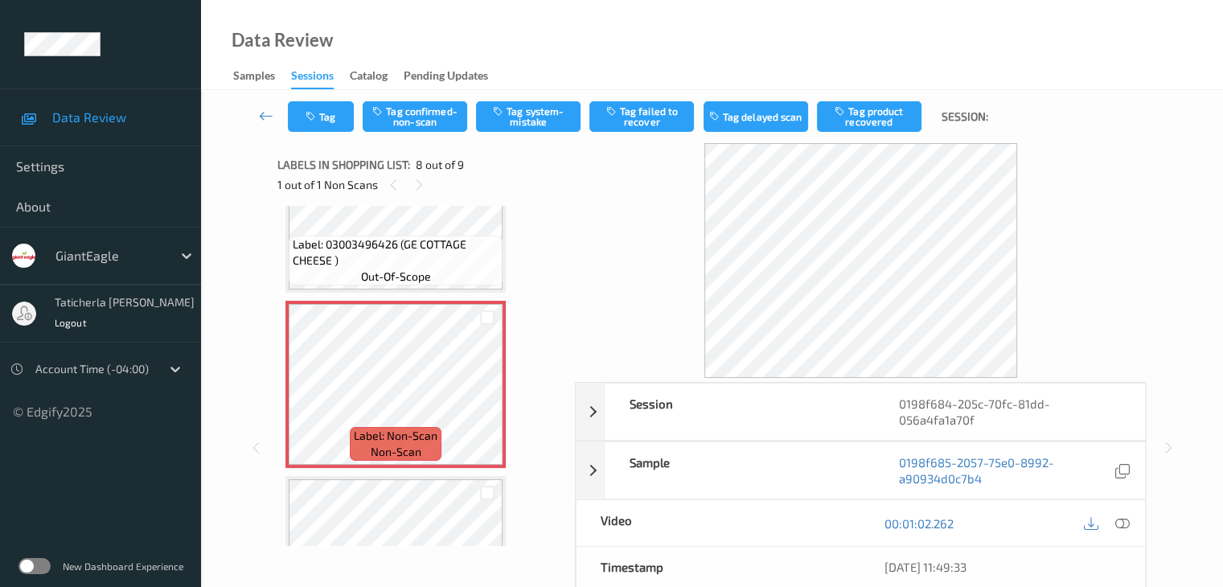
click at [1122, 520] on icon at bounding box center [1121, 523] width 14 height 14
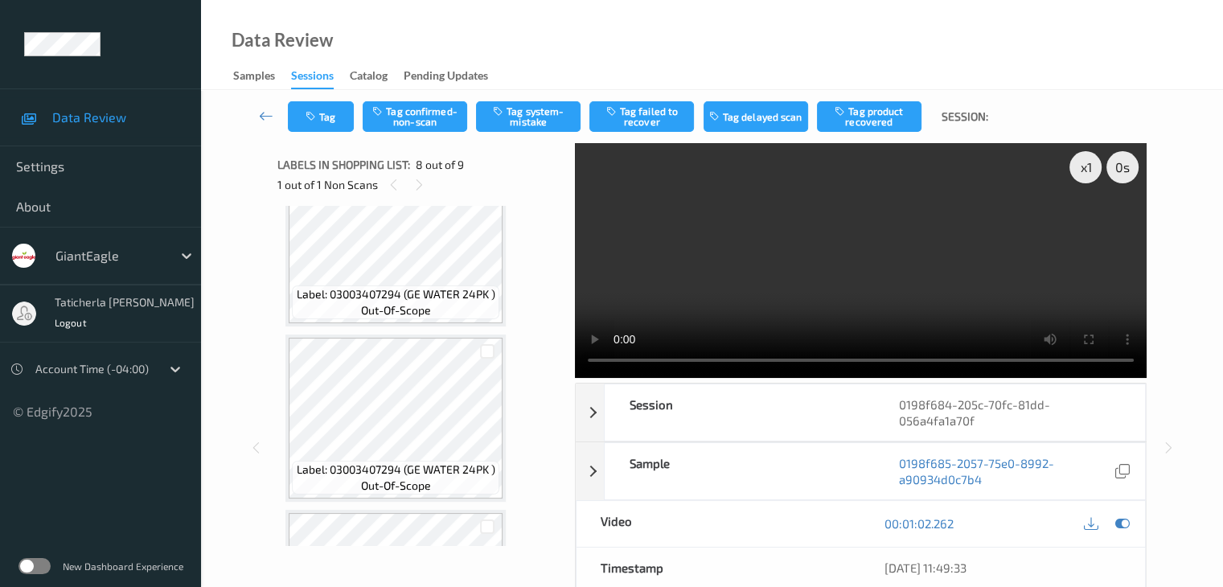
scroll to position [80, 0]
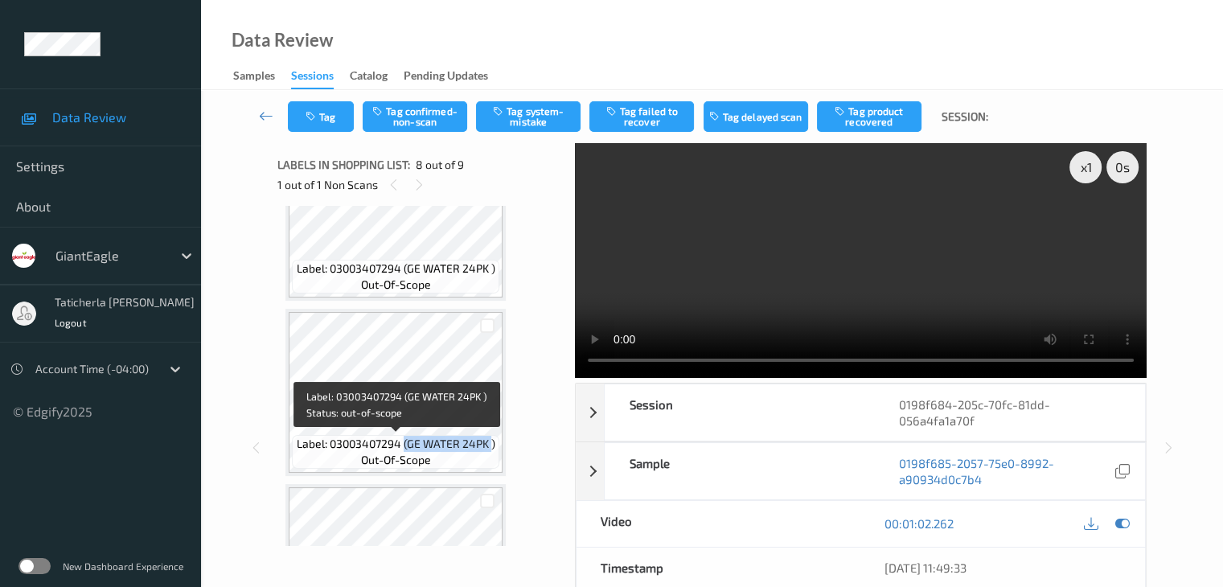
drag, startPoint x: 404, startPoint y: 444, endPoint x: 490, endPoint y: 445, distance: 85.2
click at [490, 445] on span "Label: 03003407294 (GE WATER 24PK )" at bounding box center [396, 444] width 199 height 16
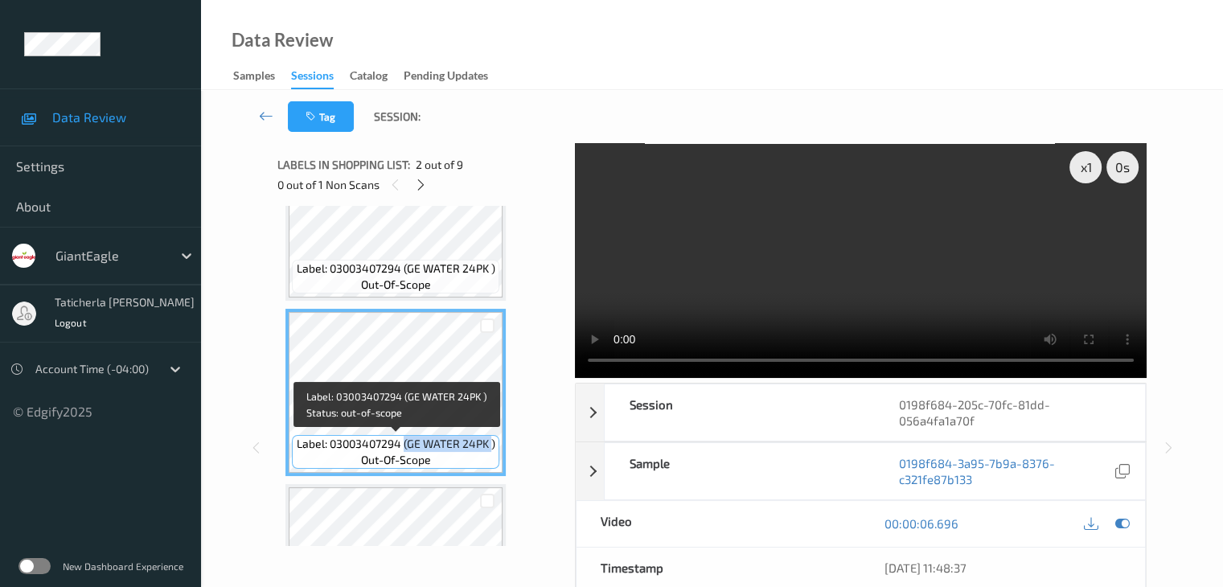
copy span "(GE WATER 24PK"
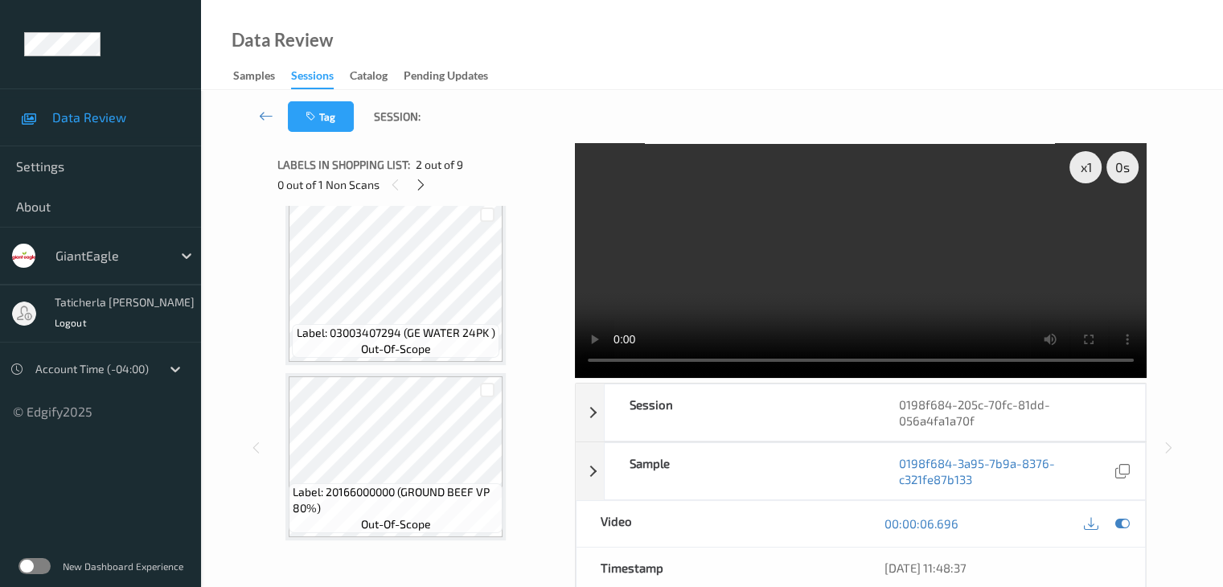
scroll to position [402, 0]
